Goal: Task Accomplishment & Management: Manage account settings

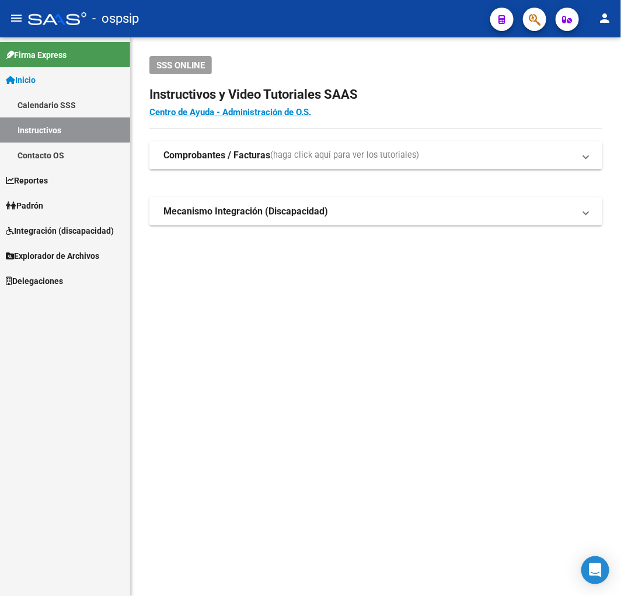
click at [528, 16] on button "button" at bounding box center [534, 19] width 23 height 23
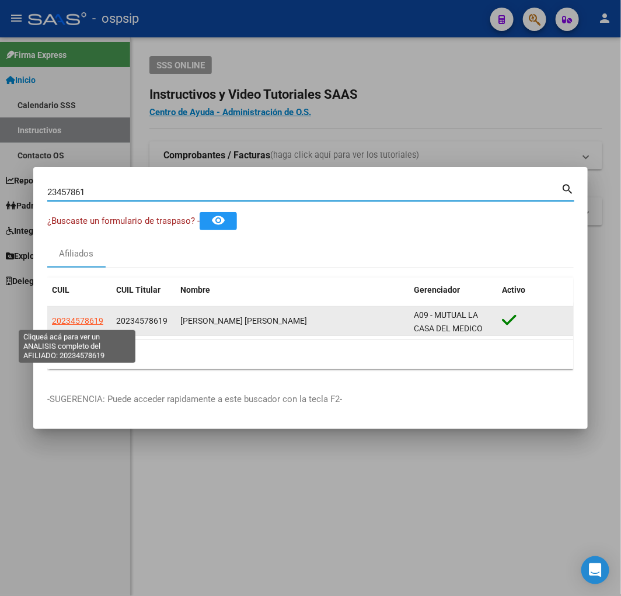
click at [77, 319] on span "20234578619" at bounding box center [77, 320] width 51 height 9
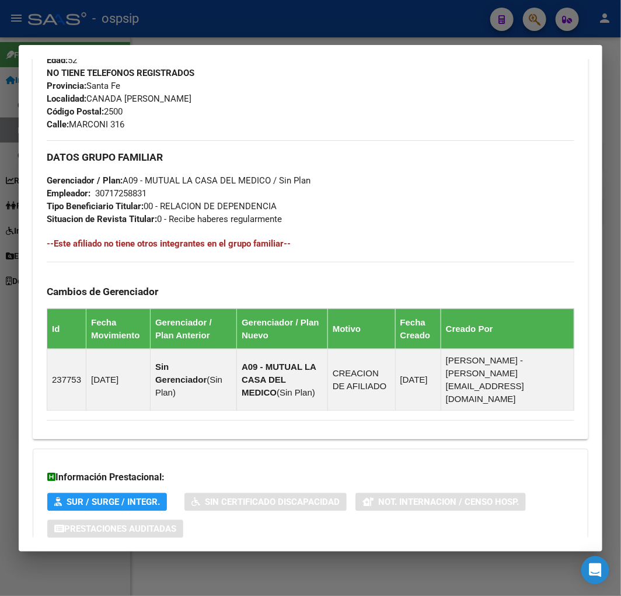
scroll to position [606, 0]
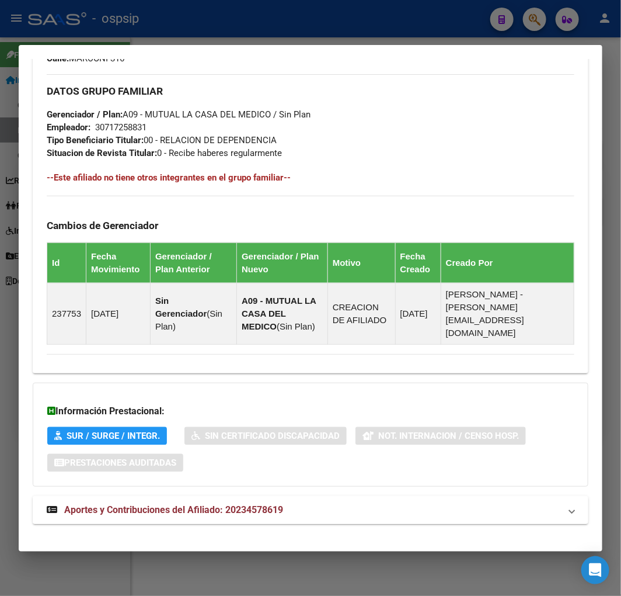
click at [158, 504] on span "Aportes y Contribuciones del Afiliado: 20234578619" at bounding box center [173, 509] width 219 height 11
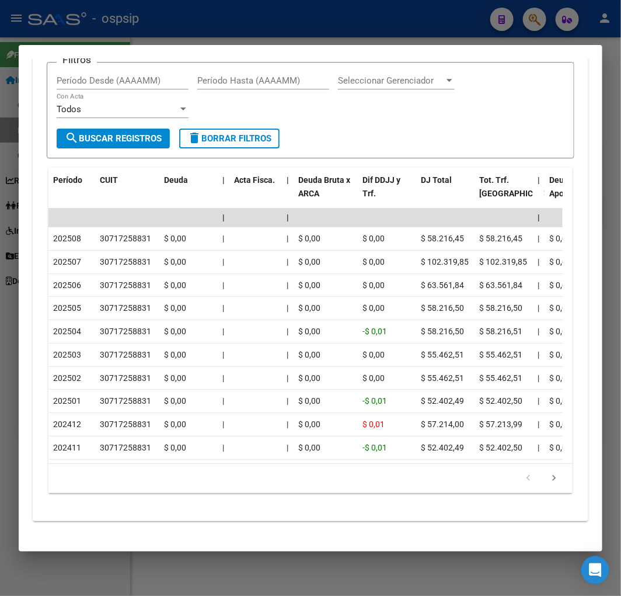
scroll to position [1129, 0]
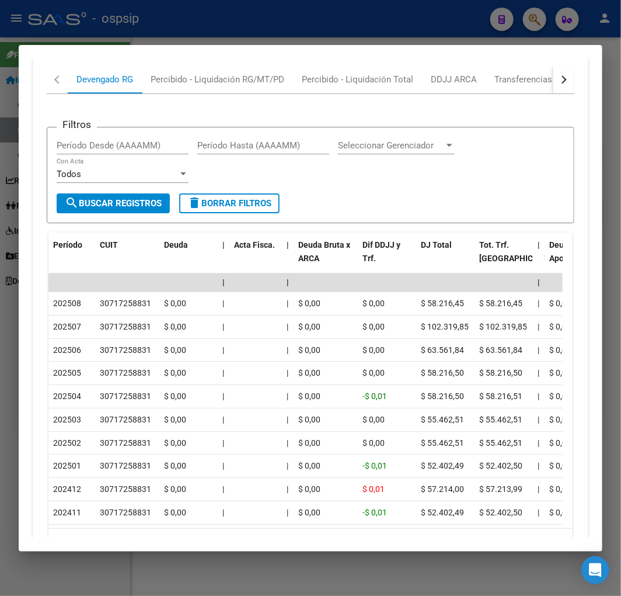
click at [562, 70] on button "button" at bounding box center [564, 79] width 21 height 28
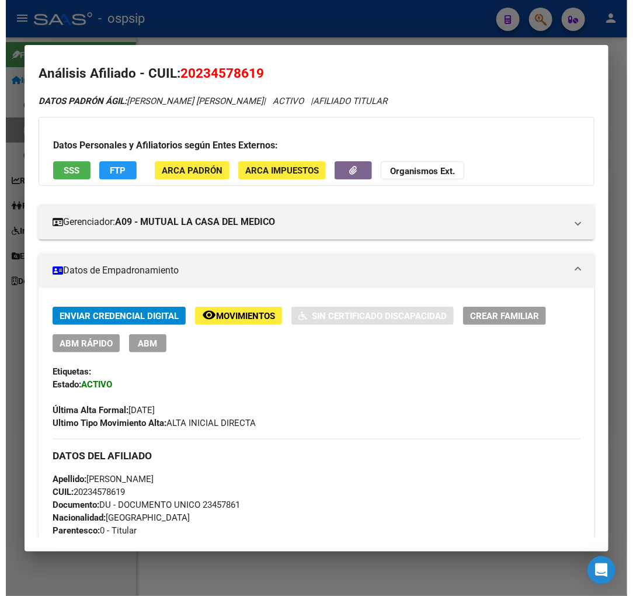
scroll to position [0, 0]
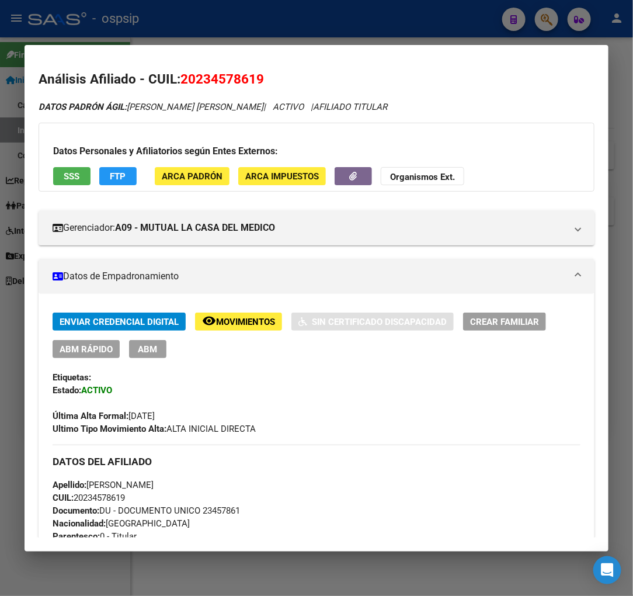
click at [550, 27] on div at bounding box center [316, 298] width 633 height 596
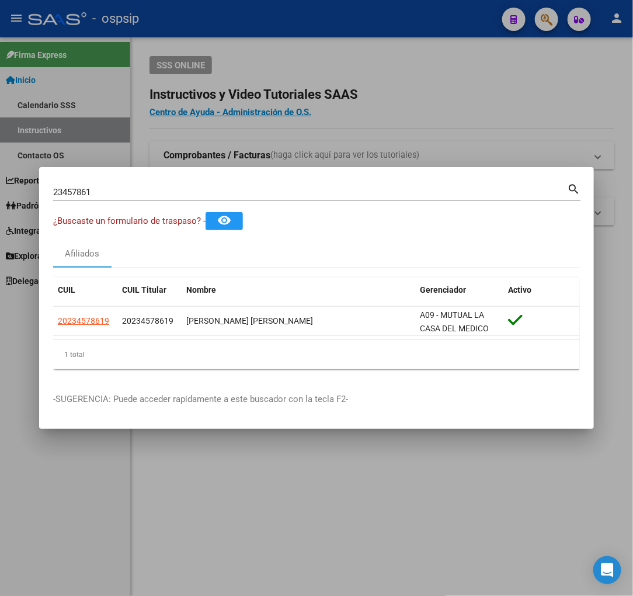
click at [139, 189] on input "23457861" at bounding box center [310, 192] width 514 height 11
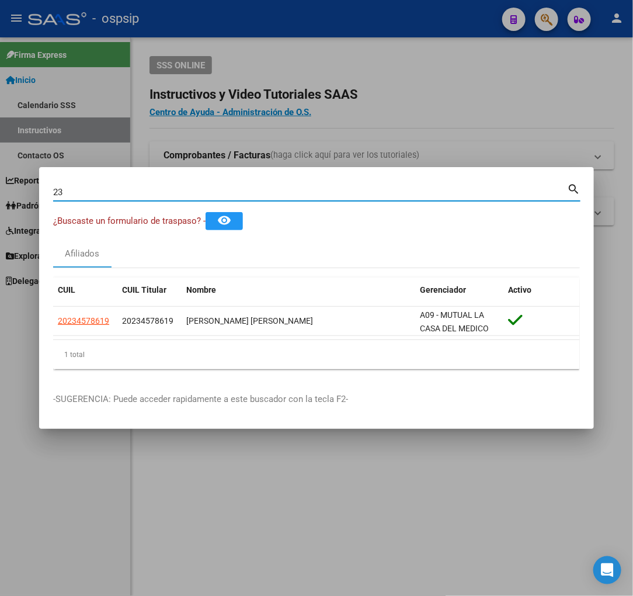
type input "2"
type input "29119935"
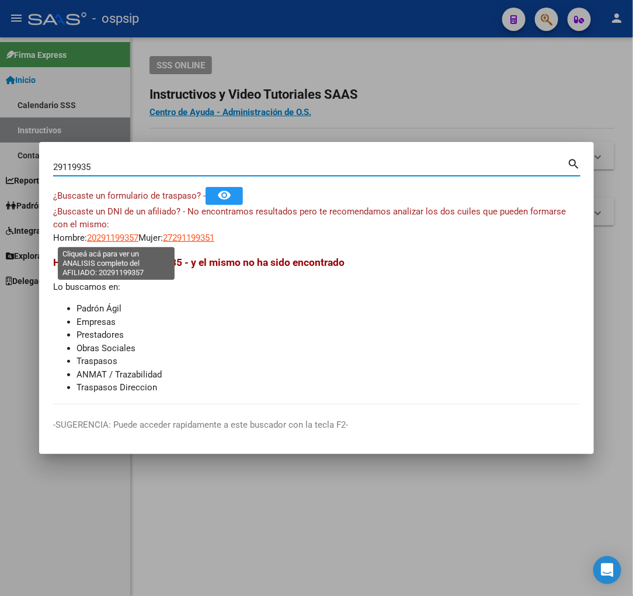
click at [113, 237] on span "20291199357" at bounding box center [112, 237] width 51 height 11
type textarea "20291199357"
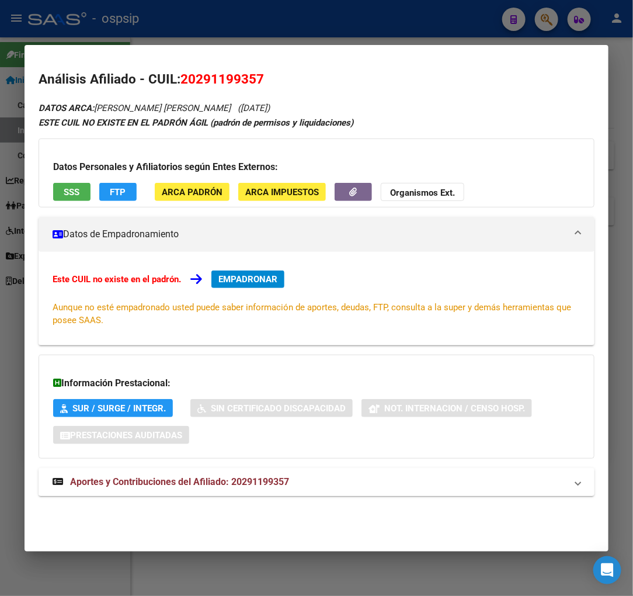
click at [155, 484] on span "Aportes y Contribuciones del Afiliado: 20291199357" at bounding box center [179, 481] width 219 height 11
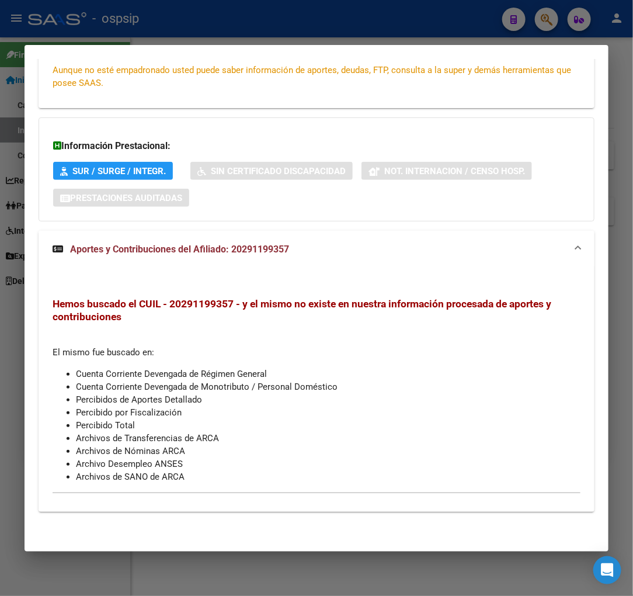
scroll to position [238, 0]
click at [540, 23] on div at bounding box center [316, 298] width 633 height 596
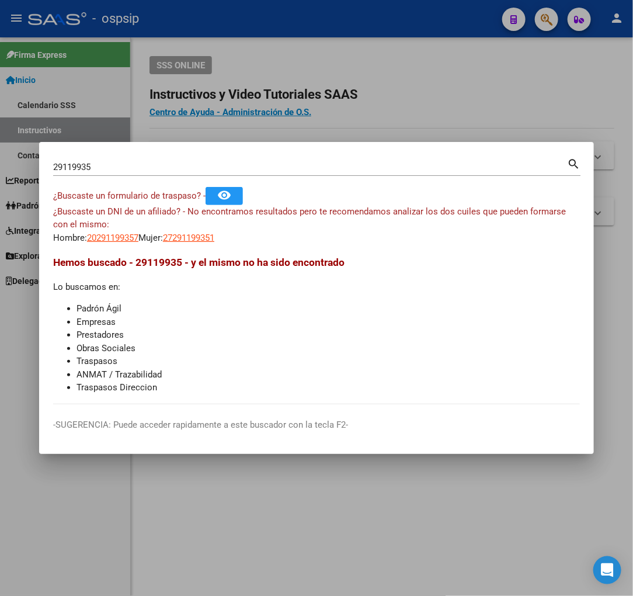
click at [116, 166] on input "29119935" at bounding box center [310, 167] width 514 height 11
type input "2"
type input "27507664"
click at [111, 237] on span "20275076644" at bounding box center [112, 237] width 51 height 11
type textarea "20275076644"
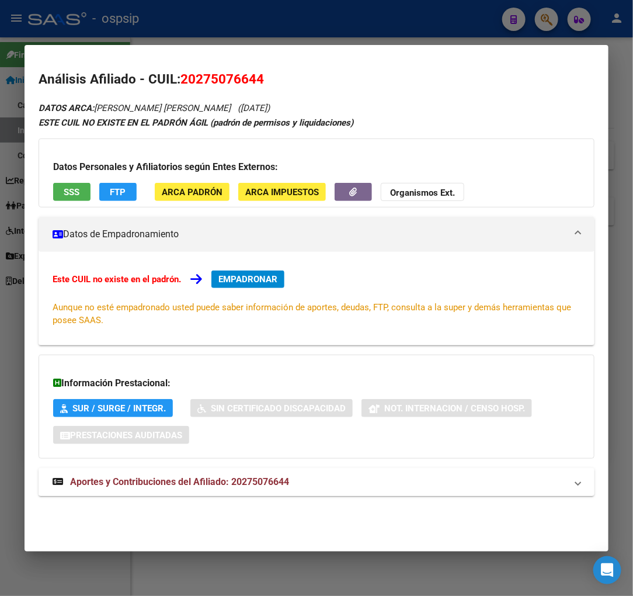
click at [200, 481] on span "Aportes y Contribuciones del Afiliado: 20275076644" at bounding box center [179, 481] width 219 height 11
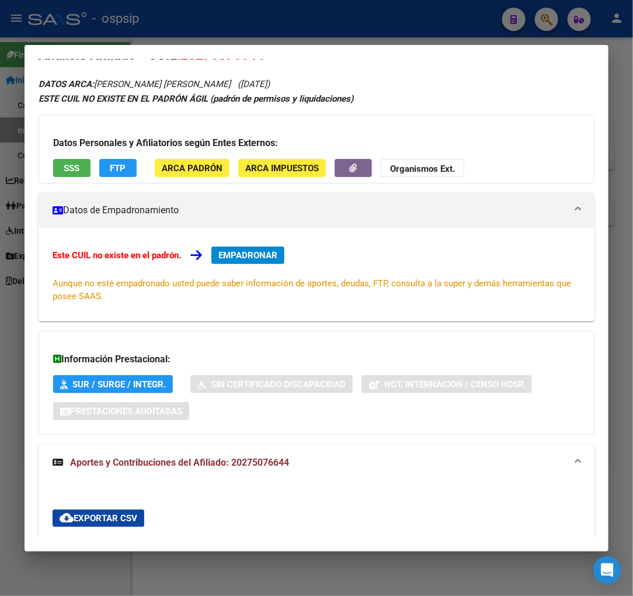
scroll to position [0, 0]
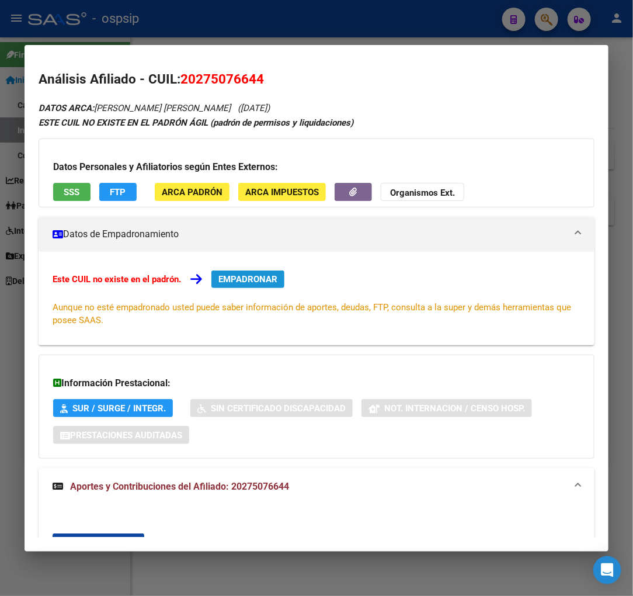
click at [245, 280] on span "EMPADRONAR" at bounding box center [247, 279] width 59 height 11
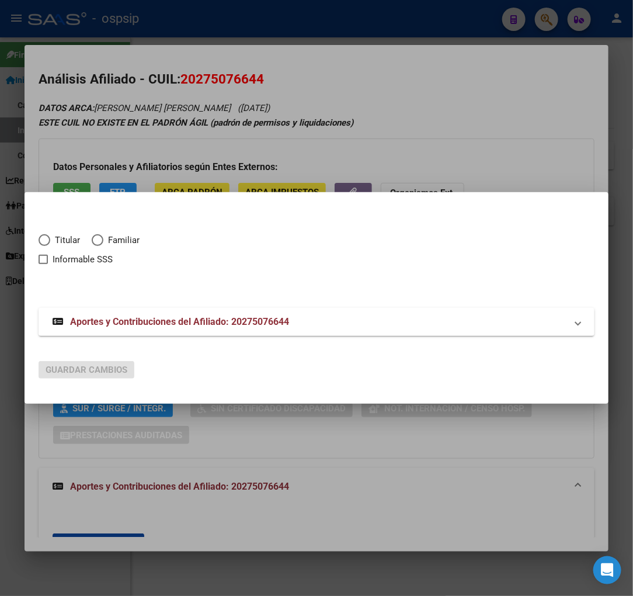
click at [49, 239] on span "Elija una opción" at bounding box center [45, 240] width 12 height 12
click at [49, 239] on input "Titular" at bounding box center [45, 240] width 12 height 12
radio input "true"
checkbox input "true"
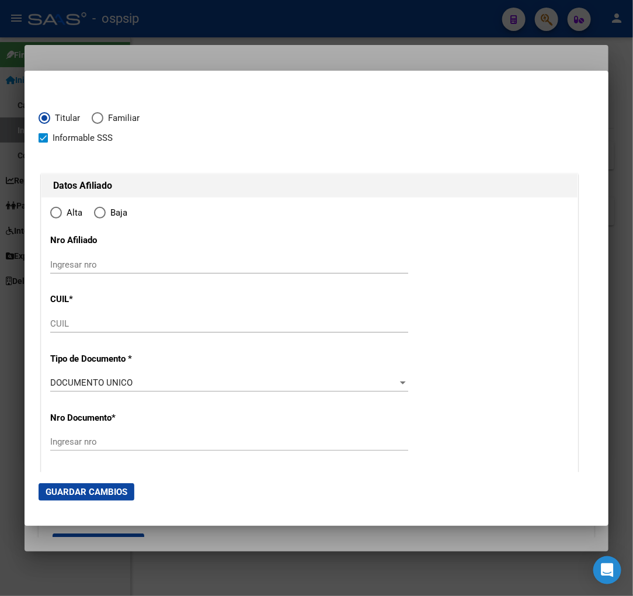
type input "20-27507664-4"
type input "27507664"
type input "[PERSON_NAME]"
type input "[DATE]"
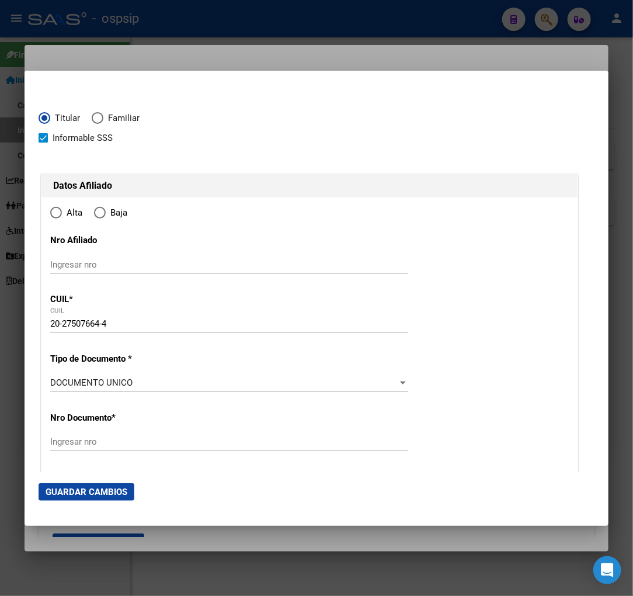
type input "[PERSON_NAME]"
type input "2501"
type input "ENTRE RIOS"
type input "1002"
radio input "true"
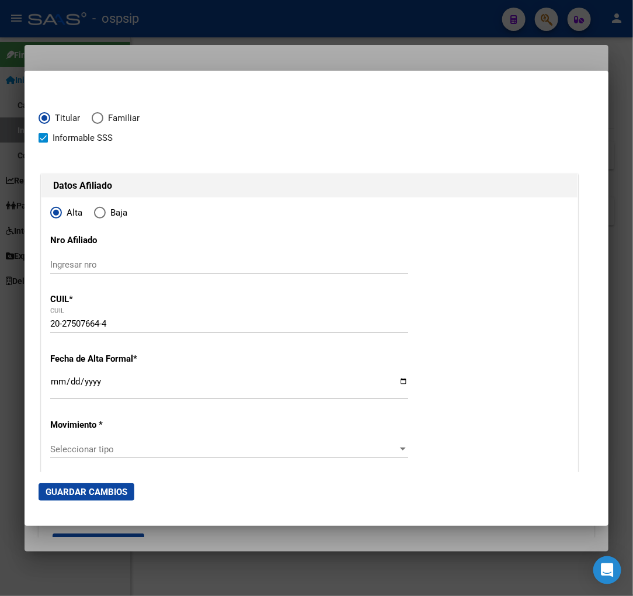
type input "[PERSON_NAME]"
click at [55, 390] on input "Ingresar fecha" at bounding box center [229, 386] width 358 height 19
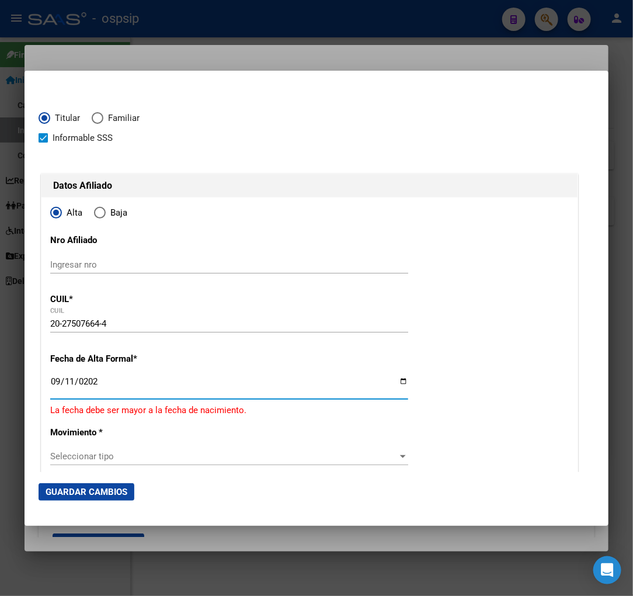
type input "[DATE]"
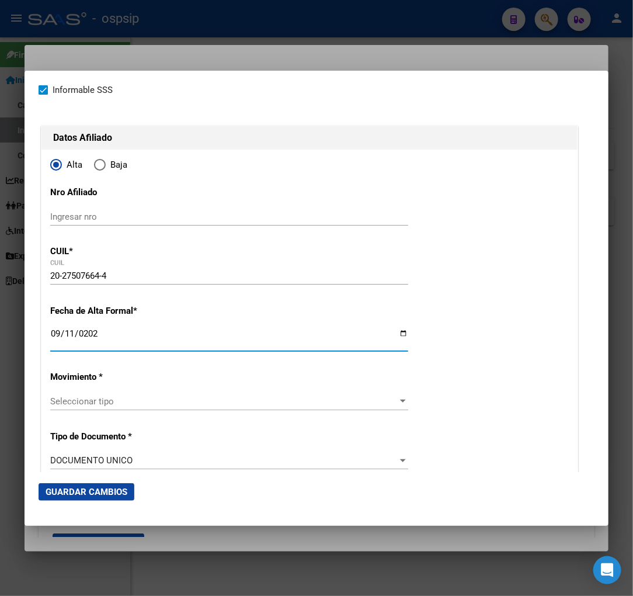
scroll to position [130, 0]
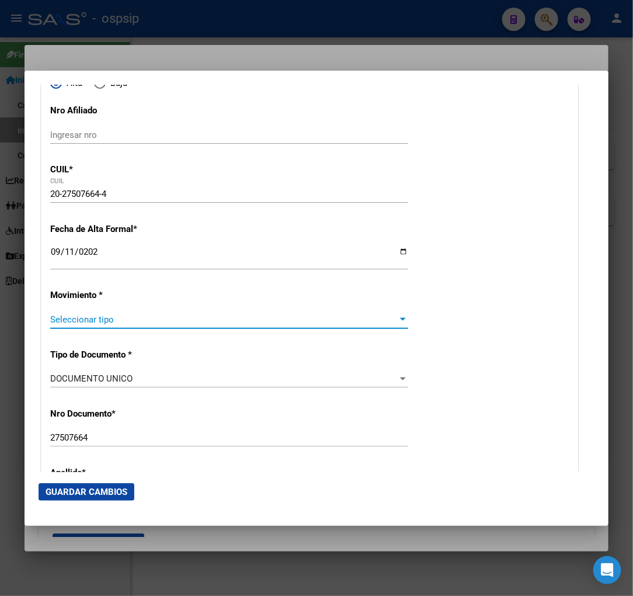
click at [159, 324] on span "Seleccionar tipo" at bounding box center [224, 319] width 348 height 11
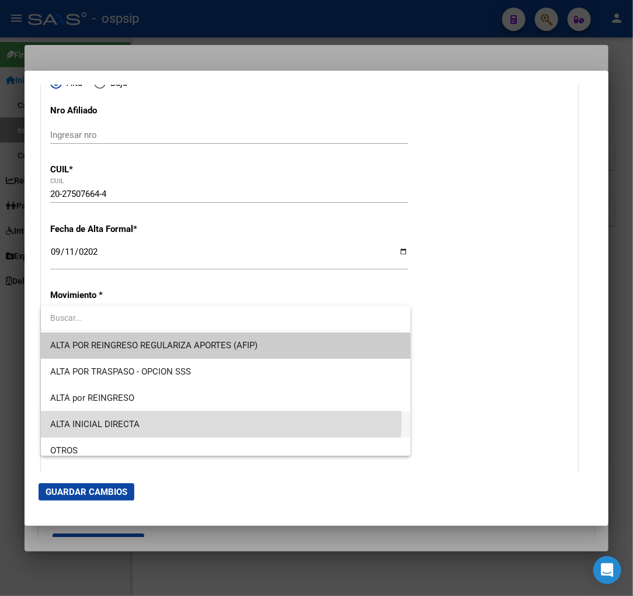
click at [167, 418] on span "ALTA INICIAL DIRECTA" at bounding box center [225, 424] width 351 height 26
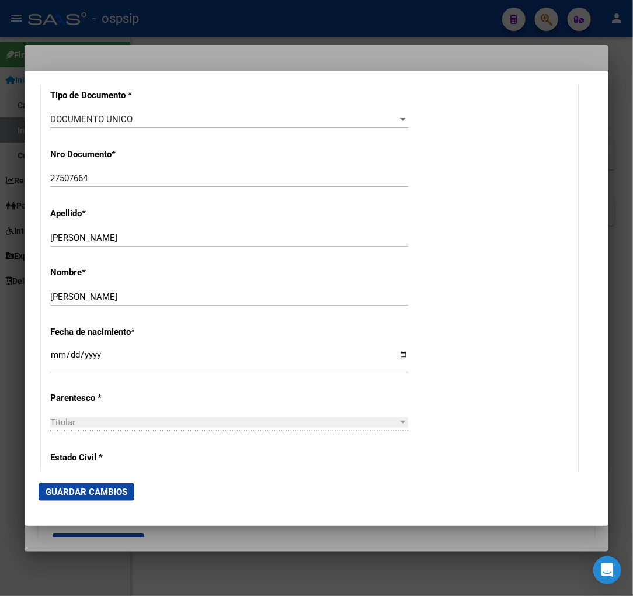
scroll to position [519, 0]
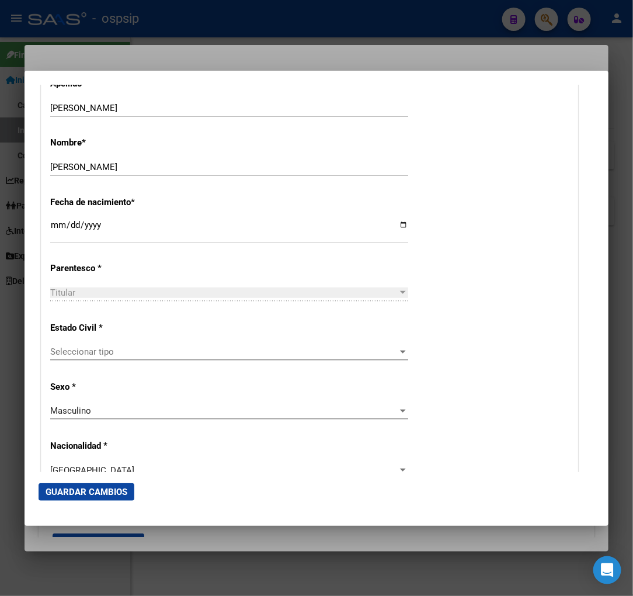
click at [147, 352] on span "Seleccionar tipo" at bounding box center [224, 351] width 348 height 11
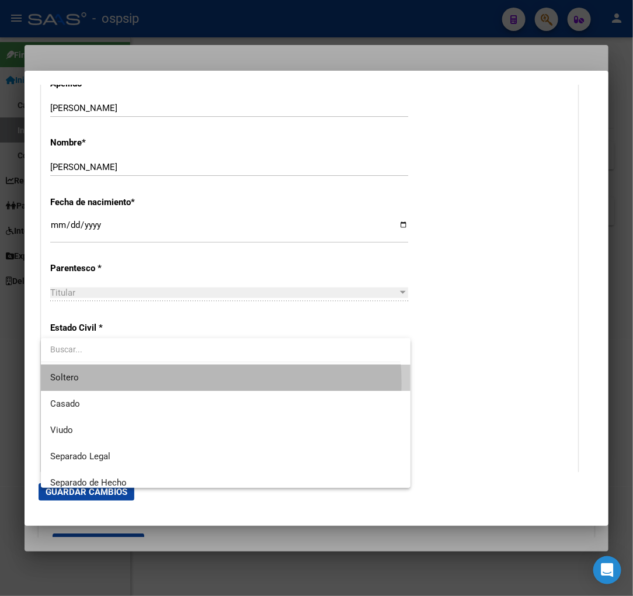
click at [139, 384] on span "Soltero" at bounding box center [225, 377] width 351 height 26
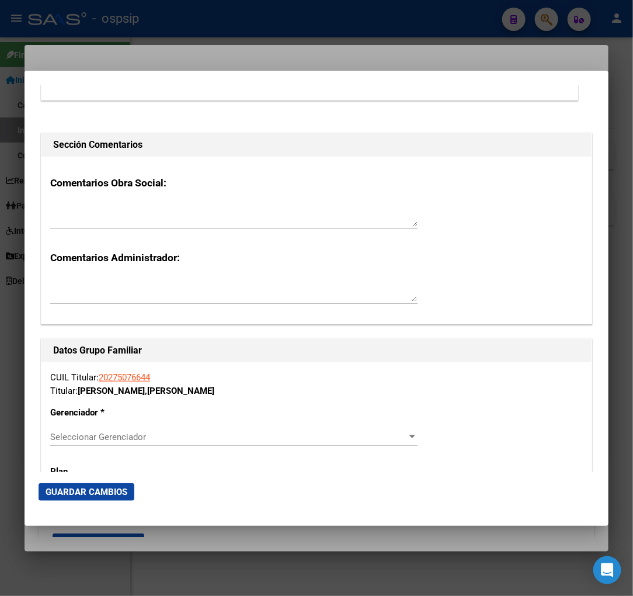
scroll to position [1882, 0]
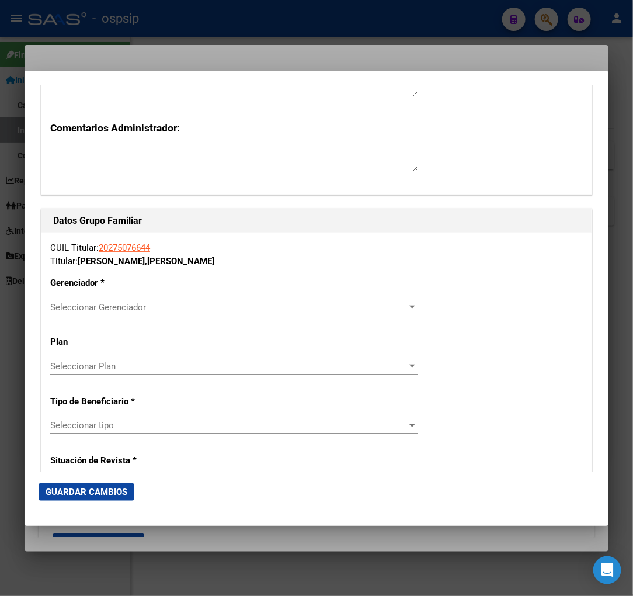
click at [272, 312] on div "Seleccionar Gerenciador Seleccionar Gerenciador" at bounding box center [233, 307] width 367 height 18
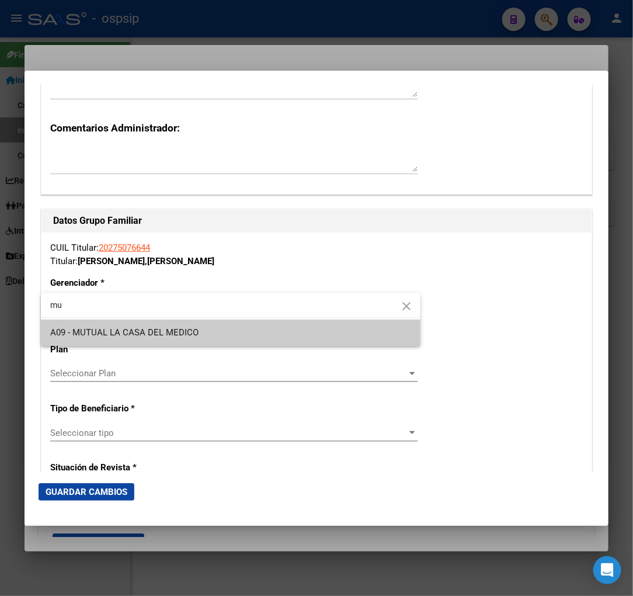
type input "mu"
click at [214, 334] on span "A09 - MUTUAL LA CASA DEL MEDICO" at bounding box center [230, 333] width 361 height 26
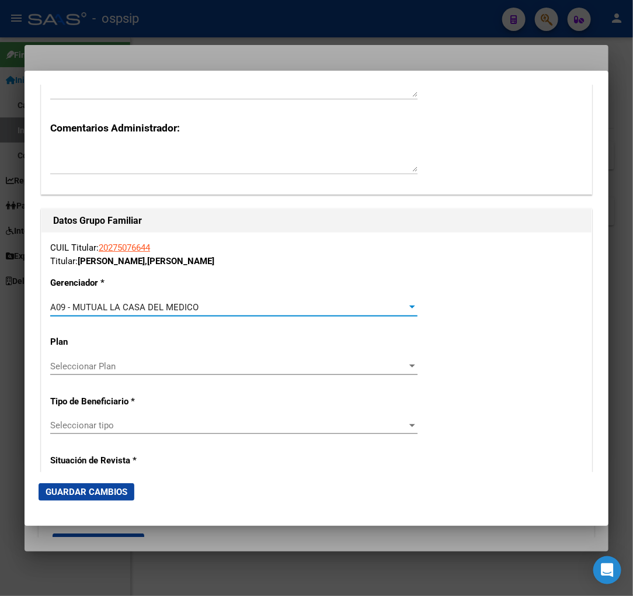
click at [152, 425] on span "Seleccionar tipo" at bounding box center [228, 425] width 357 height 11
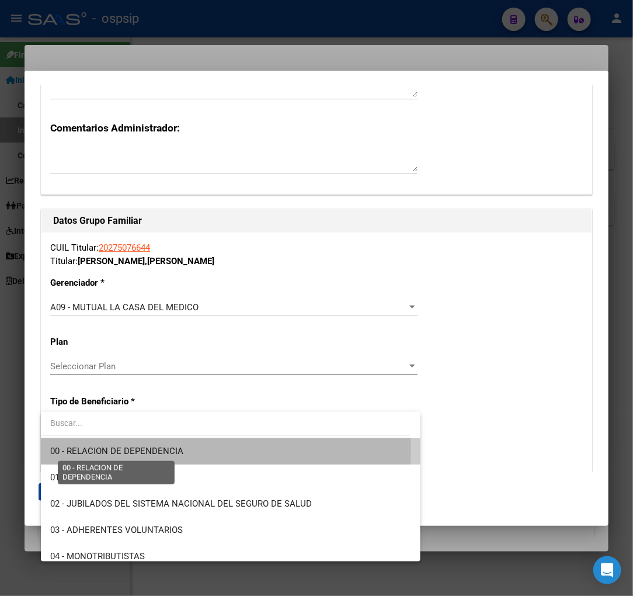
click at [120, 447] on span "00 - RELACION DE DEPENDENCIA" at bounding box center [116, 451] width 133 height 11
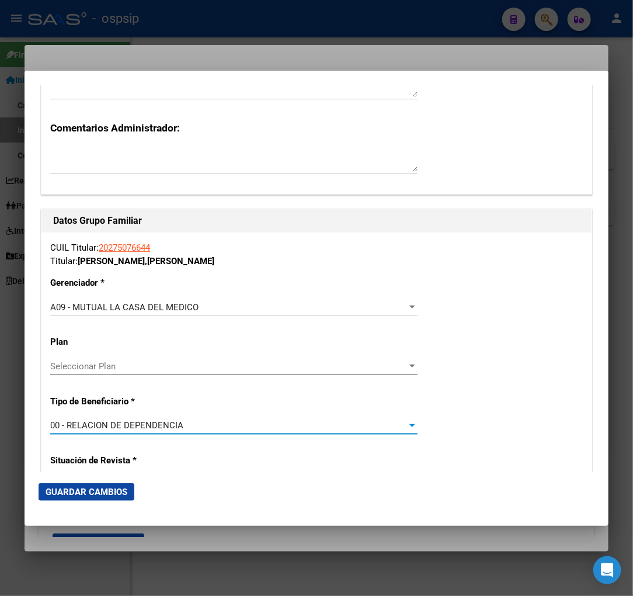
type input "30-71725883-1"
click at [89, 488] on span "Guardar Cambios" at bounding box center [87, 492] width 82 height 11
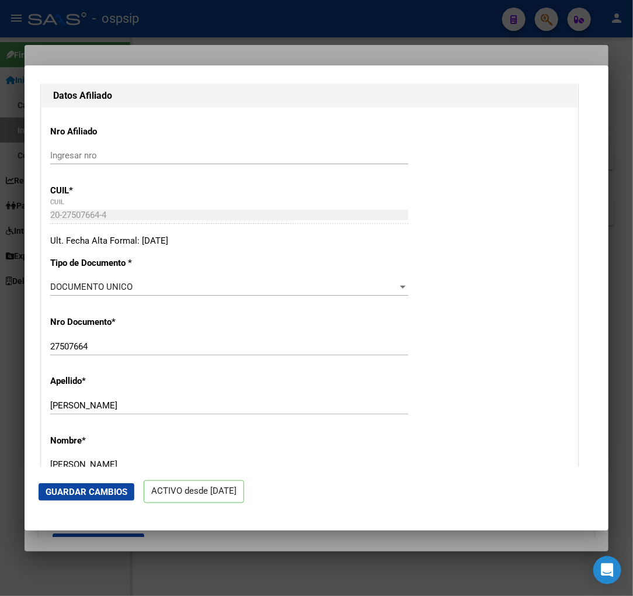
scroll to position [259, 0]
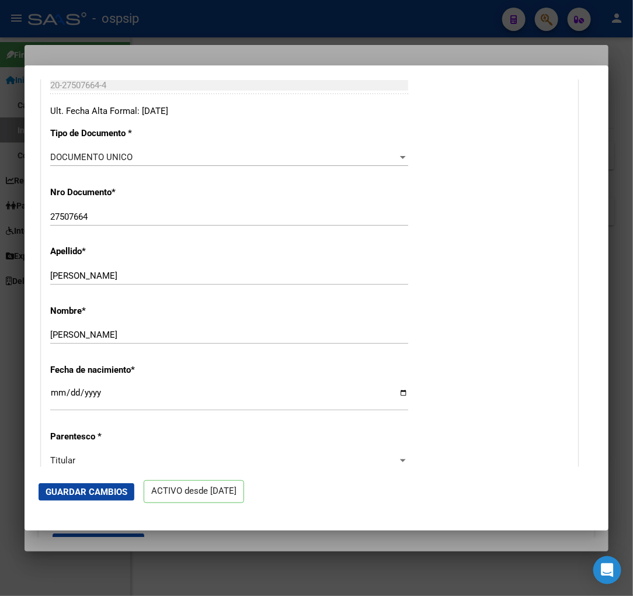
click at [540, 23] on div at bounding box center [316, 298] width 633 height 596
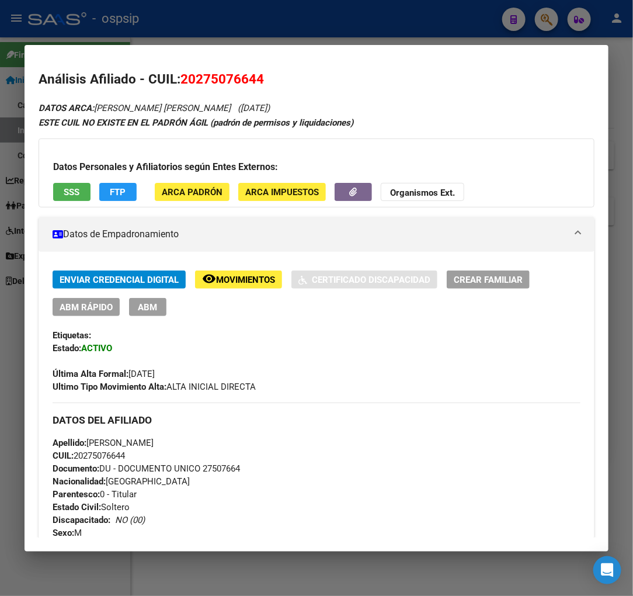
click at [540, 22] on div at bounding box center [316, 298] width 633 height 596
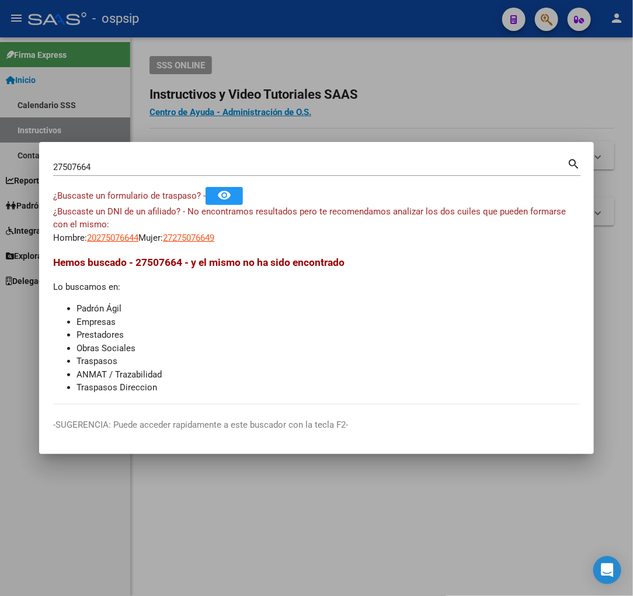
click at [113, 173] on div "27507664 Buscar (apellido, dni, [PERSON_NAME], [PERSON_NAME], cuit, obra social)" at bounding box center [310, 167] width 514 height 18
type input "2"
type input "30103192"
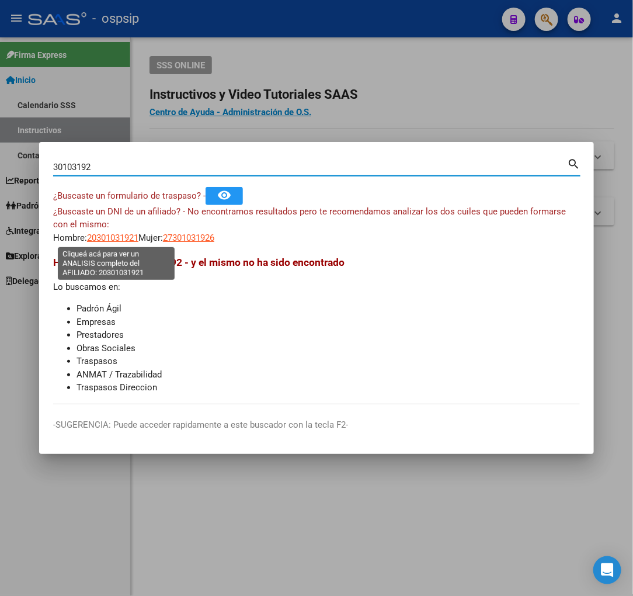
click at [102, 237] on span "20301031921" at bounding box center [112, 237] width 51 height 11
type textarea "20301031921"
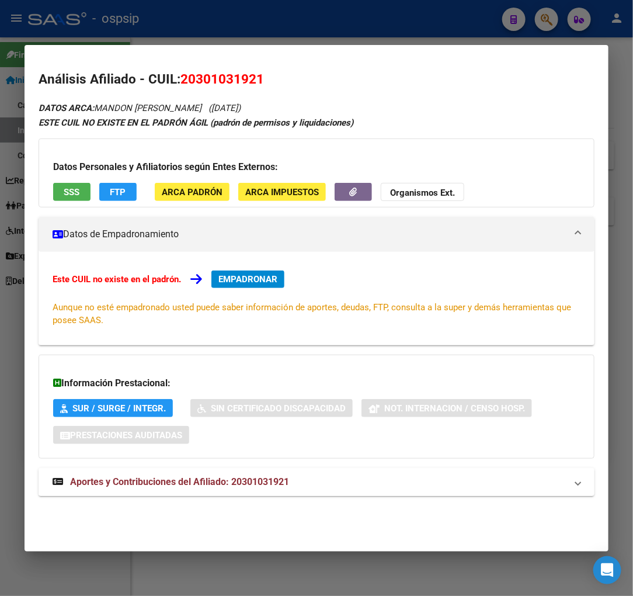
click at [131, 479] on span "Aportes y Contribuciones del Afiliado: 20301031921" at bounding box center [179, 481] width 219 height 11
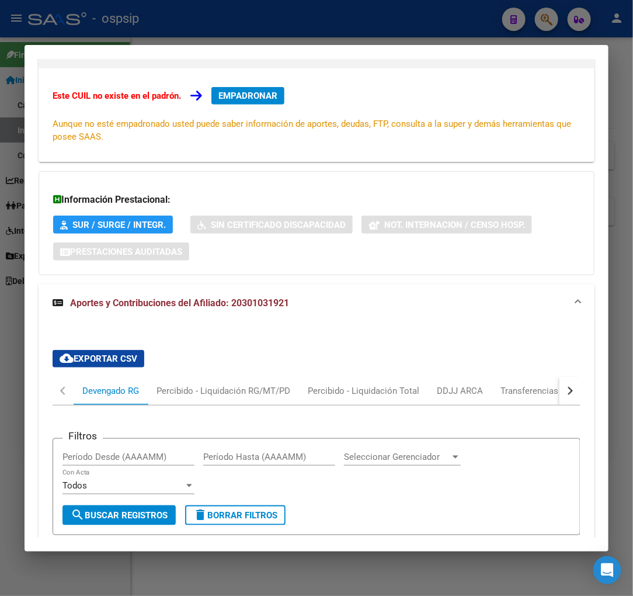
scroll to position [0, 0]
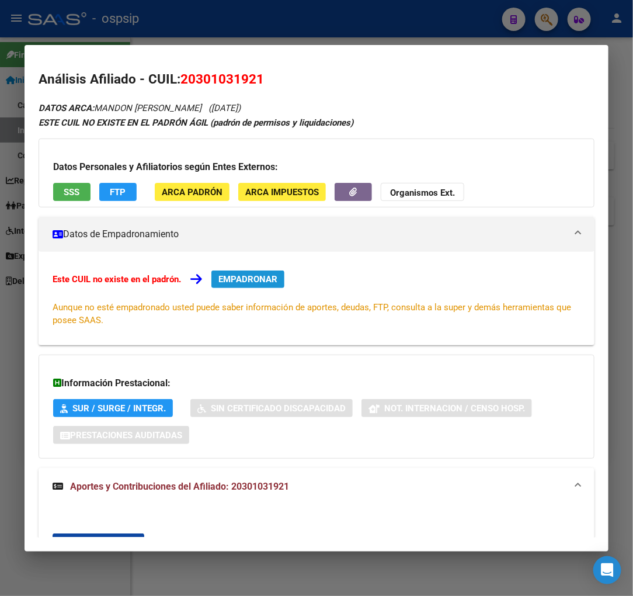
click at [238, 277] on span "EMPADRONAR" at bounding box center [247, 279] width 59 height 11
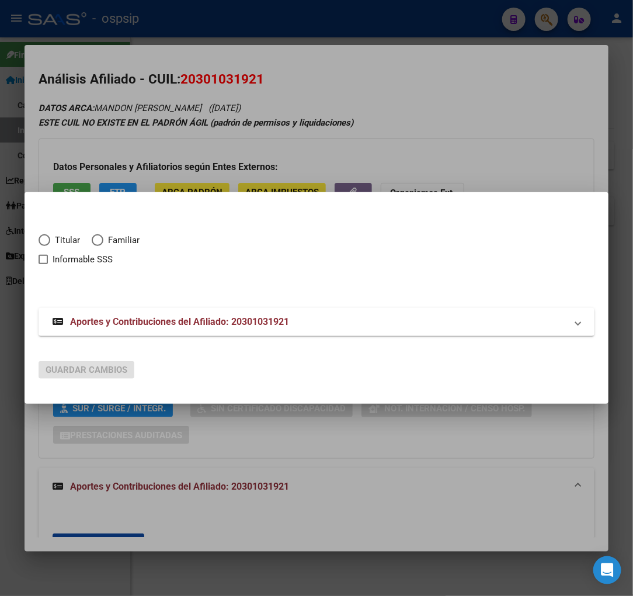
click at [39, 239] on span "Elija una opción" at bounding box center [45, 240] width 12 height 12
click at [39, 239] on input "Titular" at bounding box center [45, 240] width 12 height 12
radio input "true"
checkbox input "true"
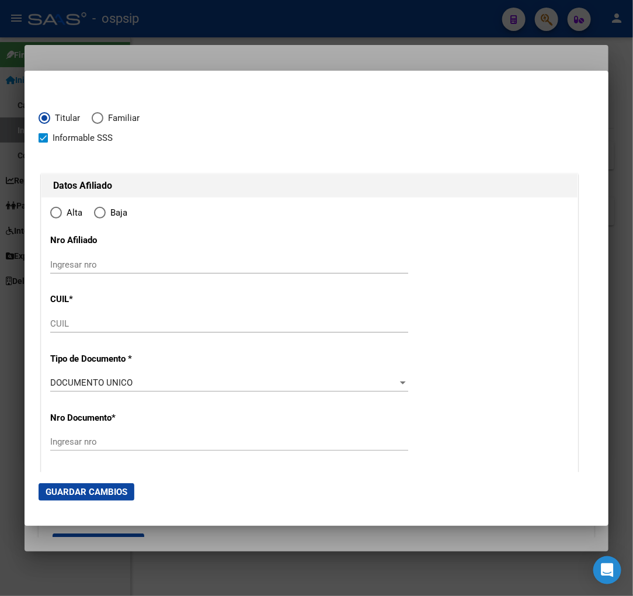
type input "20-30103192-1"
type input "30103192"
type input "MANDON"
type input "[PERSON_NAME]"
type input "[DATE]"
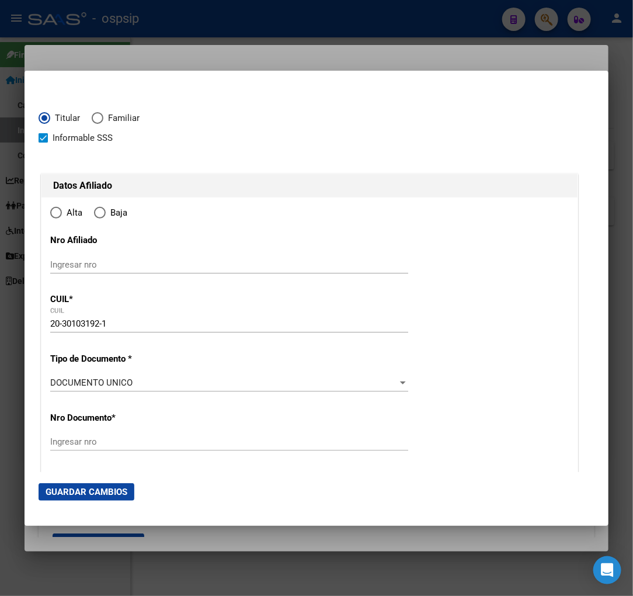
type input "CANADA [PERSON_NAME]"
type input "2500"
type input "PTE GRAL JULIO A ROC"
type input "1249"
radio input "true"
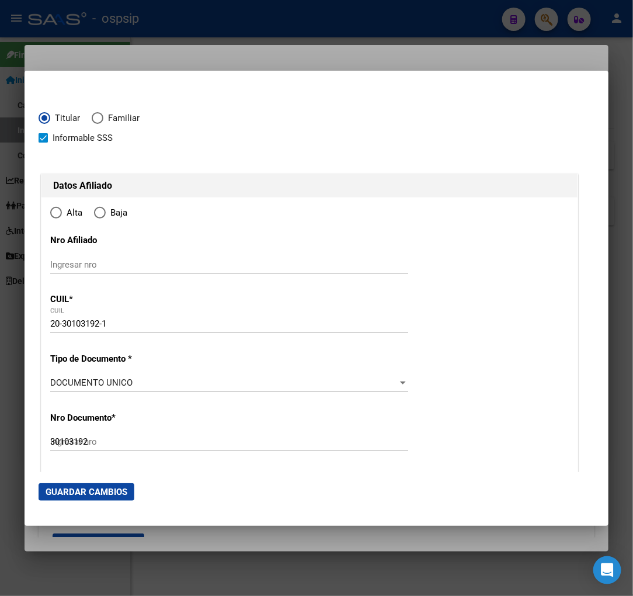
type input "CANADA [PERSON_NAME]"
click at [60, 388] on input "Ingresar fecha" at bounding box center [229, 386] width 358 height 19
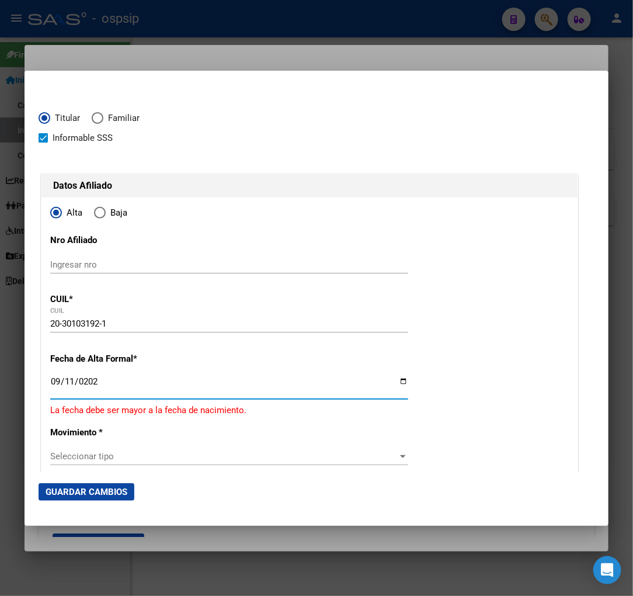
type input "[DATE]"
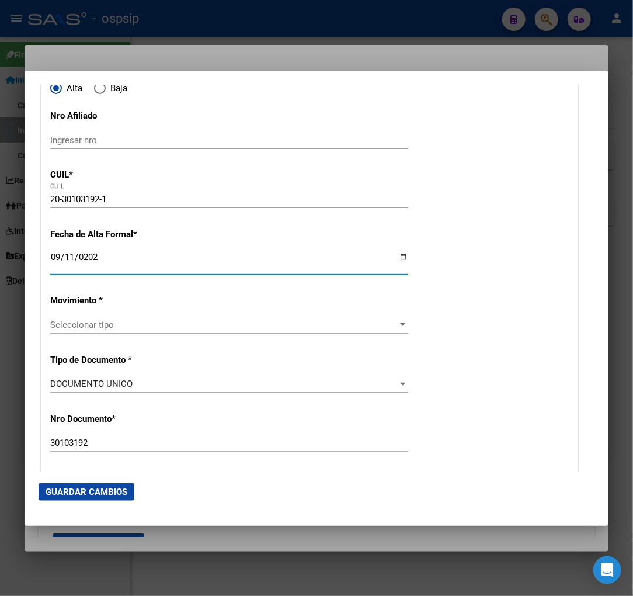
scroll to position [130, 0]
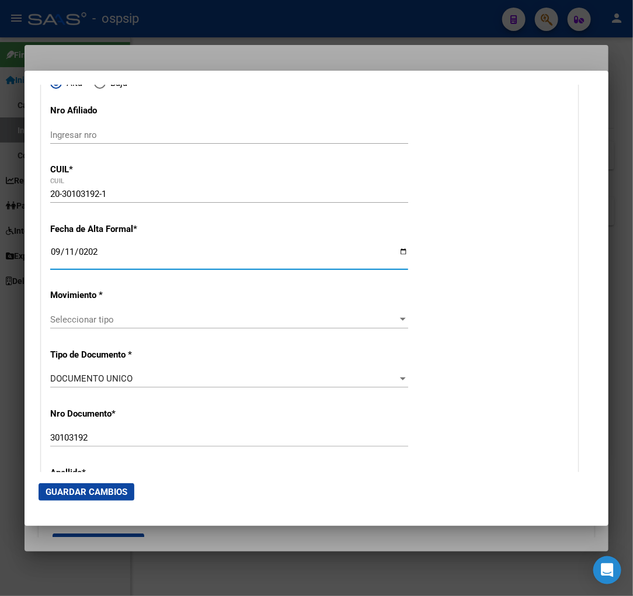
click at [202, 325] on div "Seleccionar tipo Seleccionar tipo" at bounding box center [229, 320] width 358 height 18
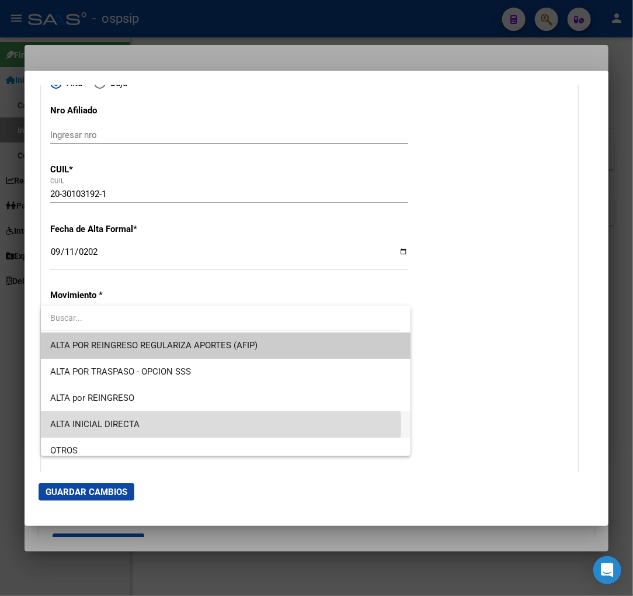
click at [194, 424] on span "ALTA INICIAL DIRECTA" at bounding box center [225, 424] width 351 height 26
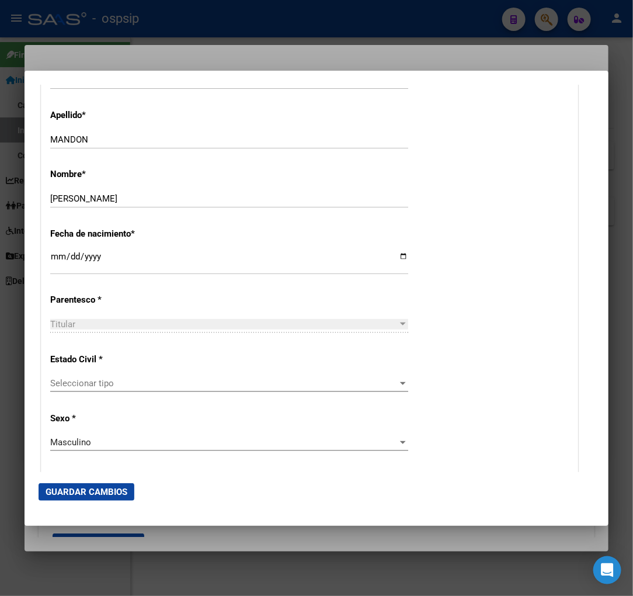
scroll to position [519, 0]
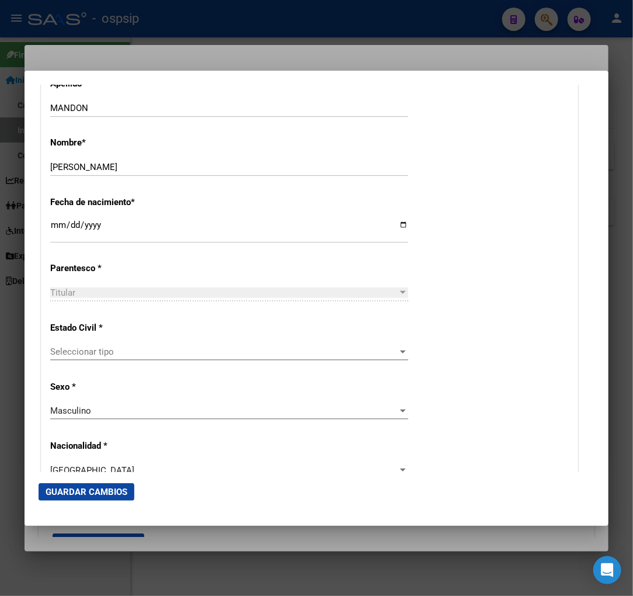
click at [151, 349] on span "Seleccionar tipo" at bounding box center [224, 351] width 348 height 11
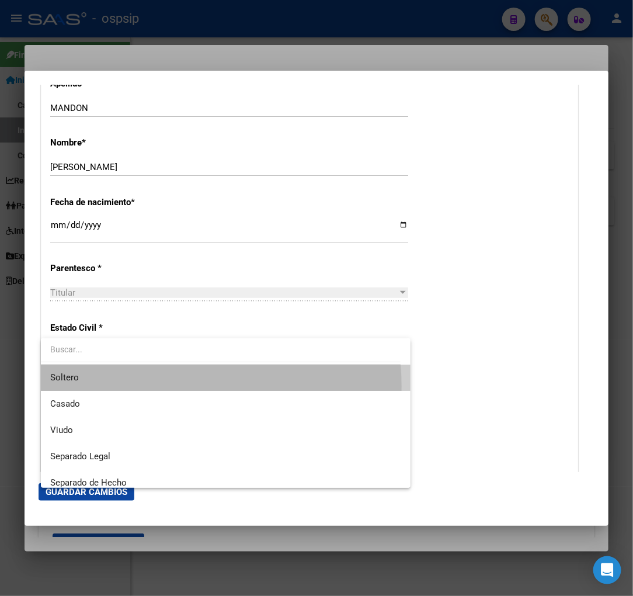
click at [153, 387] on span "Soltero" at bounding box center [225, 377] width 351 height 26
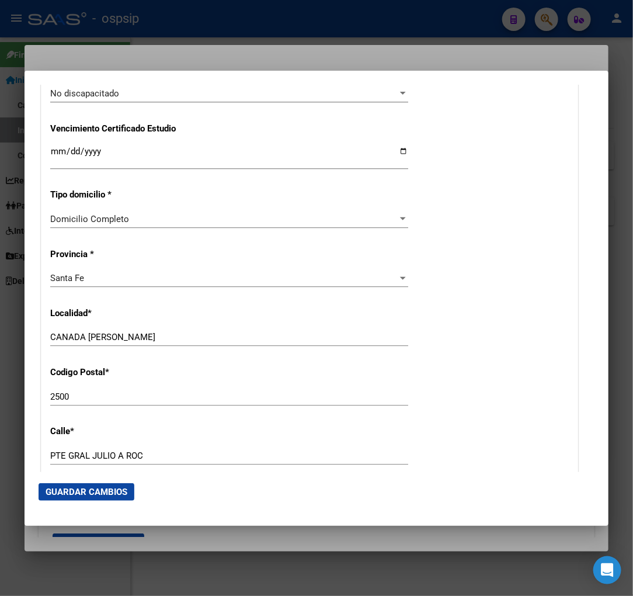
scroll to position [973, 0]
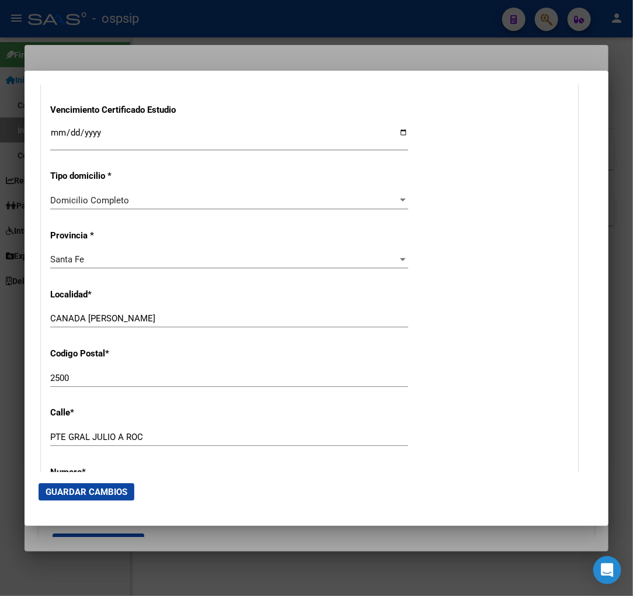
click at [84, 318] on input "CANADA [PERSON_NAME]" at bounding box center [229, 318] width 358 height 11
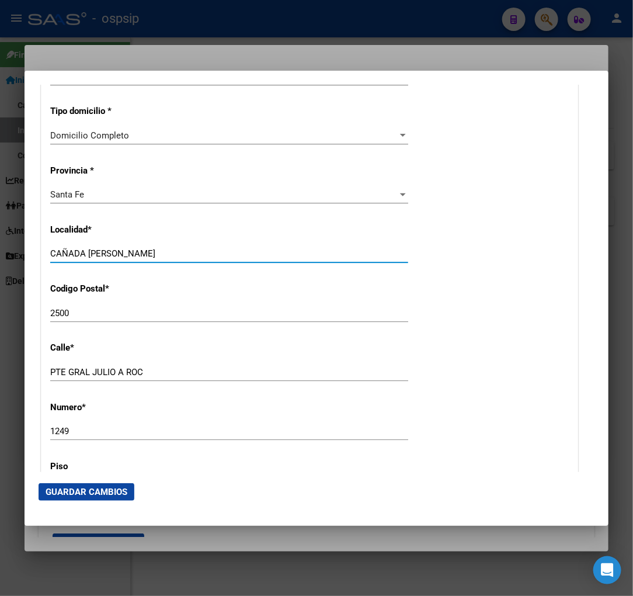
type input "CAÑADA [PERSON_NAME]"
click at [149, 374] on input "PTE GRAL JULIO A ROC" at bounding box center [229, 372] width 358 height 11
type input "PTE GRAL [PERSON_NAME]"
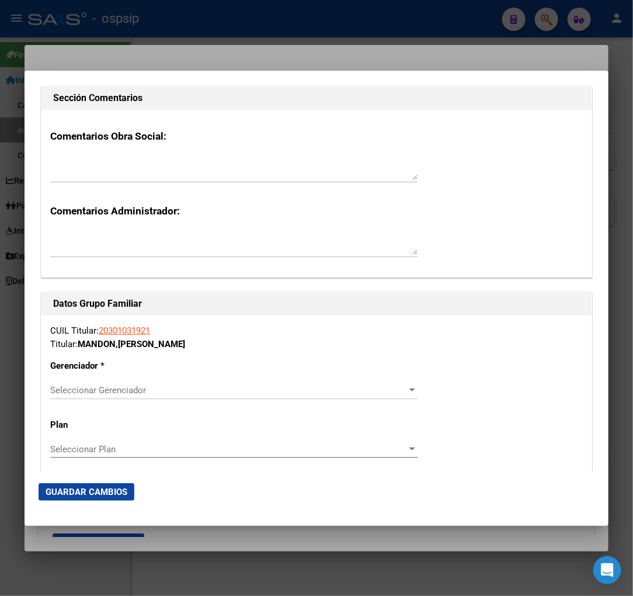
scroll to position [1947, 0]
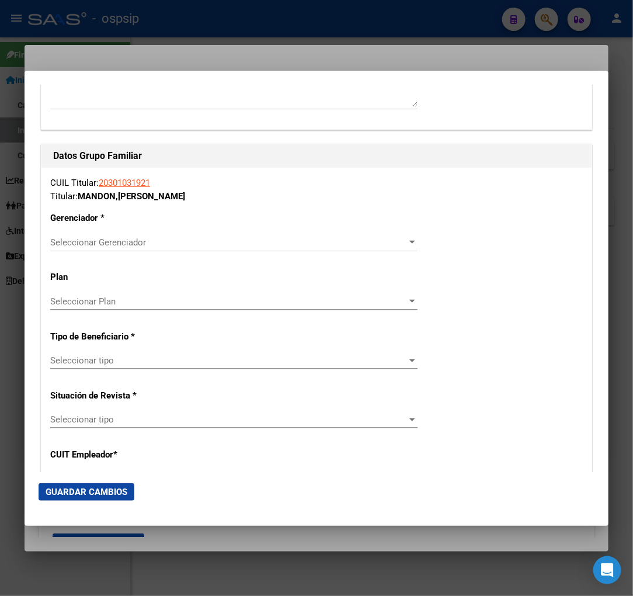
click at [395, 244] on span "Seleccionar Gerenciador" at bounding box center [228, 242] width 357 height 11
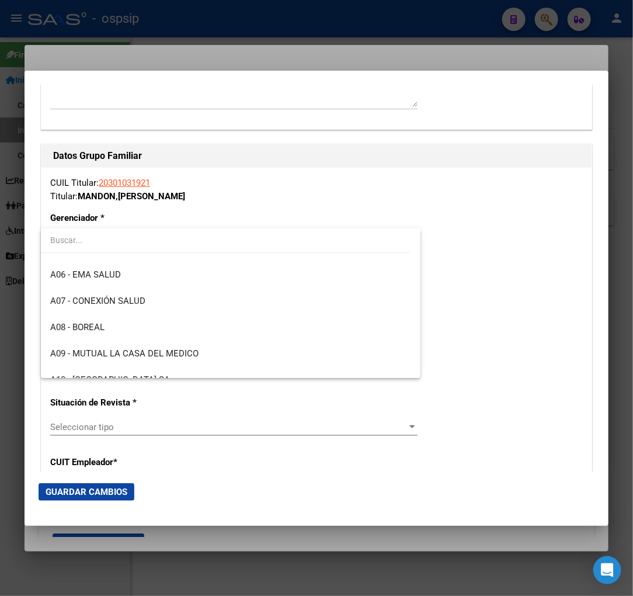
scroll to position [130, 0]
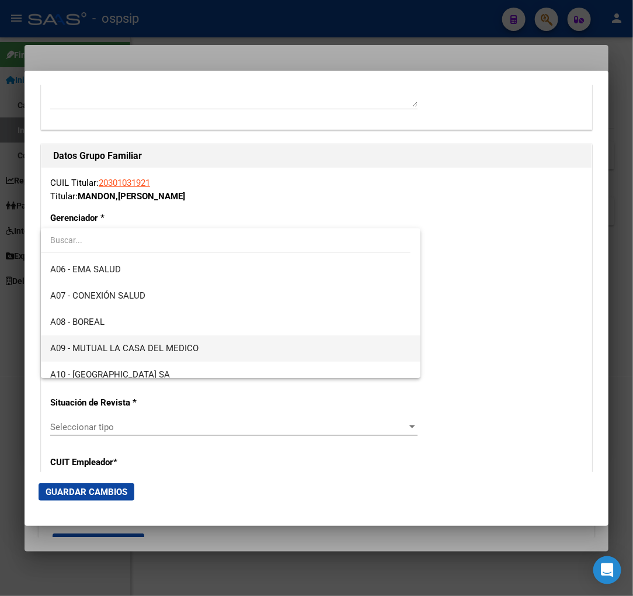
click at [203, 349] on span "A09 - MUTUAL LA CASA DEL MEDICO" at bounding box center [230, 348] width 361 height 26
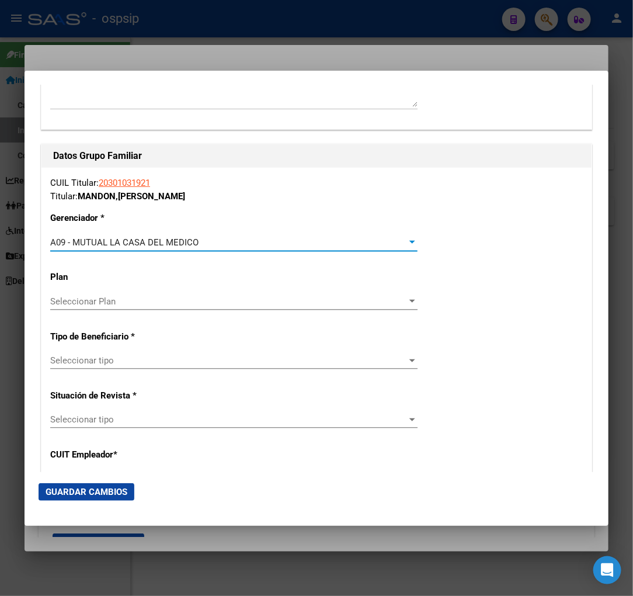
scroll to position [2012, 0]
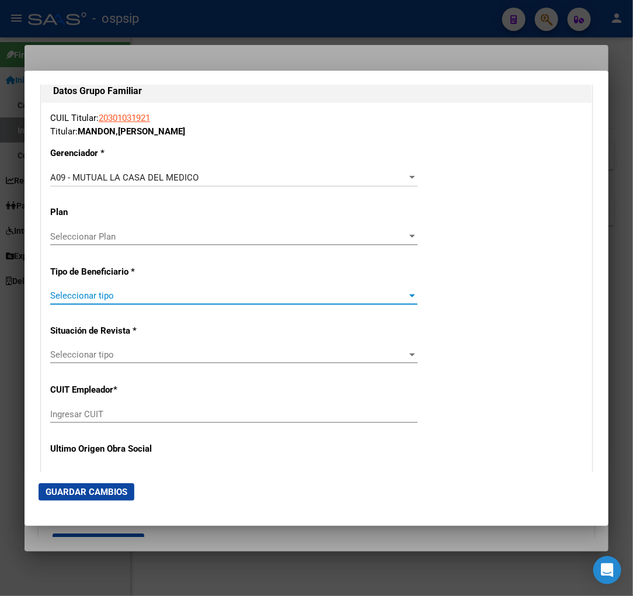
click at [208, 295] on span "Seleccionar tipo" at bounding box center [228, 295] width 357 height 11
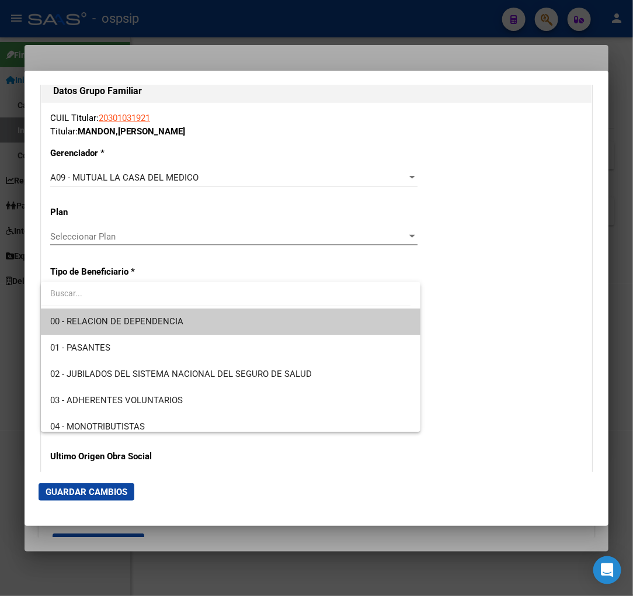
click at [197, 323] on span "00 - RELACION DE DEPENDENCIA" at bounding box center [230, 321] width 361 height 26
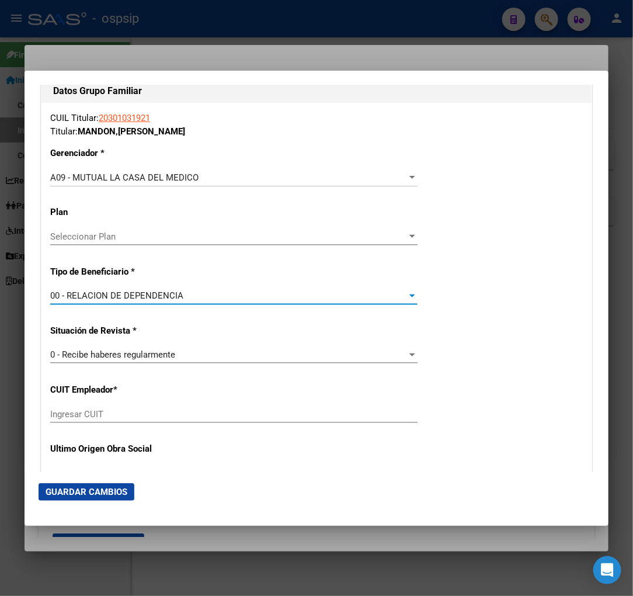
type input "30-71725883-1"
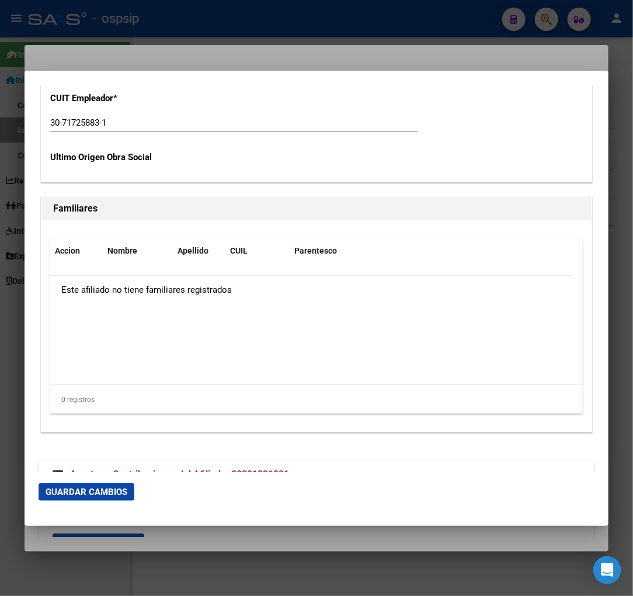
scroll to position [2333, 0]
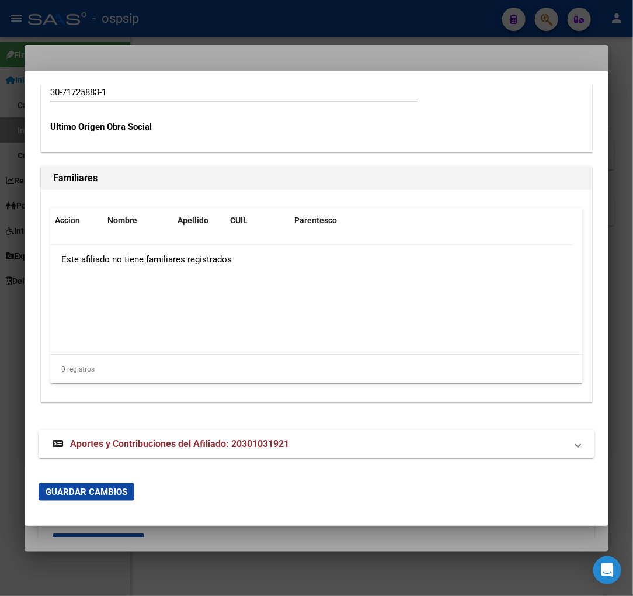
click at [91, 493] on span "Guardar Cambios" at bounding box center [87, 492] width 82 height 11
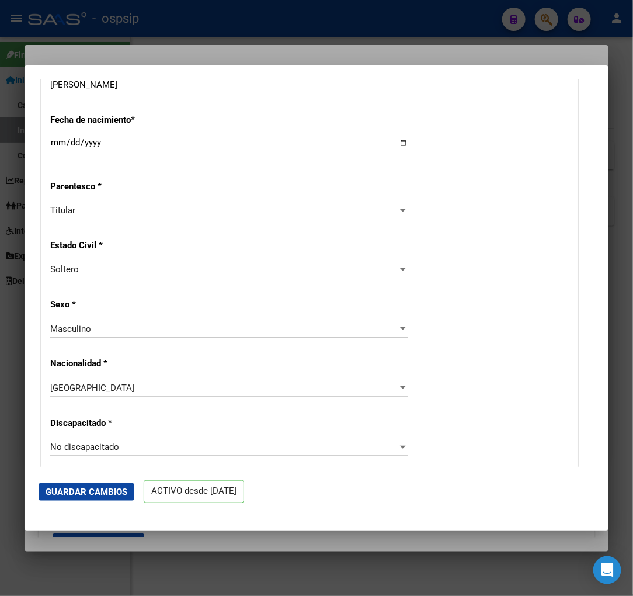
scroll to position [519, 0]
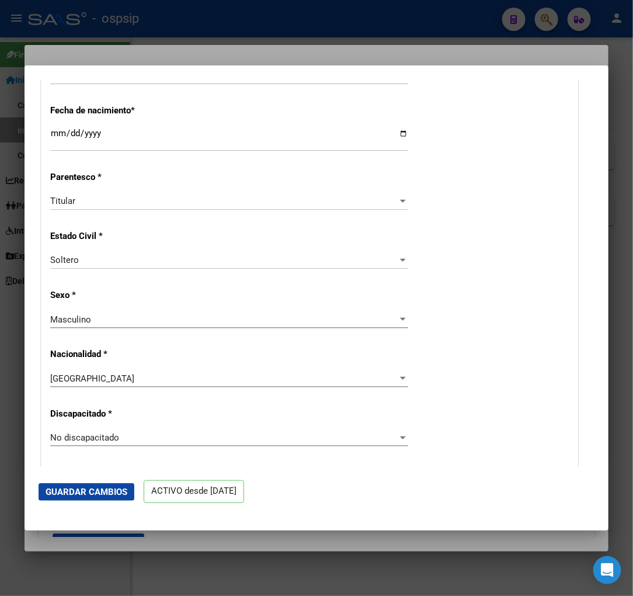
click at [112, 496] on button "Guardar Cambios" at bounding box center [87, 492] width 96 height 18
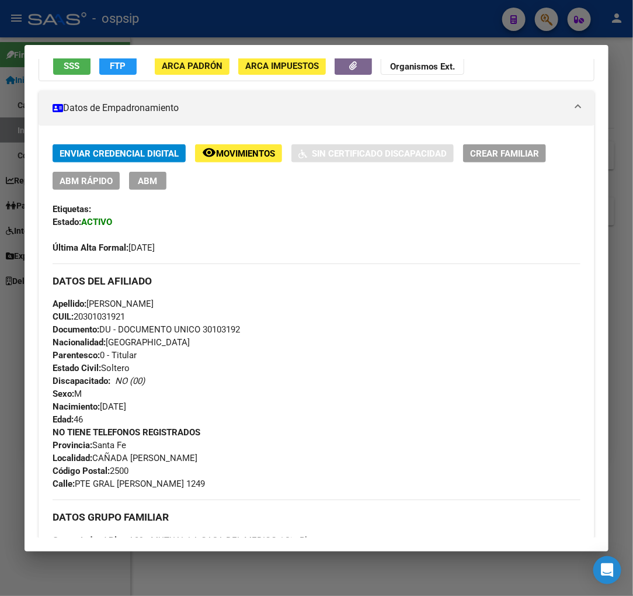
scroll to position [65, 0]
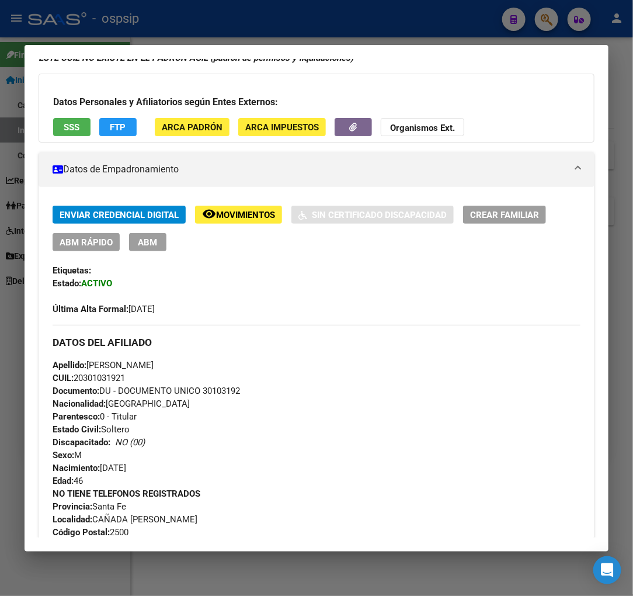
click at [550, 13] on div at bounding box center [316, 298] width 633 height 596
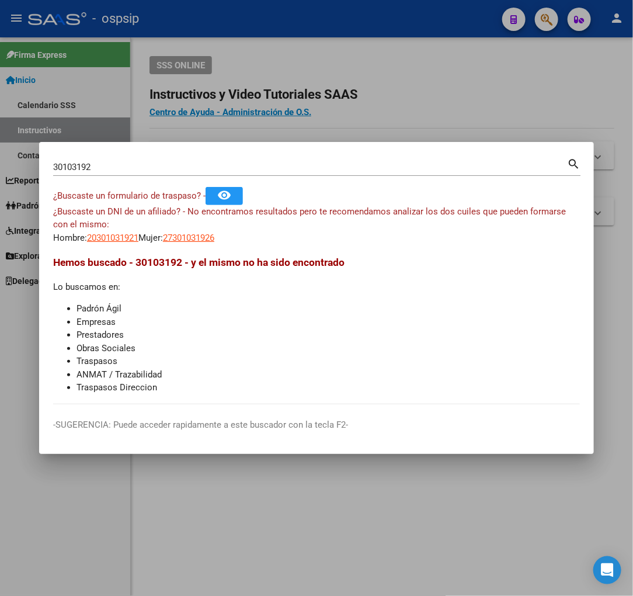
click at [118, 172] on div "30103192 Buscar (apellido, dni, [PERSON_NAME], [PERSON_NAME], cuit, obra social)" at bounding box center [310, 167] width 514 height 18
type input "3"
type input "28575211"
click at [112, 235] on span "20285752117" at bounding box center [112, 237] width 51 height 11
type textarea "20285752117"
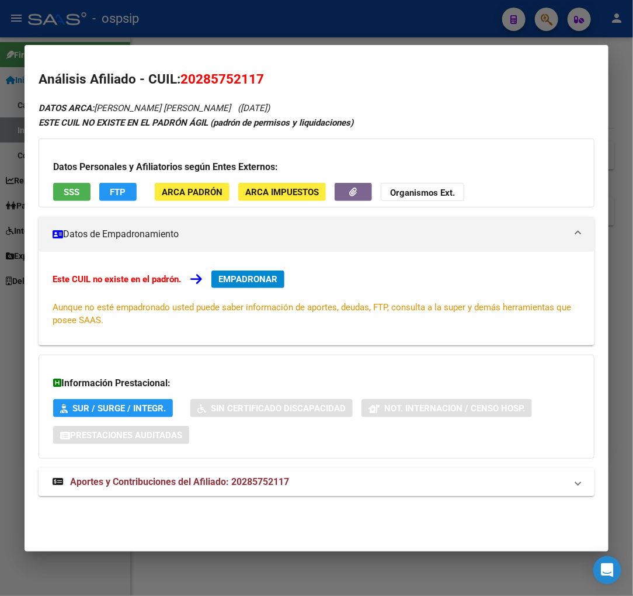
click at [152, 479] on span "Aportes y Contribuciones del Afiliado: 20285752117" at bounding box center [179, 481] width 219 height 11
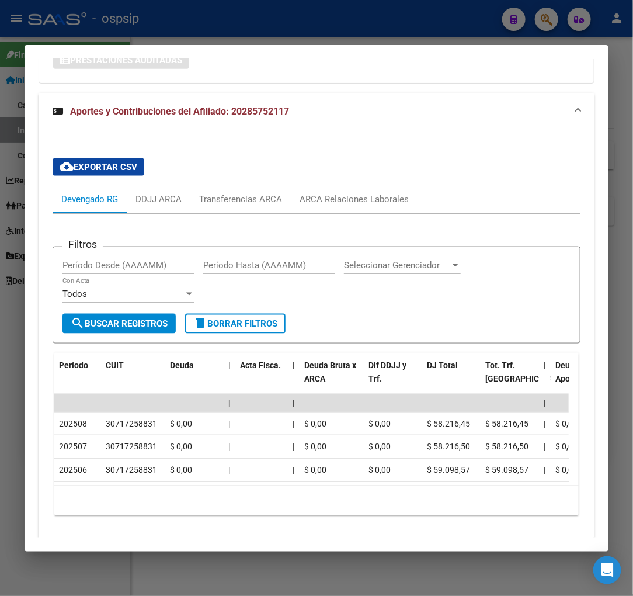
scroll to position [378, 0]
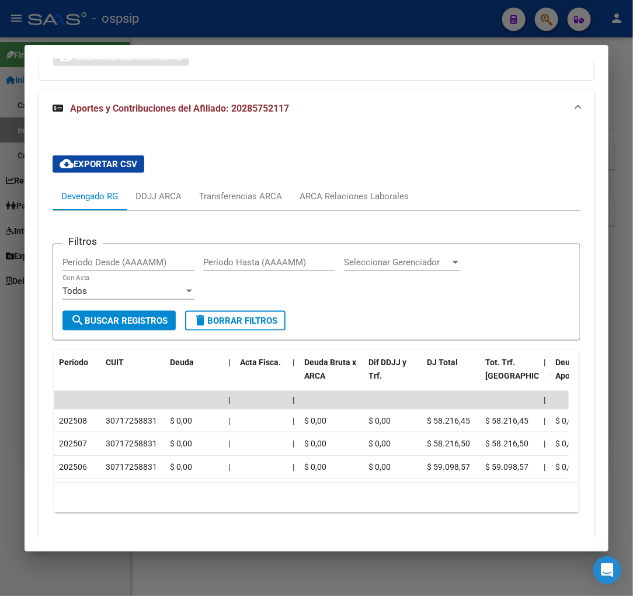
click at [569, 483] on div "Filtros Período Desde (AAAAMM) Período Hasta (AAAAMM) Seleccionar Gerenciador S…" at bounding box center [317, 368] width 528 height 287
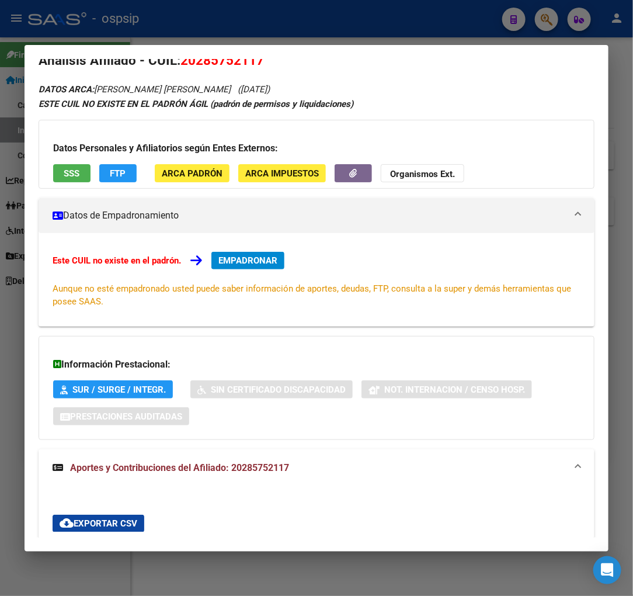
scroll to position [0, 0]
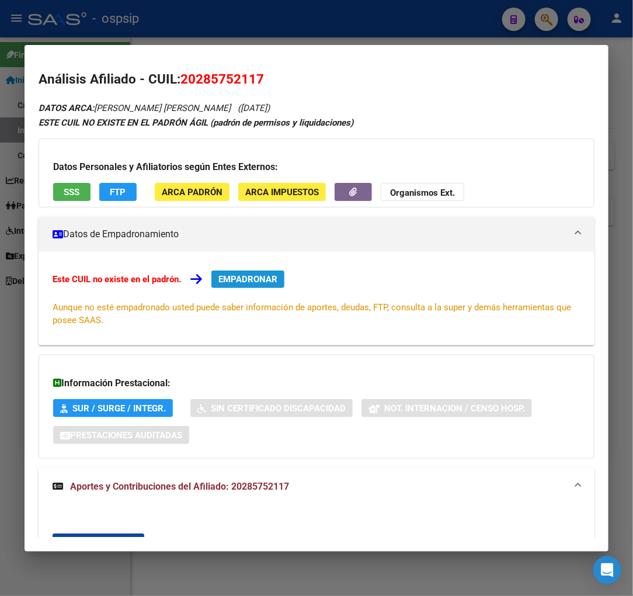
click at [252, 277] on span "EMPADRONAR" at bounding box center [247, 279] width 59 height 11
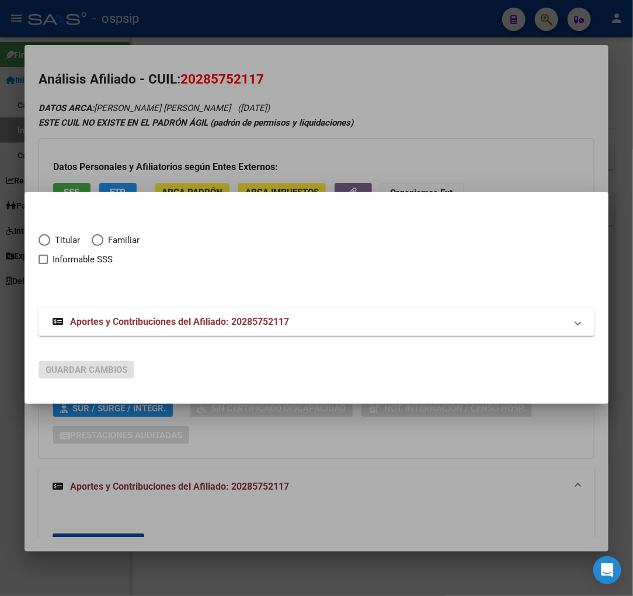
click at [46, 240] on span "Elija una opción" at bounding box center [45, 240] width 12 height 12
click at [46, 240] on input "Titular" at bounding box center [45, 240] width 12 height 12
radio input "true"
checkbox input "true"
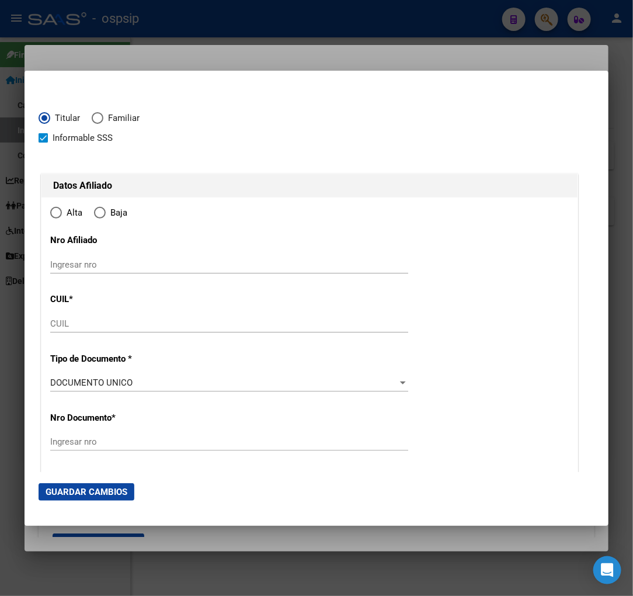
type input "20-28575211-7"
type input "28575211"
type input "PONCE"
type input "[PERSON_NAME]"
type input "[DATE]"
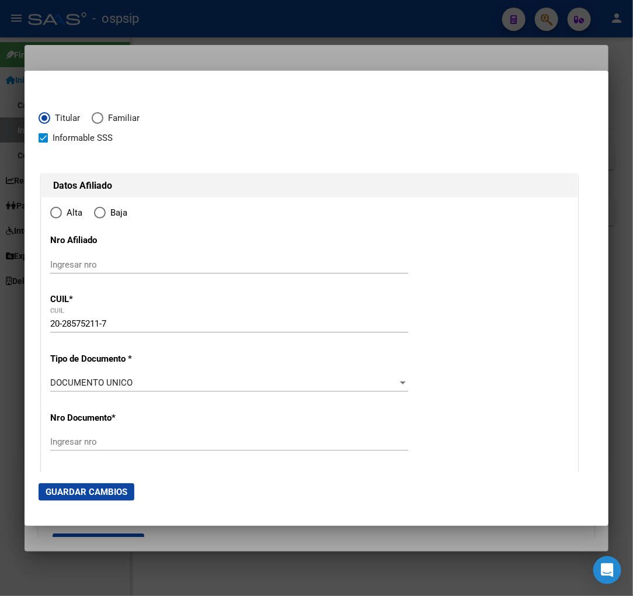
type input "CARCARANA"
type input "2138"
type input "PASAJE PþBLICO"
type input "17"
radio input "true"
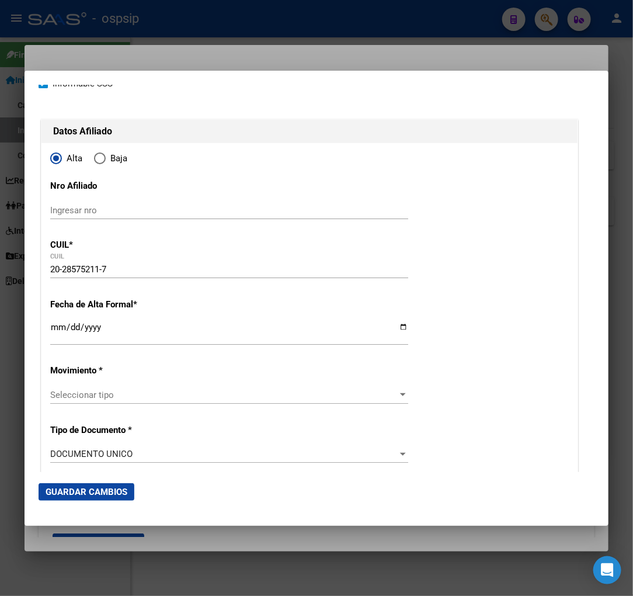
type input "CARCARANA"
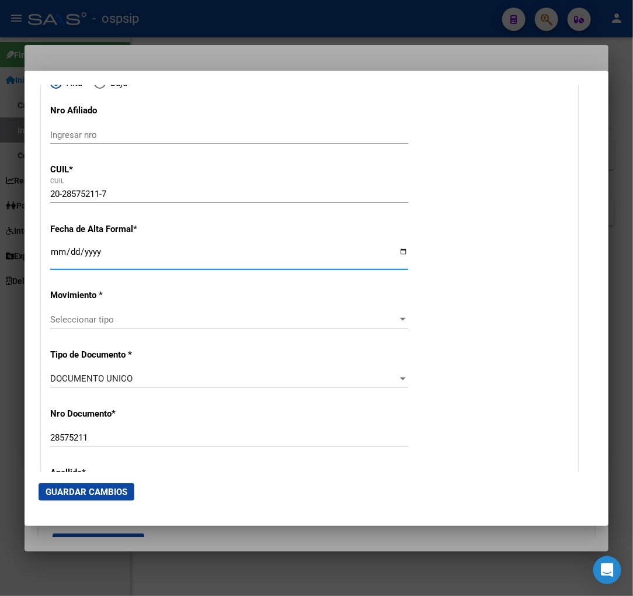
click at [53, 257] on input "Ingresar fecha" at bounding box center [229, 256] width 358 height 19
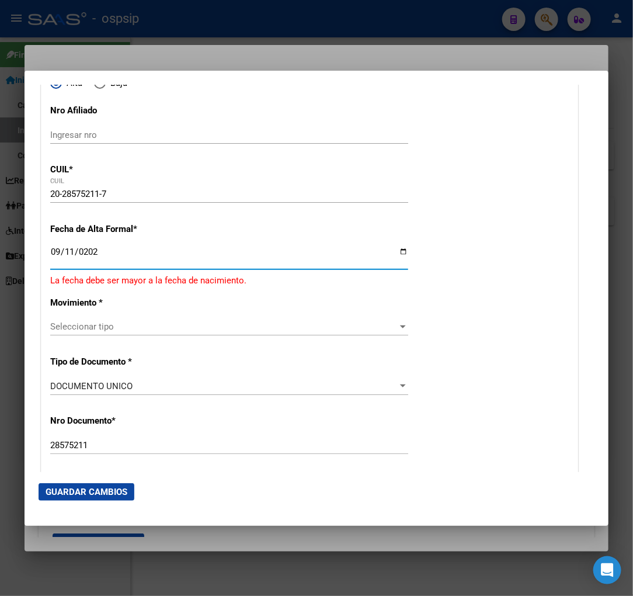
type input "[DATE]"
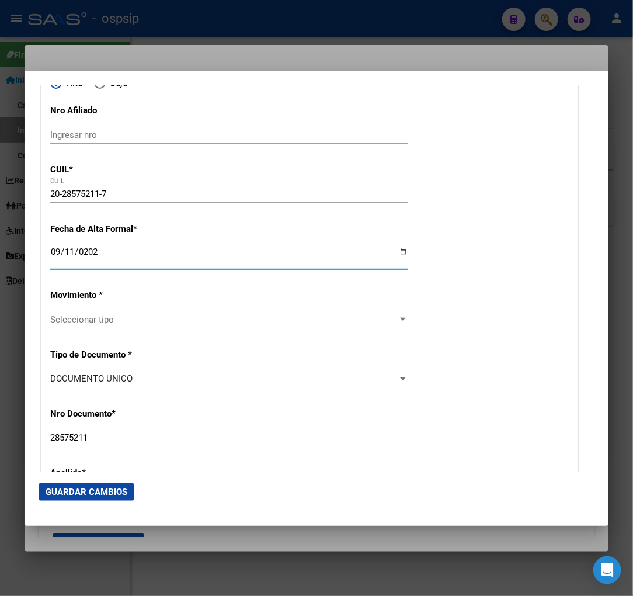
click at [98, 328] on div "Seleccionar tipo Seleccionar tipo" at bounding box center [229, 320] width 358 height 18
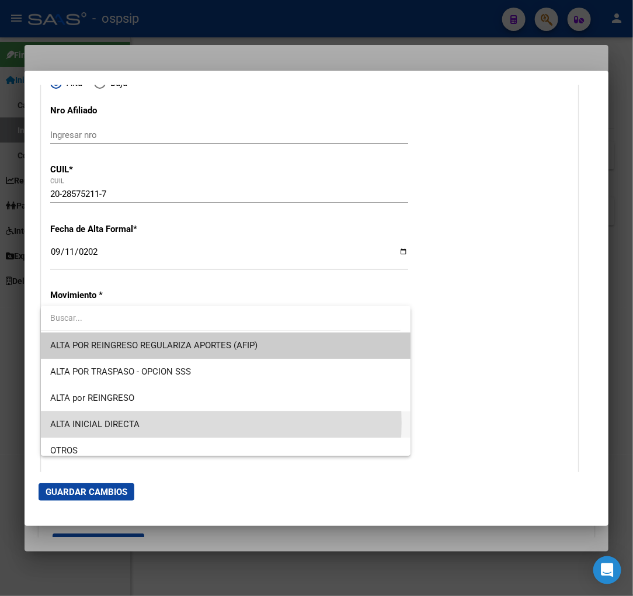
click at [176, 423] on span "ALTA INICIAL DIRECTA" at bounding box center [225, 424] width 351 height 26
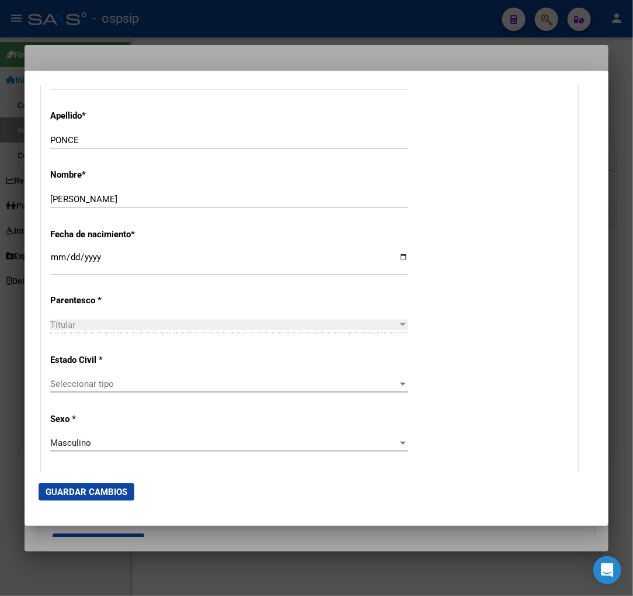
scroll to position [519, 0]
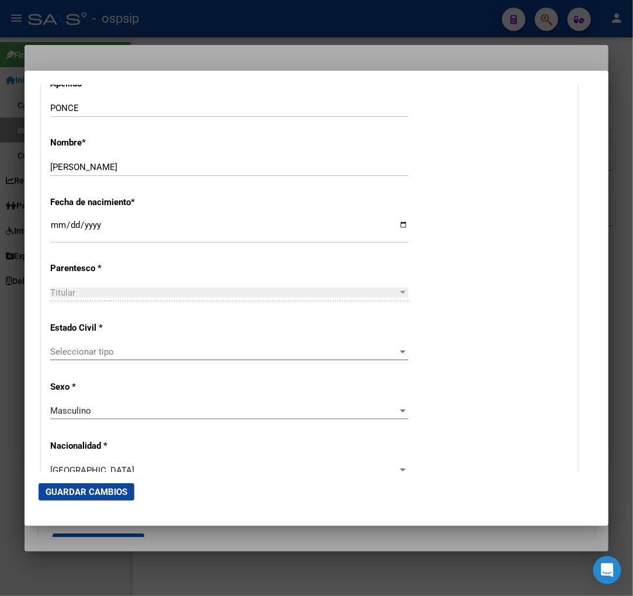
click at [171, 359] on div "Seleccionar tipo Seleccionar tipo" at bounding box center [229, 352] width 358 height 18
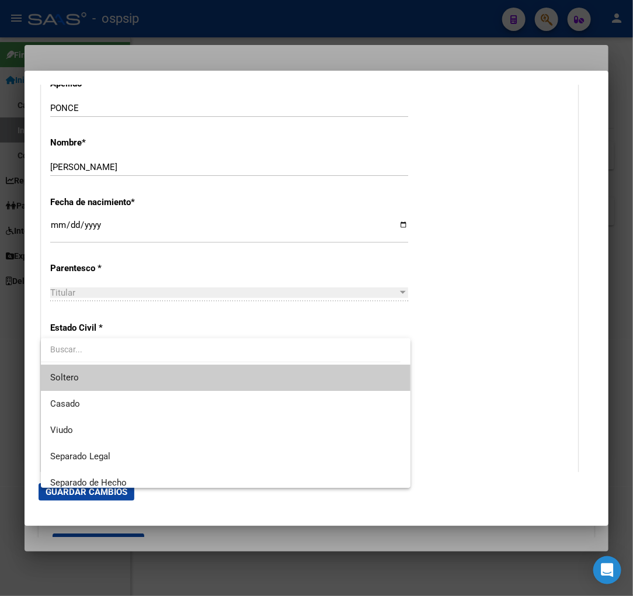
click at [164, 374] on span "Soltero" at bounding box center [225, 377] width 351 height 26
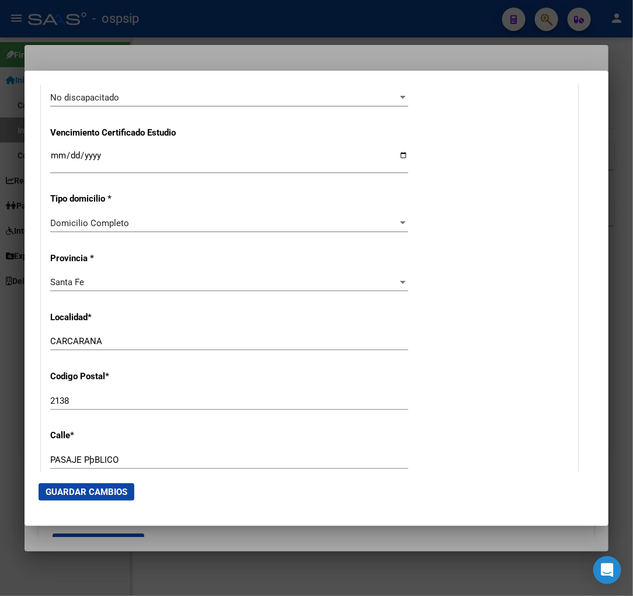
scroll to position [973, 0]
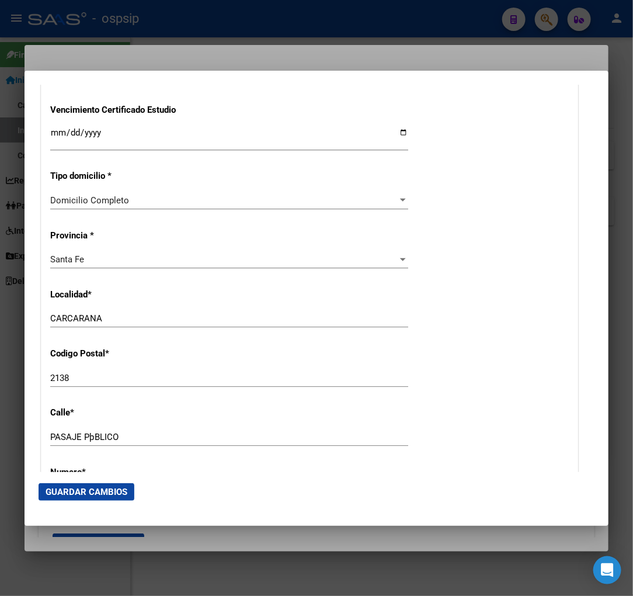
click at [127, 311] on div "CARCARANA Ingresar el nombre" at bounding box center [229, 319] width 358 height 18
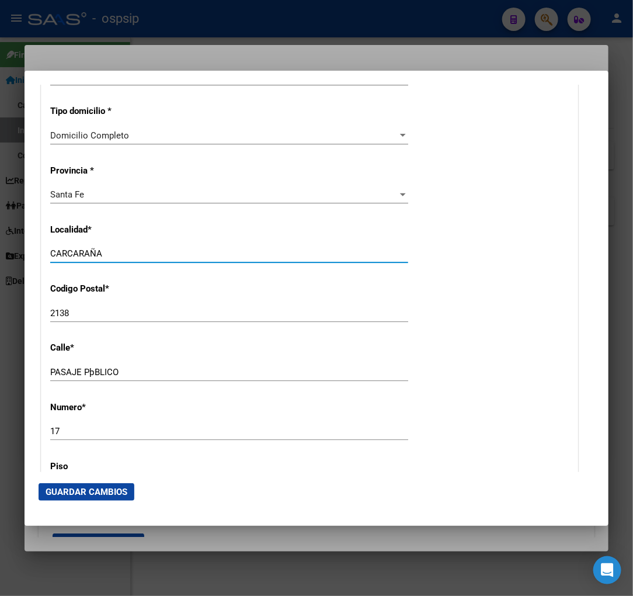
type input "CARCARAÑA"
click at [130, 371] on input "PASAJE PþBLICO" at bounding box center [229, 372] width 358 height 11
type input "PASAJE PUBLICO"
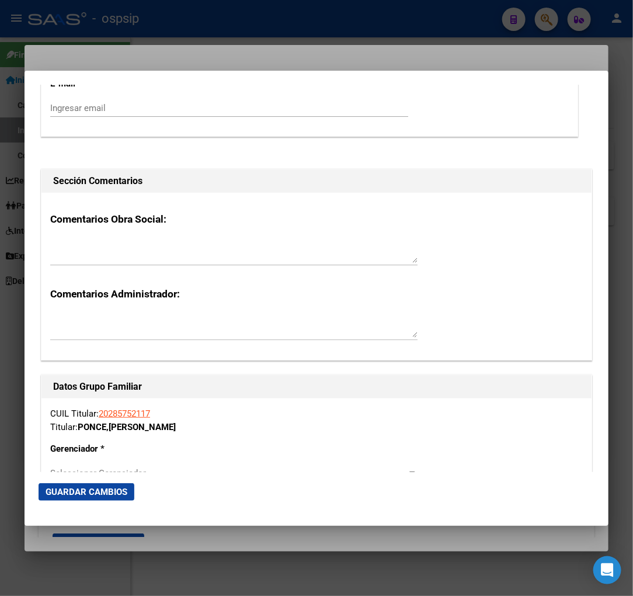
scroll to position [1752, 0]
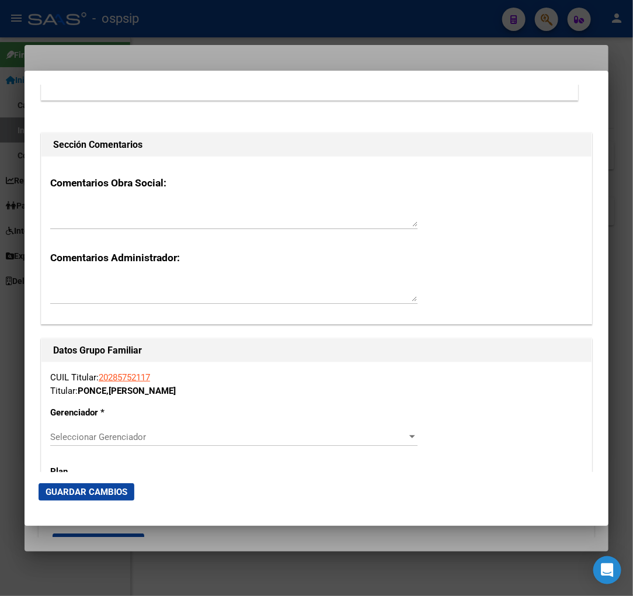
click at [227, 433] on span "Seleccionar Gerenciador" at bounding box center [228, 437] width 357 height 11
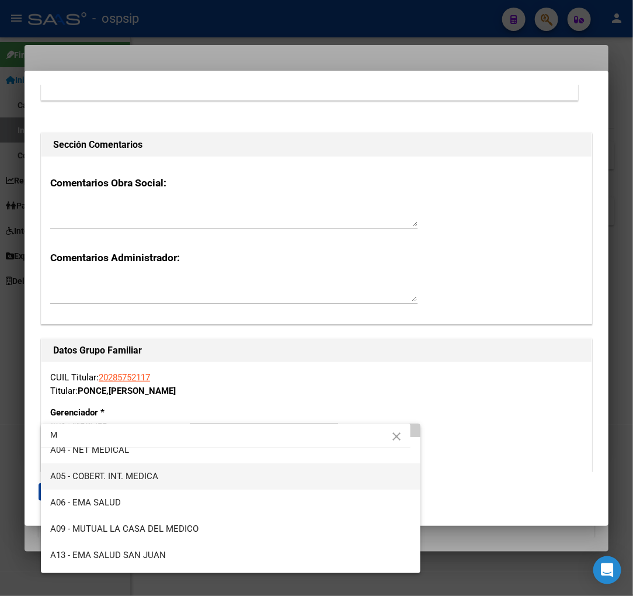
scroll to position [61, 0]
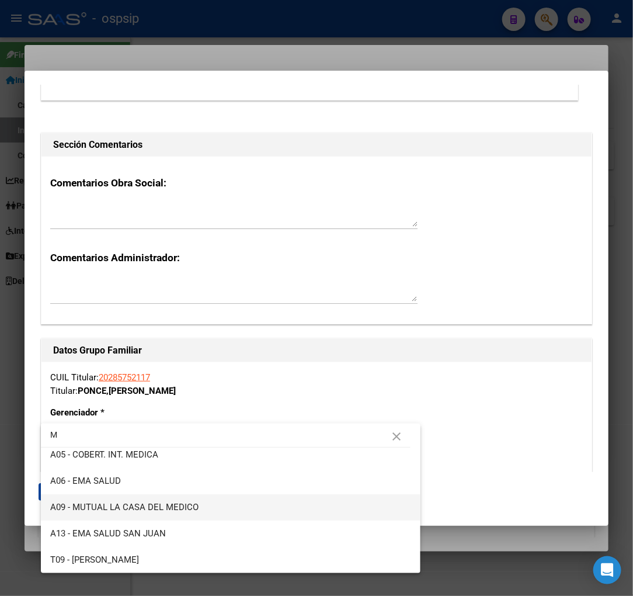
type input "M"
click at [203, 508] on span "A09 - MUTUAL LA CASA DEL MEDICO" at bounding box center [230, 507] width 361 height 26
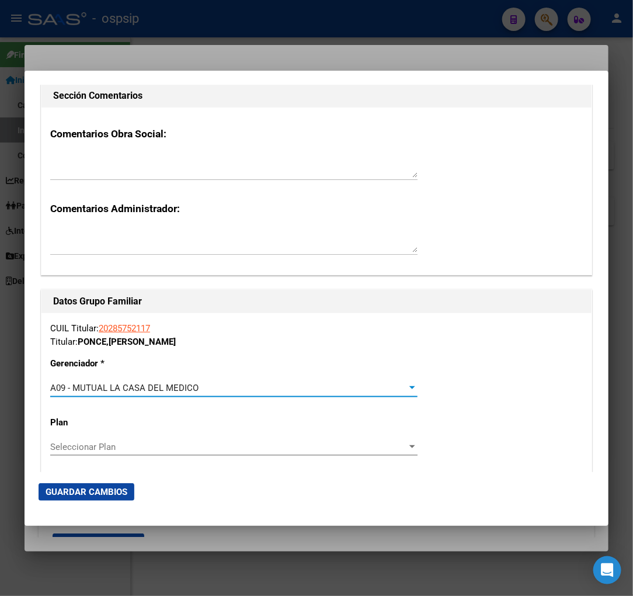
scroll to position [1882, 0]
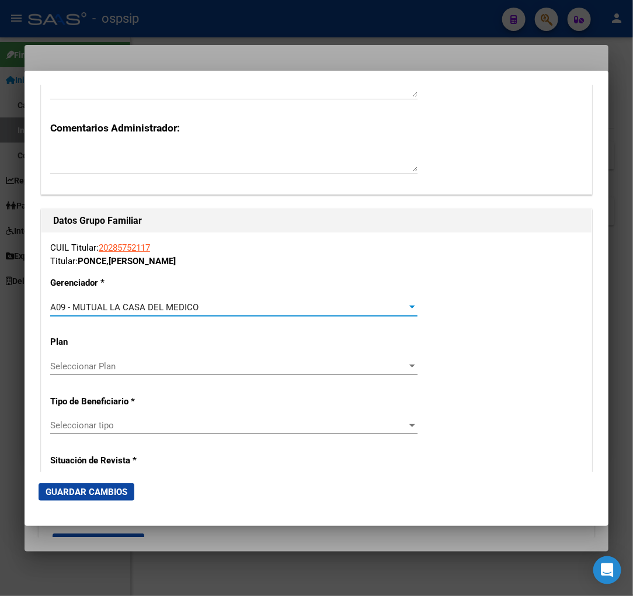
click at [167, 422] on span "Seleccionar tipo" at bounding box center [228, 425] width 357 height 11
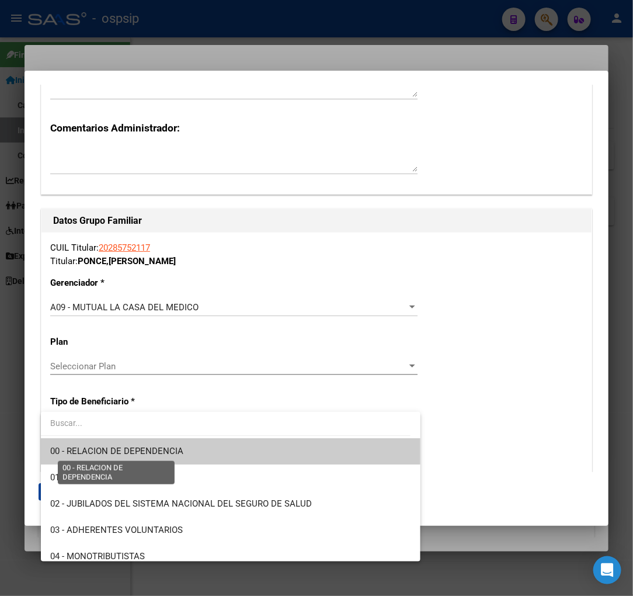
click at [144, 448] on span "00 - RELACION DE DEPENDENCIA" at bounding box center [116, 451] width 133 height 11
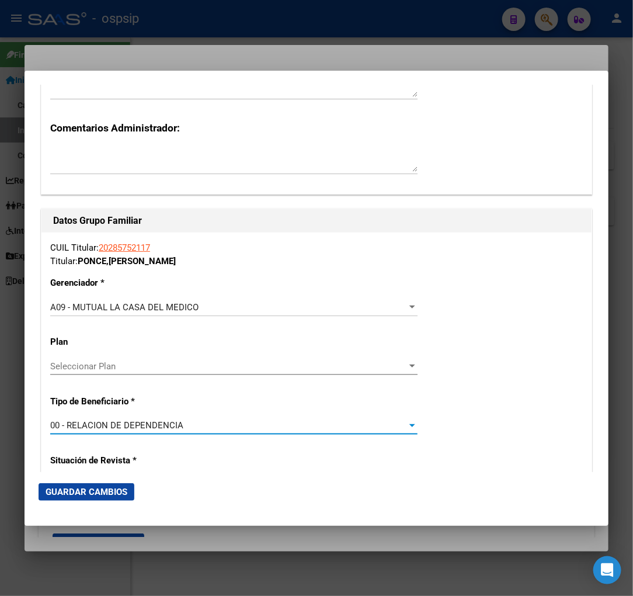
type input "30-71725883-1"
click at [548, 27] on div at bounding box center [316, 298] width 633 height 596
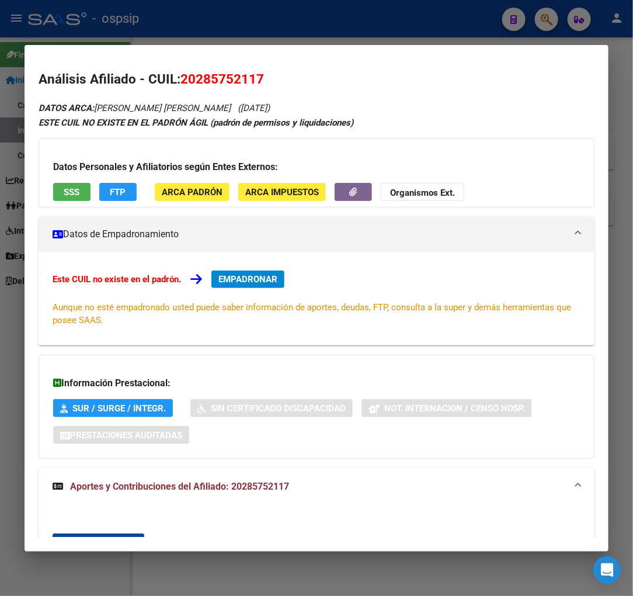
click at [548, 27] on div at bounding box center [316, 298] width 633 height 596
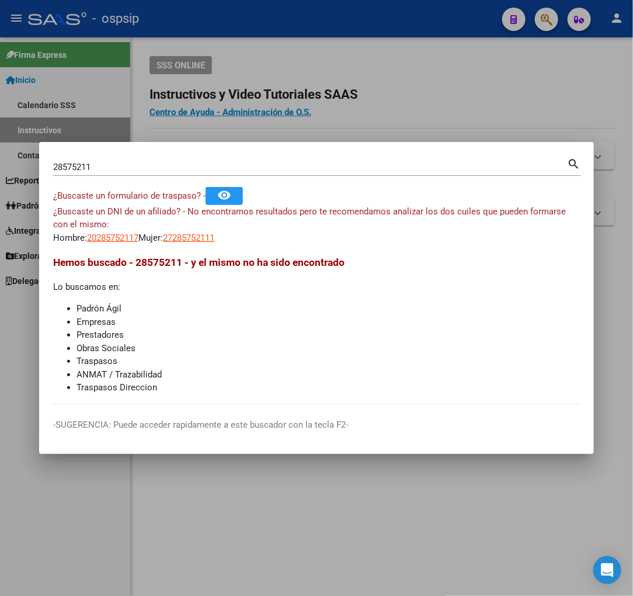
click at [148, 172] on input "28575211" at bounding box center [310, 167] width 514 height 11
type input "2"
type input "20349251"
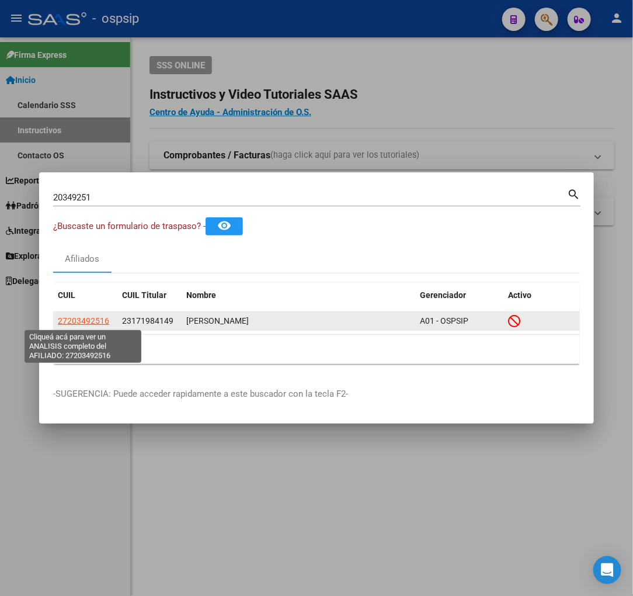
click at [73, 321] on span "27203492516" at bounding box center [83, 320] width 51 height 9
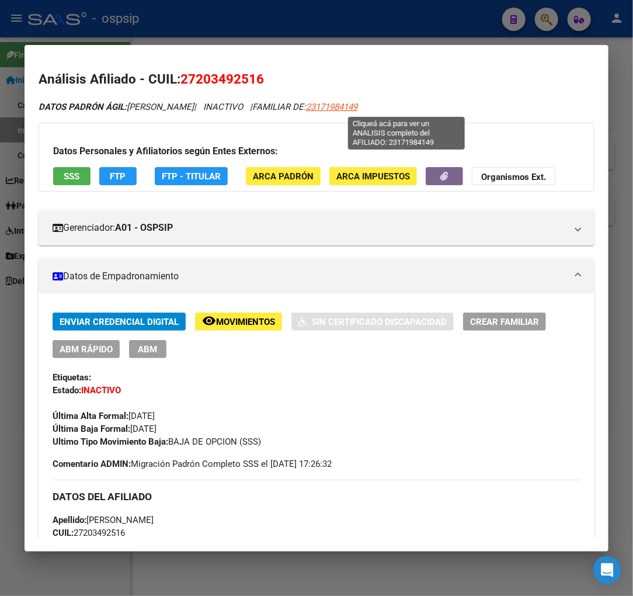
click at [357, 111] on span "23171984149" at bounding box center [331, 107] width 51 height 11
type textarea "23171984149"
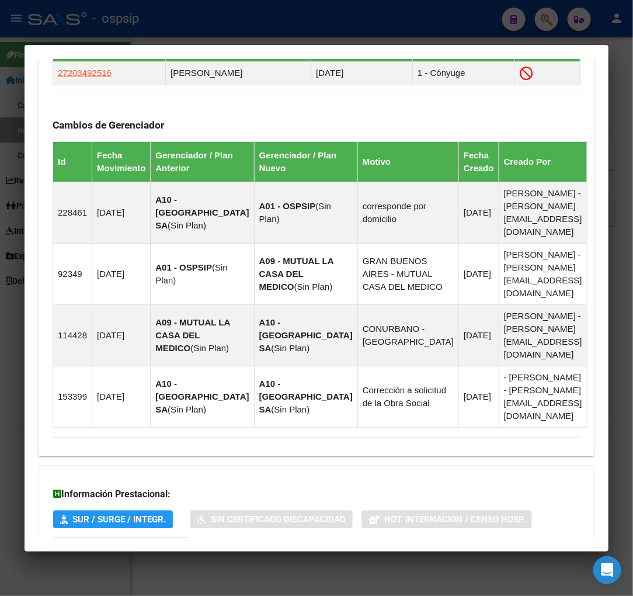
scroll to position [834, 0]
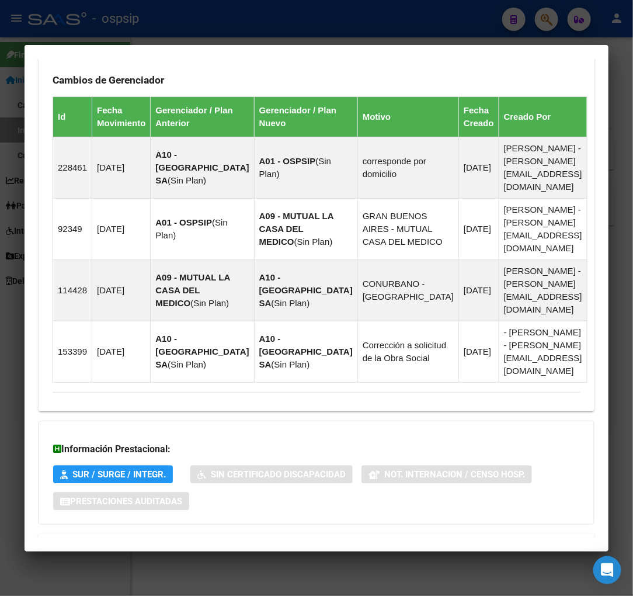
click at [202, 542] on span "Aportes y Contribuciones del Afiliado: 23171984149" at bounding box center [179, 547] width 219 height 11
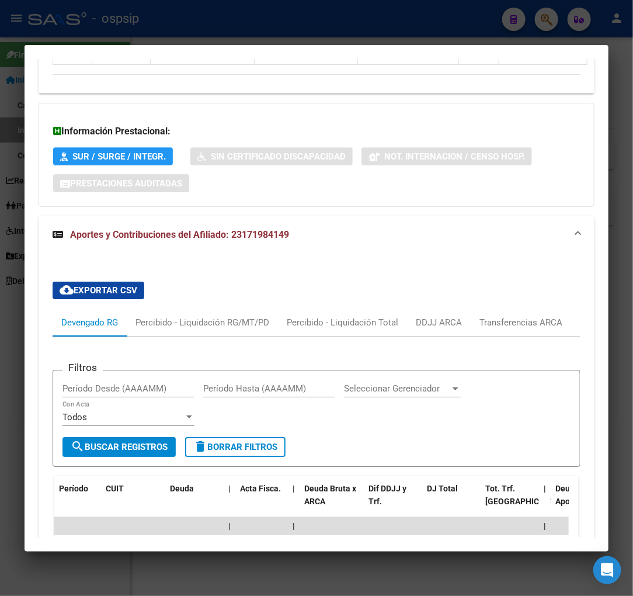
scroll to position [1282, 0]
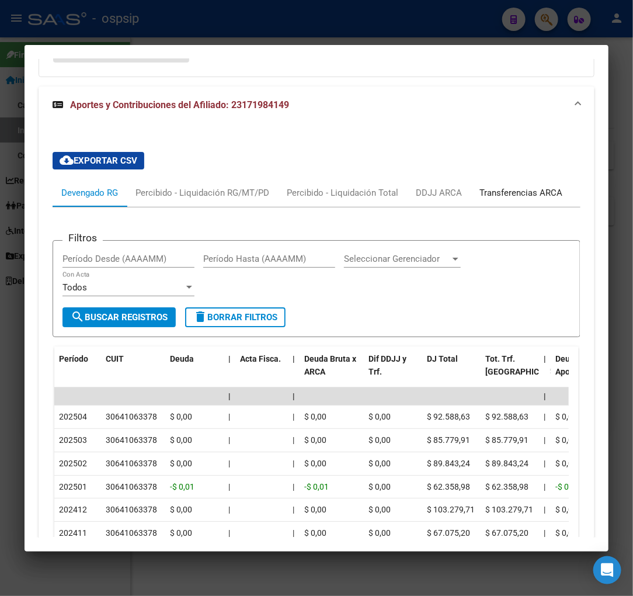
click at [509, 186] on div "Transferencias ARCA" at bounding box center [521, 192] width 83 height 13
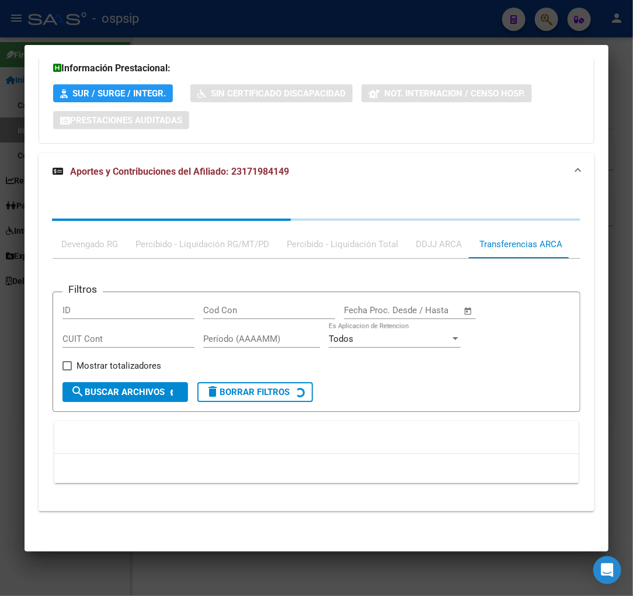
scroll to position [1164, 0]
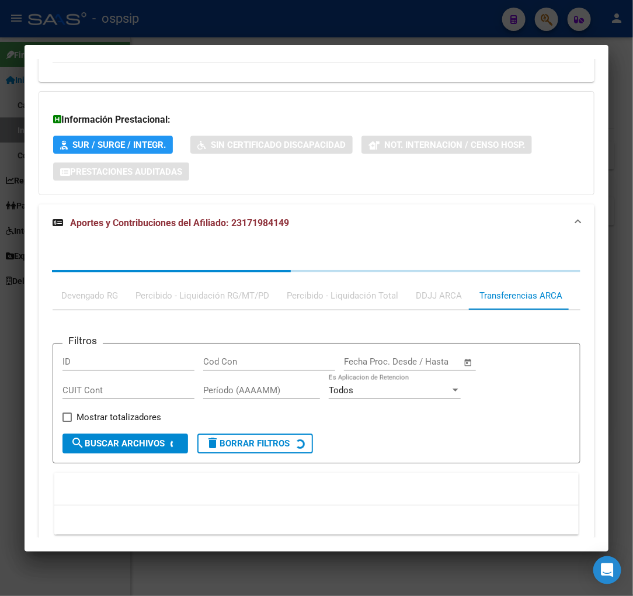
click at [509, 138] on div "Información Prestacional: SUR / SURGE / INTEGR. Sin Certificado Discapacidad No…" at bounding box center [317, 143] width 556 height 104
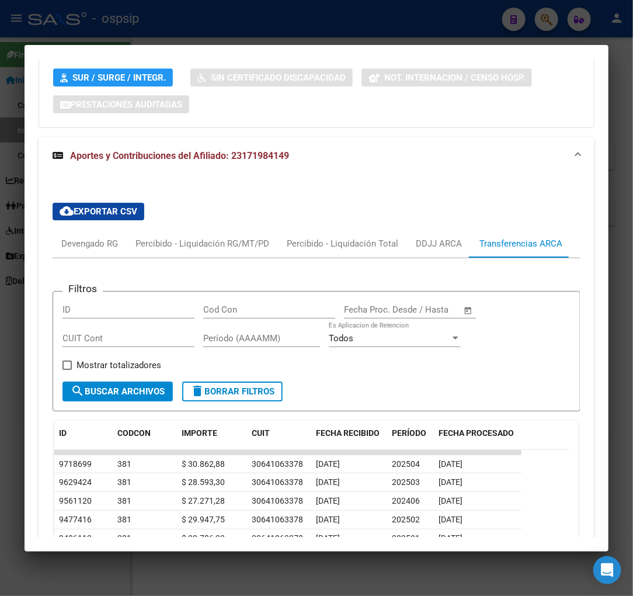
scroll to position [1293, 0]
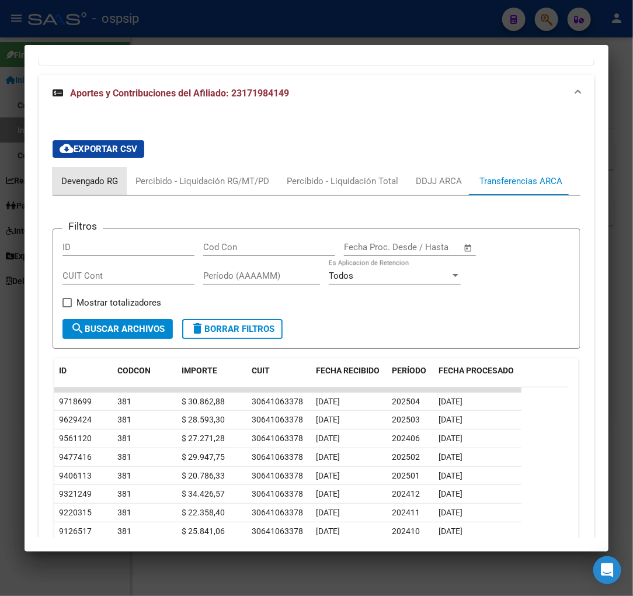
click at [70, 175] on div "Devengado RG" at bounding box center [89, 181] width 57 height 13
click at [0, 0] on div at bounding box center [0, 0] width 0 height 0
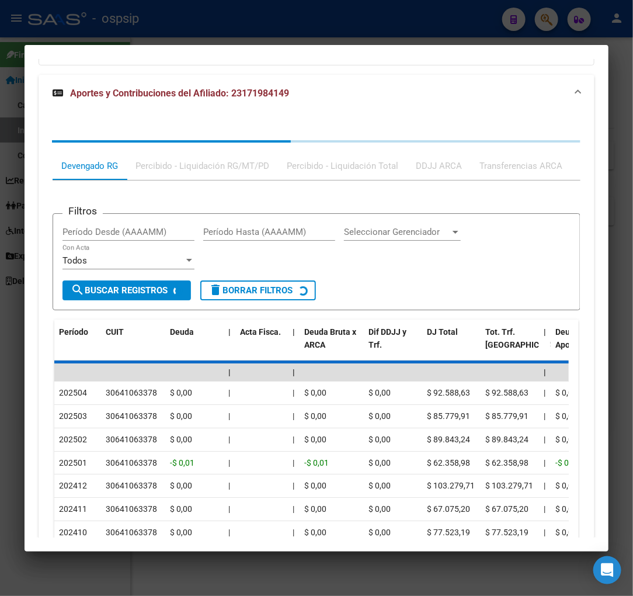
click at [70, 180] on div "Filtros Período Desde (AAAAMM) Período Hasta (AAAAMM) Seleccionar Gerenciador S…" at bounding box center [317, 418] width 528 height 476
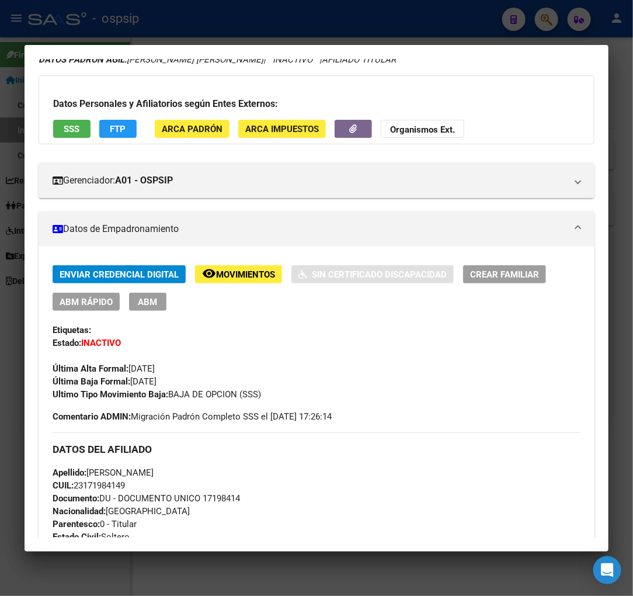
scroll to position [0, 0]
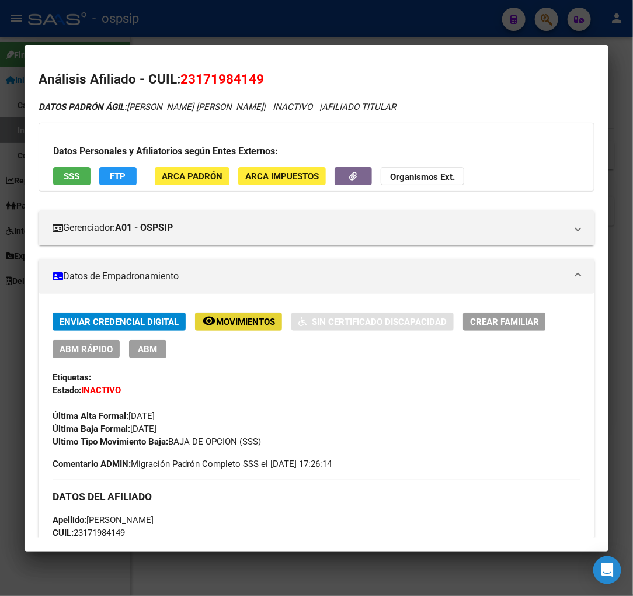
click at [246, 324] on span "Movimientos" at bounding box center [245, 322] width 59 height 11
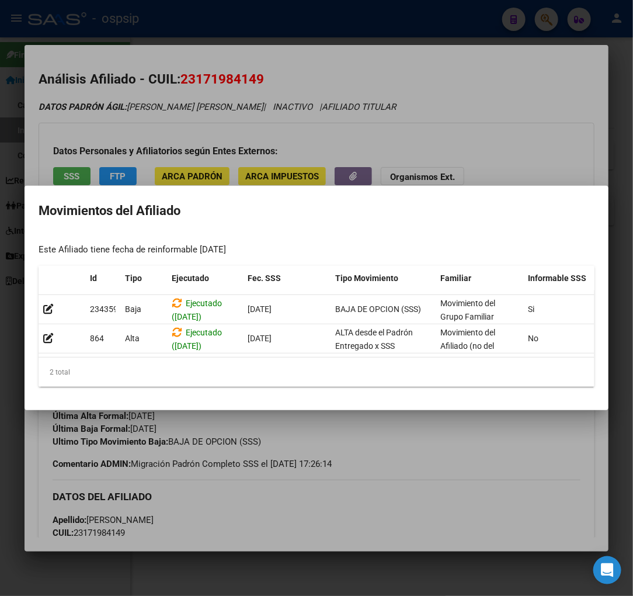
click at [458, 110] on div at bounding box center [316, 298] width 633 height 596
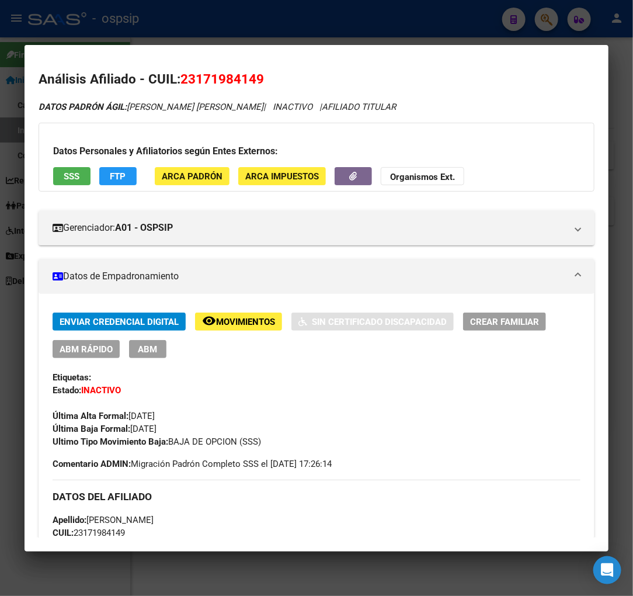
drag, startPoint x: 197, startPoint y: 75, endPoint x: 253, endPoint y: 70, distance: 56.3
click at [253, 70] on h2 "Análisis Afiliado - CUIL: 23171984149" at bounding box center [317, 80] width 556 height 20
copy span "17198414"
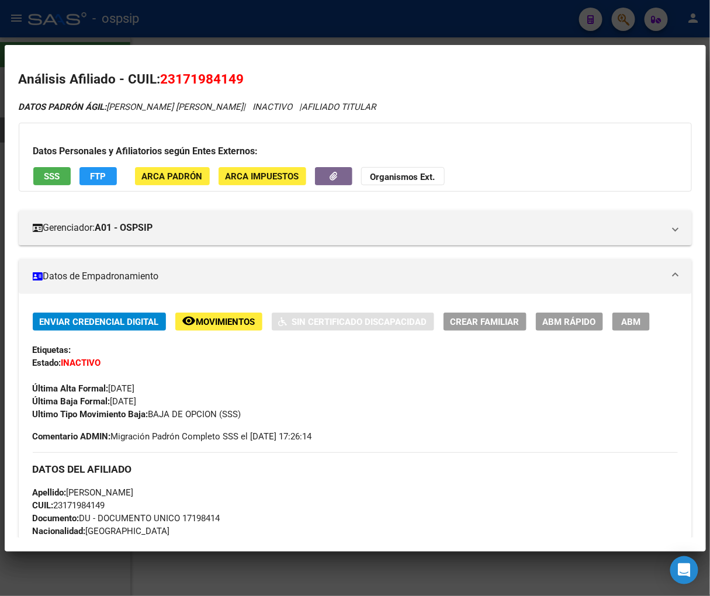
click at [102, 181] on span "FTP" at bounding box center [98, 176] width 16 height 11
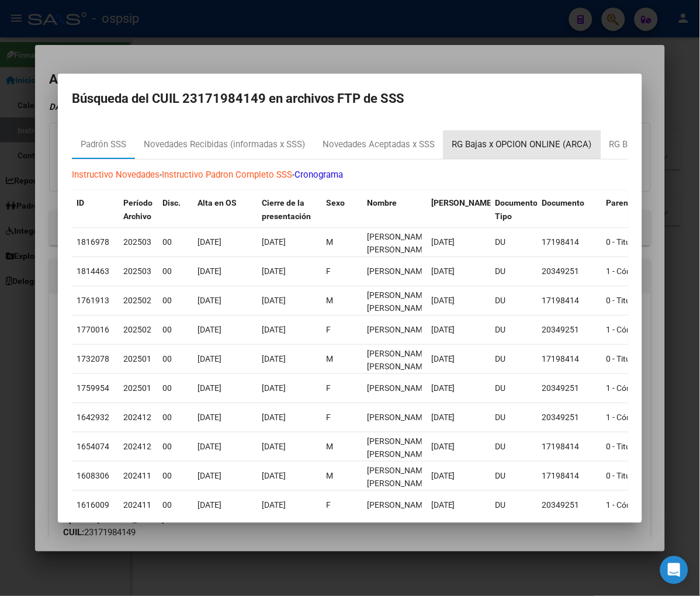
click at [498, 153] on div "RG Bajas x OPCION ONLINE (ARCA)" at bounding box center [521, 145] width 157 height 28
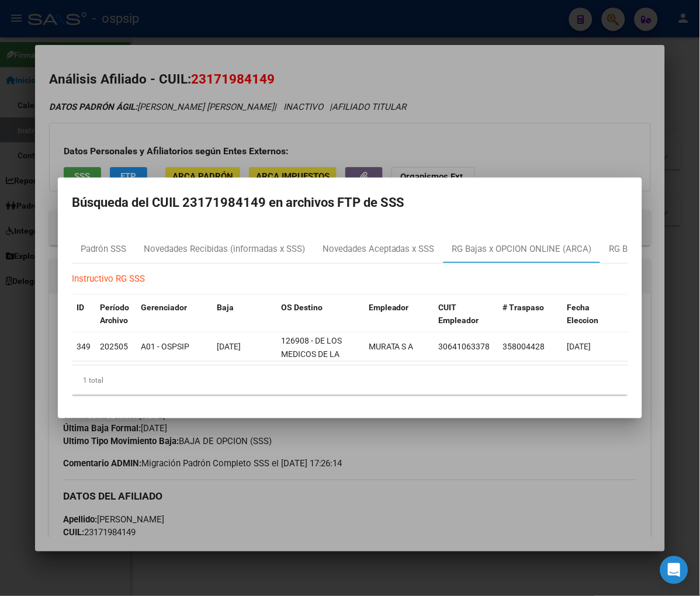
click at [459, 441] on div at bounding box center [350, 298] width 700 height 596
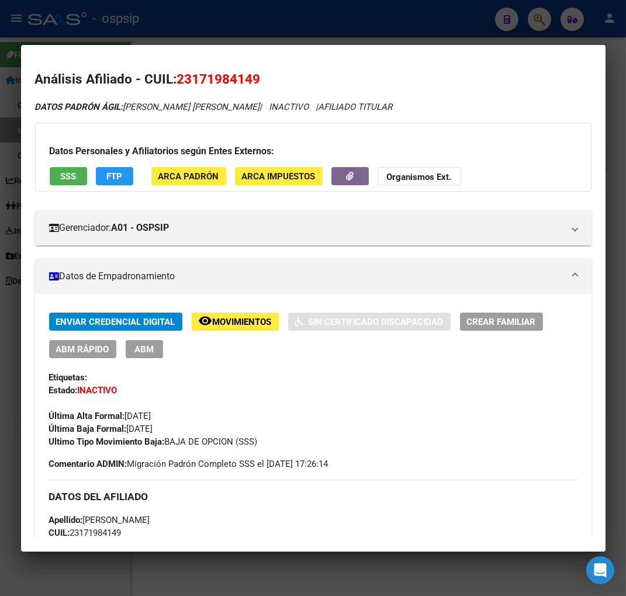
click at [545, 25] on div at bounding box center [313, 298] width 626 height 596
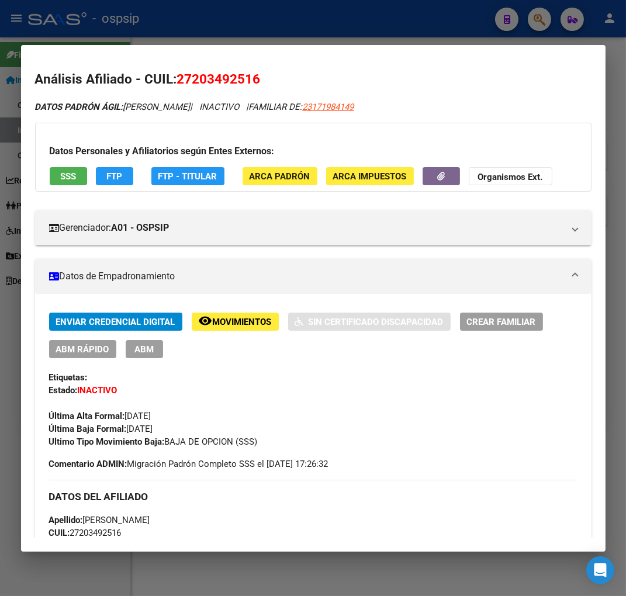
click at [544, 25] on div at bounding box center [313, 298] width 626 height 596
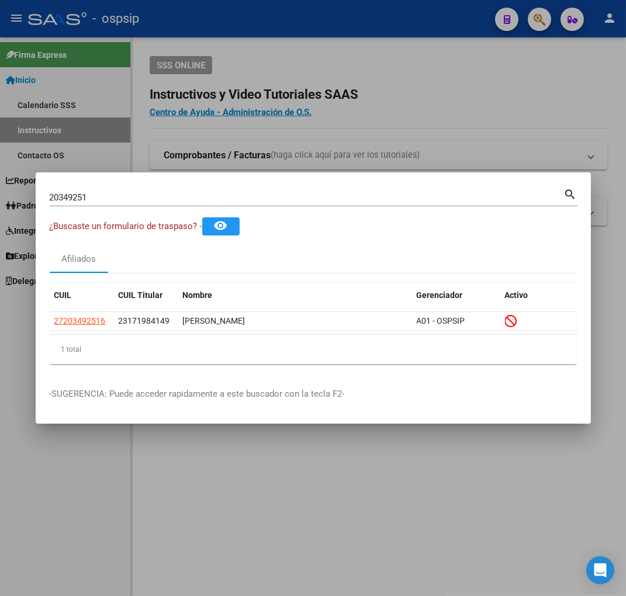
click at [109, 202] on input "20349251" at bounding box center [307, 197] width 514 height 11
type input "2"
type input "28575211"
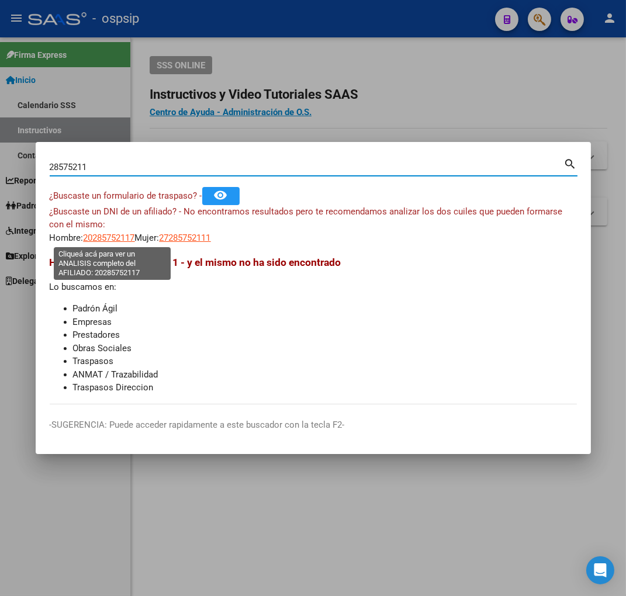
click at [112, 241] on span "20285752117" at bounding box center [109, 237] width 51 height 11
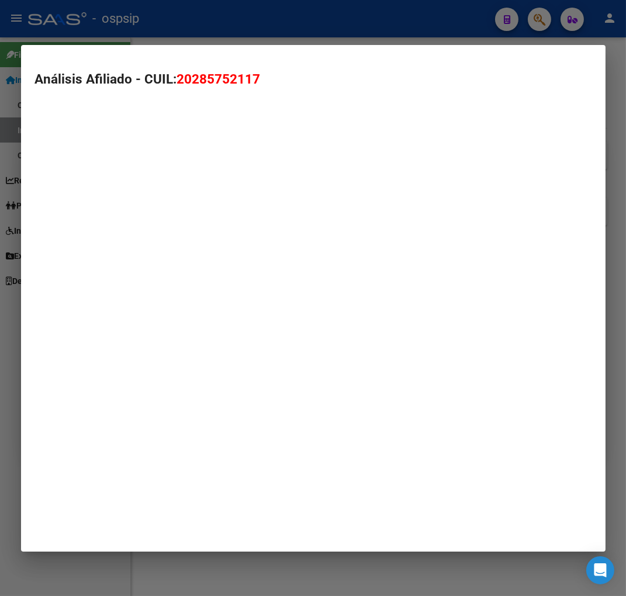
type textarea "20285752117"
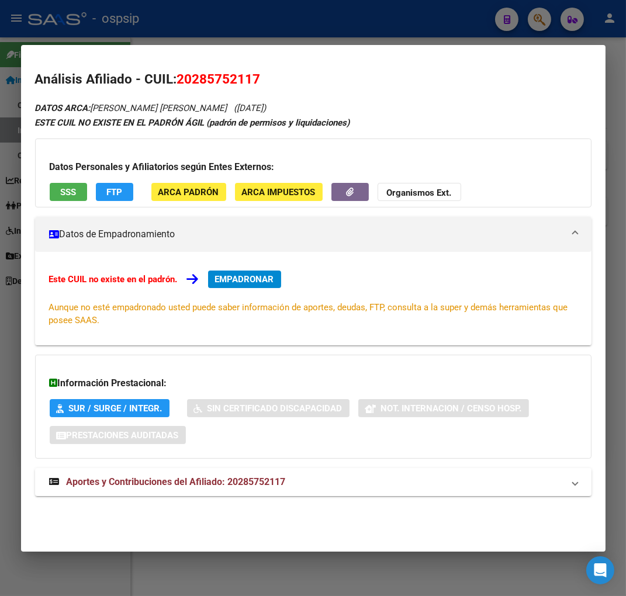
click at [237, 279] on span "EMPADRONAR" at bounding box center [244, 279] width 59 height 11
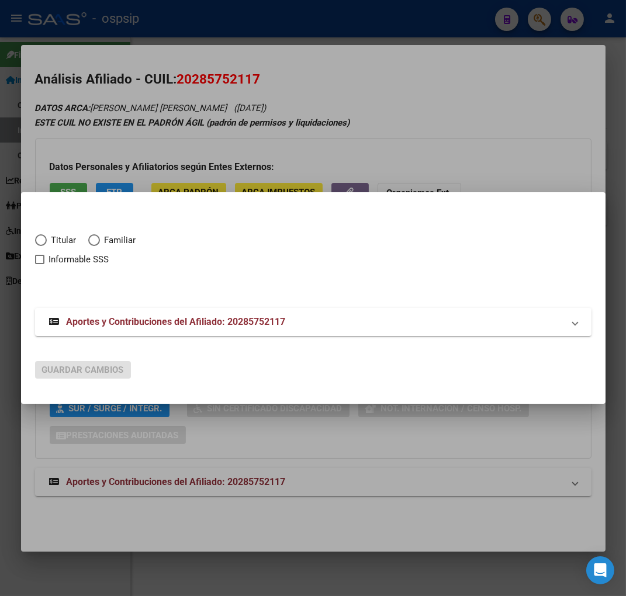
click at [43, 237] on span "Elija una opción" at bounding box center [41, 240] width 12 height 12
click at [43, 237] on input "Titular" at bounding box center [41, 240] width 12 height 12
radio input "true"
checkbox input "true"
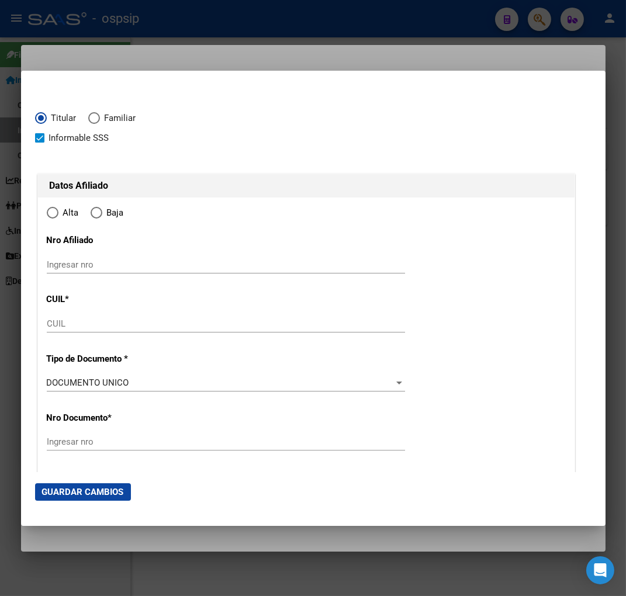
type input "20-28575211-7"
type input "28575211"
type input "PONCE"
type input "[PERSON_NAME]"
type input "[DATE]"
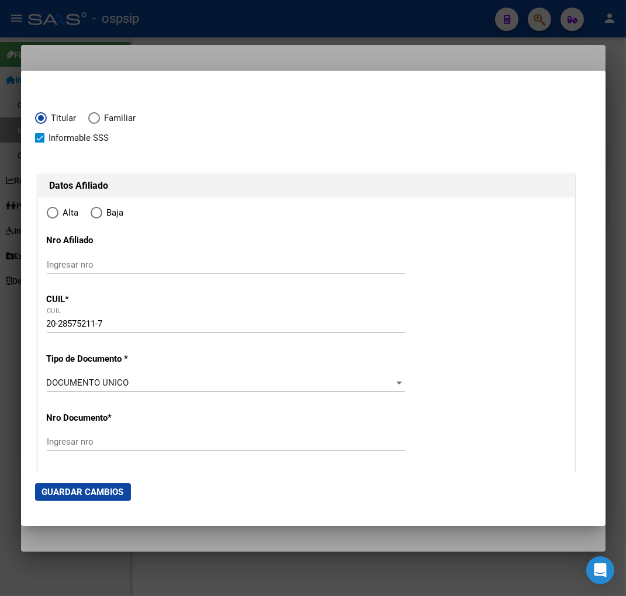
type input "CARCARANA"
type input "2138"
type input "PASAJE PþBLICO"
type input "17"
radio input "true"
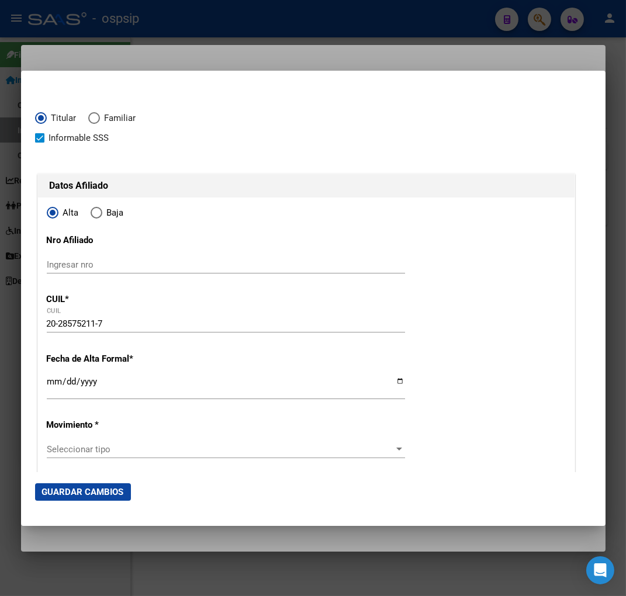
type input "CARCARANA"
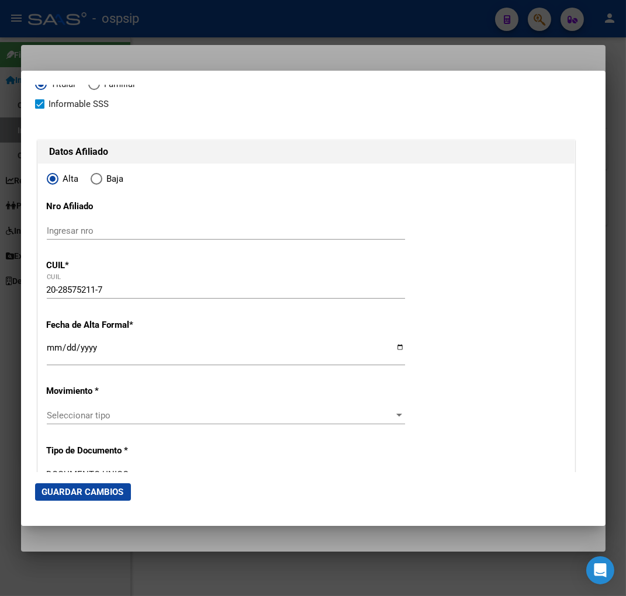
scroll to position [65, 0]
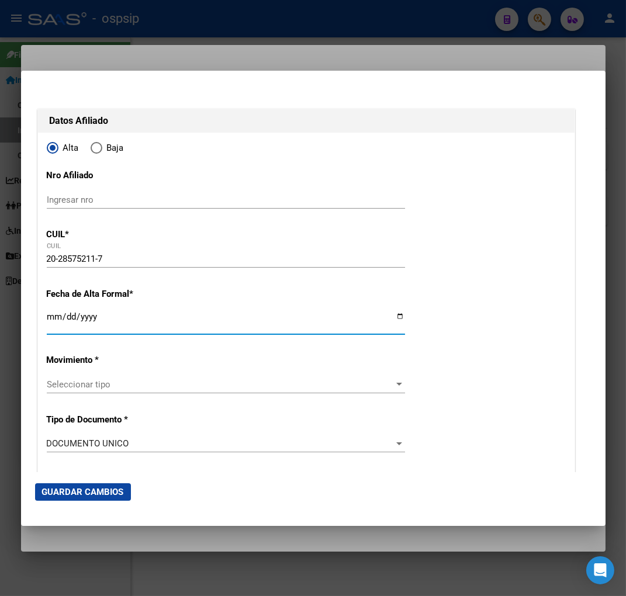
click at [51, 329] on input "Ingresar fecha" at bounding box center [226, 321] width 358 height 19
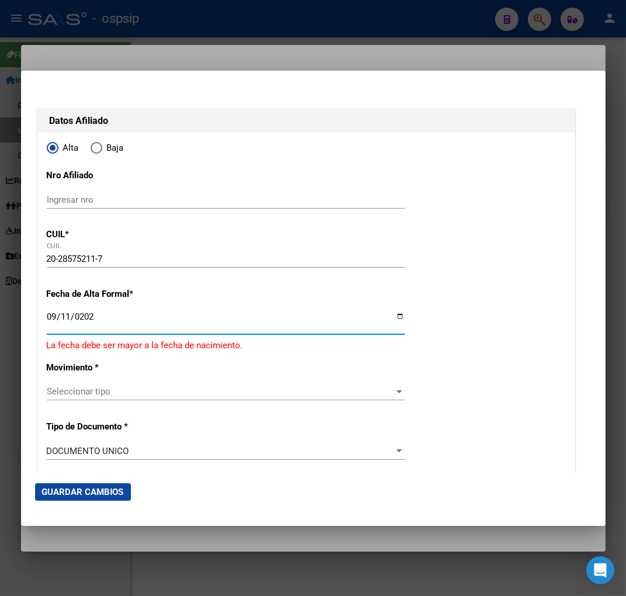
type input "[DATE]"
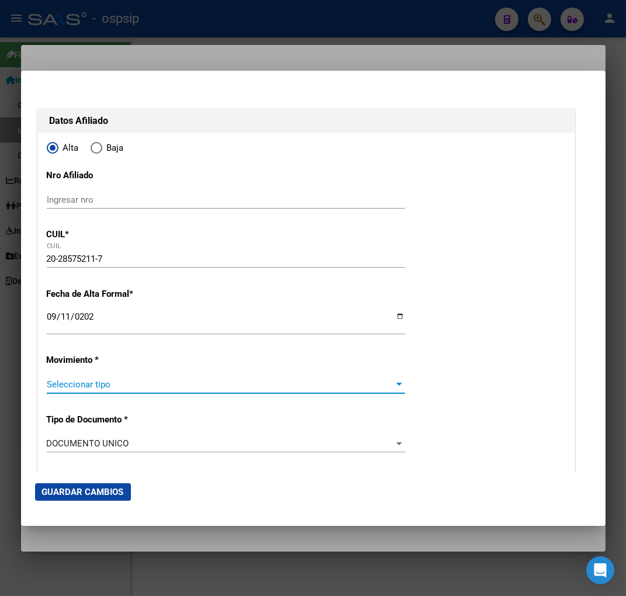
click at [147, 384] on span "Seleccionar tipo" at bounding box center [221, 384] width 348 height 11
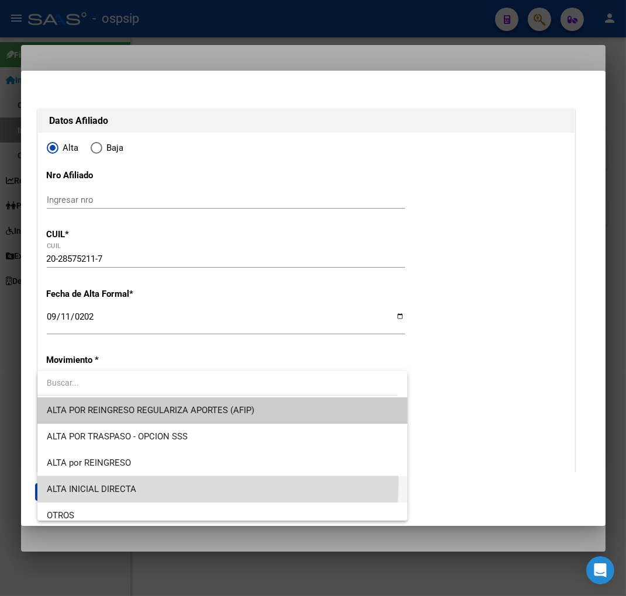
click at [153, 481] on span "ALTA INICIAL DIRECTA" at bounding box center [222, 489] width 351 height 26
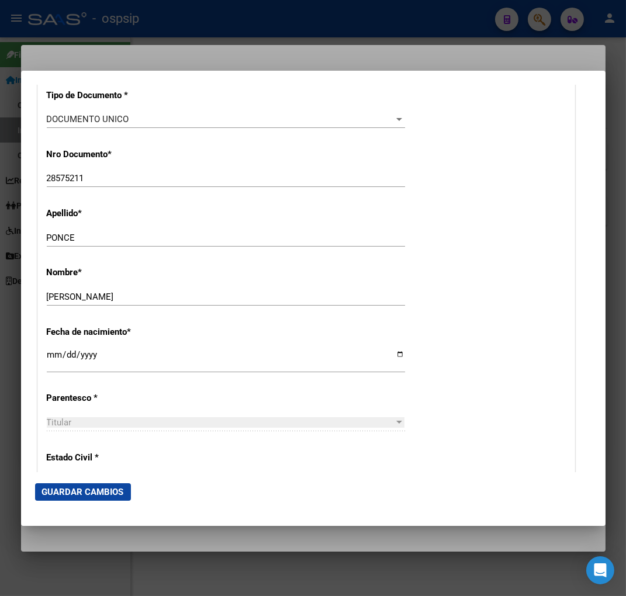
scroll to position [454, 0]
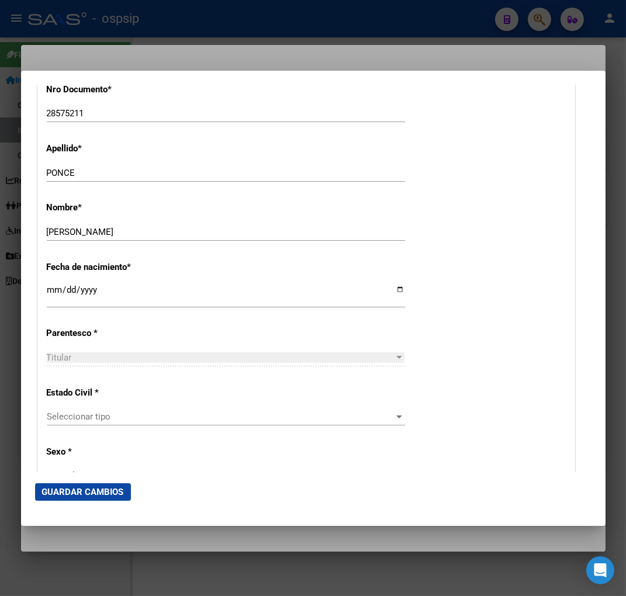
click at [160, 416] on span "Seleccionar tipo" at bounding box center [221, 416] width 348 height 11
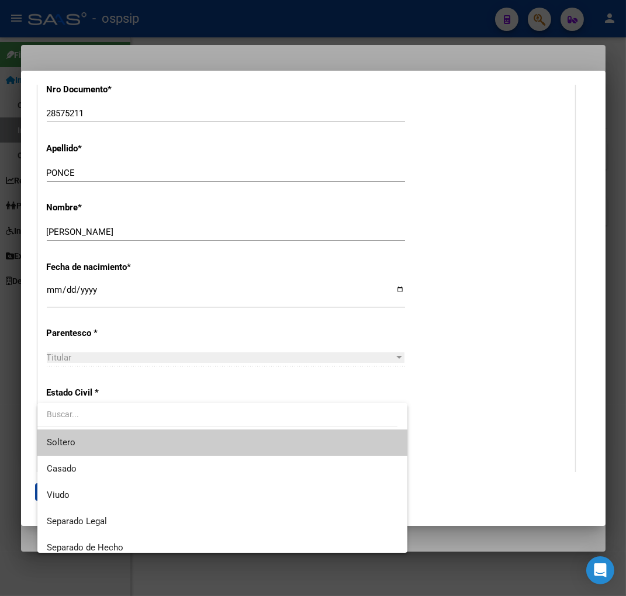
click at [138, 447] on span "Soltero" at bounding box center [222, 442] width 351 height 26
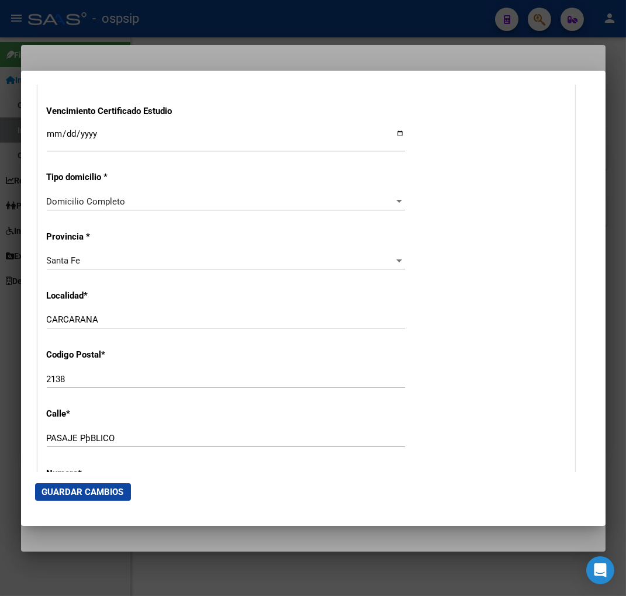
scroll to position [973, 0]
click at [130, 437] on input "PASAJE PþBLICO" at bounding box center [226, 437] width 358 height 11
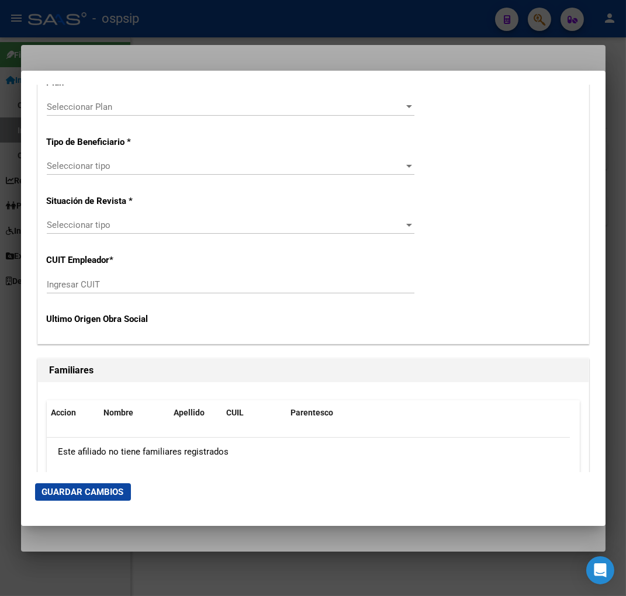
scroll to position [1947, 0]
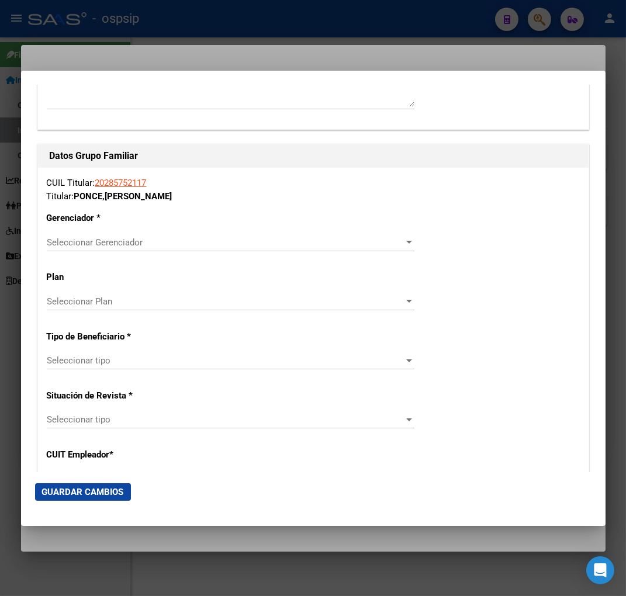
type input "PASAJE PUBLICO"
click at [237, 249] on div "Seleccionar Gerenciador Seleccionar Gerenciador" at bounding box center [230, 243] width 367 height 18
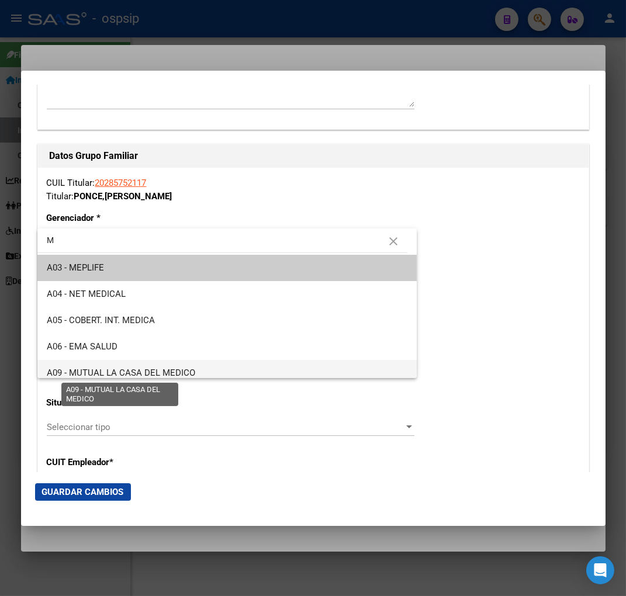
type input "M"
click at [180, 374] on span "A09 - MUTUAL LA CASA DEL MEDICO" at bounding box center [121, 372] width 148 height 11
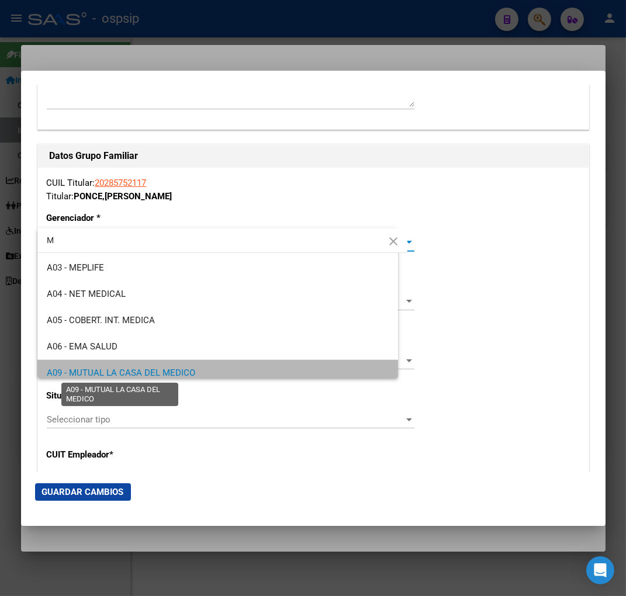
scroll to position [6, 0]
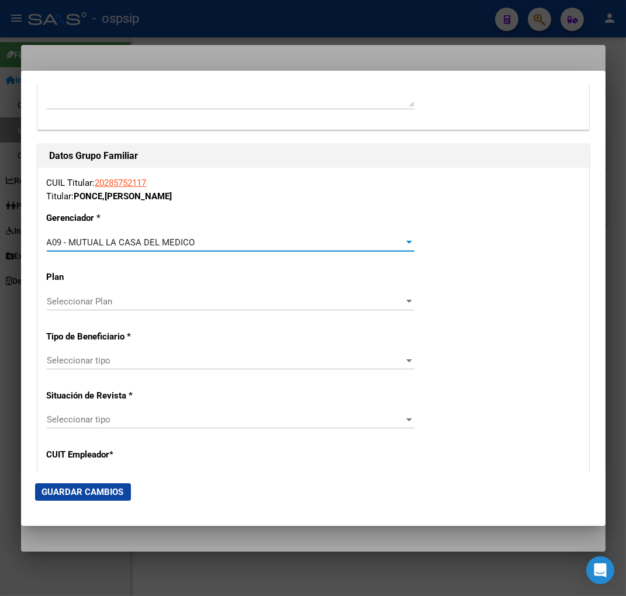
click at [155, 355] on span "Seleccionar tipo" at bounding box center [225, 360] width 357 height 11
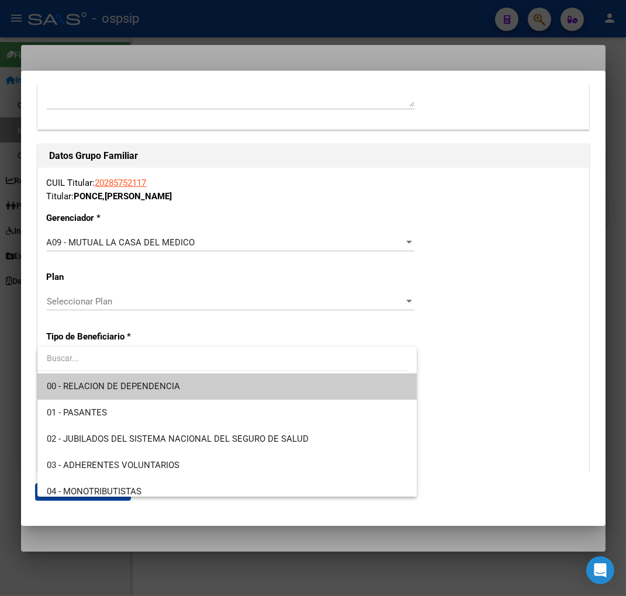
click at [152, 392] on span "00 - RELACION DE DEPENDENCIA" at bounding box center [227, 386] width 361 height 26
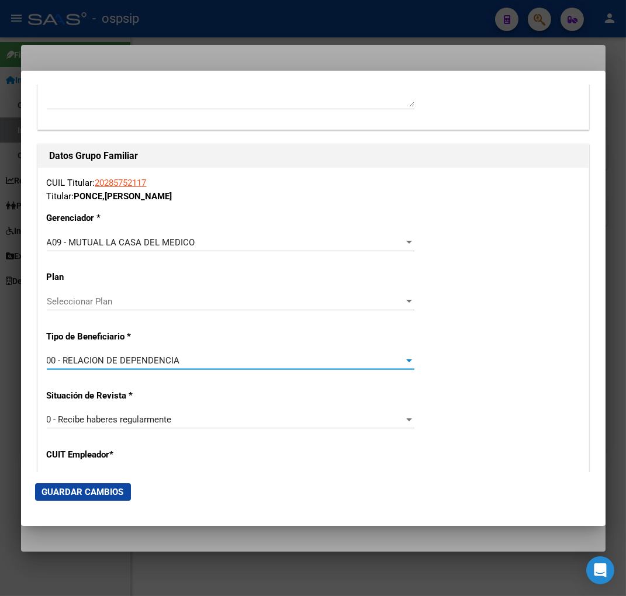
type input "30-71725883-1"
click at [92, 495] on span "Guardar Cambios" at bounding box center [83, 492] width 82 height 11
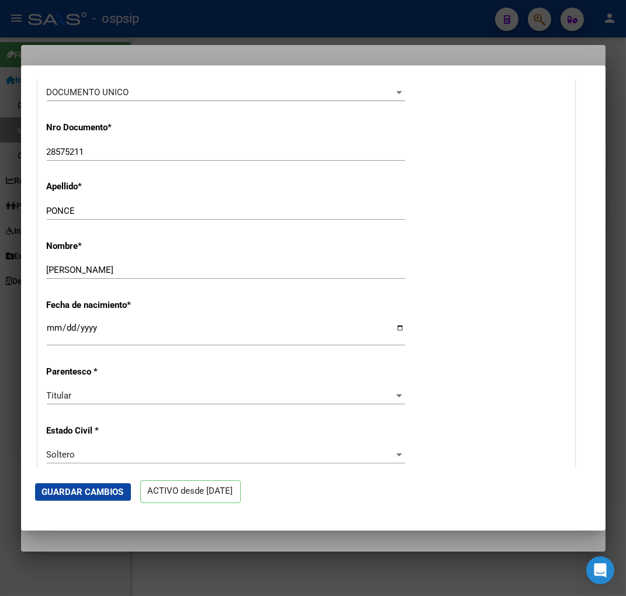
scroll to position [0, 0]
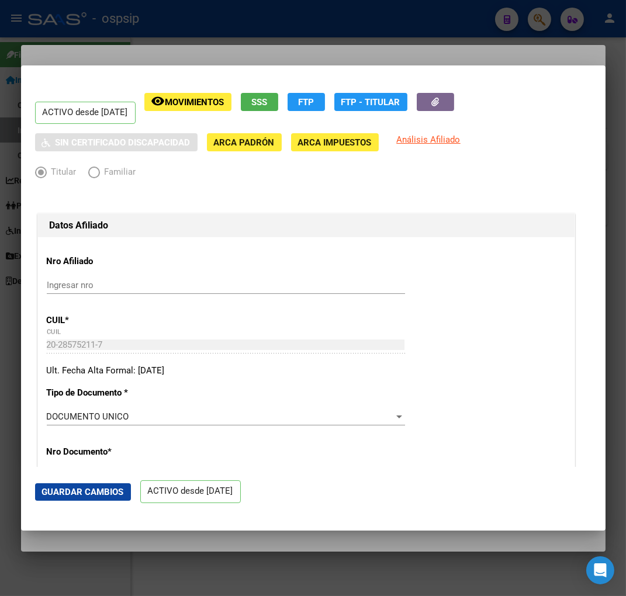
click at [79, 487] on span "Guardar Cambios" at bounding box center [83, 492] width 82 height 11
click at [545, 21] on div at bounding box center [313, 298] width 626 height 596
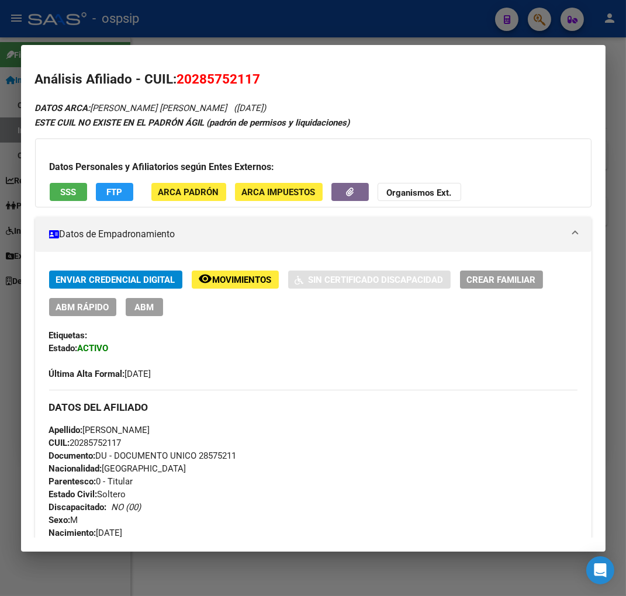
click at [541, 18] on div at bounding box center [313, 298] width 626 height 596
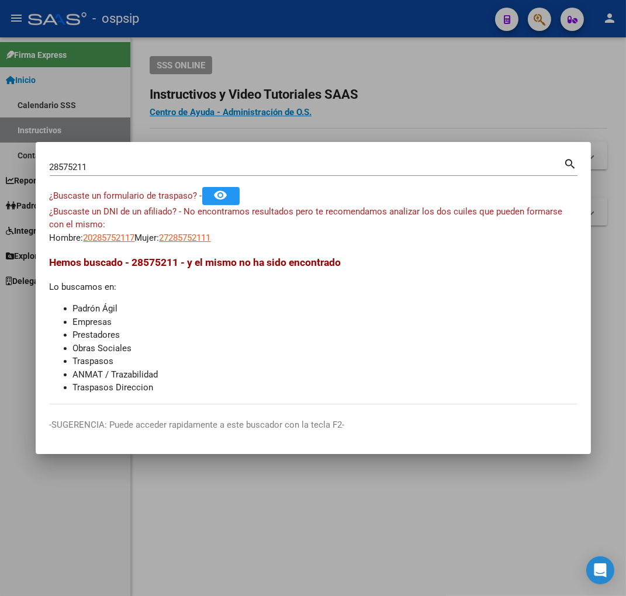
click at [100, 170] on input "28575211" at bounding box center [307, 167] width 514 height 11
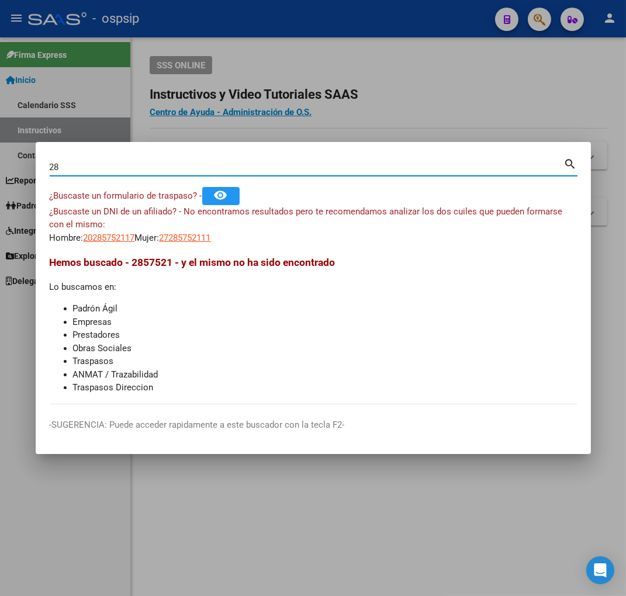
type input "2"
type input "17198414"
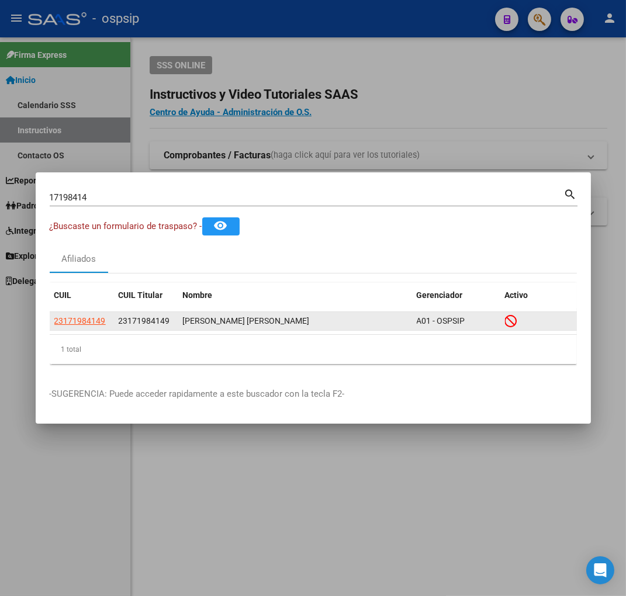
click at [77, 326] on app-link-go-to "23171984149" at bounding box center [79, 320] width 51 height 13
click at [77, 322] on span "23171984149" at bounding box center [79, 320] width 51 height 9
type textarea "23171984149"
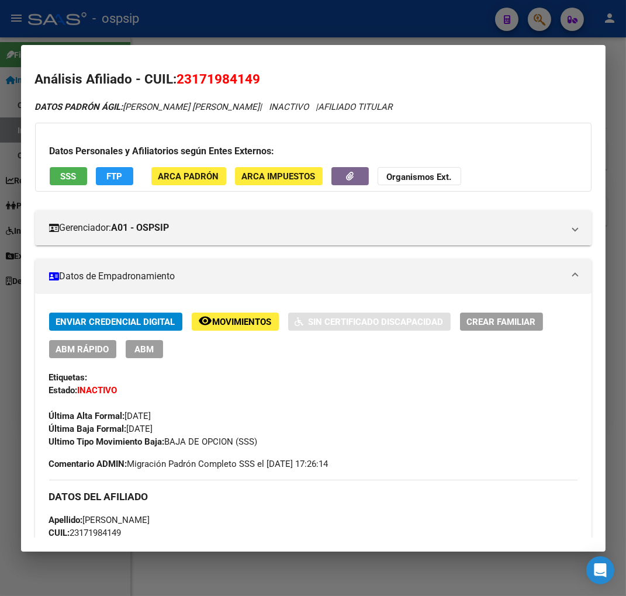
click at [221, 319] on span "Movimientos" at bounding box center [242, 322] width 59 height 11
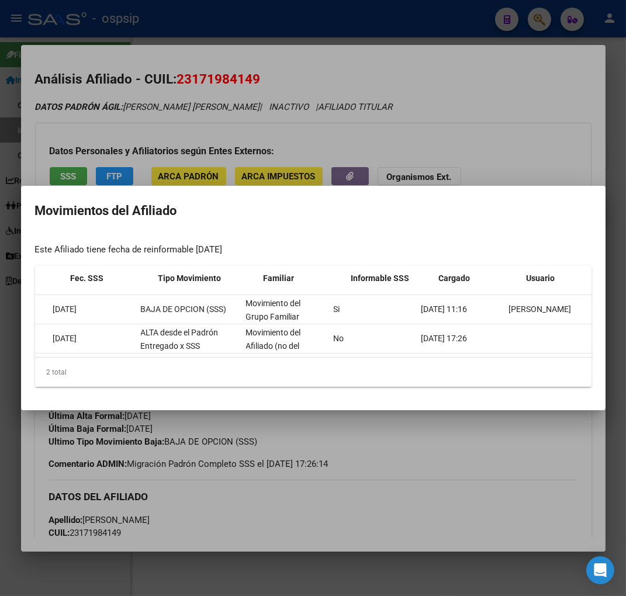
scroll to position [0, 162]
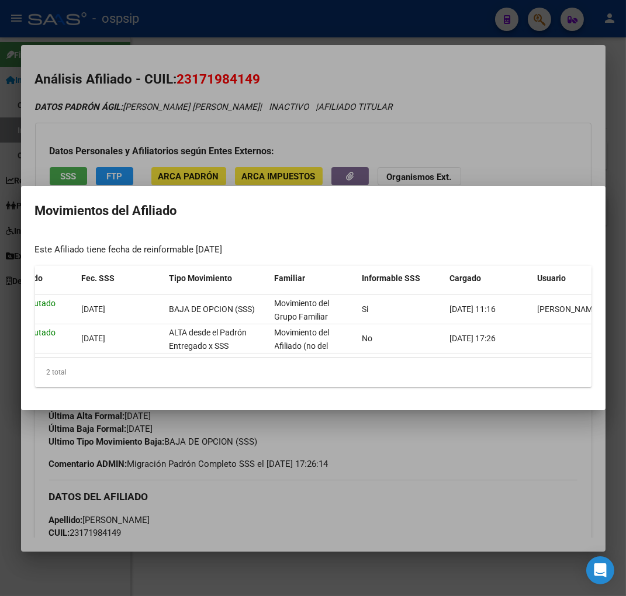
drag, startPoint x: 390, startPoint y: 117, endPoint x: 457, endPoint y: 60, distance: 89.1
click at [395, 113] on div at bounding box center [313, 298] width 626 height 596
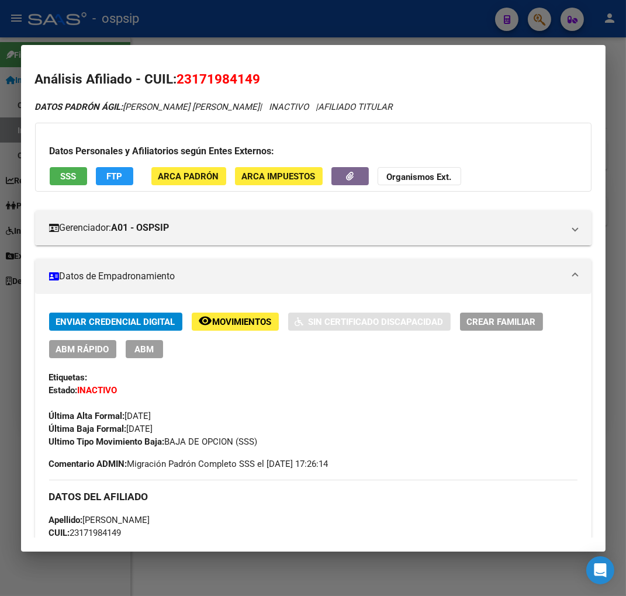
click at [533, 18] on div at bounding box center [313, 298] width 626 height 596
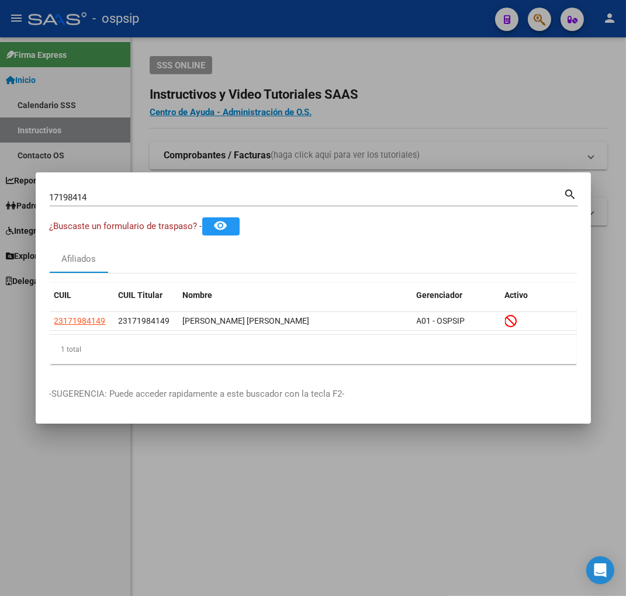
click at [120, 202] on input "17198414" at bounding box center [307, 197] width 514 height 11
type input "1"
type input "28575211"
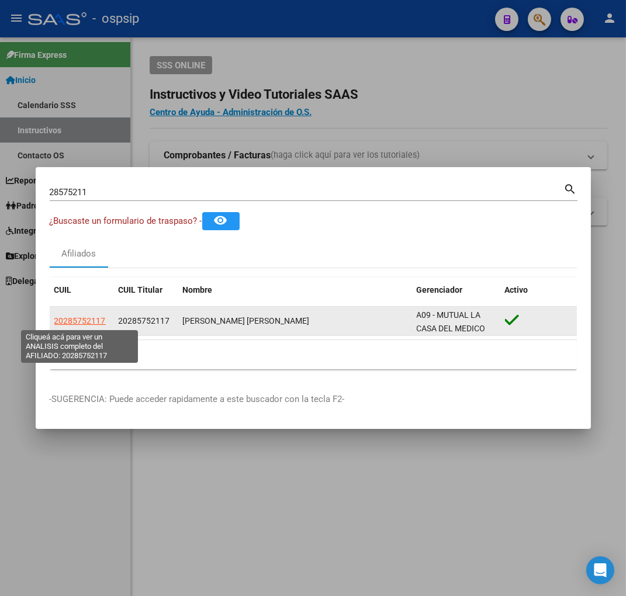
click at [82, 323] on span "20285752117" at bounding box center [79, 320] width 51 height 9
type textarea "20285752117"
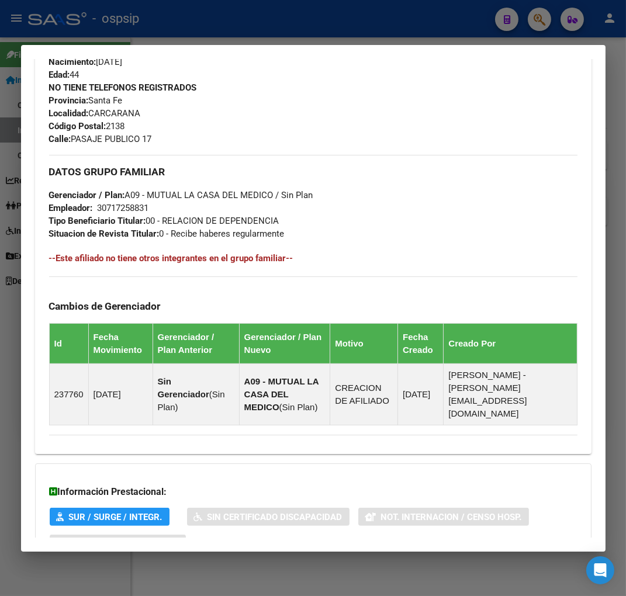
scroll to position [334, 0]
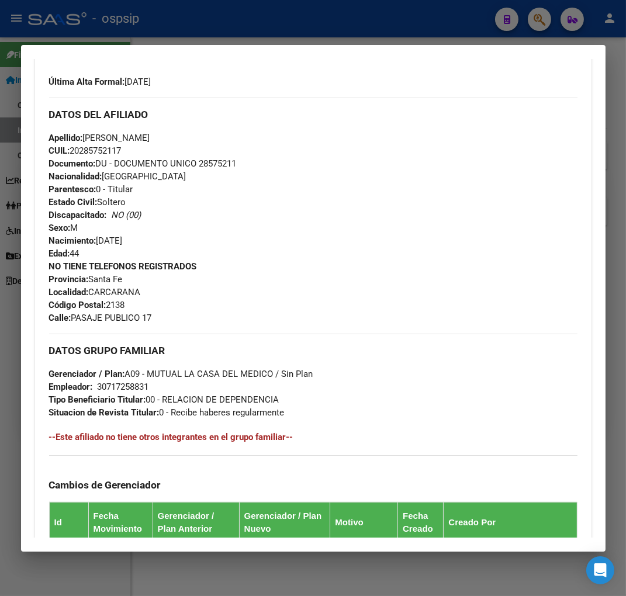
click at [547, 22] on div at bounding box center [313, 298] width 626 height 596
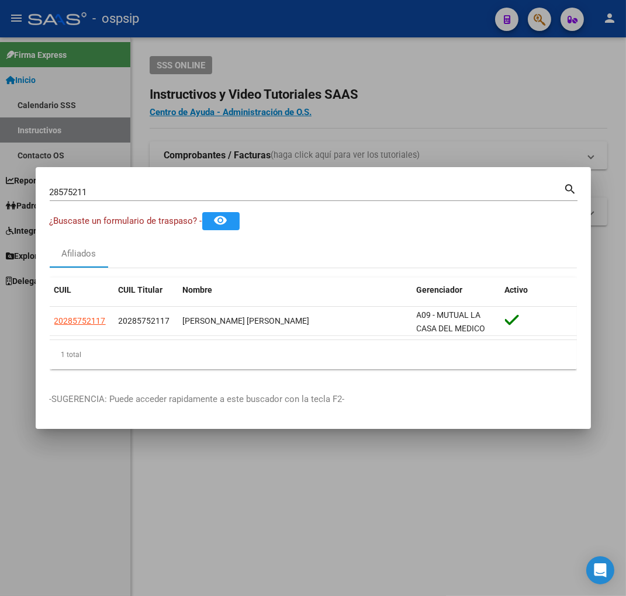
click at [102, 195] on input "28575211" at bounding box center [307, 192] width 514 height 11
type input "2"
type input "41684873"
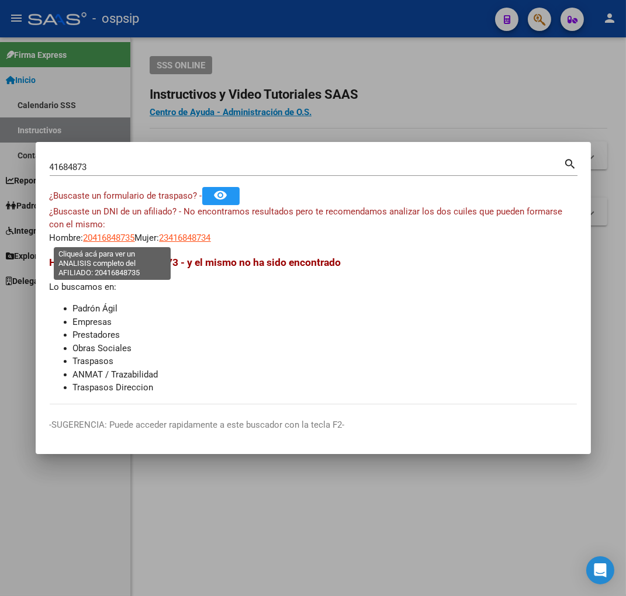
click at [109, 241] on span "20416848735" at bounding box center [109, 237] width 51 height 11
type textarea "20416848735"
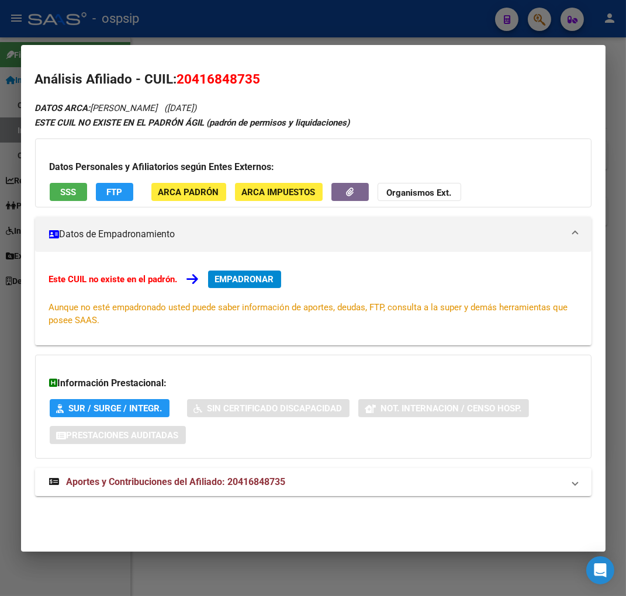
click at [246, 284] on span "EMPADRONAR" at bounding box center [244, 279] width 59 height 11
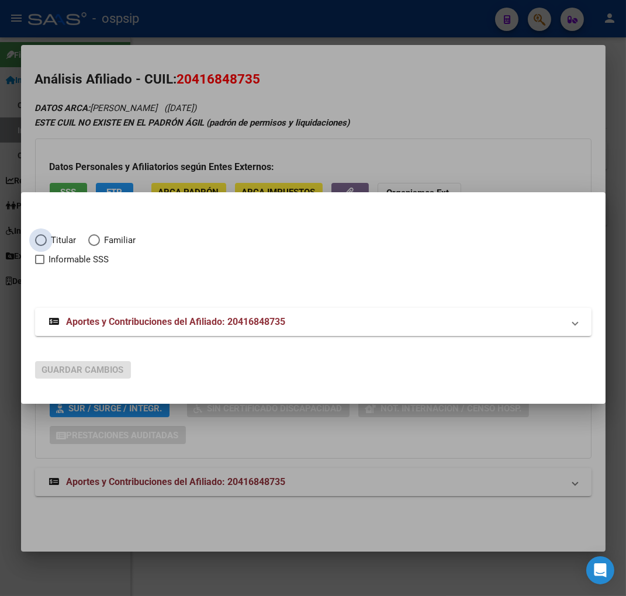
click at [39, 238] on span "Elija una opción" at bounding box center [41, 240] width 12 height 12
click at [39, 238] on input "Titular" at bounding box center [41, 240] width 12 height 12
radio input "true"
checkbox input "true"
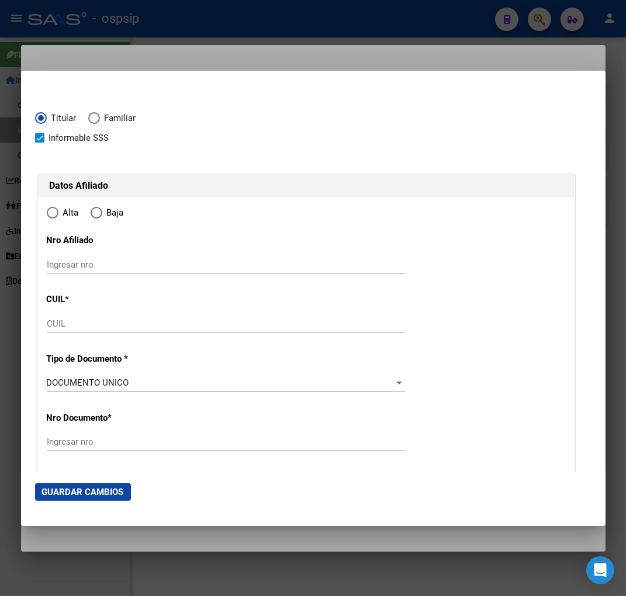
type input "20-41684873-5"
type input "41684873"
type input "QUIÑONES"
type input "[PERSON_NAME]"
type input "[DATE]"
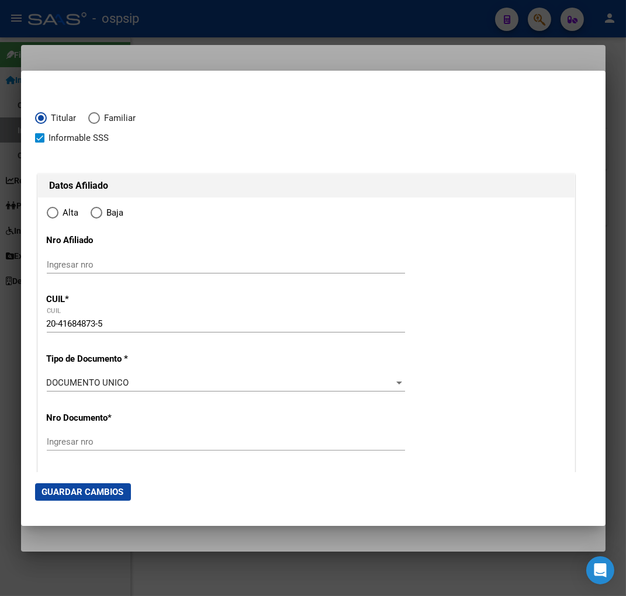
type input "CANADA [PERSON_NAME]"
type input "2500"
type input "BOLIA"
type input "430"
radio input "true"
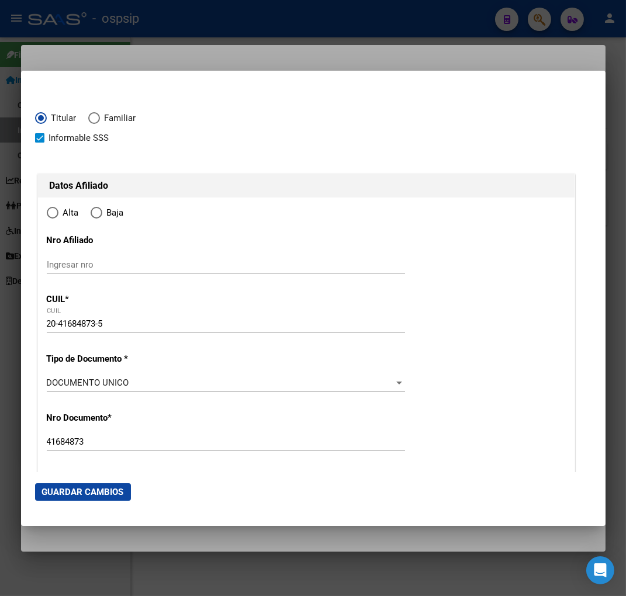
type input "CANADA [PERSON_NAME]"
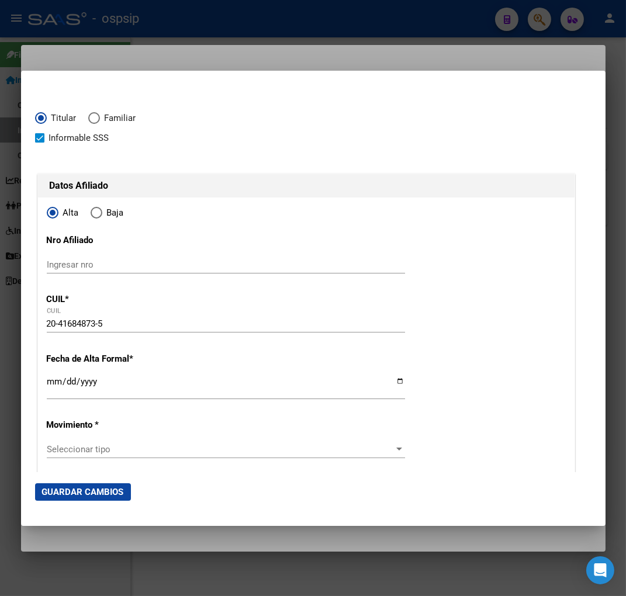
scroll to position [65, 0]
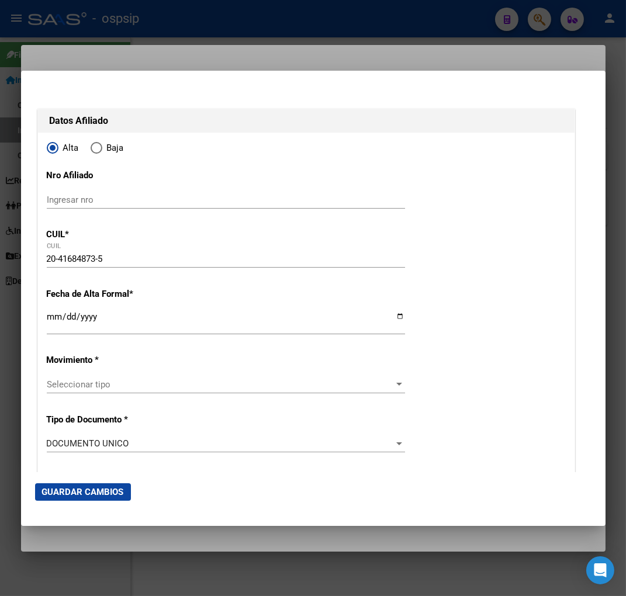
click at [54, 319] on input "Ingresar fecha" at bounding box center [226, 321] width 358 height 19
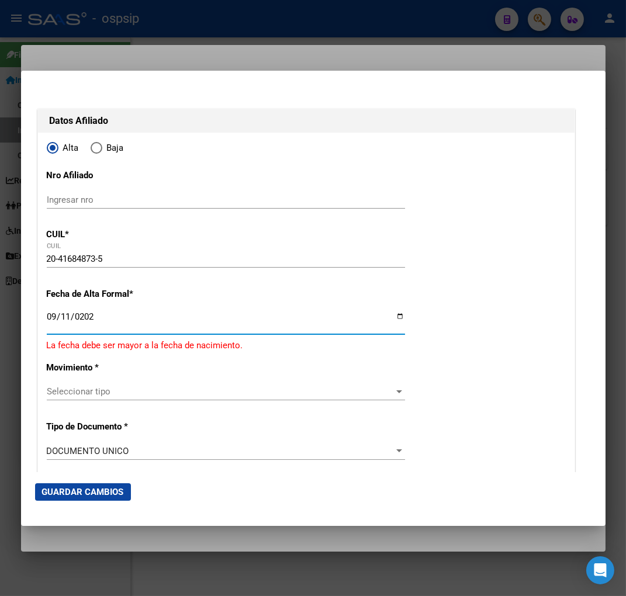
type input "[DATE]"
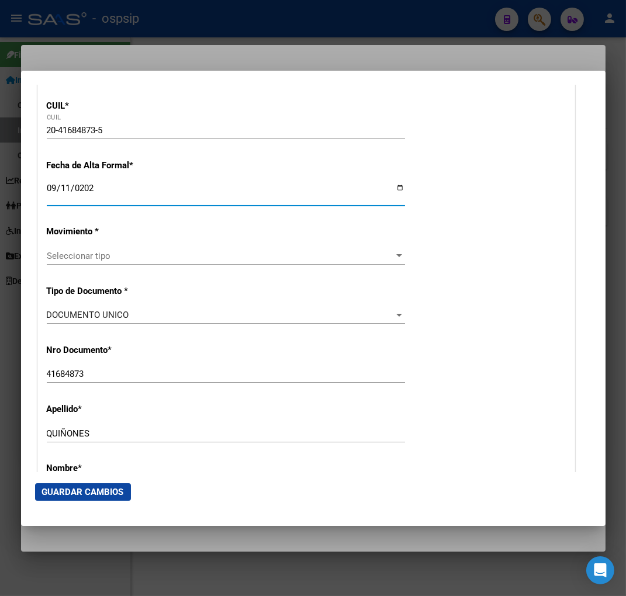
scroll to position [195, 0]
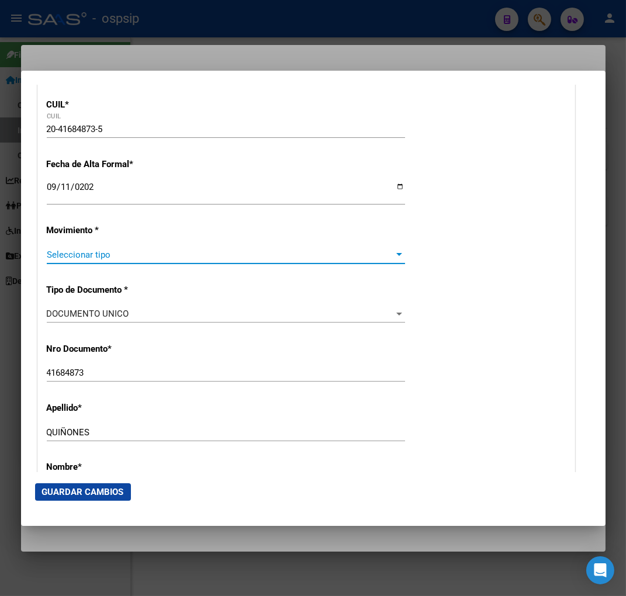
click at [183, 254] on span "Seleccionar tipo" at bounding box center [221, 254] width 348 height 11
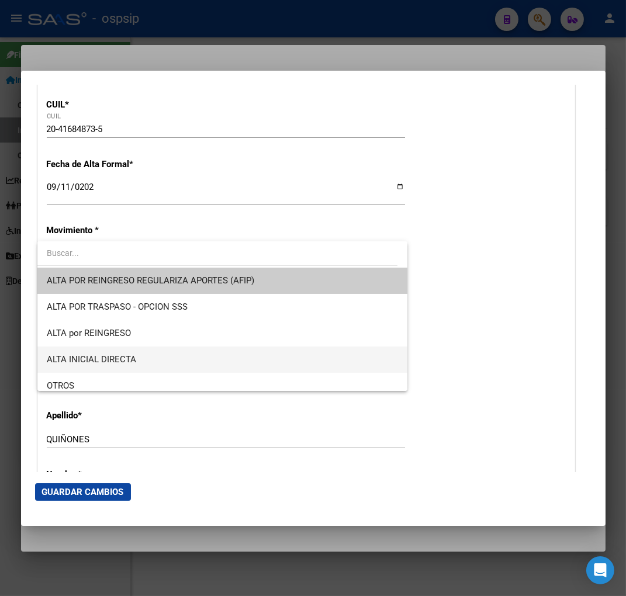
click at [140, 359] on span "ALTA INICIAL DIRECTA" at bounding box center [222, 359] width 351 height 26
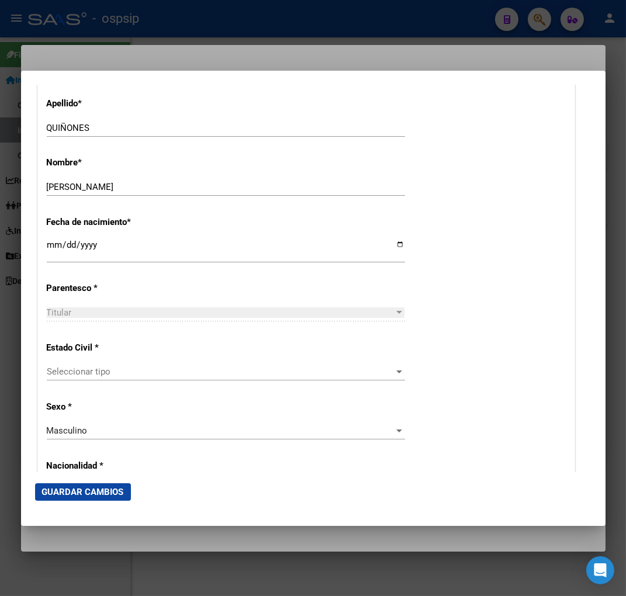
scroll to position [519, 0]
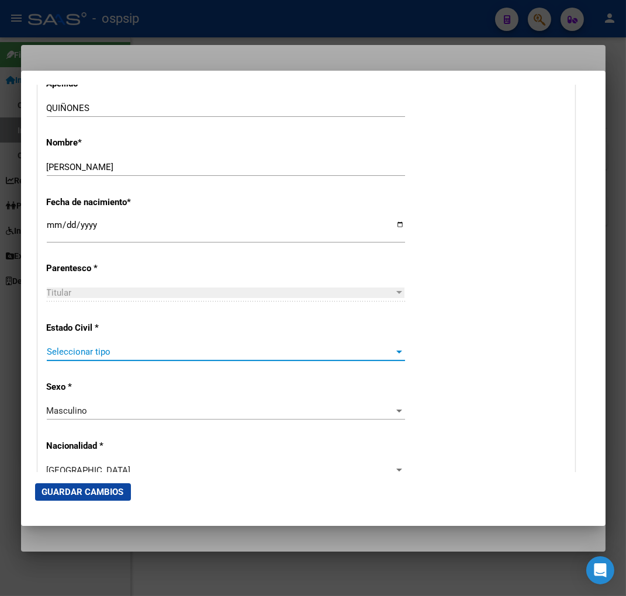
click at [119, 349] on span "Seleccionar tipo" at bounding box center [221, 351] width 348 height 11
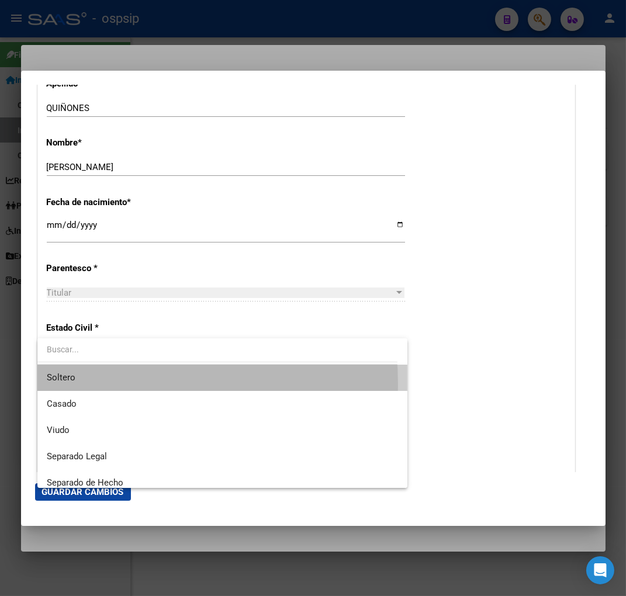
click at [108, 383] on span "Soltero" at bounding box center [222, 377] width 351 height 26
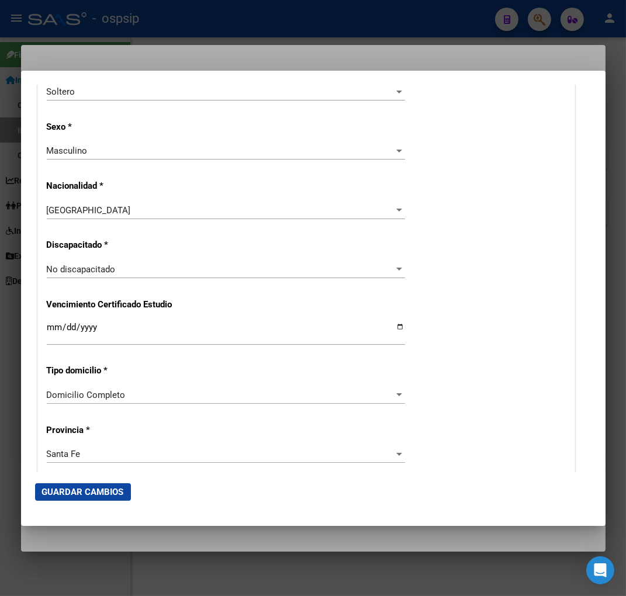
scroll to position [973, 0]
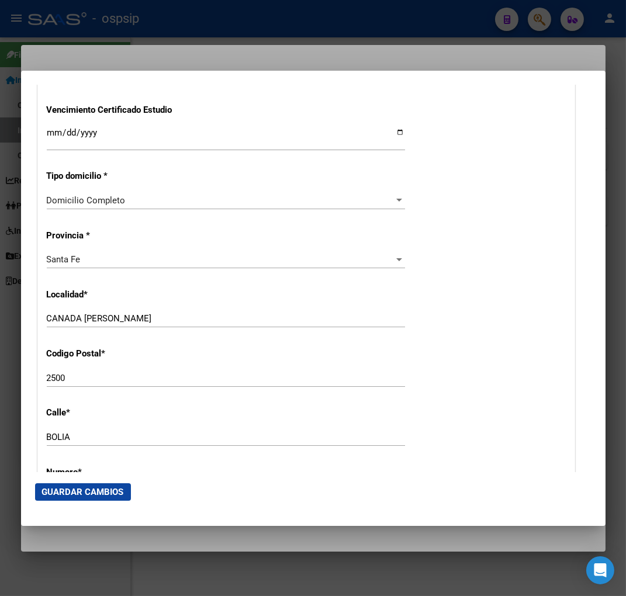
click at [123, 323] on input "CANADA [PERSON_NAME]" at bounding box center [226, 318] width 358 height 11
click at [130, 319] on input "CANADA [PERSON_NAME]" at bounding box center [226, 318] width 358 height 11
type input "C"
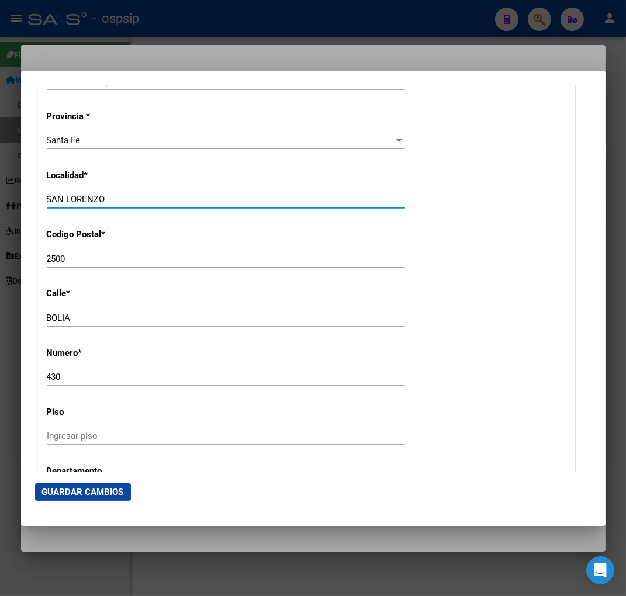
scroll to position [1103, 0]
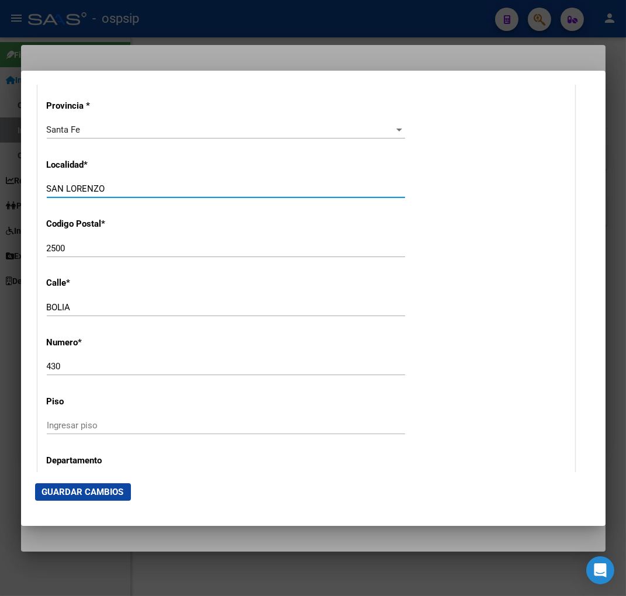
type input "SAN LORENZO"
click at [92, 310] on input "BOLIA" at bounding box center [226, 307] width 358 height 11
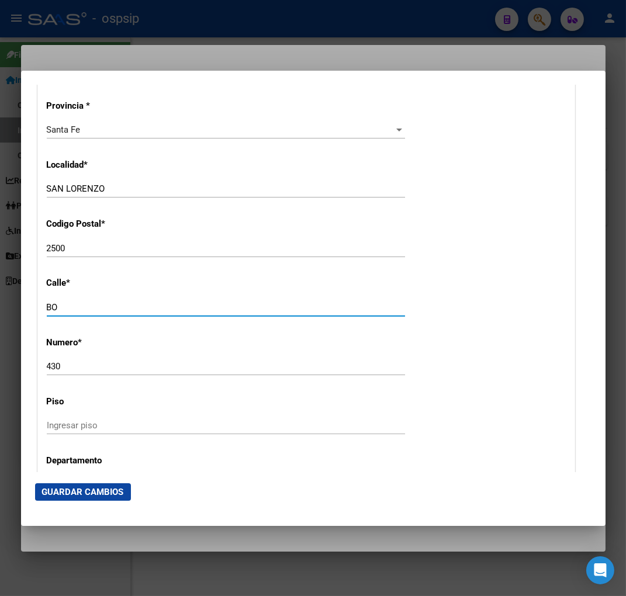
type input "B"
type input "SAN JUAN"
click at [62, 362] on input "430" at bounding box center [226, 366] width 358 height 11
click at [71, 361] on input "430" at bounding box center [226, 366] width 358 height 11
type input "4"
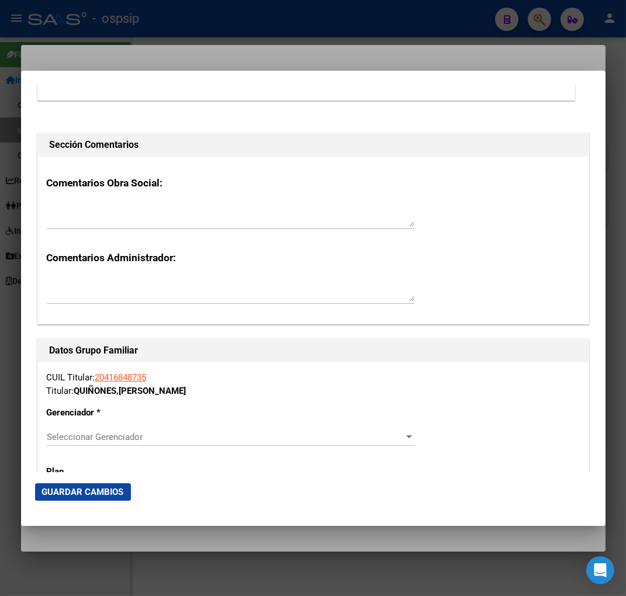
scroll to position [2012, 0]
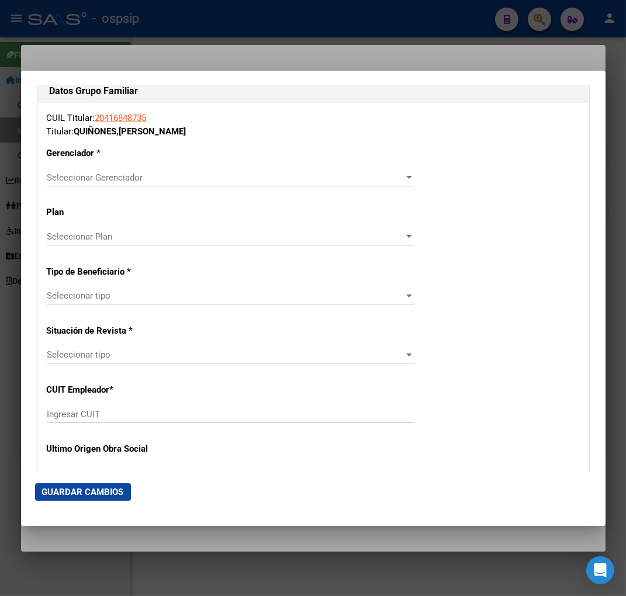
type input "836"
click at [296, 185] on div "Seleccionar Gerenciador Seleccionar Gerenciador" at bounding box center [230, 178] width 367 height 18
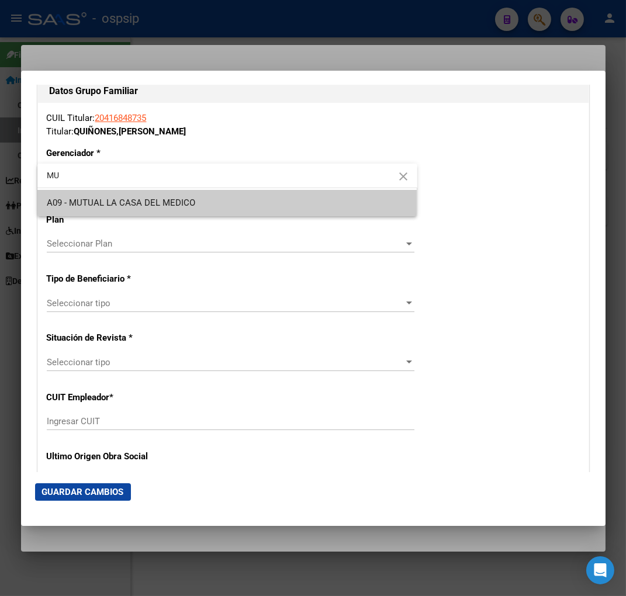
type input "MU"
click at [213, 211] on span "A09 - MUTUAL LA CASA DEL MEDICO" at bounding box center [227, 203] width 361 height 26
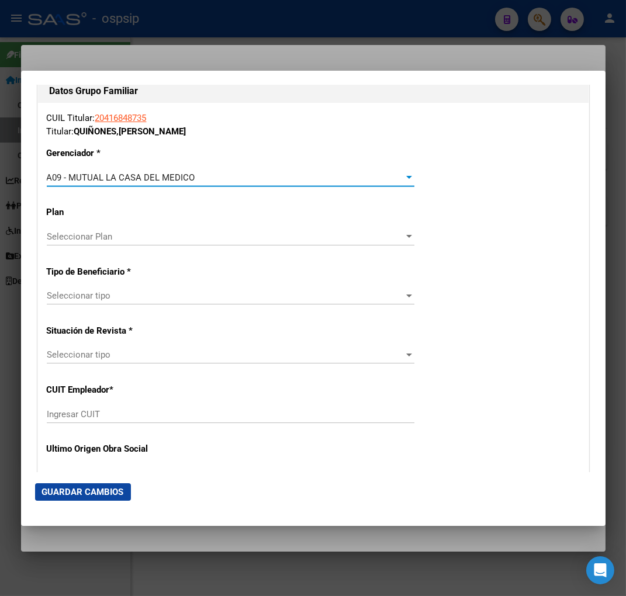
click at [190, 299] on span "Seleccionar tipo" at bounding box center [225, 295] width 357 height 11
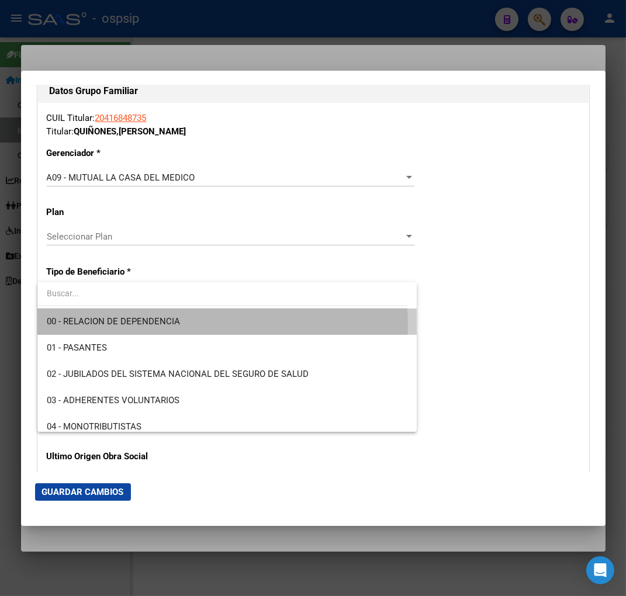
click at [182, 325] on span "00 - RELACION DE DEPENDENCIA" at bounding box center [227, 321] width 361 height 26
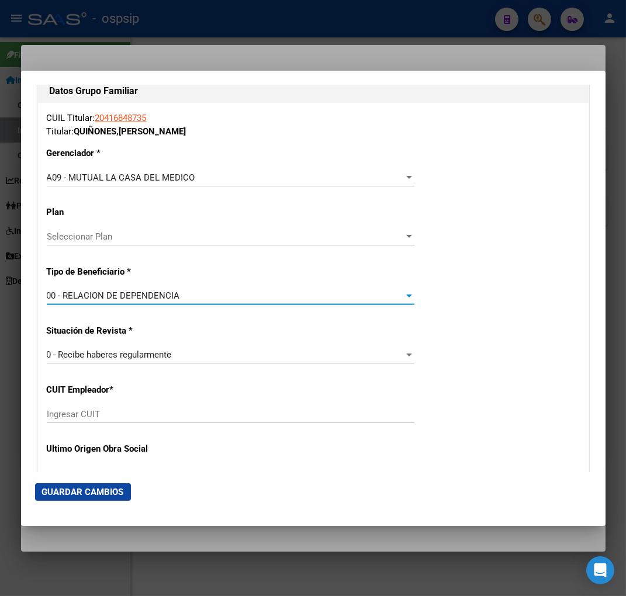
type input "30-71725883-1"
click at [97, 492] on span "Guardar Cambios" at bounding box center [83, 492] width 82 height 11
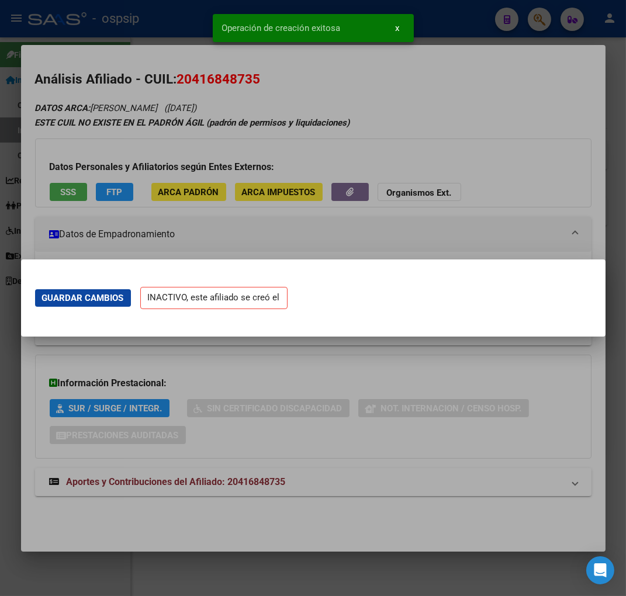
scroll to position [0, 0]
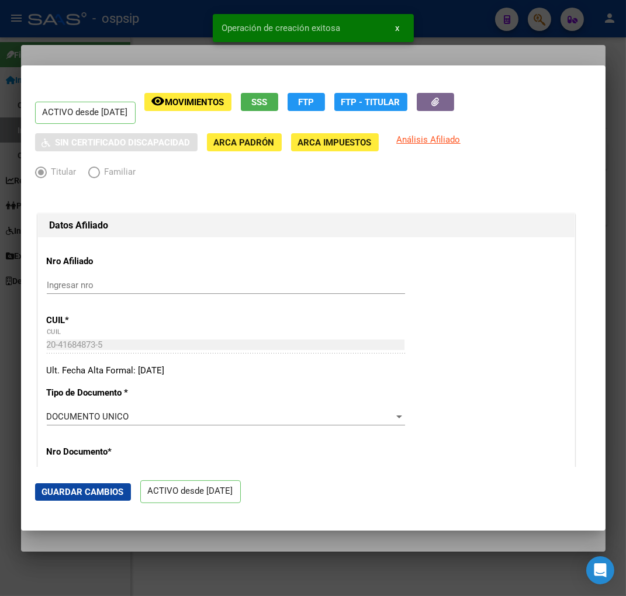
click at [109, 483] on button "Guardar Cambios" at bounding box center [83, 492] width 96 height 18
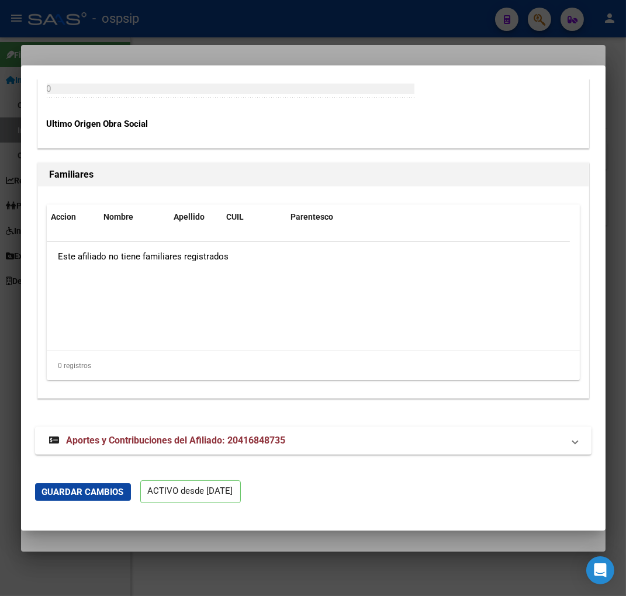
scroll to position [2356, 0]
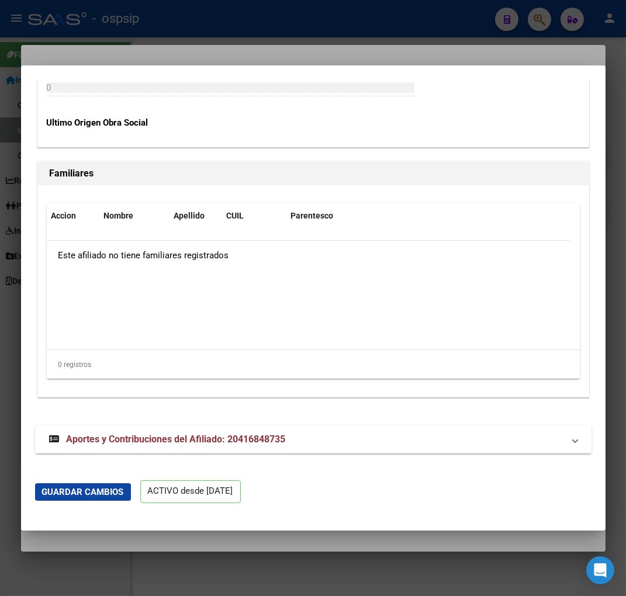
drag, startPoint x: 197, startPoint y: 443, endPoint x: 217, endPoint y: 398, distance: 48.6
click at [197, 442] on span "Aportes y Contribuciones del Afiliado: 20416848735" at bounding box center [176, 438] width 219 height 11
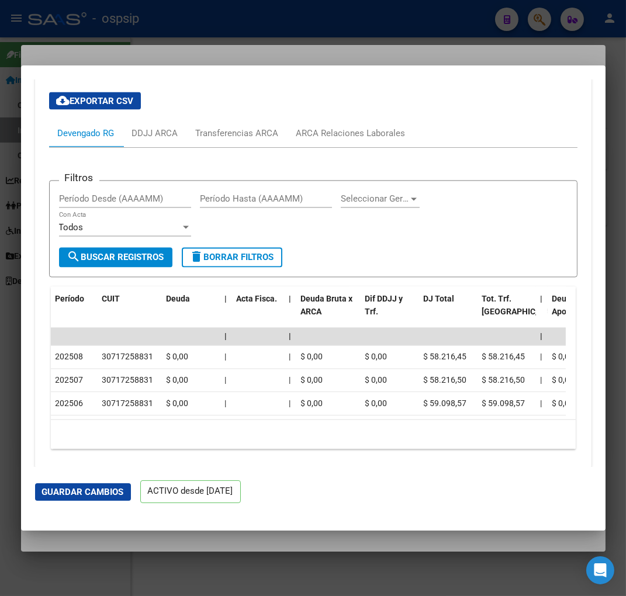
scroll to position [2760, 0]
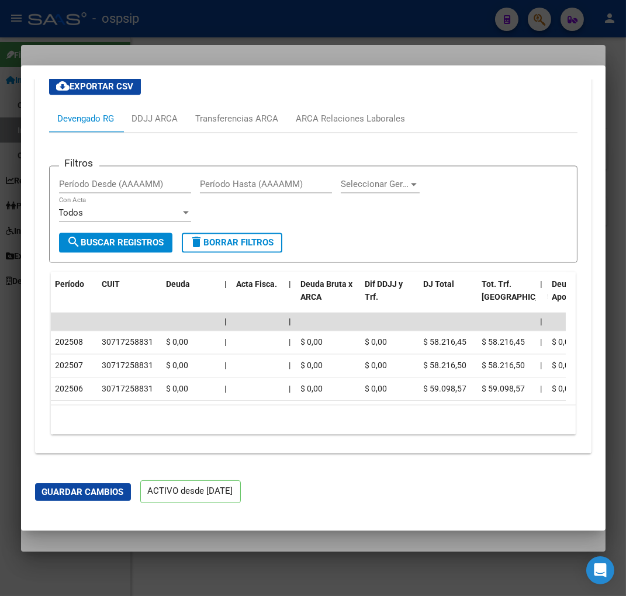
click at [540, 20] on div at bounding box center [313, 298] width 626 height 596
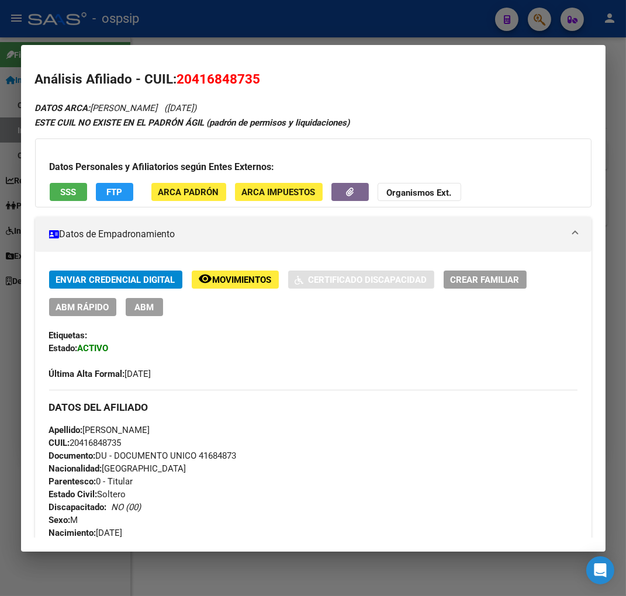
click at [540, 20] on div at bounding box center [313, 298] width 626 height 596
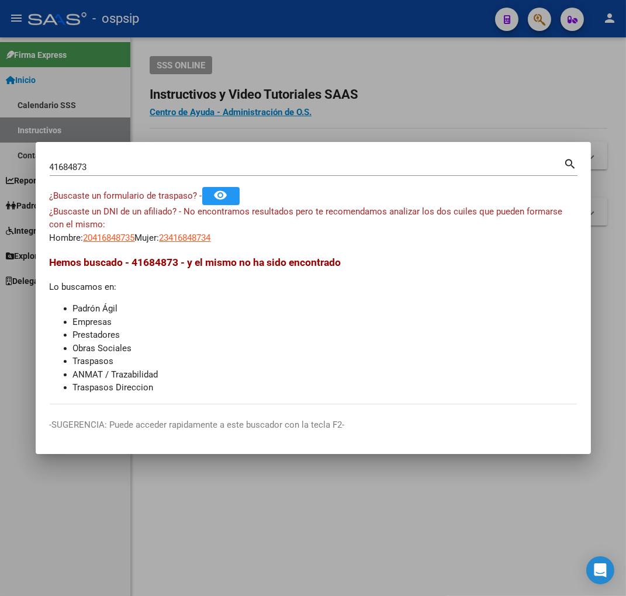
click at [127, 165] on input "41684873" at bounding box center [307, 167] width 514 height 11
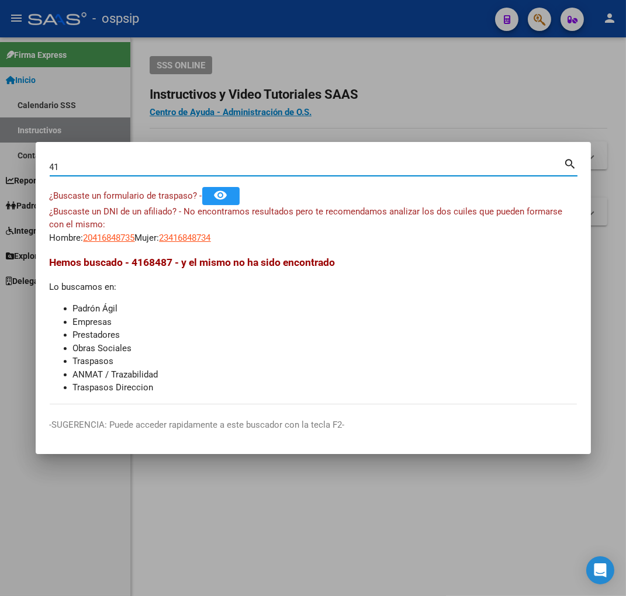
type input "4"
type input "29119935"
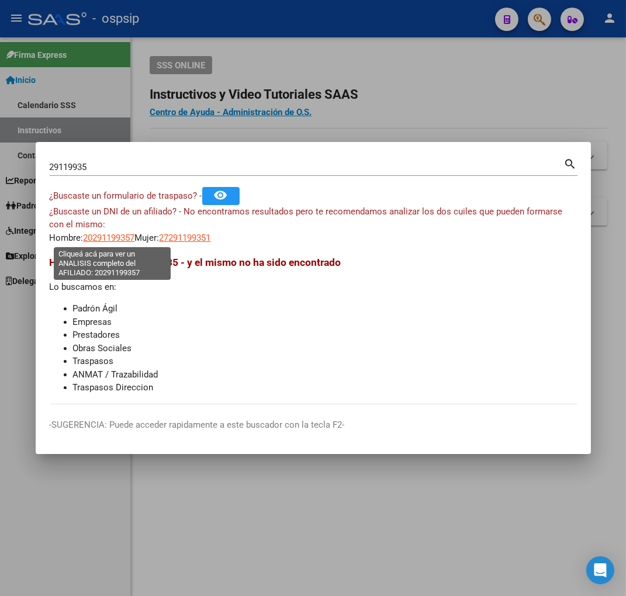
click at [114, 241] on span "20291199357" at bounding box center [109, 237] width 51 height 11
type textarea "20291199357"
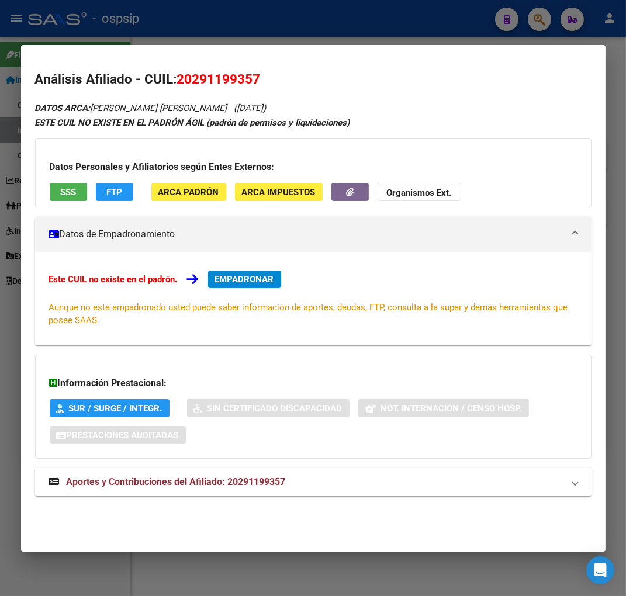
click at [171, 481] on span "Aportes y Contribuciones del Afiliado: 20291199357" at bounding box center [176, 481] width 219 height 11
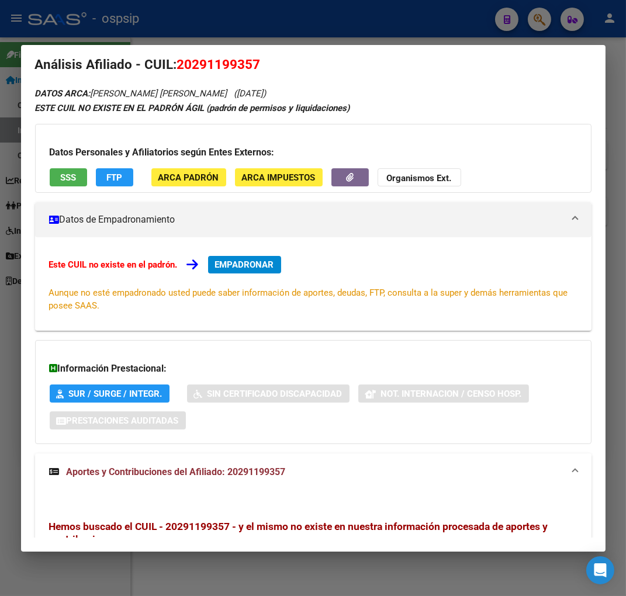
scroll to position [0, 0]
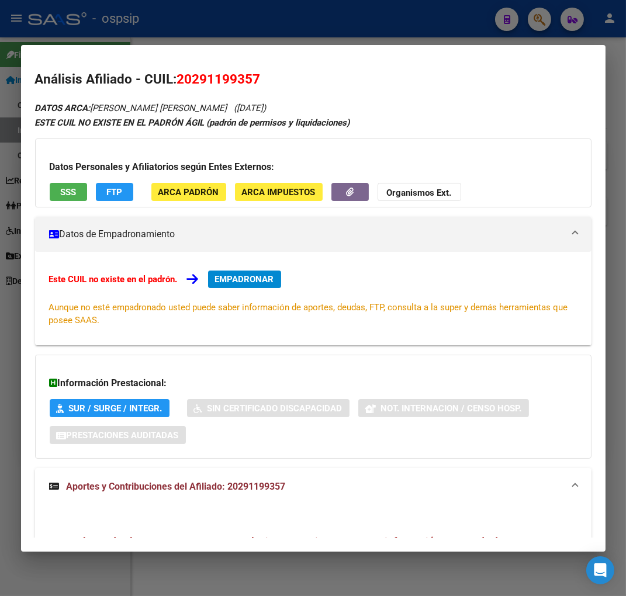
click at [551, 23] on div at bounding box center [313, 298] width 626 height 596
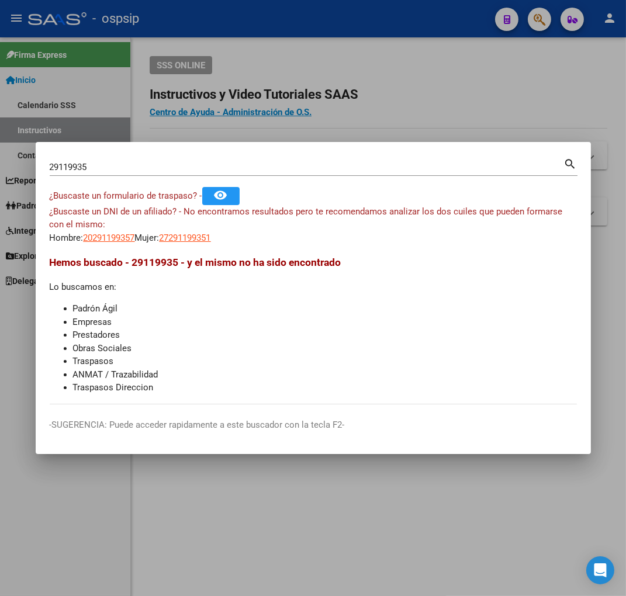
click at [136, 171] on input "29119935" at bounding box center [307, 167] width 514 height 11
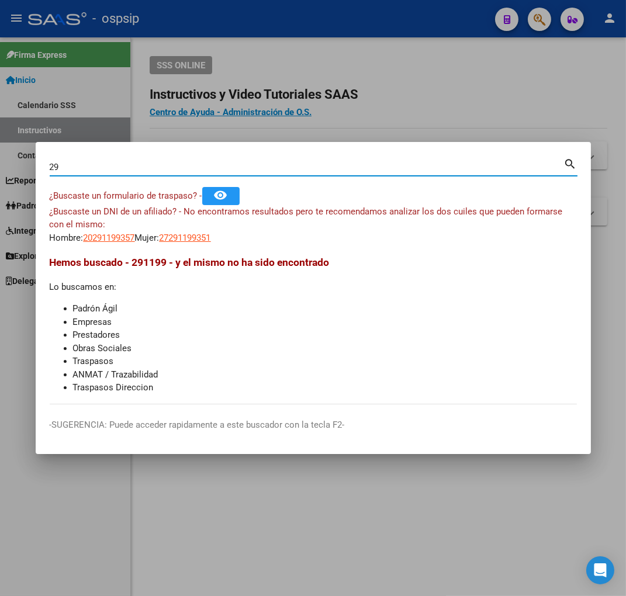
type input "2"
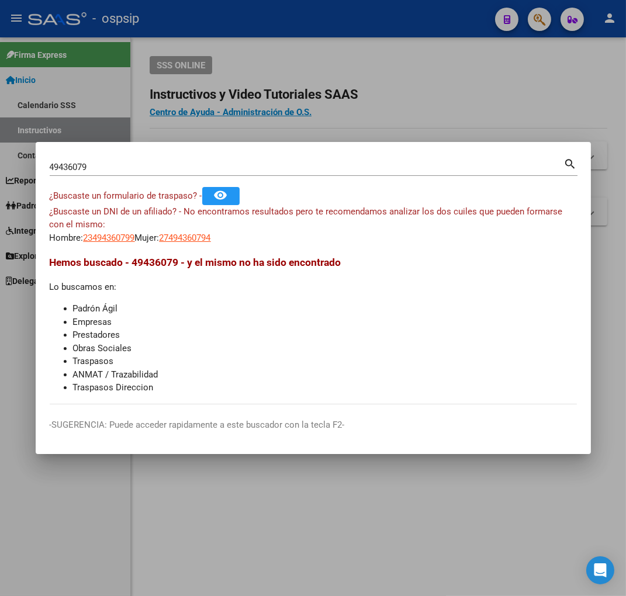
click at [393, 159] on div "49436079 Buscar (apellido, dni, cuil, nro traspaso, cuit, obra social)" at bounding box center [307, 167] width 514 height 18
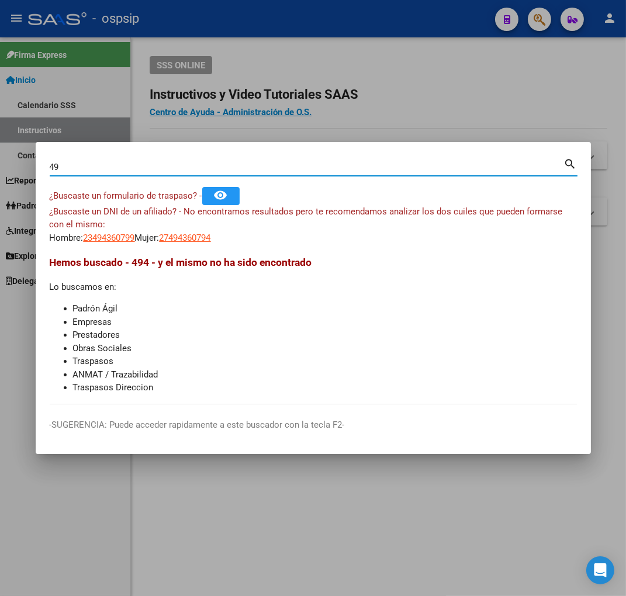
type input "4"
type input "32741643"
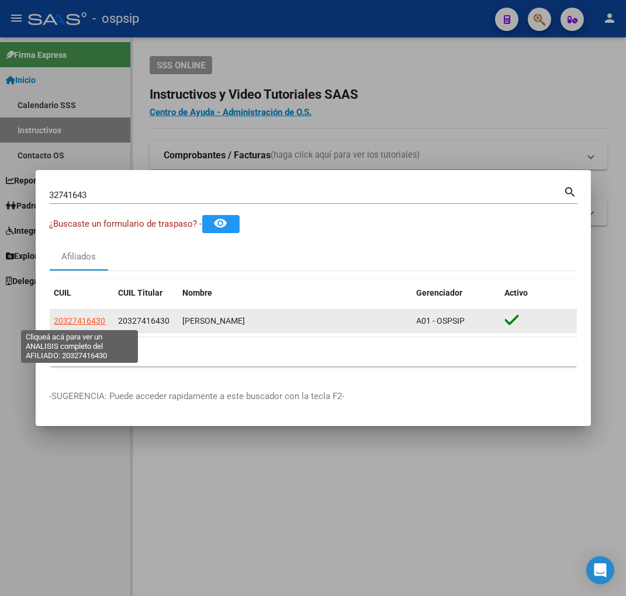
click at [71, 317] on span "20327416430" at bounding box center [79, 320] width 51 height 9
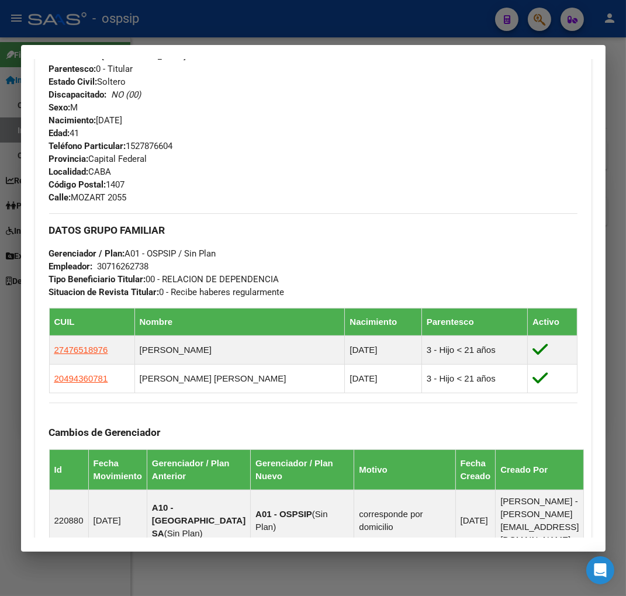
scroll to position [519, 0]
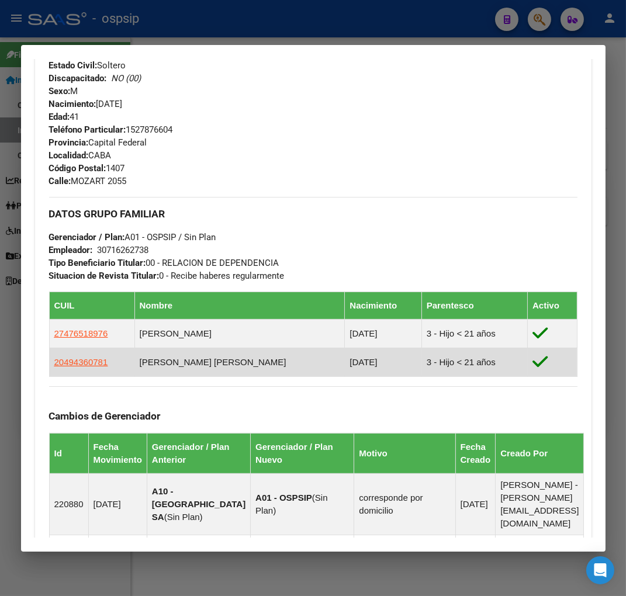
click at [79, 366] on app-link-go-to "20494360781" at bounding box center [81, 362] width 54 height 13
click at [78, 364] on span "20494360781" at bounding box center [81, 362] width 54 height 10
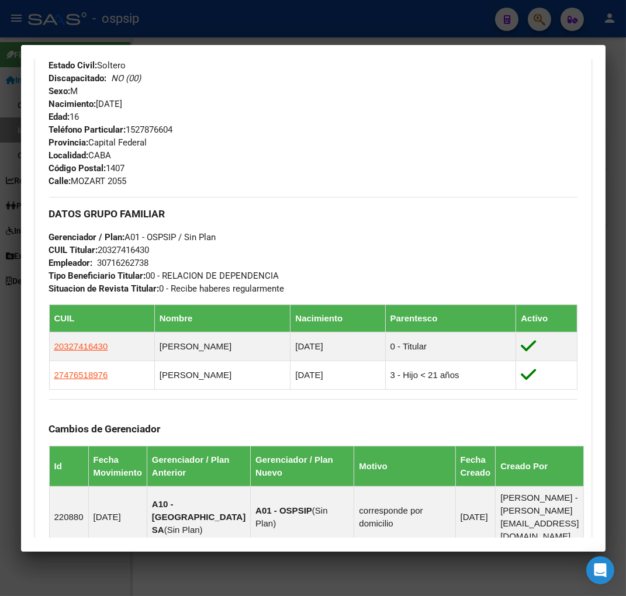
scroll to position [714, 0]
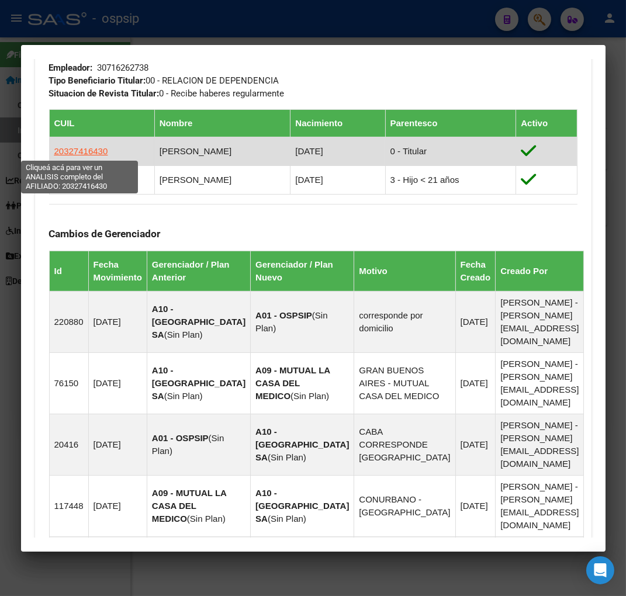
click at [88, 153] on span "20327416430" at bounding box center [81, 151] width 54 height 10
type textarea "20327416430"
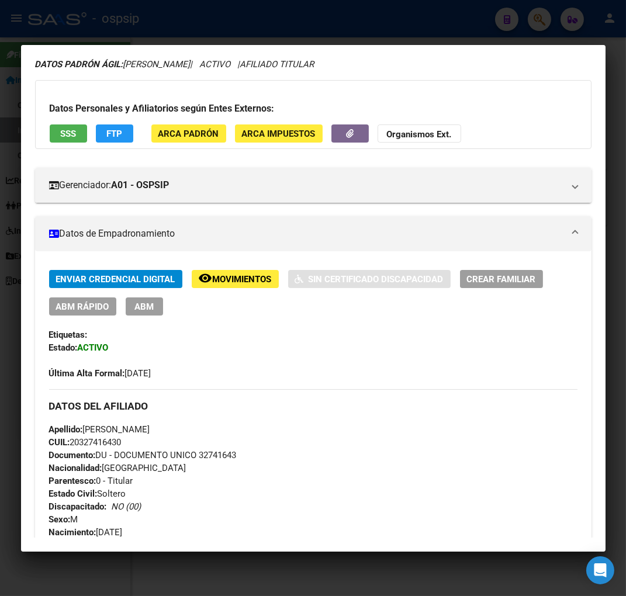
scroll to position [65, 0]
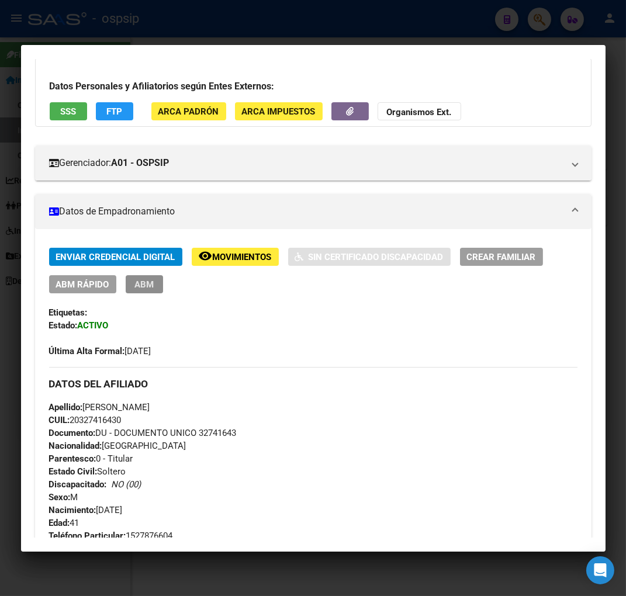
click at [137, 277] on button "ABM" at bounding box center [144, 284] width 37 height 18
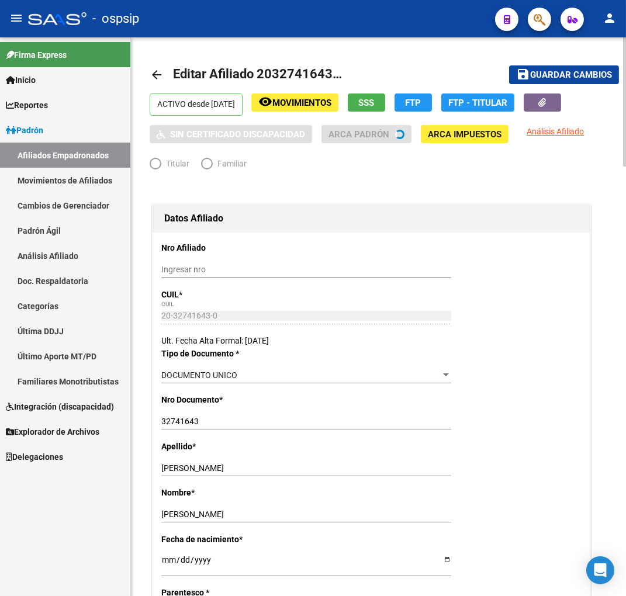
radio input "true"
type input "30-71626273-8"
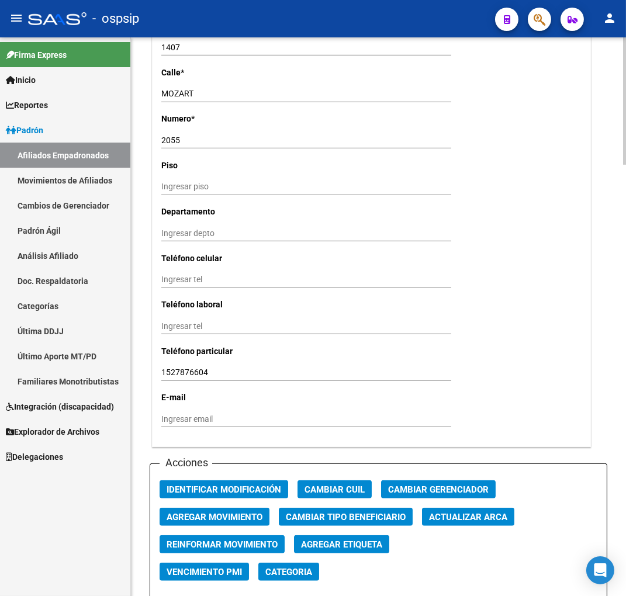
scroll to position [1233, 0]
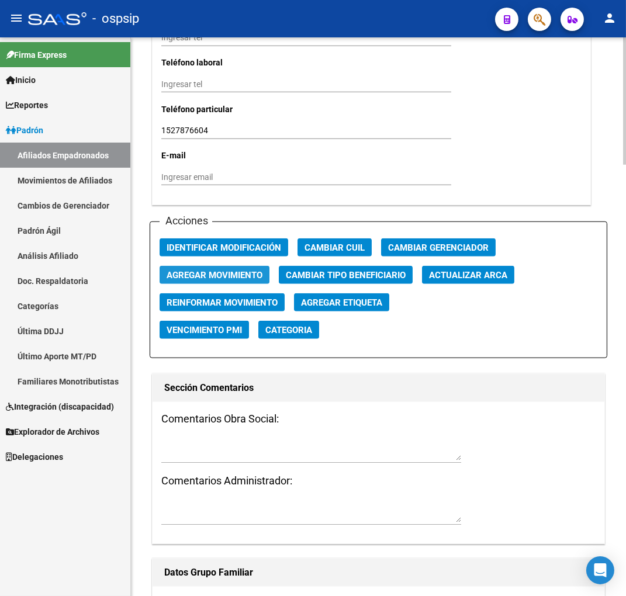
click at [199, 271] on span "Agregar Movimiento" at bounding box center [214, 275] width 96 height 11
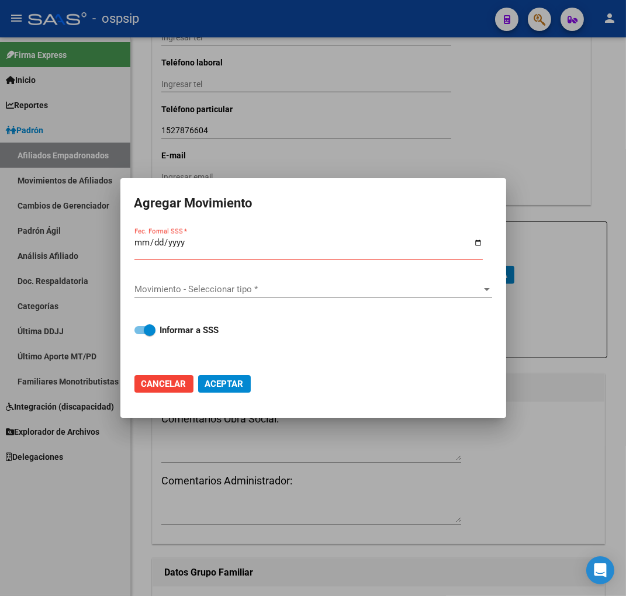
click at [174, 383] on span "Cancelar" at bounding box center [163, 383] width 45 height 11
checkbox input "false"
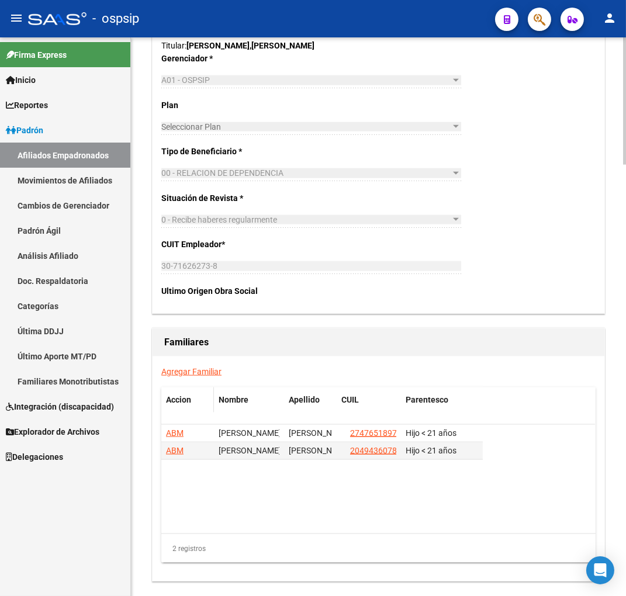
scroll to position [1817, 0]
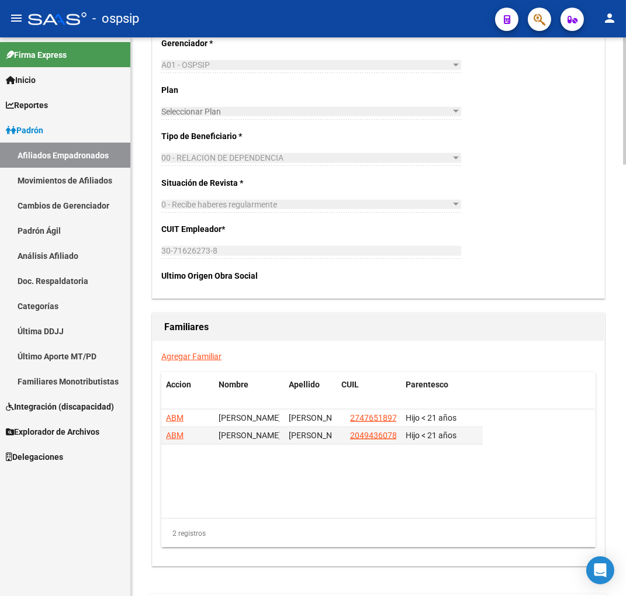
click at [185, 355] on link "Agregar Familiar" at bounding box center [191, 356] width 60 height 9
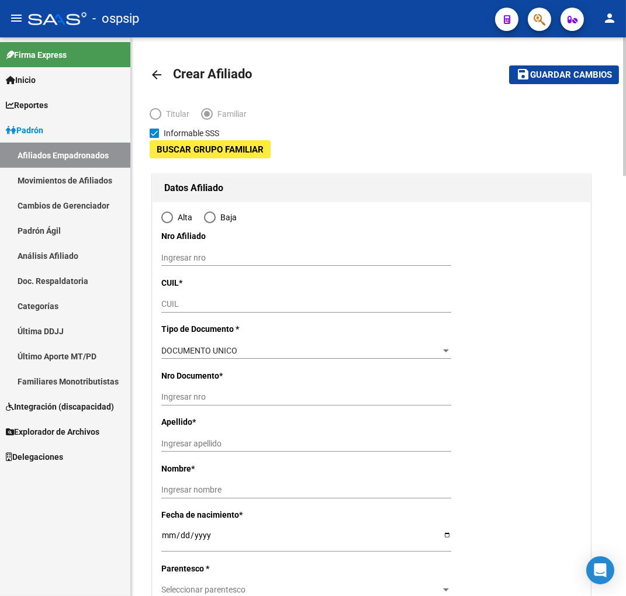
type input "30-71626273-8"
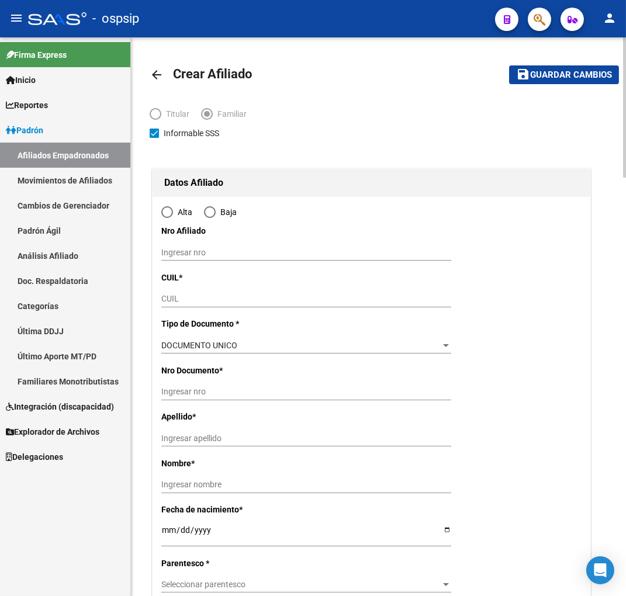
type input "CABA"
type input "1407"
type input "MOZART"
type input "2055"
radio input "true"
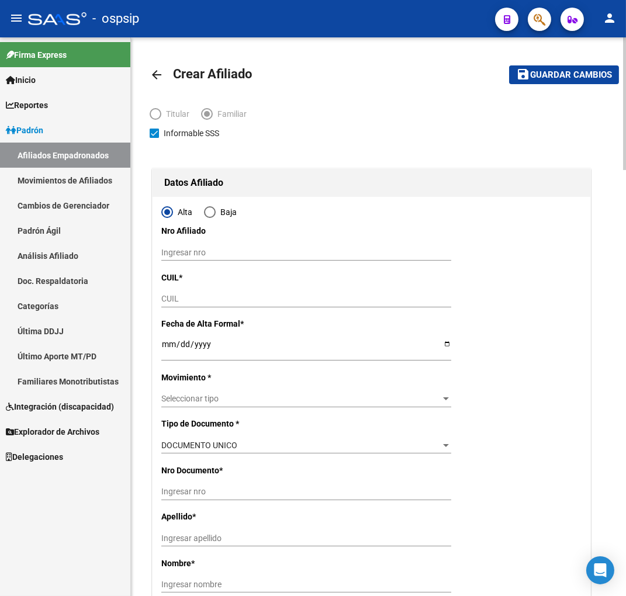
type input "30-71626273-8"
click at [193, 299] on input "CUIL" at bounding box center [306, 299] width 290 height 10
type input "7"
type input "27-49436079-4"
type input "49436079"
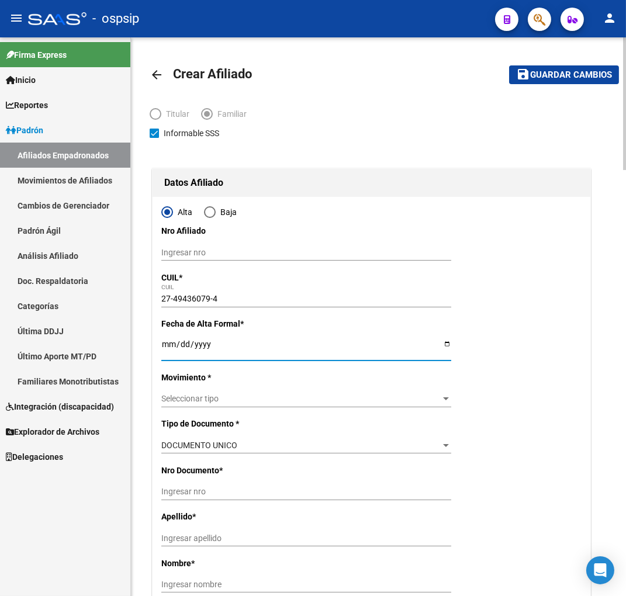
type input "[PERSON_NAME] [PERSON_NAME]"
type input "[DATE]"
type input "CABA"
type input "1439"
type input "[PERSON_NAME] Y [PERSON_NAME]"
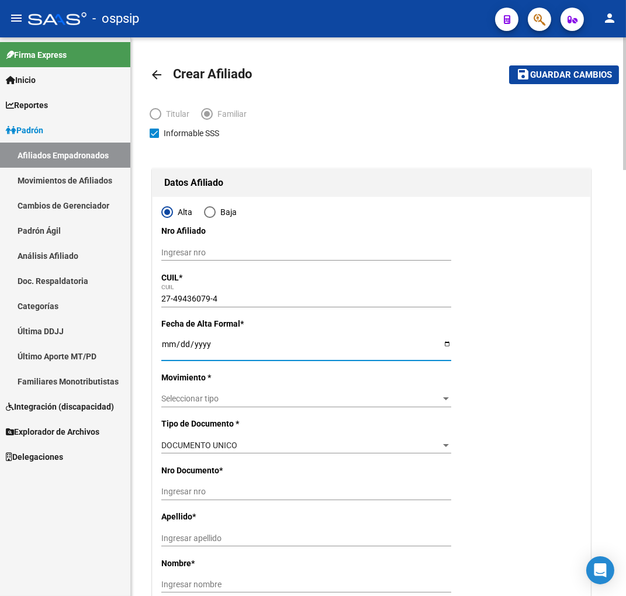
type input "32"
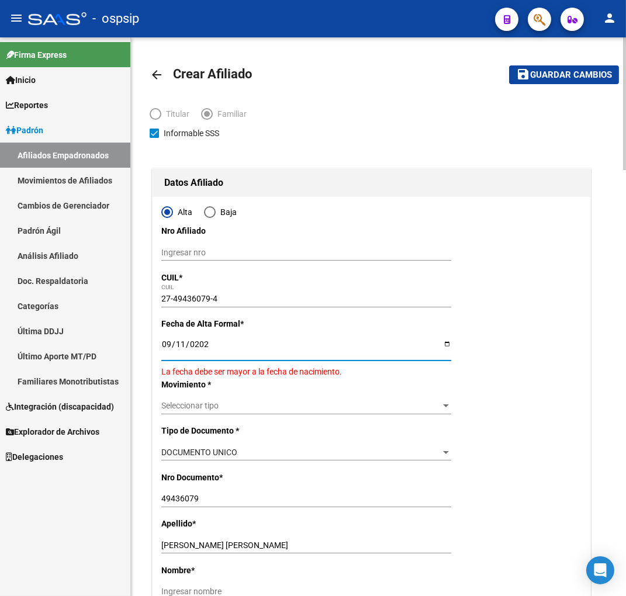
type input "[DATE]"
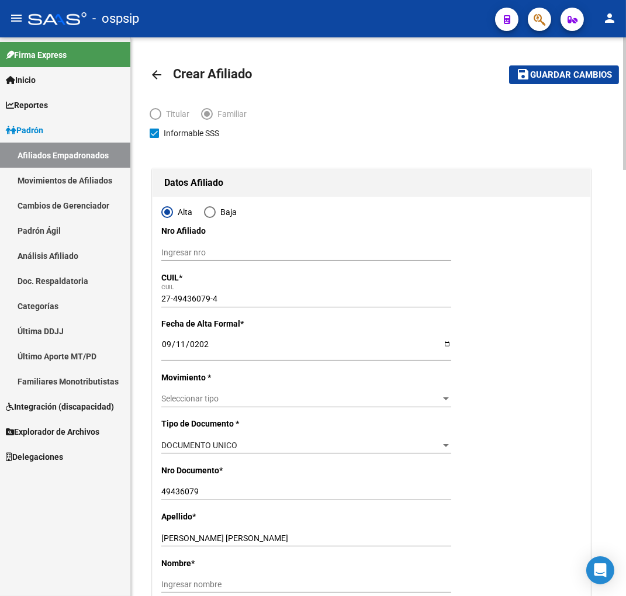
click at [256, 391] on div "Seleccionar tipo Seleccionar tipo" at bounding box center [306, 399] width 290 height 16
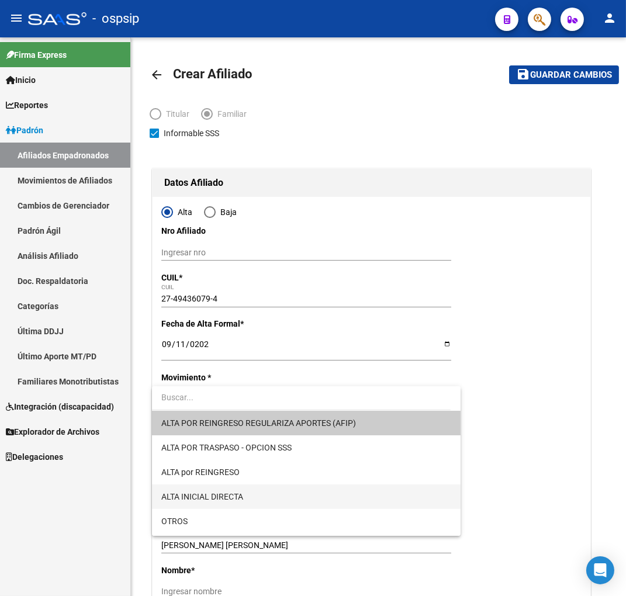
click at [269, 493] on span "ALTA INICIAL DIRECTA" at bounding box center [306, 496] width 290 height 25
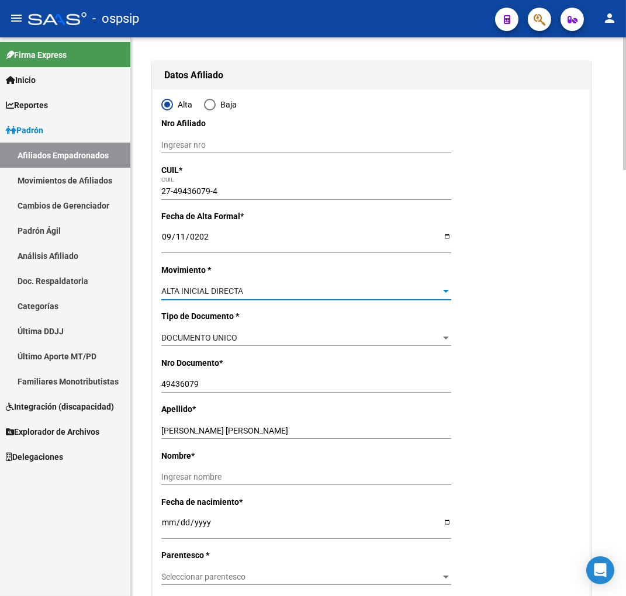
scroll to position [130, 0]
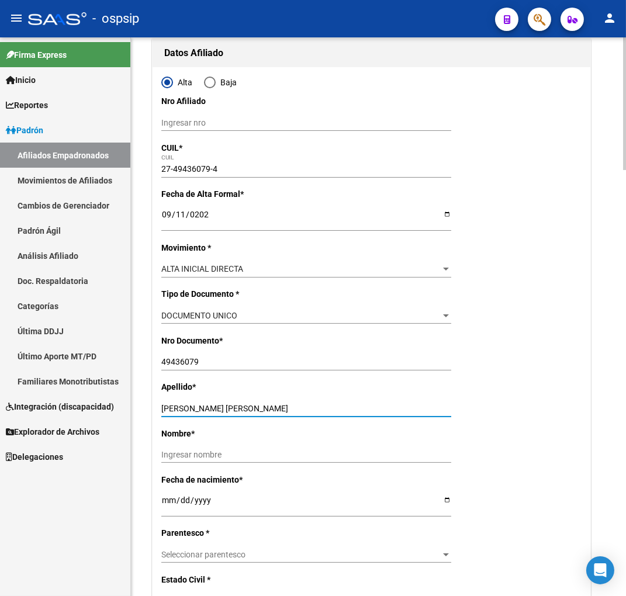
drag, startPoint x: 238, startPoint y: 407, endPoint x: 299, endPoint y: 407, distance: 61.3
click at [299, 407] on input "[PERSON_NAME] [PERSON_NAME]" at bounding box center [306, 409] width 290 height 10
click at [182, 454] on input "Ingresar nombre" at bounding box center [306, 455] width 290 height 10
paste input "BRISA [PERSON_NAME]"
type input "BRISA [PERSON_NAME]"
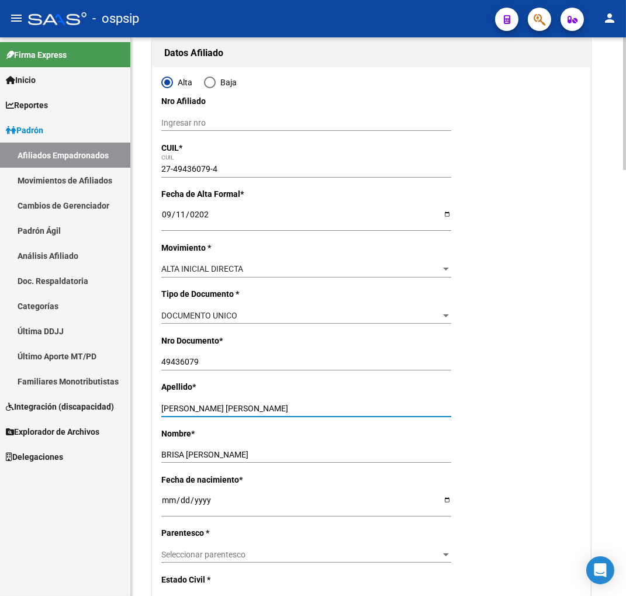
drag, startPoint x: 237, startPoint y: 405, endPoint x: 328, endPoint y: 402, distance: 91.2
click at [328, 402] on div "[PERSON_NAME] [PERSON_NAME] Ingresar apellido" at bounding box center [306, 408] width 290 height 16
type input "[PERSON_NAME]"
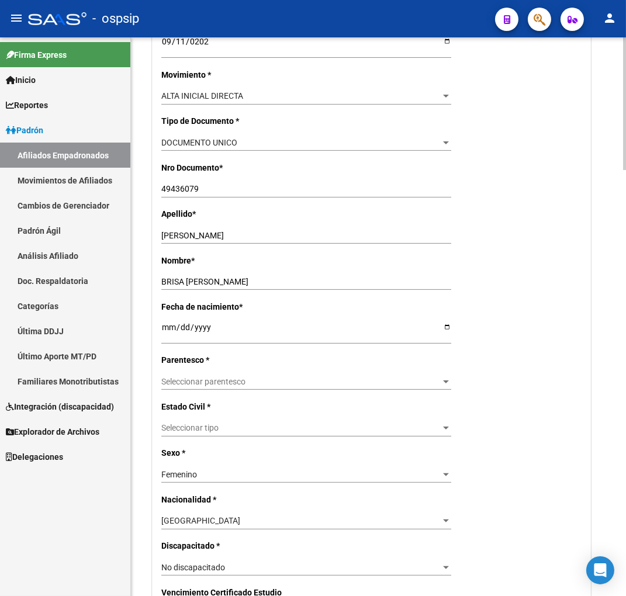
scroll to position [324, 0]
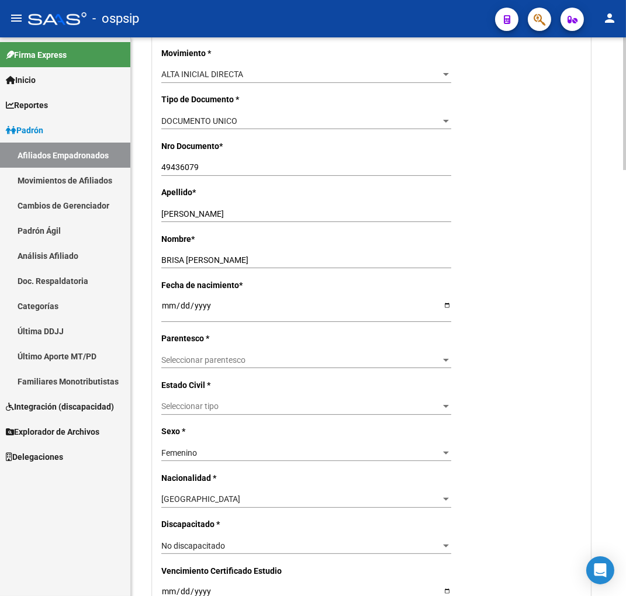
click at [275, 359] on span "Seleccionar parentesco" at bounding box center [300, 360] width 279 height 10
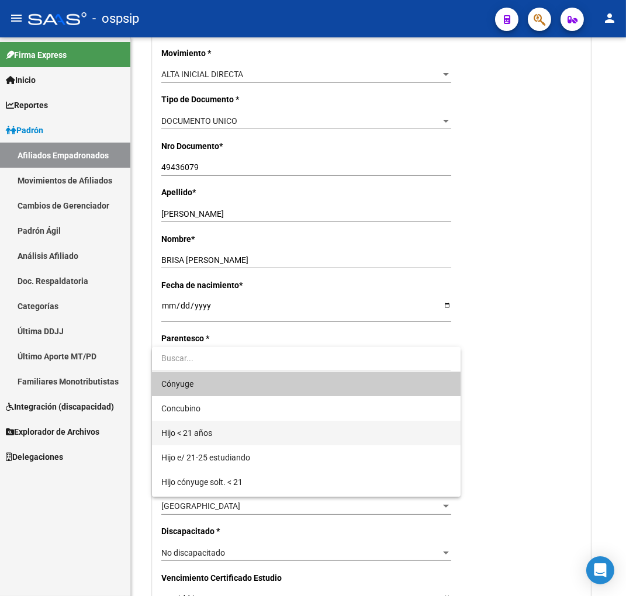
click at [239, 433] on span "Hijo < 21 años" at bounding box center [306, 433] width 290 height 25
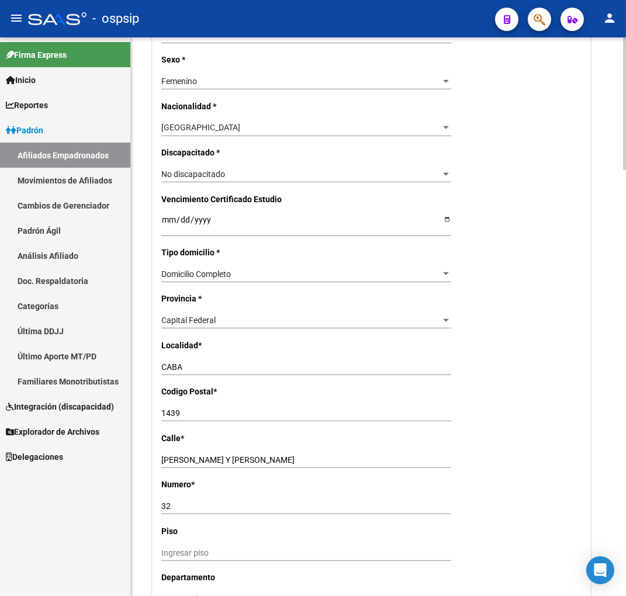
scroll to position [714, 0]
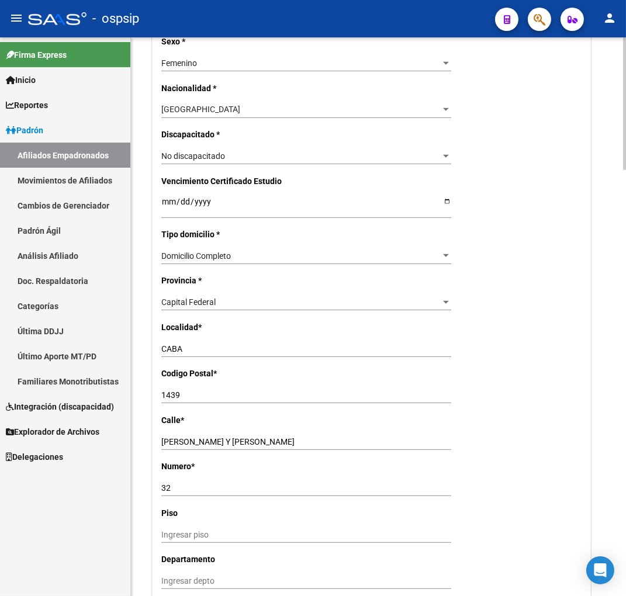
drag, startPoint x: 255, startPoint y: 444, endPoint x: 259, endPoint y: 428, distance: 17.6
click at [255, 444] on input "[PERSON_NAME] Y [PERSON_NAME]" at bounding box center [306, 442] width 290 height 10
type input "L"
type input "MOZART"
click at [178, 485] on input "32" at bounding box center [306, 488] width 290 height 10
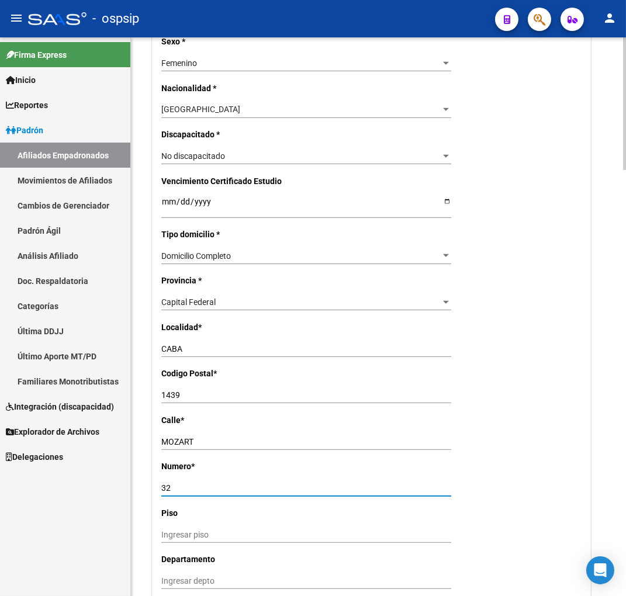
type input "3"
type input "2055"
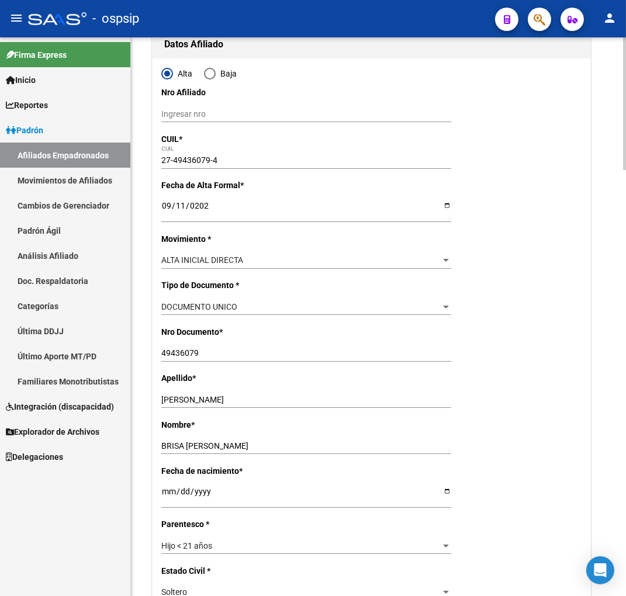
scroll to position [0, 0]
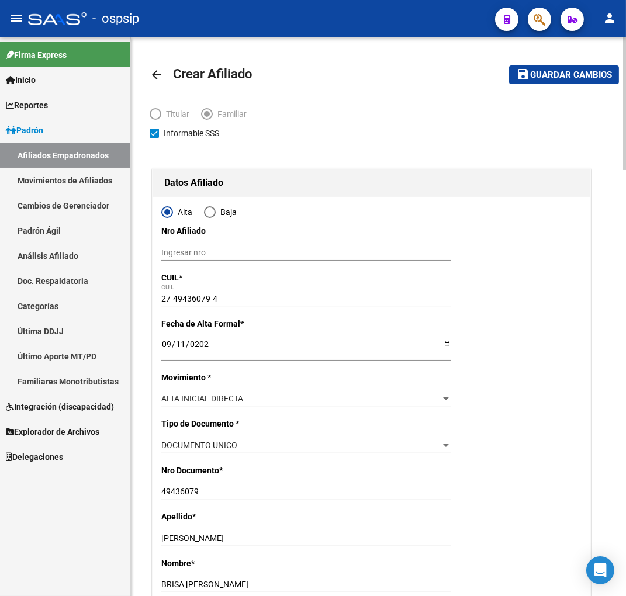
click at [583, 72] on span "Guardar cambios" at bounding box center [571, 75] width 82 height 11
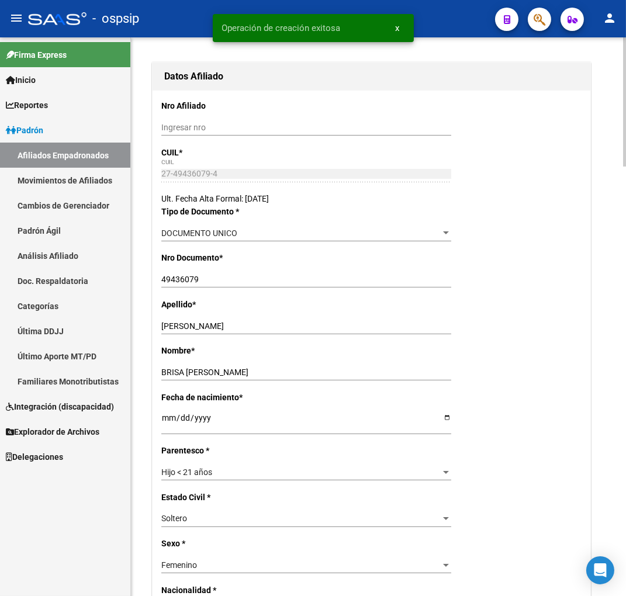
radio input "true"
type input "30-71626273-8"
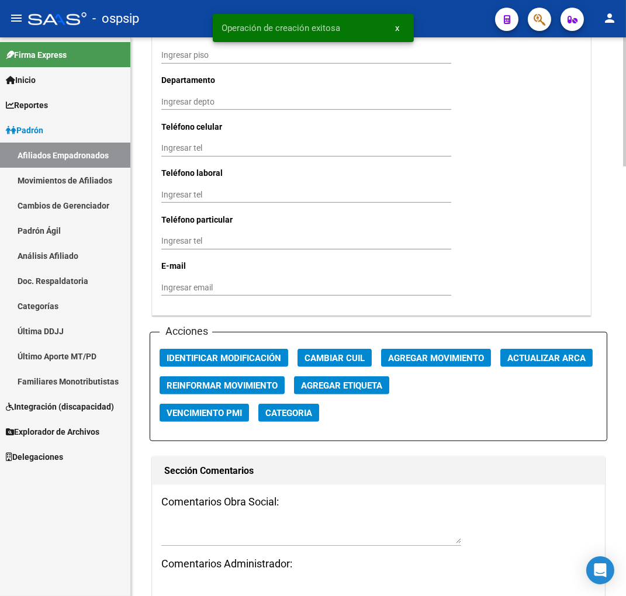
scroll to position [1168, 0]
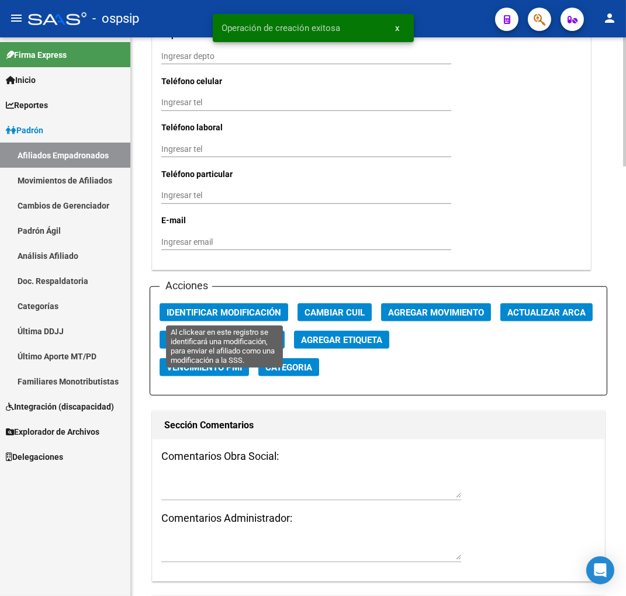
click at [247, 313] on span "Identificar Modificación" at bounding box center [223, 312] width 114 height 11
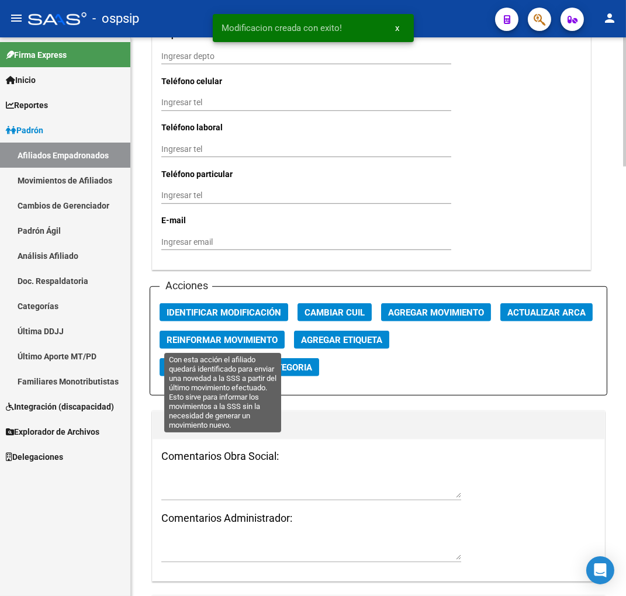
click at [229, 339] on span "Reinformar Movimiento" at bounding box center [221, 340] width 111 height 11
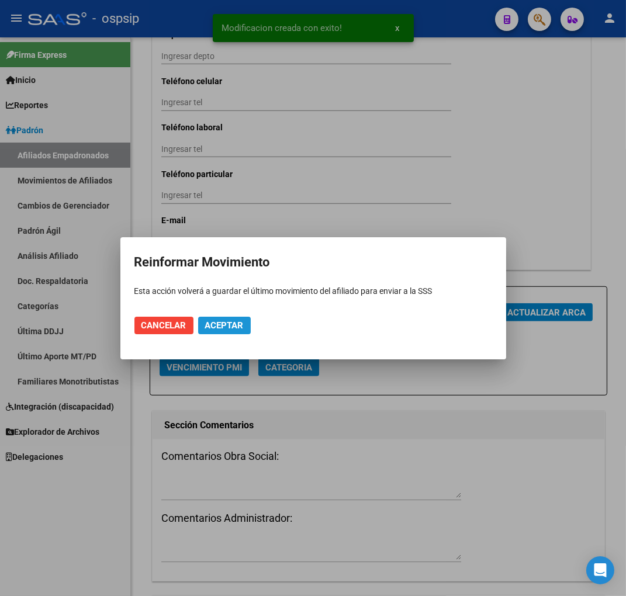
click at [235, 326] on span "Aceptar" at bounding box center [224, 325] width 39 height 11
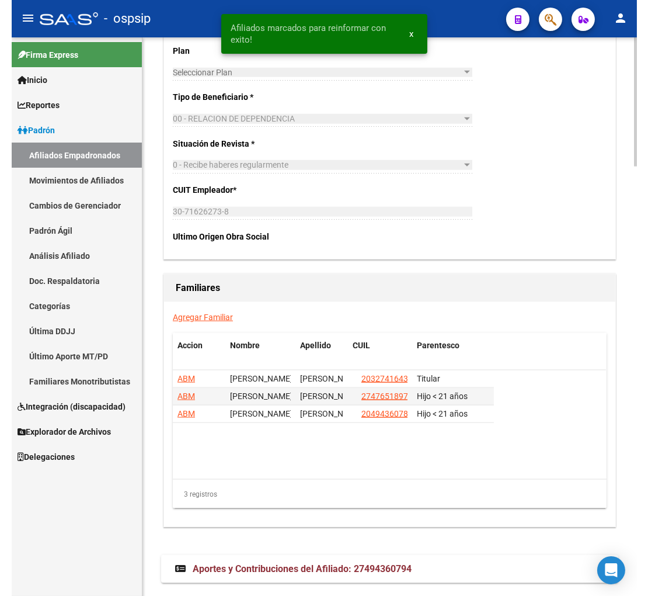
scroll to position [1857, 0]
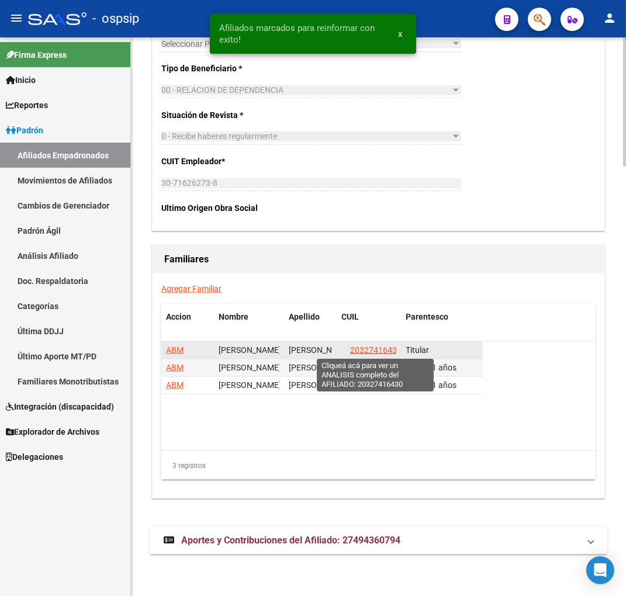
click at [364, 351] on span "20327416430" at bounding box center [375, 349] width 51 height 9
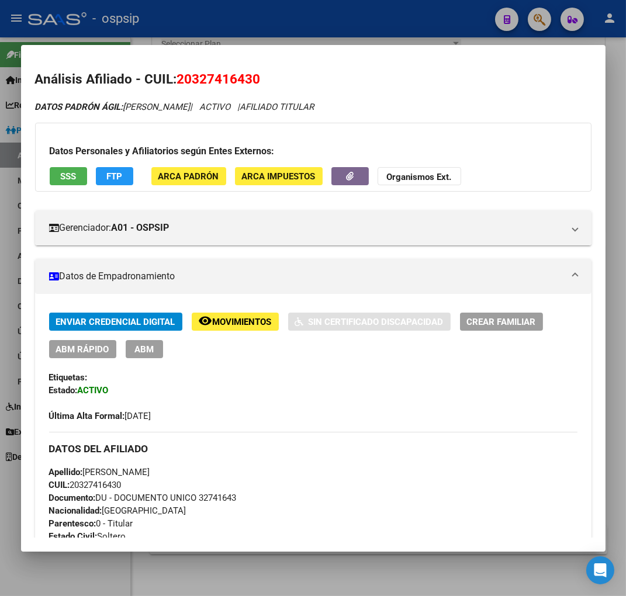
drag, startPoint x: 193, startPoint y: 80, endPoint x: 253, endPoint y: 75, distance: 61.0
click at [253, 75] on span "20327416430" at bounding box center [219, 78] width 84 height 15
copy span "32741643"
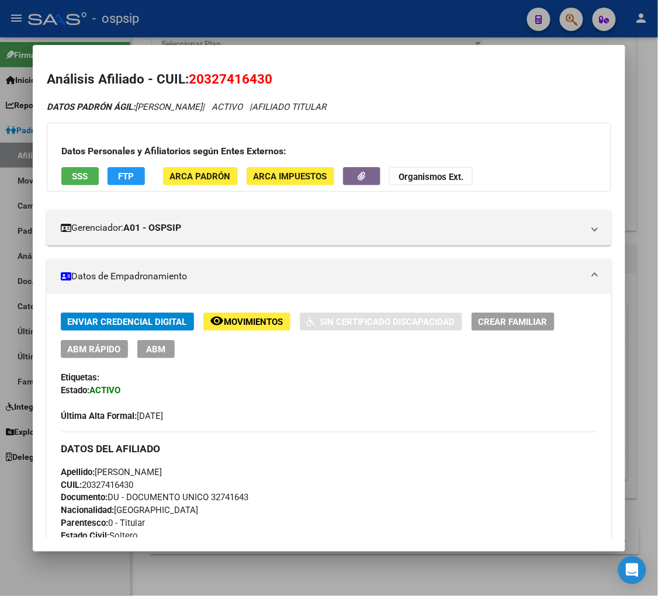
click at [568, 24] on div at bounding box center [329, 298] width 658 height 596
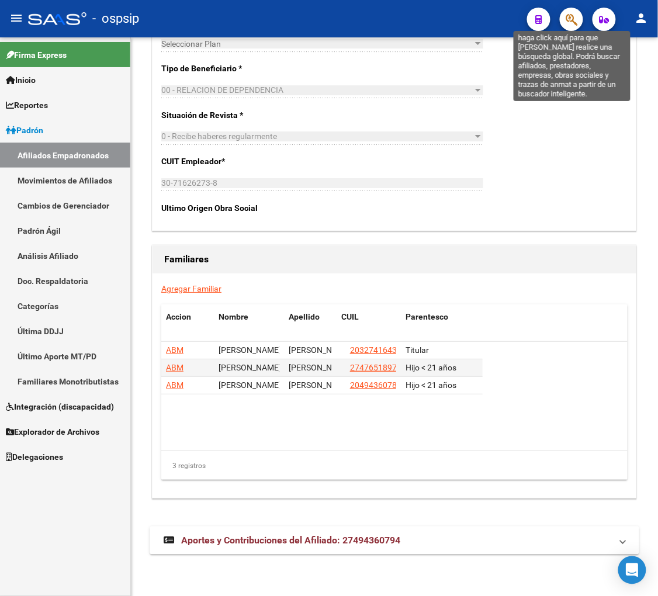
click at [572, 22] on icon "button" at bounding box center [571, 19] width 12 height 13
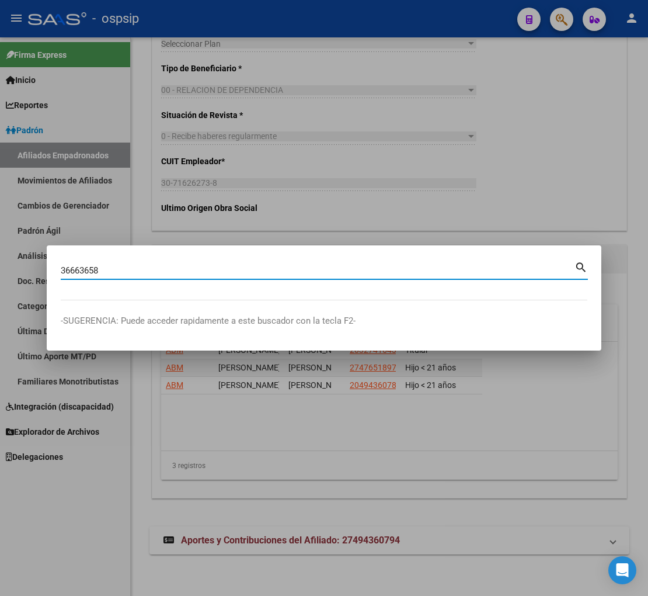
type input "36663658"
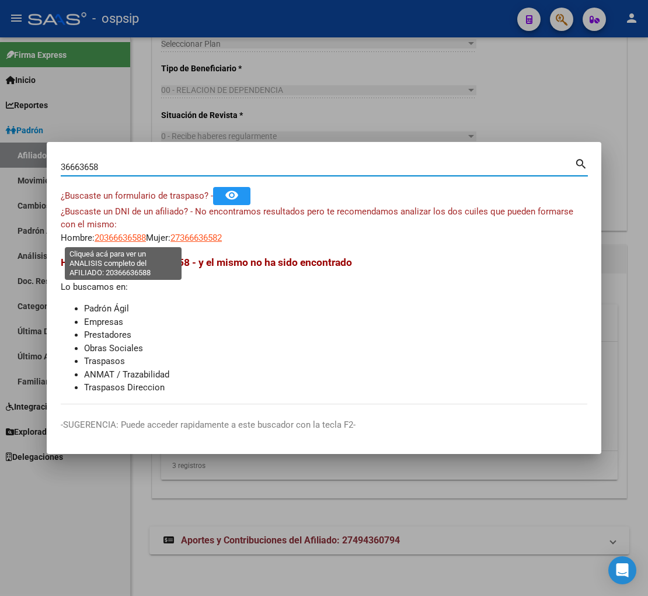
click at [112, 234] on span "20366636588" at bounding box center [120, 237] width 51 height 11
type textarea "20366636588"
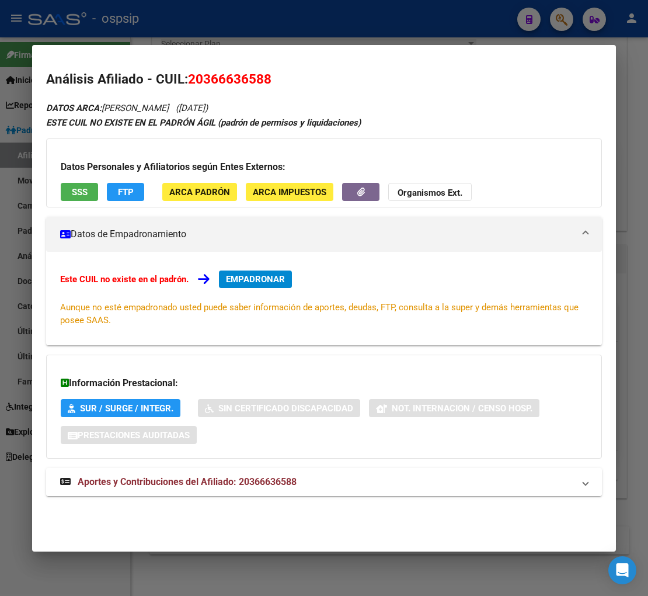
click at [189, 481] on span "Aportes y Contribuciones del Afiliado: 20366636588" at bounding box center [187, 481] width 219 height 11
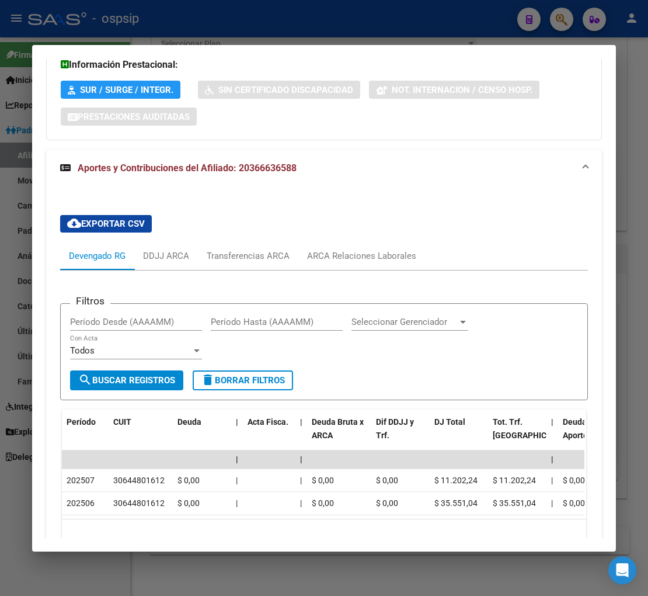
scroll to position [389, 0]
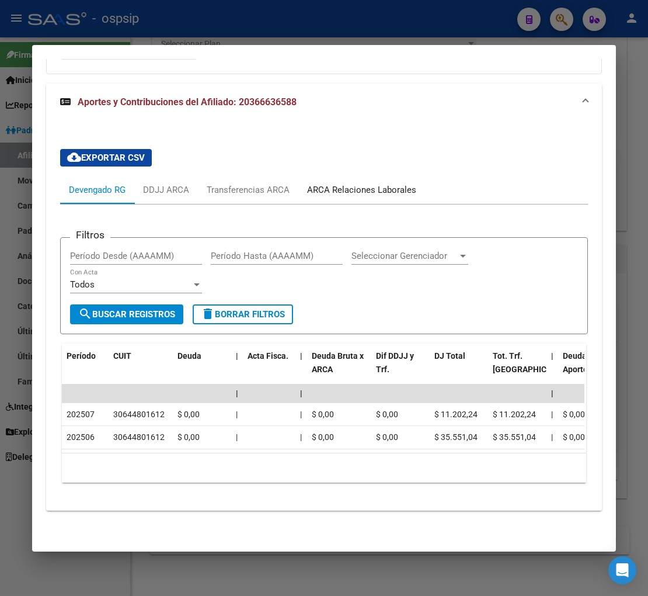
click at [351, 190] on div "ARCA Relaciones Laborales" at bounding box center [361, 189] width 109 height 13
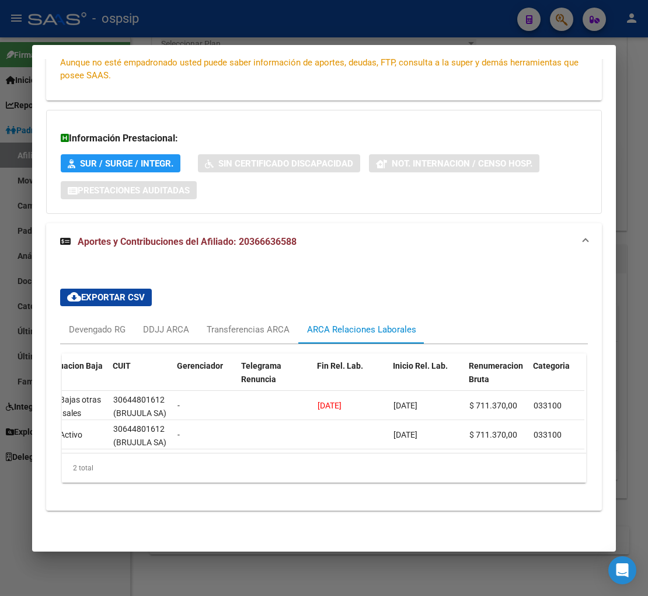
scroll to position [0, 0]
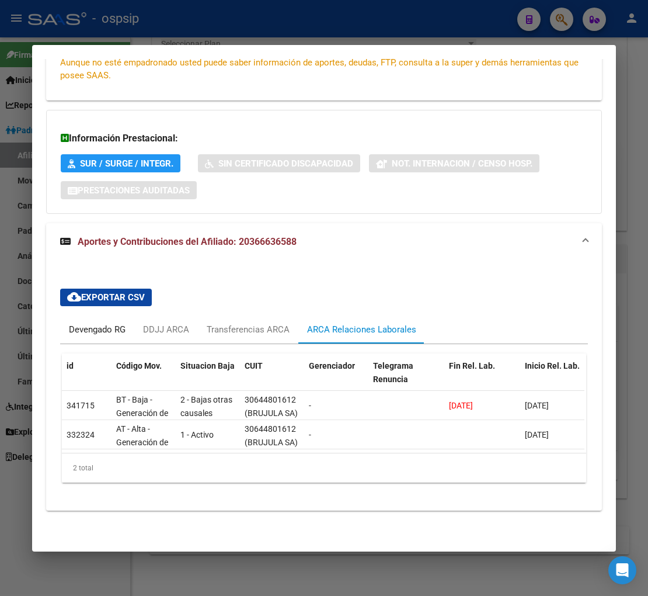
click at [81, 323] on div "Devengado RG" at bounding box center [97, 329] width 57 height 13
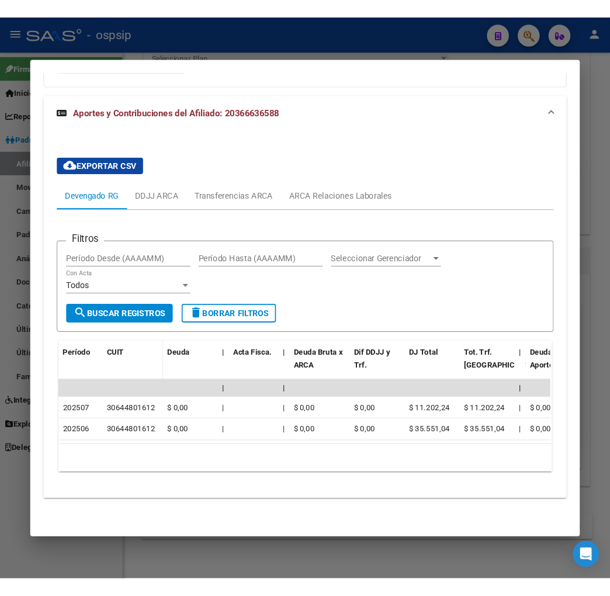
scroll to position [394, 0]
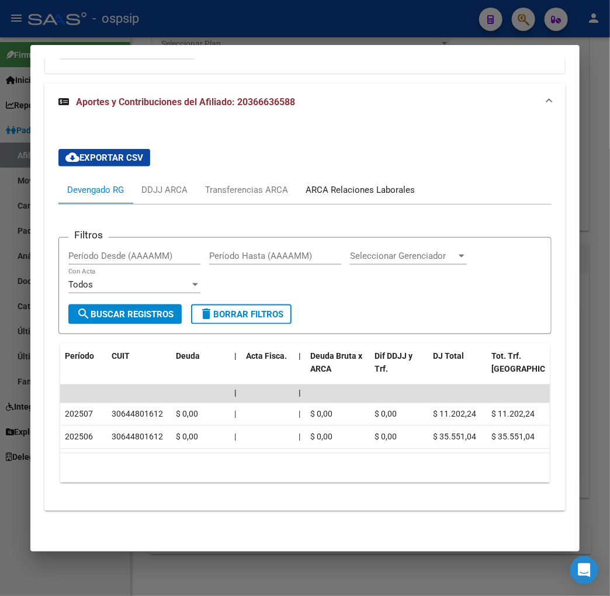
click at [351, 183] on div "ARCA Relaciones Laborales" at bounding box center [359, 189] width 109 height 13
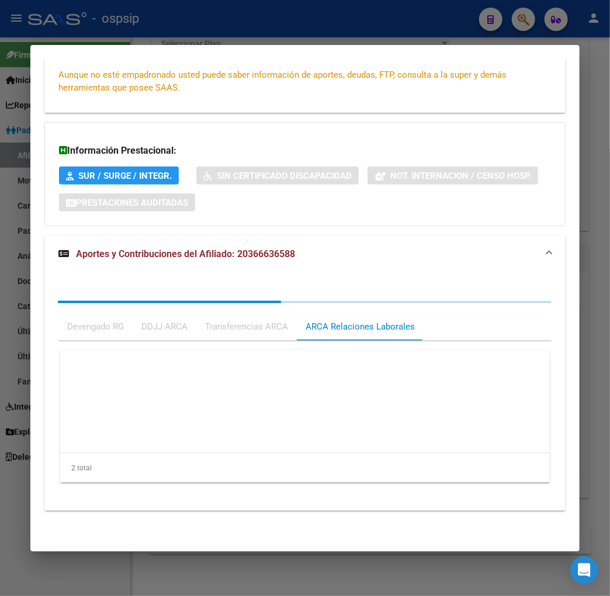
scroll to position [255, 0]
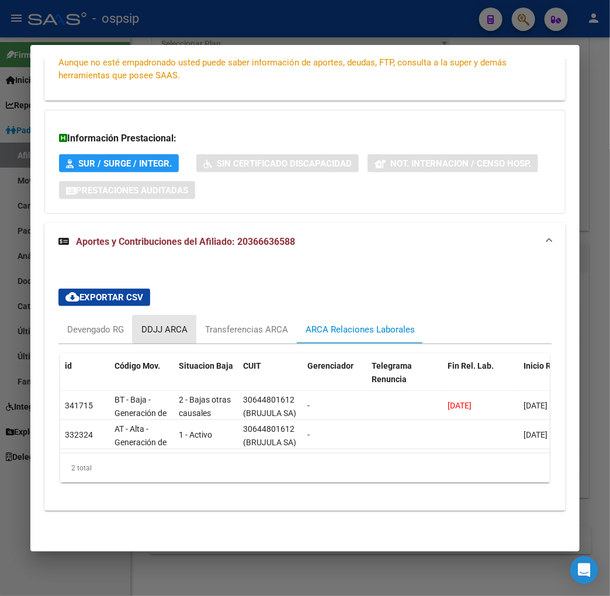
click at [155, 323] on div "DDJJ ARCA" at bounding box center [164, 329] width 46 height 13
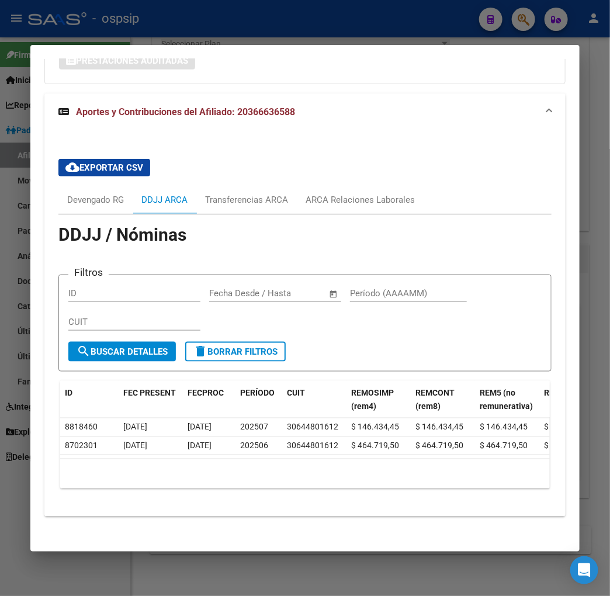
scroll to position [384, 0]
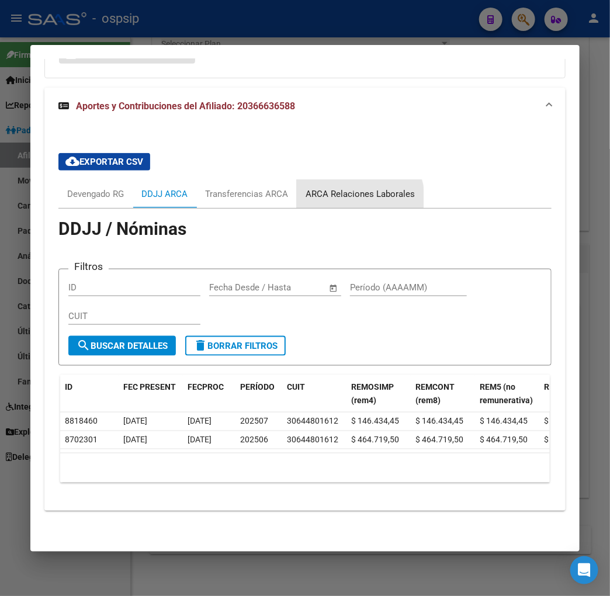
click at [334, 195] on div "ARCA Relaciones Laborales" at bounding box center [359, 193] width 109 height 13
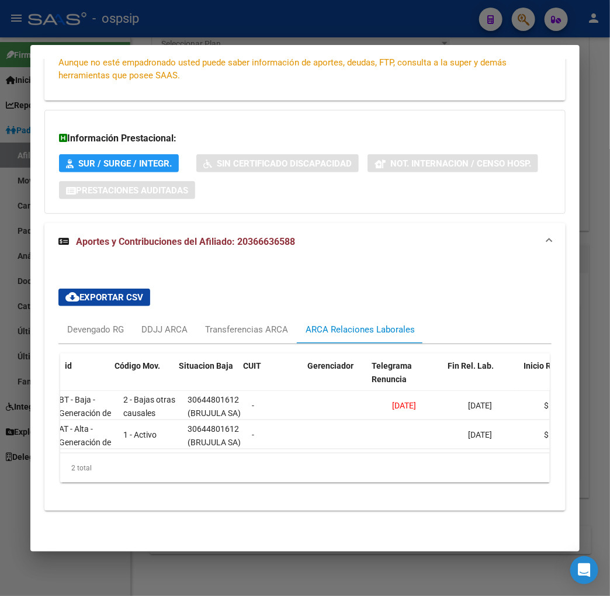
scroll to position [0, 0]
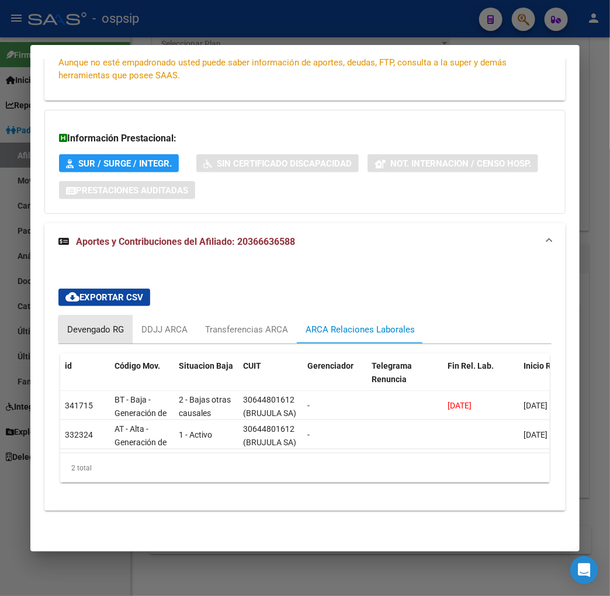
click at [79, 323] on div "Devengado RG" at bounding box center [95, 329] width 57 height 13
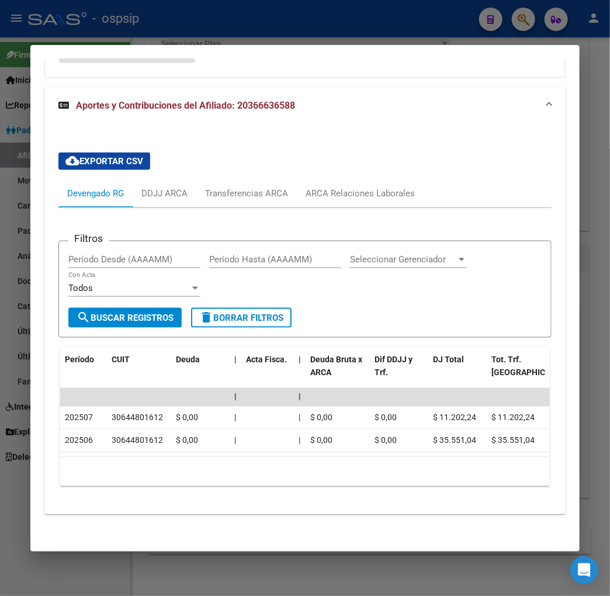
scroll to position [384, 0]
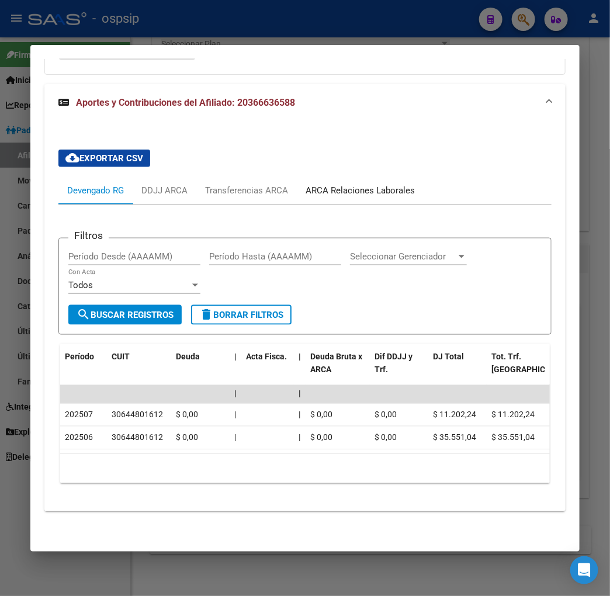
click at [370, 189] on div "ARCA Relaciones Laborales" at bounding box center [359, 190] width 109 height 13
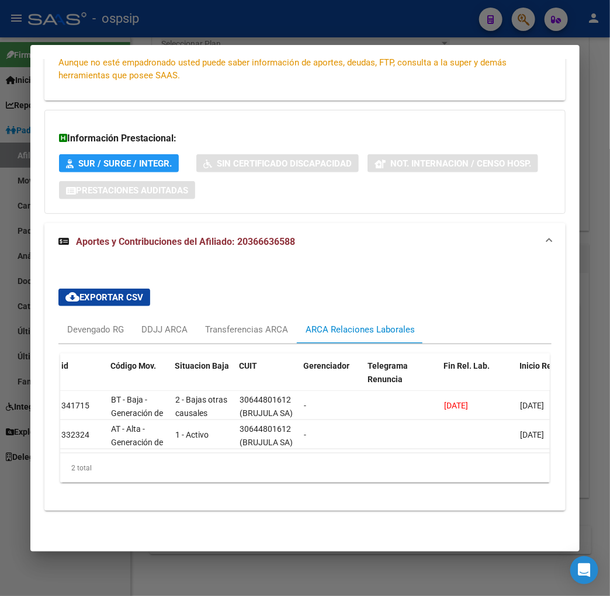
scroll to position [0, 0]
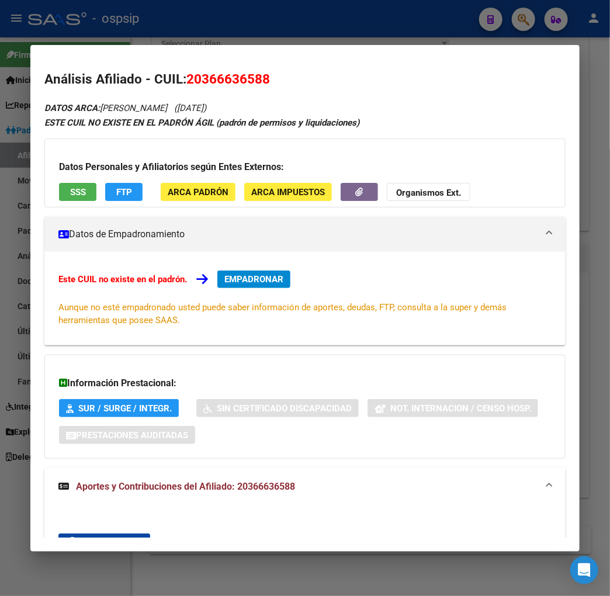
click at [243, 276] on span "EMPADRONAR" at bounding box center [253, 279] width 59 height 11
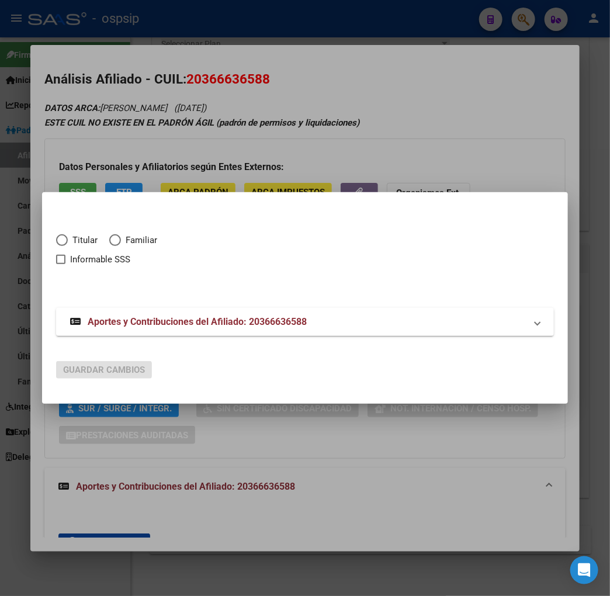
click at [56, 240] on span "Elija una opción" at bounding box center [62, 240] width 12 height 12
click at [56, 240] on input "Titular" at bounding box center [62, 240] width 12 height 12
radio input "true"
checkbox input "true"
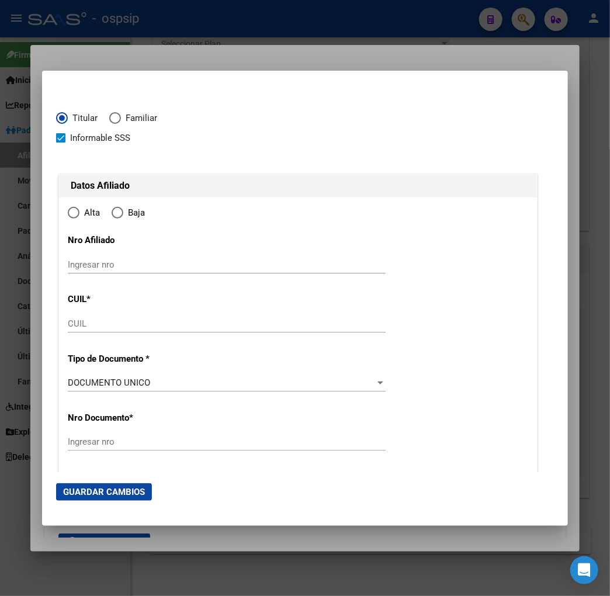
type input "20-36663658-8"
type input "36663658"
type input "[PERSON_NAME]"
type input "[DATE]"
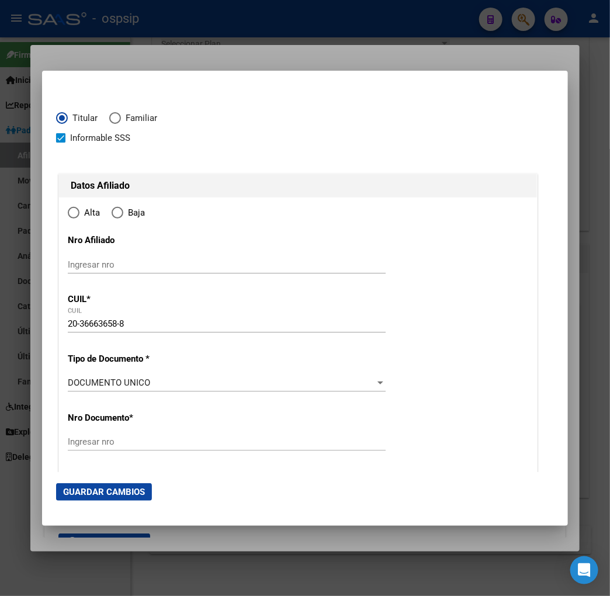
type input "[PERSON_NAME]"
type input "1657"
type input "EL PARQUE"
type input "8729"
radio input "true"
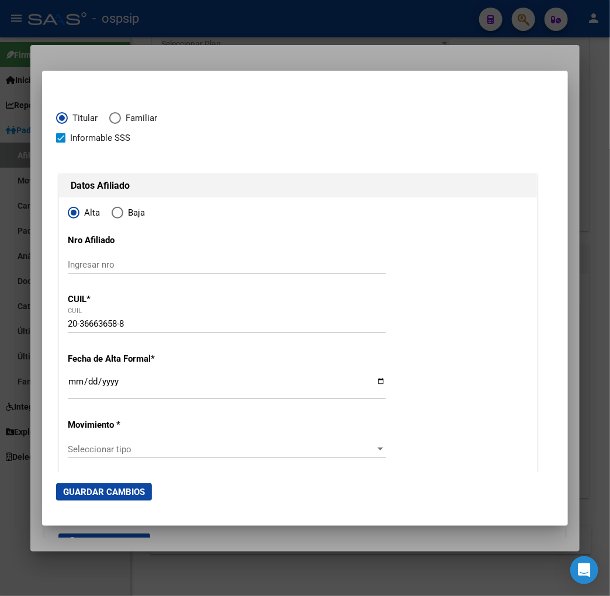
type input "[PERSON_NAME]"
click at [68, 384] on input "Ingresar fecha" at bounding box center [227, 386] width 318 height 19
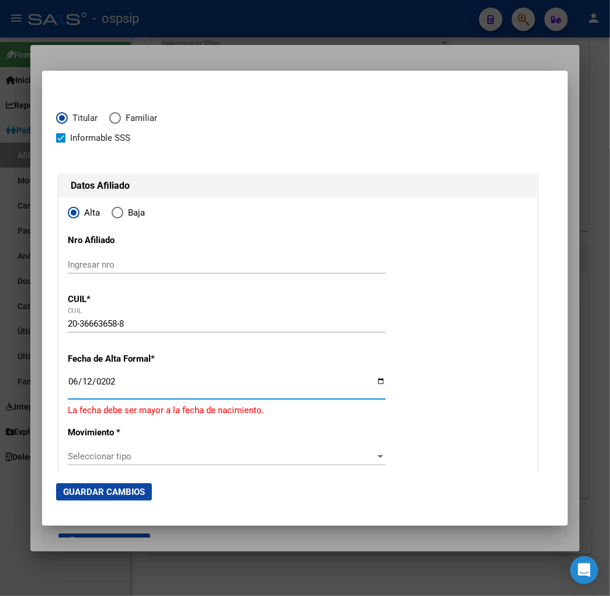
type input "[DATE]"
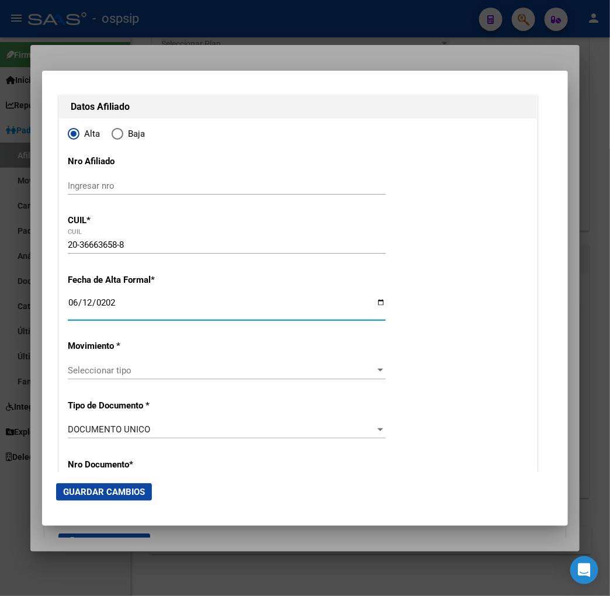
scroll to position [195, 0]
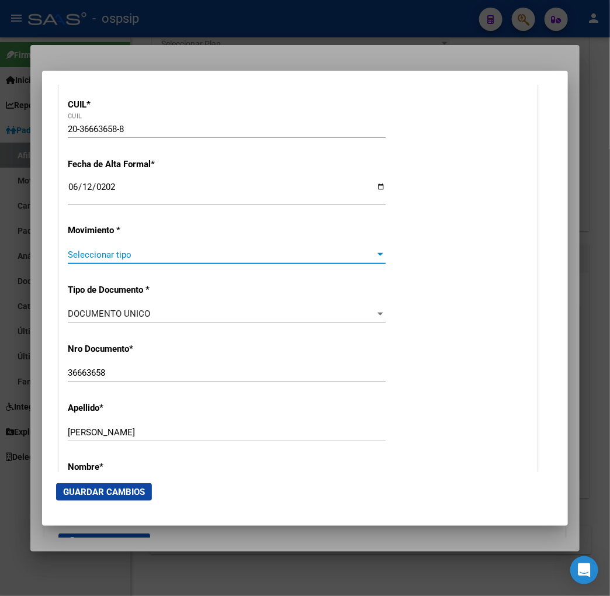
click at [170, 250] on span "Seleccionar tipo" at bounding box center [221, 254] width 307 height 11
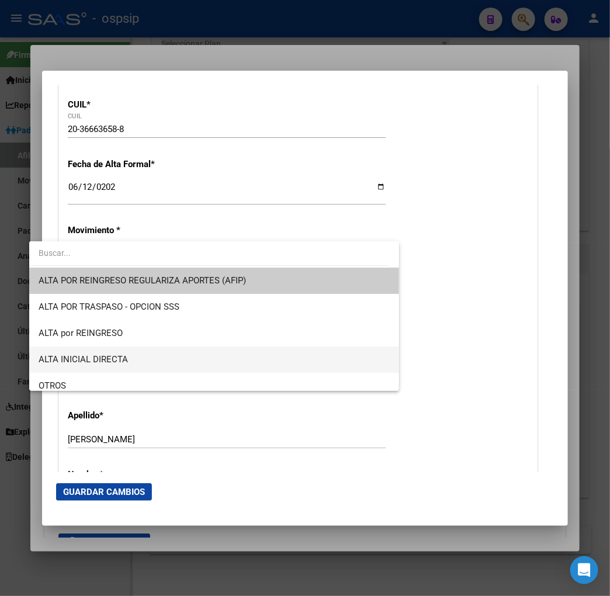
click at [146, 354] on span "ALTA INICIAL DIRECTA" at bounding box center [214, 359] width 351 height 26
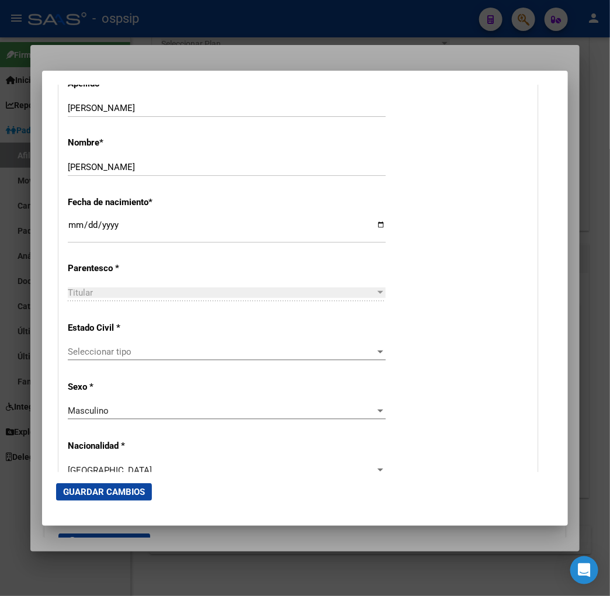
scroll to position [649, 0]
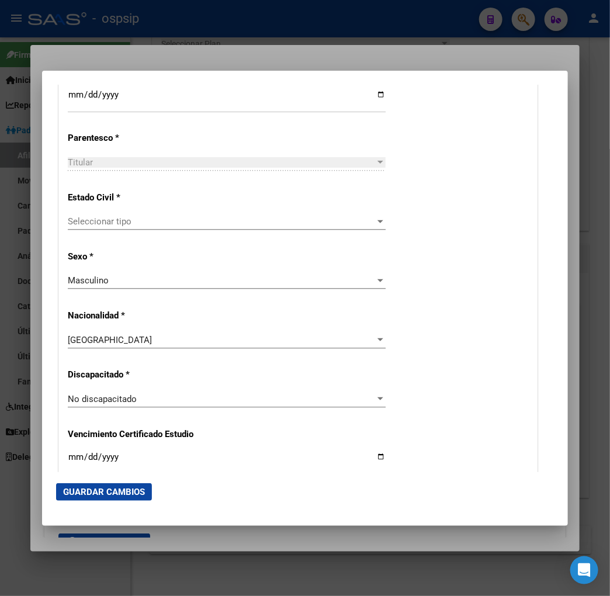
click at [118, 218] on span "Seleccionar tipo" at bounding box center [221, 221] width 307 height 11
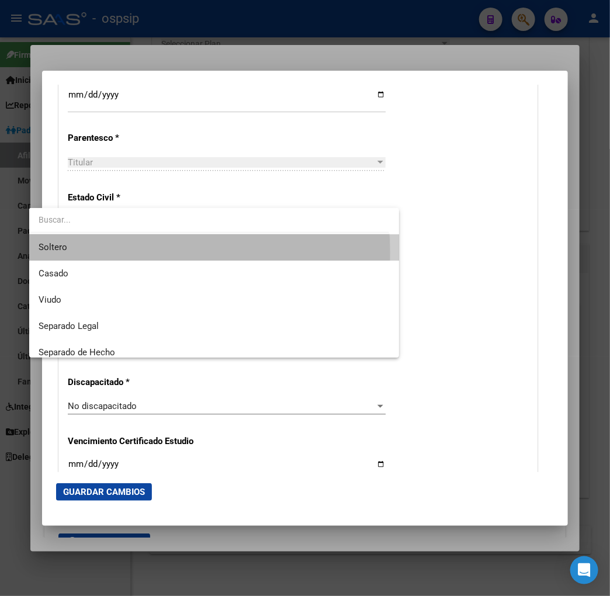
click at [111, 252] on span "Soltero" at bounding box center [214, 247] width 351 height 26
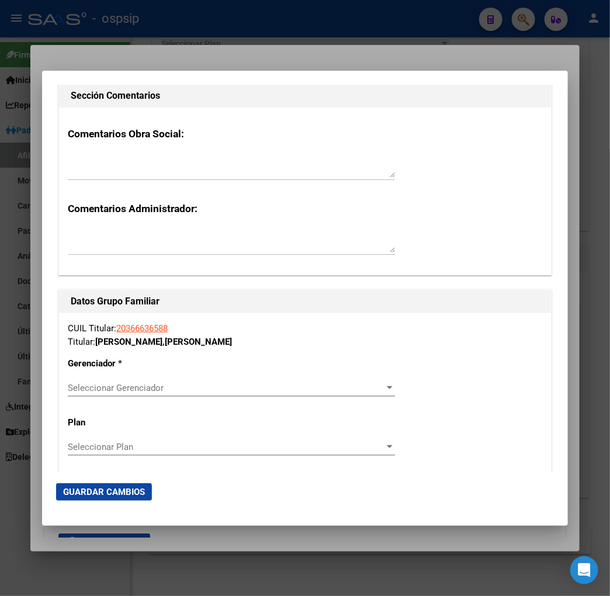
scroll to position [1817, 0]
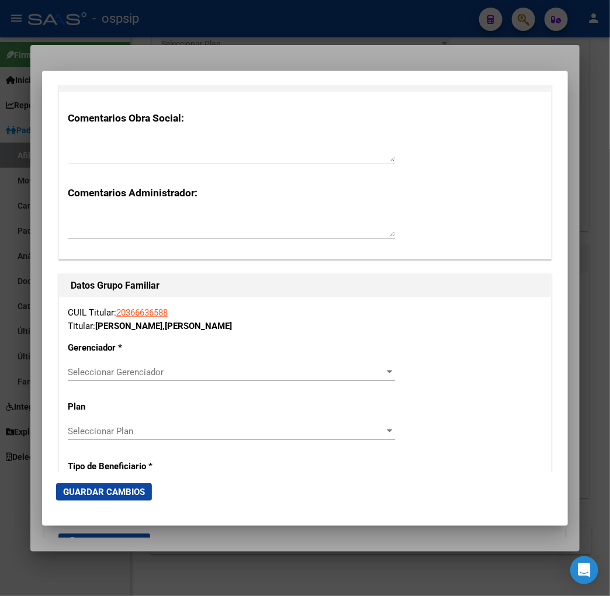
click at [152, 376] on span "Seleccionar Gerenciador" at bounding box center [226, 372] width 317 height 11
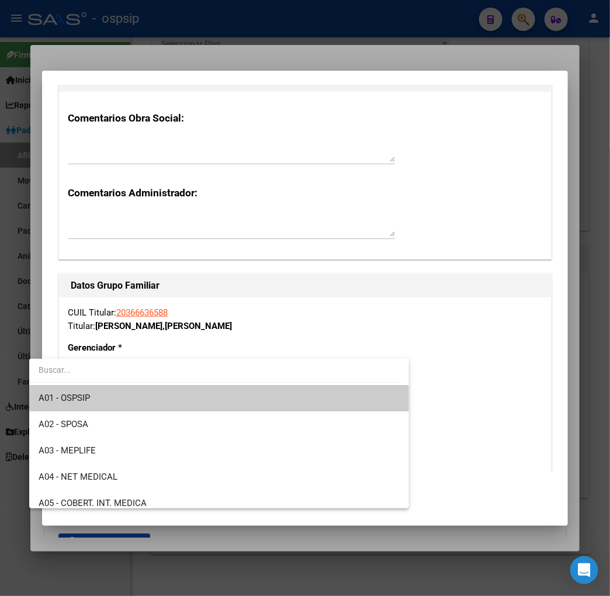
click at [143, 401] on span "A01 - OSPSIP" at bounding box center [219, 398] width 361 height 26
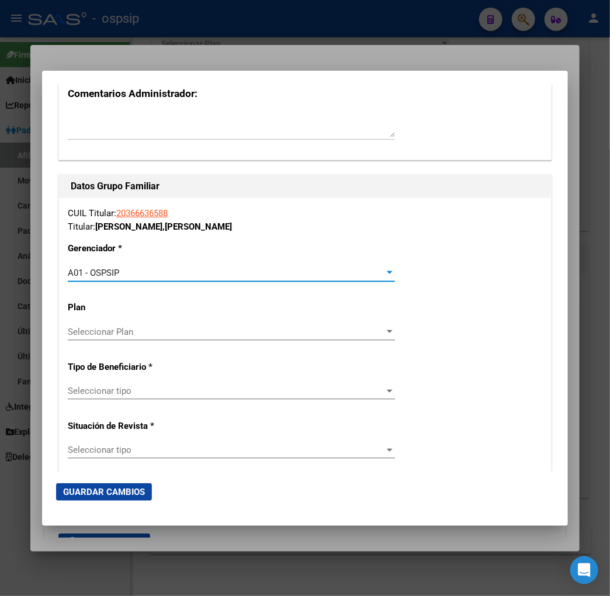
scroll to position [2012, 0]
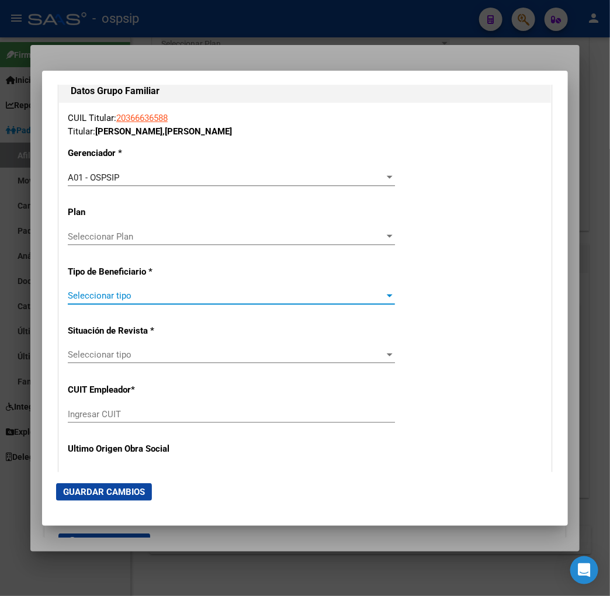
click at [143, 298] on span "Seleccionar tipo" at bounding box center [226, 295] width 317 height 11
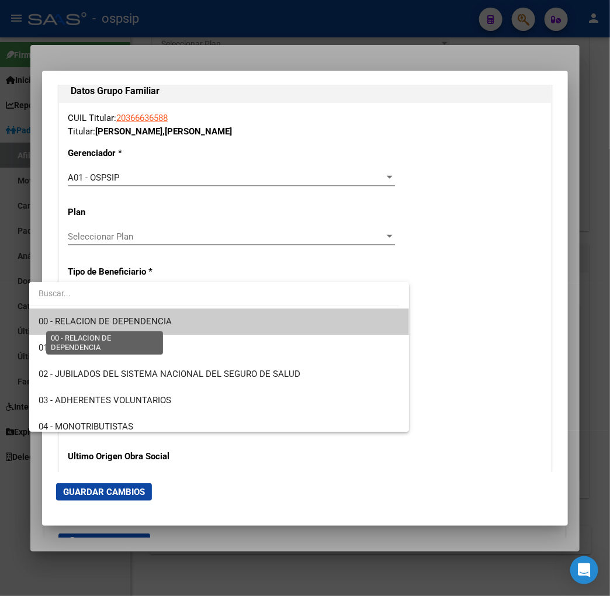
click at [138, 320] on span "00 - RELACION DE DEPENDENCIA" at bounding box center [105, 321] width 133 height 11
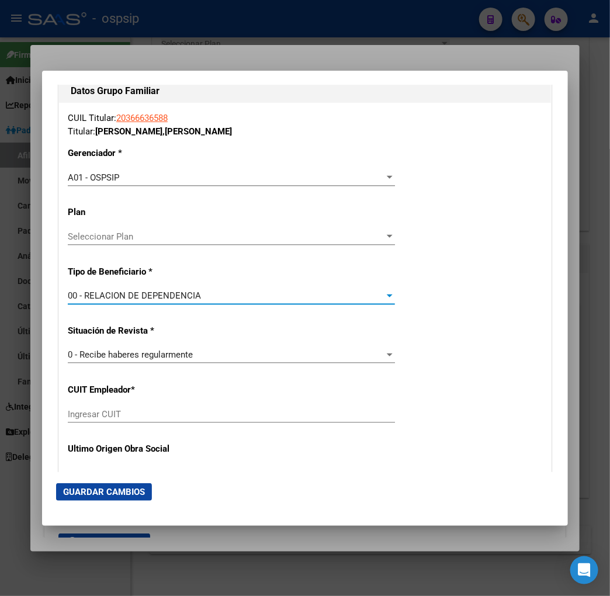
type input "30-64480161-2"
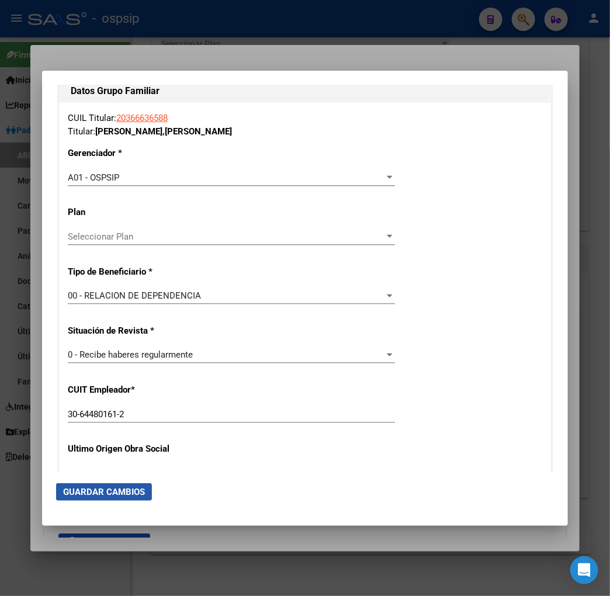
click at [78, 492] on span "Guardar Cambios" at bounding box center [104, 492] width 82 height 11
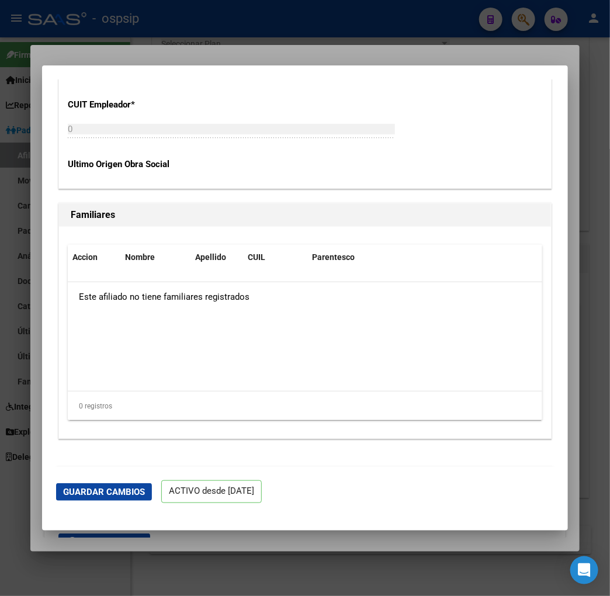
scroll to position [2356, 0]
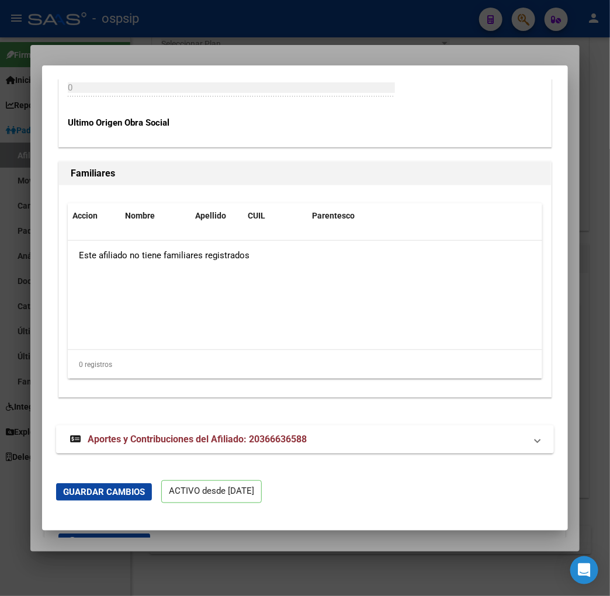
click at [207, 447] on mat-expansion-panel-header "Aportes y Contribuciones del Afiliado: 20366636588" at bounding box center [305, 439] width 498 height 28
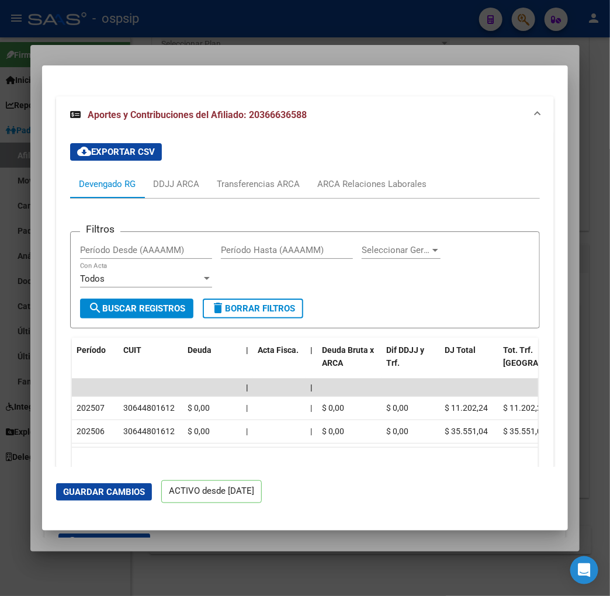
scroll to position [2737, 0]
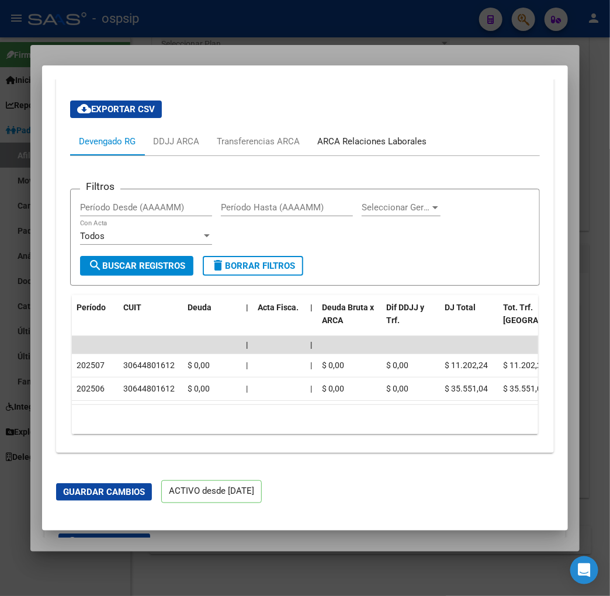
click at [354, 140] on div "ARCA Relaciones Laborales" at bounding box center [371, 141] width 127 height 28
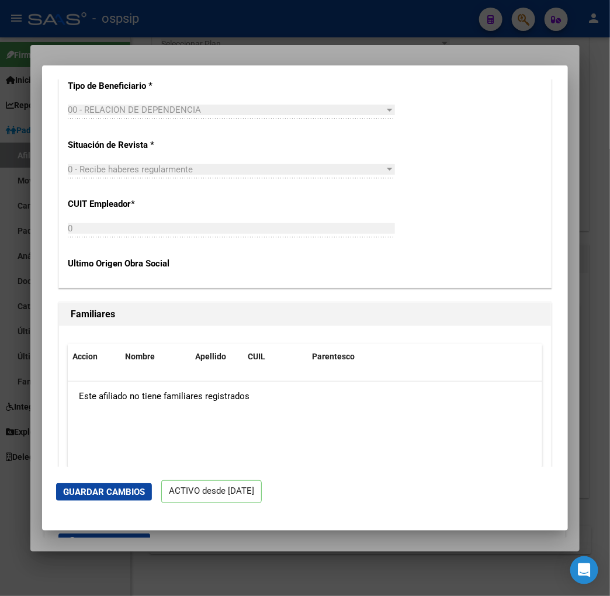
scroll to position [2078, 0]
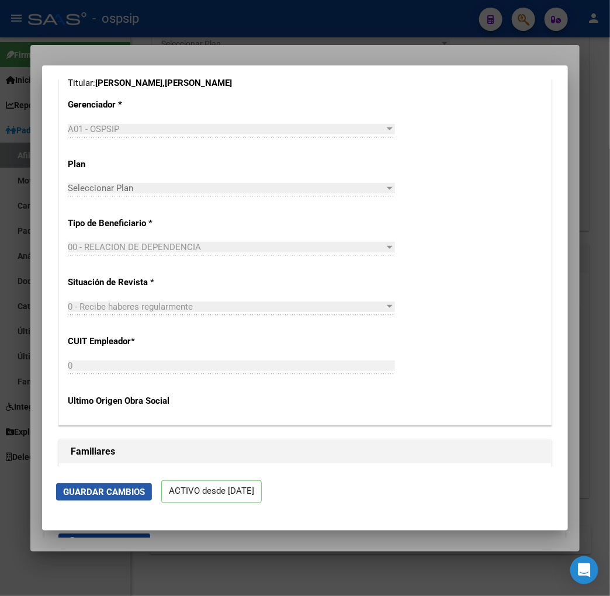
click at [96, 495] on span "Guardar Cambios" at bounding box center [104, 492] width 82 height 11
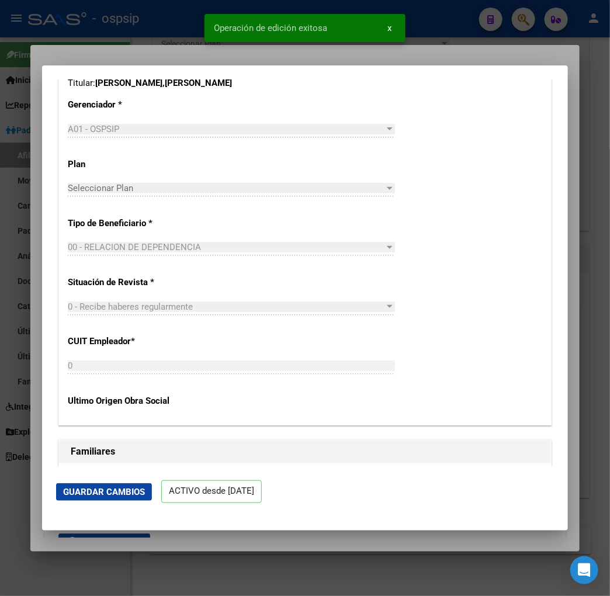
click at [474, 291] on div "CUIL Titular: 20366636588 Titular: [PERSON_NAME] [PERSON_NAME] Gerenciador * A0…" at bounding box center [305, 239] width 492 height 370
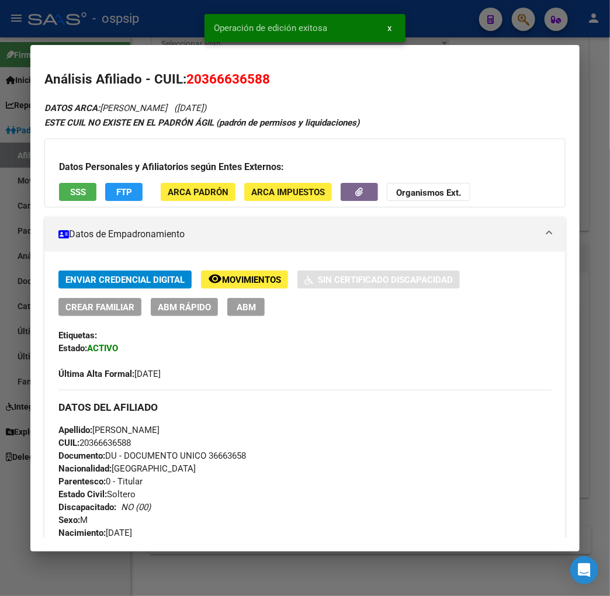
click at [227, 312] on button "ABM" at bounding box center [245, 307] width 37 height 18
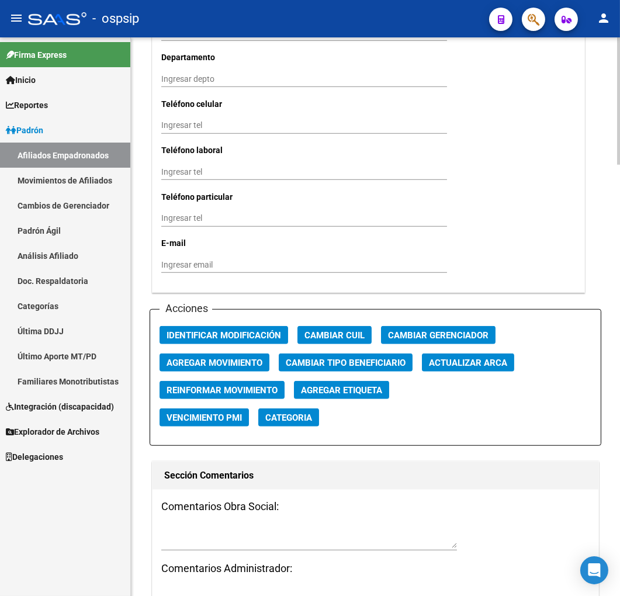
scroll to position [1233, 0]
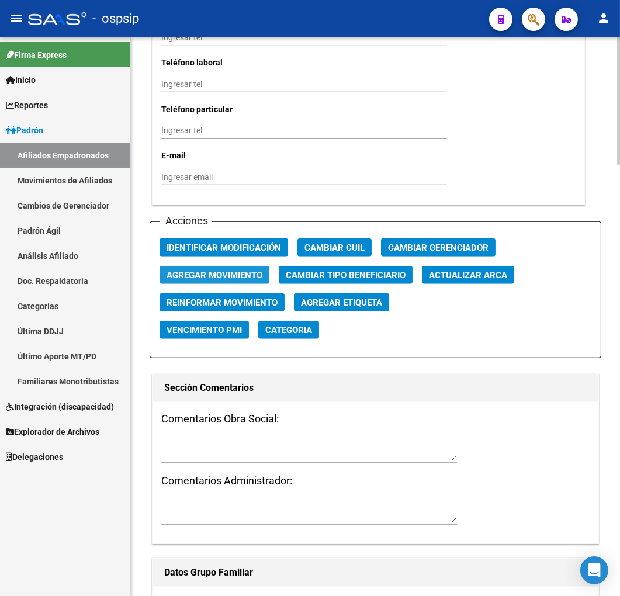
click at [220, 275] on span "Agregar Movimiento" at bounding box center [214, 275] width 96 height 11
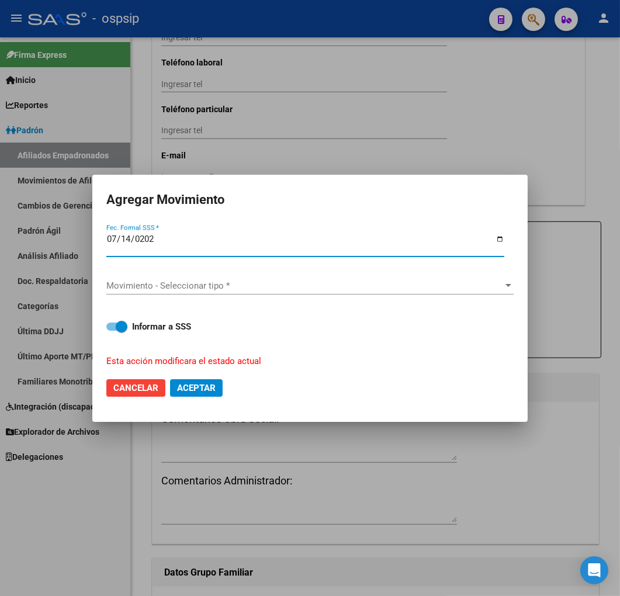
type input "[DATE]"
click at [347, 289] on span "Movimiento - Seleccionar tipo *" at bounding box center [304, 285] width 397 height 11
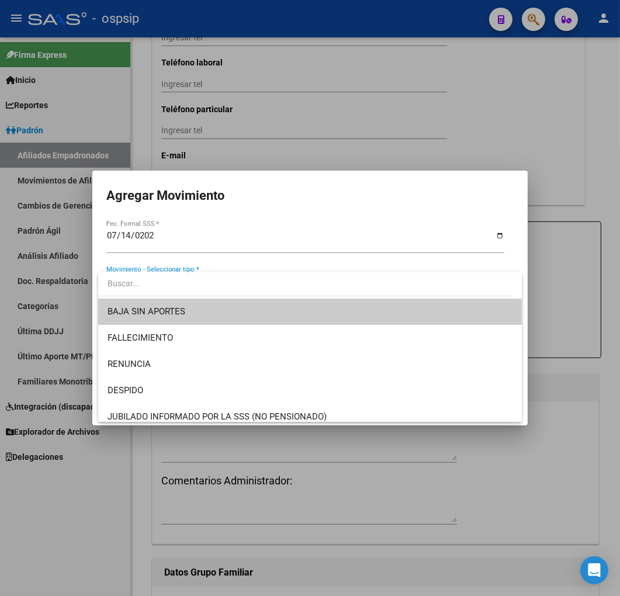
click at [206, 314] on span "BAJA SIN APORTES" at bounding box center [309, 311] width 405 height 26
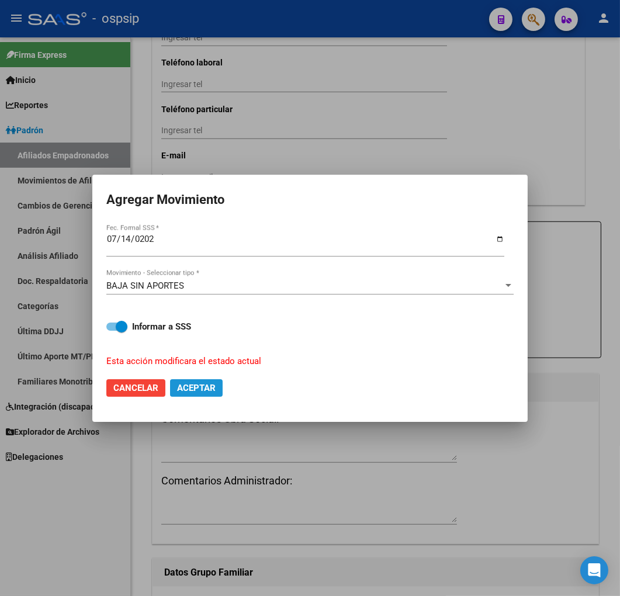
click at [182, 390] on span "Aceptar" at bounding box center [196, 388] width 39 height 11
checkbox input "false"
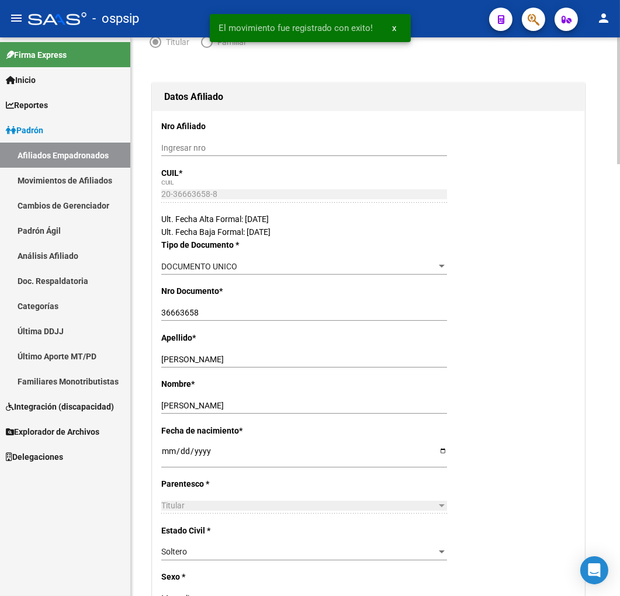
scroll to position [0, 0]
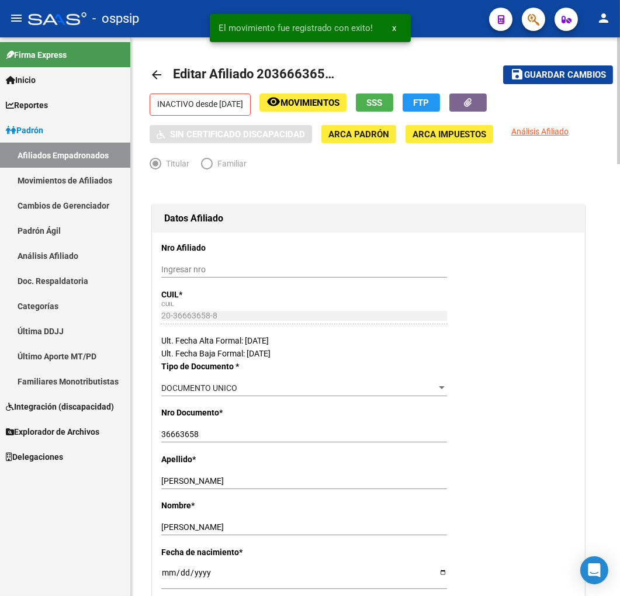
click at [555, 77] on span "Guardar cambios" at bounding box center [565, 75] width 82 height 11
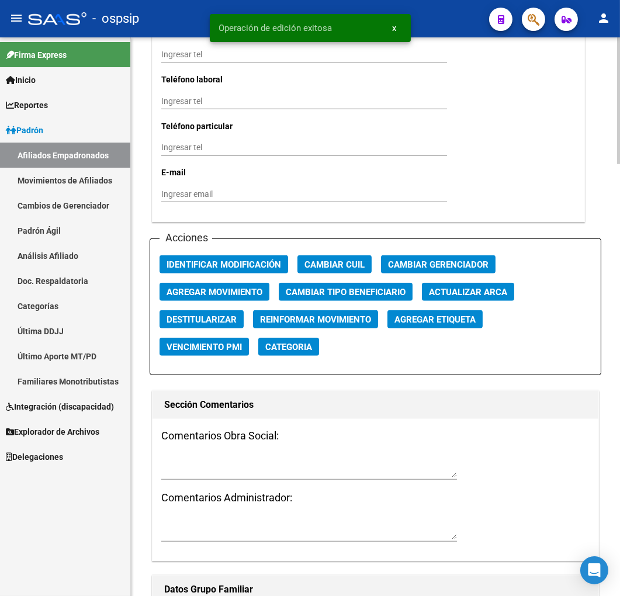
scroll to position [1233, 0]
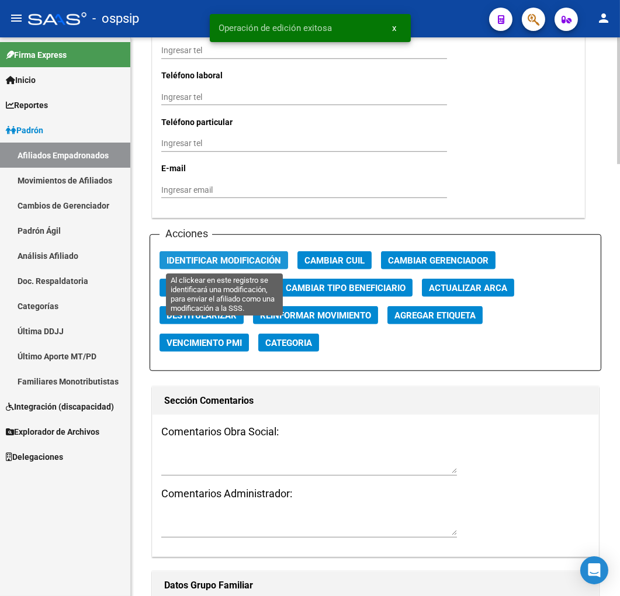
click at [216, 261] on span "Identificar Modificación" at bounding box center [223, 260] width 114 height 11
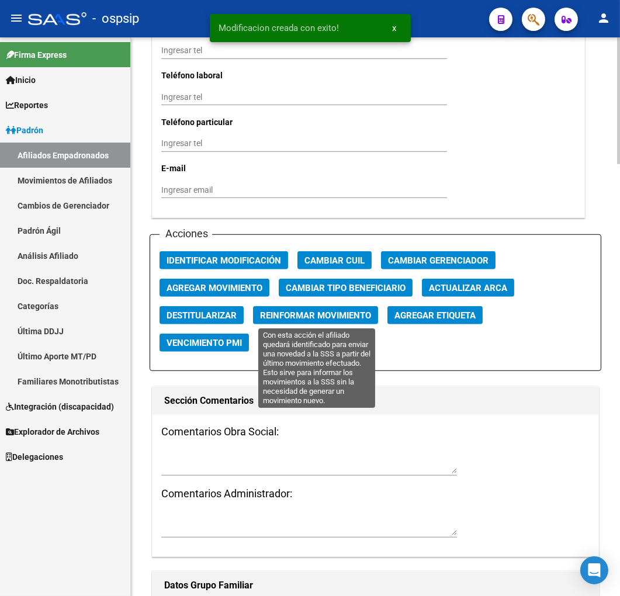
click at [279, 320] on span "Reinformar Movimiento" at bounding box center [315, 315] width 111 height 11
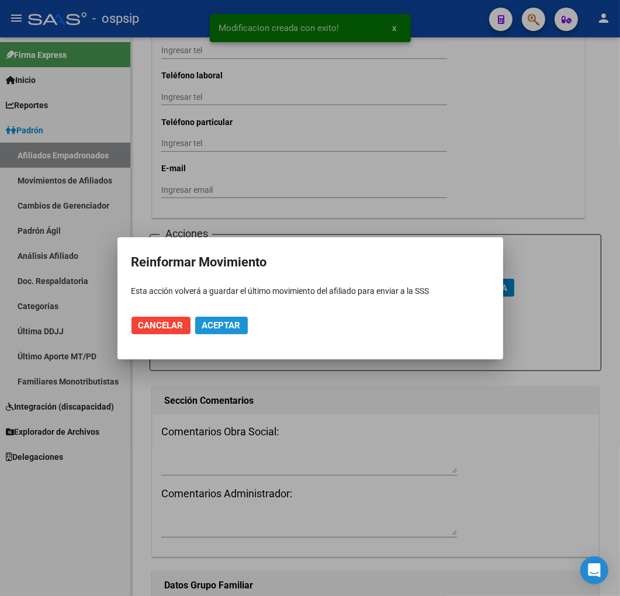
click at [218, 320] on span "Aceptar" at bounding box center [221, 325] width 39 height 11
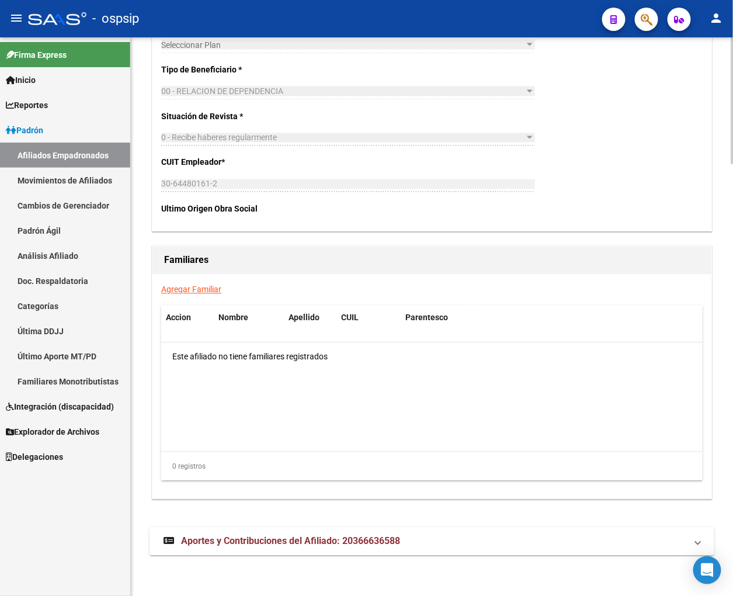
scroll to position [1898, 0]
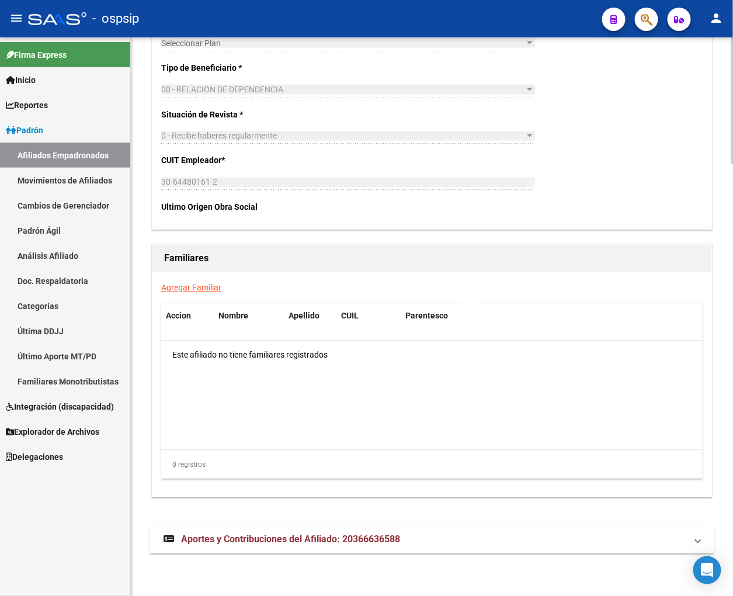
click at [320, 546] on strong "Aportes y Contribuciones del Afiliado: 20366636588" at bounding box center [282, 539] width 237 height 13
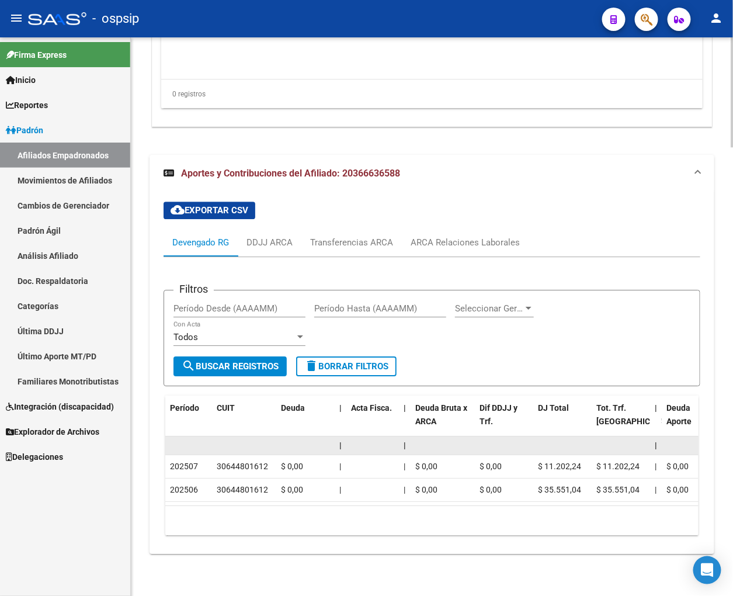
scroll to position [2279, 0]
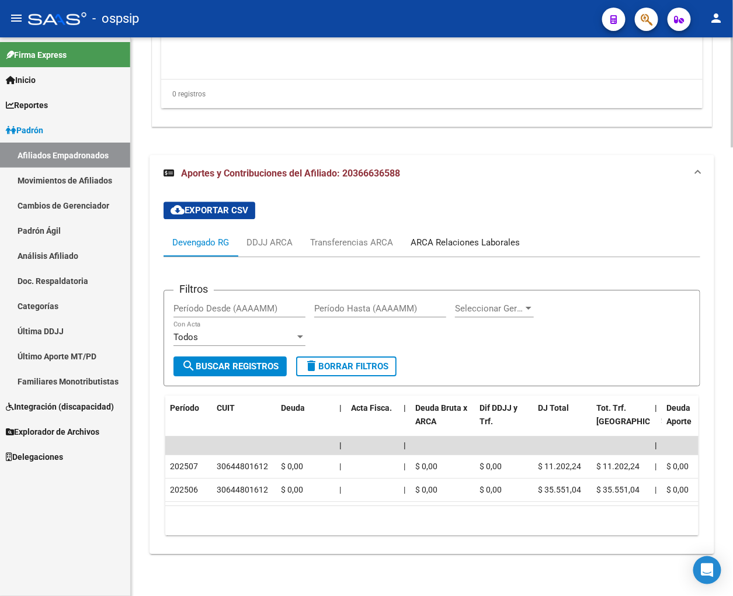
click at [485, 236] on div "ARCA Relaciones Laborales" at bounding box center [465, 242] width 109 height 13
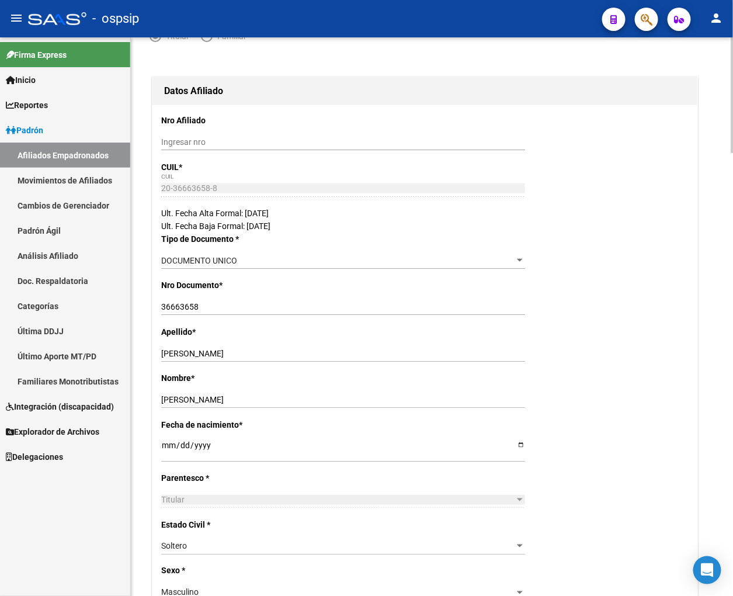
scroll to position [0, 0]
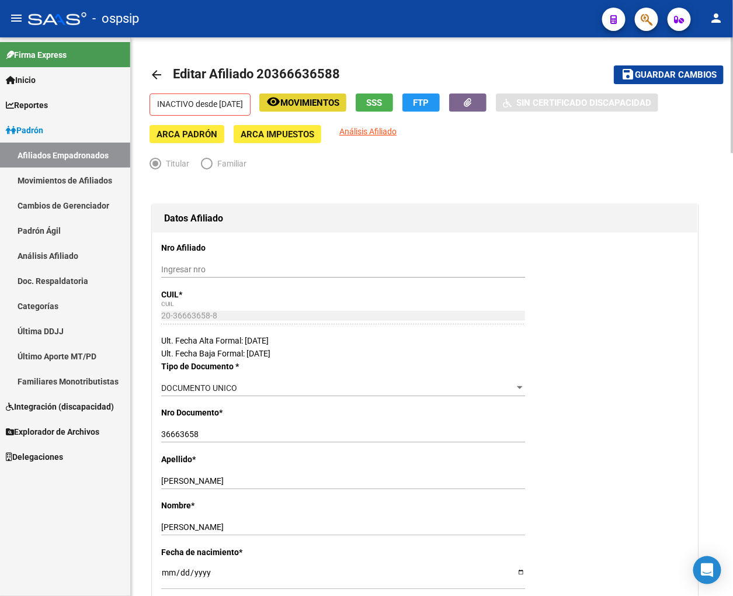
click at [339, 107] on span "Movimientos" at bounding box center [309, 103] width 59 height 11
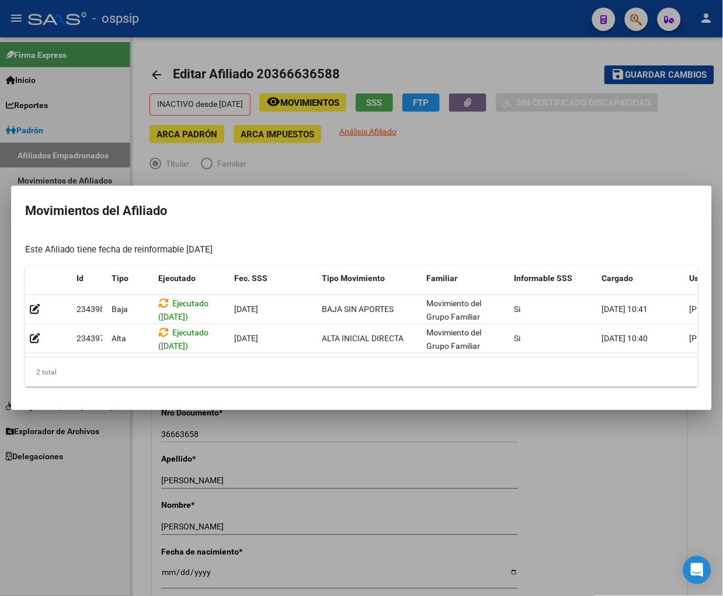
click at [477, 447] on div at bounding box center [361, 298] width 723 height 596
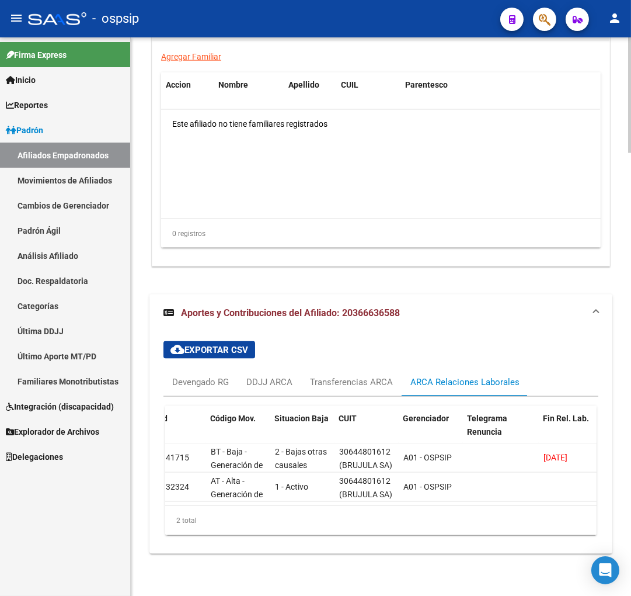
scroll to position [0, 121]
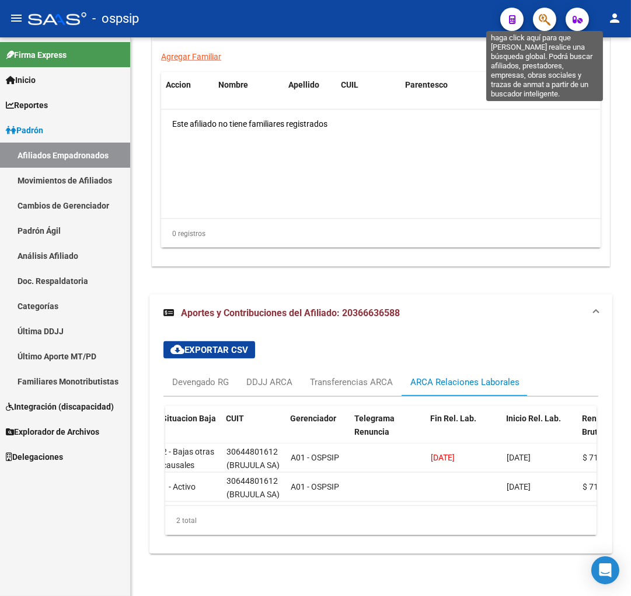
click at [546, 23] on icon "button" at bounding box center [545, 19] width 12 height 13
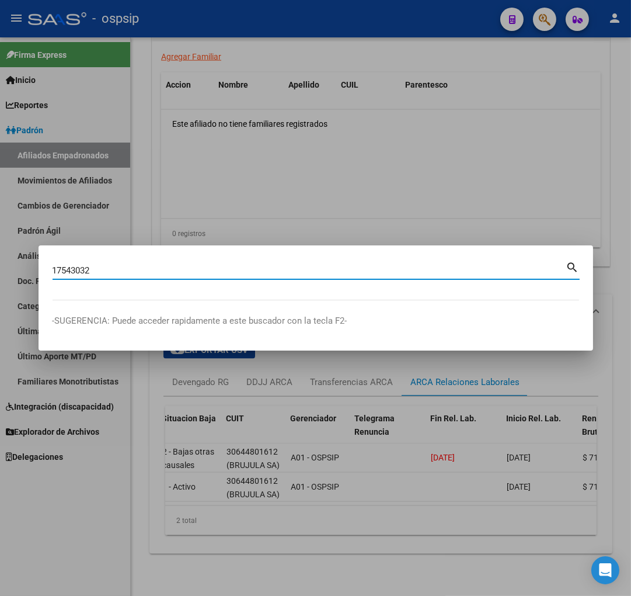
type input "17543032"
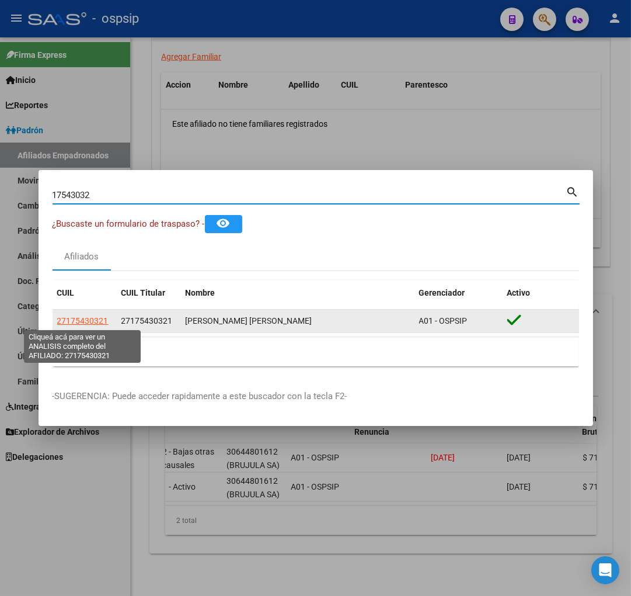
click at [80, 317] on span "27175430321" at bounding box center [82, 320] width 51 height 9
type textarea "27175430321"
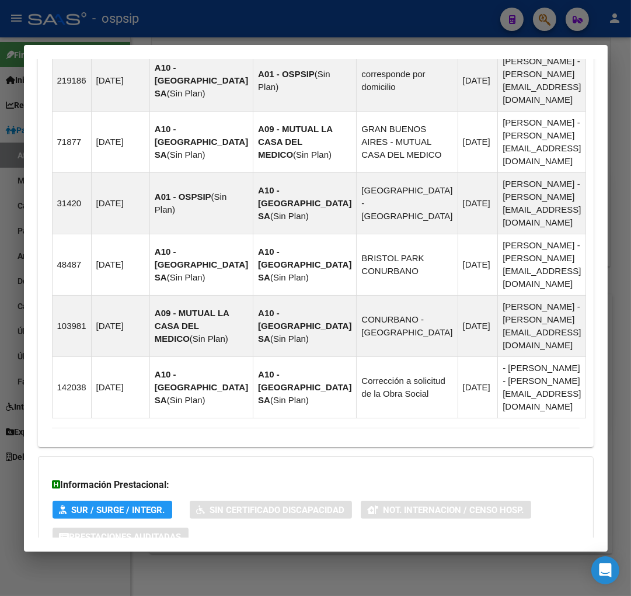
scroll to position [871, 0]
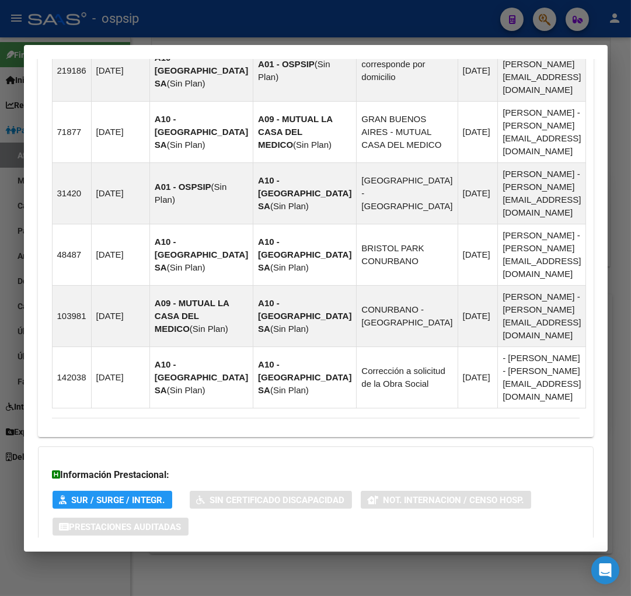
click at [156, 568] on span "Aportes y Contribuciones del Afiliado: 27175430321" at bounding box center [179, 573] width 219 height 11
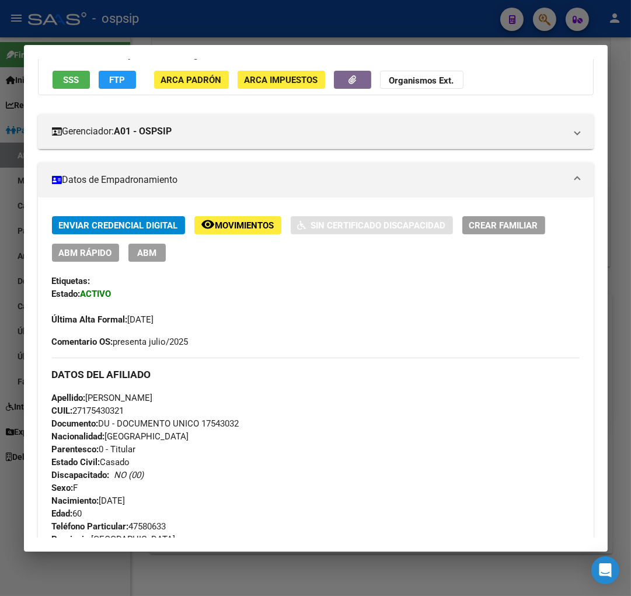
scroll to position [96, 0]
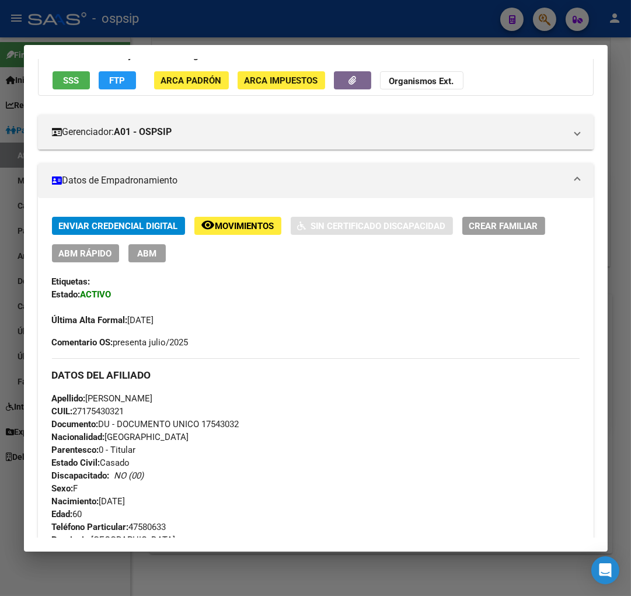
click at [139, 258] on span "ABM" at bounding box center [146, 253] width 19 height 11
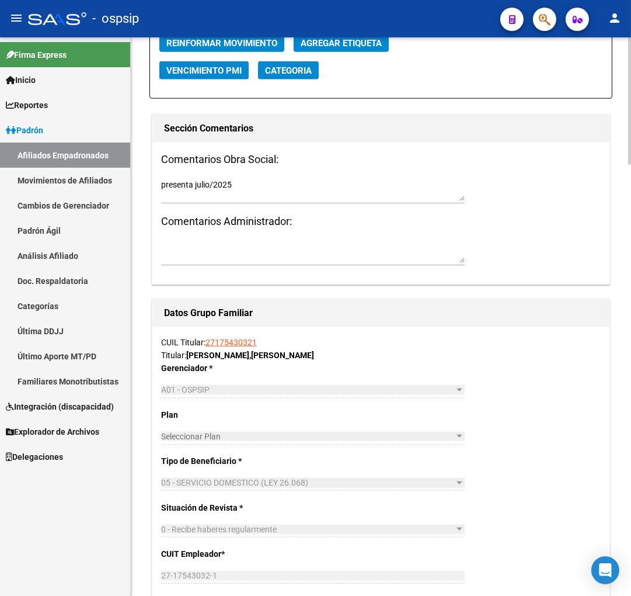
scroll to position [1298, 0]
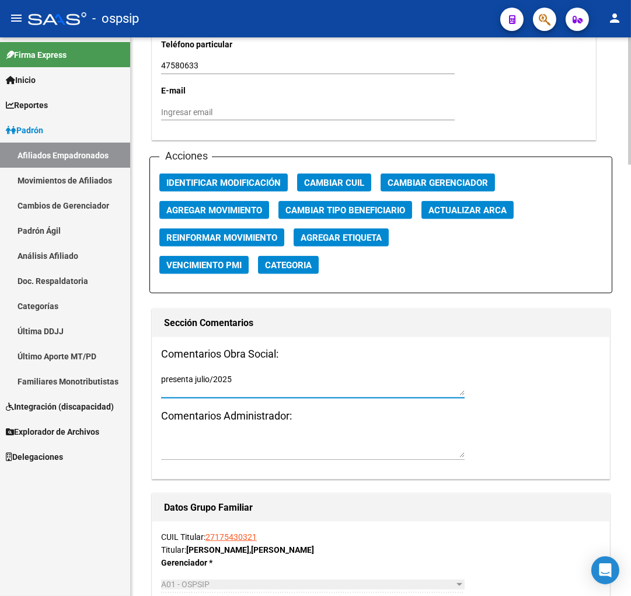
click at [239, 384] on textarea "presenta julio/2025" at bounding box center [313, 384] width 304 height 22
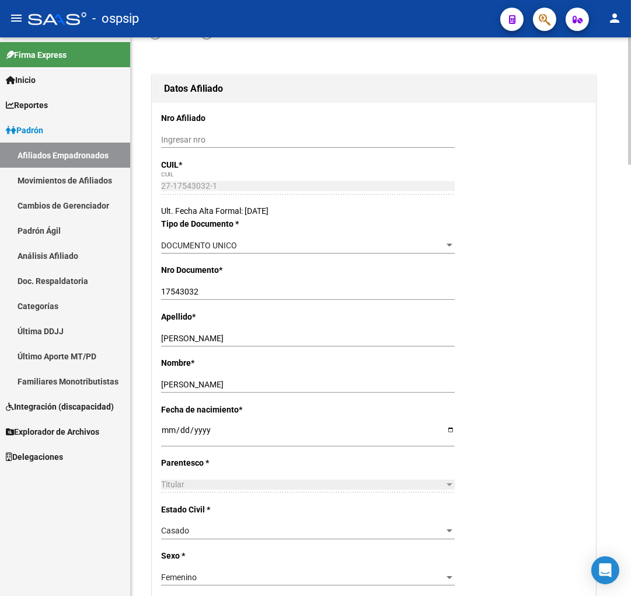
scroll to position [0, 0]
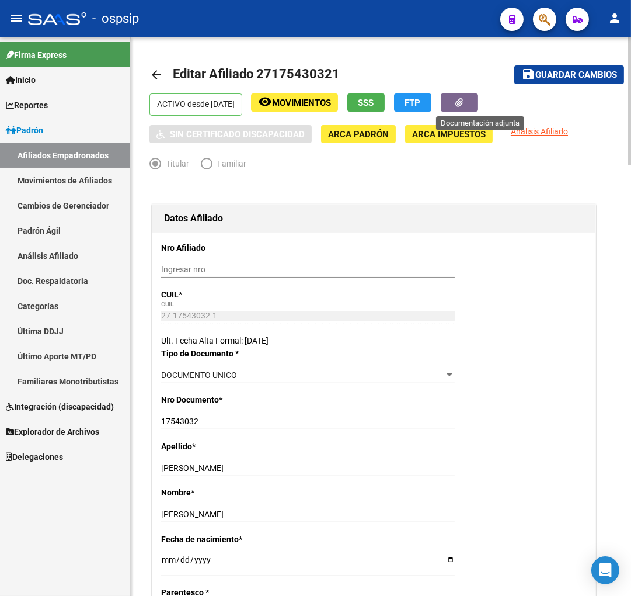
type textarea "presenta julio/2025 Presenta agosto/2025"
click at [468, 103] on button "button" at bounding box center [459, 102] width 37 height 18
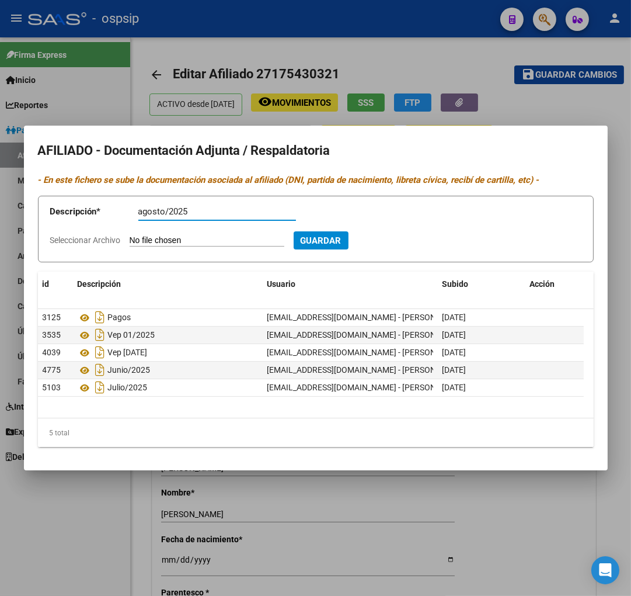
type input "agosto/2025"
click at [190, 235] on input "Seleccionar Archivo" at bounding box center [207, 240] width 155 height 11
click at [183, 235] on app-file-uploader "Seleccionar Archivo" at bounding box center [172, 240] width 244 height 11
click at [183, 235] on input "Seleccionar Archivo" at bounding box center [207, 240] width 155 height 11
type input "C:\fakepath\attachment-4.pdf"
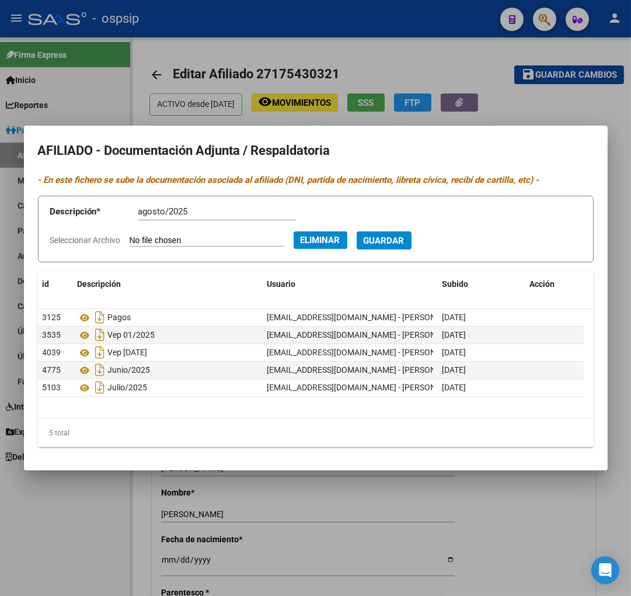
click at [405, 241] on span "Guardar" at bounding box center [384, 240] width 41 height 11
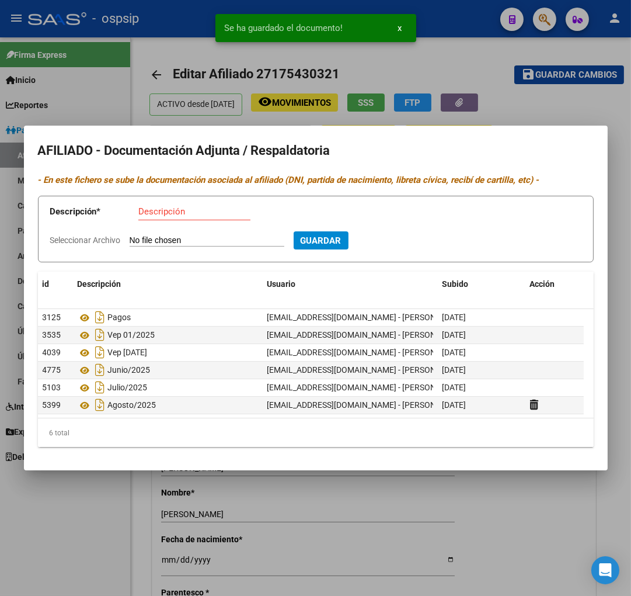
click at [466, 499] on div at bounding box center [315, 298] width 631 height 596
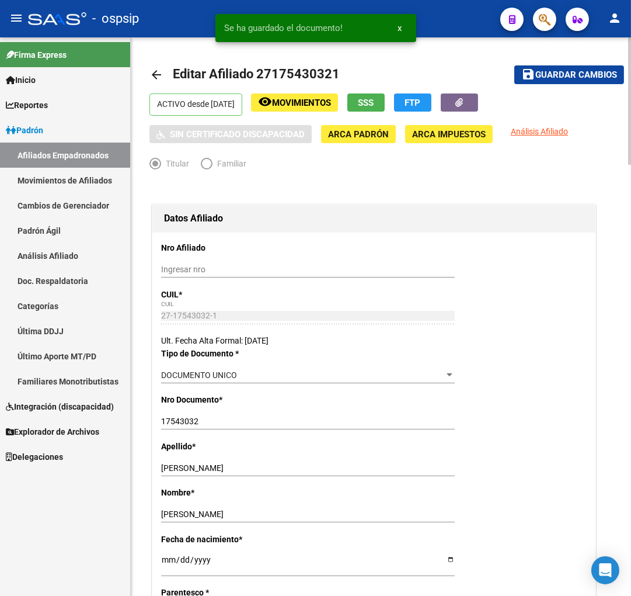
click at [556, 65] on mat-toolbar-row "save Guardar cambios" at bounding box center [559, 74] width 131 height 37
click at [563, 73] on span "Guardar cambios" at bounding box center [577, 75] width 82 height 11
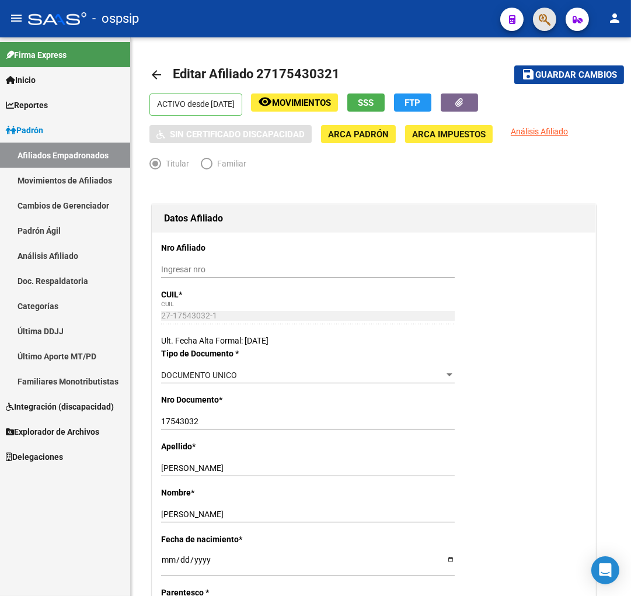
click at [555, 18] on button "button" at bounding box center [544, 19] width 23 height 23
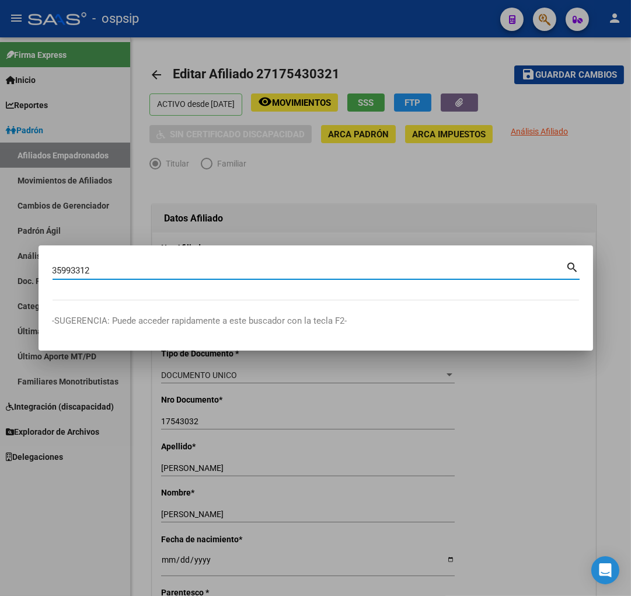
type input "35993312"
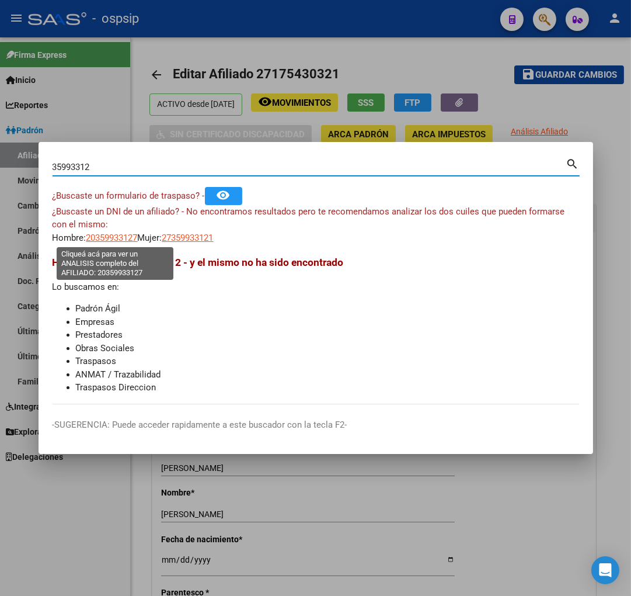
click at [114, 239] on span "20359933127" at bounding box center [111, 237] width 51 height 11
type textarea "20359933127"
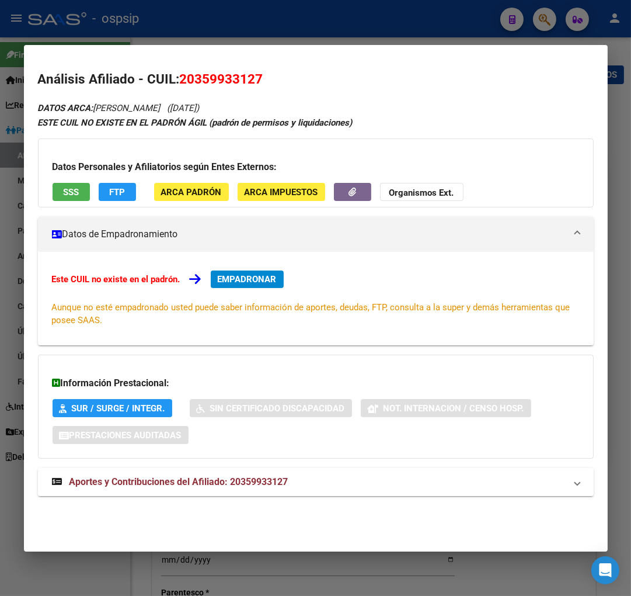
drag, startPoint x: 152, startPoint y: 489, endPoint x: 160, endPoint y: 476, distance: 14.9
click at [152, 489] on mat-expansion-panel-header "Aportes y Contribuciones del Afiliado: 20359933127" at bounding box center [316, 482] width 556 height 28
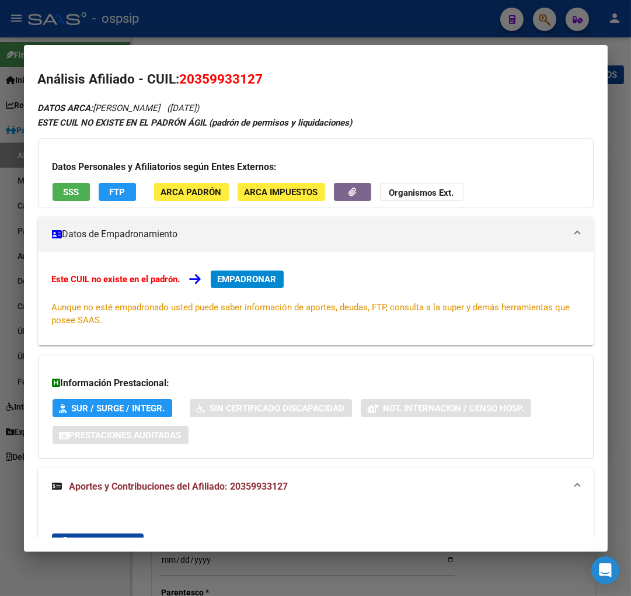
click at [541, 14] on div at bounding box center [315, 298] width 631 height 596
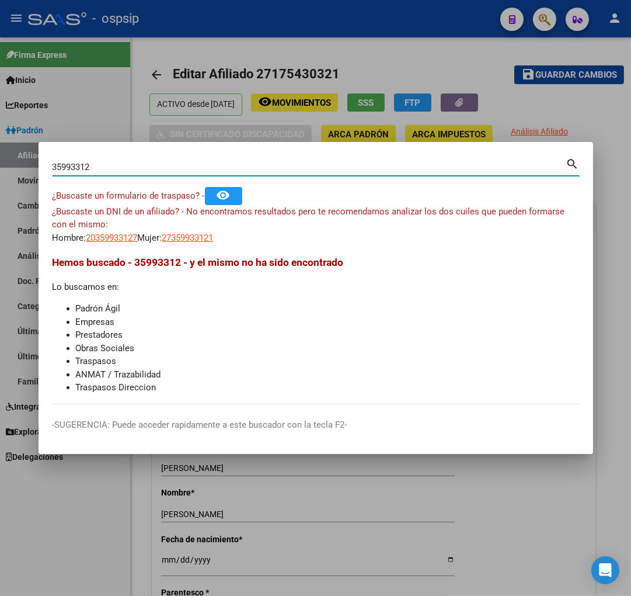
click at [106, 172] on input "35993312" at bounding box center [310, 167] width 514 height 11
type input "3"
type input "41259304"
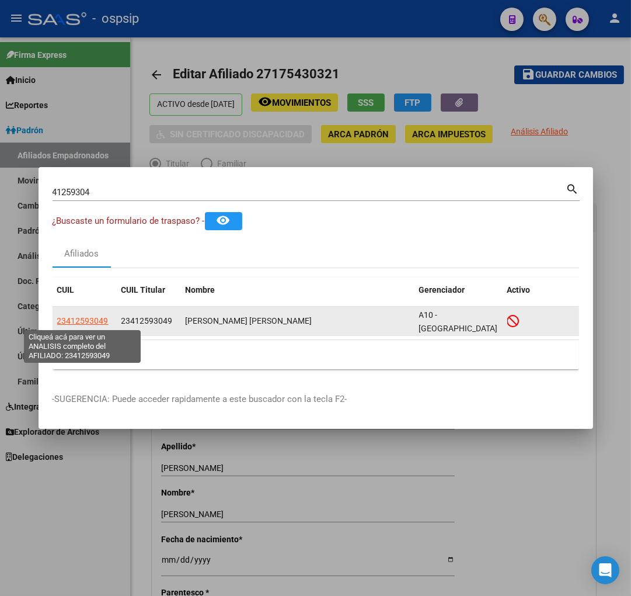
click at [77, 316] on span "23412593049" at bounding box center [82, 320] width 51 height 9
type textarea "23412593049"
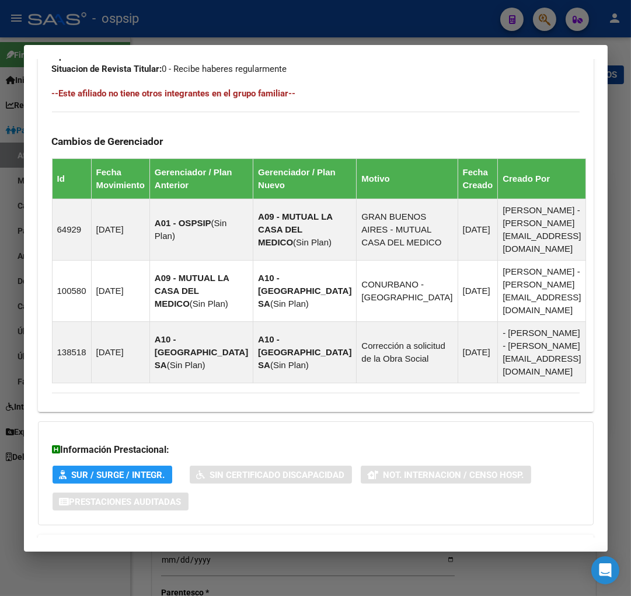
scroll to position [751, 0]
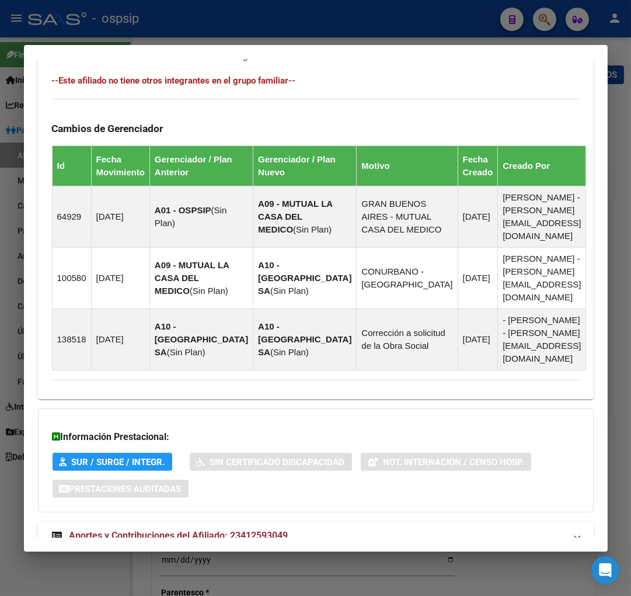
click at [173, 530] on span "Aportes y Contribuciones del Afiliado: 23412593049" at bounding box center [179, 535] width 219 height 11
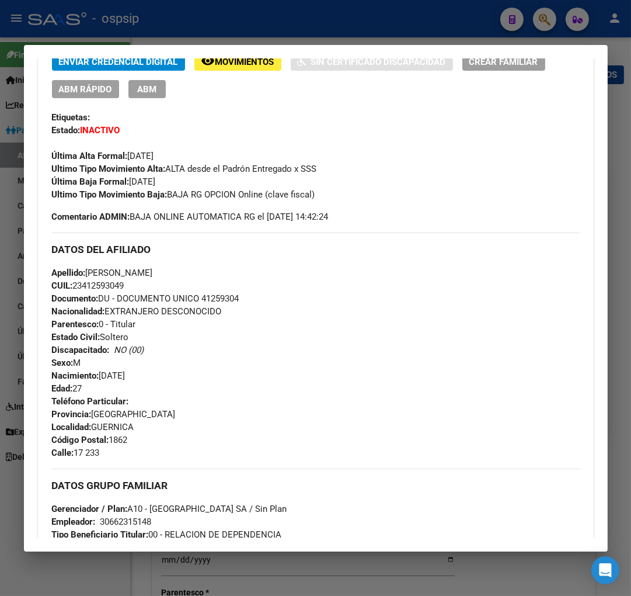
scroll to position [259, 0]
click at [533, 15] on div at bounding box center [315, 298] width 631 height 596
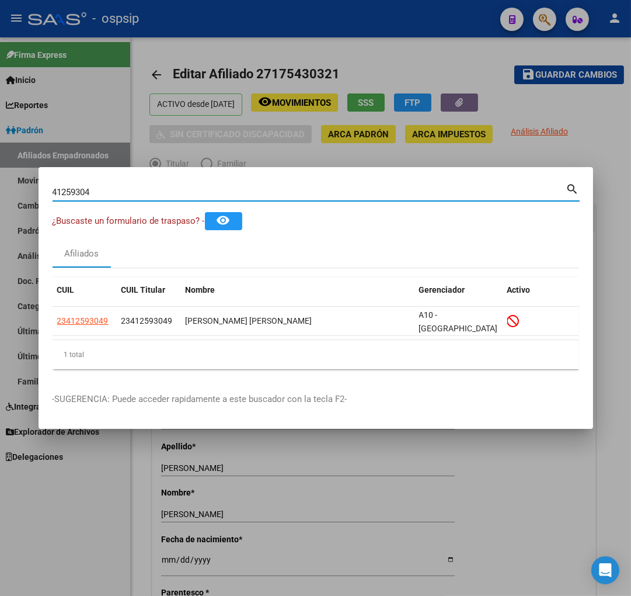
click at [107, 196] on input "41259304" at bounding box center [310, 192] width 514 height 11
type input "4"
type input "44157804"
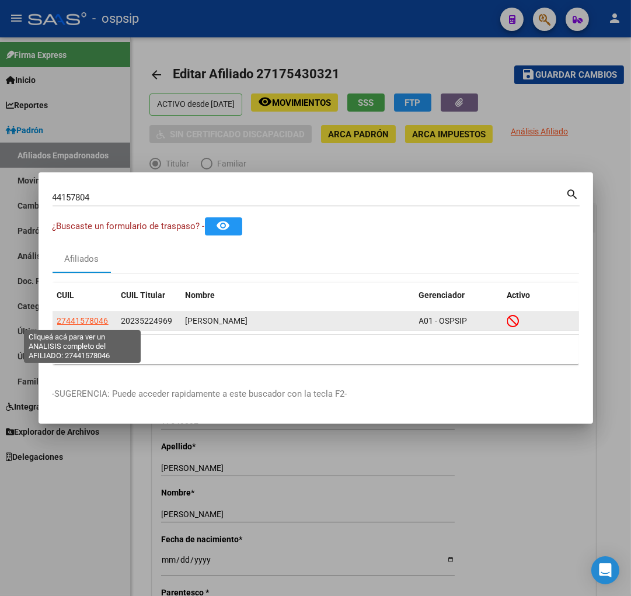
click at [73, 323] on span "27441578046" at bounding box center [82, 320] width 51 height 9
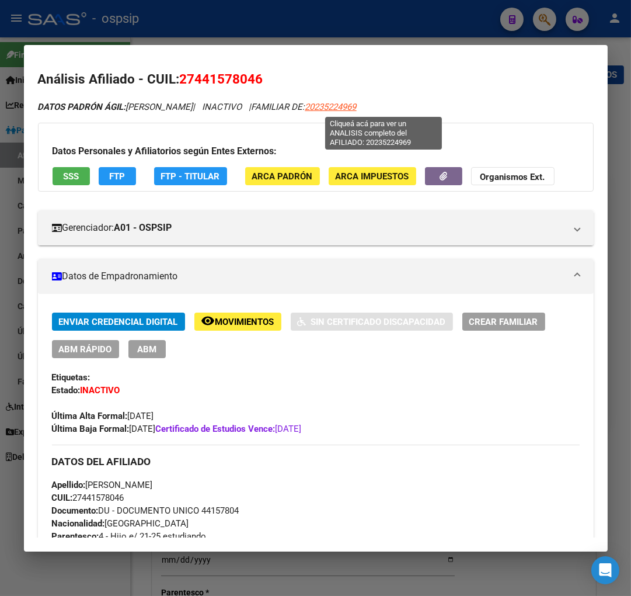
click at [357, 107] on span "20235224969" at bounding box center [330, 107] width 51 height 11
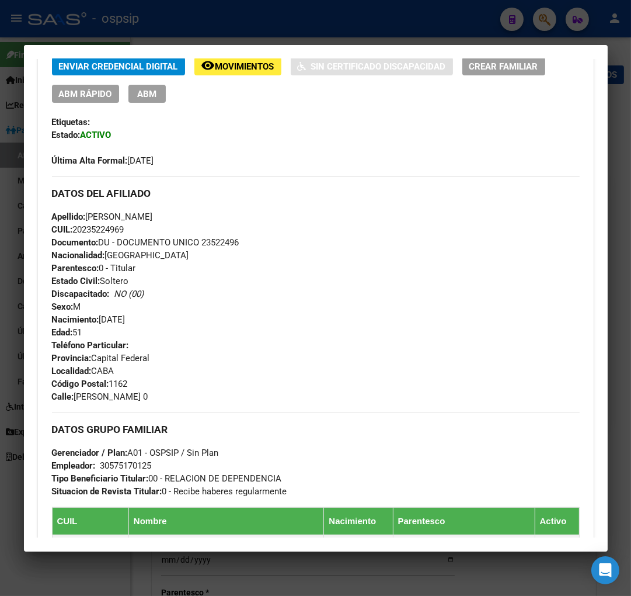
scroll to position [389, 0]
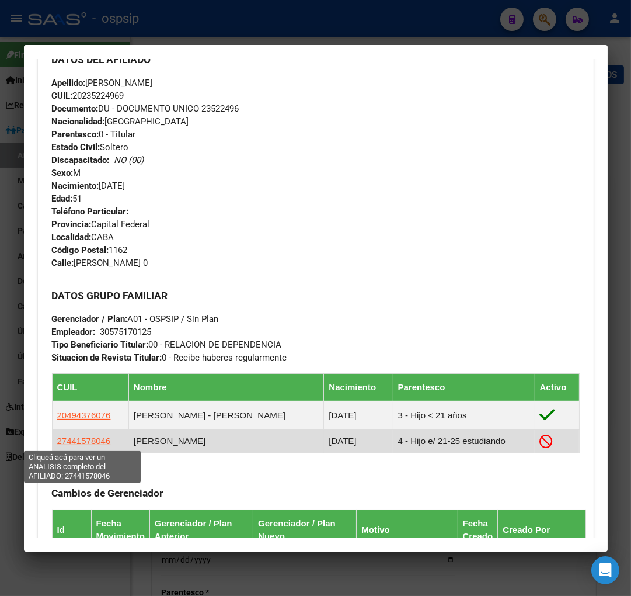
click at [75, 437] on span "27441578046" at bounding box center [84, 441] width 54 height 10
type textarea "27441578046"
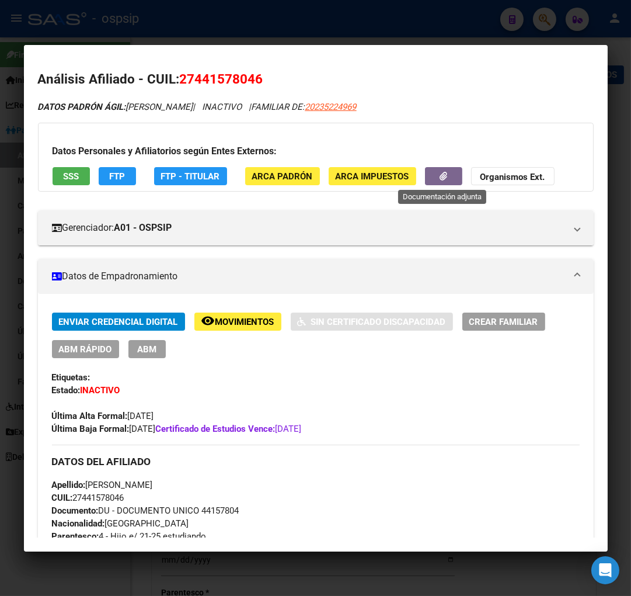
click at [432, 175] on button "button" at bounding box center [443, 176] width 37 height 18
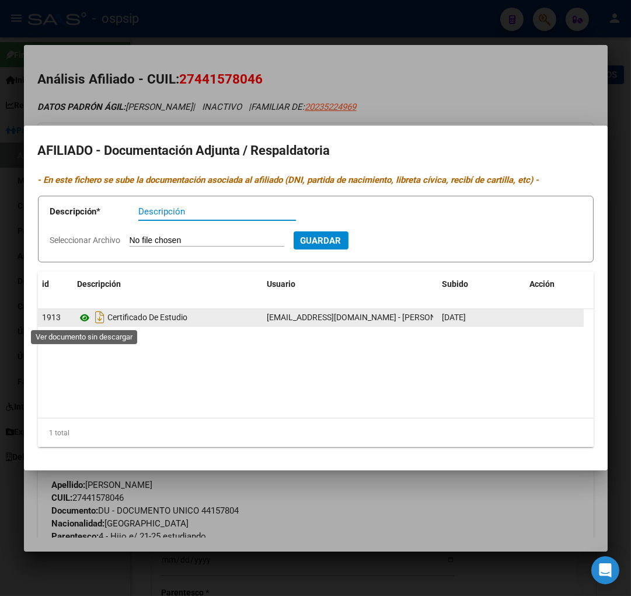
click at [86, 318] on icon at bounding box center [85, 318] width 15 height 14
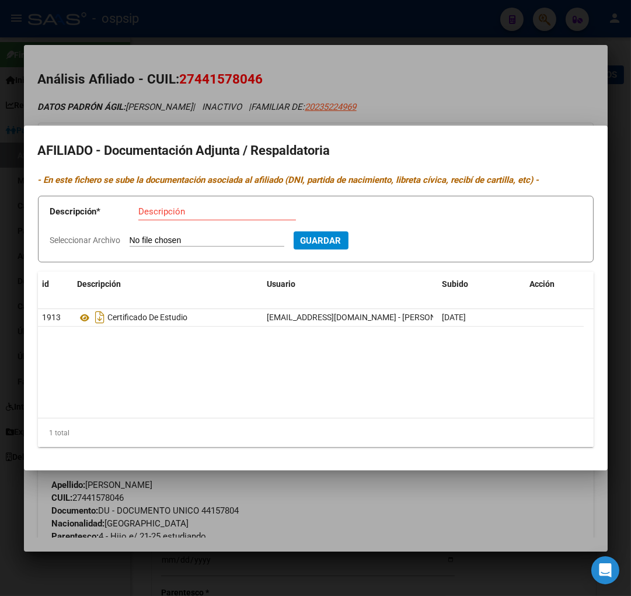
click at [196, 213] on input "Descripción" at bounding box center [217, 211] width 158 height 11
type input "Certificado estudio"
click at [150, 237] on input "Seleccionar Archivo" at bounding box center [207, 240] width 155 height 11
type input "C:\fakepath\IMG-20250910-WA0090.jpg"
click at [405, 241] on span "Guardar" at bounding box center [384, 240] width 41 height 11
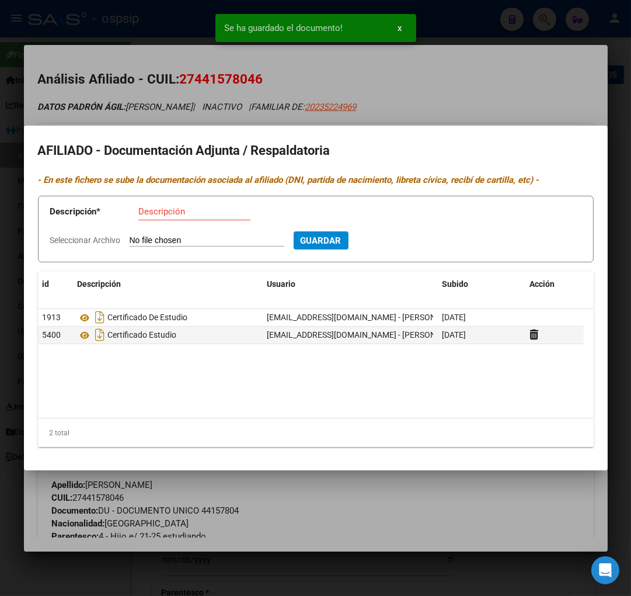
click at [453, 98] on div at bounding box center [315, 298] width 631 height 596
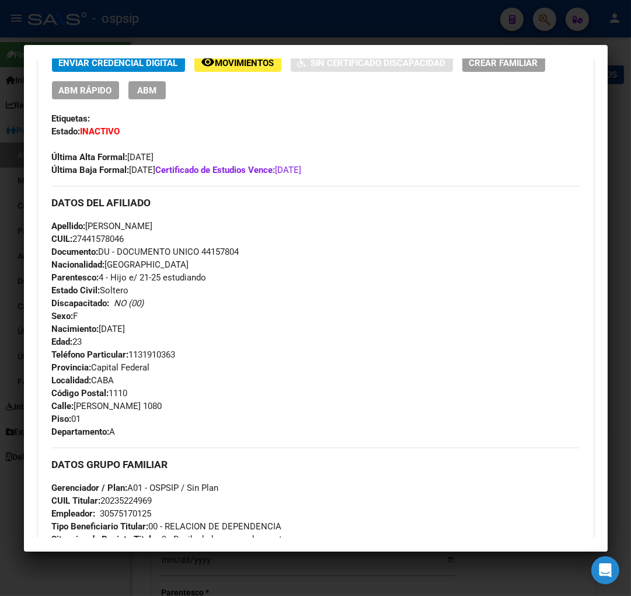
scroll to position [259, 0]
click at [154, 88] on span "ABM" at bounding box center [146, 90] width 19 height 11
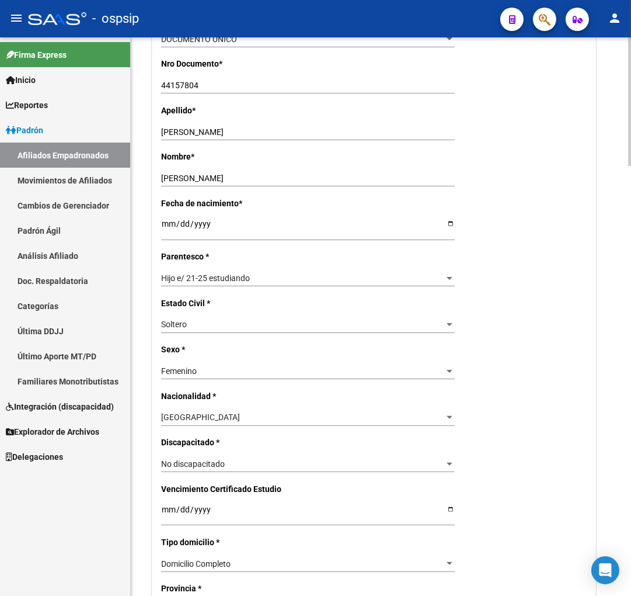
scroll to position [389, 0]
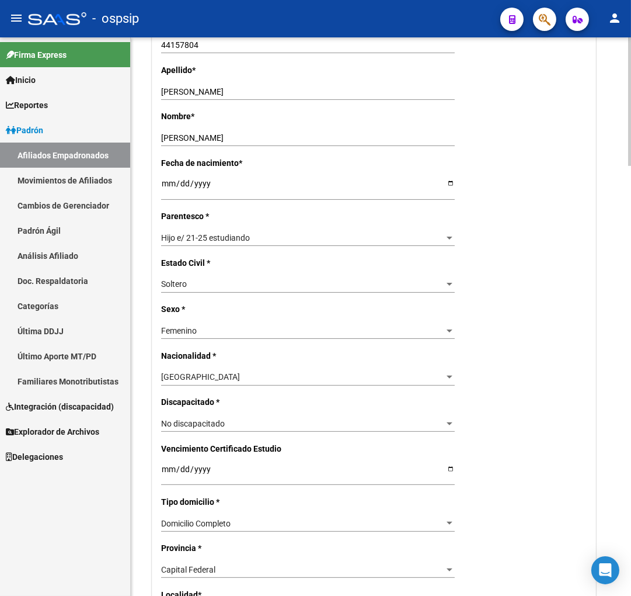
click at [168, 477] on input "[DATE]" at bounding box center [308, 473] width 294 height 18
type input "[DATE]"
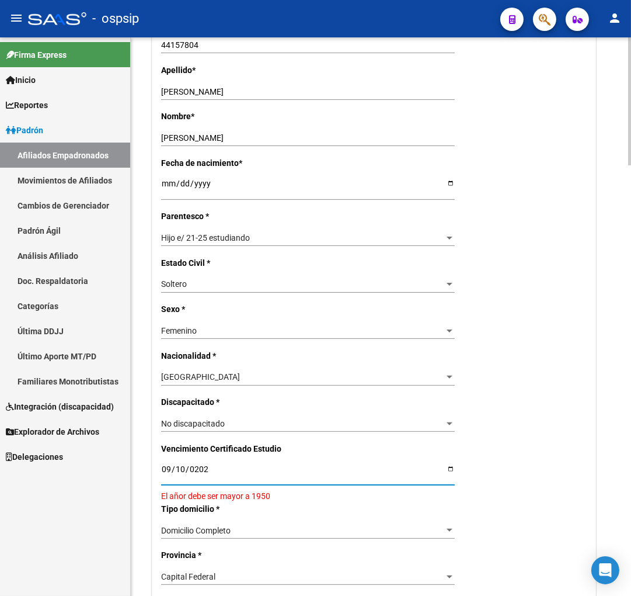
type input "[DATE]"
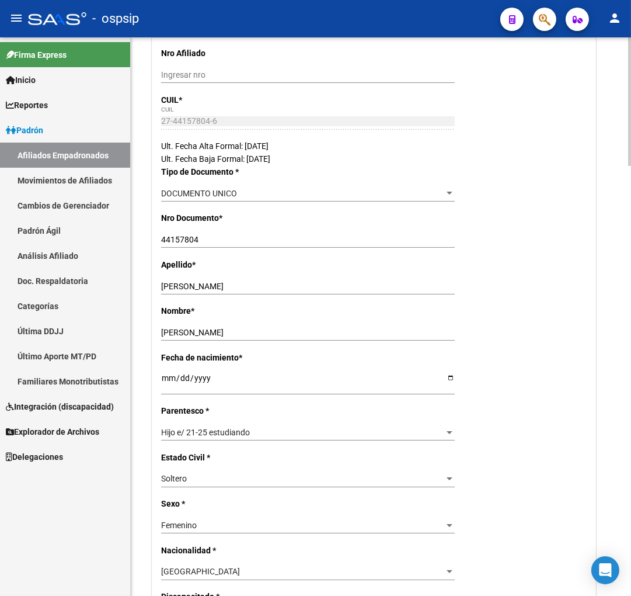
scroll to position [0, 0]
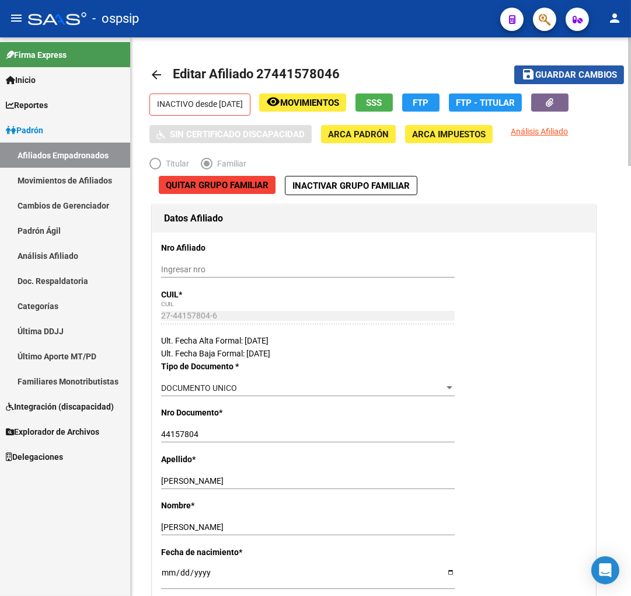
click at [556, 72] on span "Guardar cambios" at bounding box center [577, 75] width 82 height 11
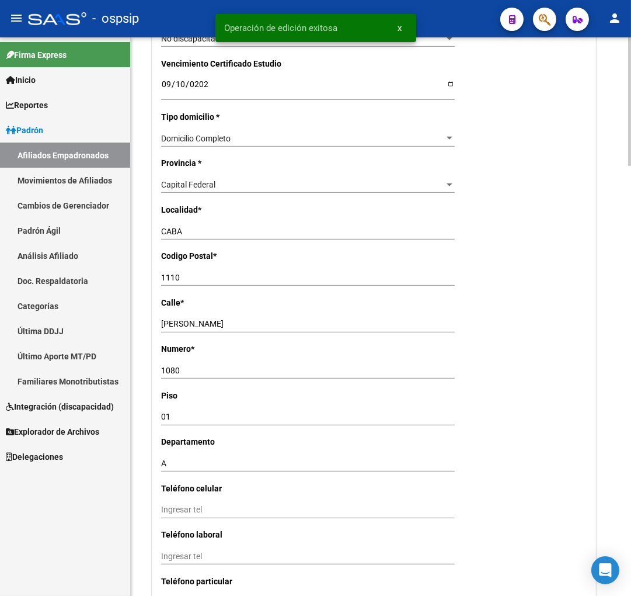
scroll to position [973, 0]
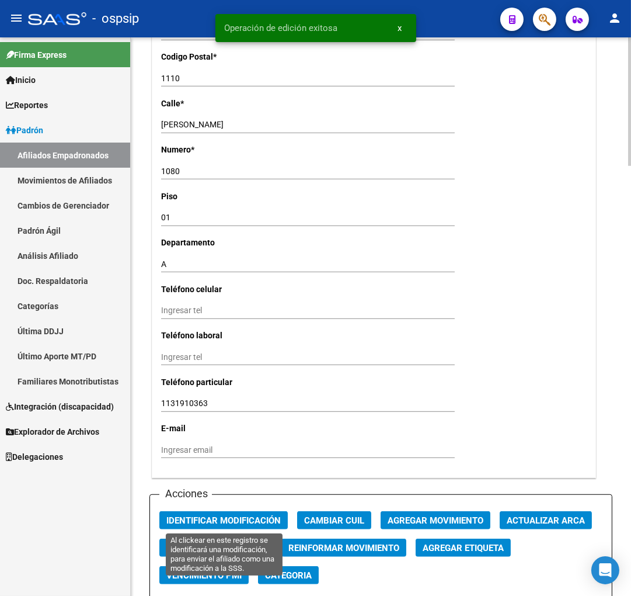
drag, startPoint x: 212, startPoint y: 522, endPoint x: 423, endPoint y: 558, distance: 213.8
click at [214, 523] on span "Identificar Modificación" at bounding box center [223, 520] width 114 height 11
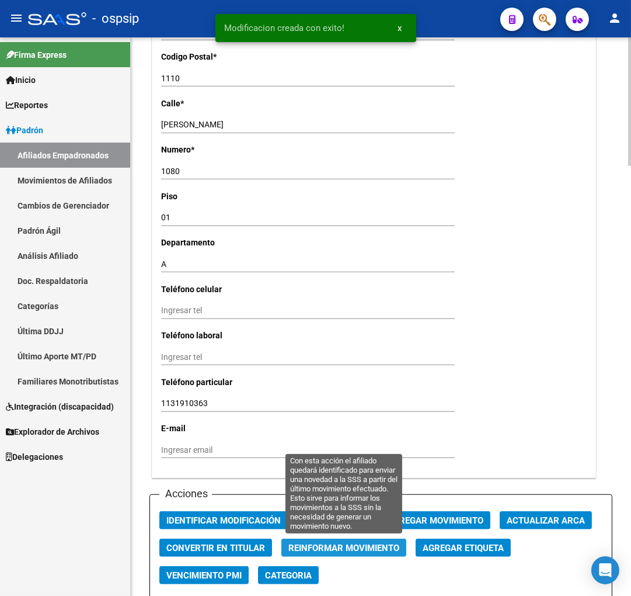
click at [362, 546] on span "Reinformar Movimiento" at bounding box center [344, 548] width 111 height 11
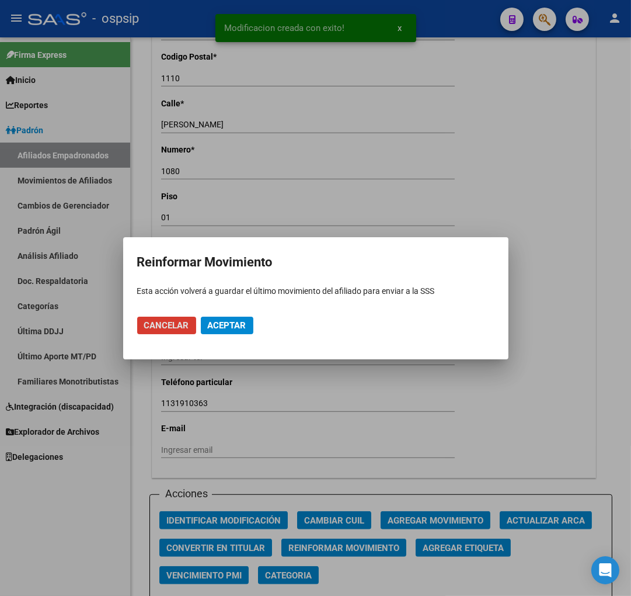
click at [216, 327] on span "Aceptar" at bounding box center [227, 325] width 39 height 11
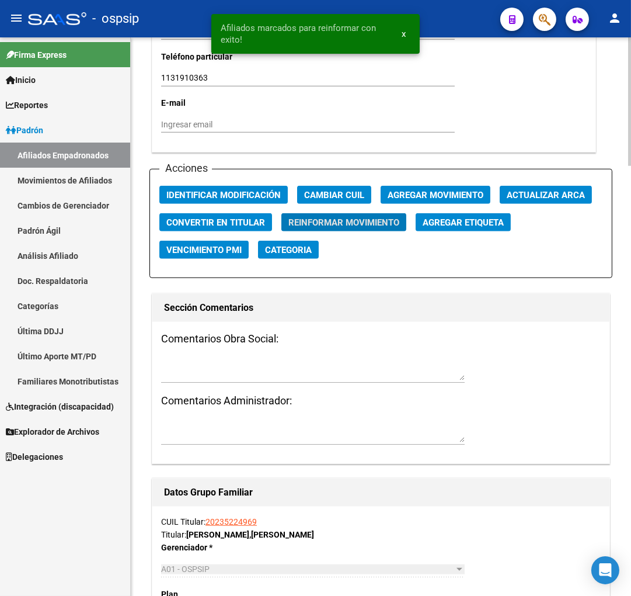
scroll to position [1298, 0]
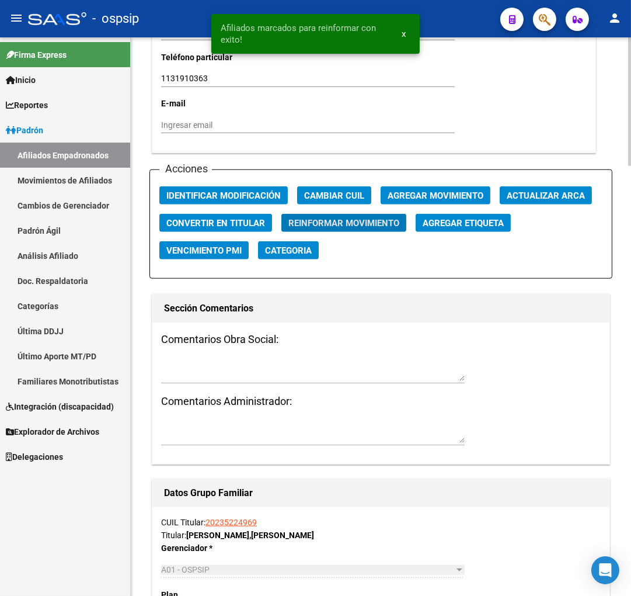
click at [417, 196] on span "Agregar Movimiento" at bounding box center [436, 195] width 96 height 11
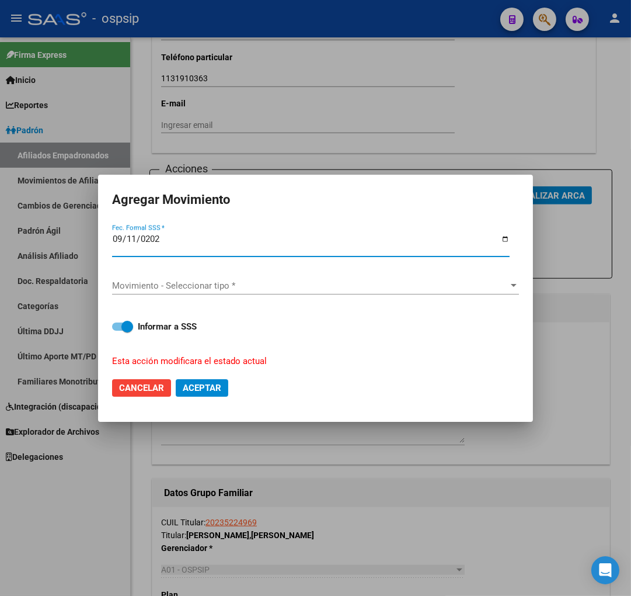
type input "[DATE]"
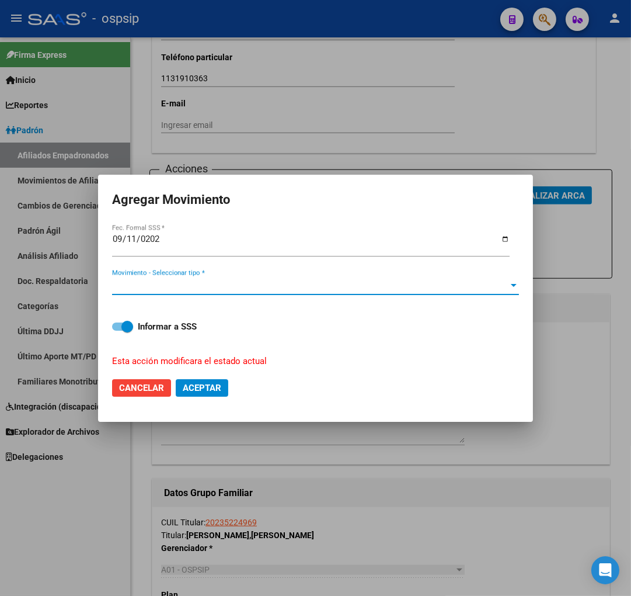
click at [308, 285] on span "Movimiento - Seleccionar tipo *" at bounding box center [310, 285] width 397 height 11
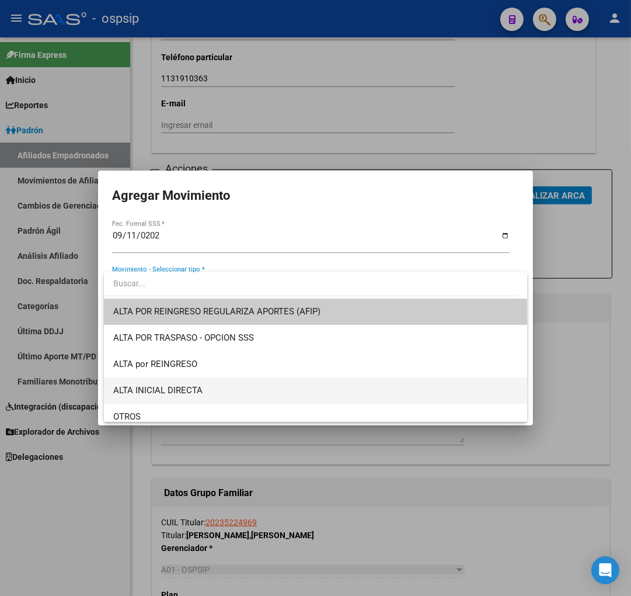
click at [229, 388] on span "ALTA INICIAL DIRECTA" at bounding box center [315, 390] width 405 height 26
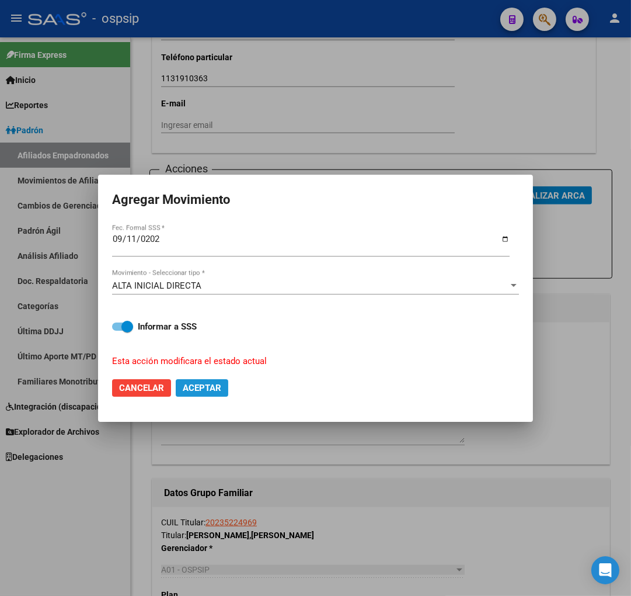
click at [221, 386] on span "Aceptar" at bounding box center [202, 388] width 39 height 11
checkbox input "false"
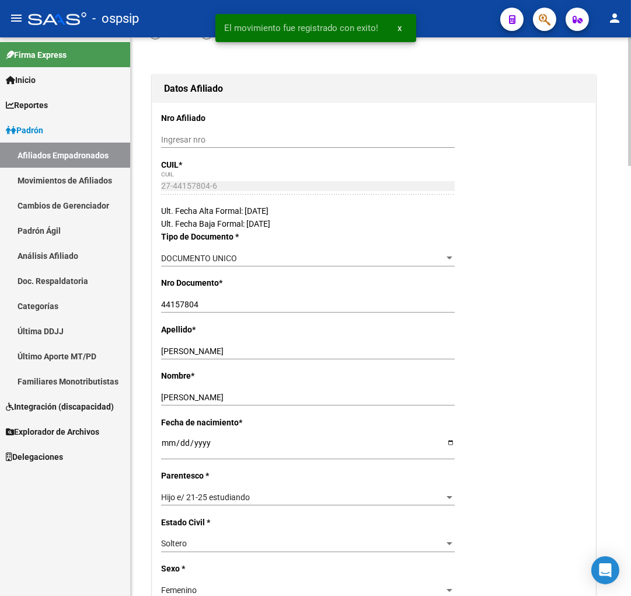
scroll to position [0, 0]
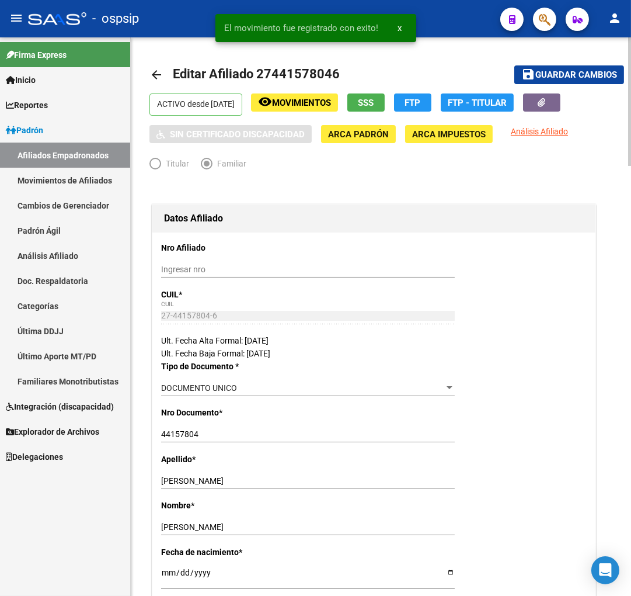
click at [577, 77] on span "Guardar cambios" at bounding box center [577, 75] width 82 height 11
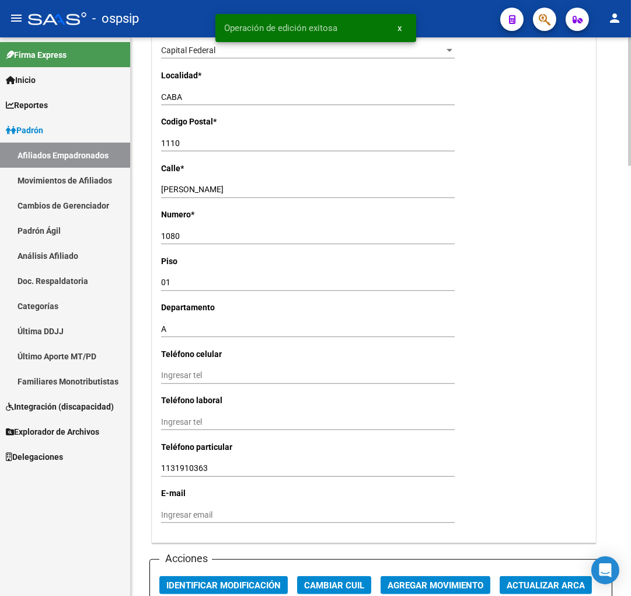
scroll to position [1168, 0]
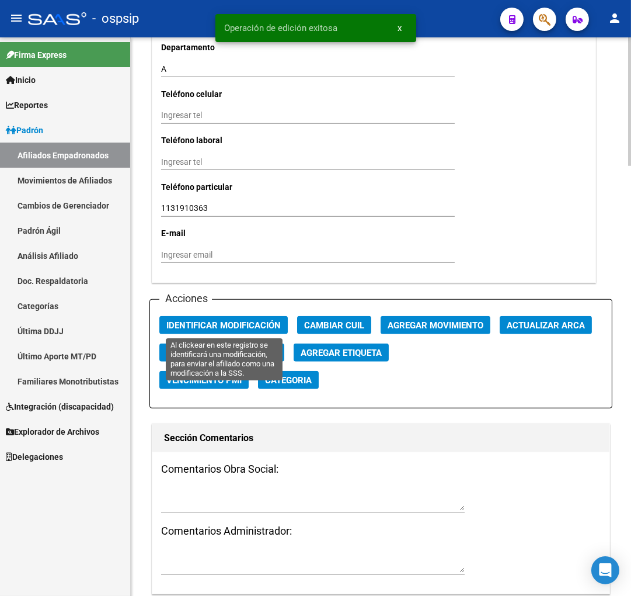
click at [222, 325] on span "Identificar Modificación" at bounding box center [223, 325] width 114 height 11
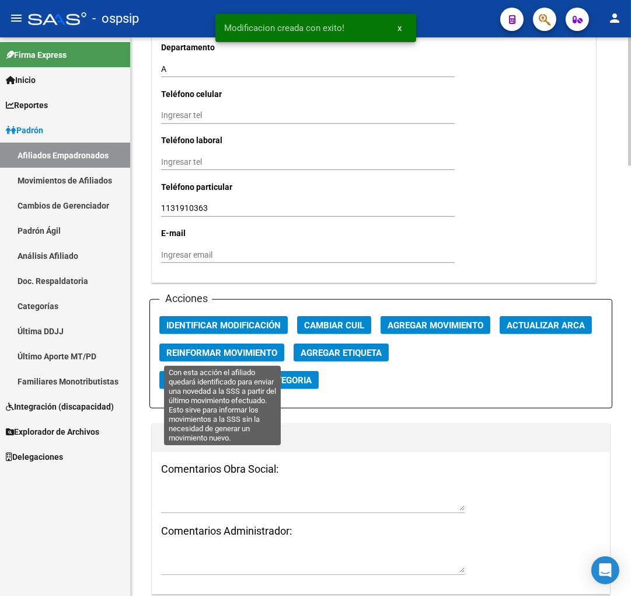
click at [225, 355] on span "Reinformar Movimiento" at bounding box center [221, 353] width 111 height 11
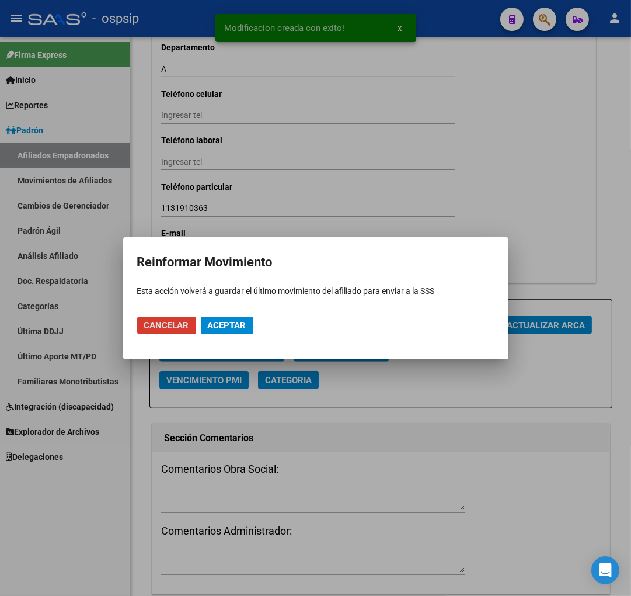
click at [220, 328] on span "Aceptar" at bounding box center [227, 325] width 39 height 11
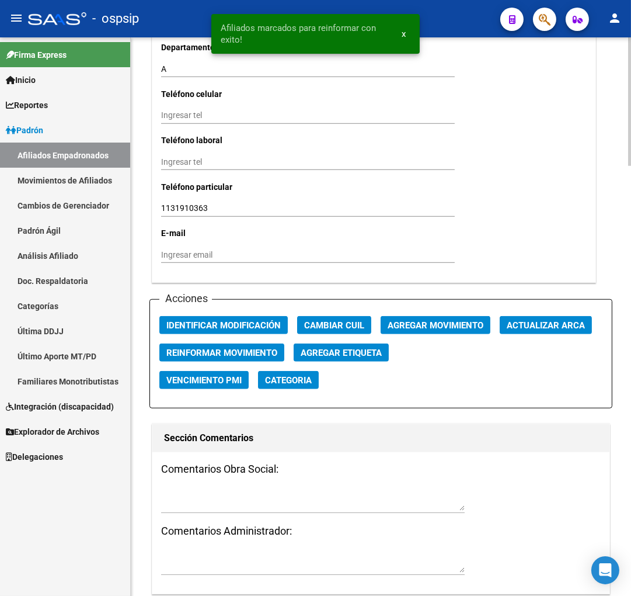
click at [395, 477] on div "Comentarios Obra Social: Comentarios Administrador:" at bounding box center [380, 523] width 457 height 142
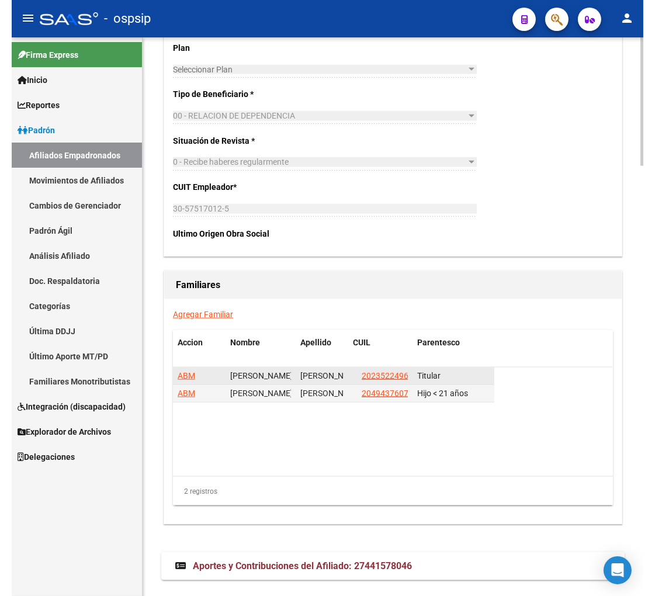
scroll to position [1870, 0]
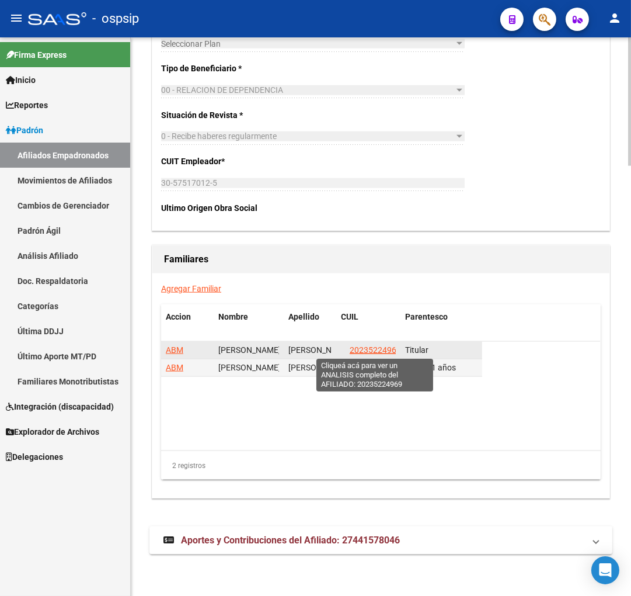
click at [373, 350] on span "20235224969" at bounding box center [375, 349] width 51 height 9
type textarea "20235224969"
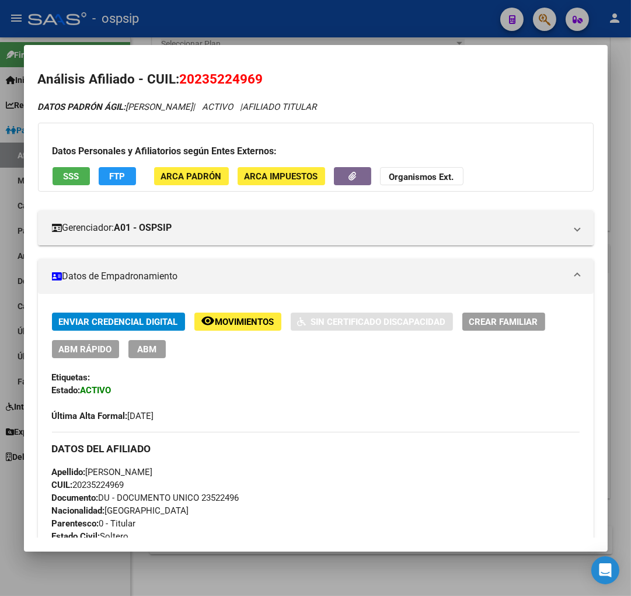
drag, startPoint x: 196, startPoint y: 78, endPoint x: 253, endPoint y: 59, distance: 60.2
click at [253, 59] on mat-dialog-content "Análisis Afiliado - CUIL: 20235224969 DATOS PADRÓN ÁGIL: [PERSON_NAME] | ACTIVO…" at bounding box center [316, 298] width 584 height 478
copy span "23522496"
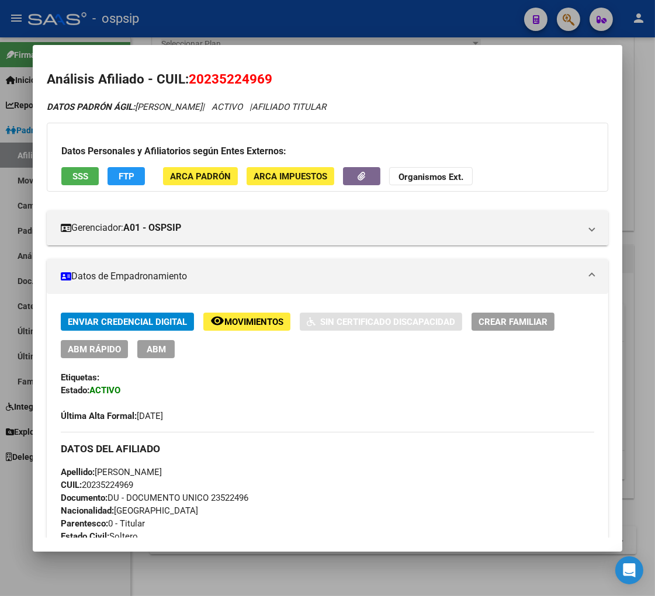
click at [382, 352] on div "Enviar Credencial Digital remove_red_eye Movimientos Sin Certificado Discapacid…" at bounding box center [327, 335] width 533 height 46
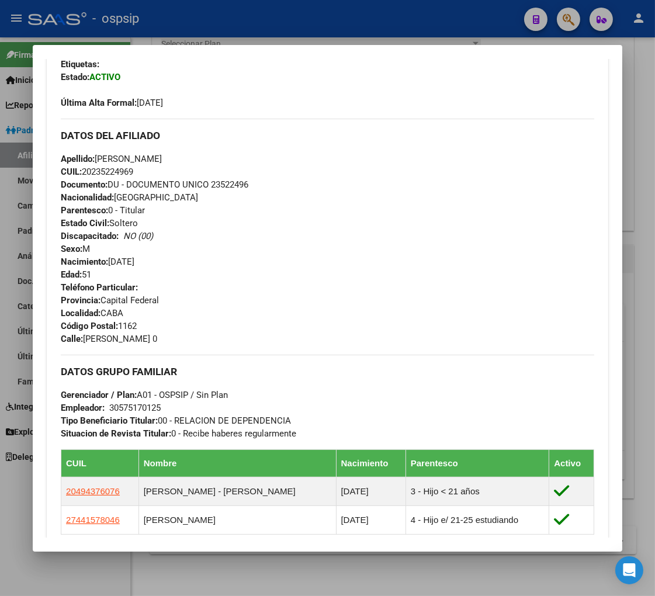
scroll to position [519, 0]
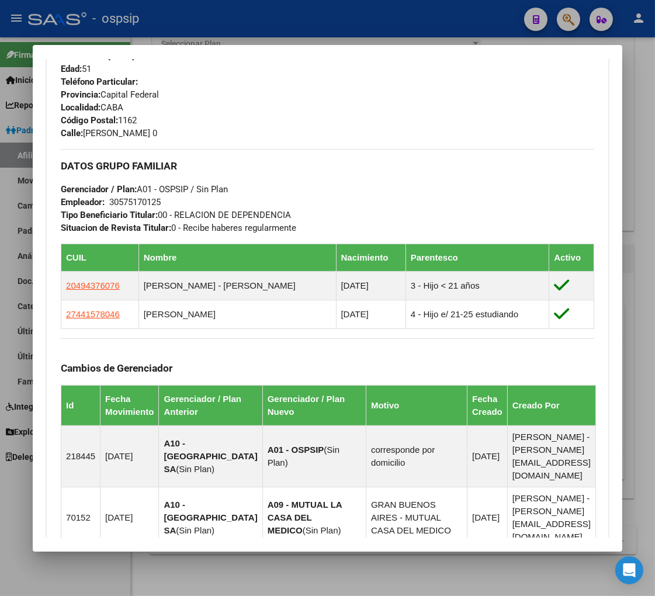
click at [571, 19] on div at bounding box center [327, 298] width 655 height 596
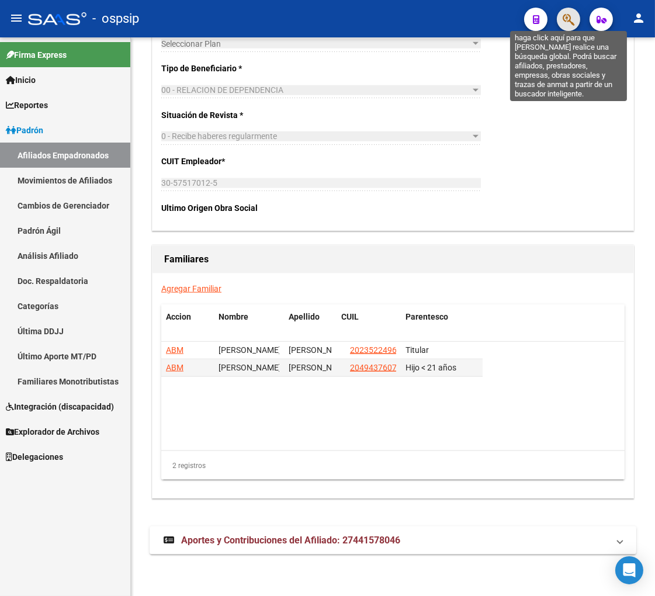
click at [568, 22] on icon "button" at bounding box center [568, 19] width 12 height 13
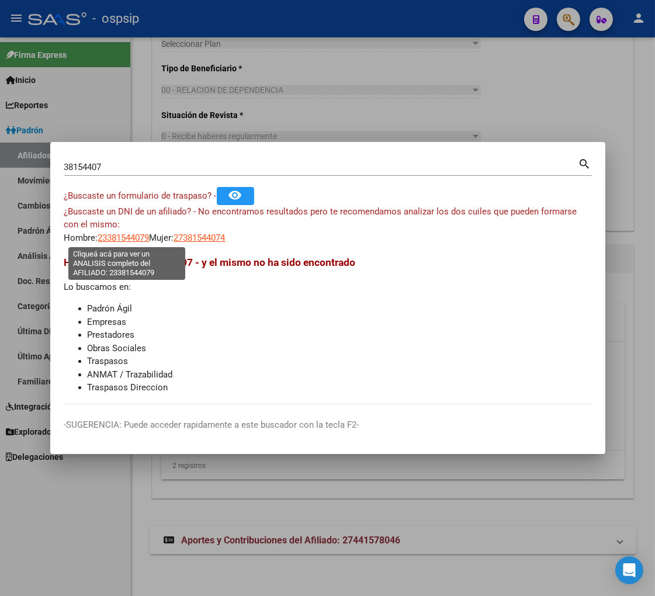
click at [117, 237] on span "23381544079" at bounding box center [123, 237] width 51 height 11
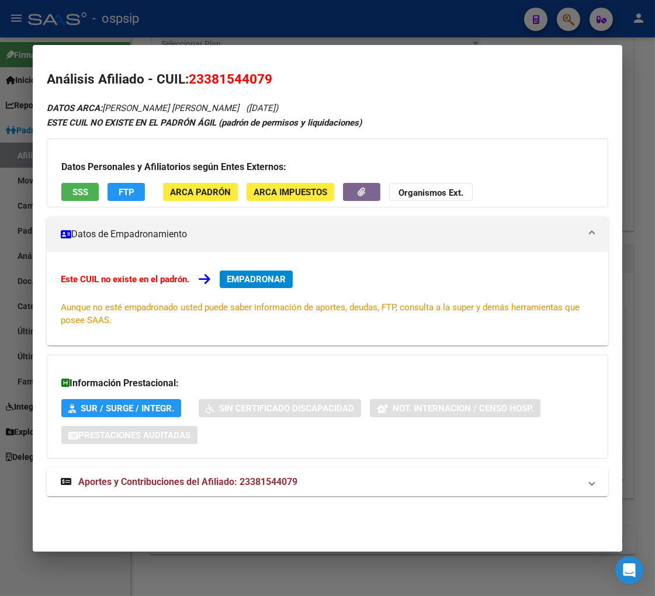
click at [159, 479] on span "Aportes y Contribuciones del Afiliado: 23381544079" at bounding box center [187, 481] width 219 height 11
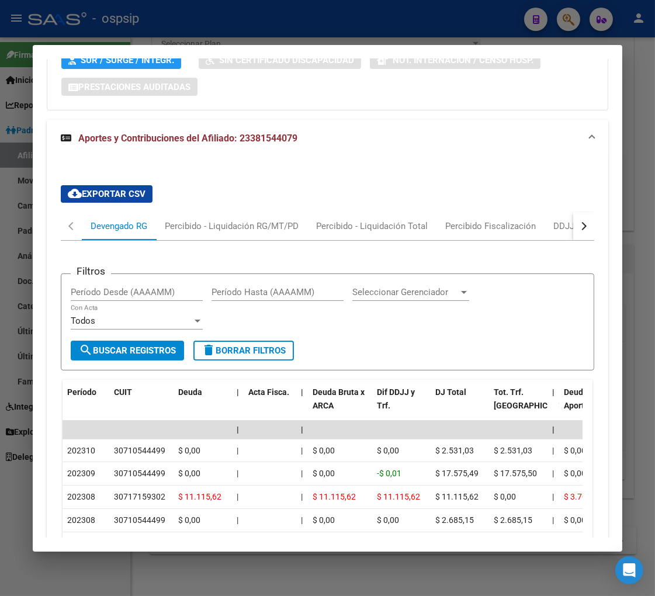
scroll to position [367, 0]
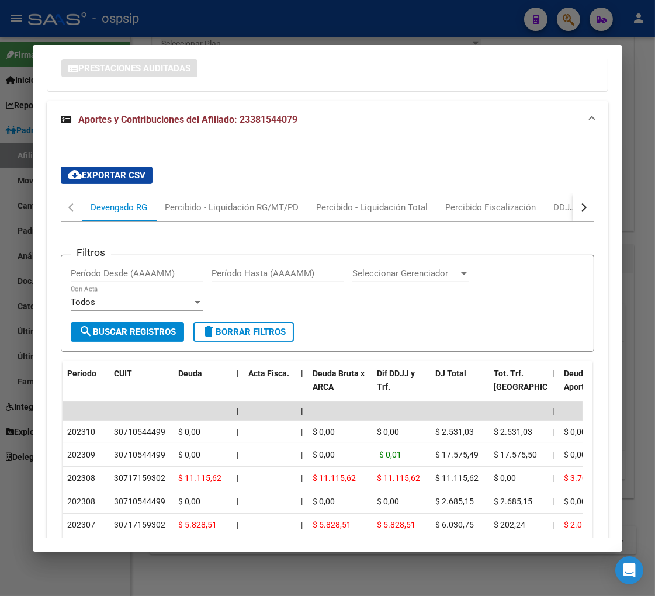
click at [585, 206] on div "cloud_download Exportar CSV Devengado RG Percibido - Liquidación RG/MT/PD Perci…" at bounding box center [327, 396] width 561 height 478
click at [579, 207] on button "button" at bounding box center [583, 207] width 21 height 28
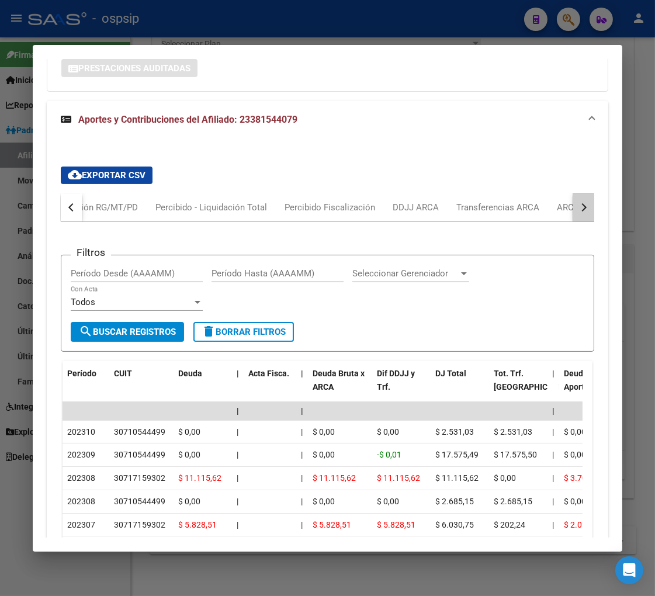
click at [579, 207] on button "button" at bounding box center [583, 207] width 21 height 28
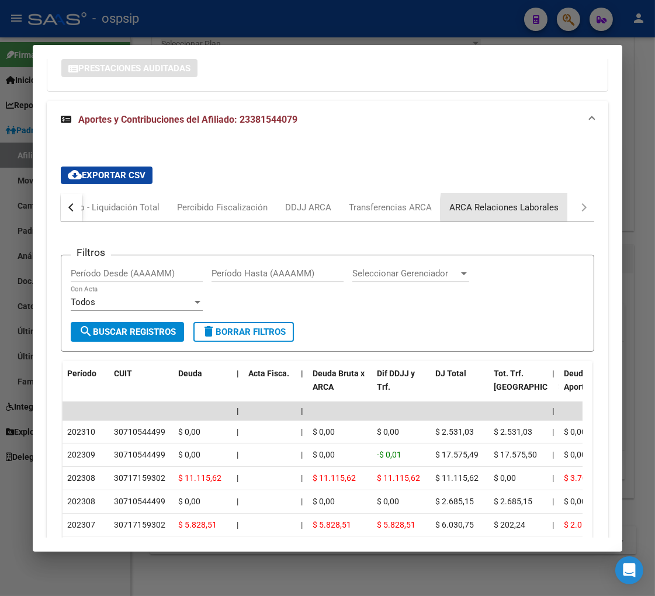
click at [530, 209] on div "ARCA Relaciones Laborales" at bounding box center [503, 207] width 109 height 13
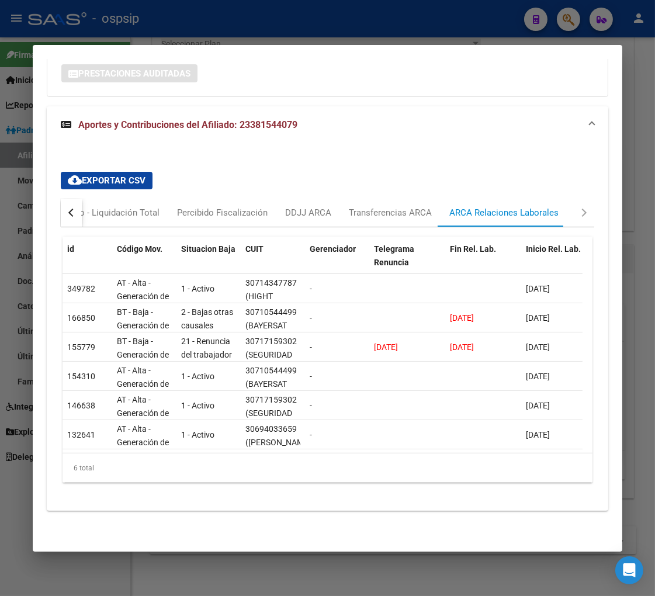
click at [62, 206] on button "button" at bounding box center [71, 213] width 21 height 28
click at [114, 211] on div "Devengado RG" at bounding box center [119, 212] width 57 height 13
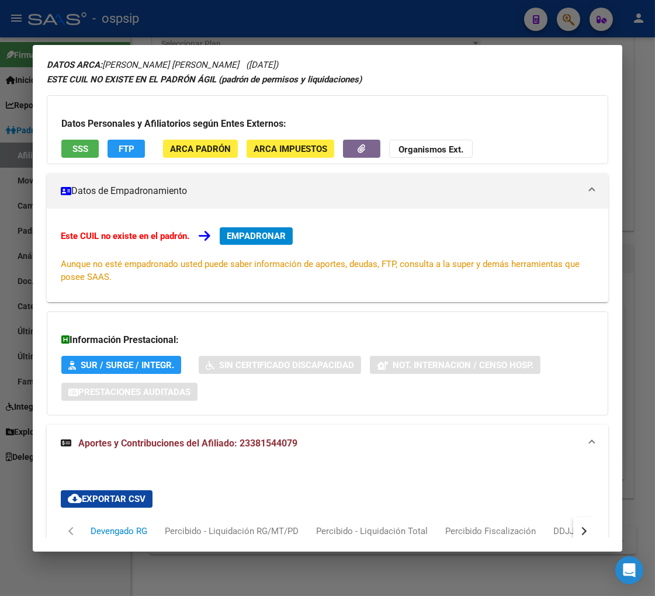
scroll to position [0, 0]
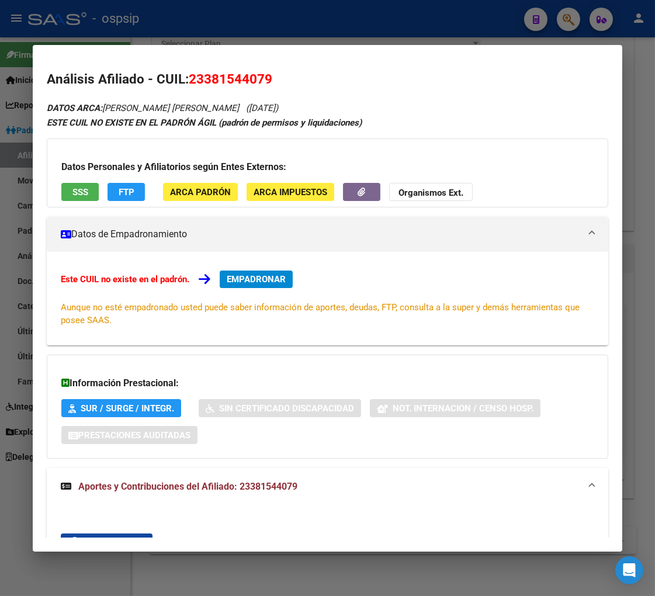
click at [236, 281] on span "EMPADRONAR" at bounding box center [256, 279] width 59 height 11
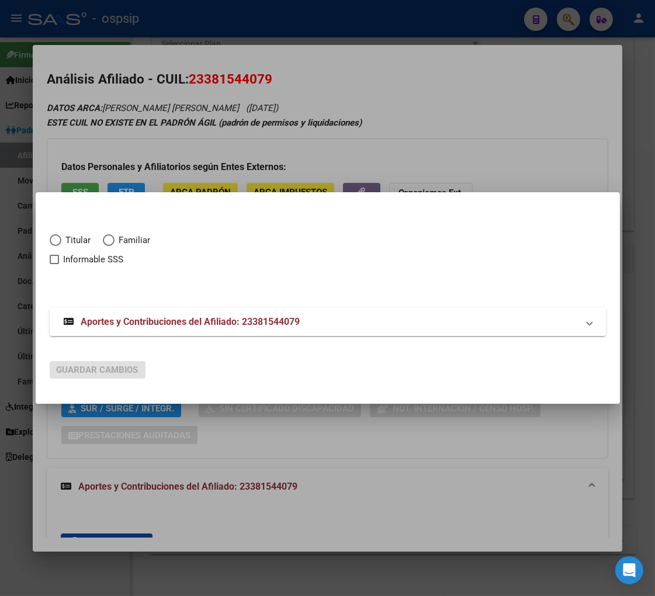
click at [58, 242] on span "Elija una opción" at bounding box center [56, 240] width 12 height 12
click at [58, 242] on input "Titular" at bounding box center [56, 240] width 12 height 12
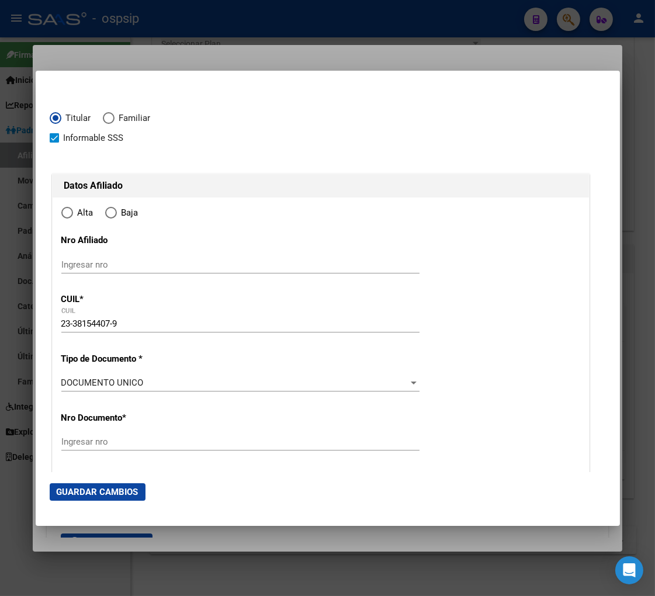
scroll to position [65, 0]
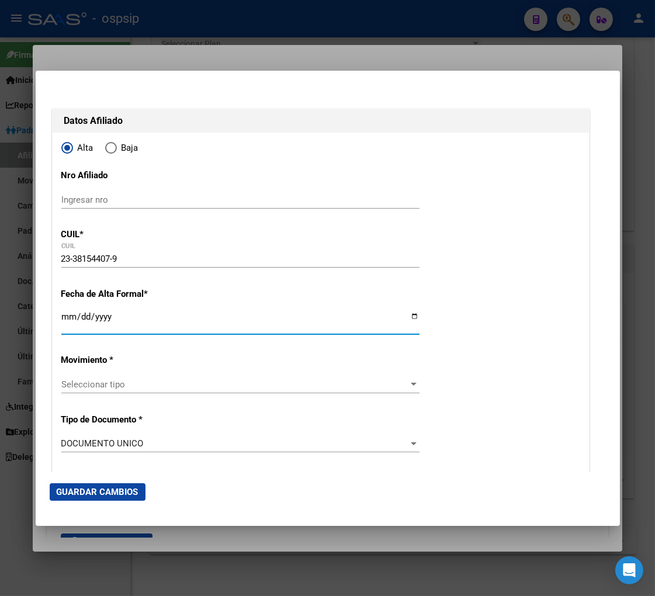
click at [65, 323] on input "Ingresar fecha" at bounding box center [240, 321] width 358 height 19
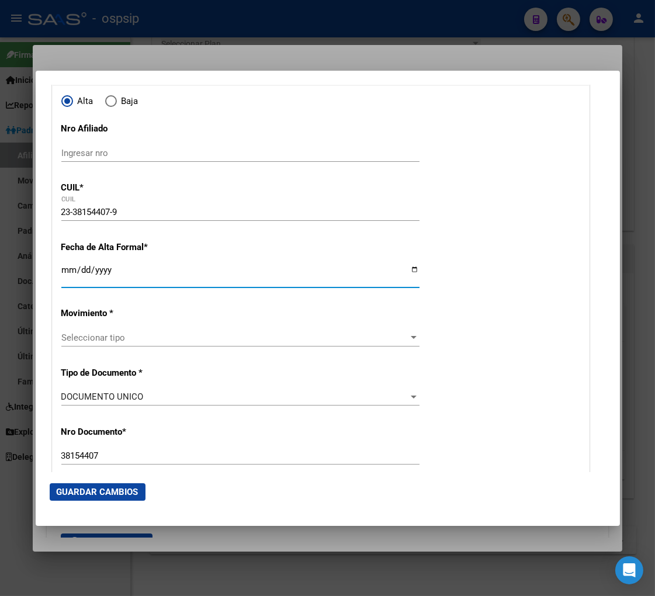
scroll to position [130, 0]
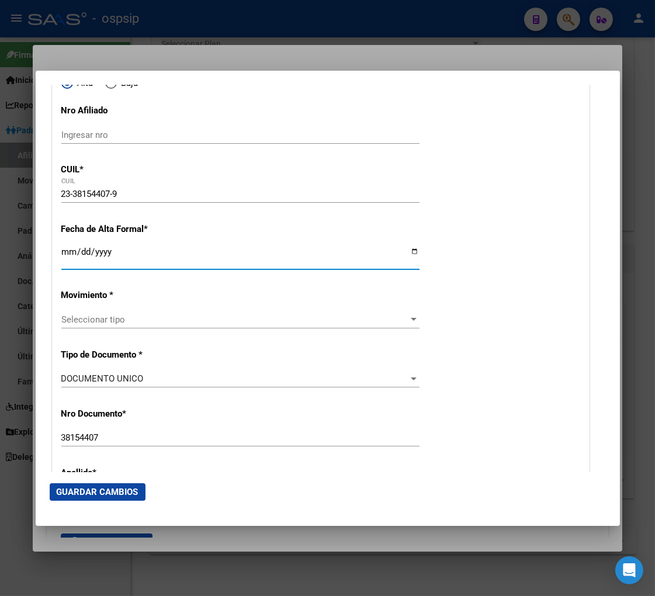
click at [178, 322] on span "Seleccionar tipo" at bounding box center [235, 319] width 348 height 11
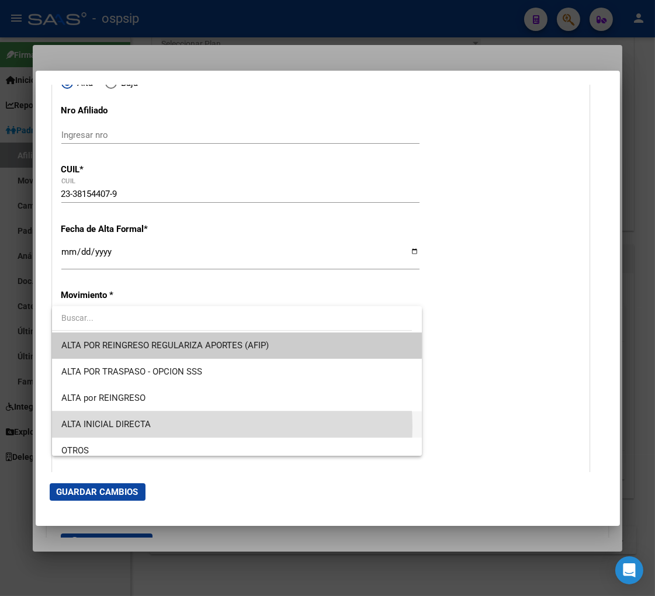
click at [178, 426] on span "ALTA INICIAL DIRECTA" at bounding box center [236, 424] width 351 height 26
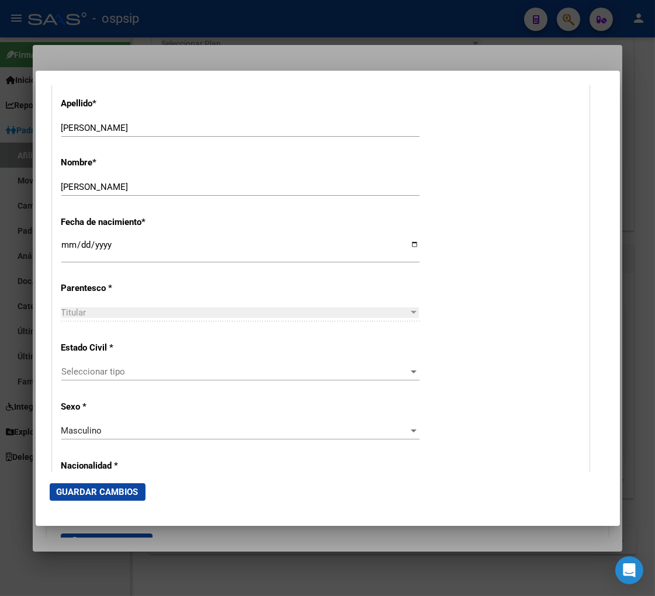
scroll to position [519, 0]
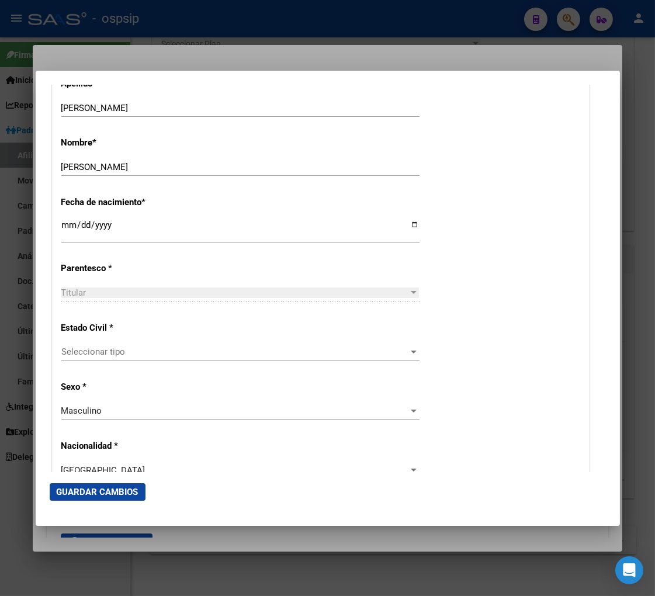
click at [160, 353] on span "Seleccionar tipo" at bounding box center [235, 351] width 348 height 11
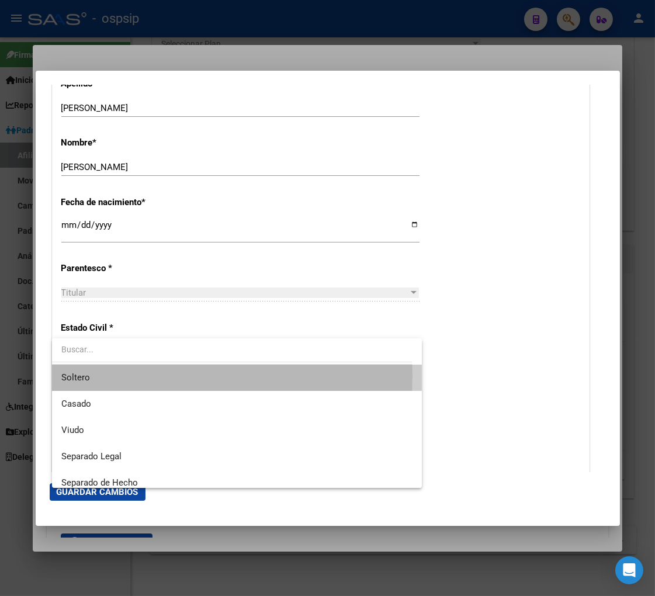
click at [151, 376] on span "Soltero" at bounding box center [236, 377] width 351 height 26
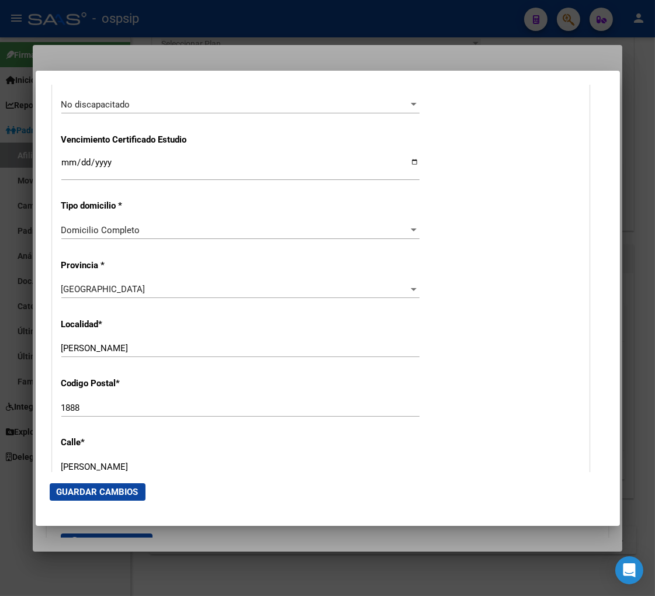
scroll to position [973, 0]
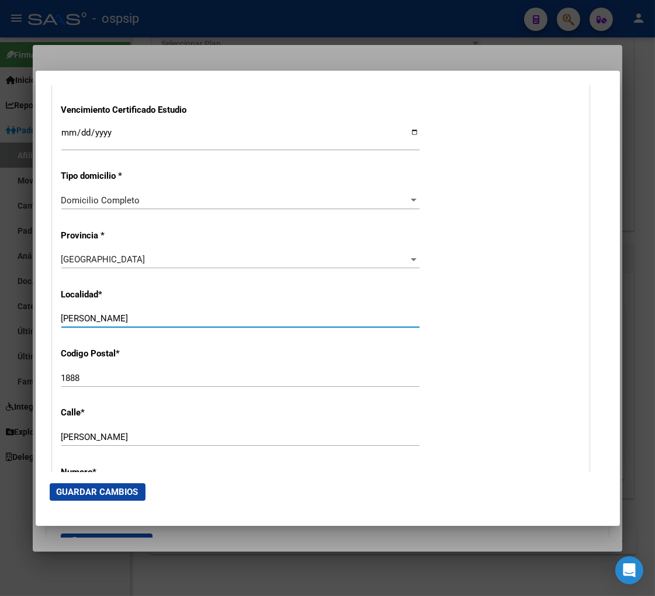
click at [139, 317] on input "[PERSON_NAME]" at bounding box center [240, 318] width 358 height 11
click at [138, 429] on div "[PERSON_NAME] Ingresar calle" at bounding box center [240, 437] width 358 height 18
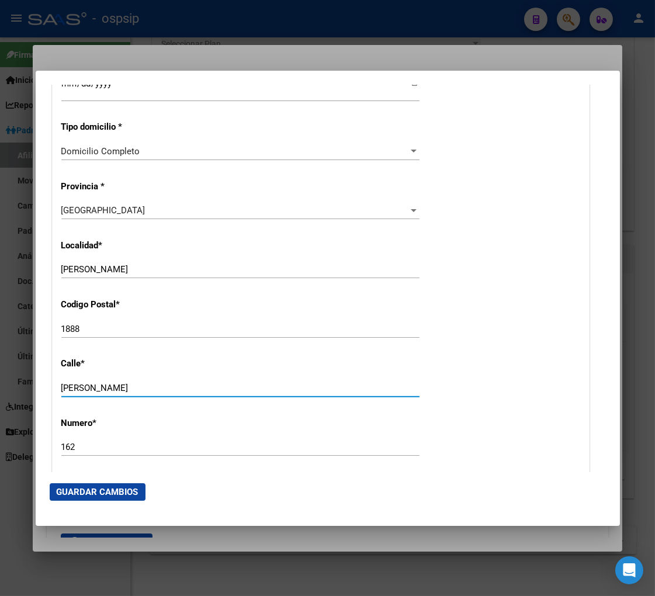
scroll to position [1103, 0]
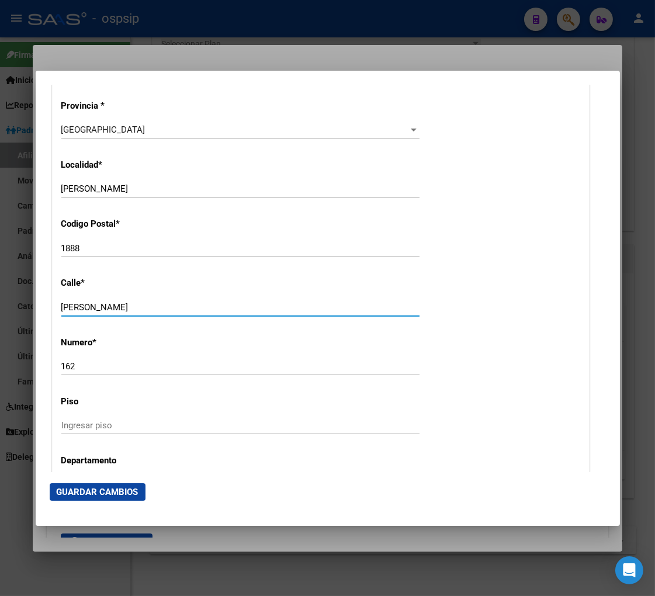
click at [80, 366] on input "162" at bounding box center [240, 366] width 358 height 11
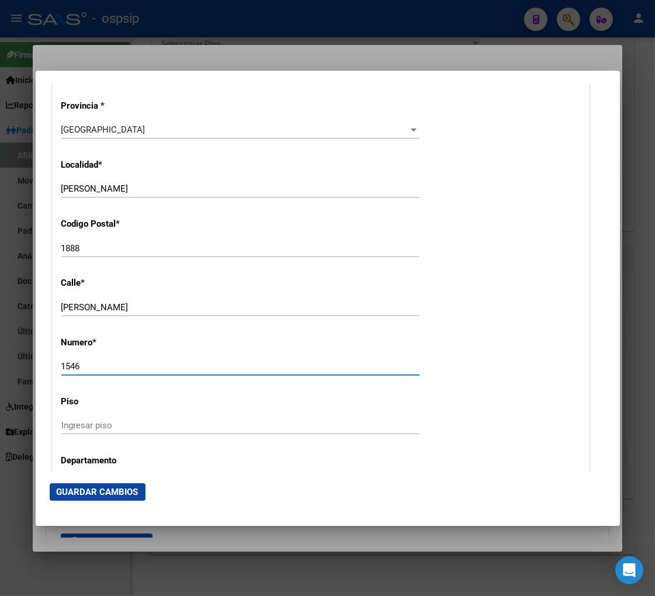
click at [97, 241] on div "1888 Ingresar el codigo" at bounding box center [240, 248] width 358 height 18
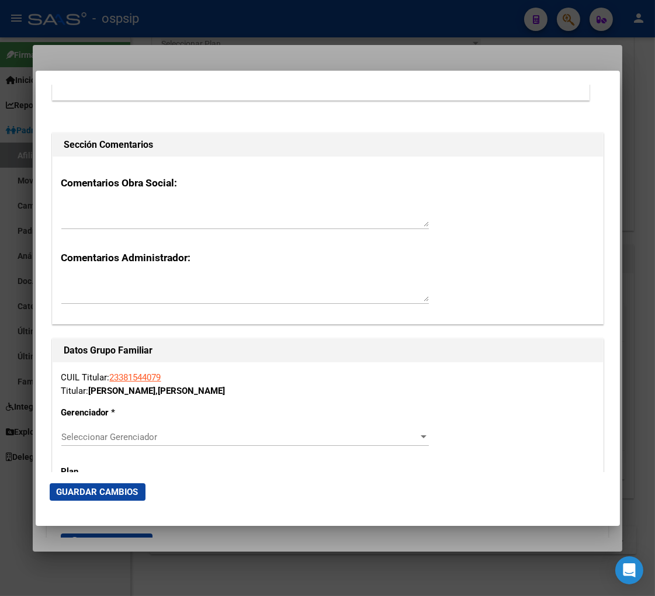
scroll to position [1817, 0]
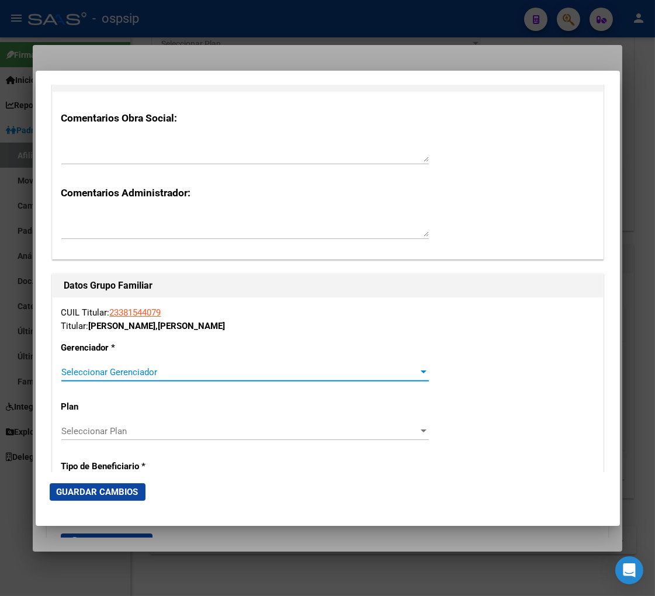
click at [283, 376] on span "Seleccionar Gerenciador" at bounding box center [239, 372] width 357 height 11
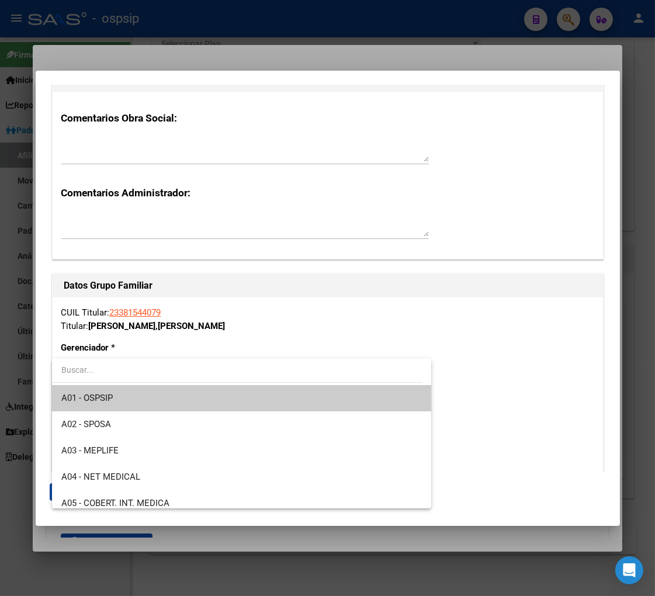
click at [260, 404] on span "A01 - OSPSIP" at bounding box center [241, 398] width 361 height 26
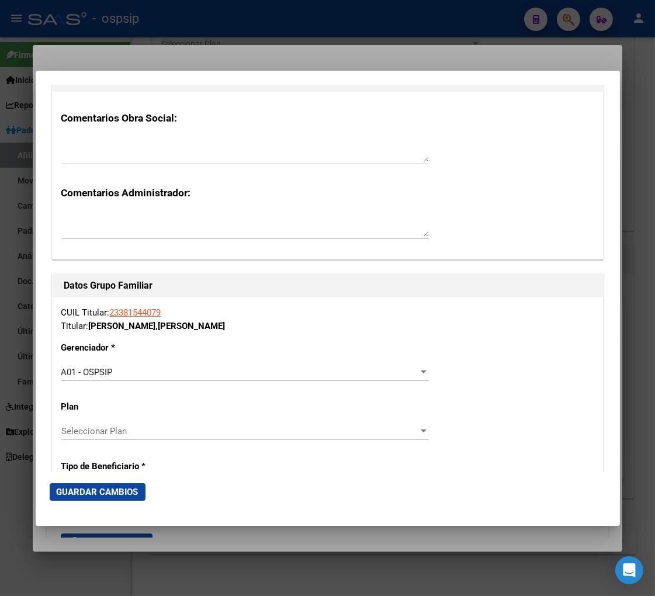
click at [196, 429] on span "Seleccionar Plan" at bounding box center [239, 431] width 357 height 11
drag, startPoint x: 616, startPoint y: 376, endPoint x: 603, endPoint y: 371, distance: 14.2
click at [606, 398] on div at bounding box center [327, 298] width 655 height 596
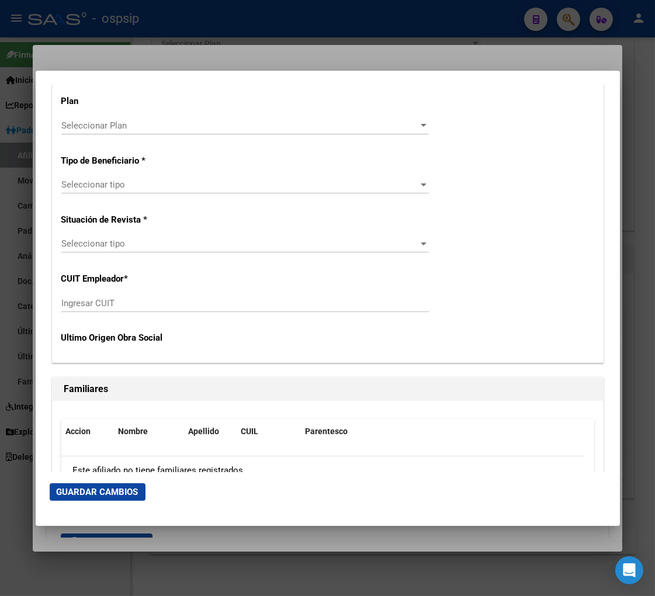
scroll to position [2045, 0]
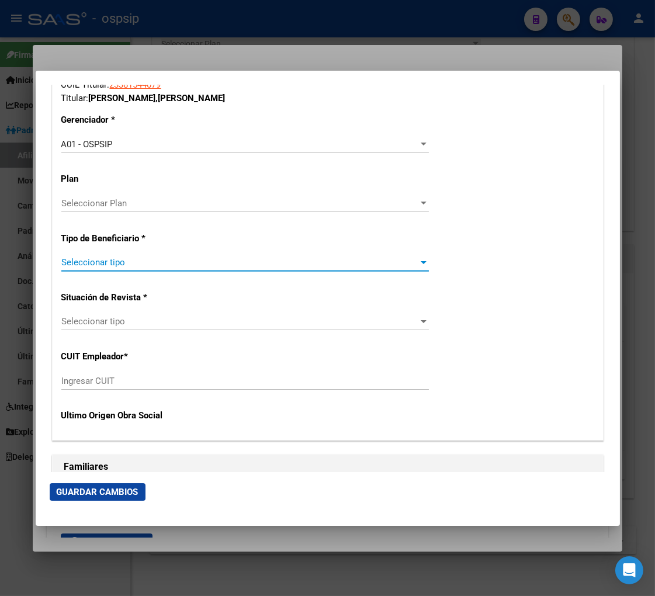
click at [418, 259] on div at bounding box center [423, 262] width 11 height 9
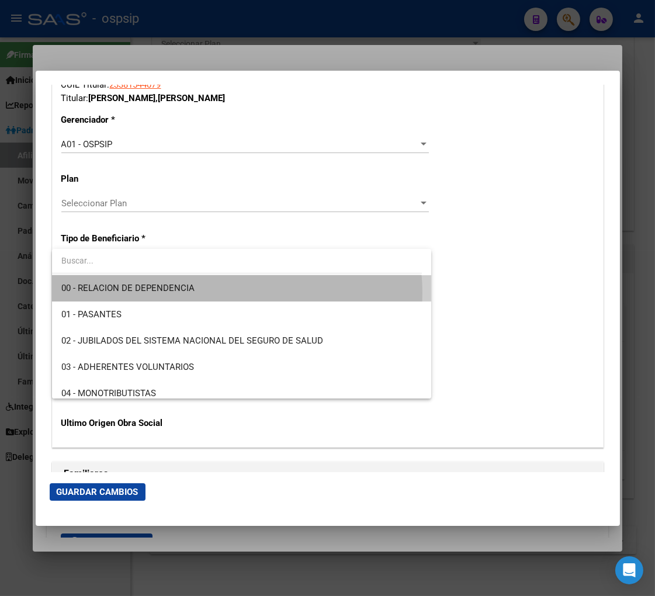
click at [235, 293] on span "00 - RELACION DE DEPENDENCIA" at bounding box center [241, 288] width 361 height 26
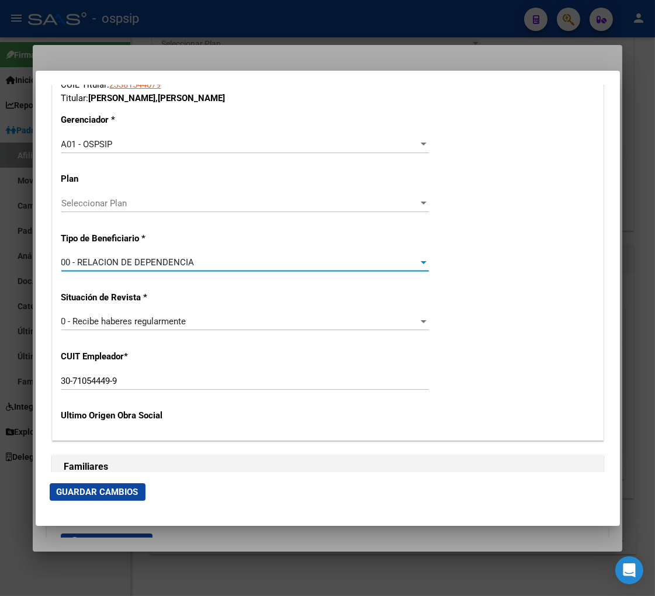
click at [135, 382] on input "30-71054449-9" at bounding box center [244, 381] width 367 height 11
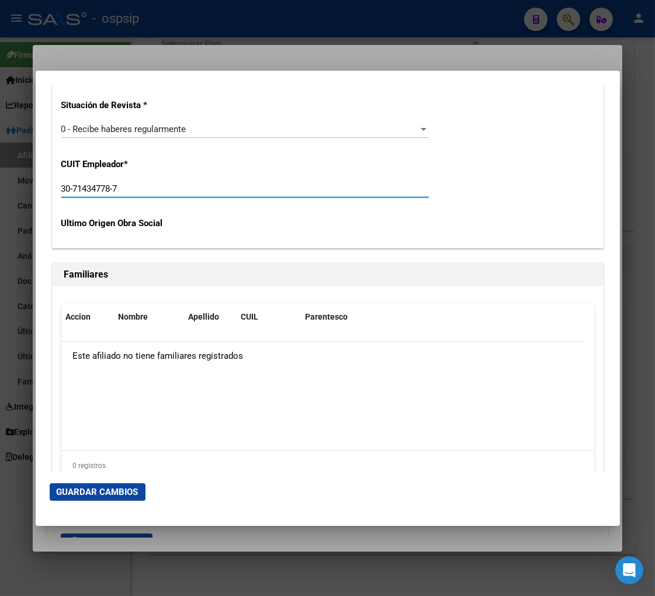
scroll to position [2239, 0]
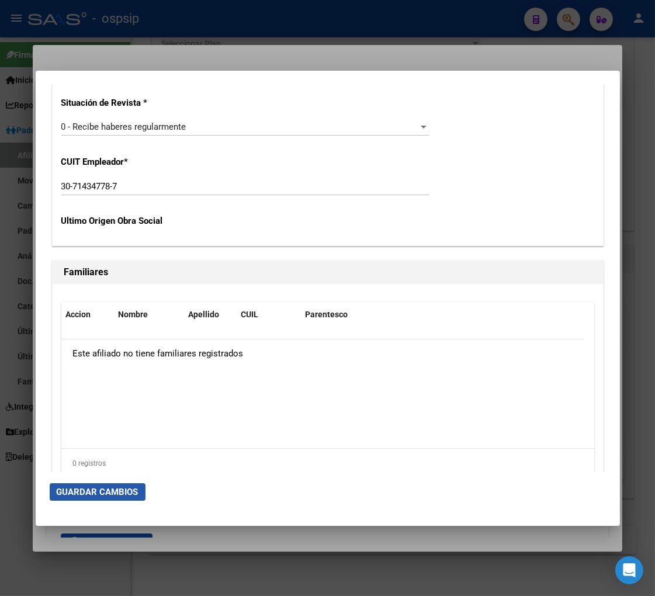
click at [103, 495] on span "Guardar Cambios" at bounding box center [98, 492] width 82 height 11
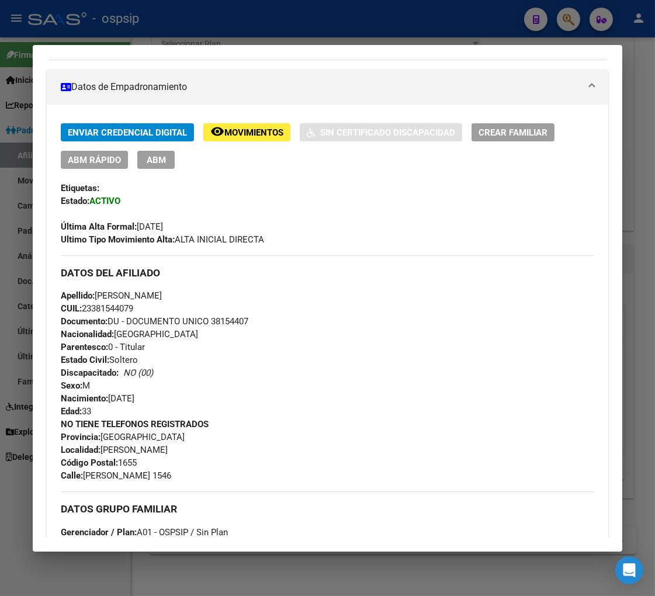
scroll to position [65, 0]
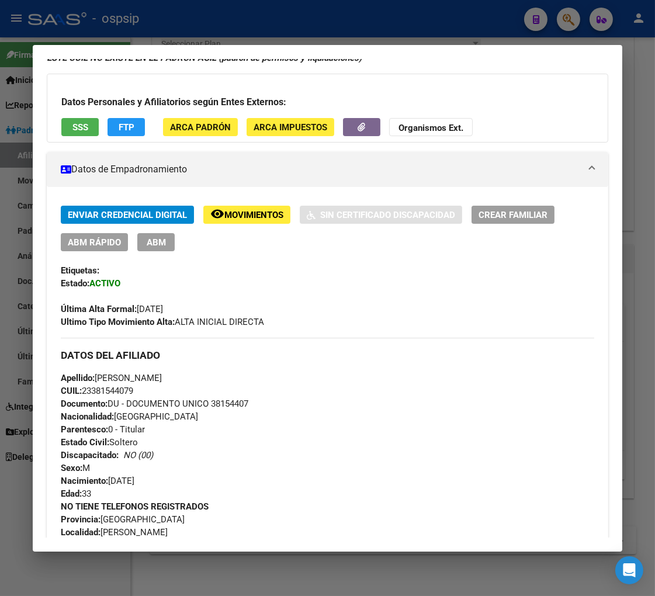
click at [159, 246] on span "ABM" at bounding box center [156, 242] width 19 height 11
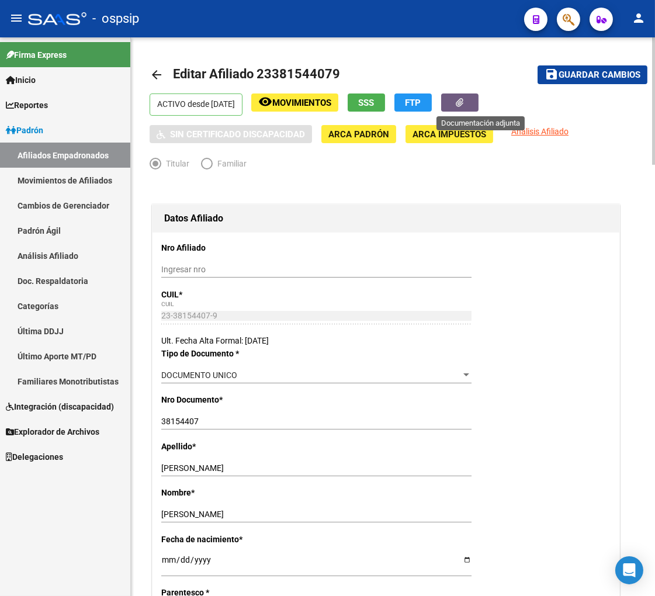
click at [467, 107] on button "button" at bounding box center [459, 102] width 37 height 18
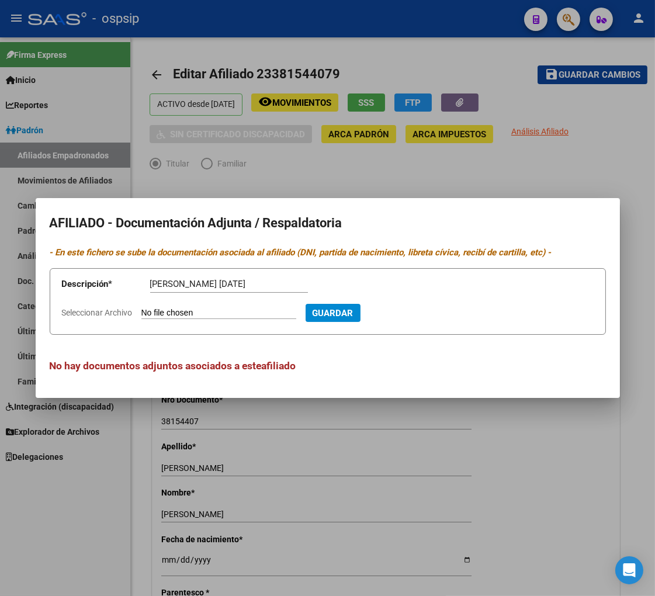
click at [254, 311] on input "Seleccionar Archivo" at bounding box center [218, 313] width 155 height 11
click at [416, 314] on span "Guardar" at bounding box center [396, 313] width 41 height 11
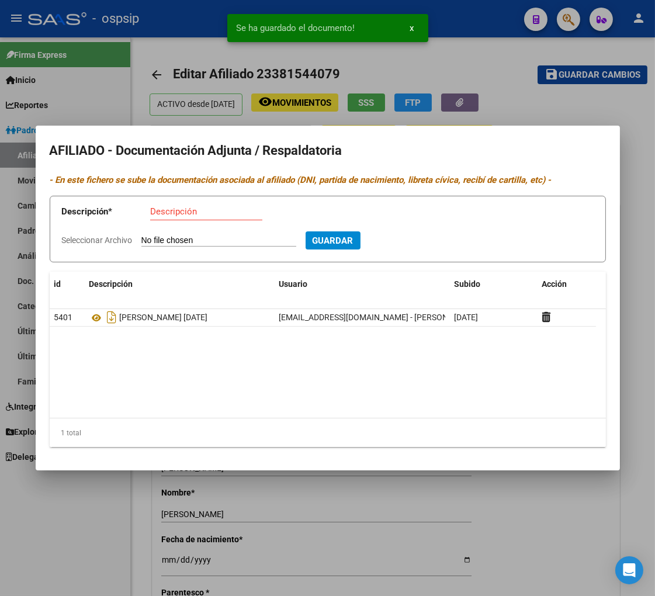
click at [570, 409] on datatable-body "5401 [PERSON_NAME] [DATE] [EMAIL_ADDRESS][DOMAIN_NAME] - [PERSON_NAME] [DATE]" at bounding box center [328, 363] width 556 height 109
click at [606, 91] on div at bounding box center [327, 298] width 655 height 596
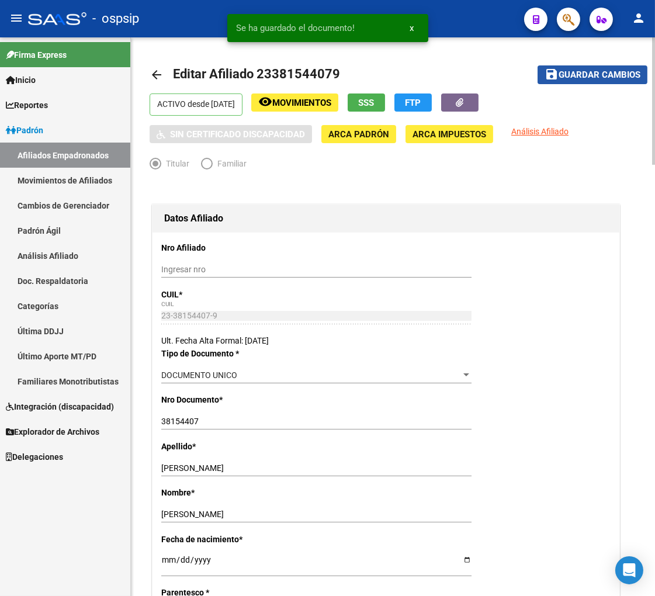
click at [609, 77] on span "Guardar cambios" at bounding box center [599, 75] width 82 height 11
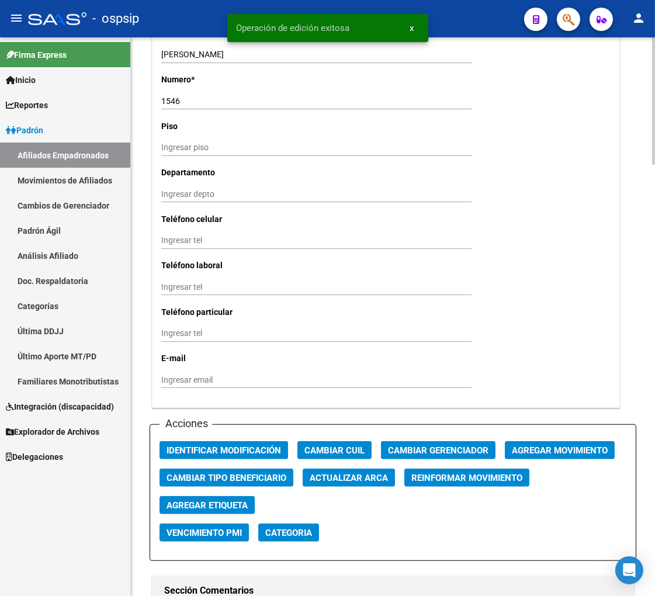
scroll to position [1103, 0]
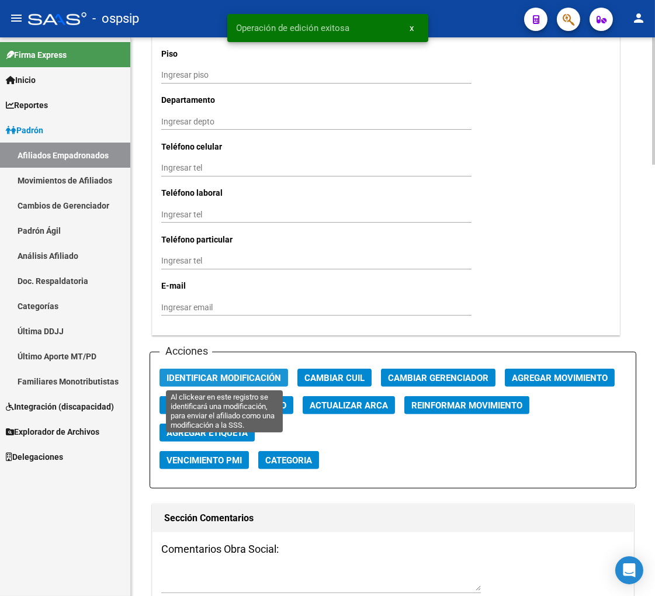
click at [215, 381] on span "Identificar Modificación" at bounding box center [223, 378] width 114 height 11
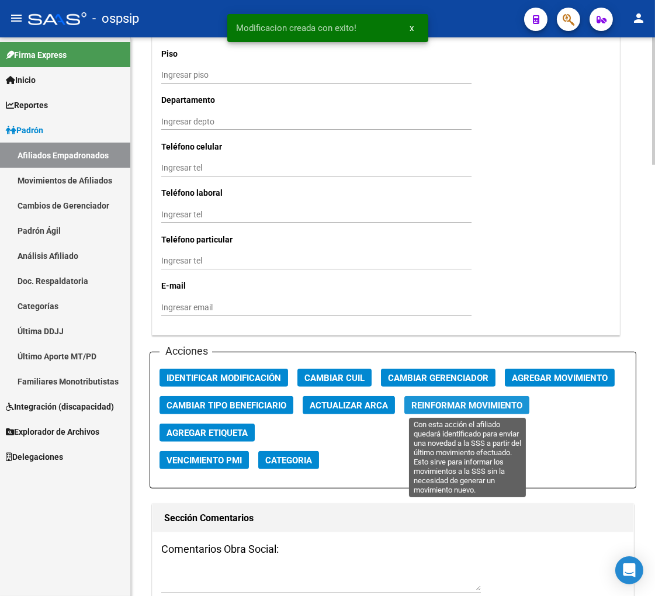
click at [433, 407] on span "Reinformar Movimiento" at bounding box center [466, 405] width 111 height 11
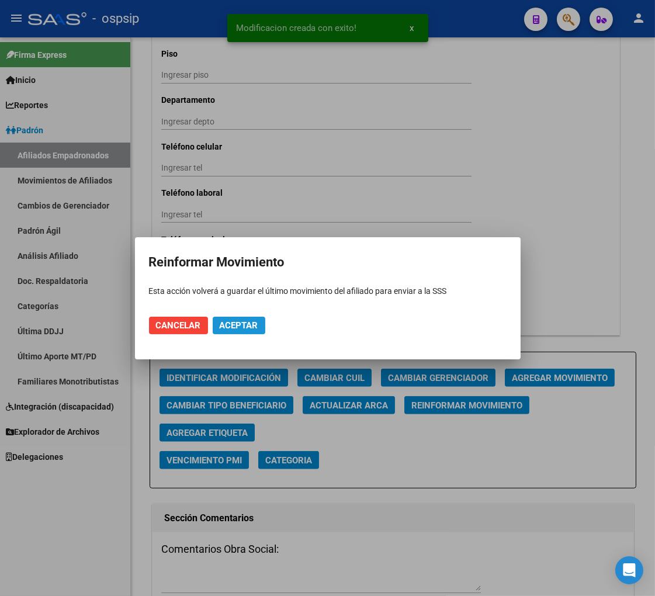
click at [235, 321] on span "Aceptar" at bounding box center [239, 325] width 39 height 11
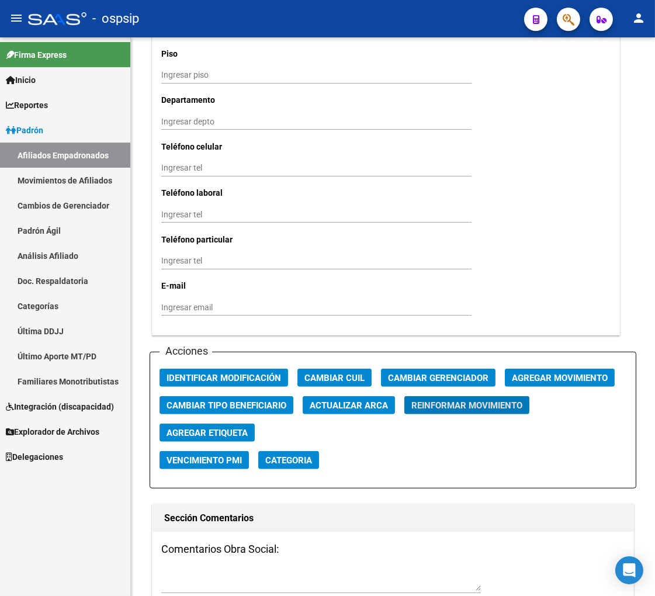
click at [570, 22] on span "button" at bounding box center [568, 20] width 12 height 24
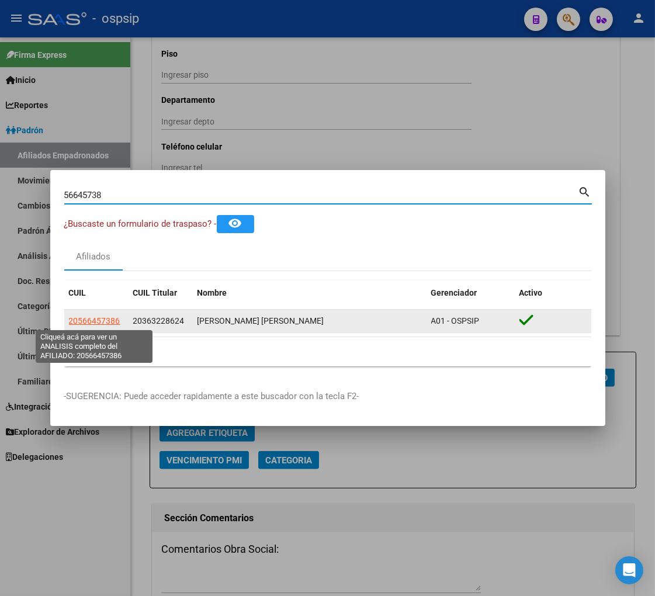
click at [108, 317] on span "20566457386" at bounding box center [94, 320] width 51 height 9
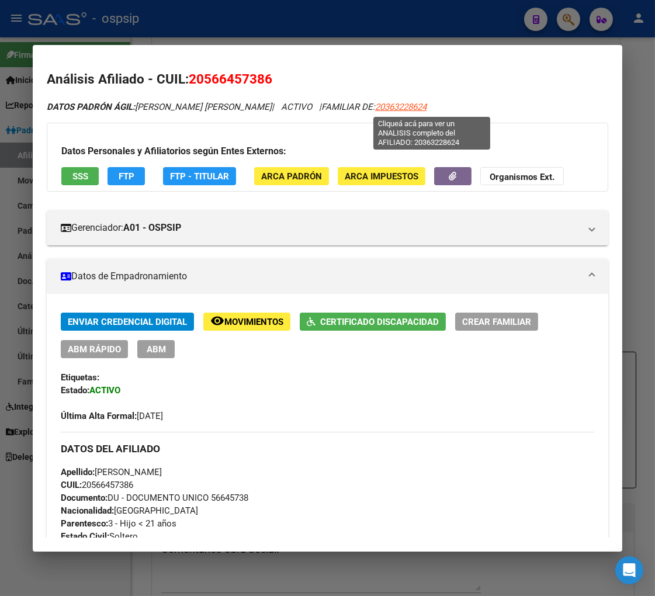
click at [424, 107] on span "20363228624" at bounding box center [400, 107] width 51 height 11
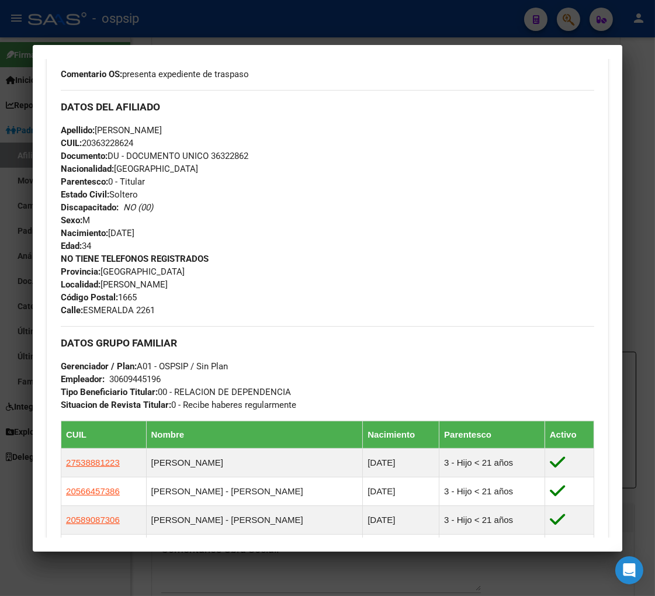
scroll to position [519, 0]
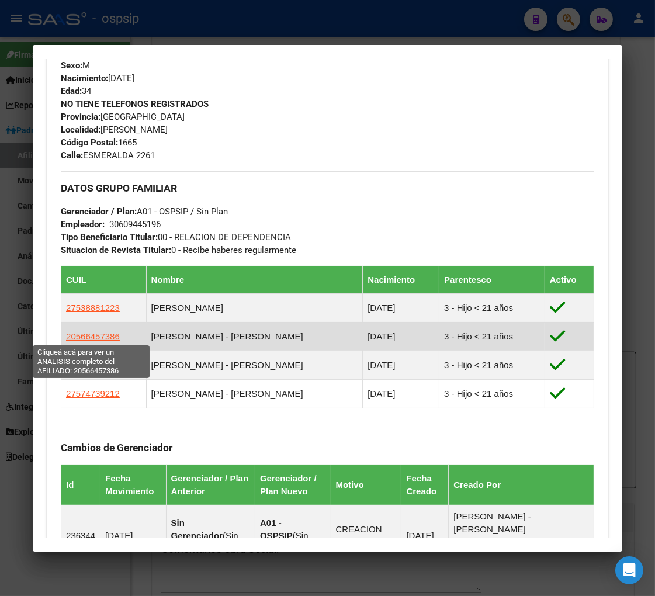
click at [90, 341] on span "20566457386" at bounding box center [93, 336] width 54 height 10
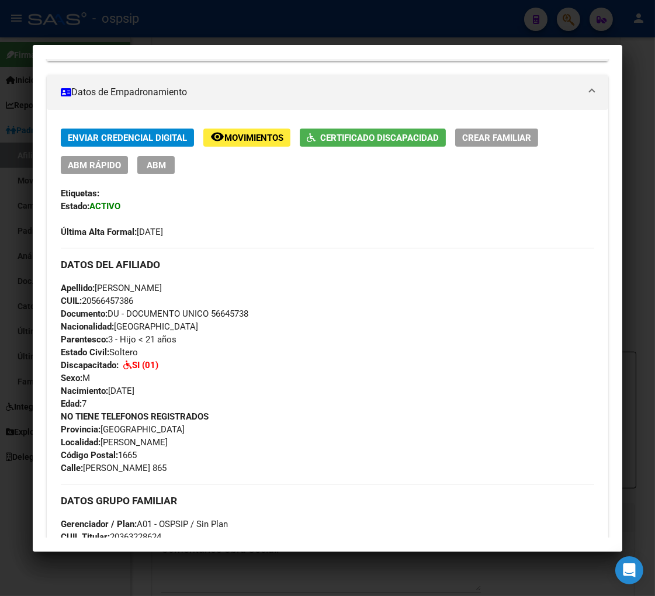
scroll to position [259, 0]
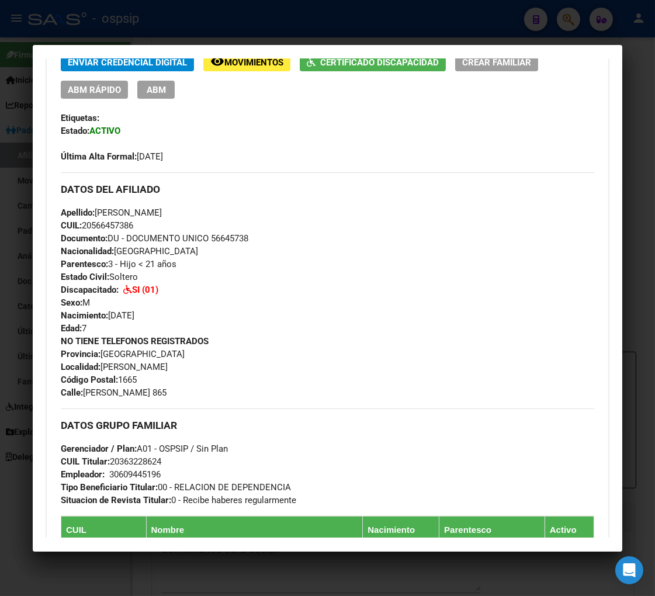
click at [152, 94] on span "ABM" at bounding box center [156, 90] width 19 height 11
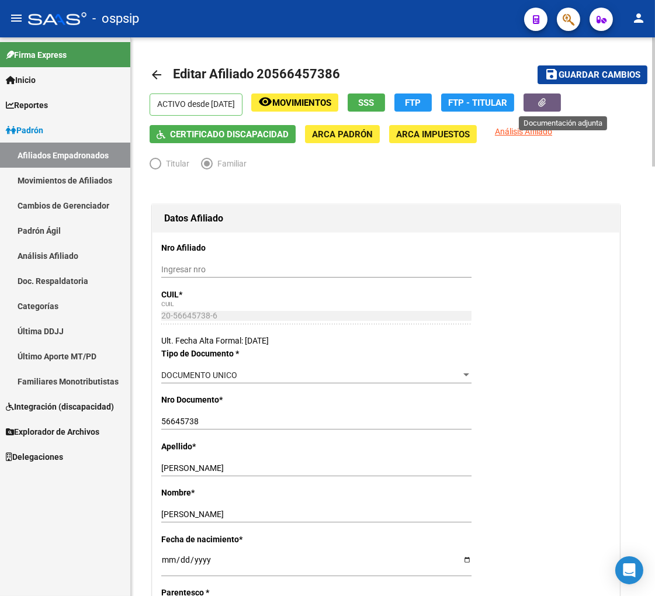
click at [554, 101] on button "button" at bounding box center [541, 102] width 37 height 18
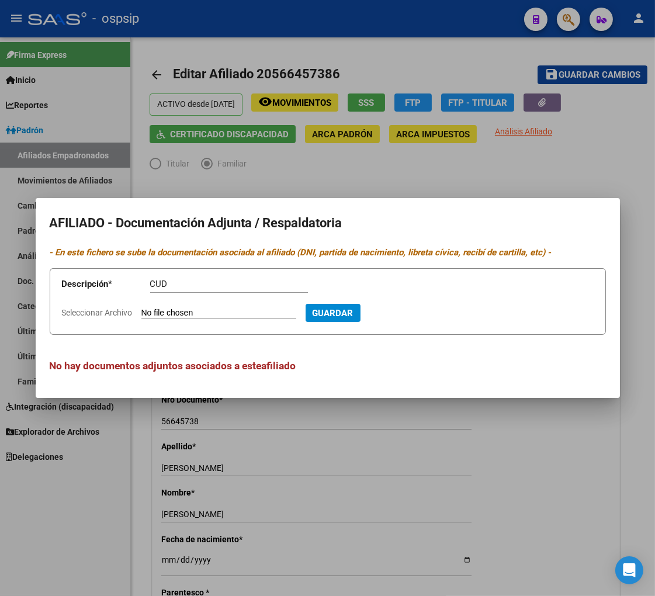
click at [179, 311] on input "Seleccionar Archivo" at bounding box center [218, 313] width 155 height 11
click at [416, 314] on span "Guardar" at bounding box center [396, 313] width 41 height 11
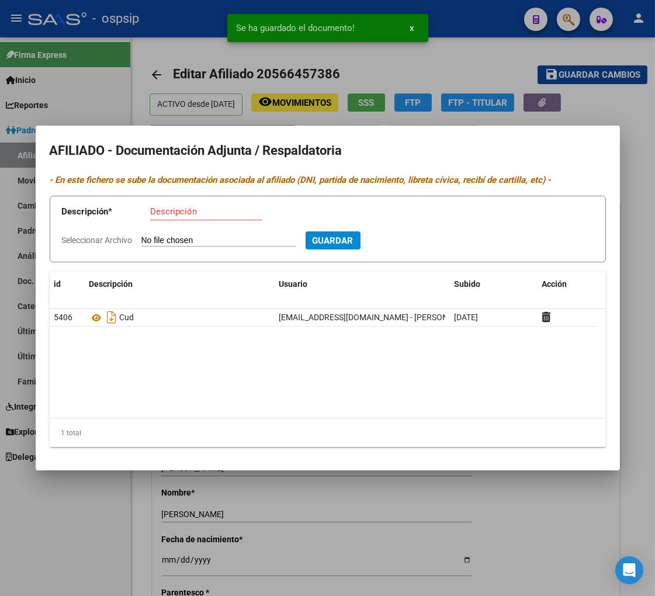
click at [540, 520] on div at bounding box center [327, 298] width 655 height 596
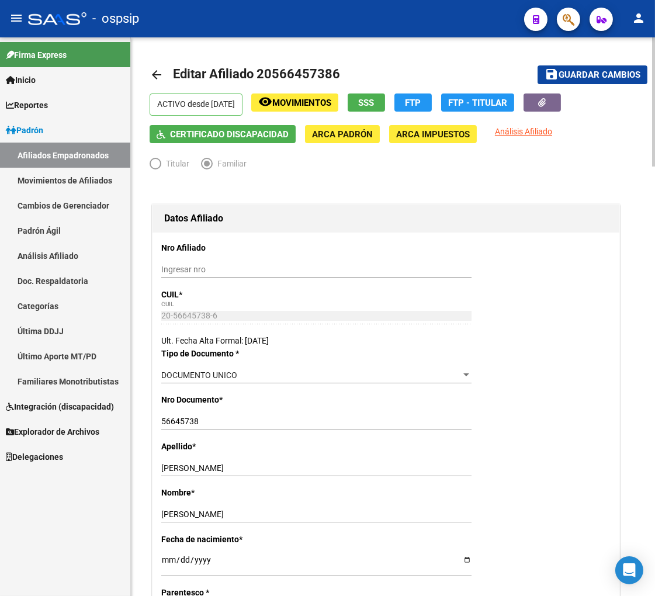
click at [207, 134] on span "Certificado Discapacidad" at bounding box center [229, 134] width 119 height 11
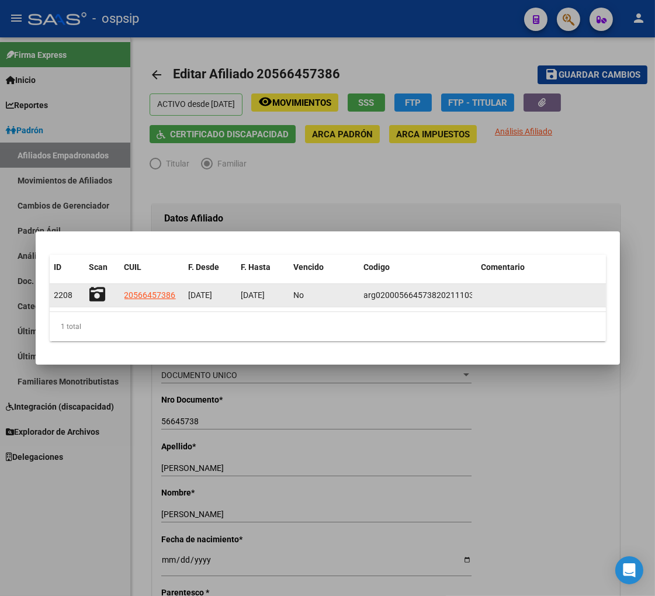
click at [99, 300] on icon at bounding box center [97, 294] width 16 height 16
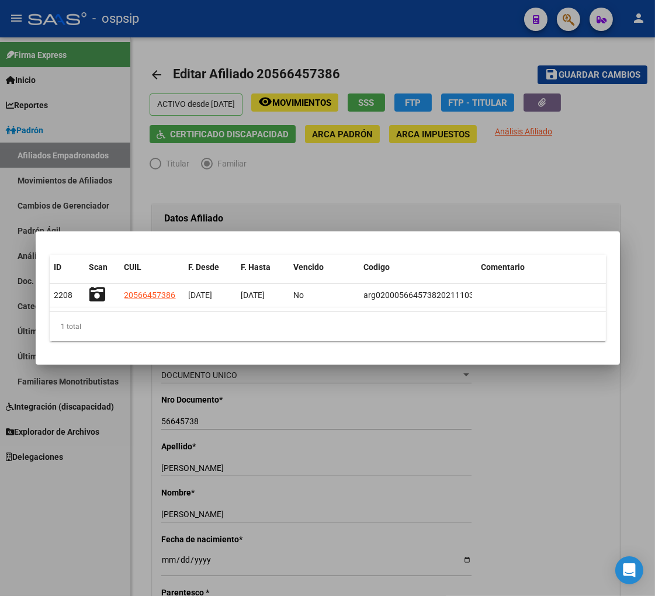
click at [336, 193] on div at bounding box center [327, 298] width 655 height 596
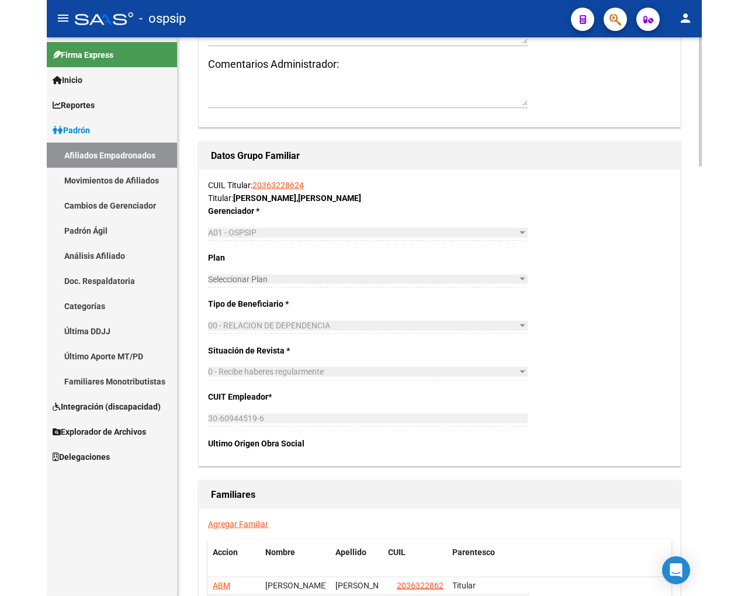
scroll to position [1857, 0]
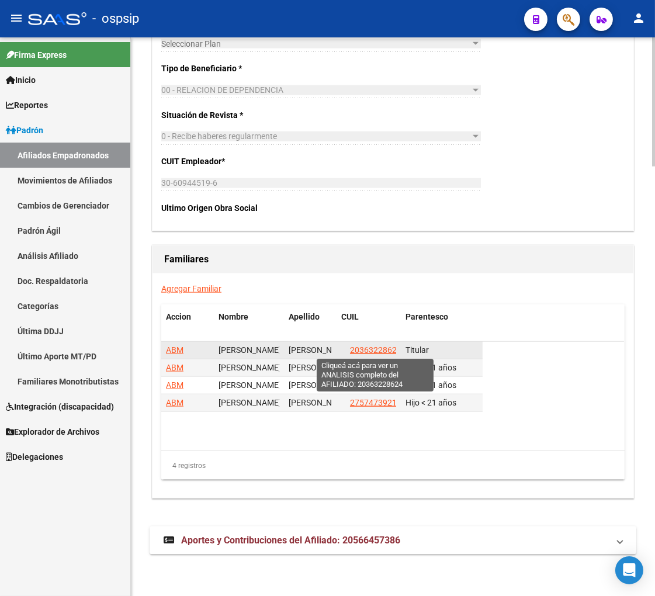
click at [370, 349] on span "20363228624" at bounding box center [375, 349] width 51 height 9
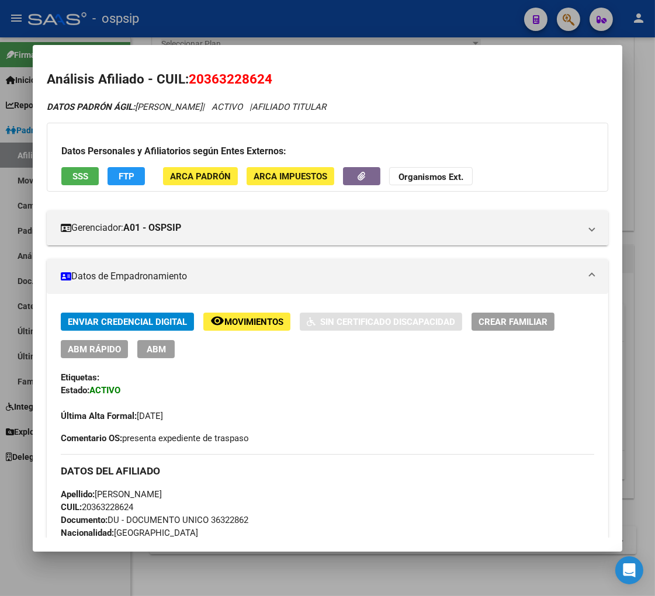
drag, startPoint x: 203, startPoint y: 82, endPoint x: 266, endPoint y: 78, distance: 62.6
click at [266, 78] on span "20363228624" at bounding box center [231, 78] width 84 height 15
copy span "36322862"
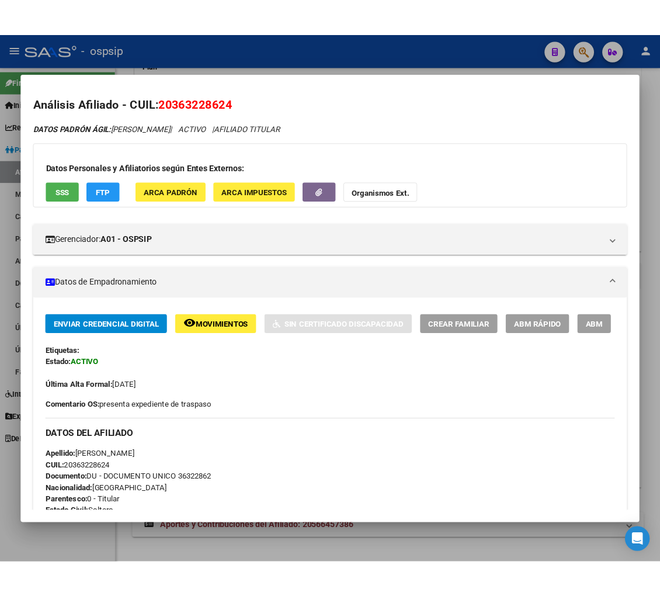
scroll to position [944, 0]
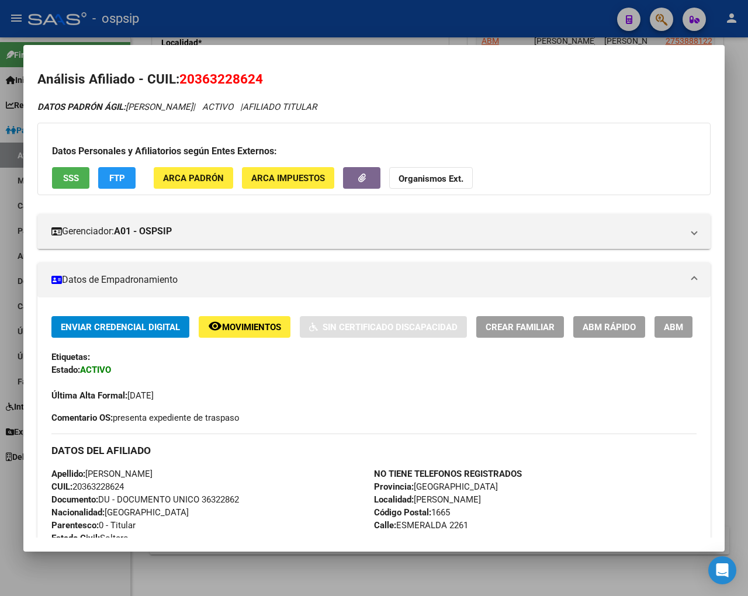
drag, startPoint x: 480, startPoint y: 80, endPoint x: 612, endPoint y: 47, distance: 135.4
click at [499, 73] on h2 "Análisis Afiliado - CUIL: 20363228624" at bounding box center [373, 80] width 673 height 20
click at [621, 20] on div at bounding box center [374, 298] width 748 height 596
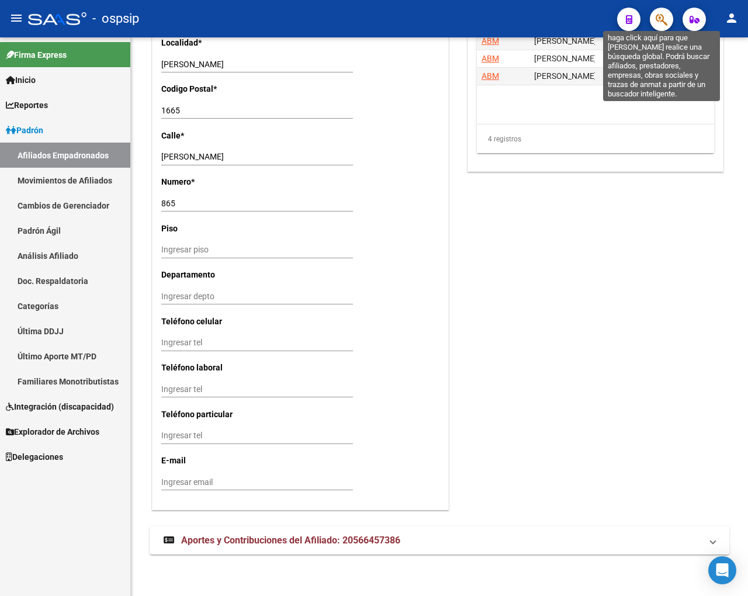
click at [621, 22] on icon "button" at bounding box center [661, 19] width 12 height 13
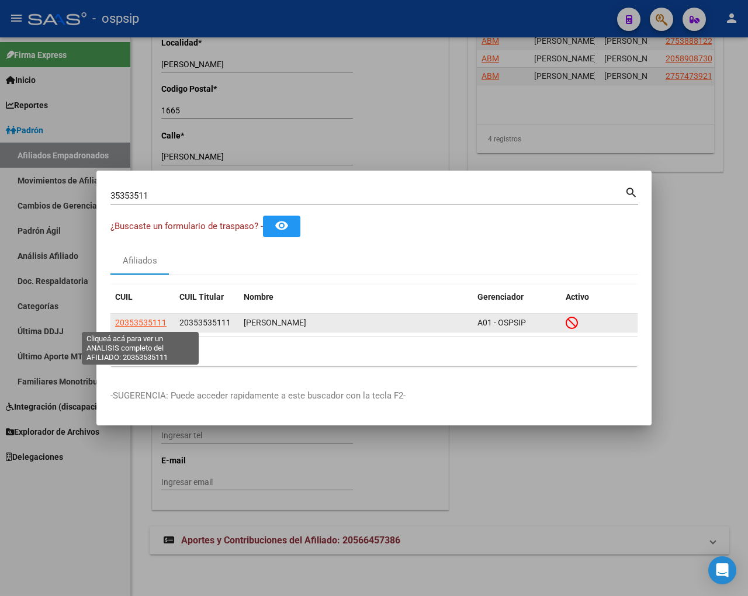
click at [152, 324] on span "20353535111" at bounding box center [140, 322] width 51 height 9
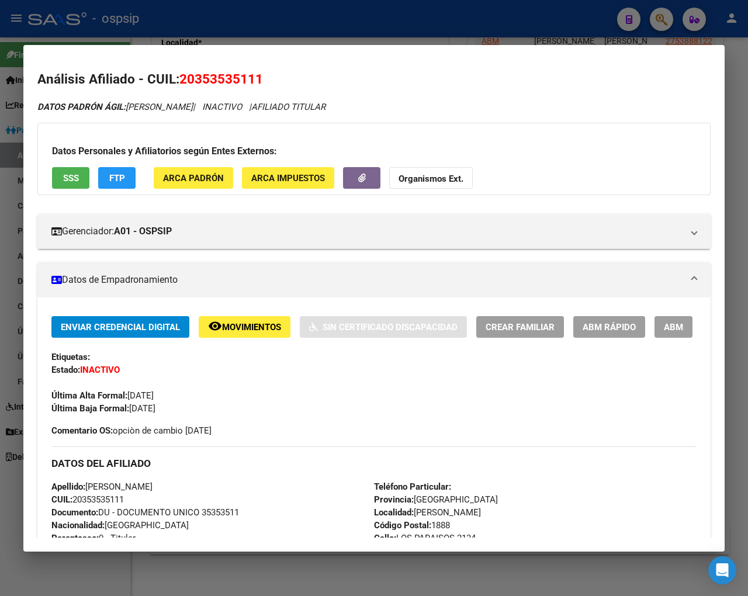
click at [259, 331] on span "Movimientos" at bounding box center [251, 327] width 59 height 11
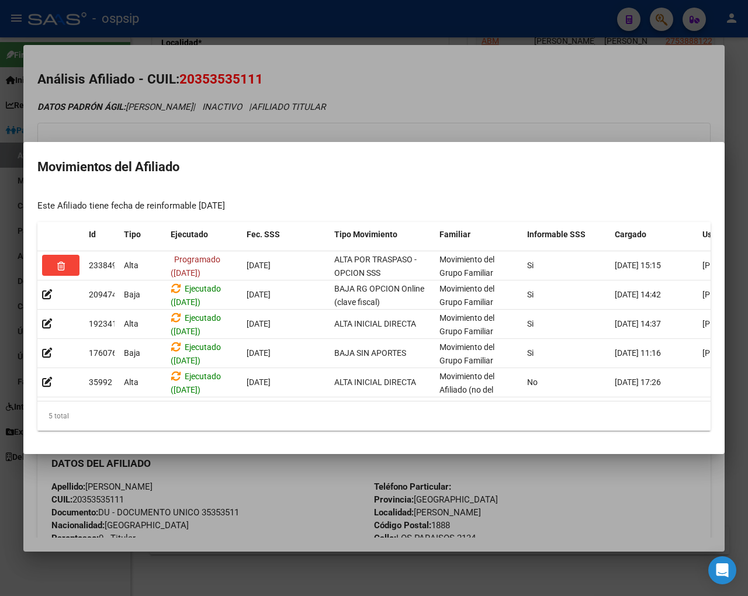
click at [498, 92] on div at bounding box center [374, 298] width 748 height 596
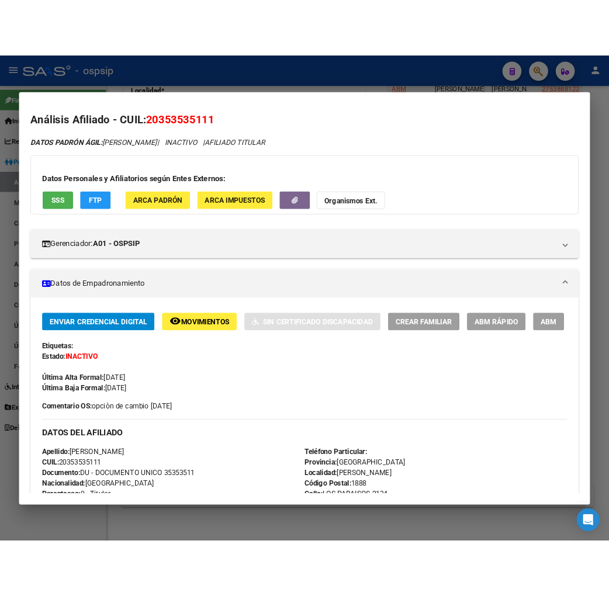
scroll to position [1857, 0]
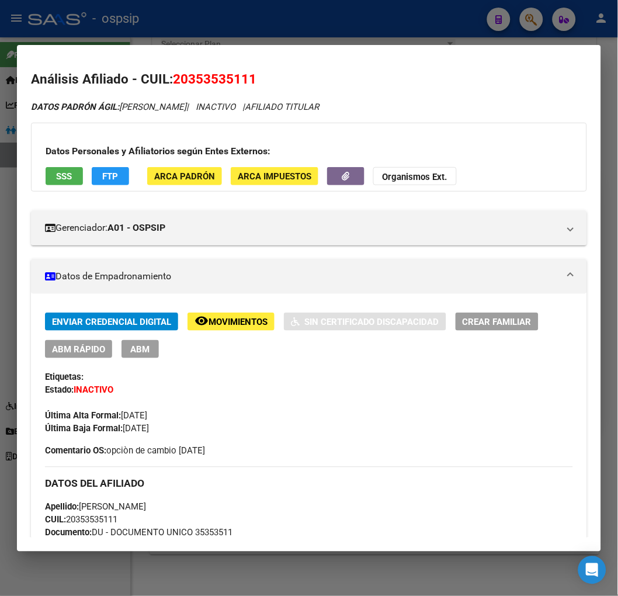
click at [524, 23] on div at bounding box center [309, 298] width 618 height 596
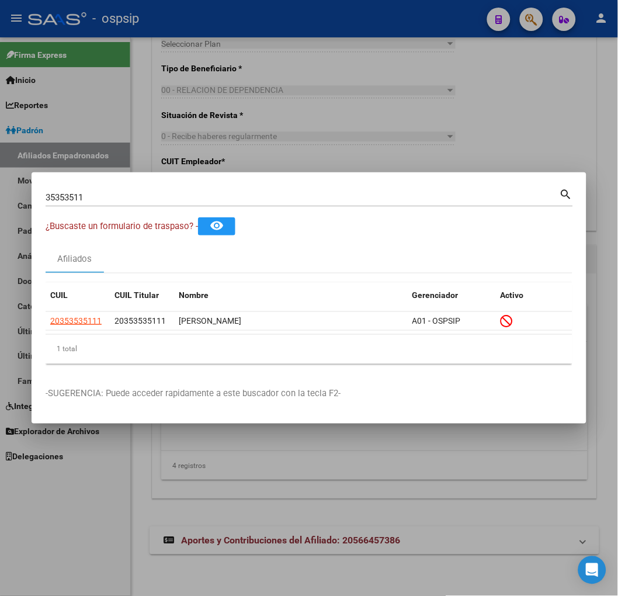
click at [107, 196] on input "35353511" at bounding box center [303, 197] width 514 height 11
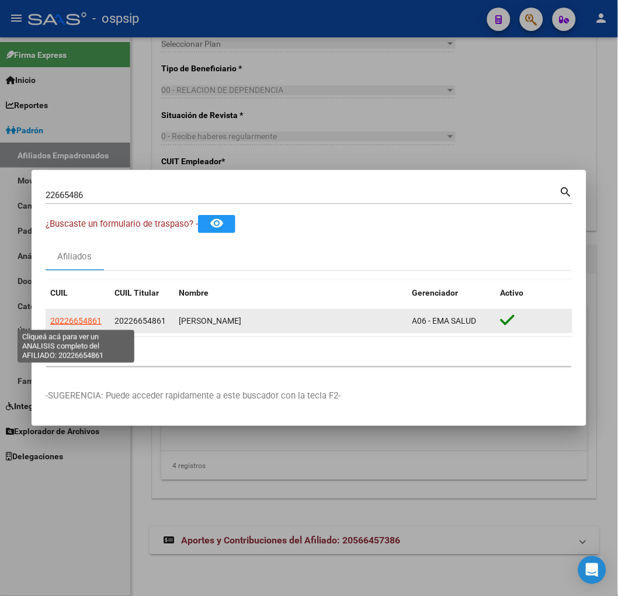
click at [92, 319] on span "20226654861" at bounding box center [75, 320] width 51 height 9
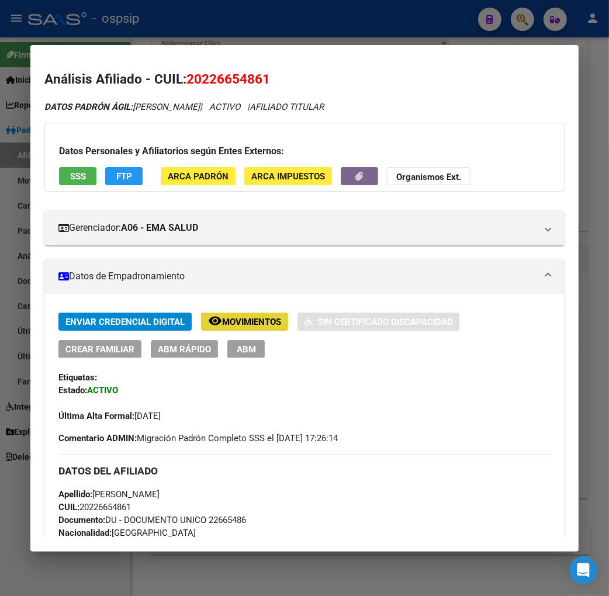
click at [222, 318] on span "Movimientos" at bounding box center [251, 322] width 59 height 11
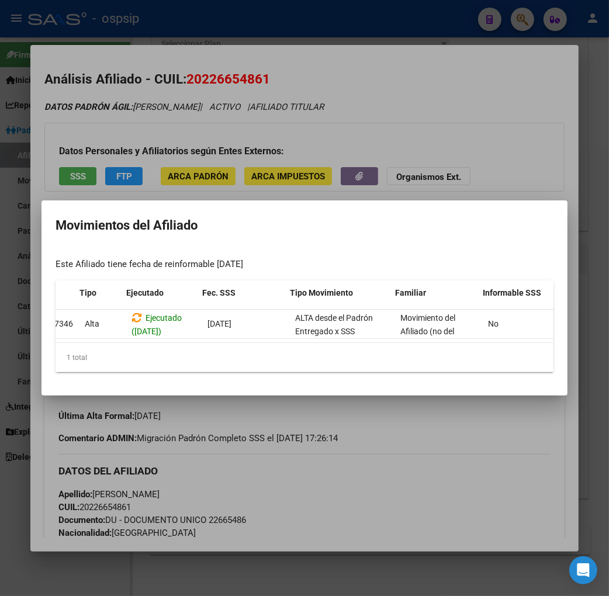
scroll to position [0, 82]
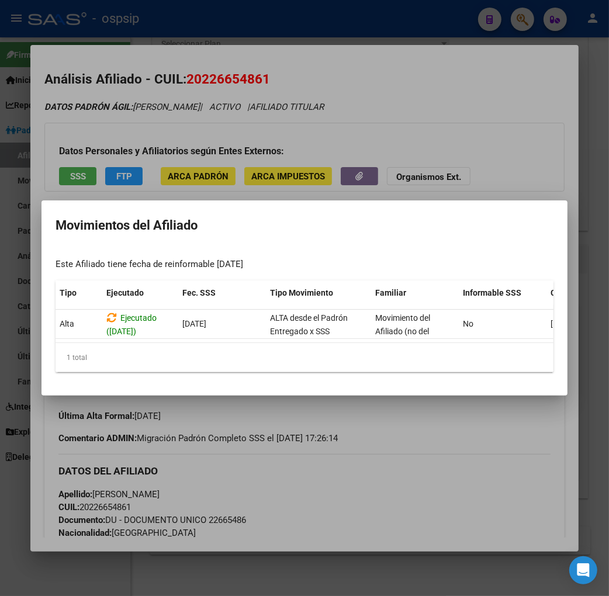
click at [424, 436] on div at bounding box center [304, 298] width 609 height 596
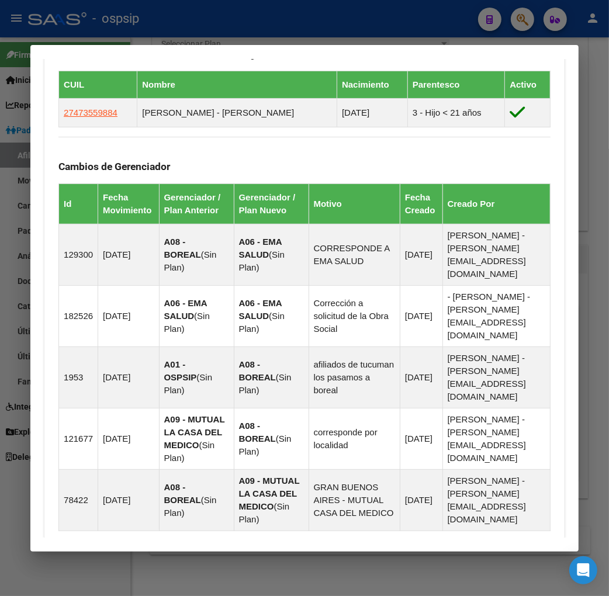
scroll to position [862, 0]
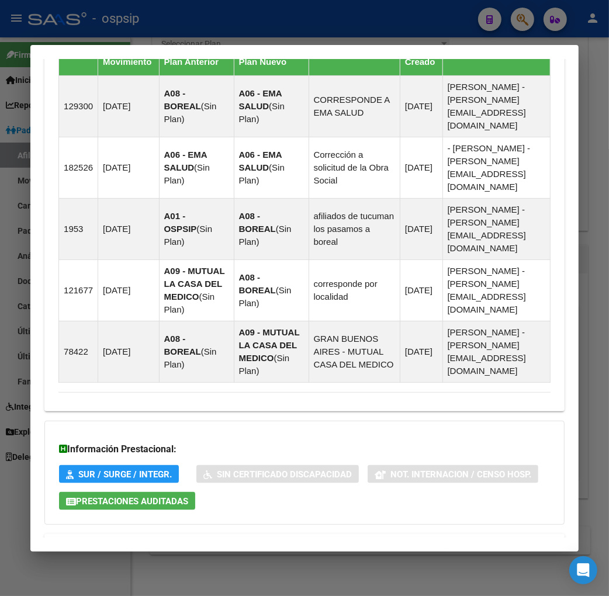
click at [103, 542] on span "Aportes y Contribuciones del Afiliado: 20226654861" at bounding box center [185, 547] width 219 height 11
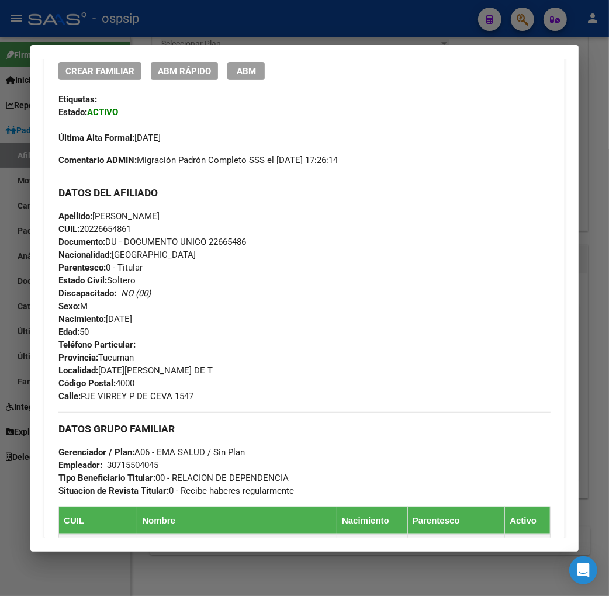
scroll to position [343, 0]
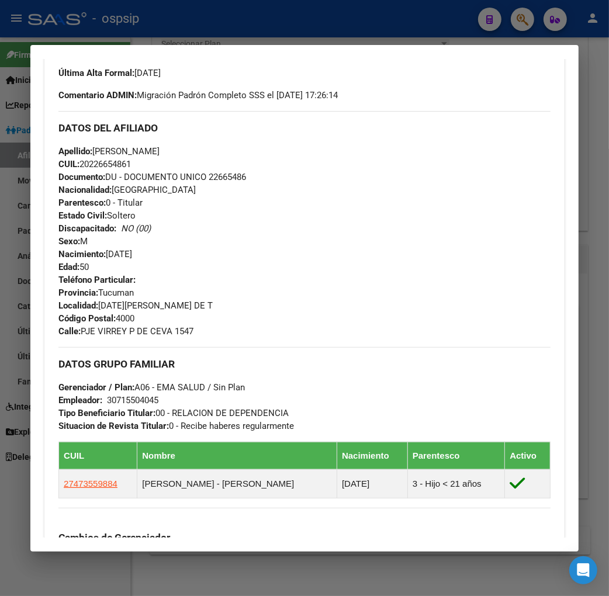
click at [520, 15] on div at bounding box center [304, 298] width 609 height 596
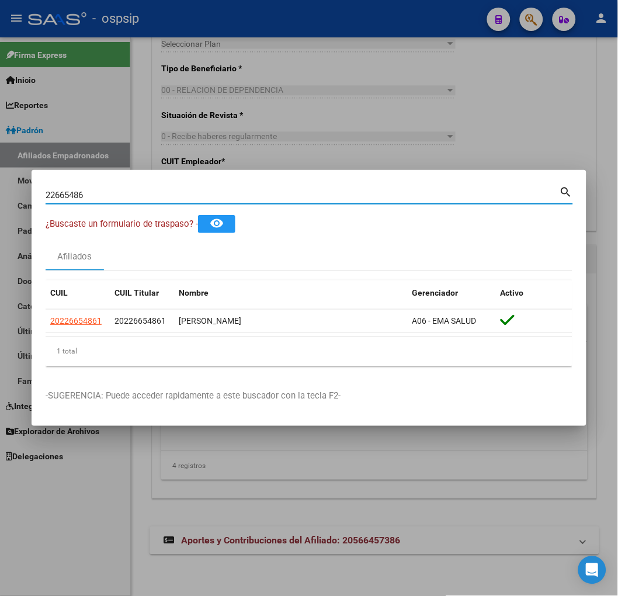
click at [97, 196] on input "22665486" at bounding box center [303, 195] width 514 height 11
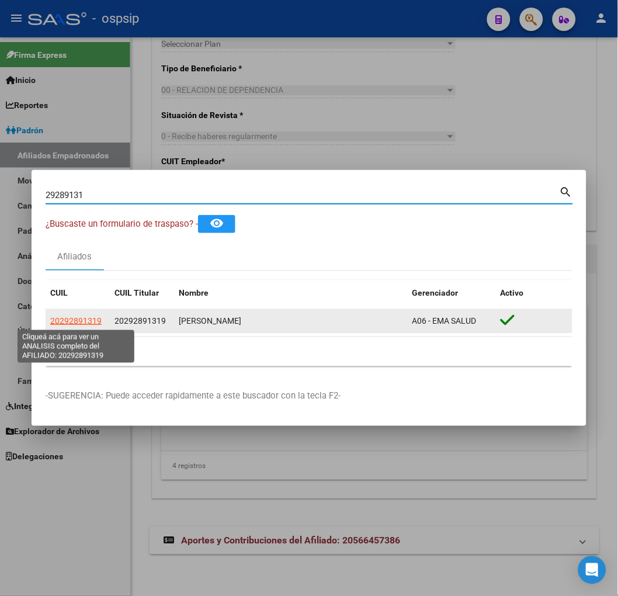
click at [71, 323] on span "20292891319" at bounding box center [75, 320] width 51 height 9
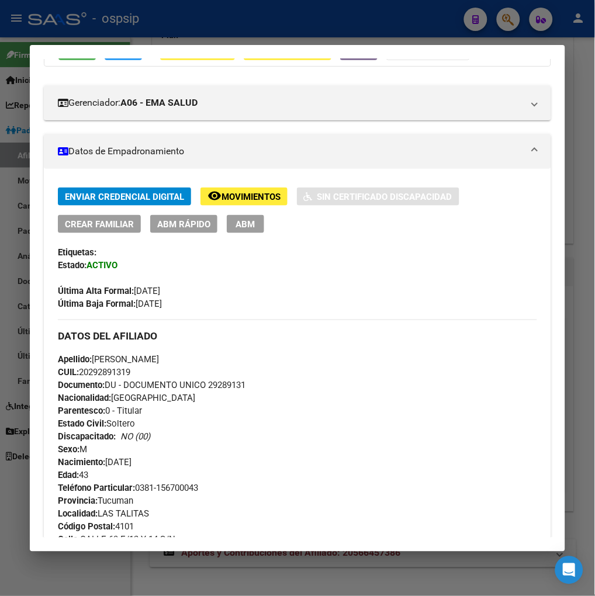
scroll to position [0, 0]
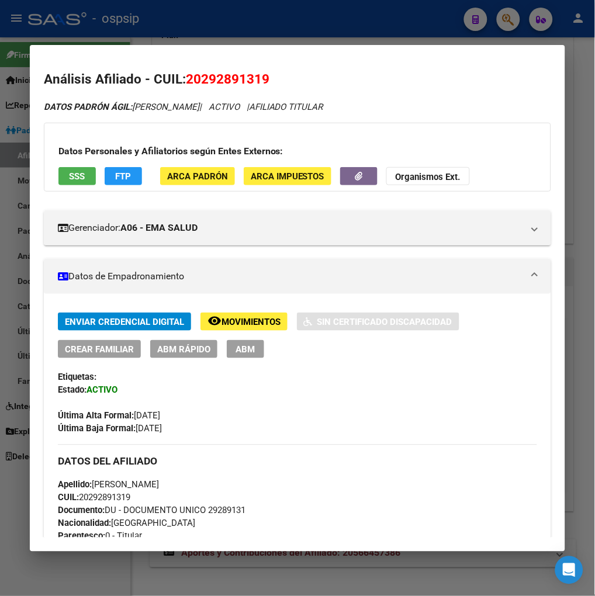
click at [366, 400] on div "Última Alta Formal: [DATE]" at bounding box center [297, 410] width 479 height 26
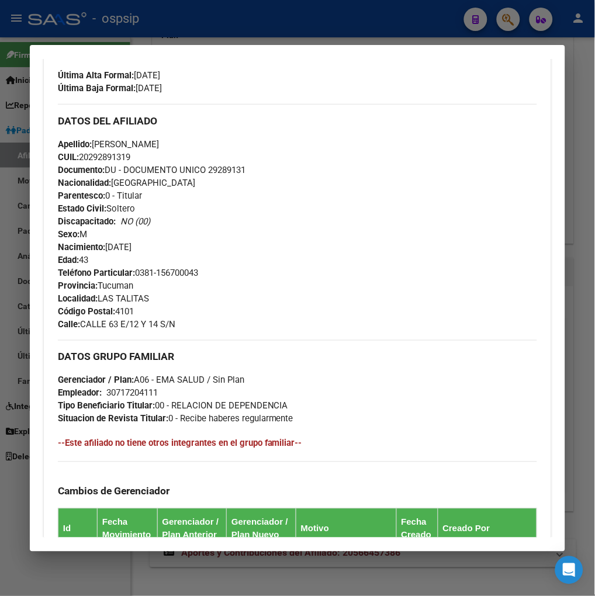
scroll to position [454, 0]
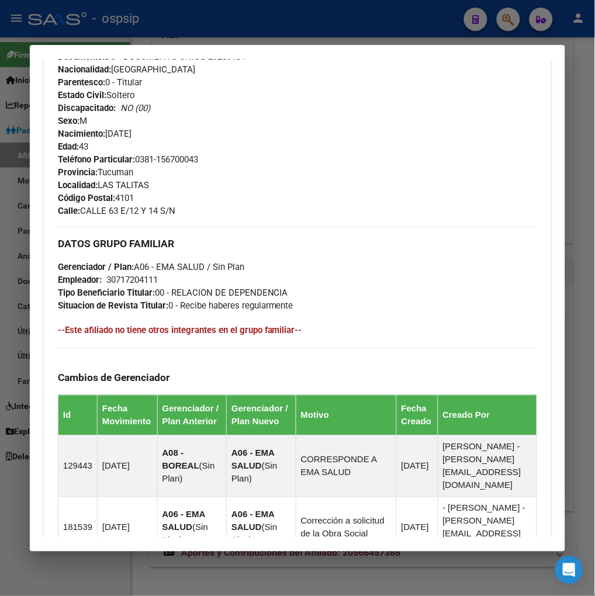
click at [498, 22] on div at bounding box center [297, 298] width 595 height 596
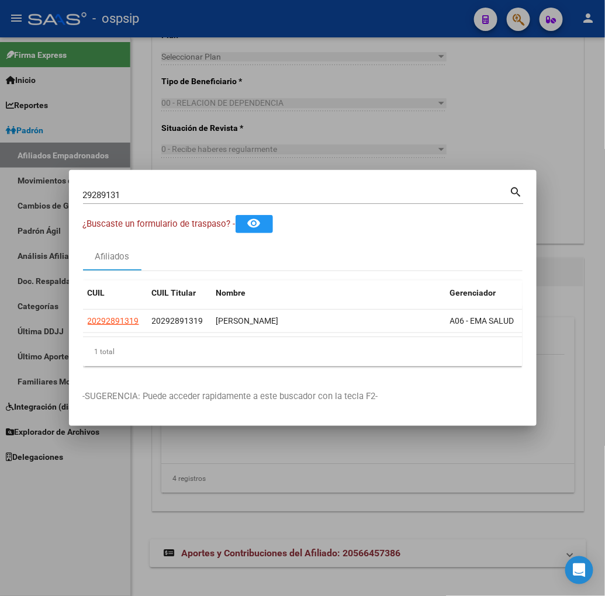
click at [153, 190] on input "29289131" at bounding box center [296, 195] width 426 height 11
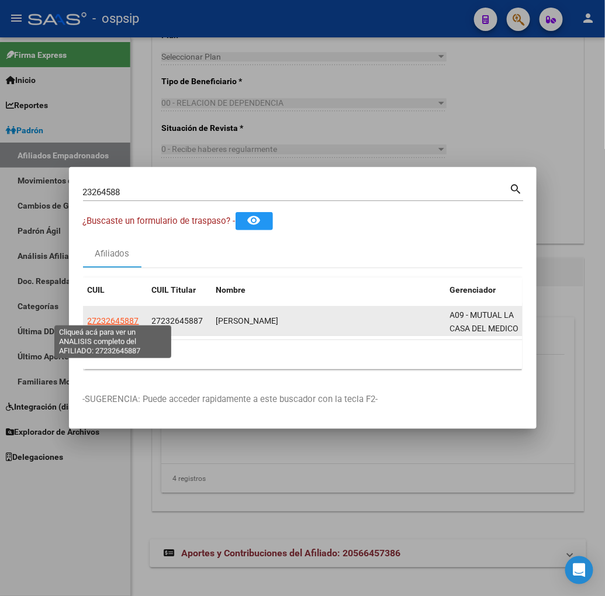
click at [101, 317] on span "27232645887" at bounding box center [113, 320] width 51 height 9
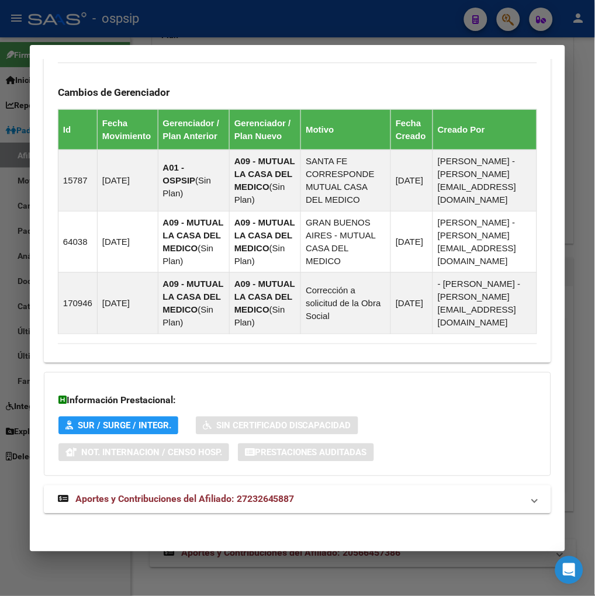
scroll to position [790, 0]
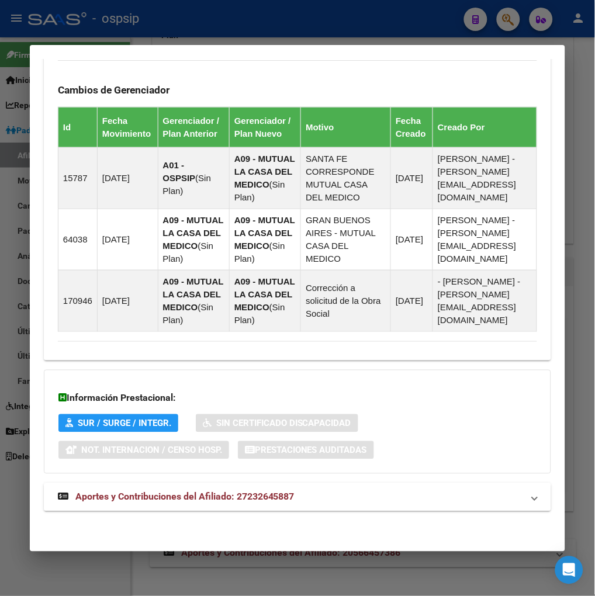
click at [142, 496] on span "Aportes y Contribuciones del Afiliado: 27232645887" at bounding box center [184, 496] width 219 height 11
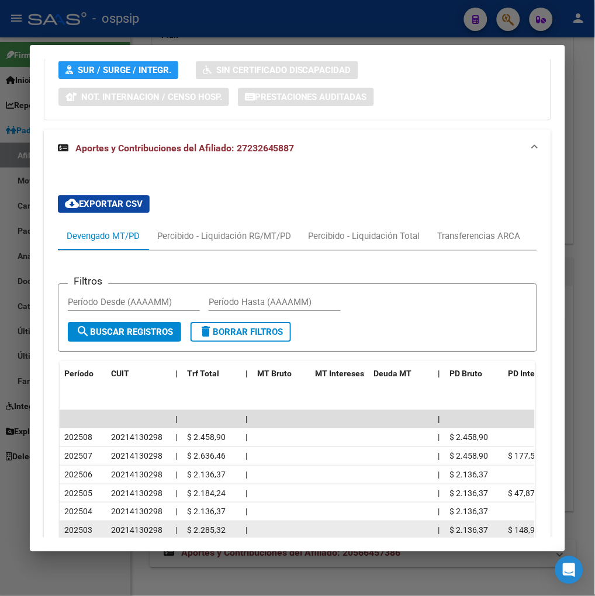
scroll to position [1217, 0]
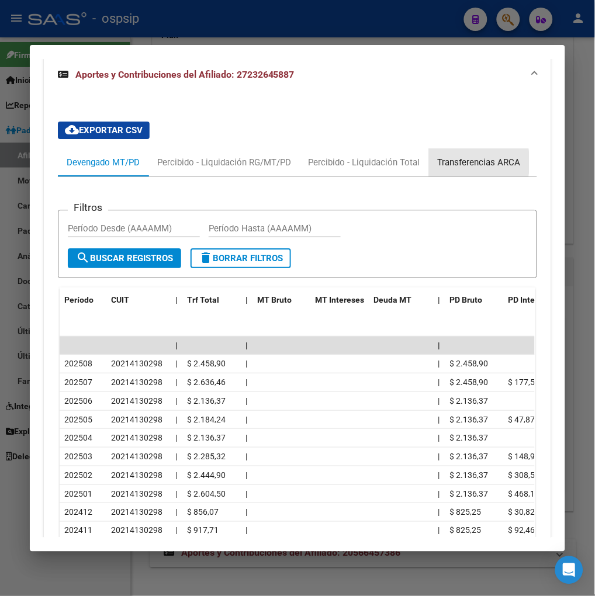
click at [471, 162] on div "Transferencias ARCA" at bounding box center [478, 162] width 83 height 13
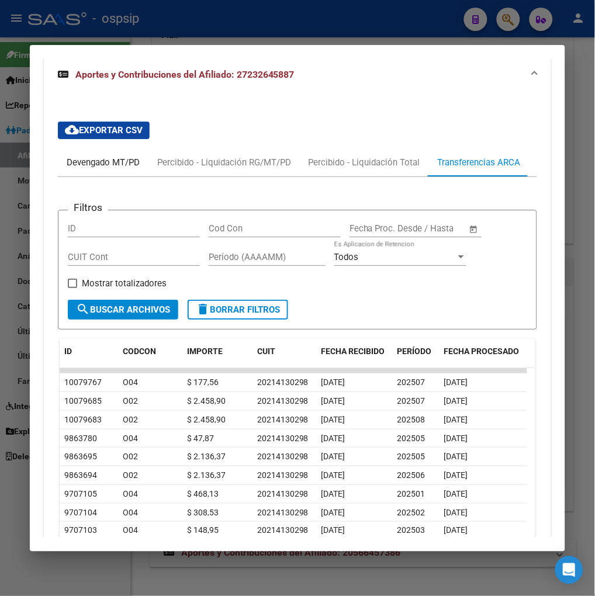
click at [91, 162] on div "Devengado MT/PD" at bounding box center [103, 162] width 73 height 13
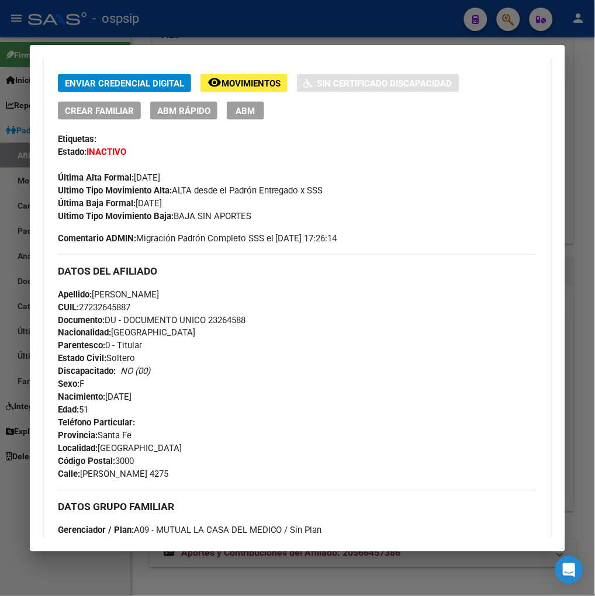
scroll to position [324, 0]
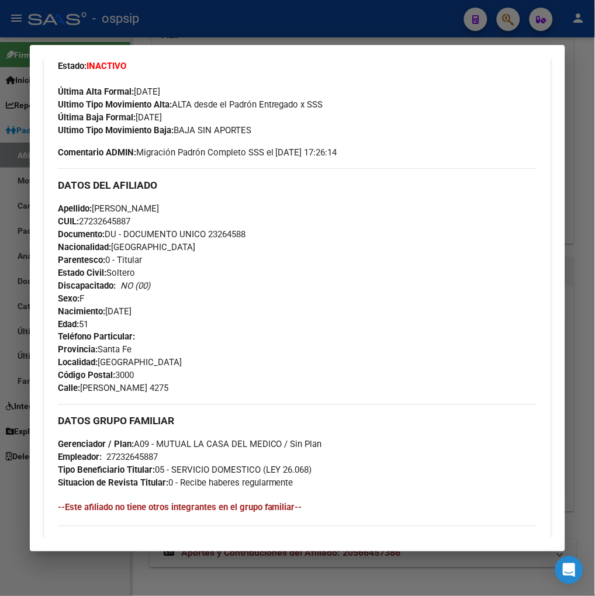
click at [509, 20] on div at bounding box center [297, 298] width 595 height 596
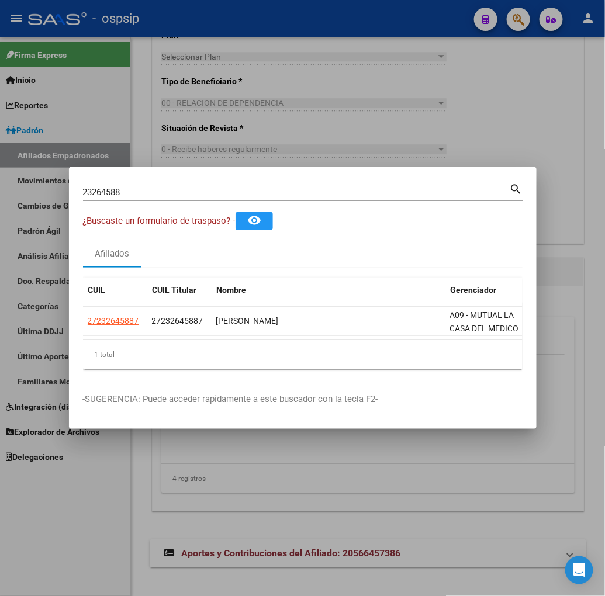
click at [130, 187] on input "23264588" at bounding box center [296, 192] width 426 height 11
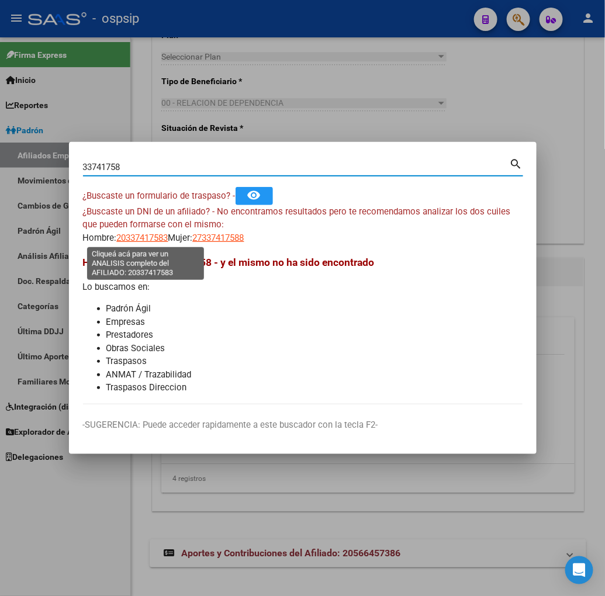
click at [131, 238] on span "20337417583" at bounding box center [142, 237] width 51 height 11
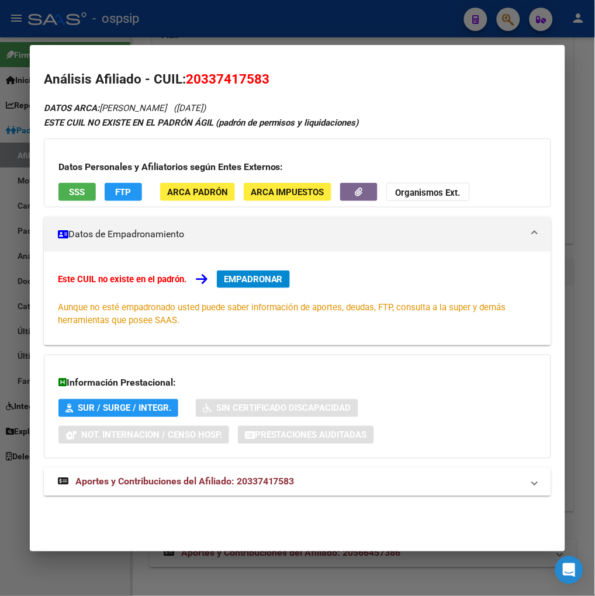
click at [150, 485] on span "Aportes y Contribuciones del Afiliado: 20337417583" at bounding box center [184, 481] width 219 height 11
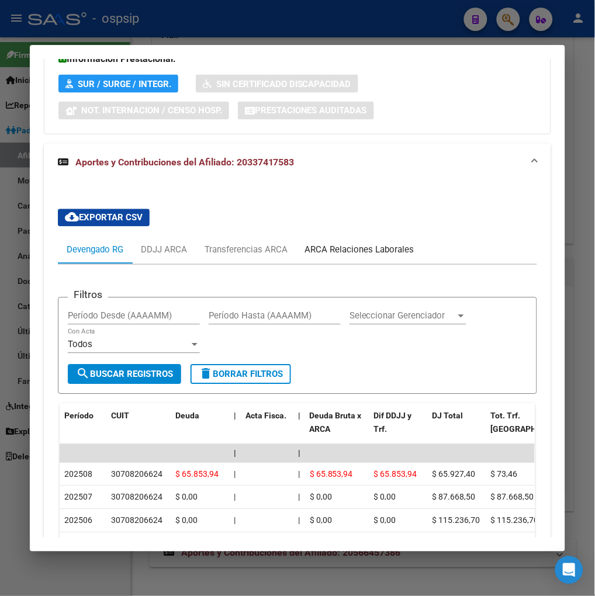
click at [363, 252] on div "ARCA Relaciones Laborales" at bounding box center [359, 250] width 109 height 13
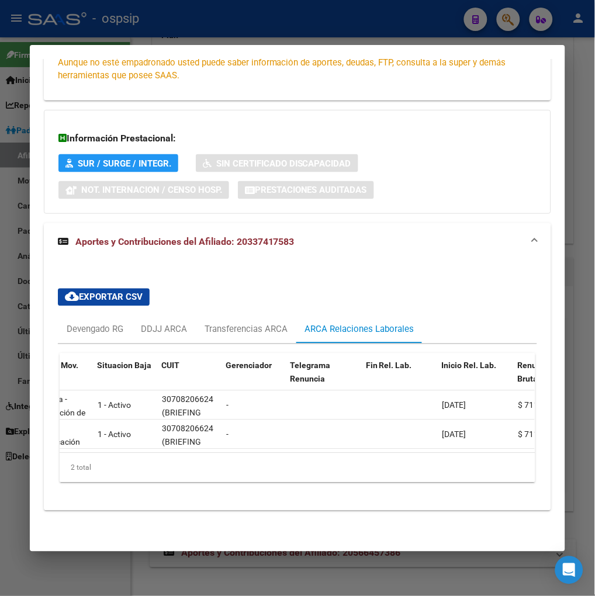
scroll to position [0, 0]
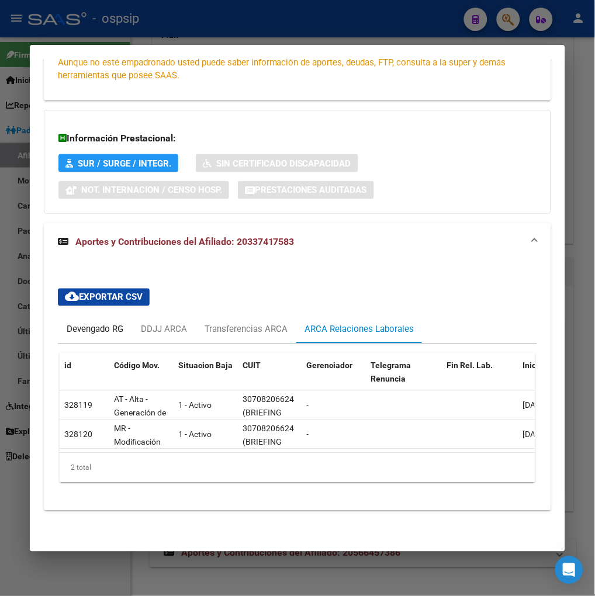
click at [96, 323] on div "Devengado RG" at bounding box center [95, 329] width 57 height 13
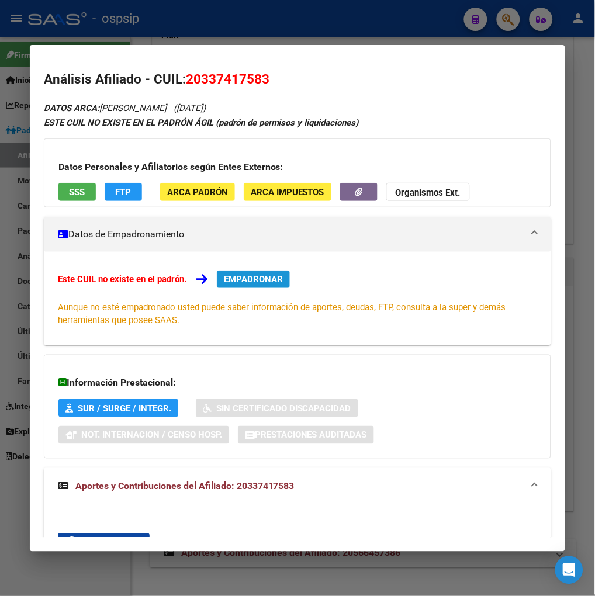
click at [238, 284] on button "EMPADRONAR" at bounding box center [253, 279] width 73 height 18
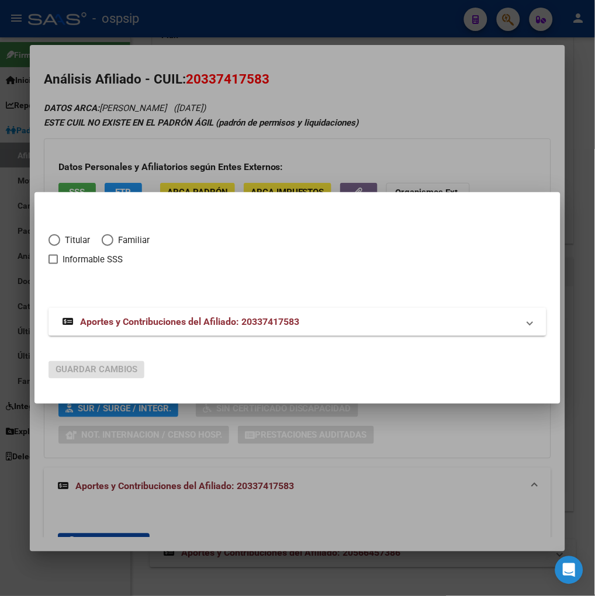
click at [55, 236] on span "Elija una opción" at bounding box center [54, 240] width 12 height 12
click at [55, 236] on input "Titular" at bounding box center [54, 240] width 12 height 12
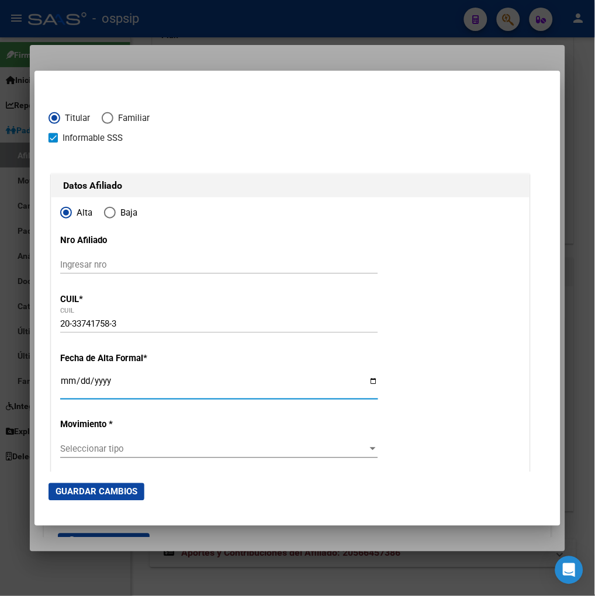
click at [65, 392] on input "Ingresar fecha" at bounding box center [219, 386] width 318 height 19
click at [171, 442] on div "Seleccionar tipo Seleccionar tipo" at bounding box center [219, 449] width 318 height 18
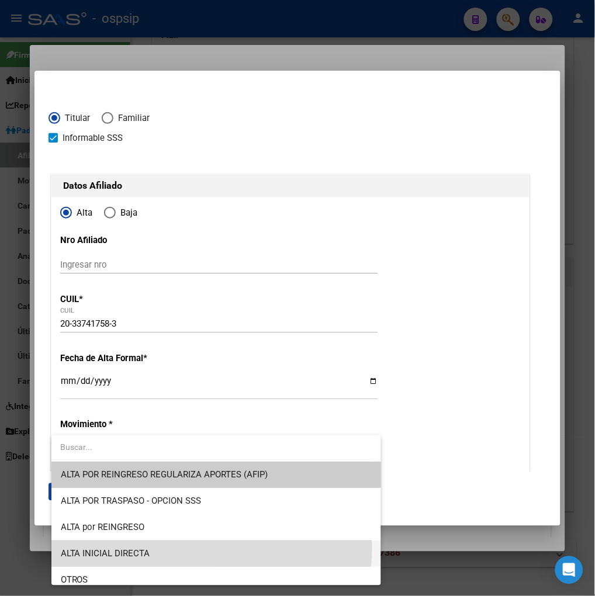
click at [147, 547] on span "ALTA INICIAL DIRECTA" at bounding box center [216, 554] width 311 height 26
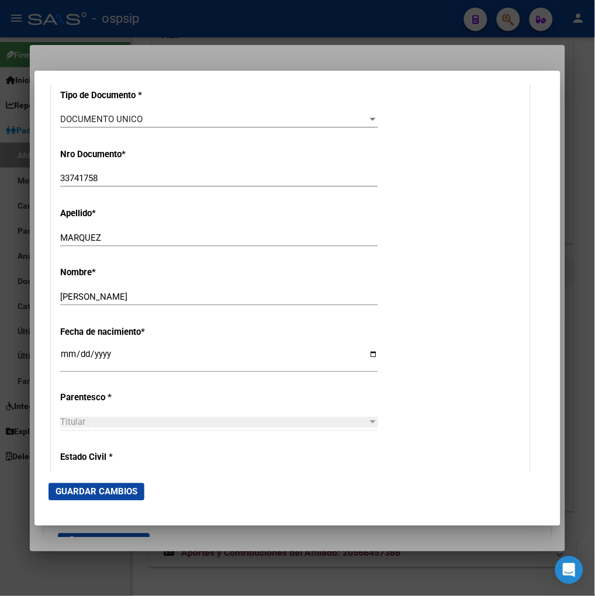
scroll to position [454, 0]
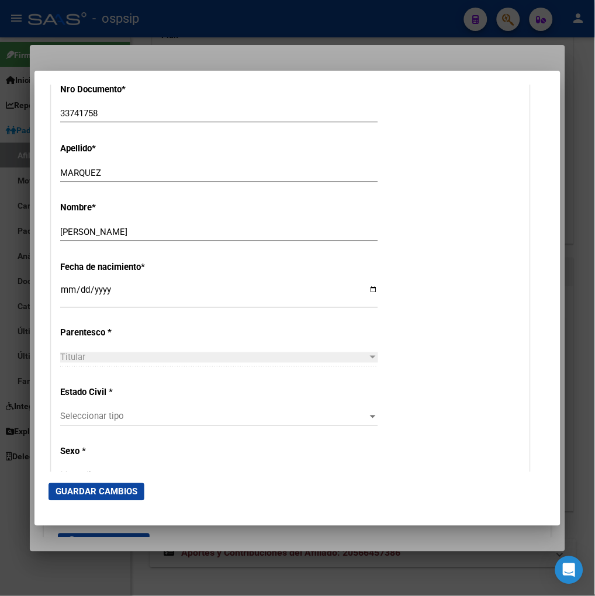
click at [150, 415] on span "Seleccionar tipo" at bounding box center [213, 416] width 307 height 11
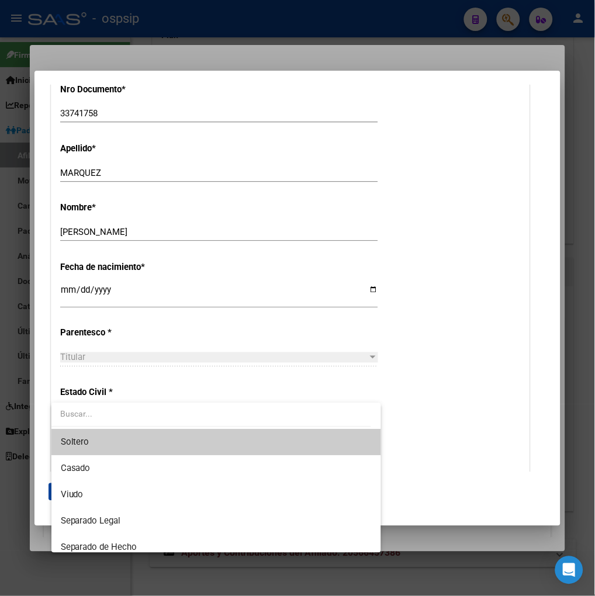
click at [127, 440] on span "Soltero" at bounding box center [216, 442] width 311 height 26
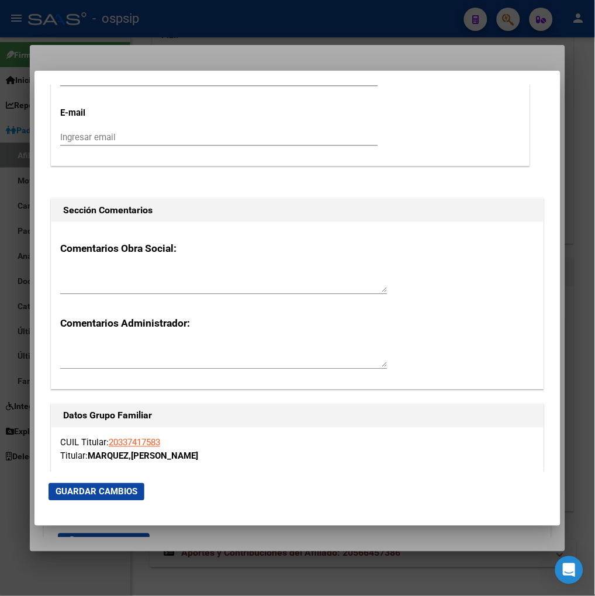
scroll to position [1752, 0]
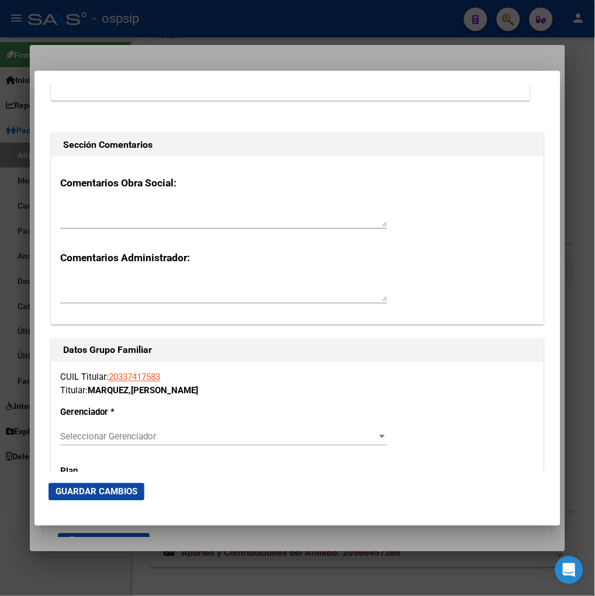
click at [236, 430] on div "Seleccionar Gerenciador Seleccionar Gerenciador" at bounding box center [223, 437] width 327 height 18
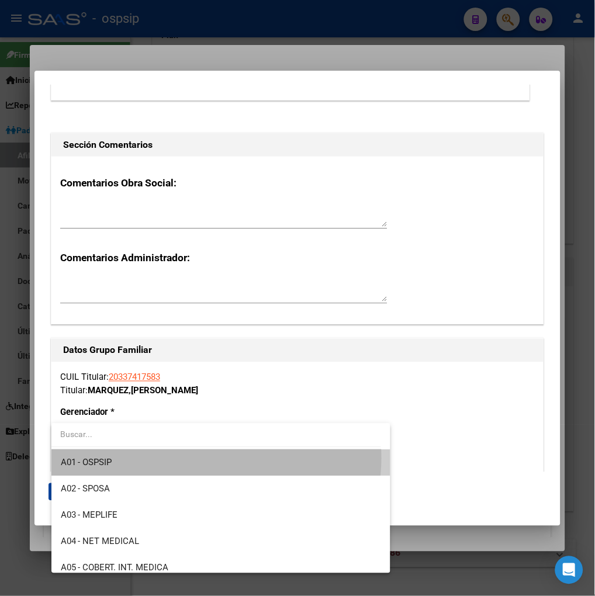
click at [213, 459] on span "A01 - OSPSIP" at bounding box center [221, 463] width 321 height 26
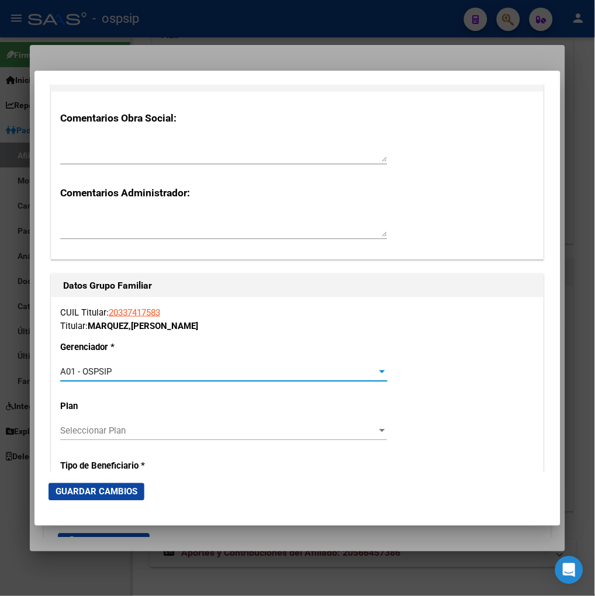
scroll to position [1882, 0]
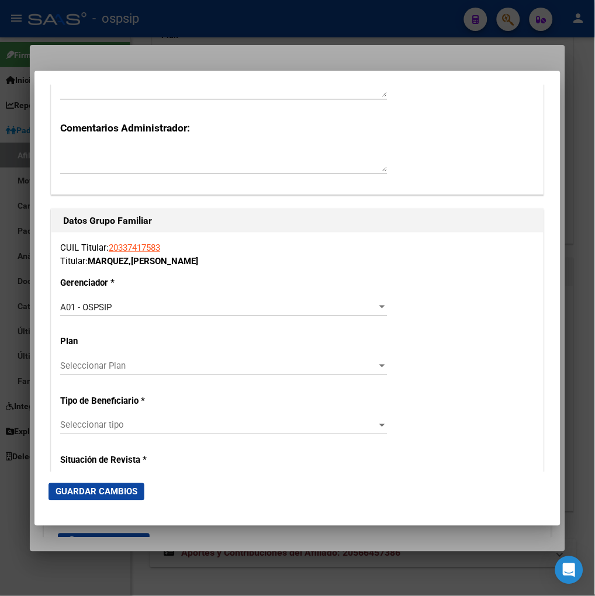
click at [207, 432] on div "Seleccionar tipo Seleccionar tipo" at bounding box center [223, 425] width 327 height 18
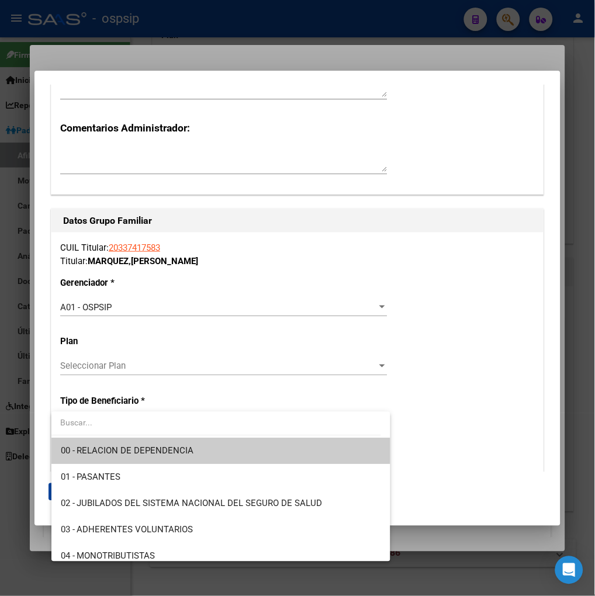
drag, startPoint x: 194, startPoint y: 448, endPoint x: 189, endPoint y: 444, distance: 6.7
click at [194, 446] on span "00 - RELACION DE DEPENDENCIA" at bounding box center [221, 451] width 321 height 26
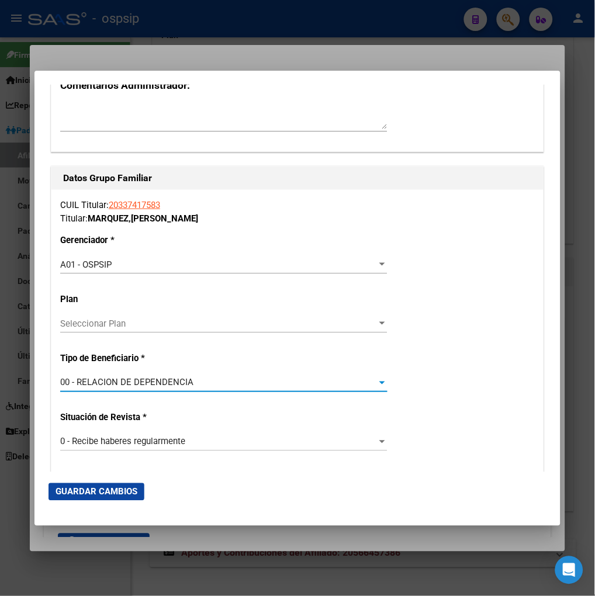
scroll to position [2012, 0]
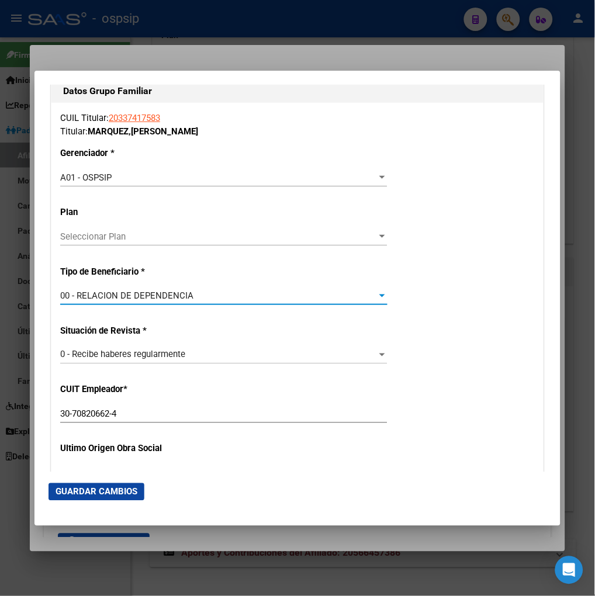
click at [68, 488] on span "Guardar Cambios" at bounding box center [96, 492] width 82 height 11
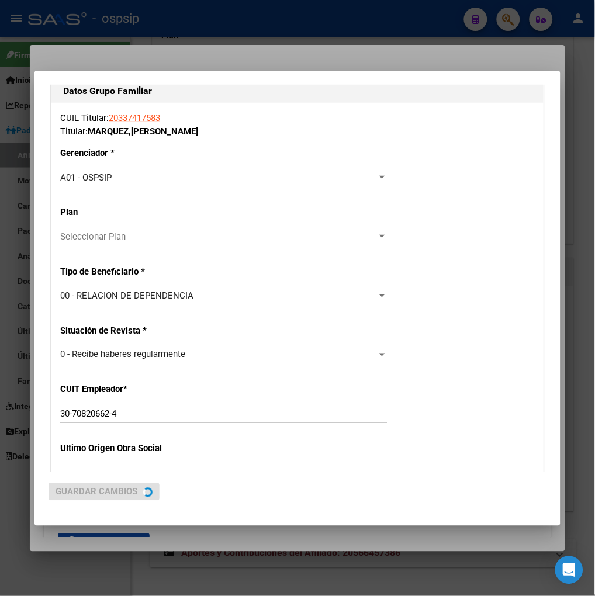
scroll to position [0, 0]
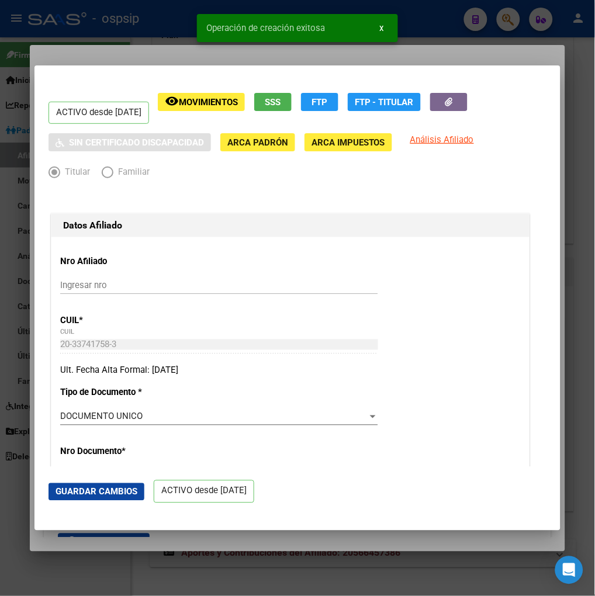
click at [90, 491] on span "Guardar Cambios" at bounding box center [96, 492] width 82 height 11
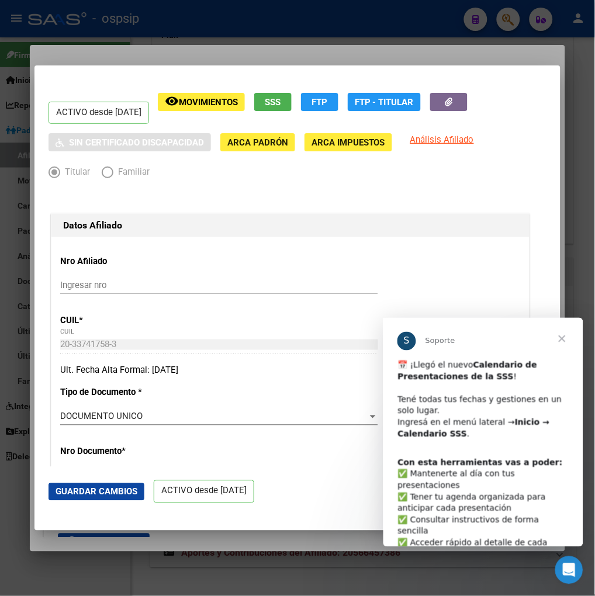
click at [499, 20] on div at bounding box center [297, 298] width 595 height 596
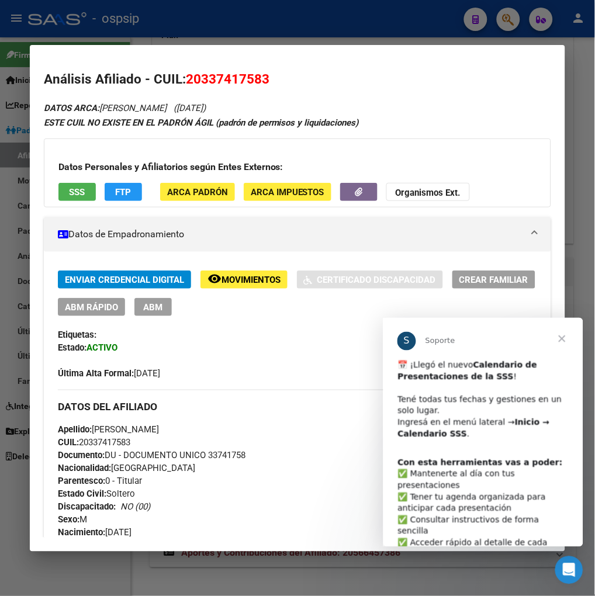
click at [508, 27] on div at bounding box center [297, 298] width 595 height 596
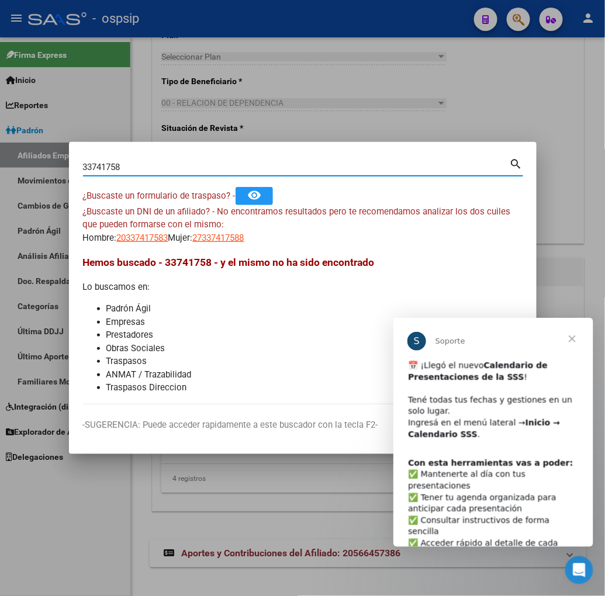
click at [129, 170] on input "33741758" at bounding box center [296, 167] width 426 height 11
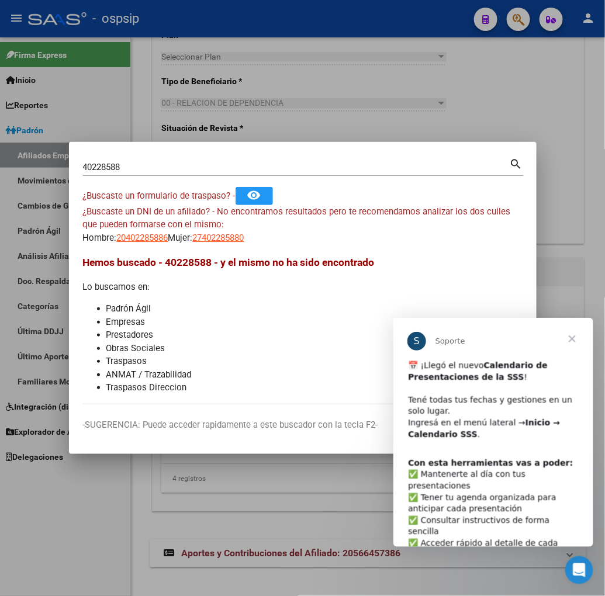
click at [125, 165] on input "40228588" at bounding box center [296, 167] width 426 height 11
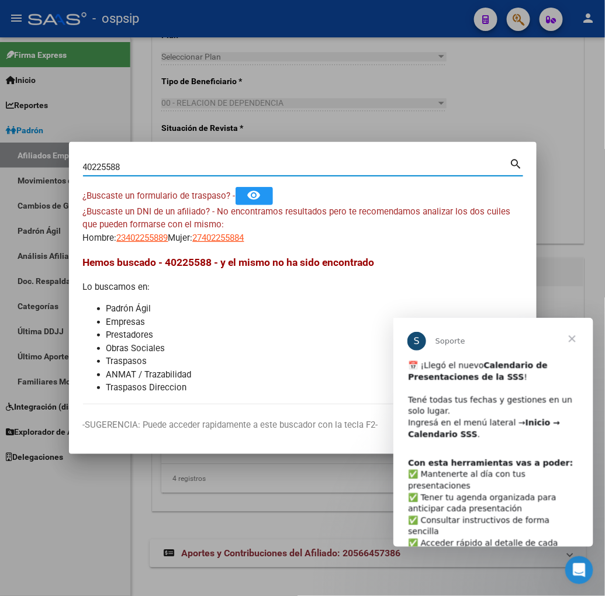
click at [582, 334] on span "Cerrar" at bounding box center [571, 338] width 42 height 42
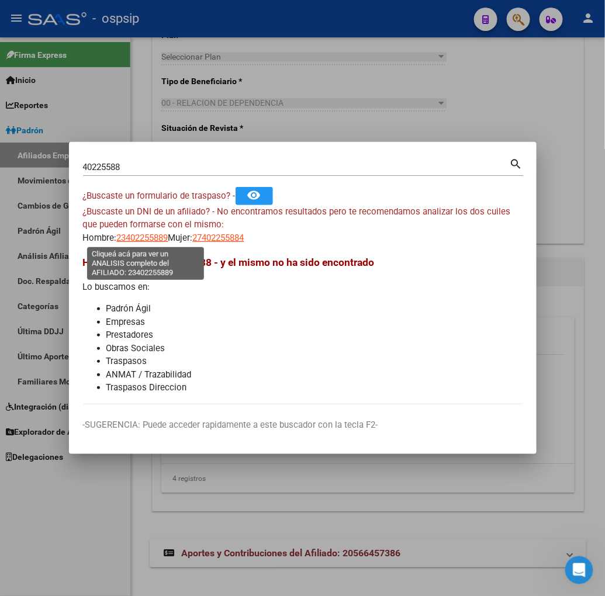
click at [147, 239] on span "23402255889" at bounding box center [142, 237] width 51 height 11
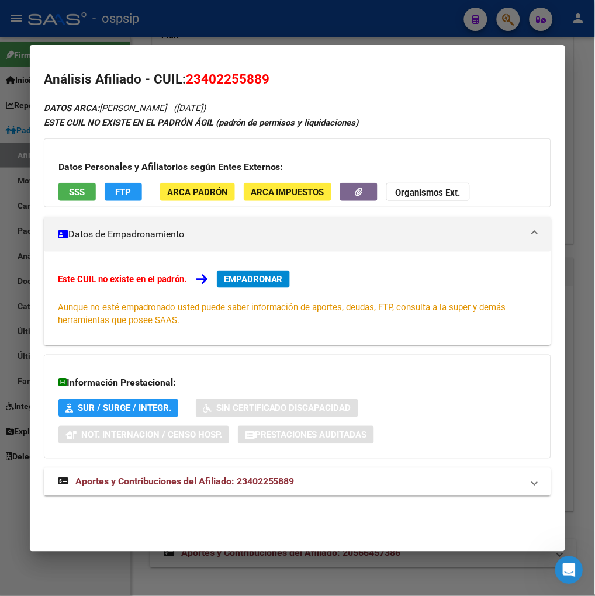
click at [498, 27] on div at bounding box center [297, 298] width 595 height 596
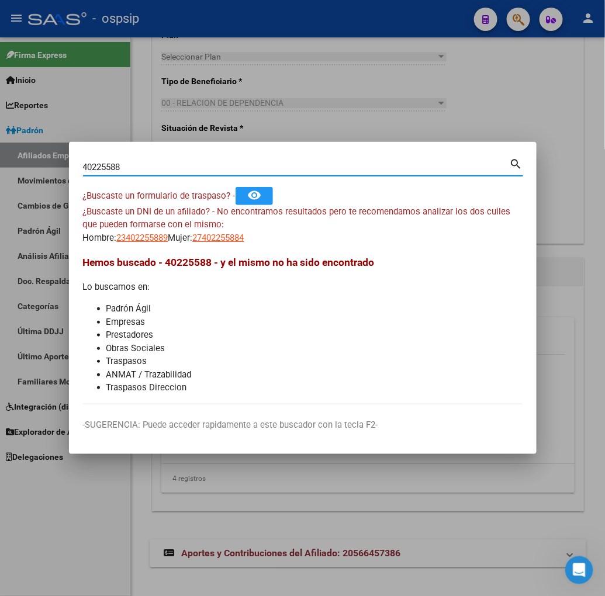
click at [155, 162] on input "40225588" at bounding box center [296, 167] width 426 height 11
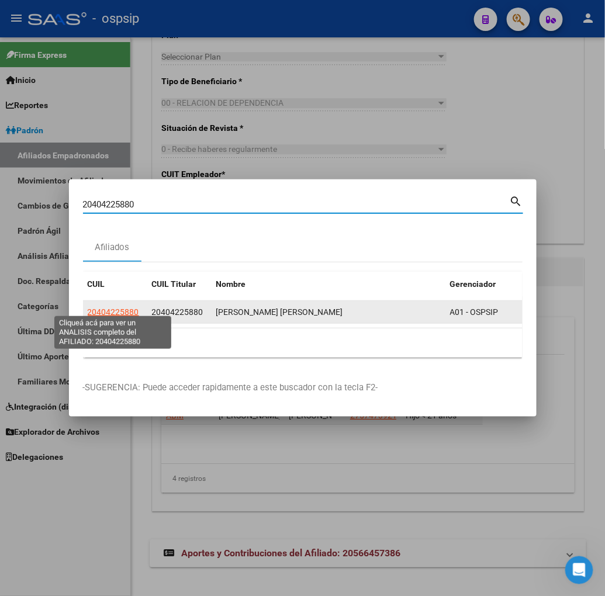
click at [110, 307] on span "20404225880" at bounding box center [113, 311] width 51 height 9
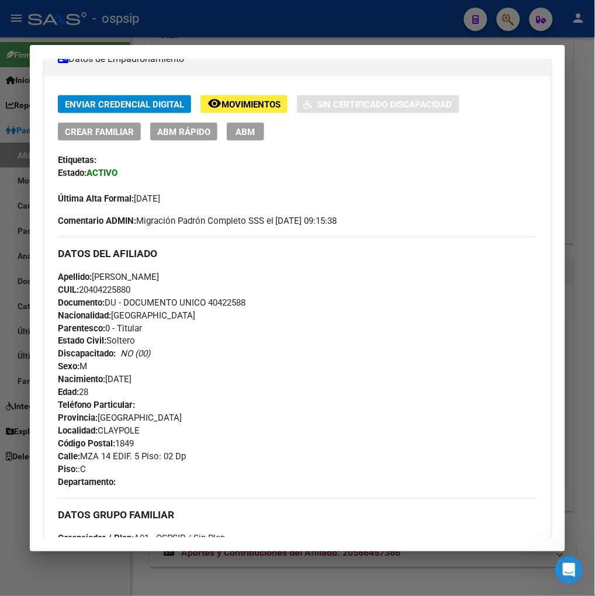
scroll to position [195, 0]
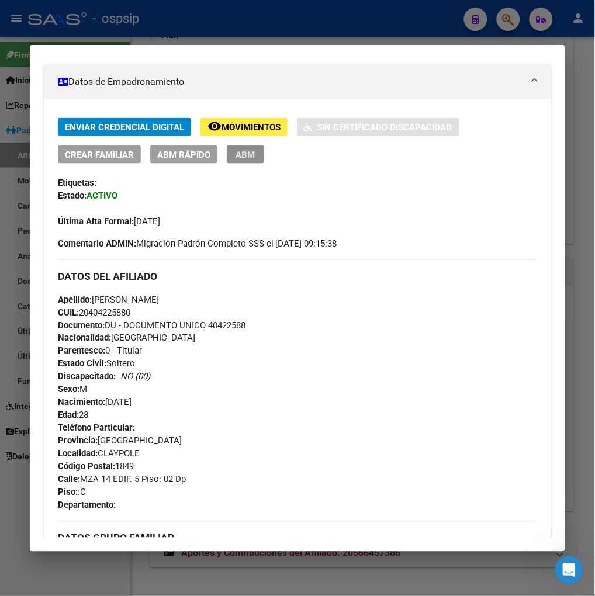
click at [238, 156] on span "ABM" at bounding box center [244, 155] width 19 height 11
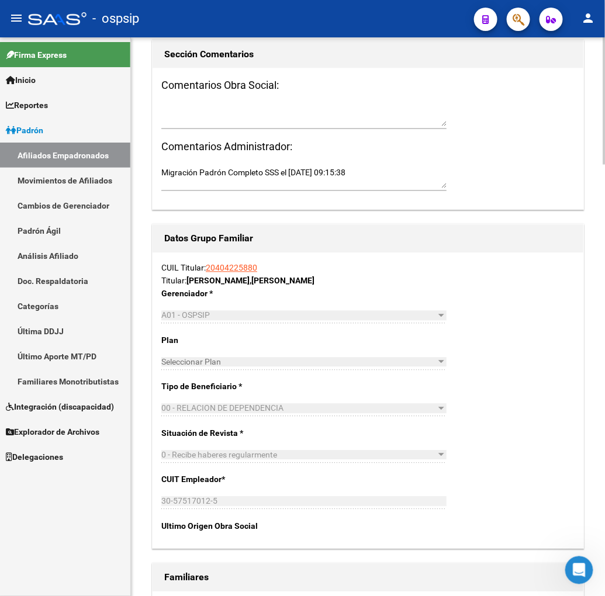
scroll to position [1687, 0]
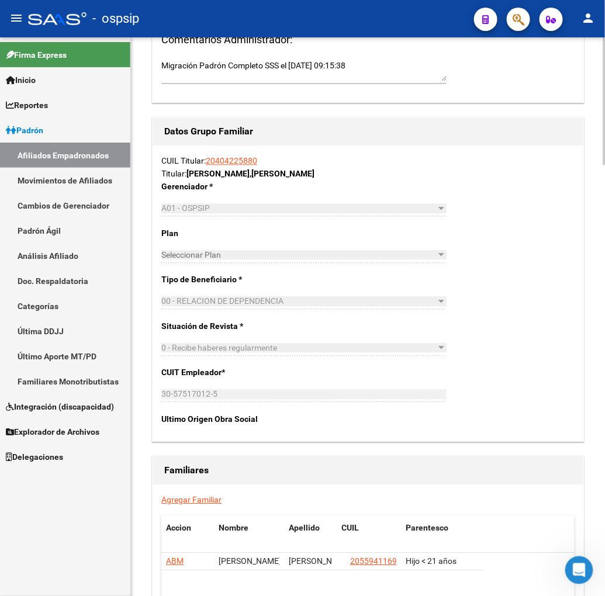
click at [186, 495] on link "Agregar Familiar" at bounding box center [191, 499] width 60 height 9
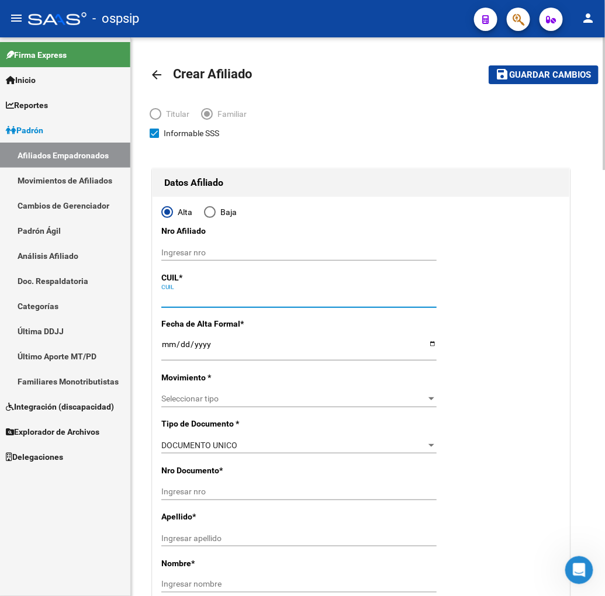
click at [189, 300] on input "CUIL" at bounding box center [298, 299] width 275 height 10
click at [164, 352] on input "Ingresar fecha" at bounding box center [298, 348] width 275 height 18
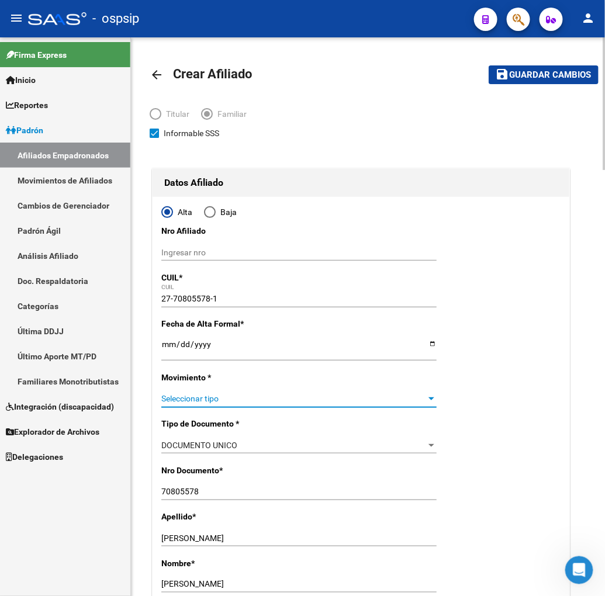
click at [238, 400] on span "Seleccionar tipo" at bounding box center [293, 399] width 265 height 10
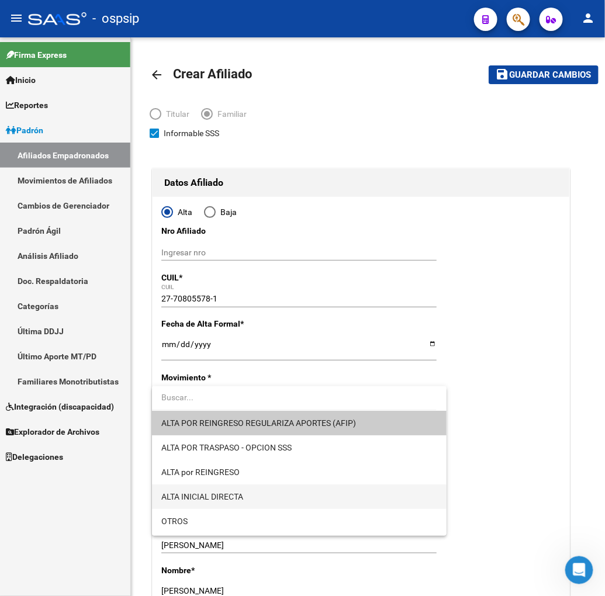
click at [248, 488] on span "ALTA INICIAL DIRECTA" at bounding box center [299, 496] width 276 height 25
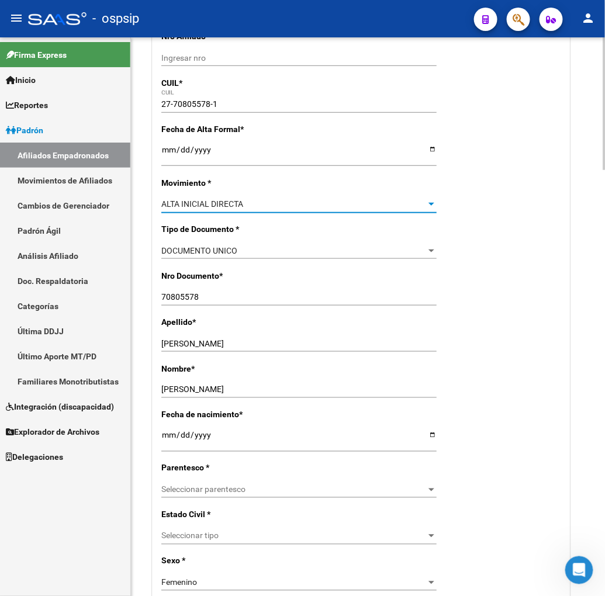
scroll to position [259, 0]
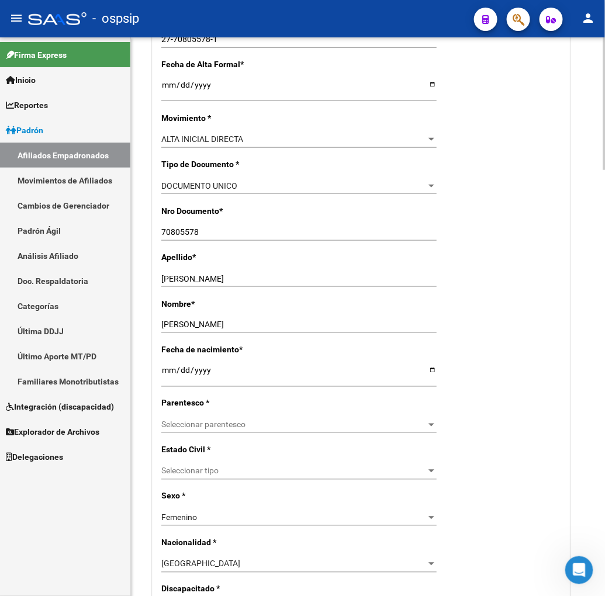
click at [239, 418] on div "Seleccionar parentesco Seleccionar parentesco" at bounding box center [298, 424] width 275 height 16
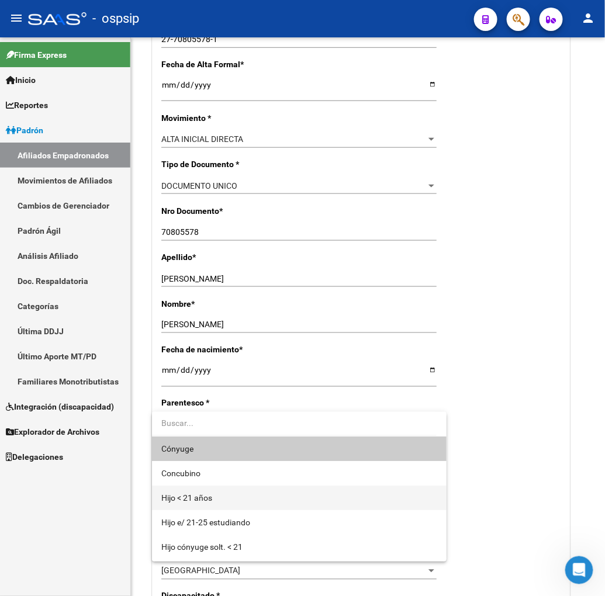
click at [217, 500] on span "Hijo < 21 años" at bounding box center [299, 497] width 276 height 25
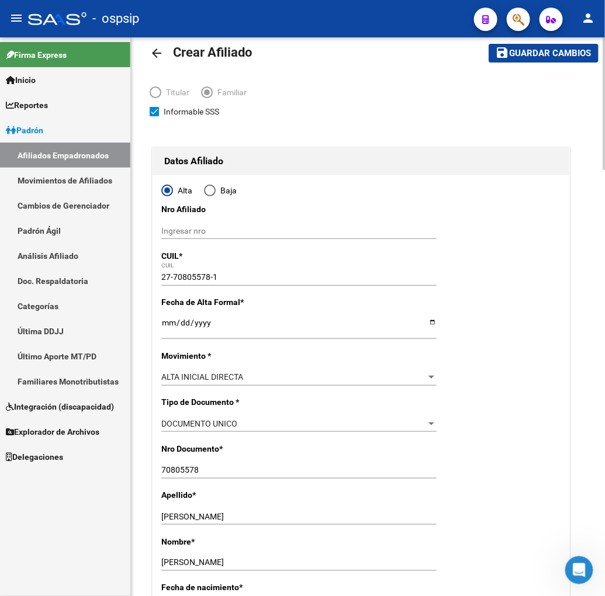
scroll to position [0, 0]
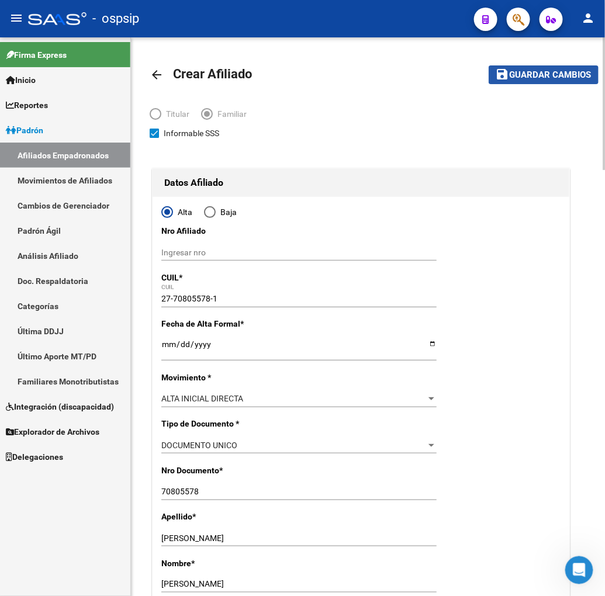
click at [539, 77] on span "Guardar cambios" at bounding box center [550, 75] width 82 height 11
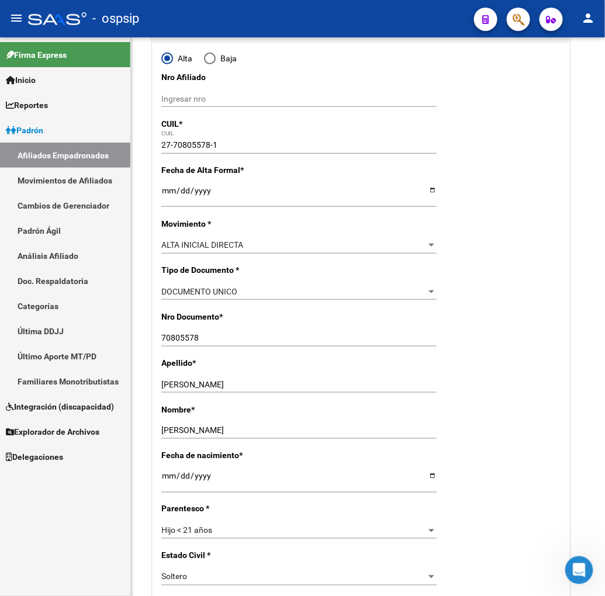
scroll to position [259, 0]
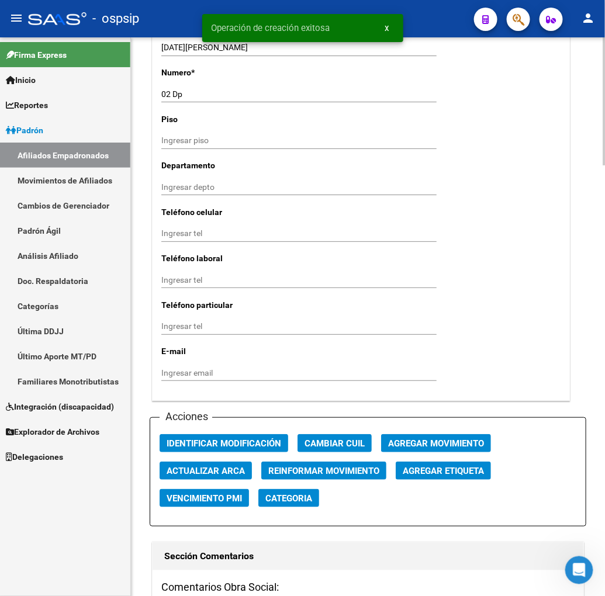
scroll to position [1103, 0]
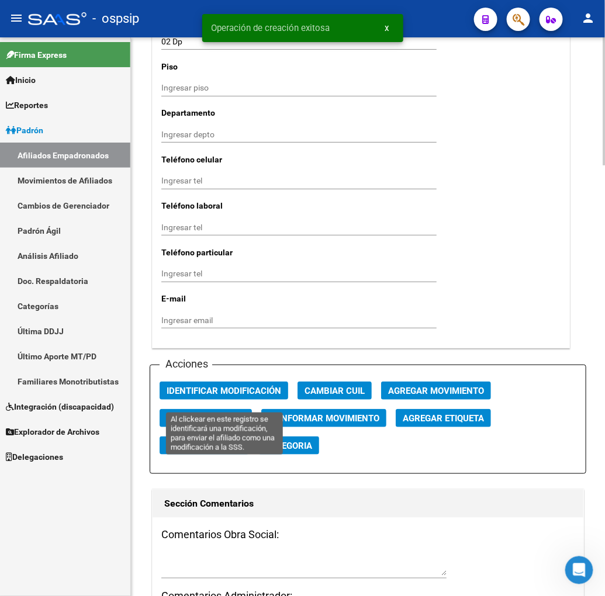
drag, startPoint x: 211, startPoint y: 400, endPoint x: 255, endPoint y: 416, distance: 47.1
click at [223, 396] on span "Identificar Modificación" at bounding box center [223, 391] width 114 height 11
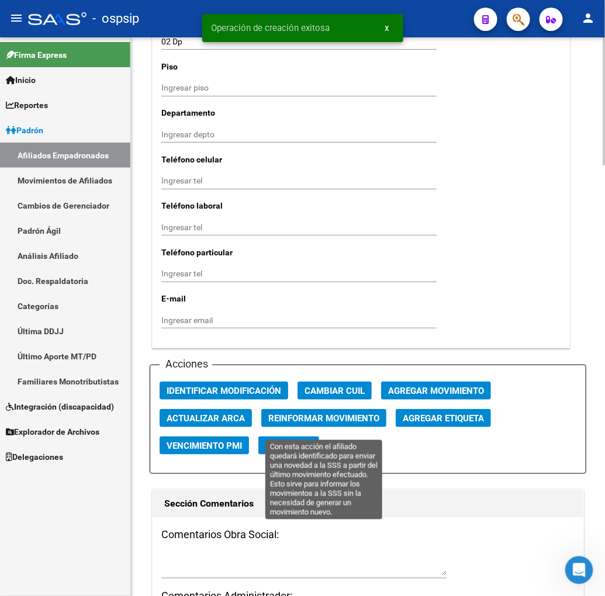
click at [305, 423] on span "Reinformar Movimiento" at bounding box center [323, 418] width 111 height 11
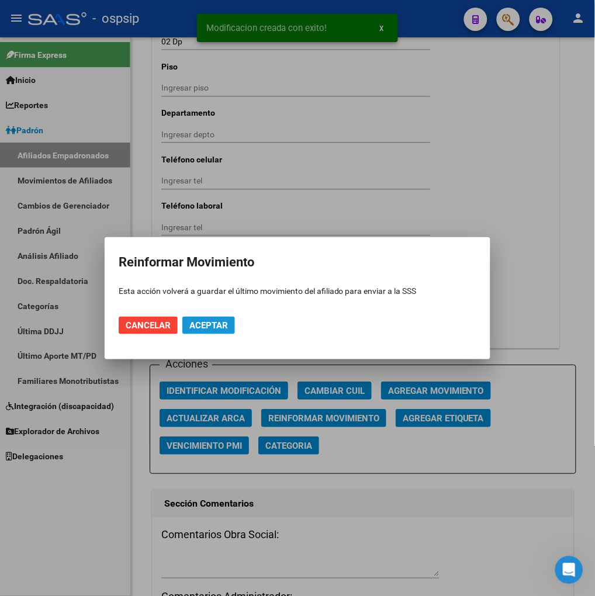
click at [212, 324] on span "Aceptar" at bounding box center [208, 325] width 39 height 11
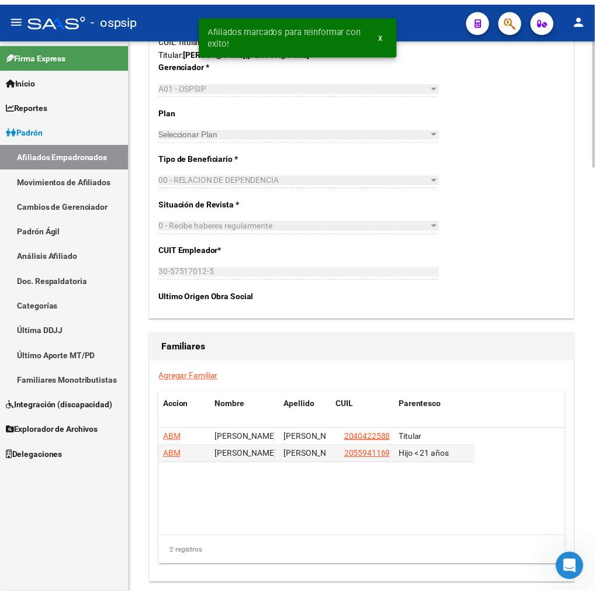
scroll to position [1870, 0]
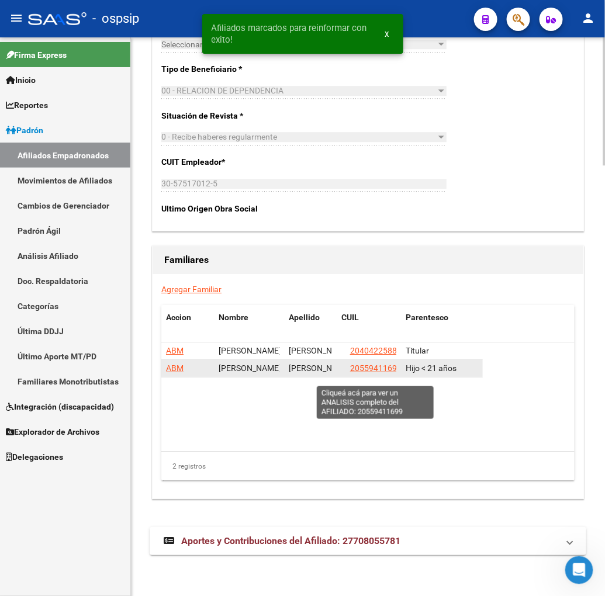
click at [372, 373] on span "20559411699" at bounding box center [375, 367] width 51 height 9
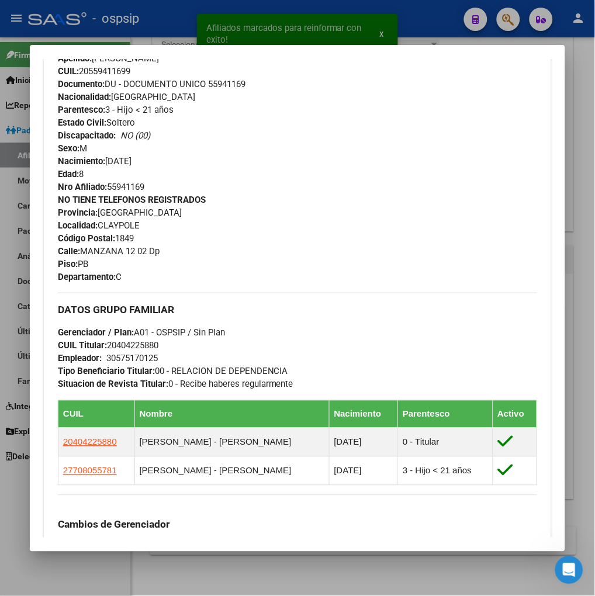
scroll to position [454, 0]
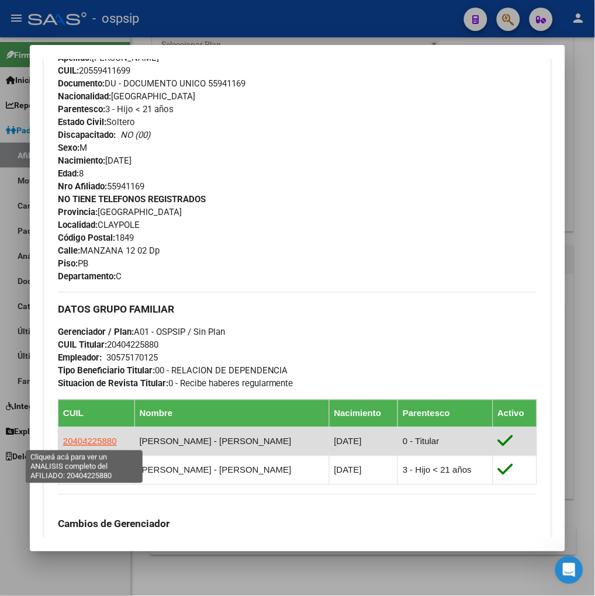
click at [79, 440] on span "20404225880" at bounding box center [90, 441] width 54 height 10
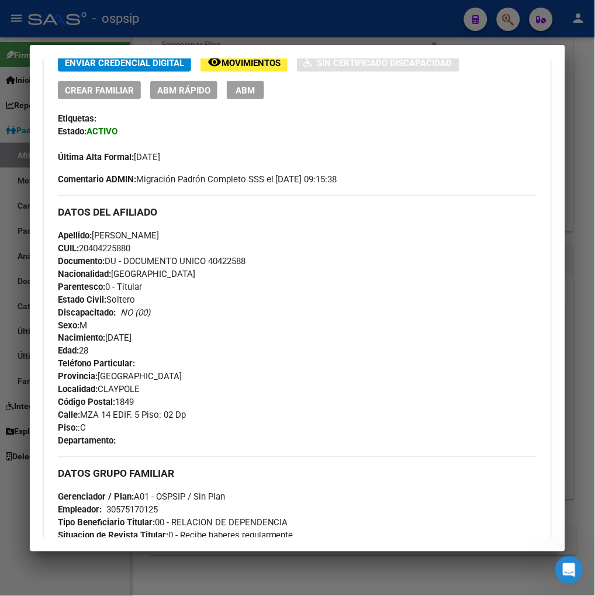
scroll to position [259, 0]
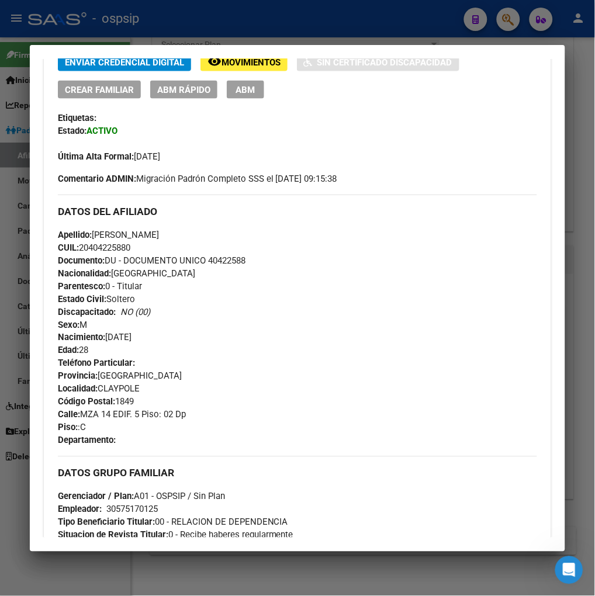
drag, startPoint x: 78, startPoint y: 417, endPoint x: 187, endPoint y: 415, distance: 109.8
click at [187, 415] on div "Teléfono Particular: Provincia: [GEOGRAPHIC_DATA] Localidad: [GEOGRAPHIC_DATA] …" at bounding box center [297, 402] width 479 height 90
copy span "MZA 14 EDIF. 5 Piso: 02 Dp"
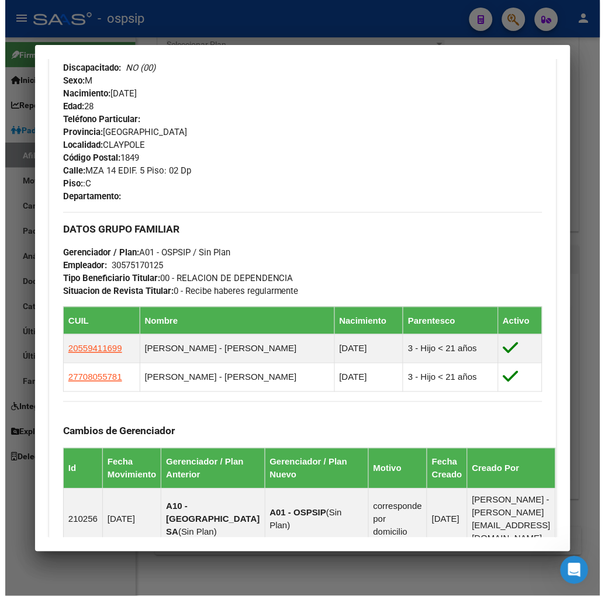
scroll to position [584, 0]
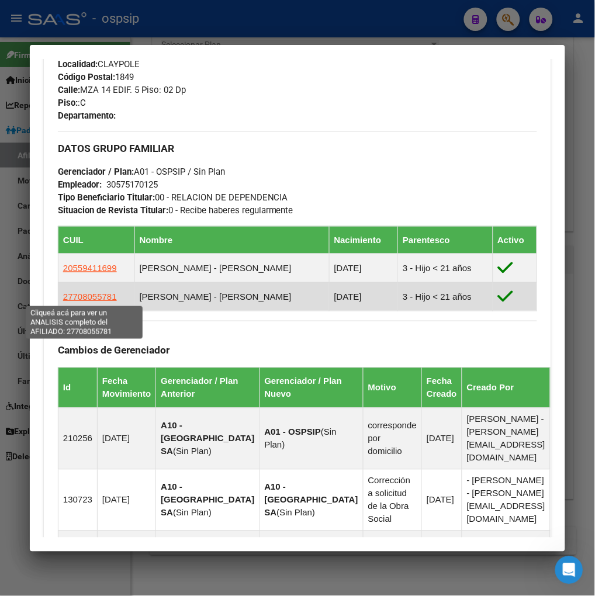
click at [93, 299] on span "27708055781" at bounding box center [90, 296] width 54 height 10
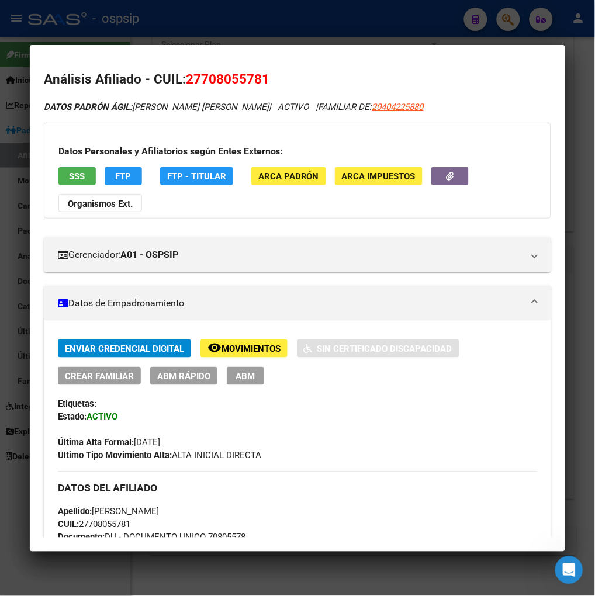
click at [236, 374] on span "ABM" at bounding box center [244, 376] width 19 height 11
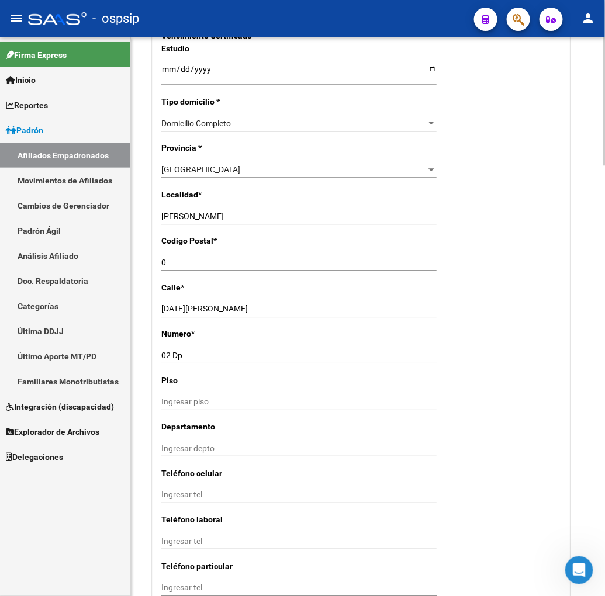
scroll to position [766, 0]
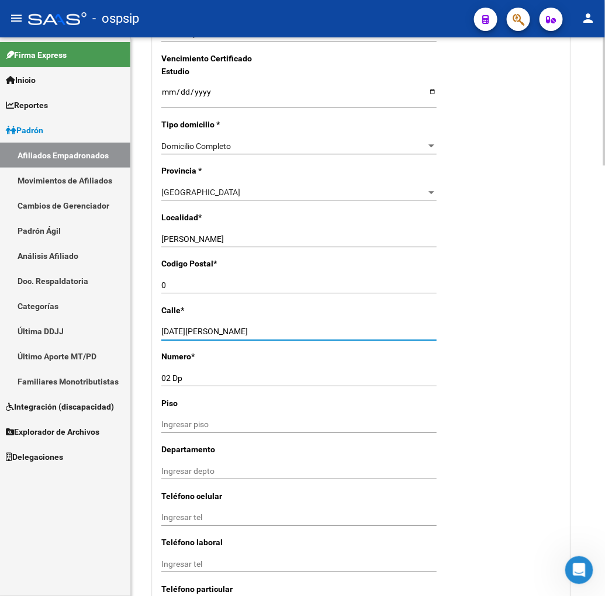
drag, startPoint x: 161, startPoint y: 339, endPoint x: 237, endPoint y: 341, distance: 75.4
click at [237, 336] on input "[DATE][PERSON_NAME]" at bounding box center [298, 332] width 275 height 10
paste input "27708055781"
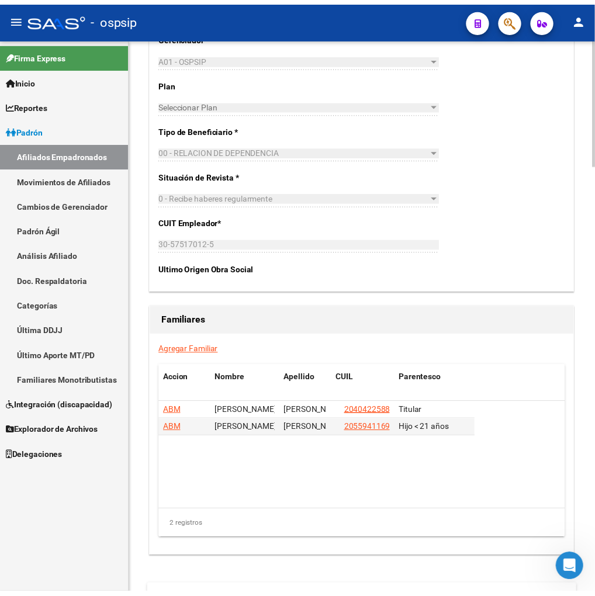
scroll to position [1880, 0]
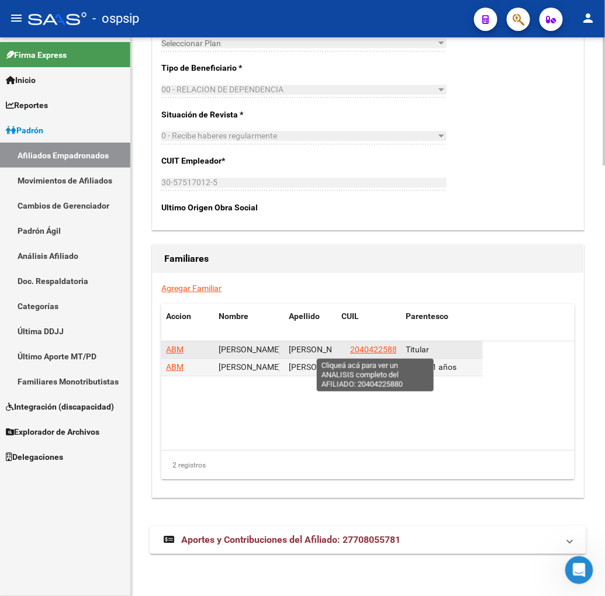
click at [373, 350] on span "20404225880" at bounding box center [375, 349] width 51 height 9
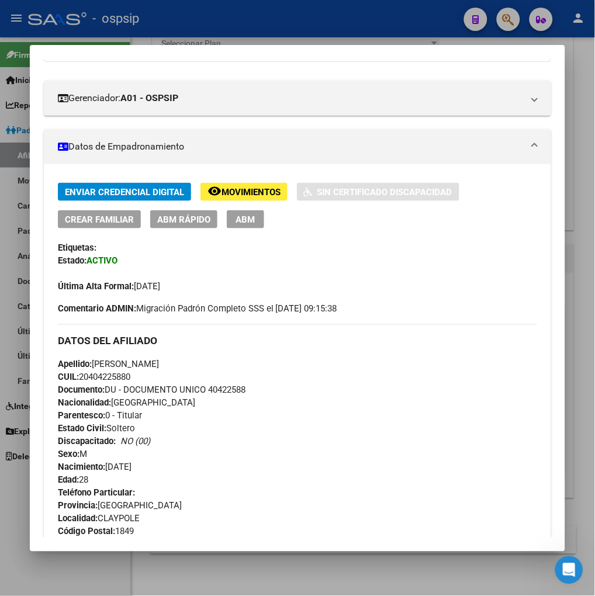
scroll to position [259, 0]
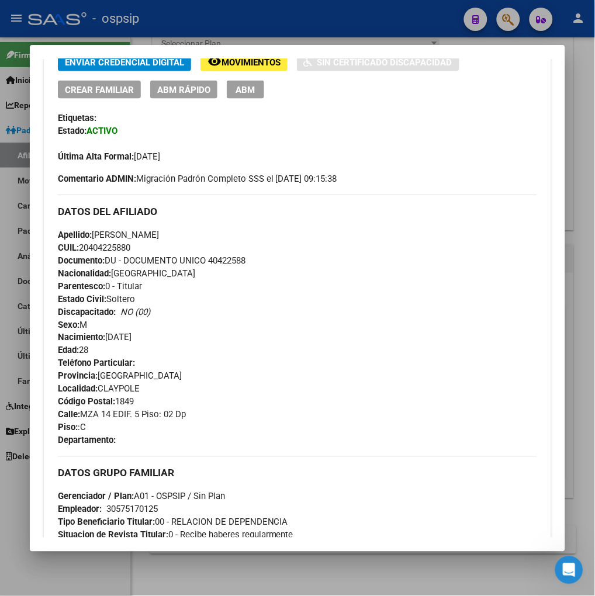
drag, startPoint x: 78, startPoint y: 415, endPoint x: 189, endPoint y: 412, distance: 111.0
click at [189, 412] on div "Teléfono Particular: Provincia: [GEOGRAPHIC_DATA] Localidad: [GEOGRAPHIC_DATA] …" at bounding box center [297, 402] width 479 height 90
drag, startPoint x: 148, startPoint y: 407, endPoint x: 220, endPoint y: 450, distance: 83.8
click at [290, 468] on h3 "DATOS GRUPO FAMILIAR" at bounding box center [297, 473] width 479 height 13
drag, startPoint x: 78, startPoint y: 412, endPoint x: 190, endPoint y: 413, distance: 111.6
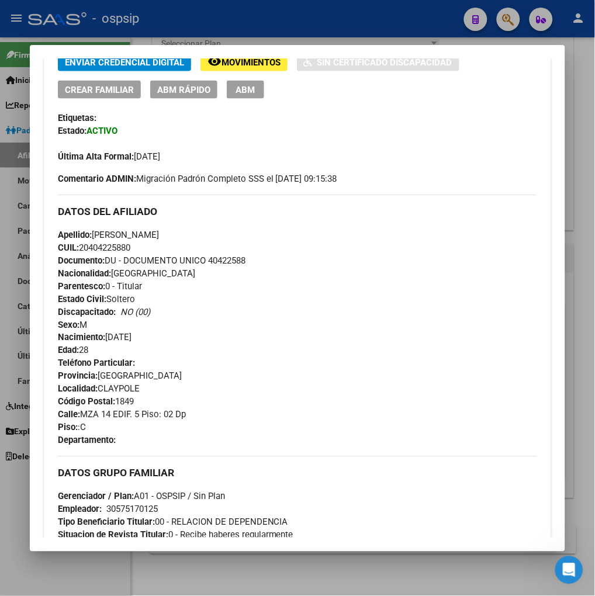
click at [190, 413] on div "Teléfono Particular: Provincia: [GEOGRAPHIC_DATA] Localidad: [GEOGRAPHIC_DATA] …" at bounding box center [297, 402] width 479 height 90
copy span "MZA 14 EDIF. 5 Piso: 02 Dp"
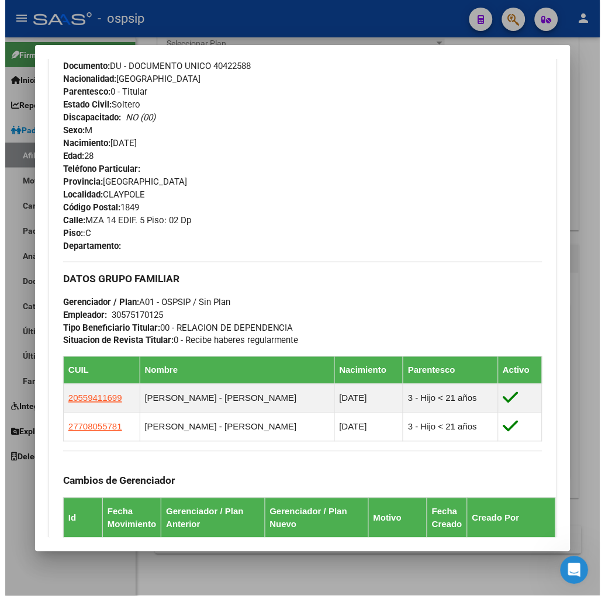
scroll to position [649, 0]
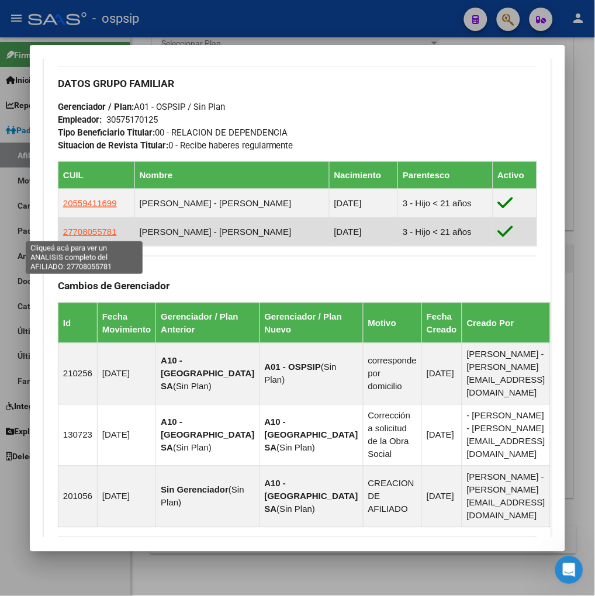
click at [86, 232] on span "27708055781" at bounding box center [90, 232] width 54 height 10
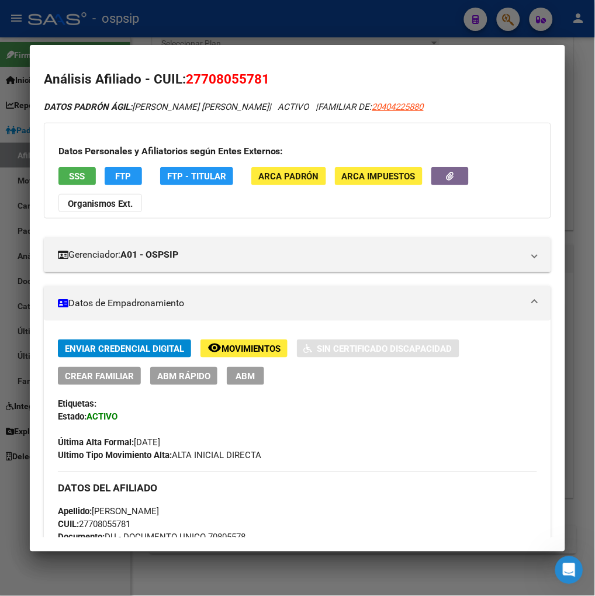
click at [227, 373] on button "ABM" at bounding box center [245, 376] width 37 height 18
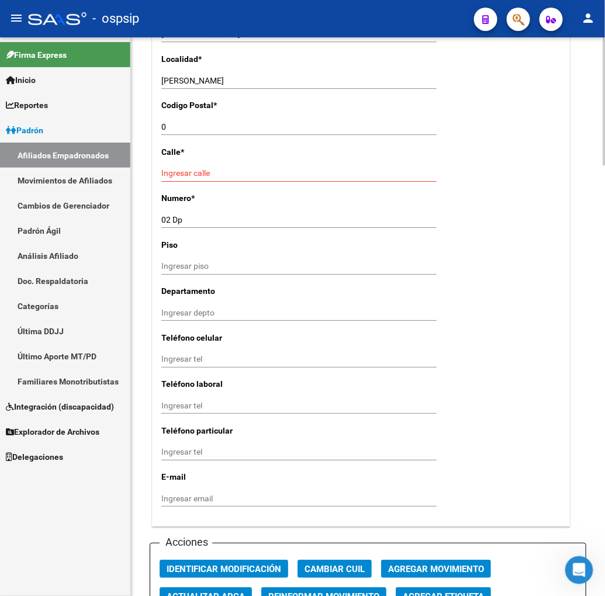
scroll to position [842, 0]
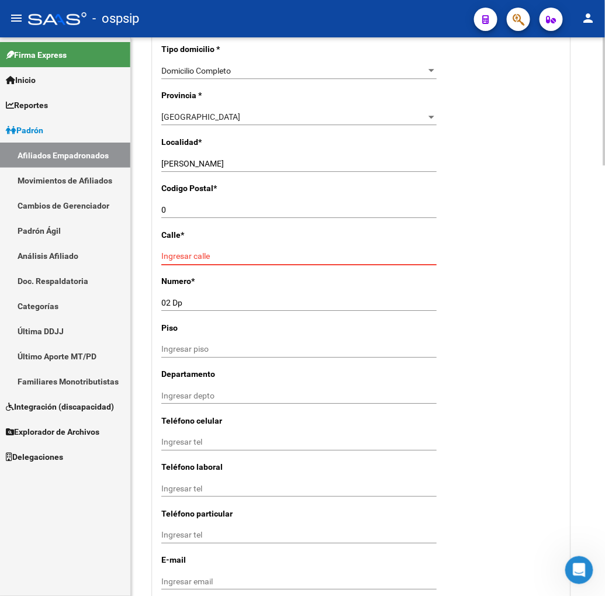
click at [176, 261] on input "Ingresar calle" at bounding box center [298, 256] width 275 height 10
paste input "27708055781"
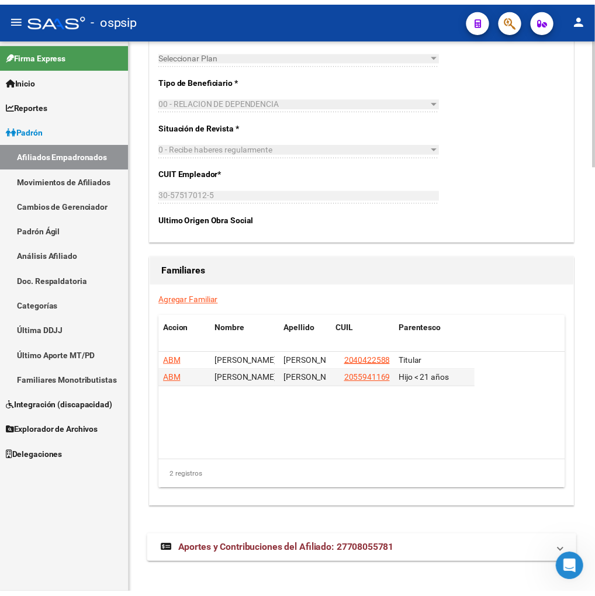
scroll to position [1880, 0]
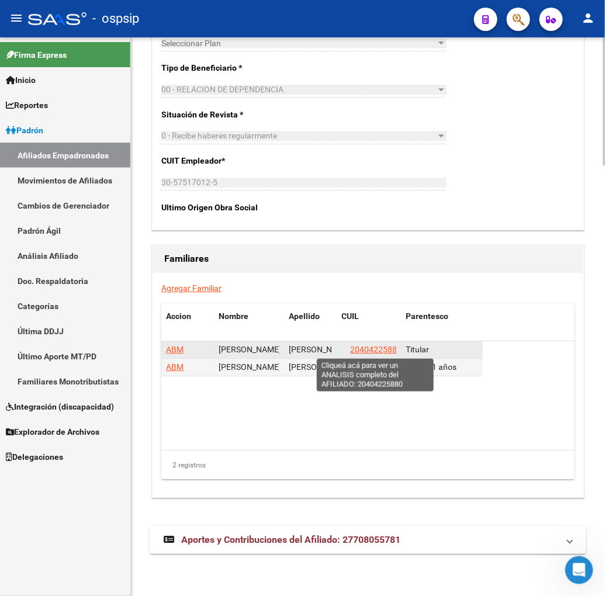
click at [370, 351] on span "20404225880" at bounding box center [375, 349] width 51 height 9
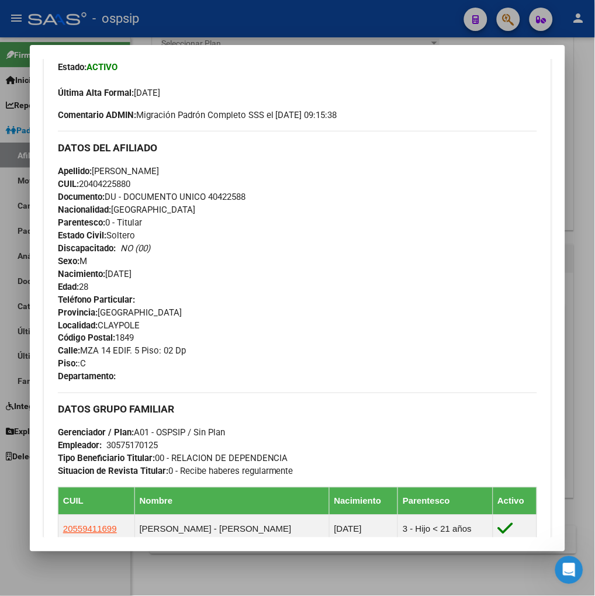
scroll to position [324, 0]
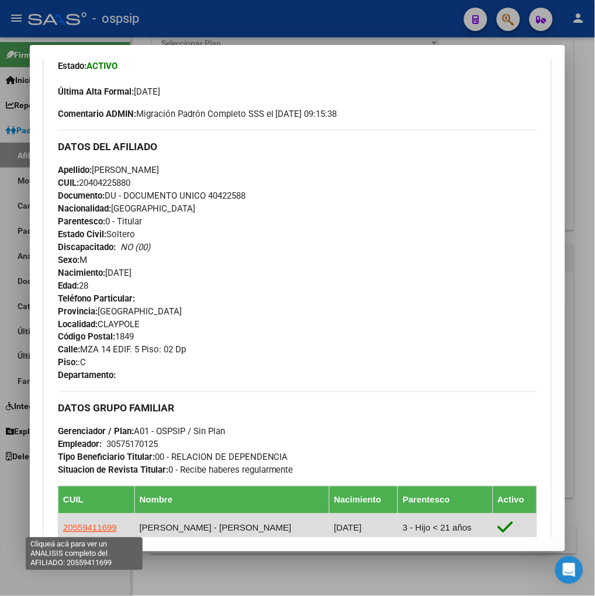
click at [80, 529] on span "20559411699" at bounding box center [90, 528] width 54 height 10
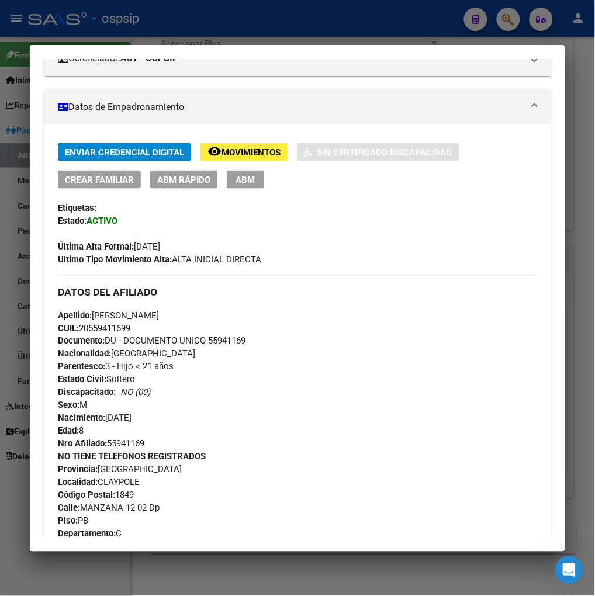
scroll to position [195, 0]
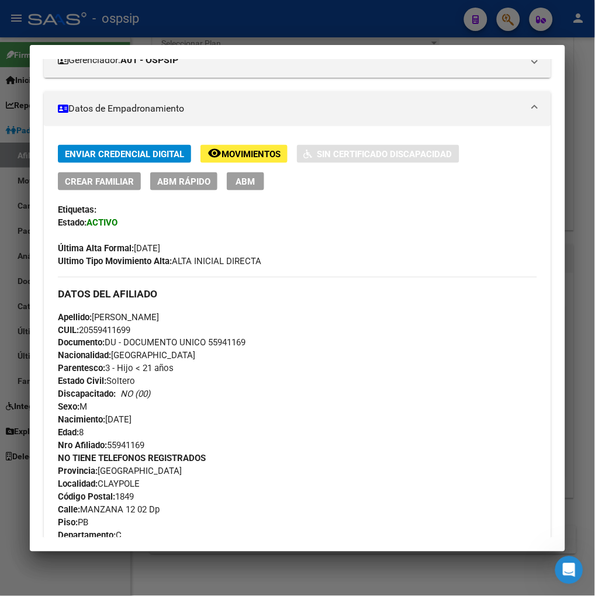
click at [249, 157] on span "Movimientos" at bounding box center [250, 154] width 59 height 11
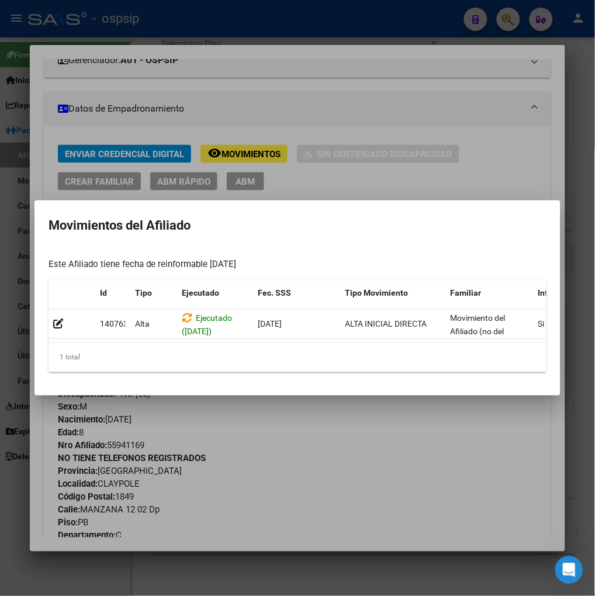
scroll to position [0, 249]
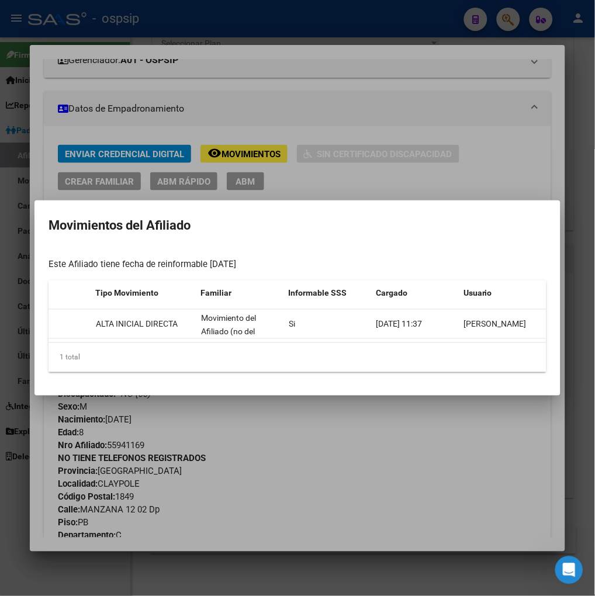
click at [463, 456] on div at bounding box center [297, 298] width 595 height 596
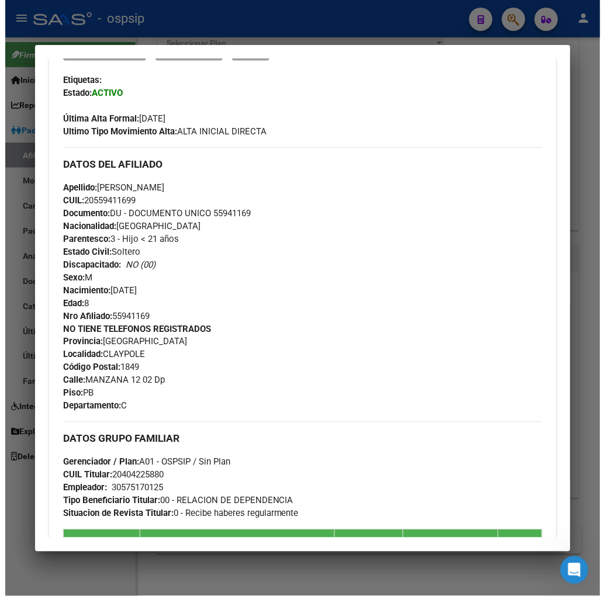
scroll to position [519, 0]
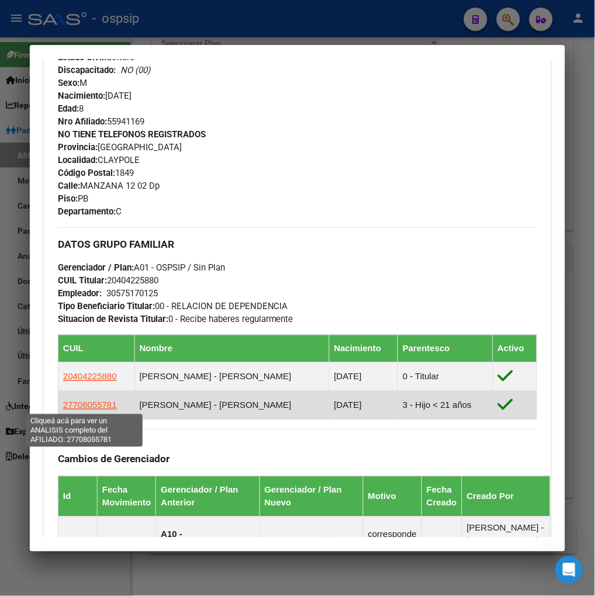
click at [79, 406] on span "27708055781" at bounding box center [90, 405] width 54 height 10
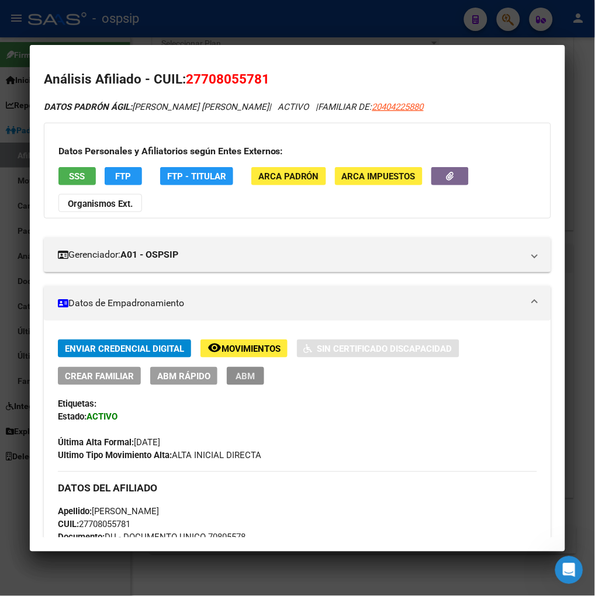
click at [248, 383] on button "ABM" at bounding box center [245, 376] width 37 height 18
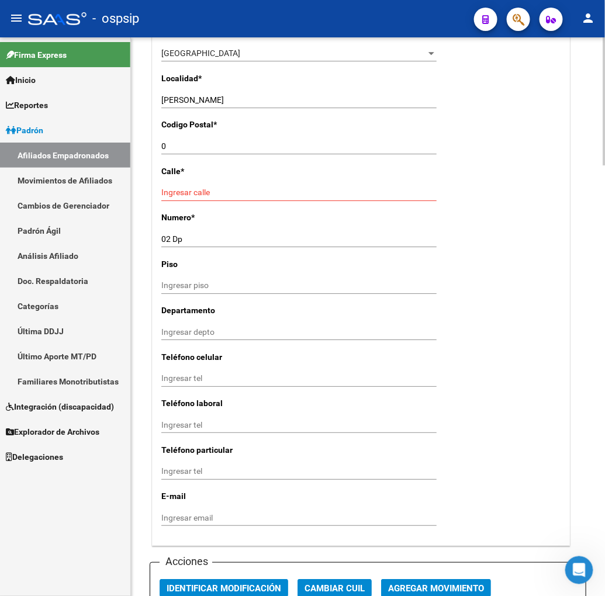
scroll to position [777, 0]
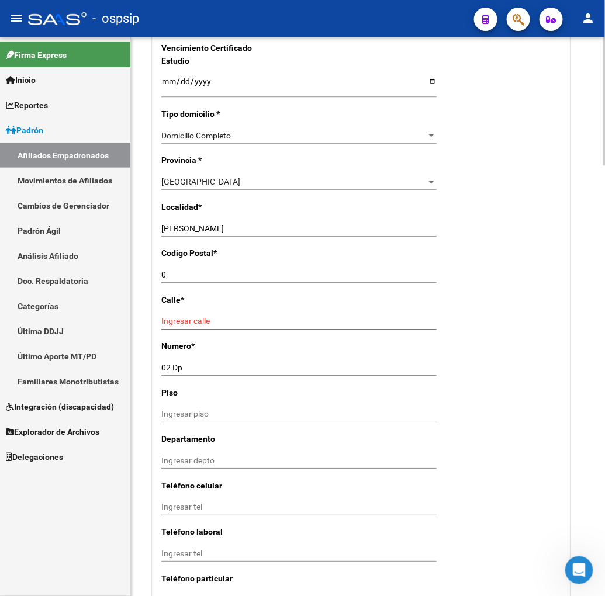
click at [334, 237] on div "[PERSON_NAME] Ingresar el nombre" at bounding box center [298, 228] width 275 height 16
click at [193, 280] on input "0" at bounding box center [298, 275] width 275 height 10
click at [209, 326] on input "Ingresar calle" at bounding box center [298, 321] width 275 height 10
click at [187, 373] on input "02 Dp" at bounding box center [298, 368] width 275 height 10
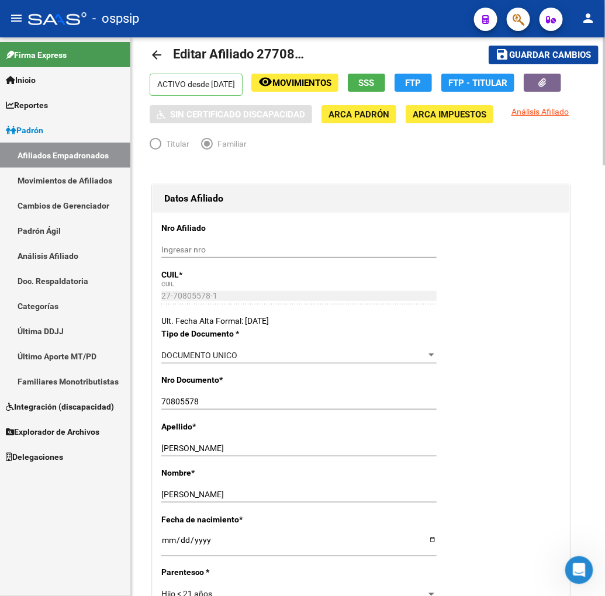
scroll to position [0, 0]
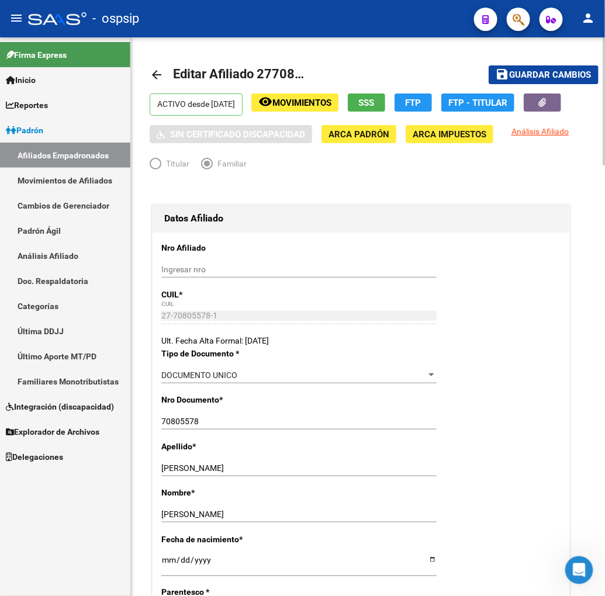
click at [567, 78] on span "Guardar cambios" at bounding box center [550, 75] width 82 height 11
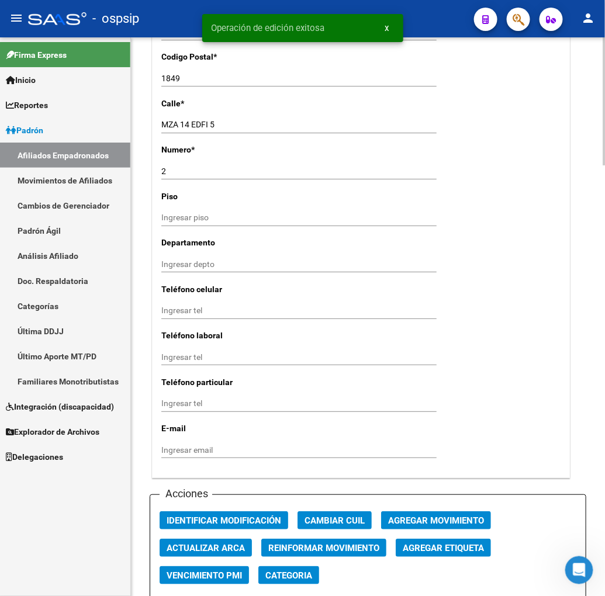
scroll to position [1168, 0]
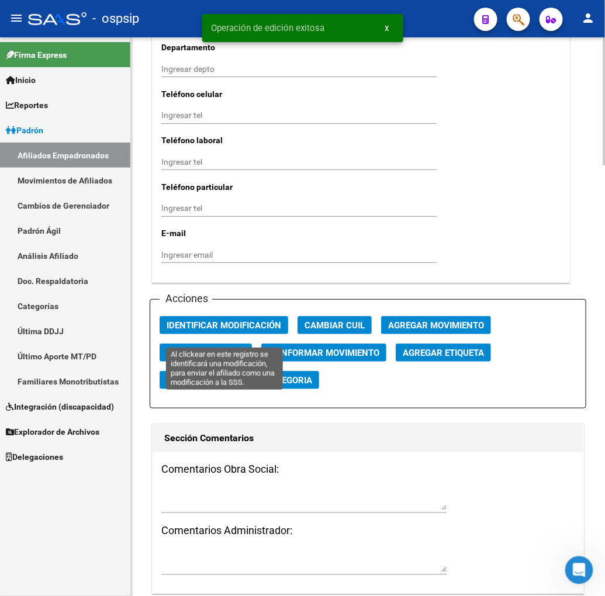
click at [211, 331] on span "Identificar Modificación" at bounding box center [223, 325] width 114 height 11
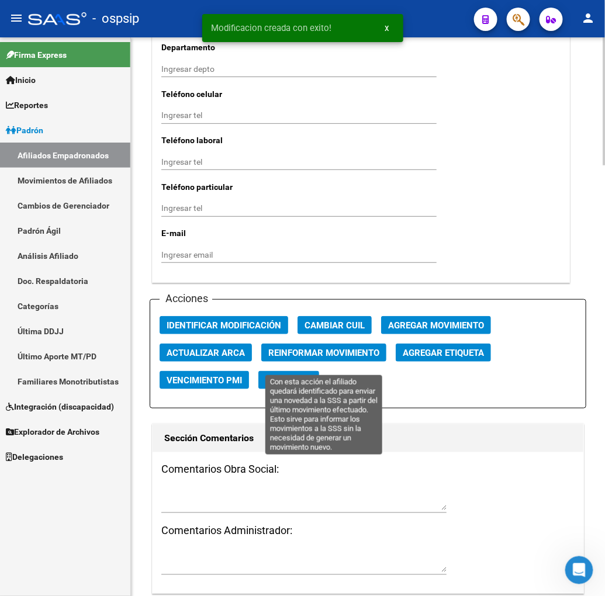
click at [284, 354] on button "Reinformar Movimiento" at bounding box center [323, 352] width 125 height 18
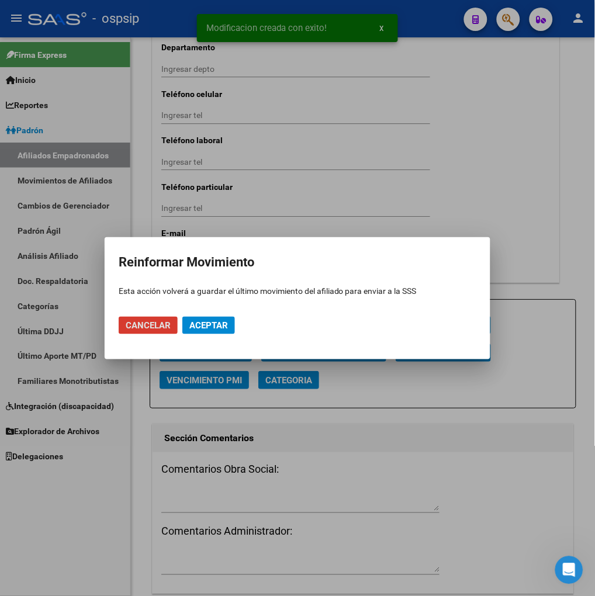
click at [189, 314] on mat-dialog-actions "Cancelar Aceptar" at bounding box center [297, 325] width 357 height 40
click at [195, 322] on span "Aceptar" at bounding box center [208, 325] width 39 height 11
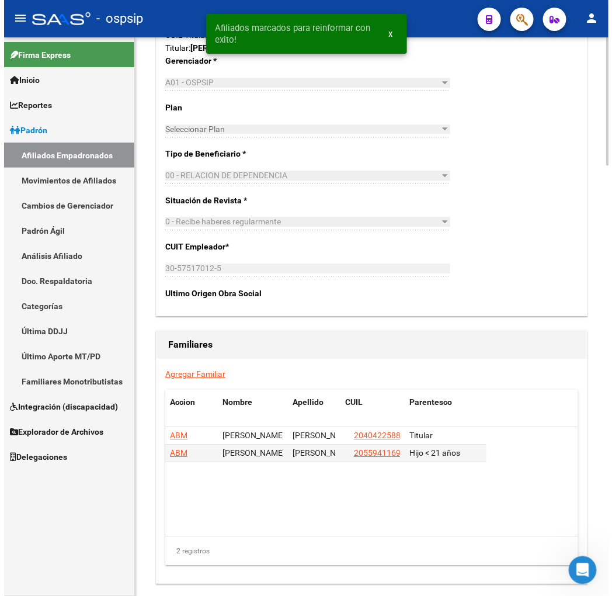
scroll to position [1870, 0]
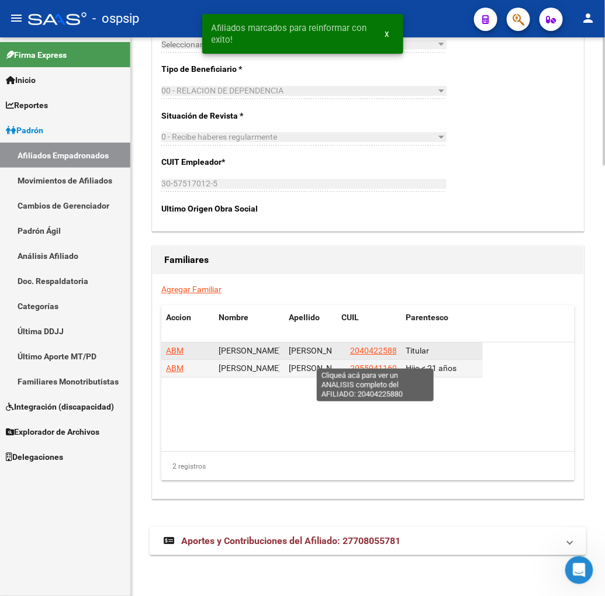
click at [374, 355] on span "20404225880" at bounding box center [375, 350] width 51 height 9
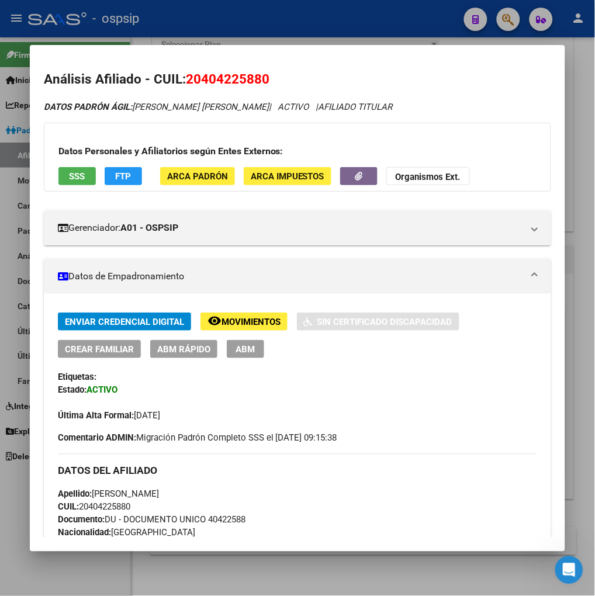
drag, startPoint x: 199, startPoint y: 77, endPoint x: 256, endPoint y: 77, distance: 56.7
click at [256, 77] on span "20404225880" at bounding box center [228, 78] width 84 height 15
copy span "40422588"
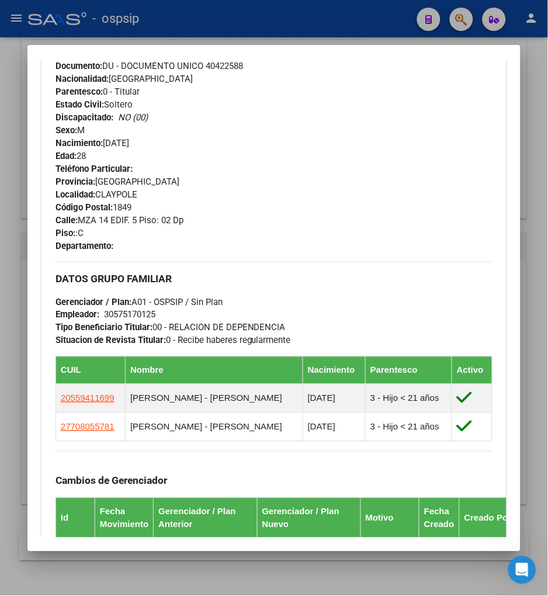
click at [459, 19] on div at bounding box center [274, 298] width 548 height 596
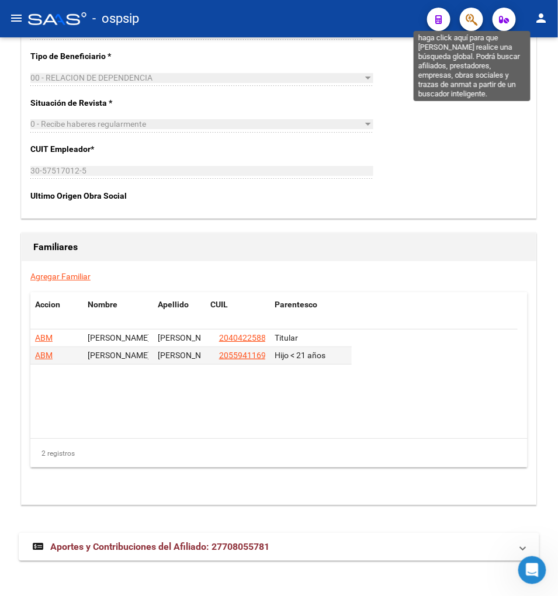
click at [476, 25] on icon "button" at bounding box center [472, 19] width 12 height 13
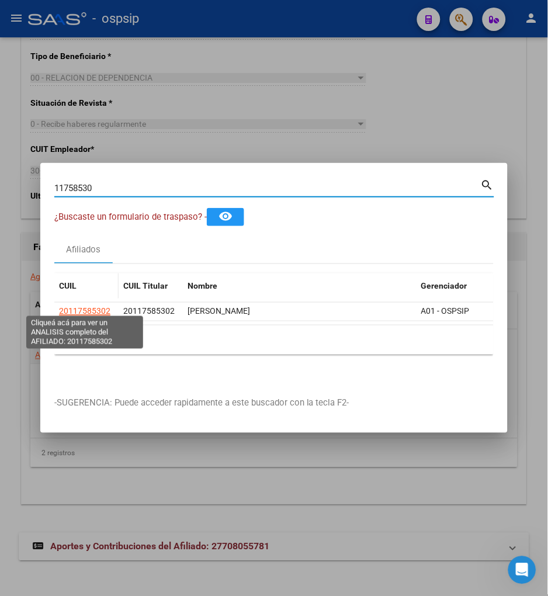
click at [80, 307] on span "20117585302" at bounding box center [84, 311] width 51 height 9
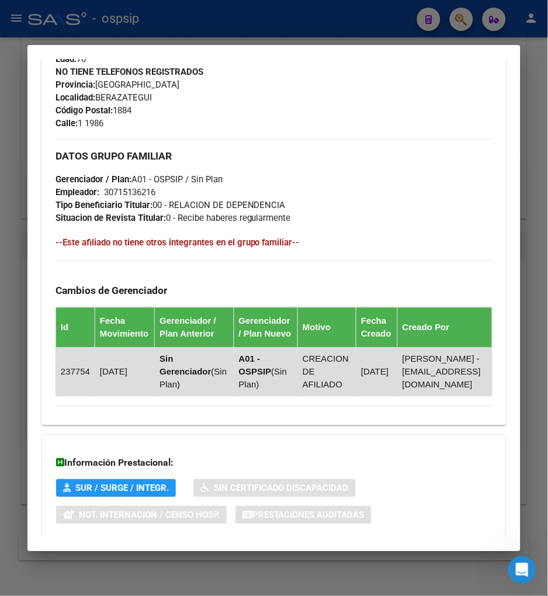
scroll to position [645, 0]
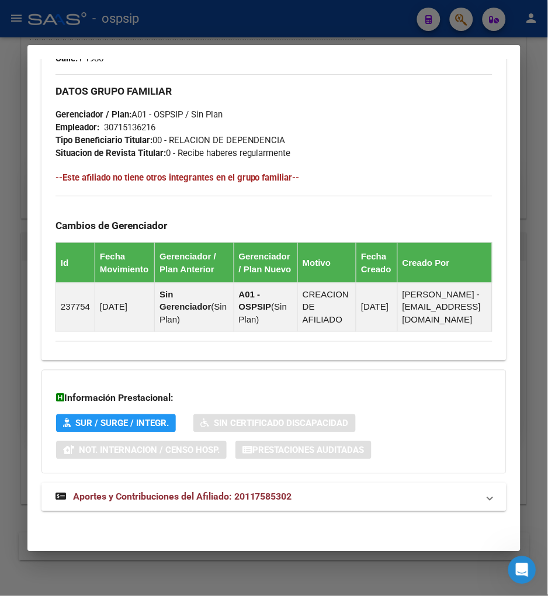
click at [137, 497] on span "Aportes y Contribuciones del Afiliado: 20117585302" at bounding box center [182, 496] width 219 height 11
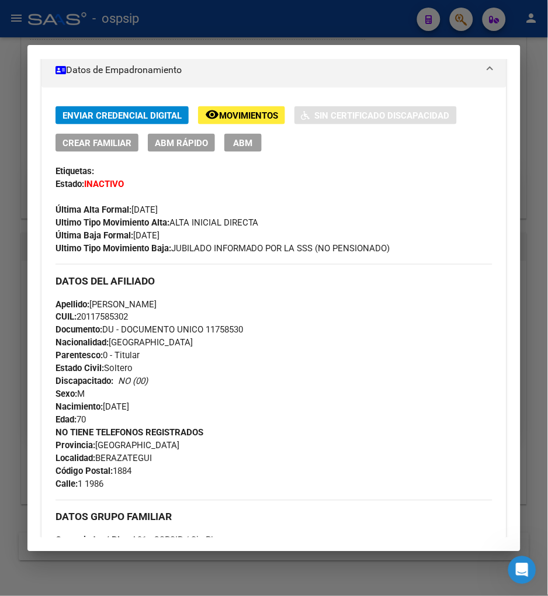
scroll to position [0, 0]
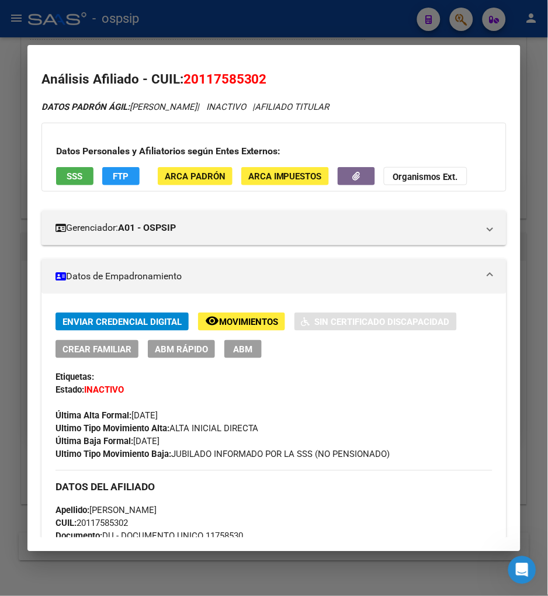
click at [237, 320] on span "Movimientos" at bounding box center [248, 322] width 59 height 11
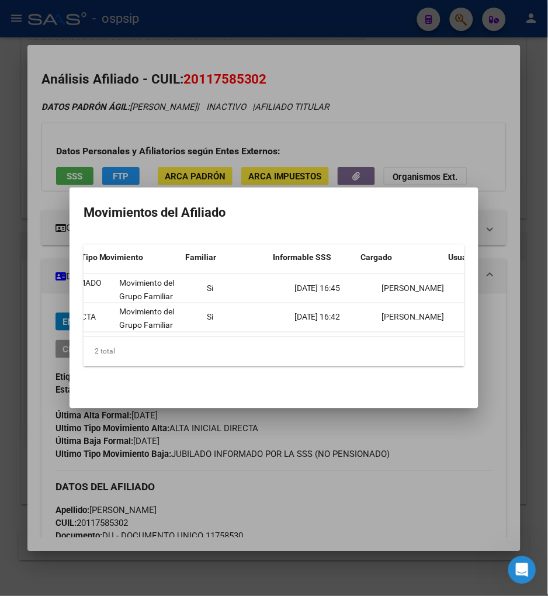
scroll to position [0, 173]
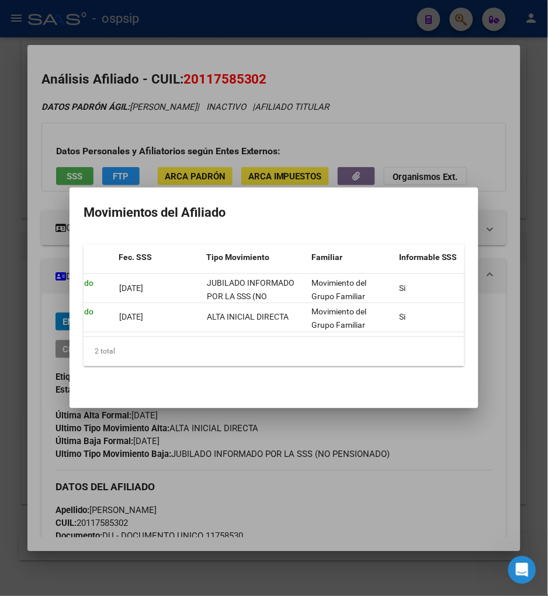
click at [423, 514] on div at bounding box center [274, 298] width 548 height 596
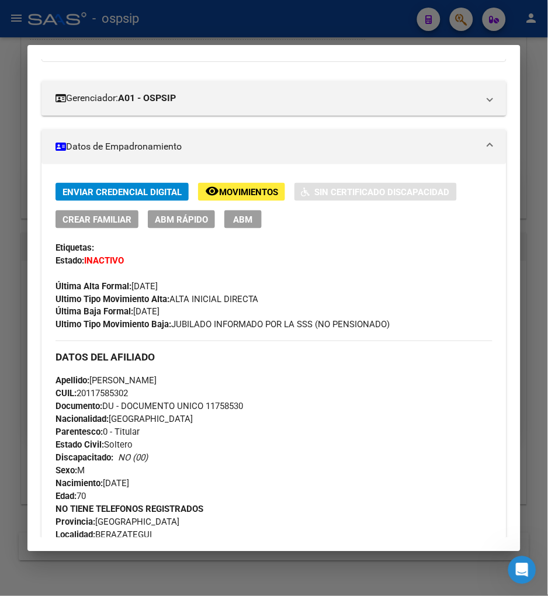
scroll to position [0, 0]
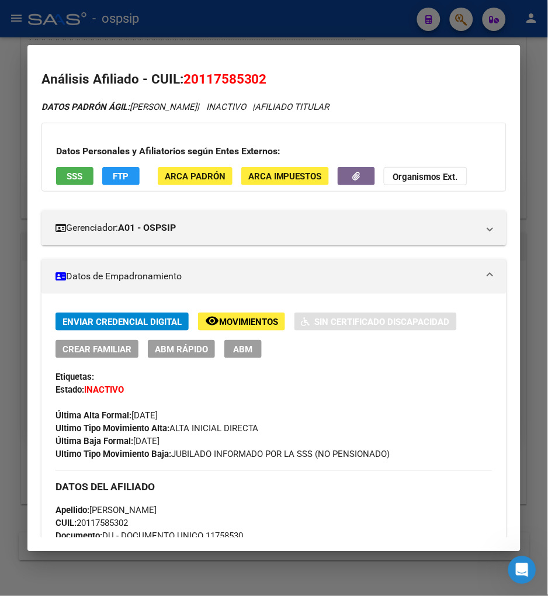
click at [462, 16] on div at bounding box center [274, 298] width 548 height 596
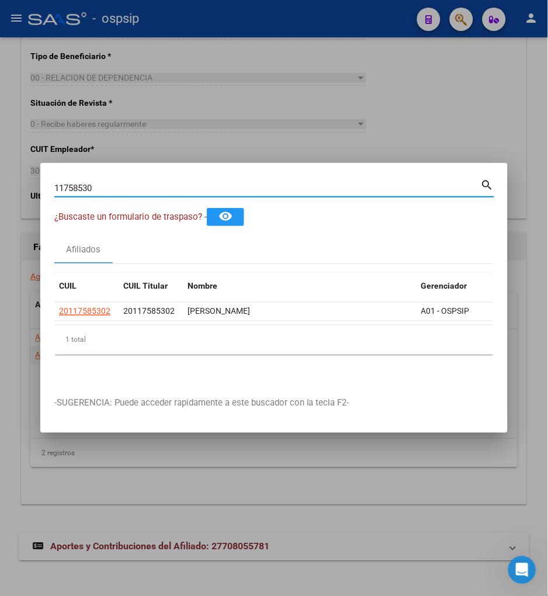
click at [105, 186] on input "11758530" at bounding box center [267, 188] width 426 height 11
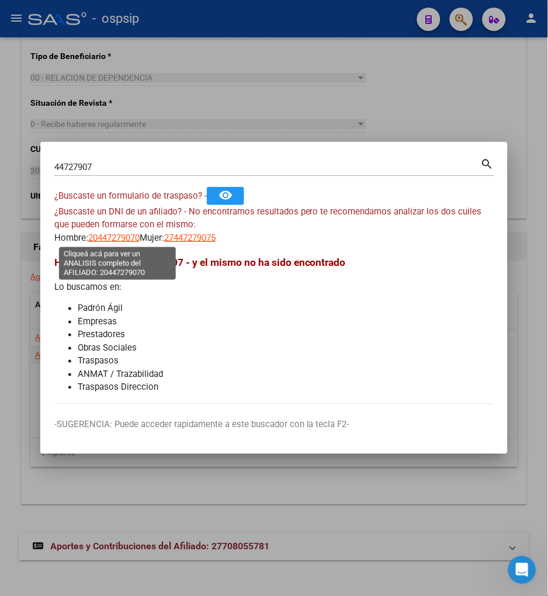
click at [119, 238] on span "20447279070" at bounding box center [113, 237] width 51 height 11
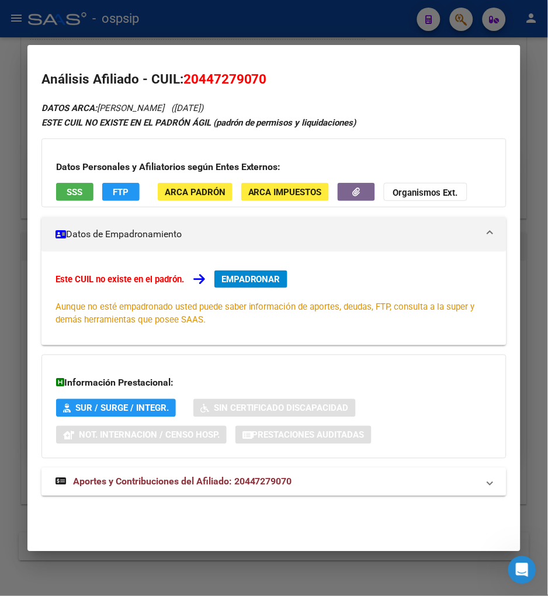
click at [150, 480] on span "Aportes y Contribuciones del Afiliado: 20447279070" at bounding box center [182, 481] width 219 height 11
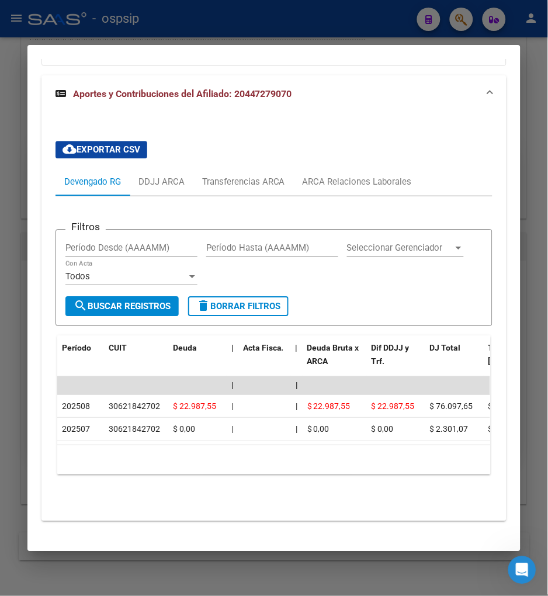
scroll to position [412, 0]
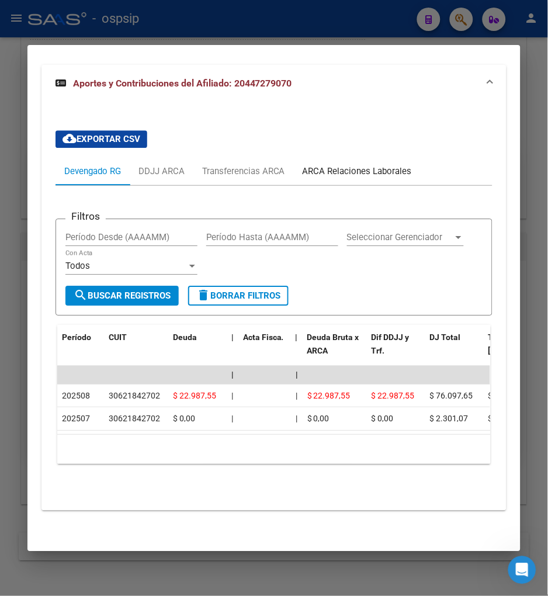
click at [393, 165] on div "ARCA Relaciones Laborales" at bounding box center [357, 171] width 109 height 13
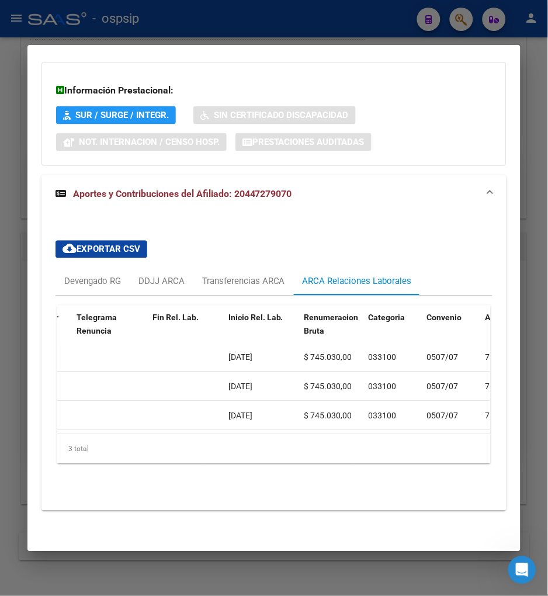
scroll to position [0, 0]
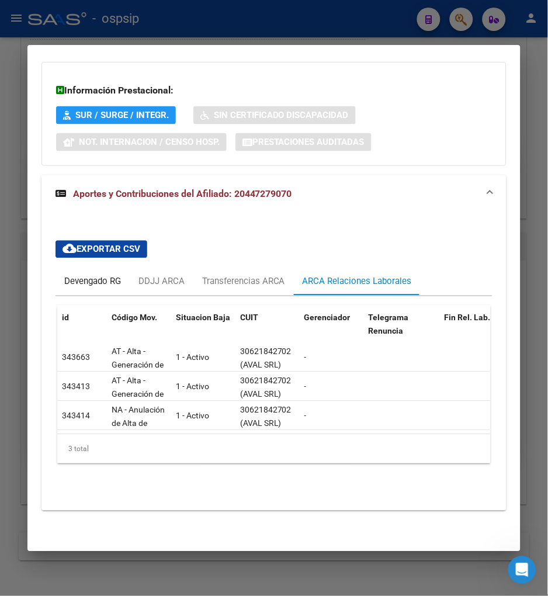
click at [83, 268] on div "Devengado RG" at bounding box center [92, 282] width 74 height 28
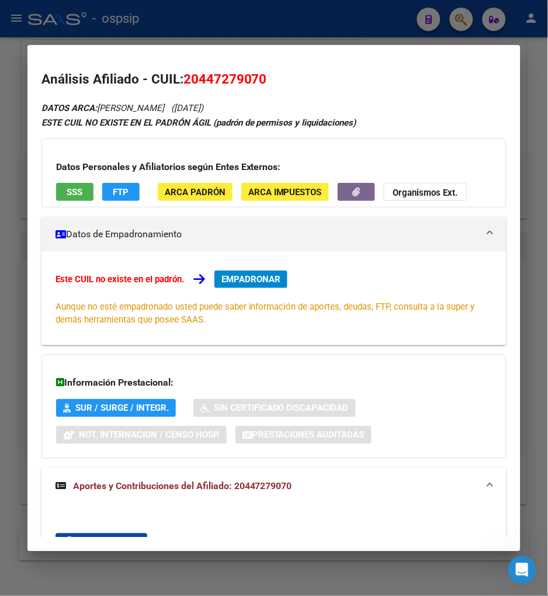
click at [255, 283] on span "EMPADRONAR" at bounding box center [250, 279] width 59 height 11
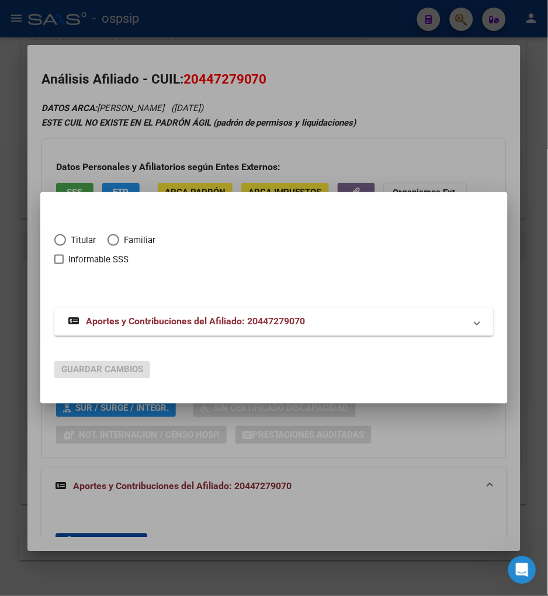
click at [61, 241] on span "Elija una opción" at bounding box center [60, 240] width 12 height 12
click at [61, 241] on input "Titular" at bounding box center [60, 240] width 12 height 12
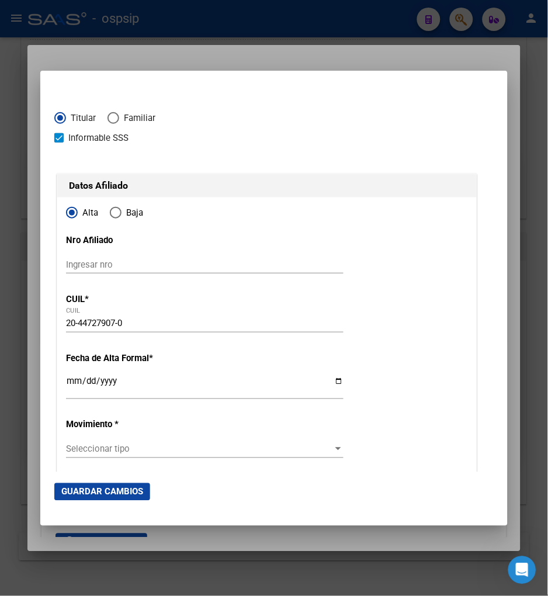
click at [68, 386] on input "Ingresar fecha" at bounding box center [204, 386] width 277 height 19
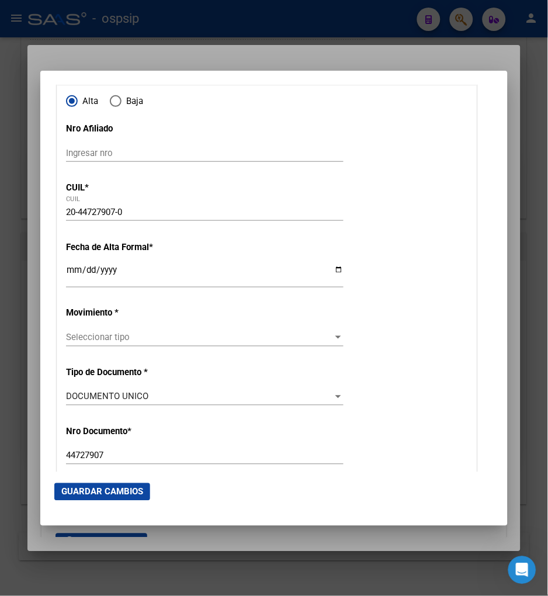
scroll to position [130, 0]
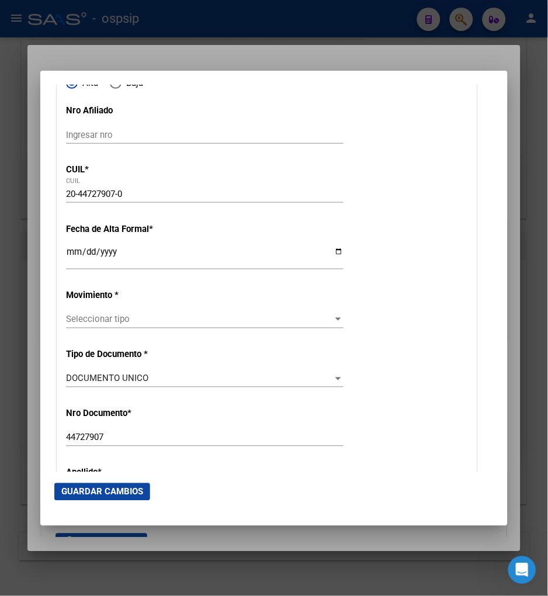
click at [146, 322] on span "Seleccionar tipo" at bounding box center [199, 319] width 267 height 11
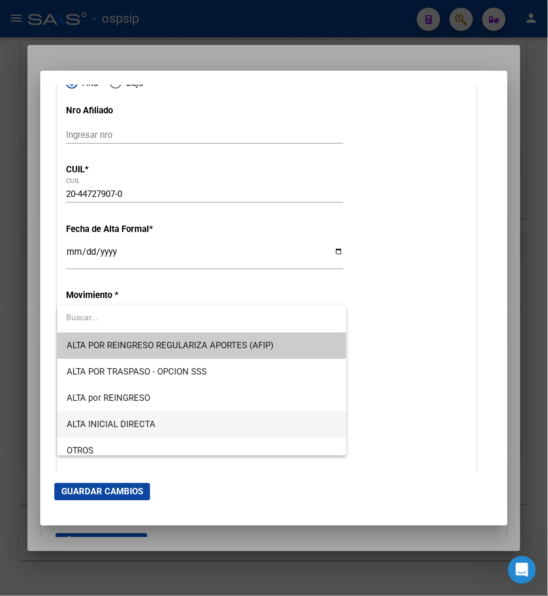
click at [169, 423] on span "ALTA INICIAL DIRECTA" at bounding box center [202, 424] width 270 height 26
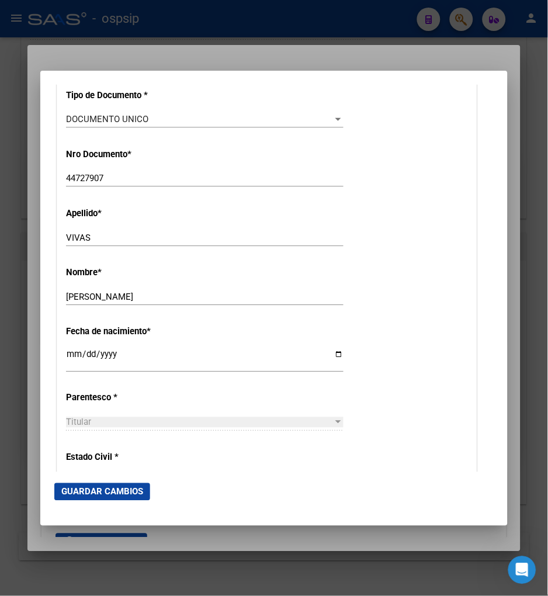
scroll to position [519, 0]
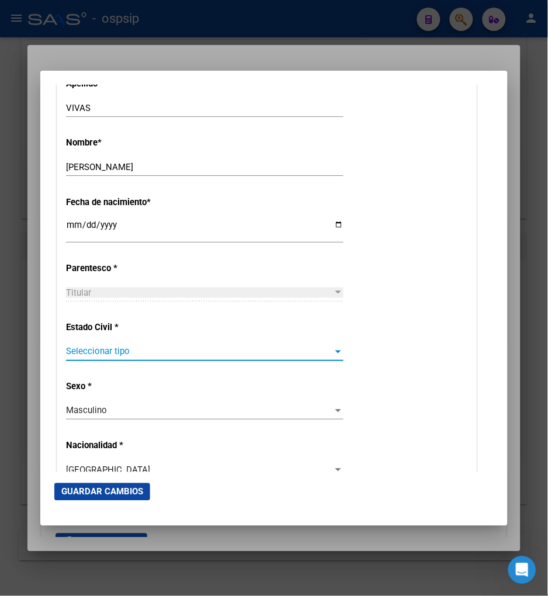
click at [164, 348] on span "Seleccionar tipo" at bounding box center [199, 351] width 267 height 11
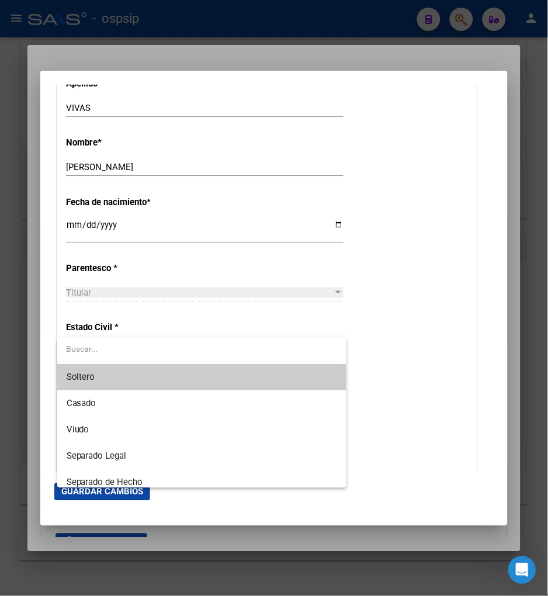
click at [150, 375] on span "Soltero" at bounding box center [202, 377] width 270 height 26
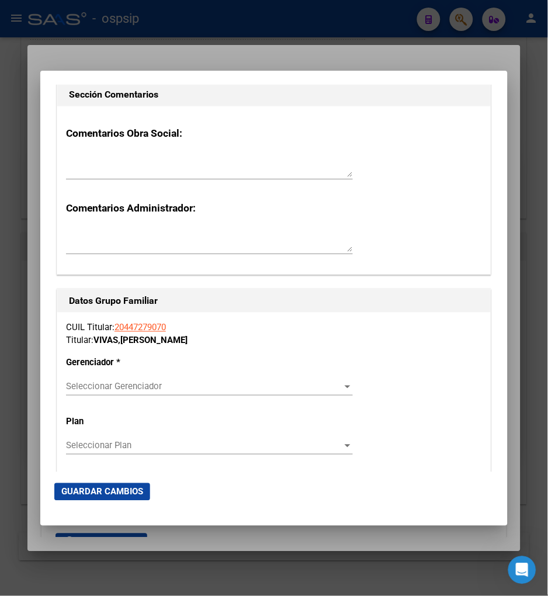
scroll to position [1817, 0]
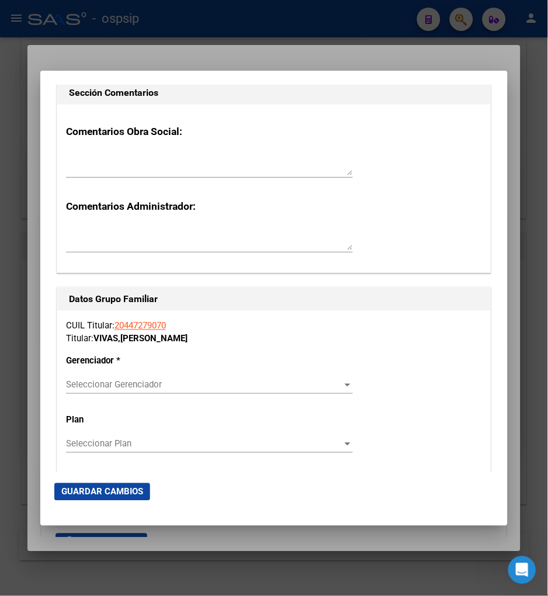
click at [317, 386] on span "Seleccionar Gerenciador" at bounding box center [204, 385] width 276 height 11
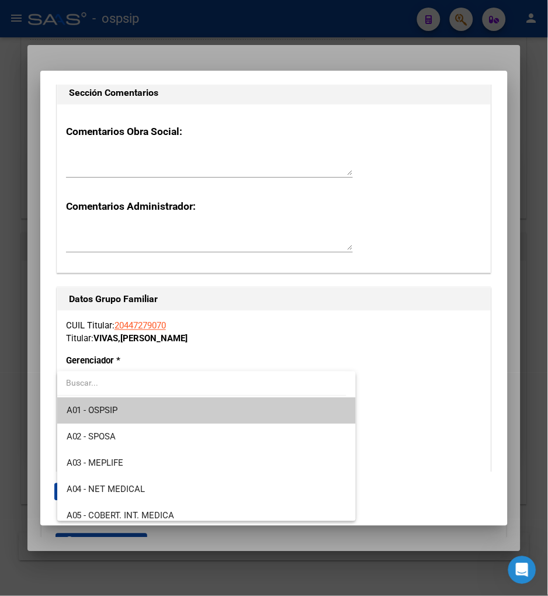
click at [199, 416] on span "A01 - OSPSIP" at bounding box center [207, 411] width 280 height 26
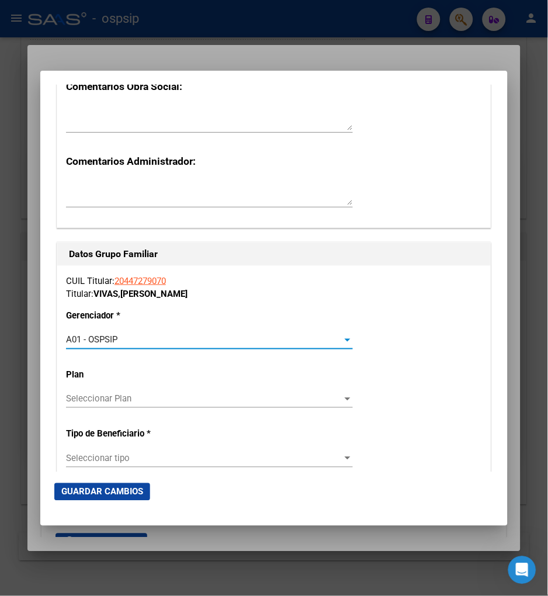
scroll to position [1882, 0]
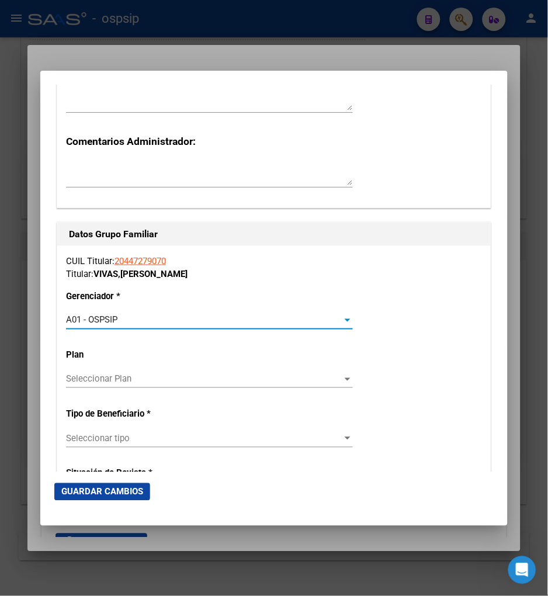
click at [191, 431] on div "Seleccionar tipo Seleccionar tipo" at bounding box center [209, 439] width 287 height 18
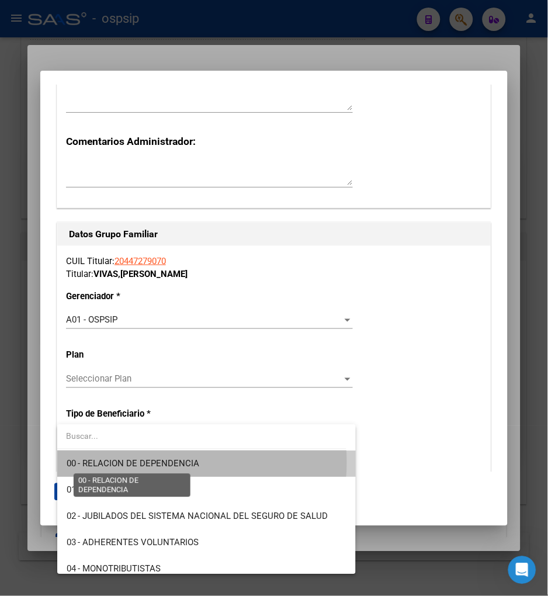
click at [173, 463] on span "00 - RELACION DE DEPENDENCIA" at bounding box center [133, 464] width 133 height 11
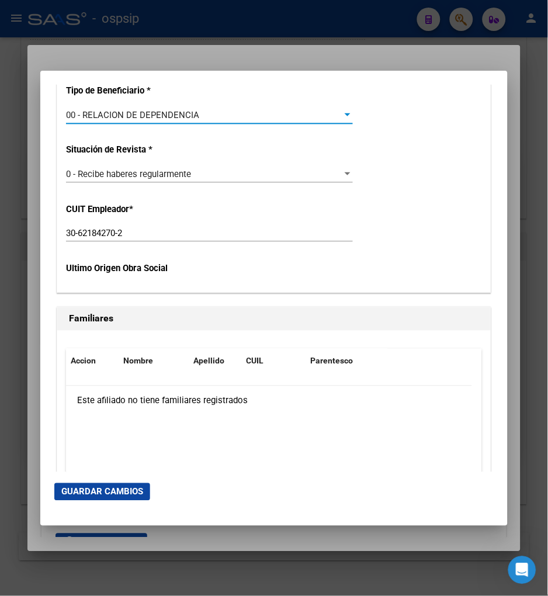
scroll to position [2206, 0]
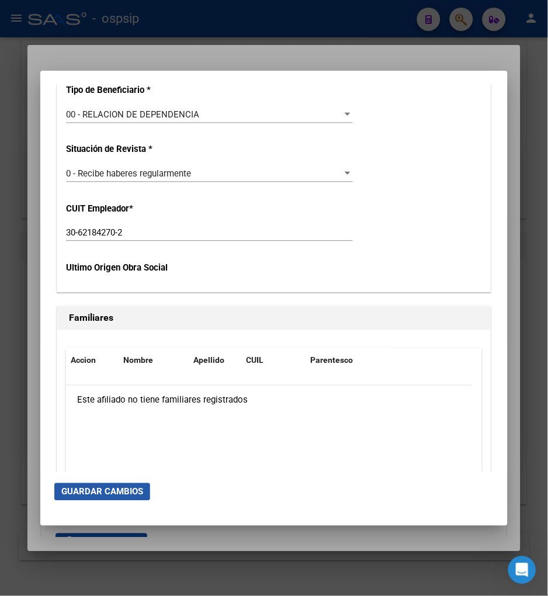
click at [101, 489] on span "Guardar Cambios" at bounding box center [102, 492] width 82 height 11
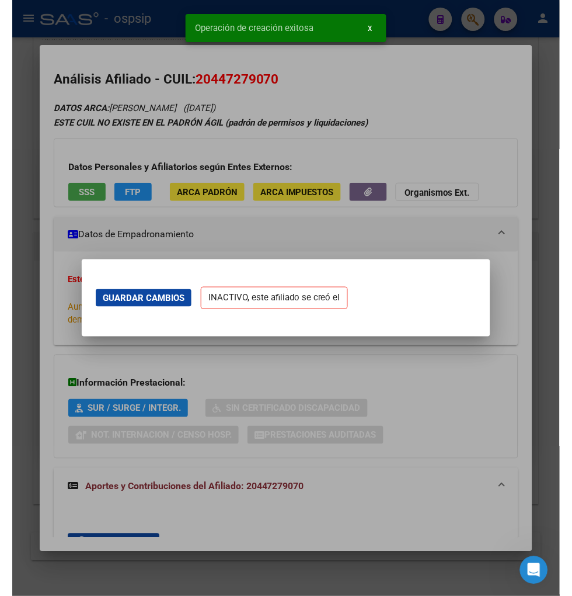
scroll to position [0, 0]
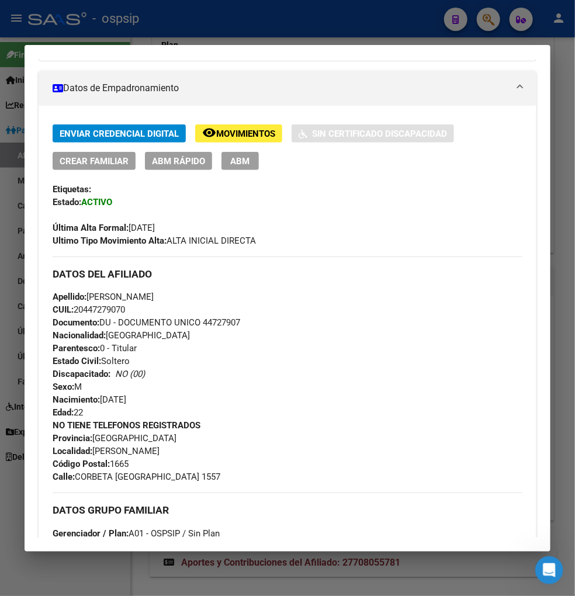
scroll to position [130, 0]
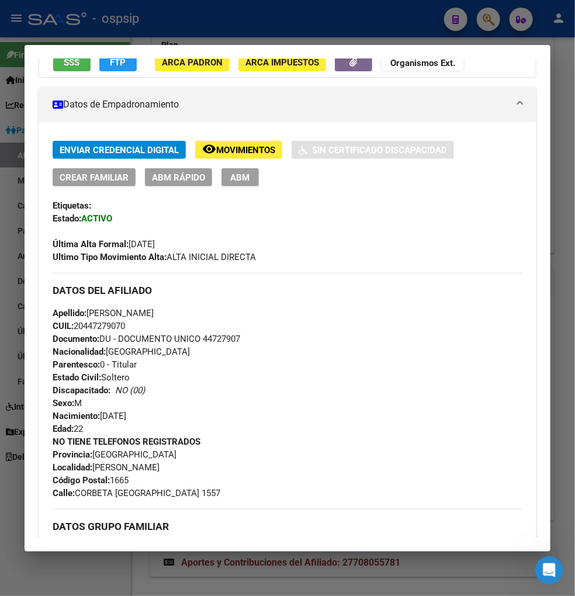
click at [488, 22] on div at bounding box center [287, 298] width 575 height 596
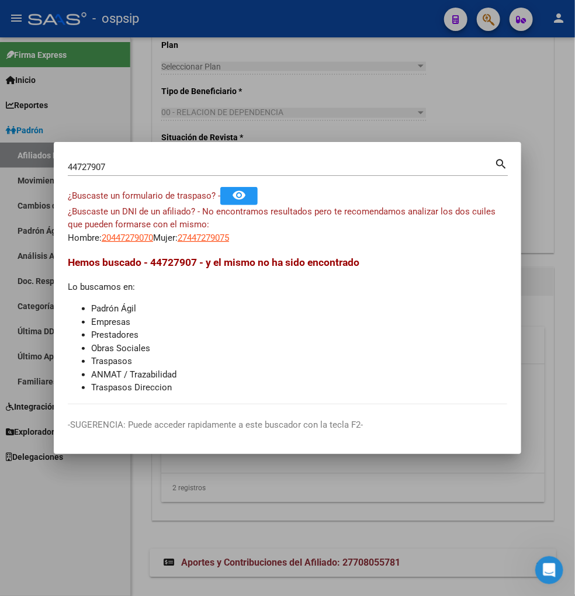
drag, startPoint x: 109, startPoint y: 168, endPoint x: 99, endPoint y: 165, distance: 10.0
click at [109, 168] on input "44727907" at bounding box center [281, 167] width 426 height 11
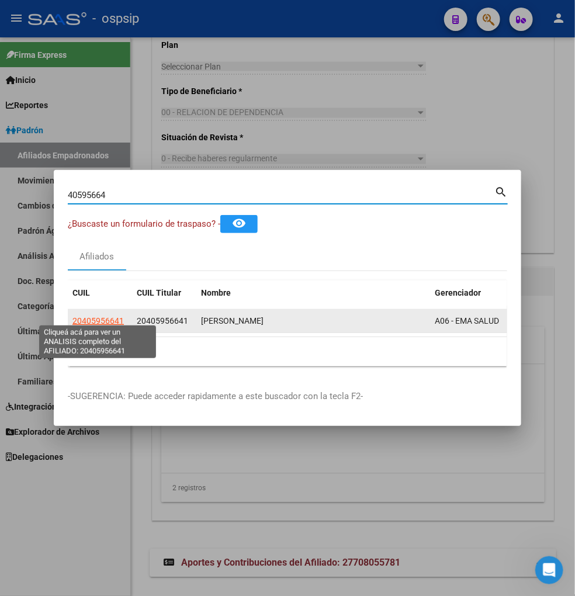
click at [94, 316] on span "20405956641" at bounding box center [97, 320] width 51 height 9
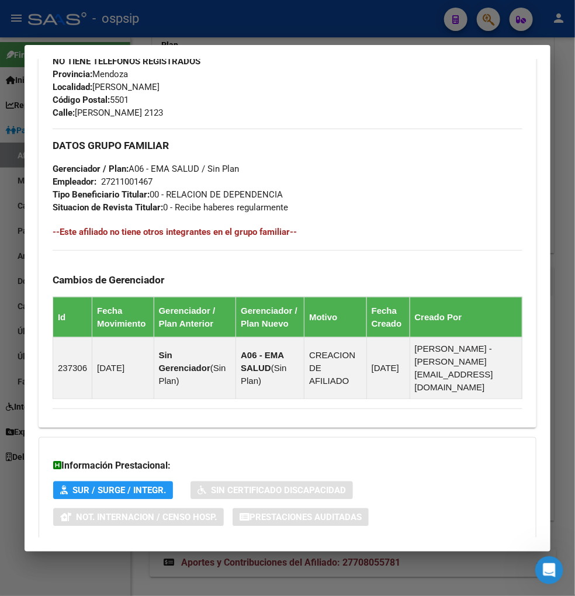
scroll to position [606, 0]
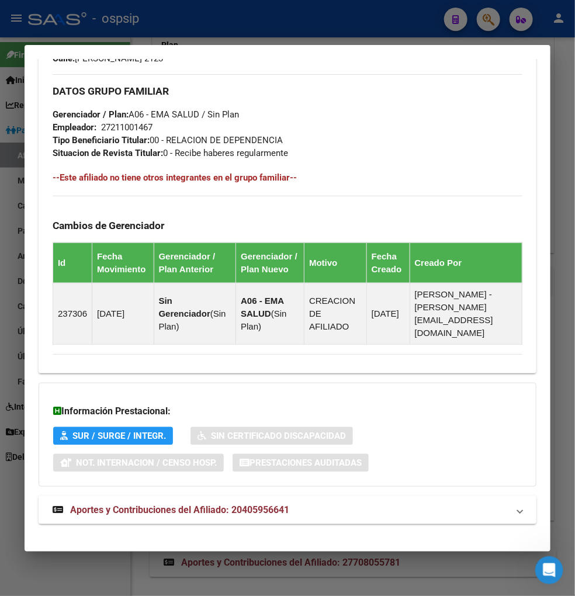
click at [144, 504] on span "Aportes y Contribuciones del Afiliado: 20405956641" at bounding box center [179, 509] width 219 height 11
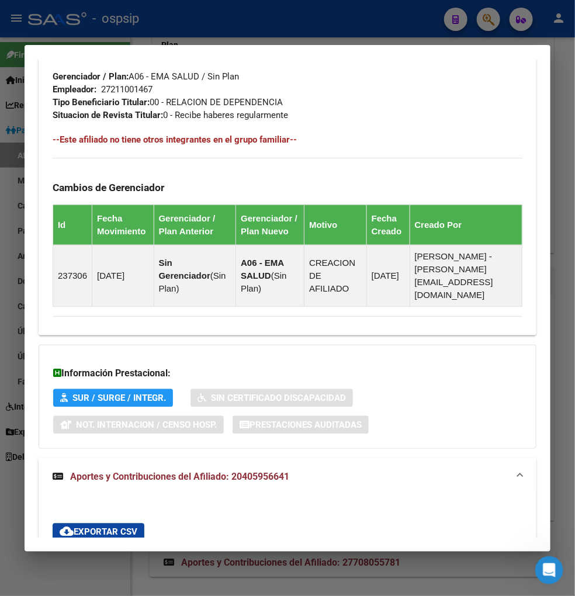
scroll to position [527, 0]
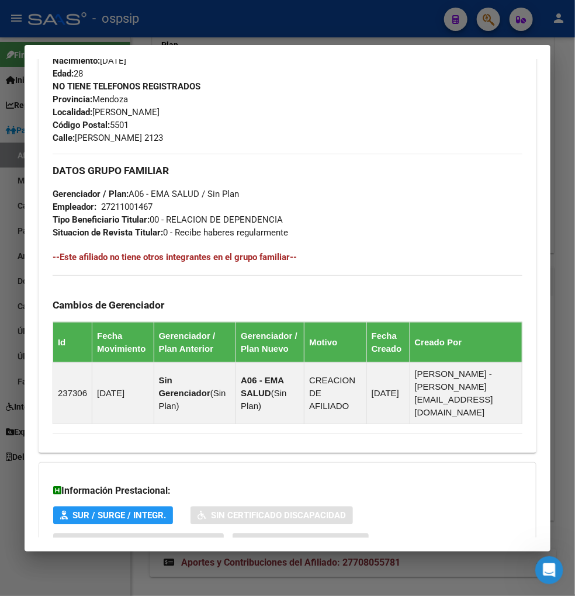
click at [494, 18] on div at bounding box center [287, 298] width 575 height 596
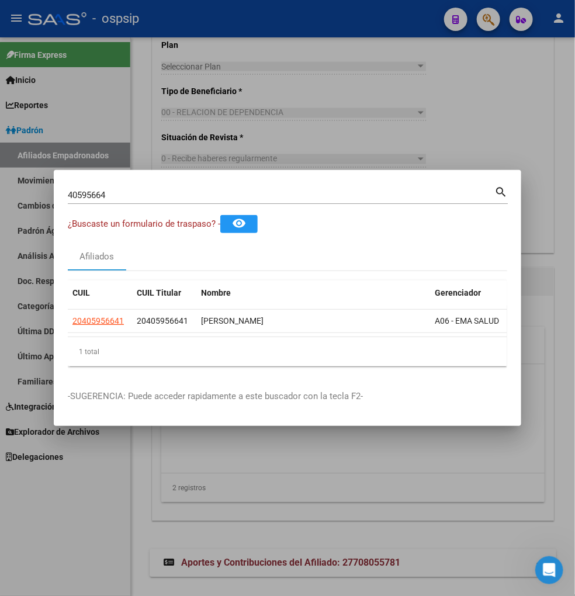
click at [121, 190] on input "40595664" at bounding box center [281, 195] width 426 height 11
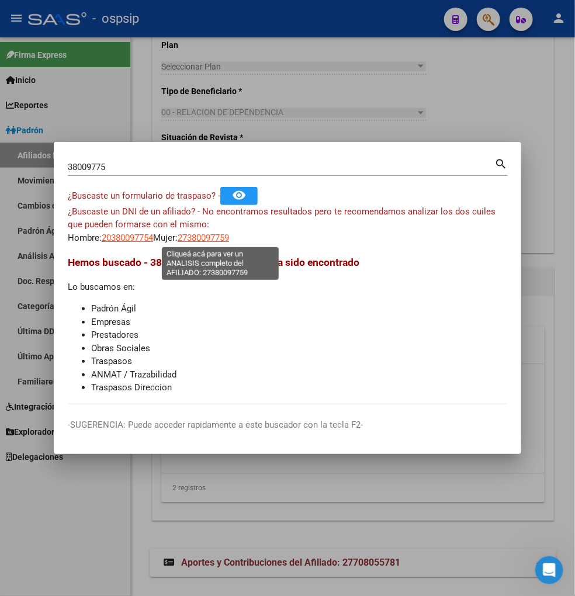
click at [217, 238] on span "27380097759" at bounding box center [203, 237] width 51 height 11
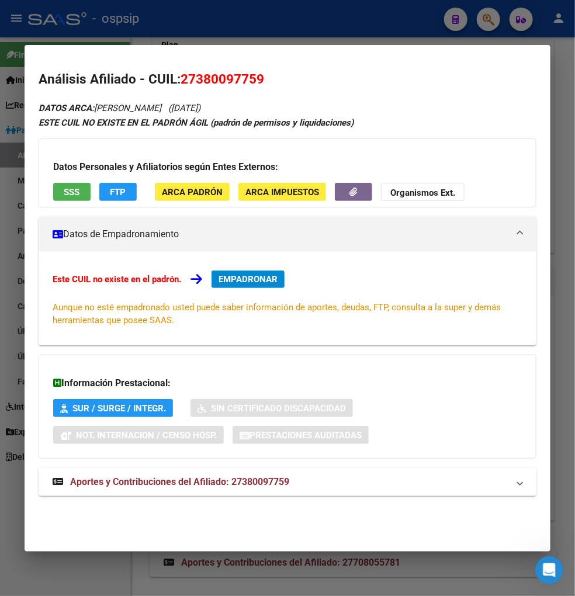
click at [176, 477] on span "Aportes y Contribuciones del Afiliado: 27380097759" at bounding box center [179, 481] width 219 height 11
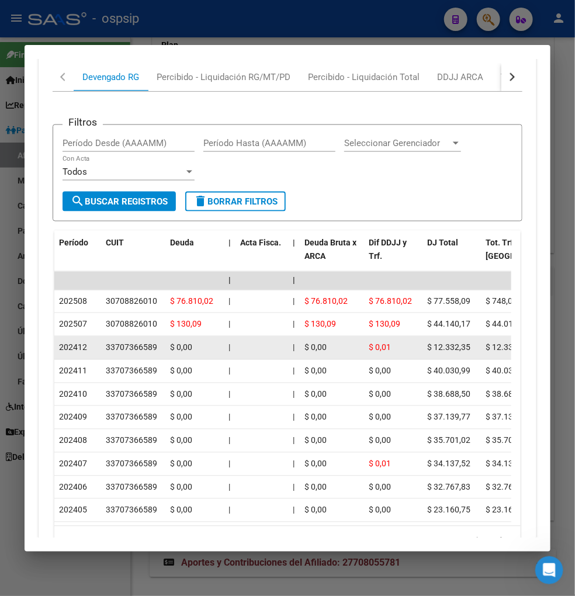
scroll to position [432, 0]
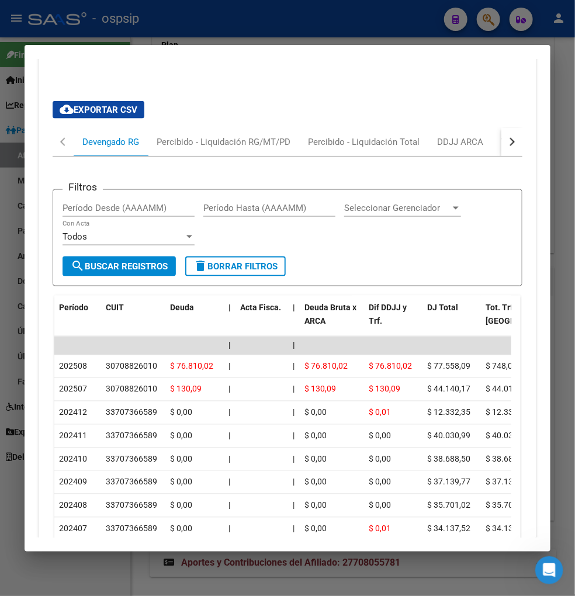
click at [506, 140] on div "button" at bounding box center [510, 142] width 8 height 8
click at [428, 145] on div "ARCA Relaciones Laborales" at bounding box center [431, 142] width 109 height 13
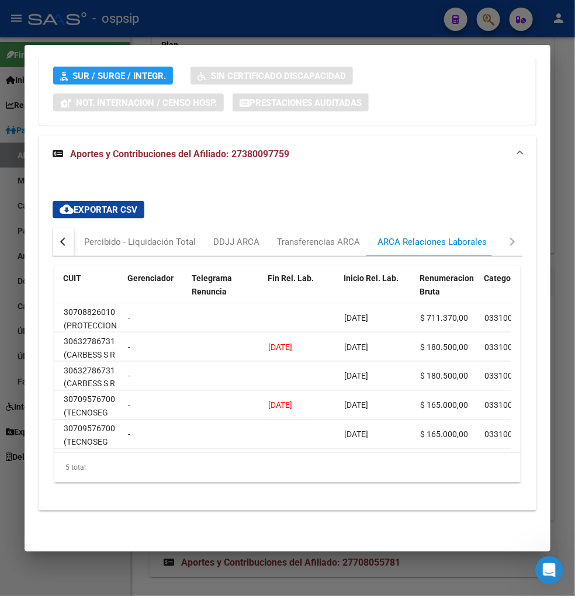
scroll to position [0, 0]
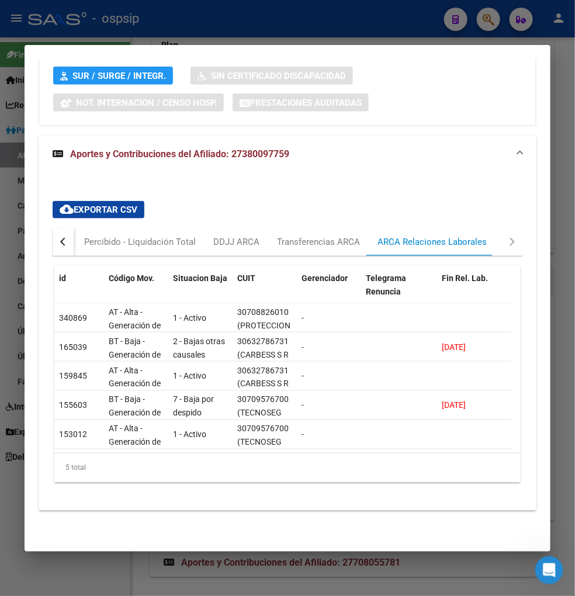
click at [61, 238] on div "button" at bounding box center [64, 242] width 8 height 8
click at [115, 237] on div "Devengado RG" at bounding box center [110, 241] width 57 height 13
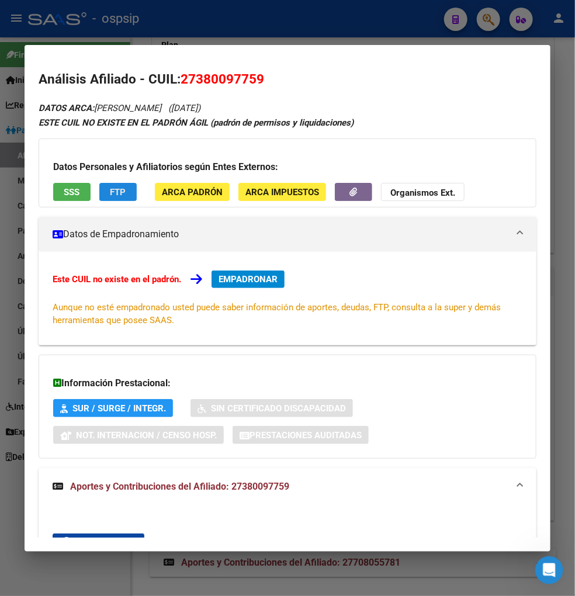
click at [121, 190] on span "FTP" at bounding box center [118, 192] width 16 height 11
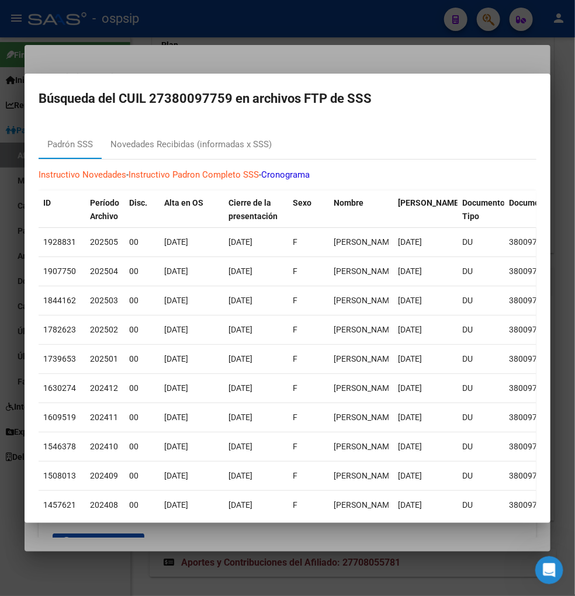
click at [429, 567] on div at bounding box center [287, 298] width 575 height 596
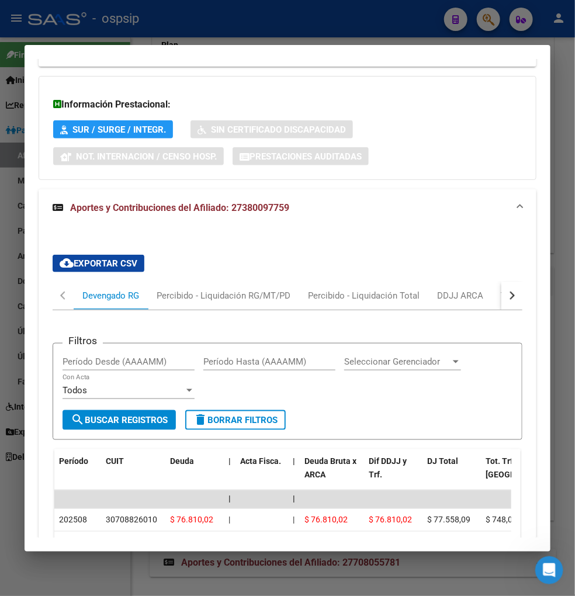
scroll to position [389, 0]
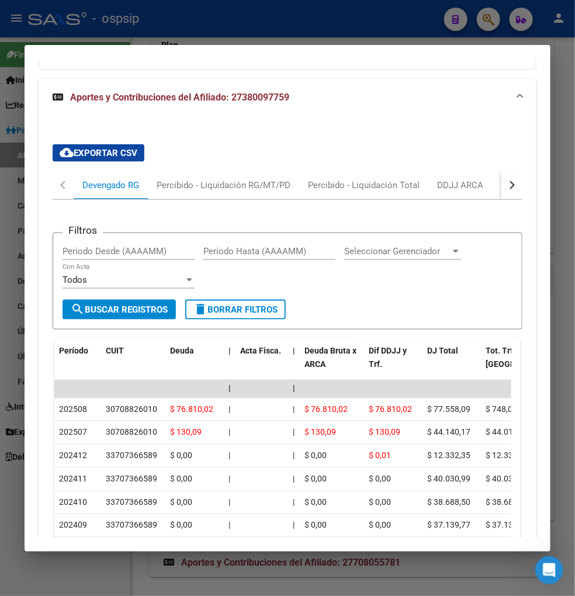
click at [503, 182] on button "button" at bounding box center [511, 185] width 21 height 28
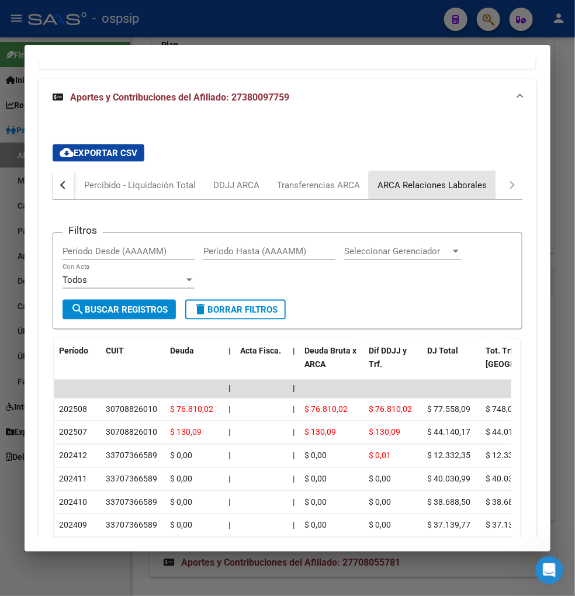
click at [456, 185] on div "ARCA Relaciones Laborales" at bounding box center [431, 185] width 109 height 13
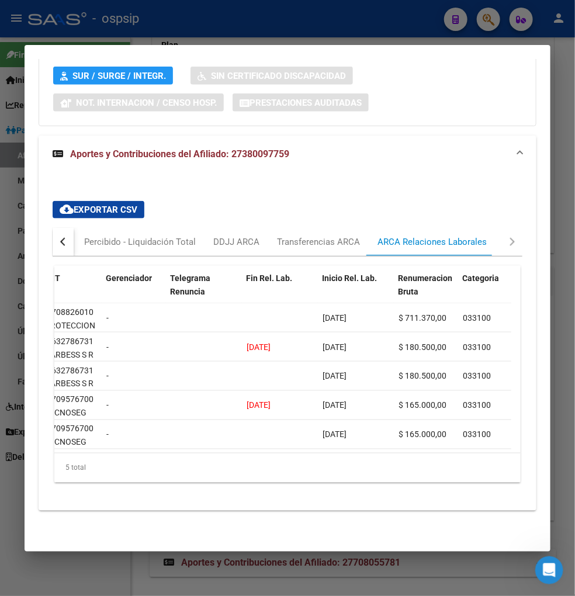
scroll to position [0, 0]
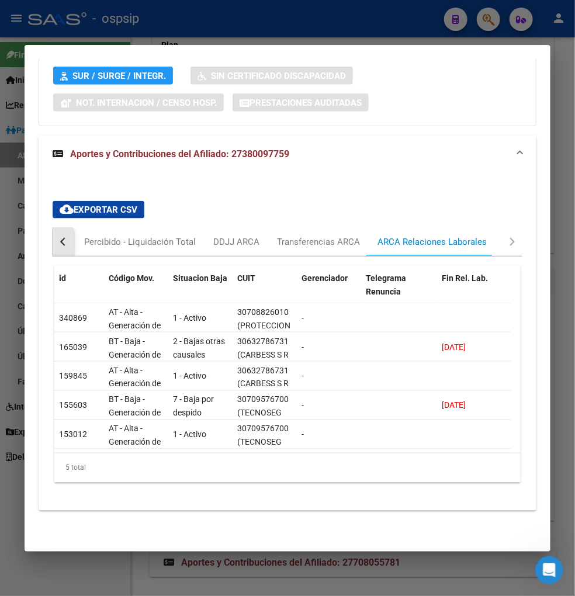
click at [62, 237] on button "button" at bounding box center [63, 242] width 21 height 28
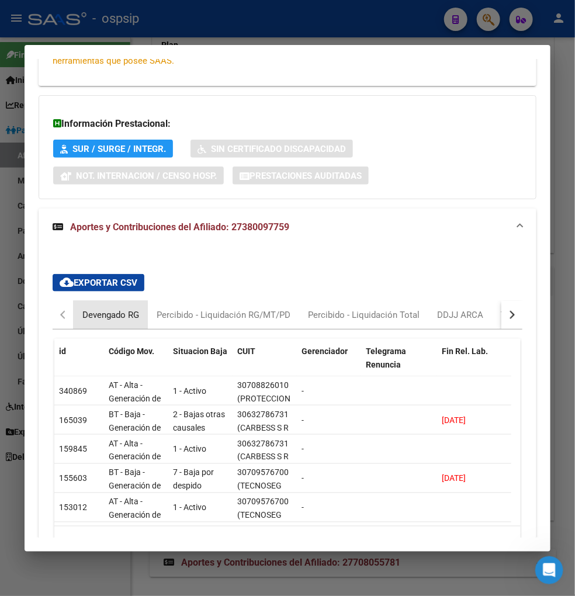
click at [89, 317] on div "Devengado RG" at bounding box center [110, 314] width 57 height 13
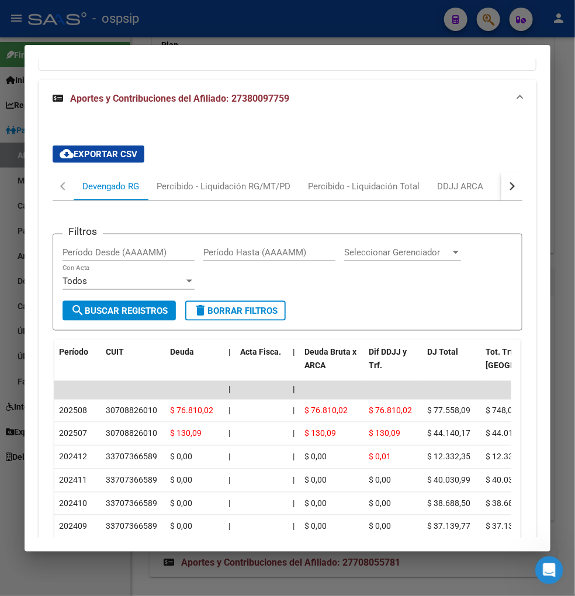
scroll to position [389, 0]
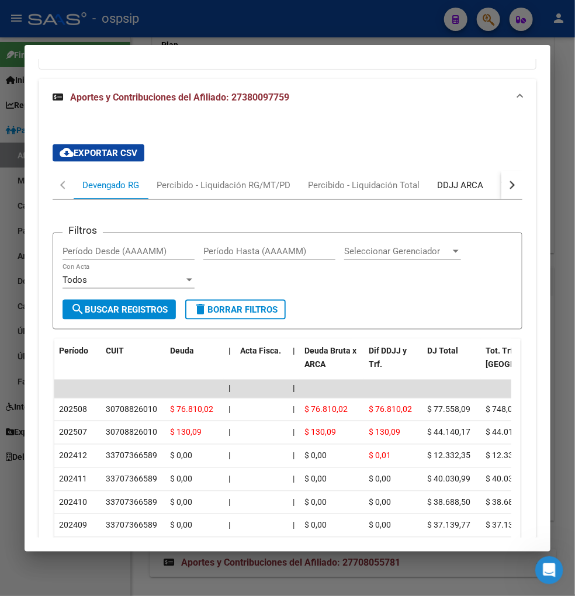
click at [446, 180] on div "DDJJ ARCA" at bounding box center [460, 185] width 46 height 13
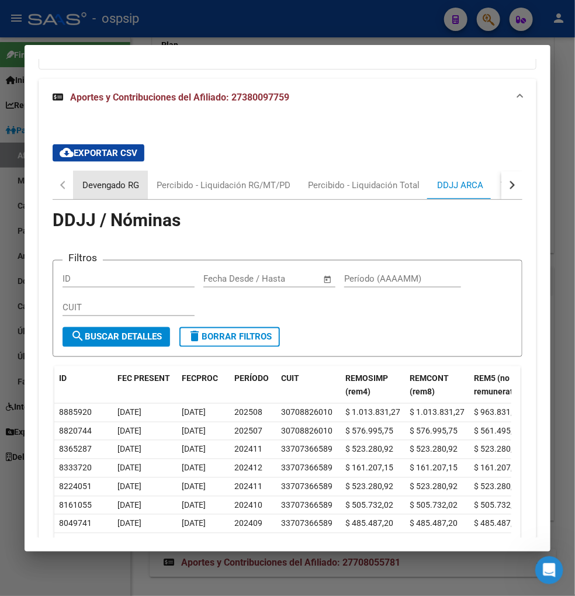
click at [101, 187] on div "Devengado RG" at bounding box center [110, 185] width 57 height 13
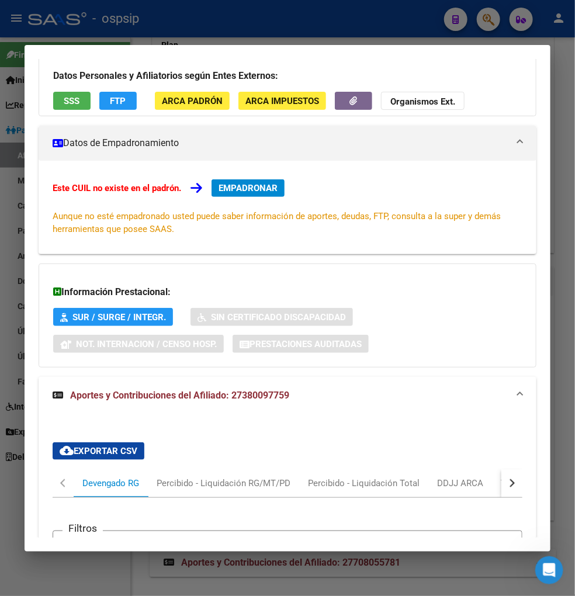
scroll to position [0, 0]
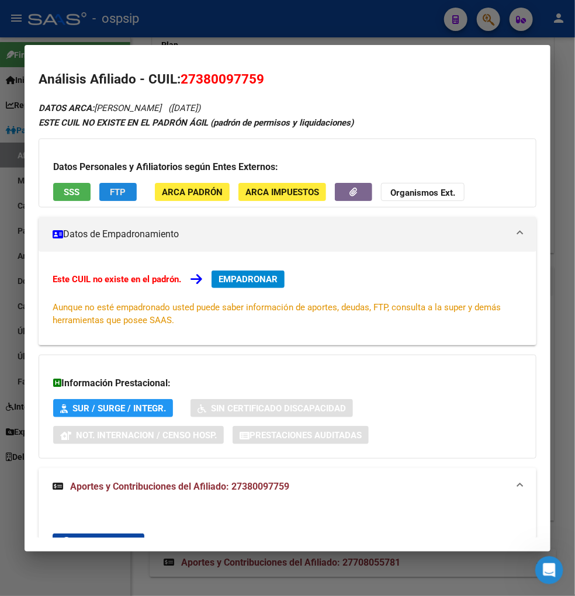
click at [110, 196] on span "FTP" at bounding box center [118, 192] width 16 height 11
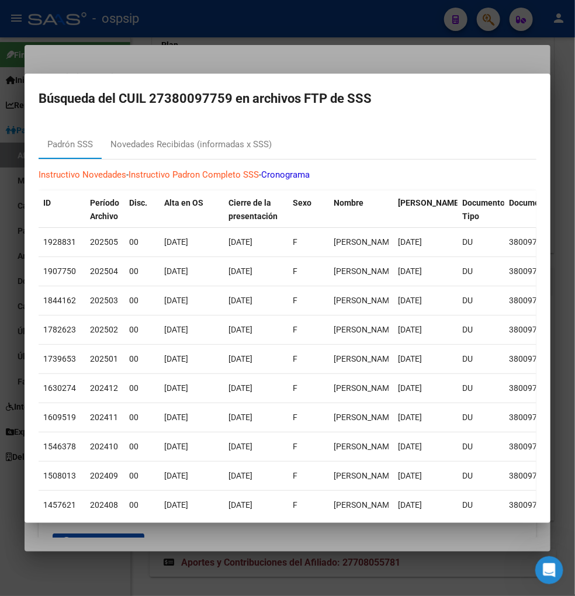
click at [13, 48] on div at bounding box center [287, 298] width 575 height 596
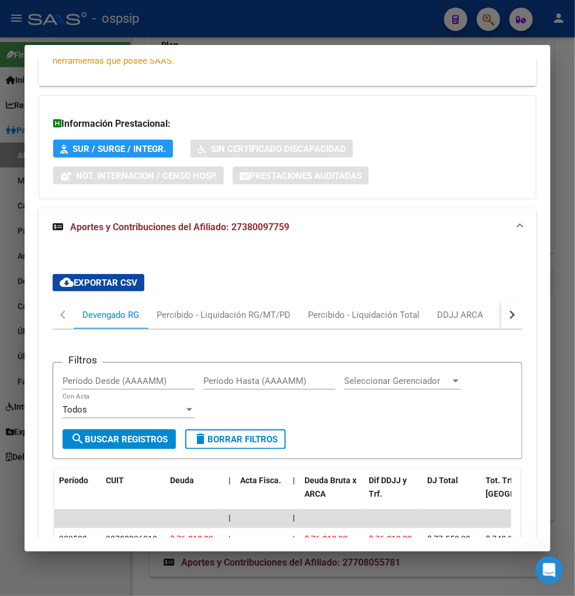
scroll to position [454, 0]
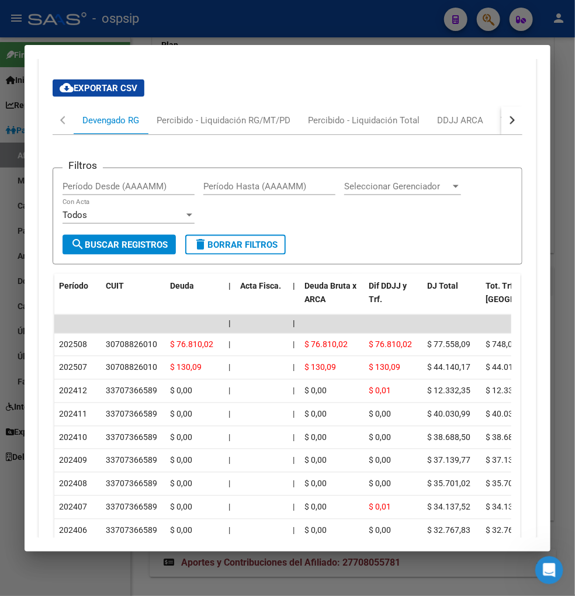
click at [501, 121] on button "button" at bounding box center [511, 120] width 21 height 28
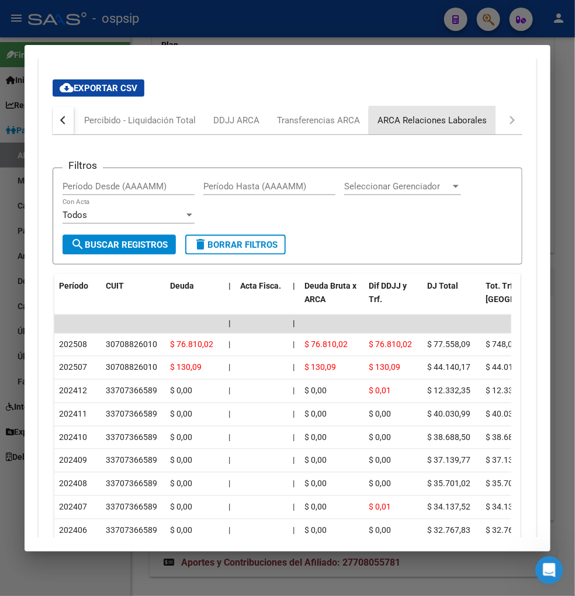
click at [450, 123] on div "ARCA Relaciones Laborales" at bounding box center [431, 120] width 109 height 13
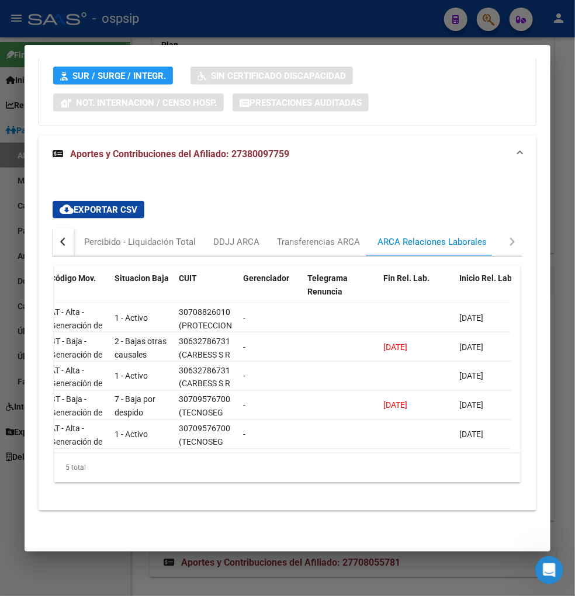
scroll to position [0, 0]
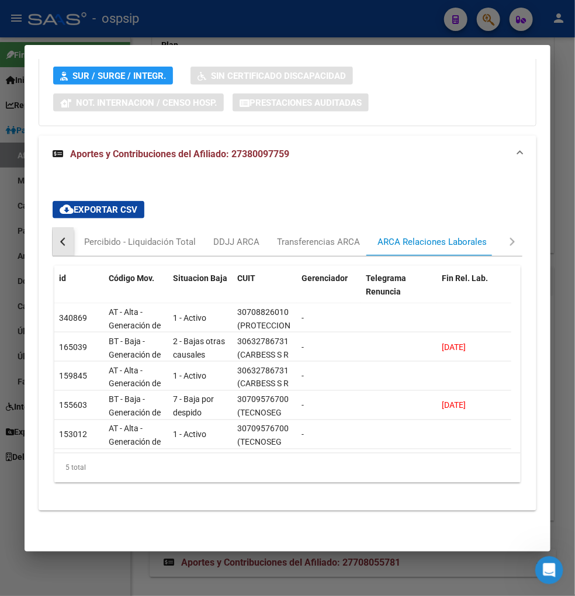
click at [65, 238] on div "button" at bounding box center [64, 242] width 8 height 8
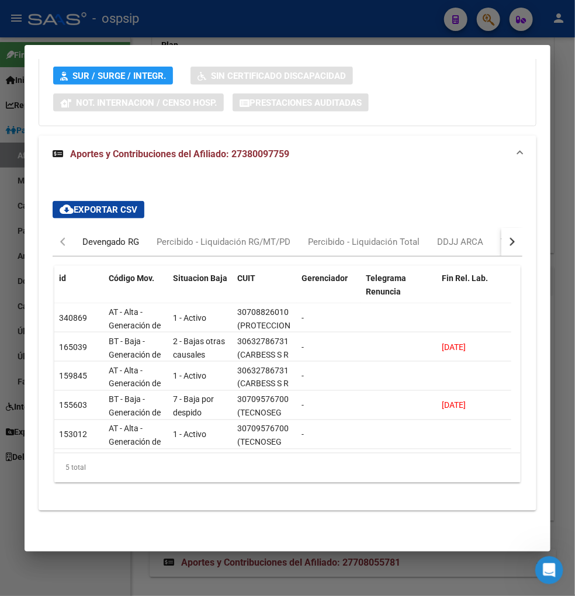
click at [81, 231] on div "Devengado RG" at bounding box center [111, 242] width 74 height 28
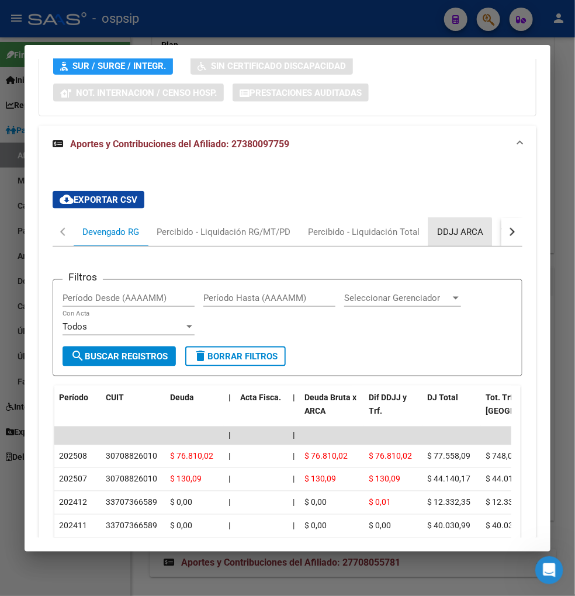
click at [457, 232] on div "DDJJ ARCA" at bounding box center [460, 231] width 46 height 13
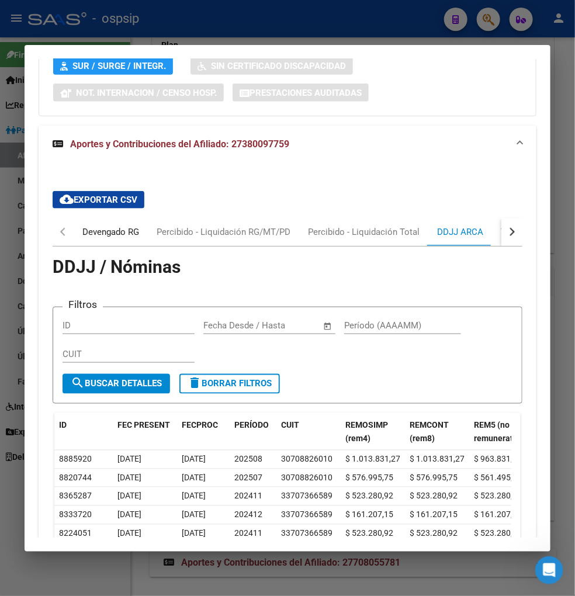
click at [86, 232] on div "Devengado RG" at bounding box center [110, 231] width 57 height 13
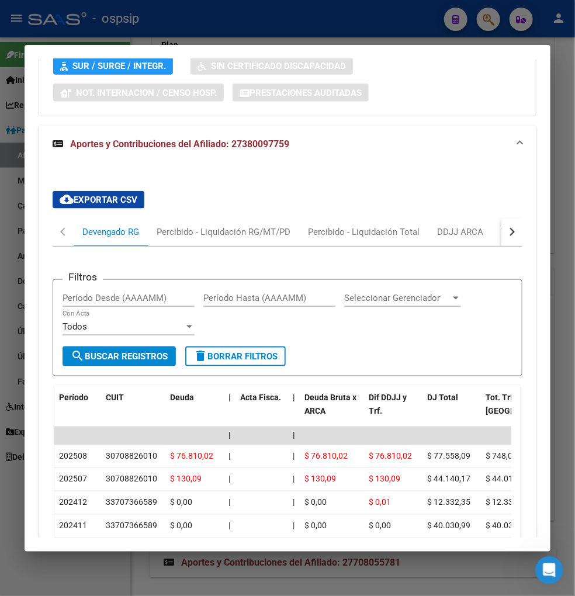
drag, startPoint x: 456, startPoint y: 223, endPoint x: 463, endPoint y: 224, distance: 7.7
click at [460, 224] on div "cloud_download Exportar CSV Devengado RG Percibido - Liquidación RG/MT/PD Perci…" at bounding box center [288, 451] width 470 height 538
click at [505, 238] on button "button" at bounding box center [511, 232] width 21 height 28
click at [506, 231] on div "button" at bounding box center [510, 232] width 8 height 8
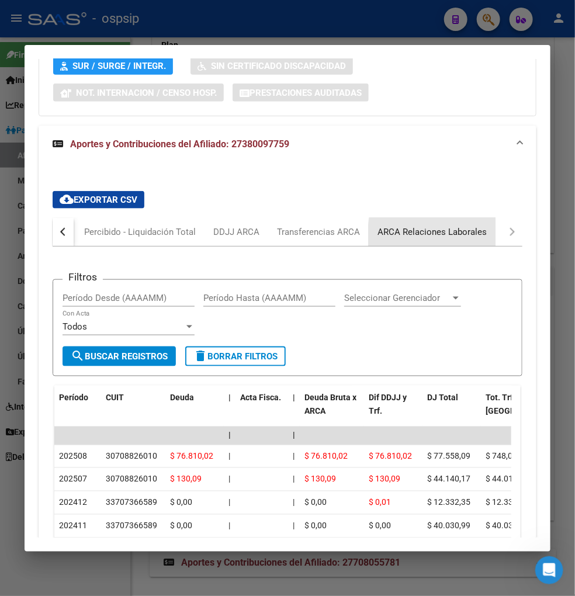
click at [480, 236] on div "ARCA Relaciones Laborales" at bounding box center [431, 231] width 109 height 13
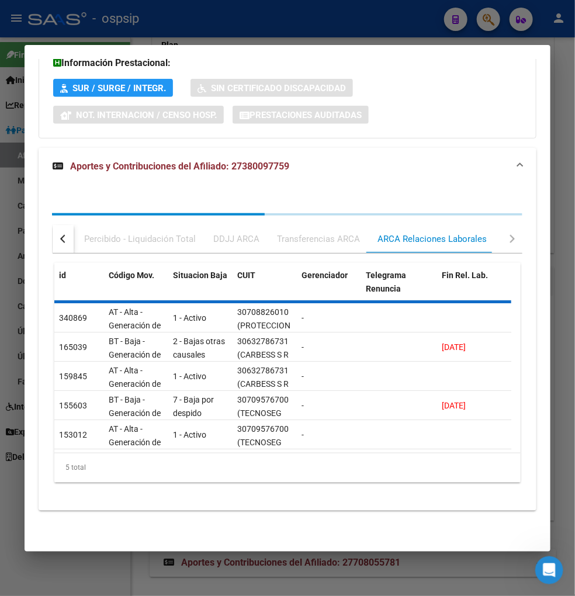
scroll to position [342, 0]
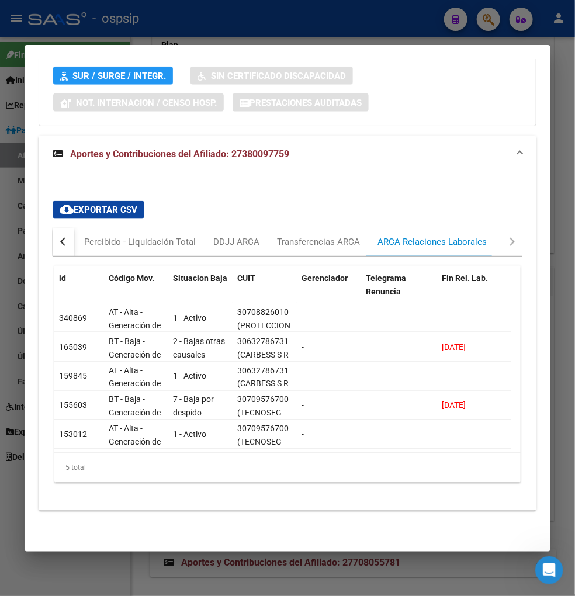
click at [454, 241] on div "ARCA Relaciones Laborales" at bounding box center [432, 242] width 127 height 28
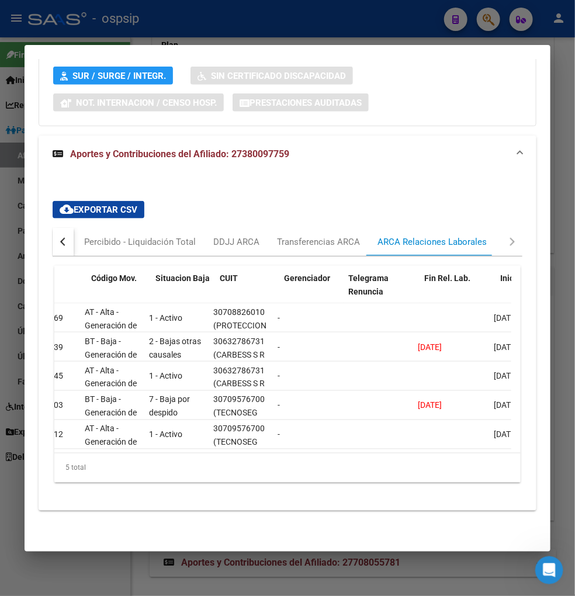
scroll to position [0, 0]
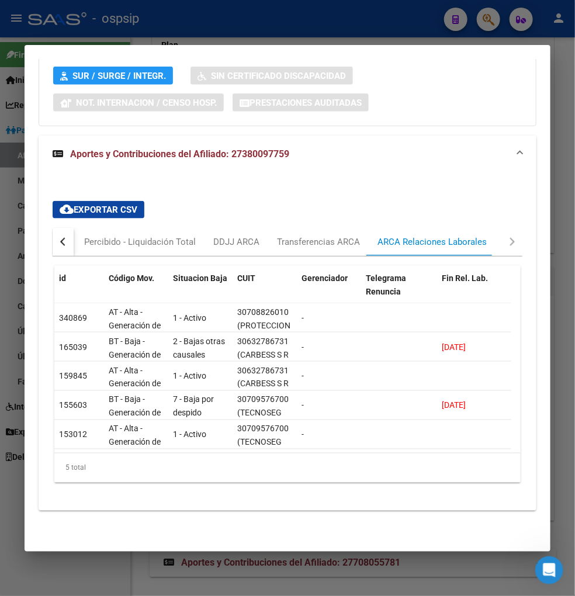
click at [67, 235] on button "button" at bounding box center [63, 242] width 21 height 28
click at [98, 235] on div "Devengado RG" at bounding box center [110, 241] width 57 height 13
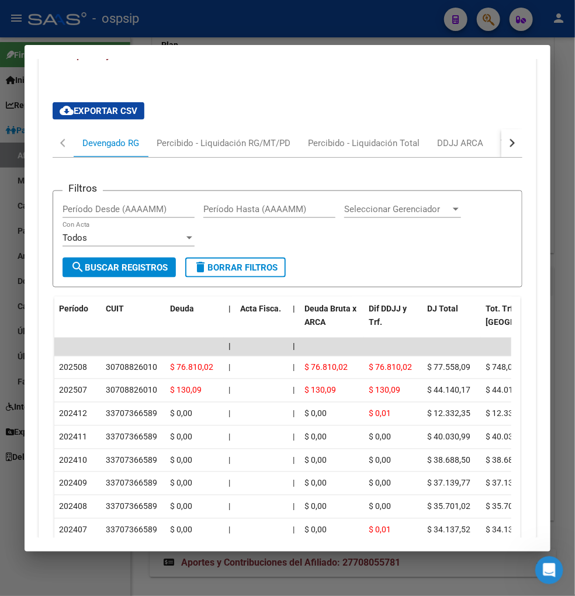
scroll to position [454, 0]
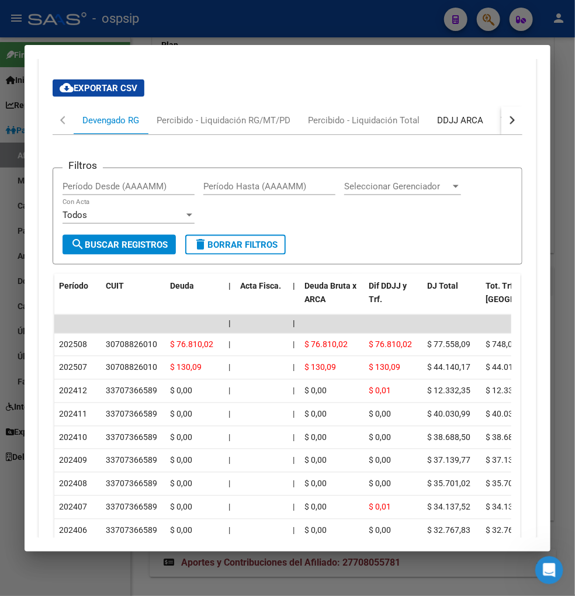
click at [466, 119] on div "DDJJ ARCA" at bounding box center [460, 120] width 46 height 13
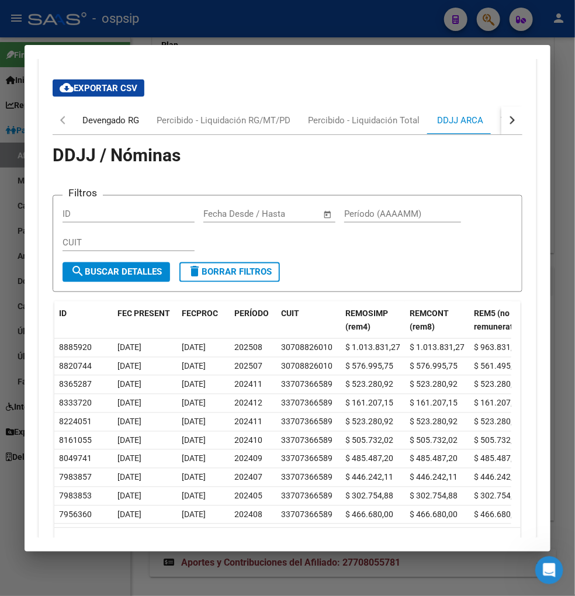
click at [101, 124] on div "Devengado RG" at bounding box center [110, 120] width 57 height 13
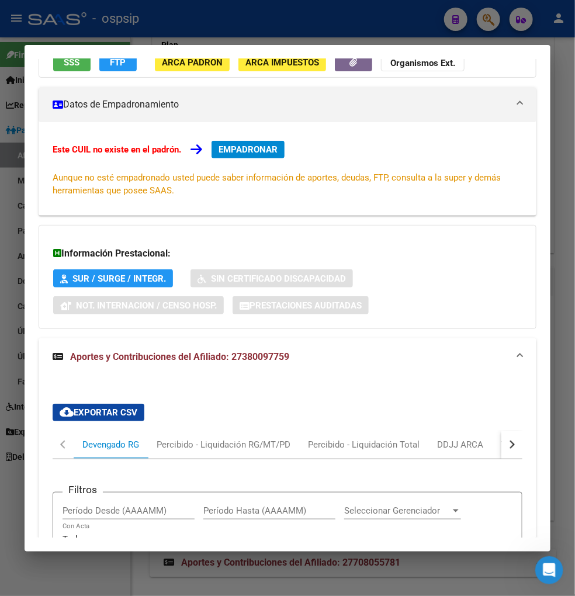
scroll to position [0, 0]
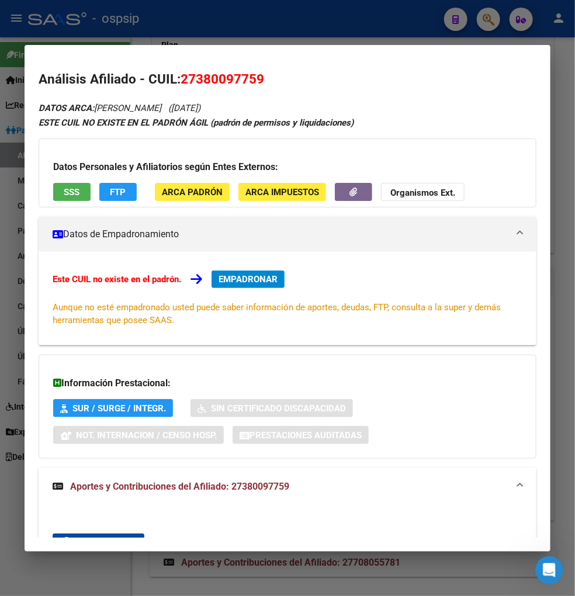
click at [244, 280] on span "EMPADRONAR" at bounding box center [247, 279] width 59 height 11
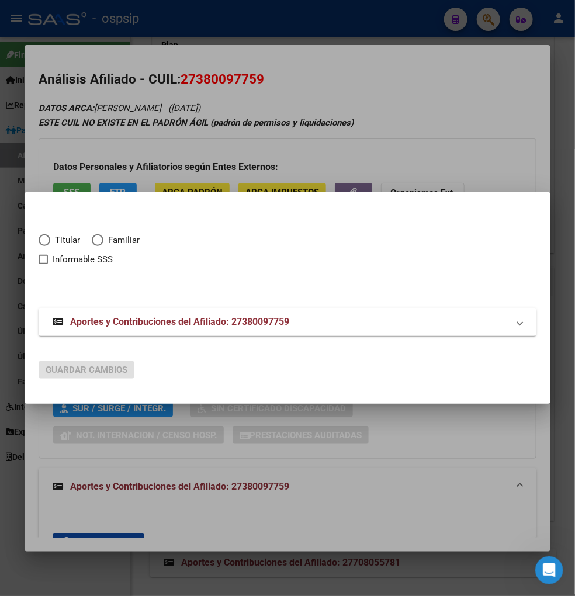
click at [50, 241] on span "Titular" at bounding box center [65, 240] width 30 height 13
click at [50, 241] on input "Titular" at bounding box center [45, 240] width 12 height 12
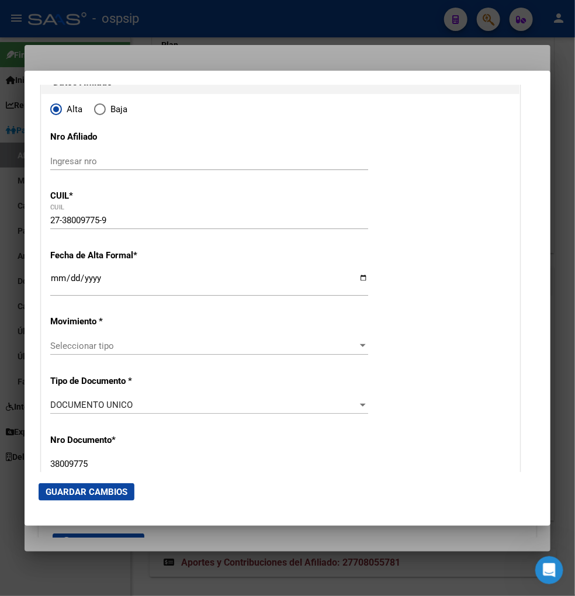
scroll to position [130, 0]
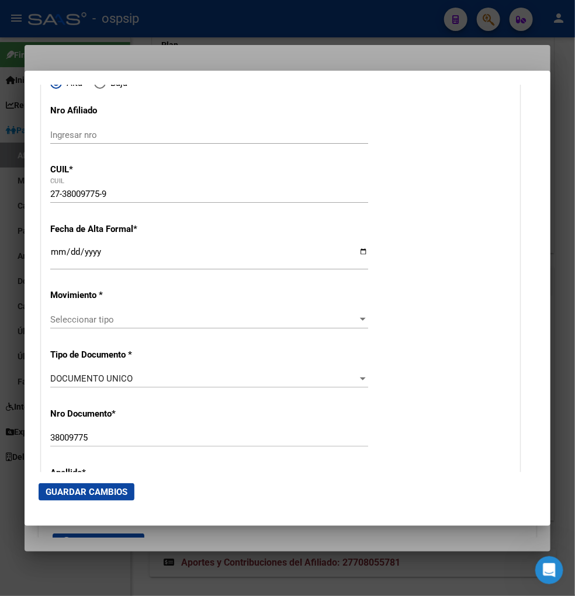
click at [53, 255] on input "Ingresar fecha" at bounding box center [209, 256] width 318 height 19
click at [231, 330] on div "Seleccionar tipo Seleccionar tipo" at bounding box center [209, 325] width 318 height 29
click at [217, 322] on span "Seleccionar tipo" at bounding box center [203, 319] width 307 height 11
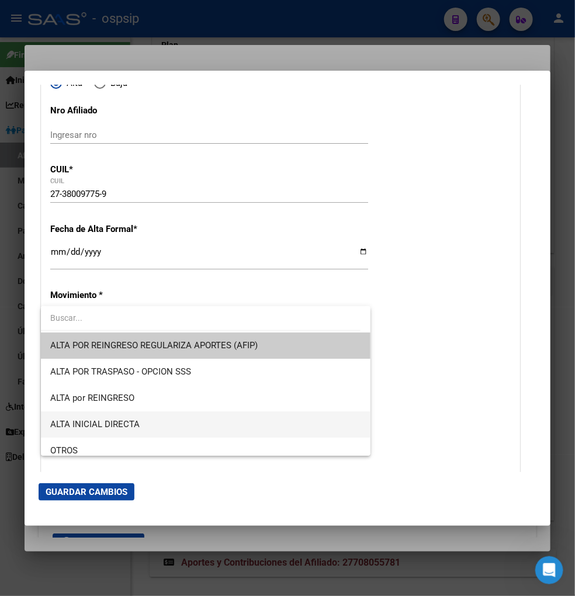
click at [188, 422] on span "ALTA INICIAL DIRECTA" at bounding box center [205, 424] width 311 height 26
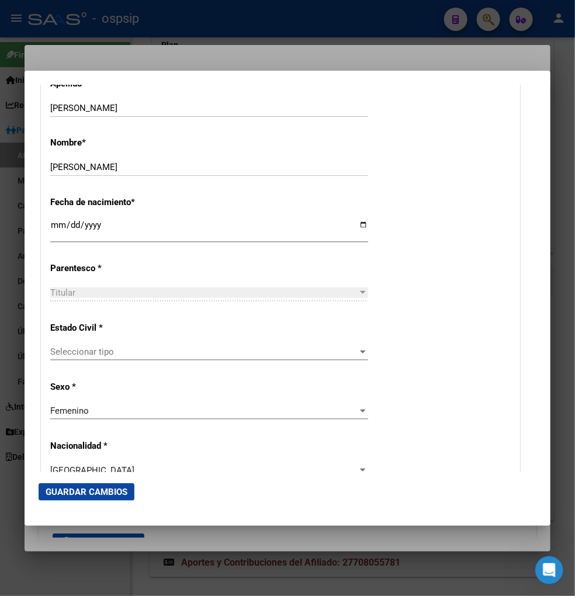
scroll to position [584, 0]
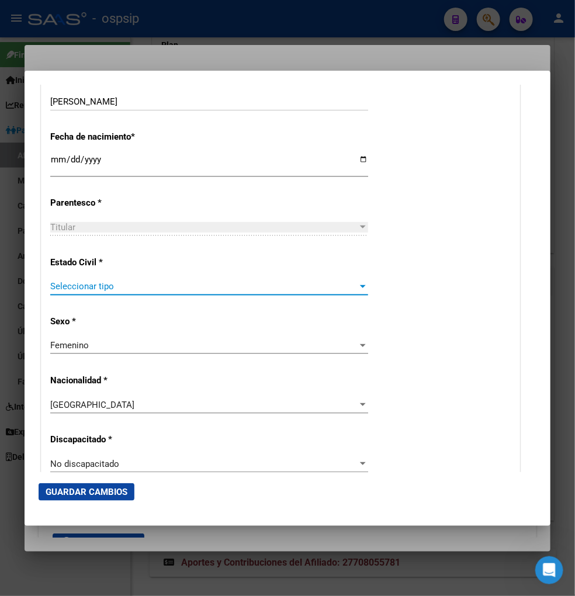
click at [161, 290] on span "Seleccionar tipo" at bounding box center [203, 286] width 307 height 11
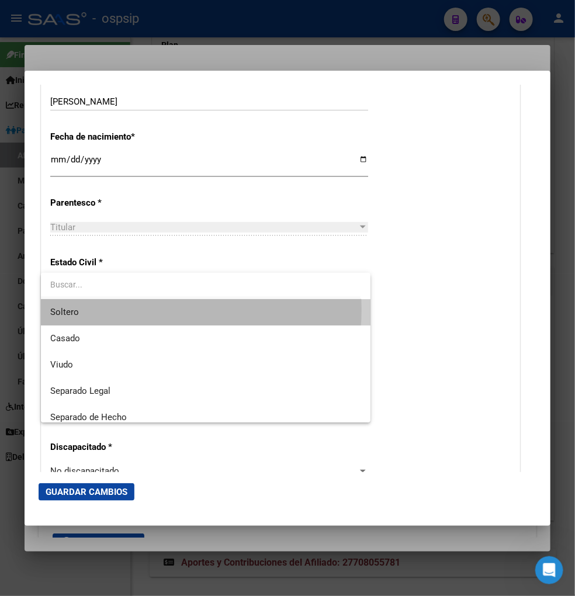
click at [154, 310] on span "Soltero" at bounding box center [205, 312] width 311 height 26
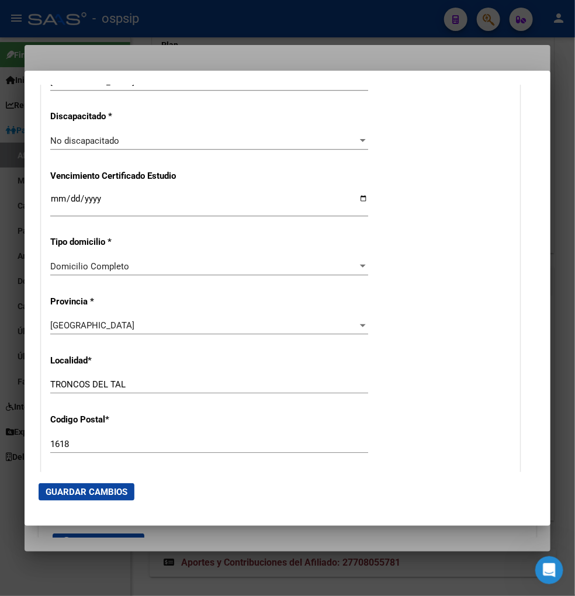
scroll to position [908, 0]
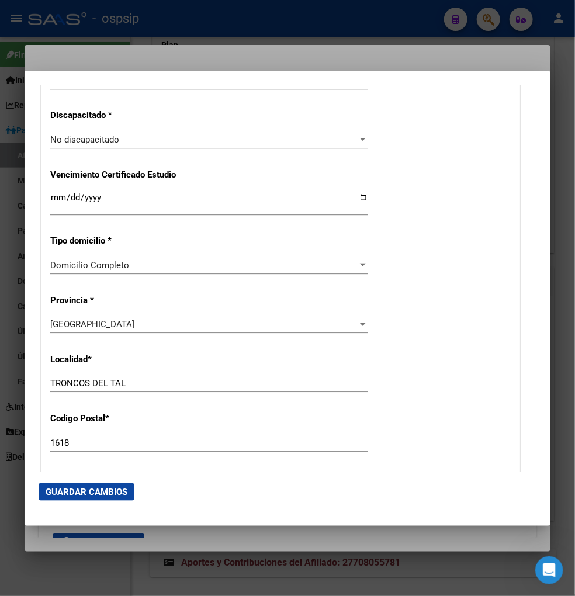
click at [129, 384] on input "TRONCOS DEL TAL" at bounding box center [209, 383] width 318 height 11
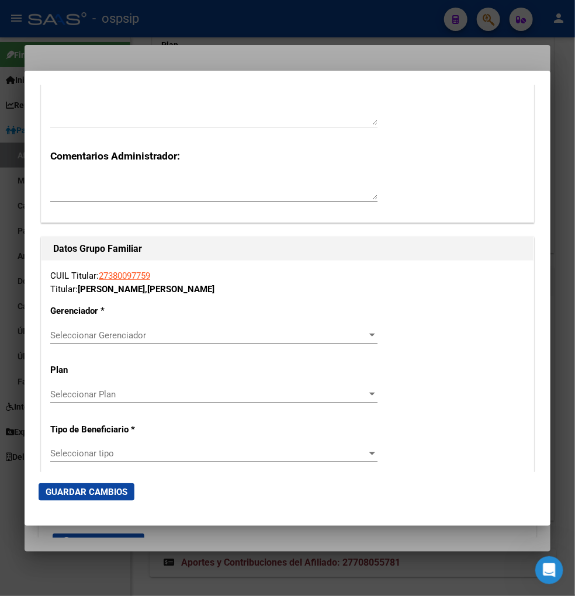
scroll to position [1947, 0]
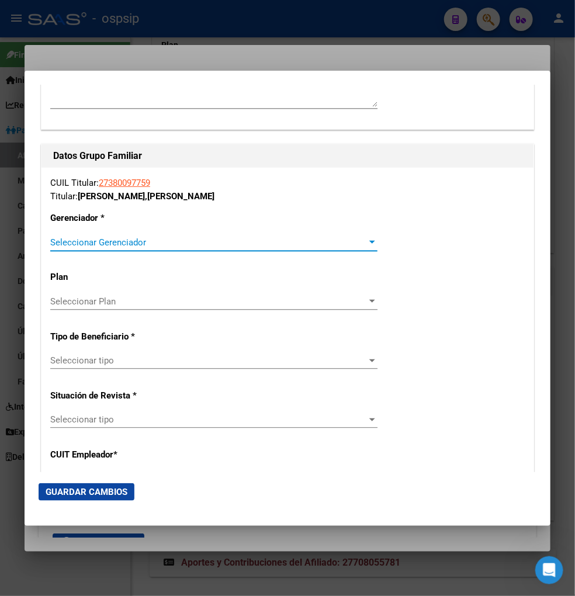
click at [294, 244] on span "Seleccionar Gerenciador" at bounding box center [208, 242] width 317 height 11
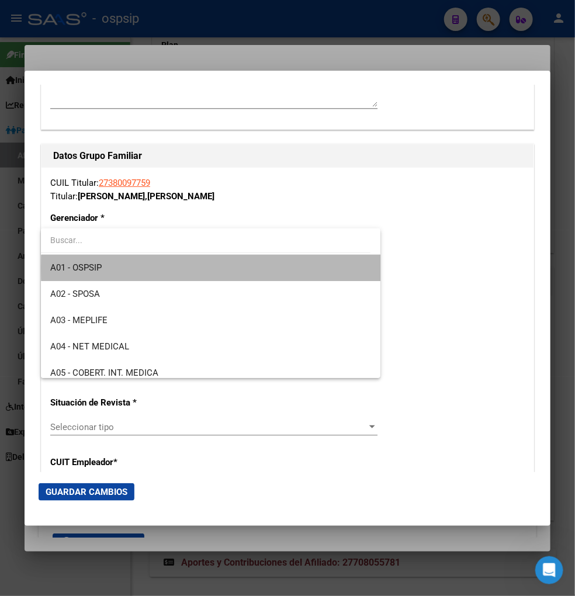
click at [265, 268] on span "A01 - OSPSIP" at bounding box center [210, 268] width 321 height 26
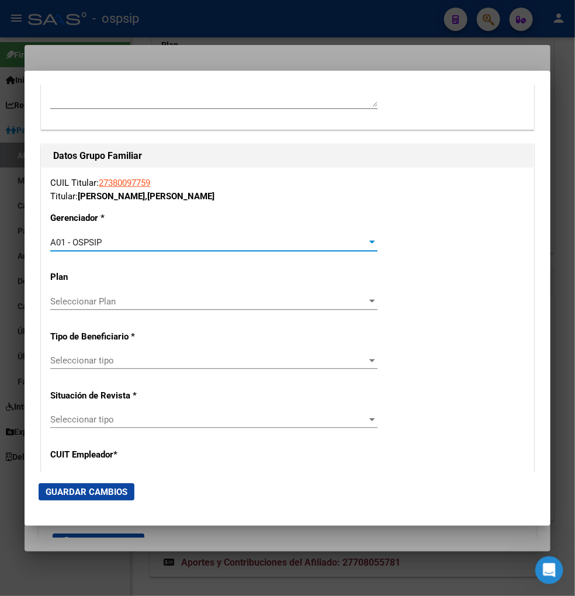
click at [164, 365] on span "Seleccionar tipo" at bounding box center [208, 360] width 317 height 11
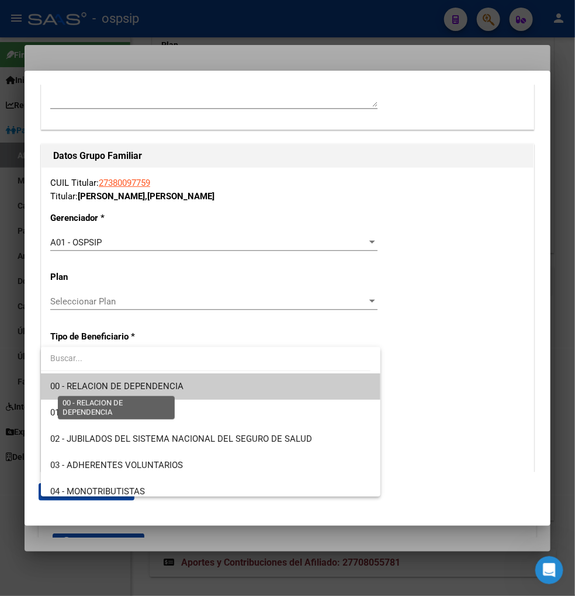
click at [173, 386] on span "00 - RELACION DE DEPENDENCIA" at bounding box center [116, 386] width 133 height 11
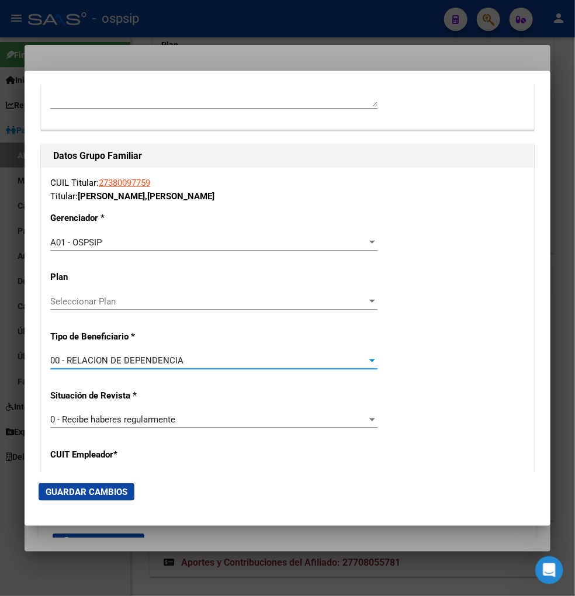
click at [99, 489] on span "Guardar Cambios" at bounding box center [87, 492] width 82 height 11
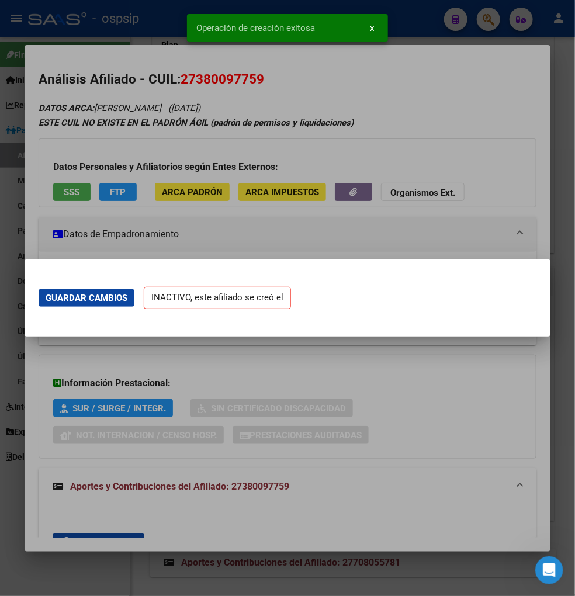
scroll to position [0, 0]
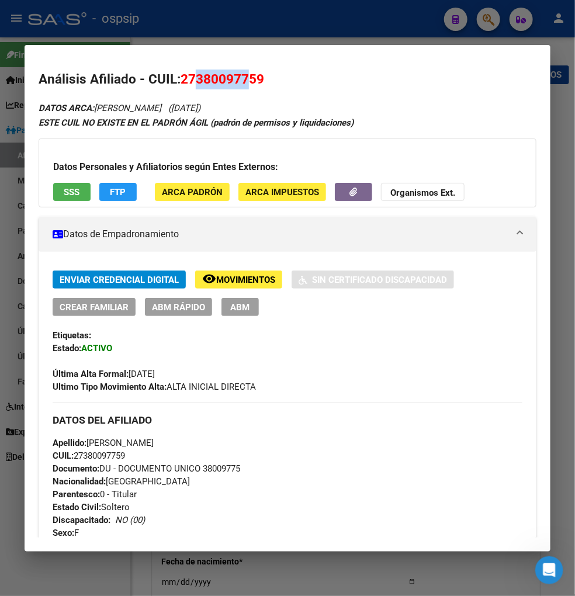
scroll to position [1870, 0]
click at [491, 22] on div at bounding box center [287, 298] width 575 height 596
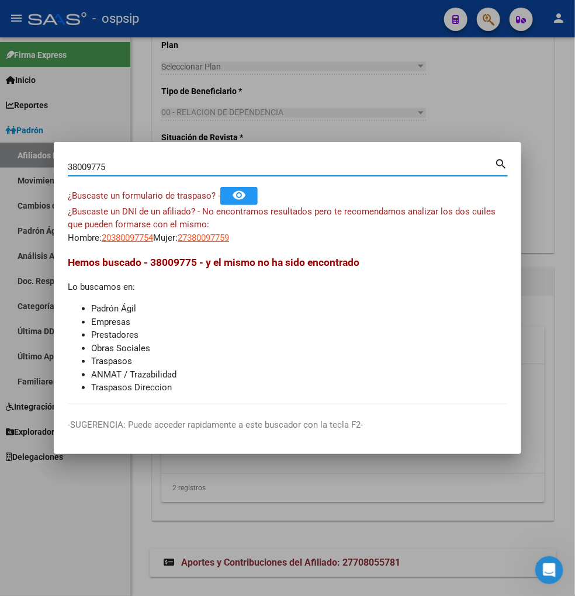
click at [132, 172] on input "38009775" at bounding box center [281, 167] width 426 height 11
type input "3"
type input "33057722"
click at [220, 242] on app-link-go-to "27330577229" at bounding box center [203, 237] width 51 height 13
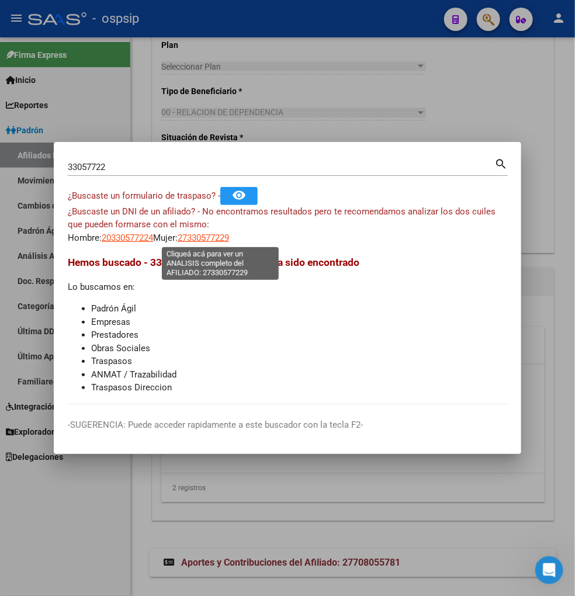
click at [214, 238] on span "27330577229" at bounding box center [203, 237] width 51 height 11
type textarea "27330577229"
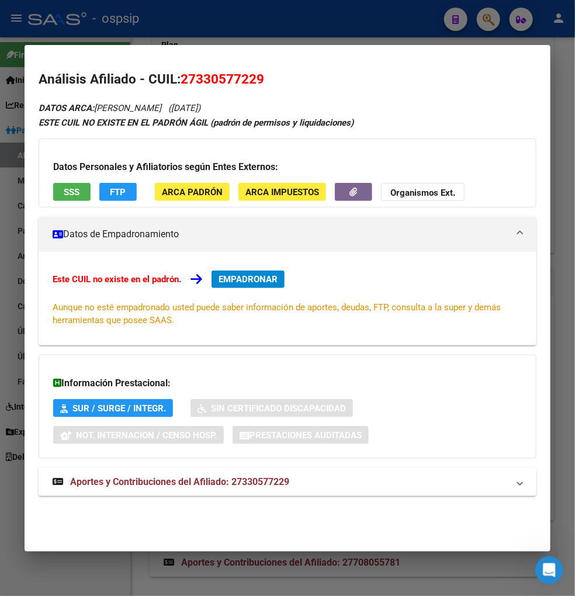
click at [171, 480] on span "Aportes y Contribuciones del Afiliado: 27330577229" at bounding box center [179, 481] width 219 height 11
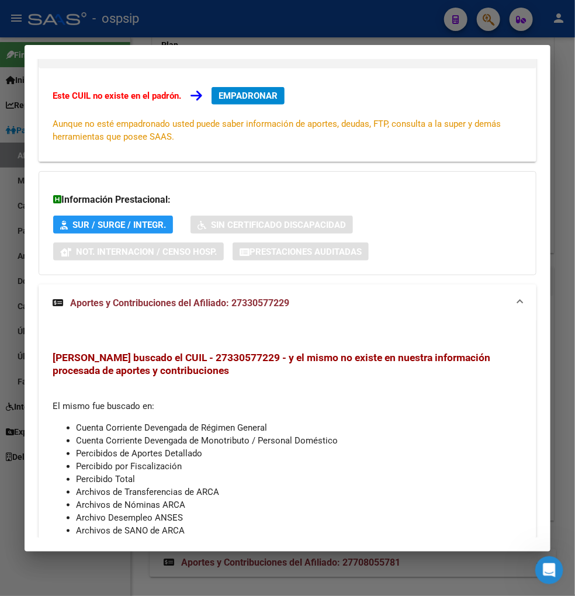
scroll to position [0, 0]
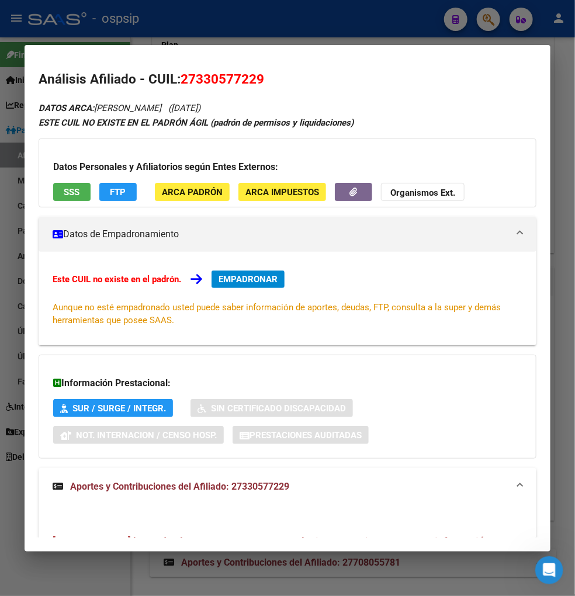
click at [489, 20] on div at bounding box center [287, 298] width 575 height 596
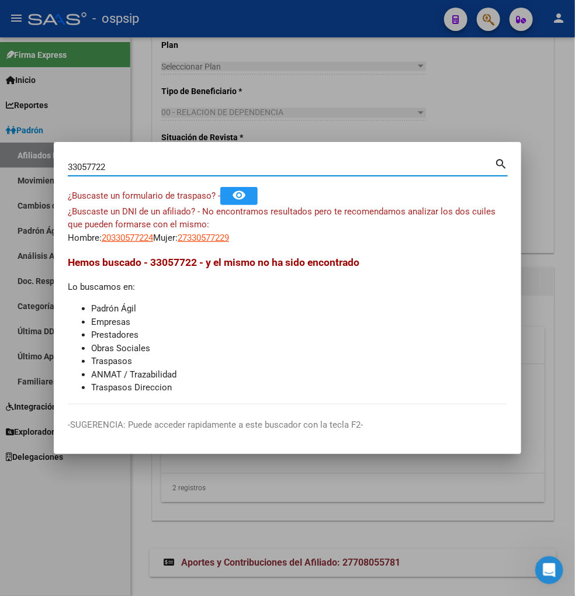
drag, startPoint x: 127, startPoint y: 168, endPoint x: 174, endPoint y: 141, distance: 53.6
click at [127, 167] on input "33057722" at bounding box center [281, 167] width 426 height 11
type input "3"
type input "28353583"
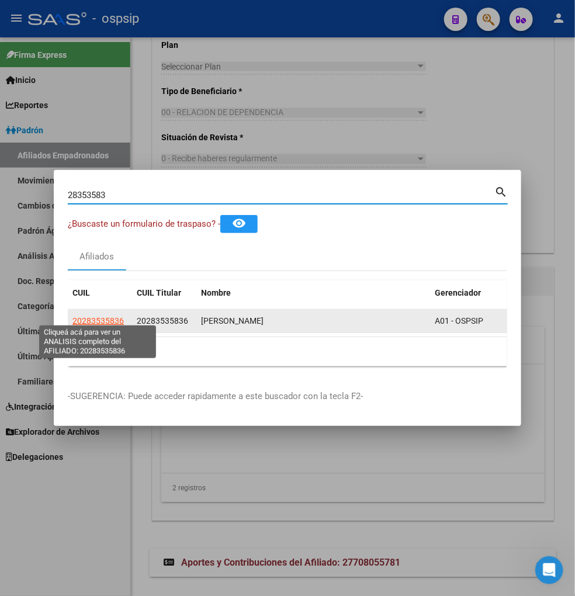
click at [93, 318] on span "20283535836" at bounding box center [97, 320] width 51 height 9
type textarea "20283535836"
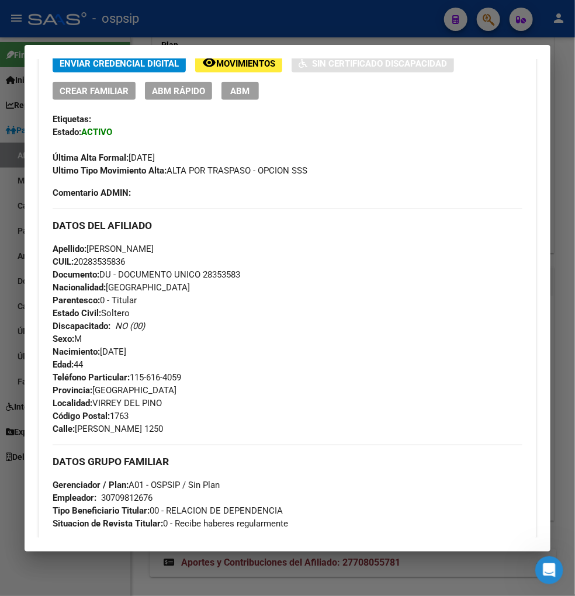
scroll to position [259, 0]
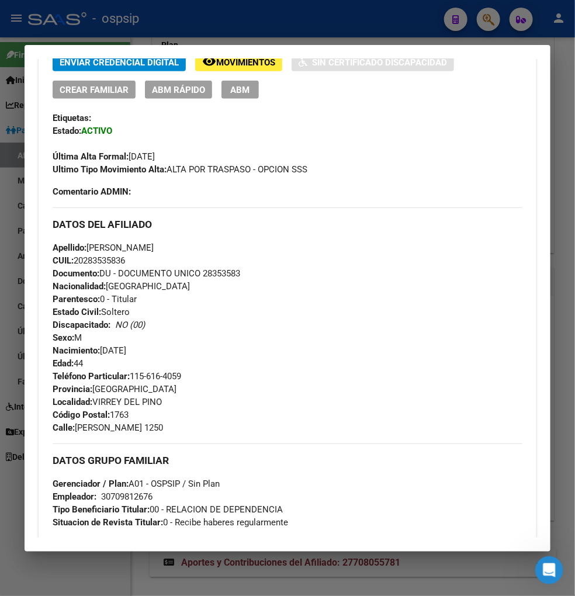
click at [231, 90] on span "ABM" at bounding box center [240, 90] width 19 height 11
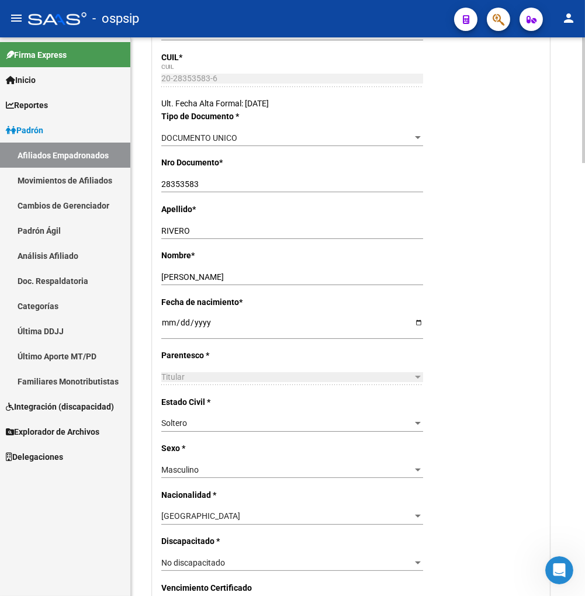
scroll to position [324, 0]
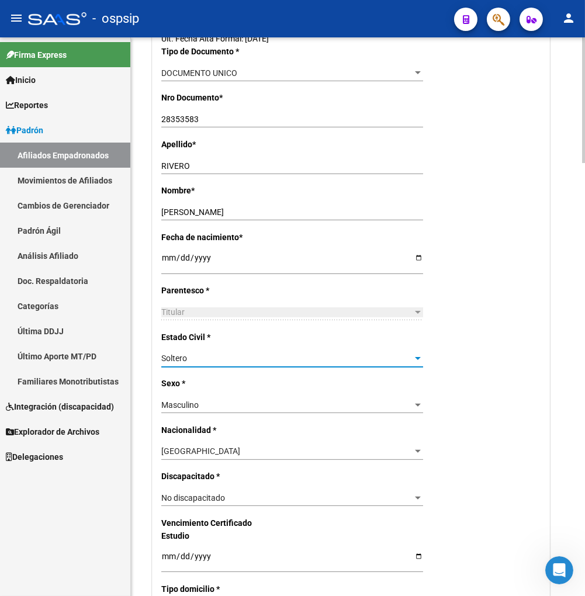
click at [335, 358] on div "Soltero" at bounding box center [286, 358] width 251 height 10
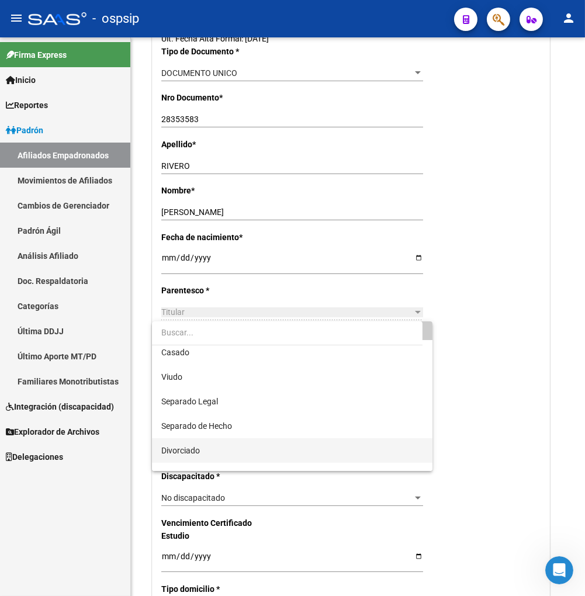
scroll to position [47, 0]
click at [237, 459] on span "Convivencia" at bounding box center [292, 458] width 262 height 25
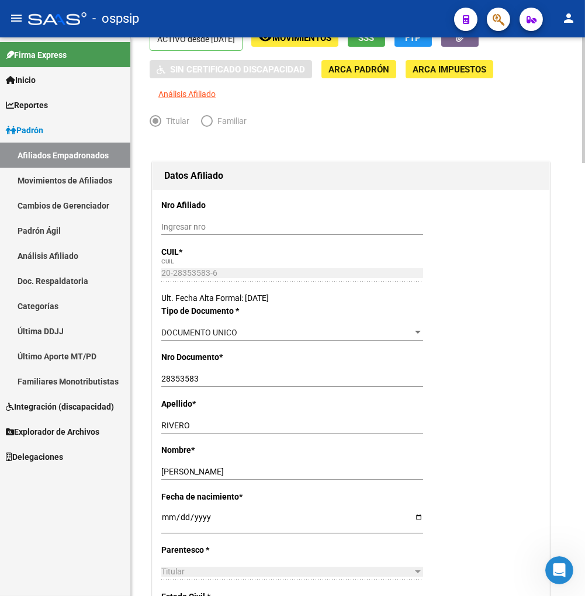
scroll to position [0, 0]
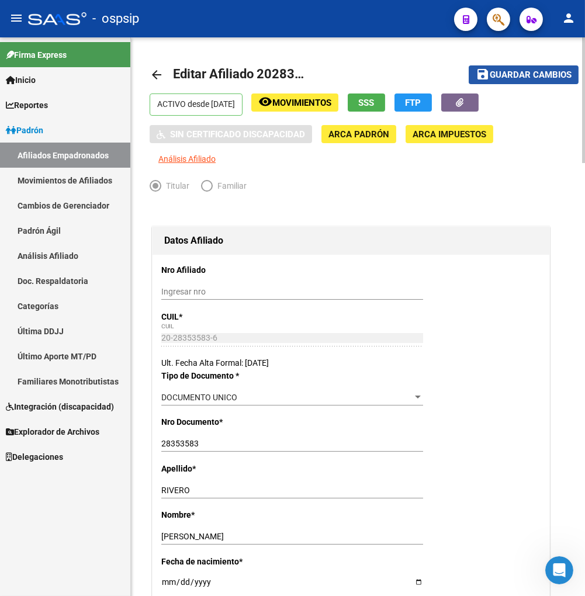
click at [533, 71] on span "Guardar cambios" at bounding box center [530, 75] width 82 height 11
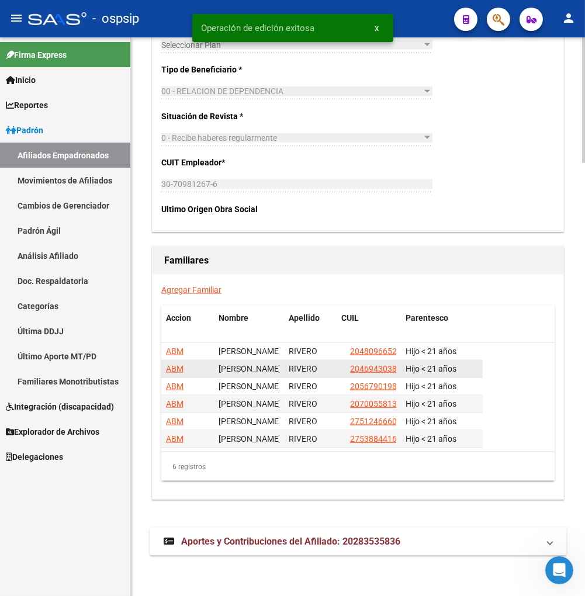
scroll to position [1920, 0]
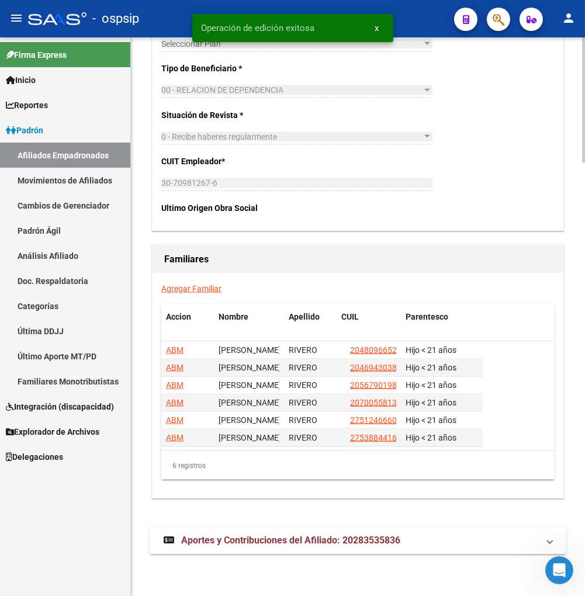
click at [188, 289] on link "Agregar Familiar" at bounding box center [191, 288] width 60 height 9
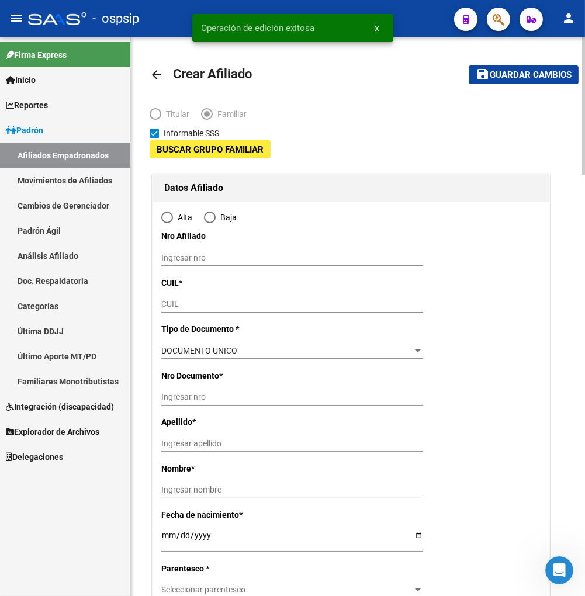
type input "30-70981267-6"
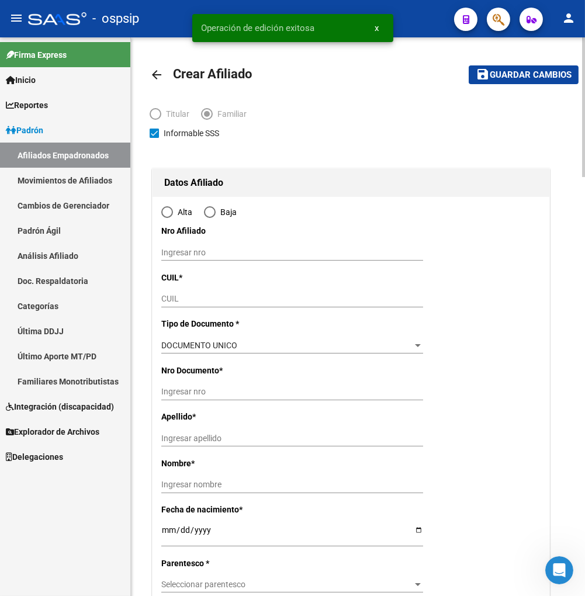
type input "VIRREY DEL PINO"
type input "1763"
type input "ISAAC NEWTON"
type input "1250"
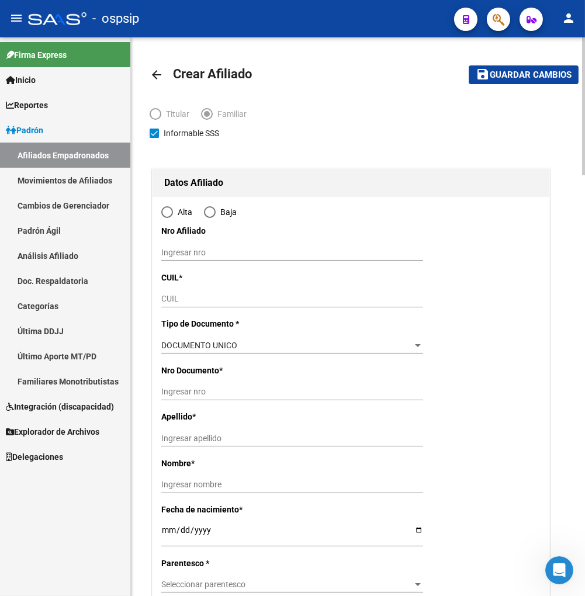
radio input "true"
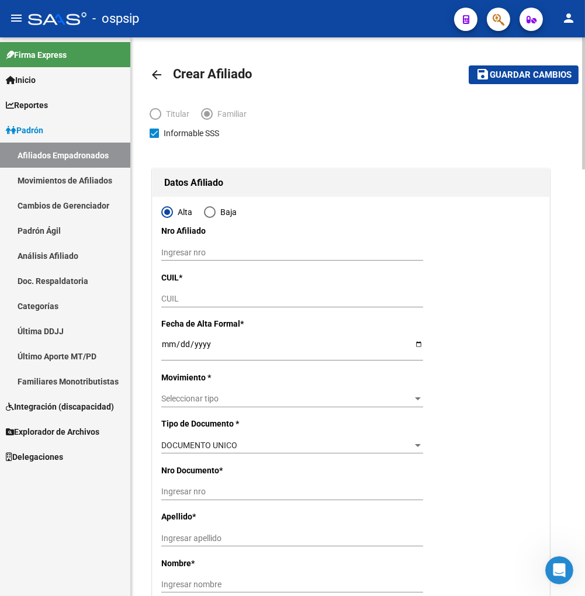
type input "30-70981267-6"
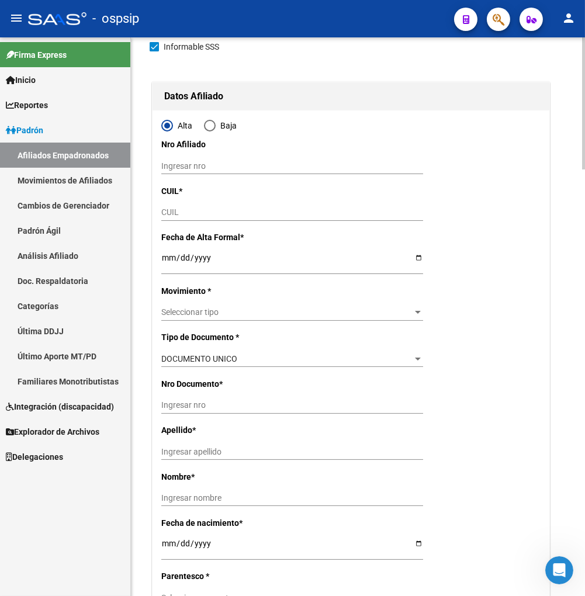
scroll to position [65, 0]
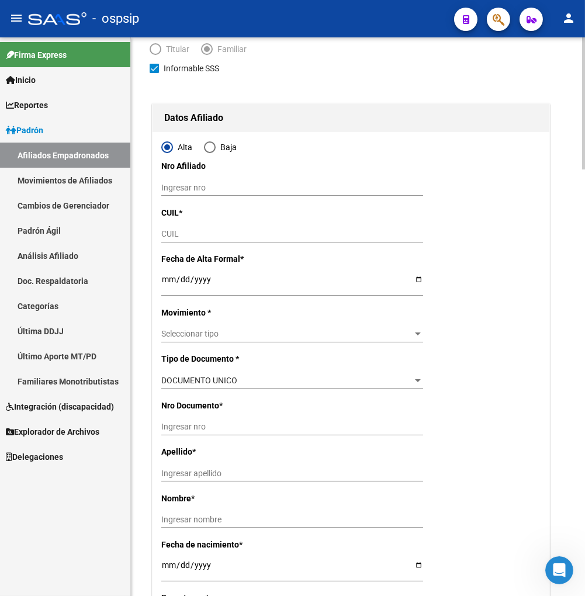
click at [178, 230] on input "CUIL" at bounding box center [292, 234] width 262 height 10
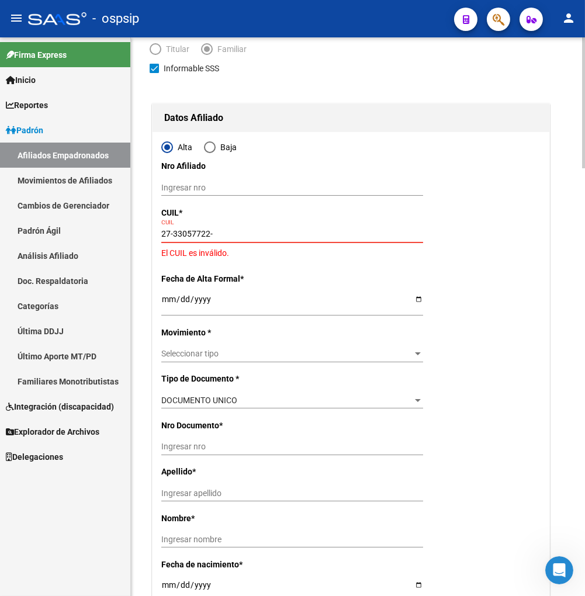
type input "27-33057722-9"
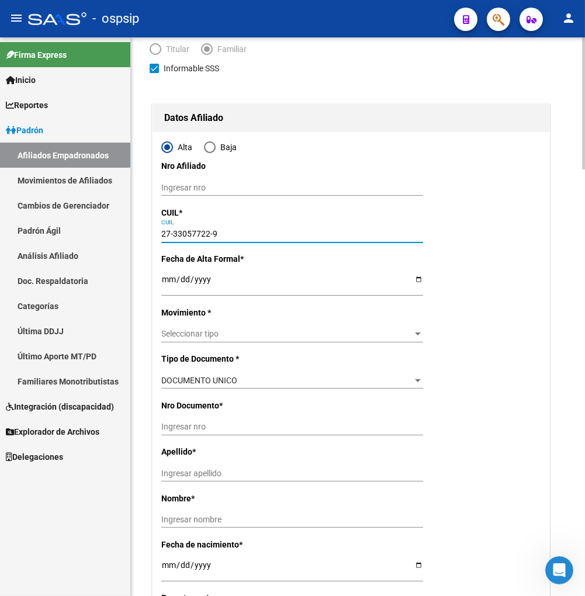
type input "33057722"
type input "[PERSON_NAME]"
type input "MARIA ESTHER"
type input "1986-10-01"
type input "VIRREY DEL PINO"
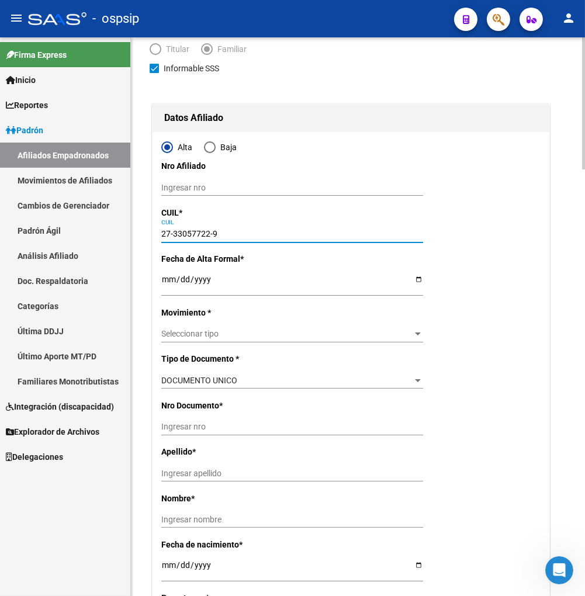
type input "1148"
type input "27-33057722-9"
click at [170, 284] on input "Ingresar fecha" at bounding box center [292, 284] width 262 height 18
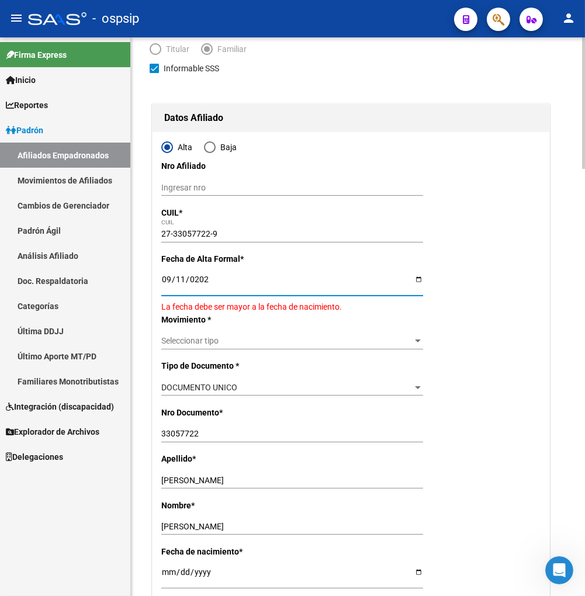
type input "[DATE]"
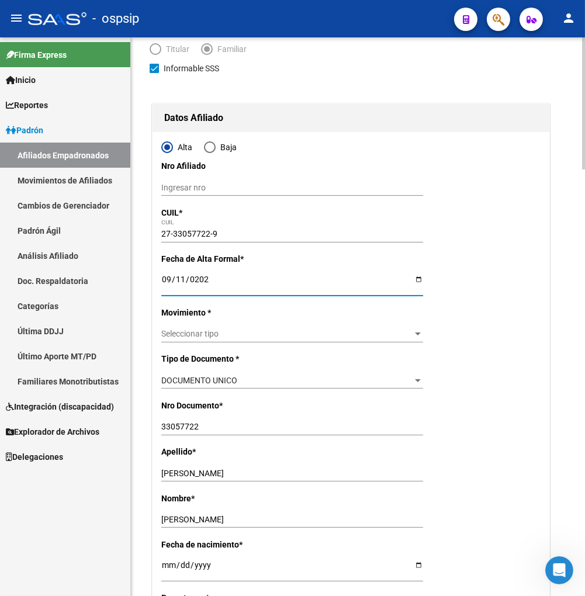
click at [207, 335] on span "Seleccionar tipo" at bounding box center [286, 334] width 251 height 10
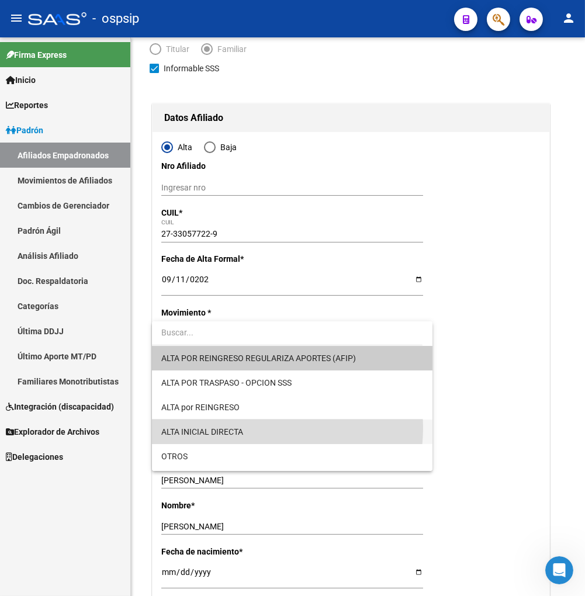
click at [253, 428] on span "ALTA INICIAL DIRECTA" at bounding box center [292, 431] width 262 height 25
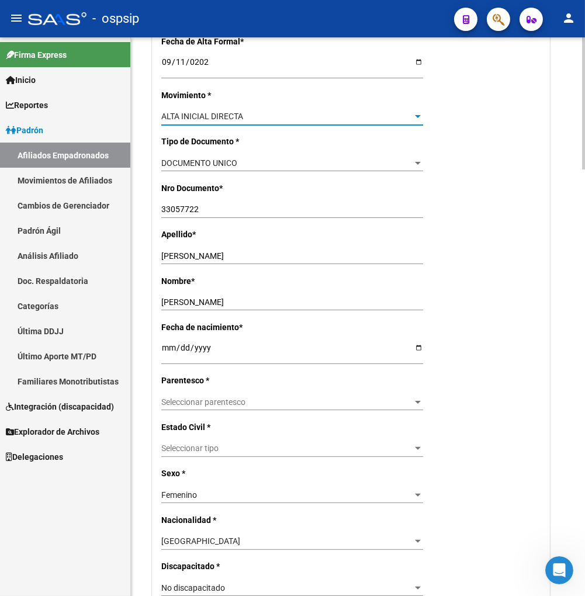
scroll to position [324, 0]
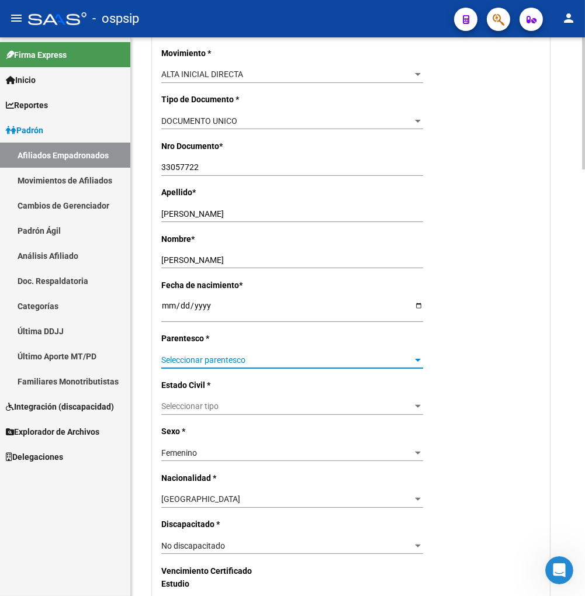
click at [269, 360] on span "Seleccionar parentesco" at bounding box center [286, 360] width 251 height 10
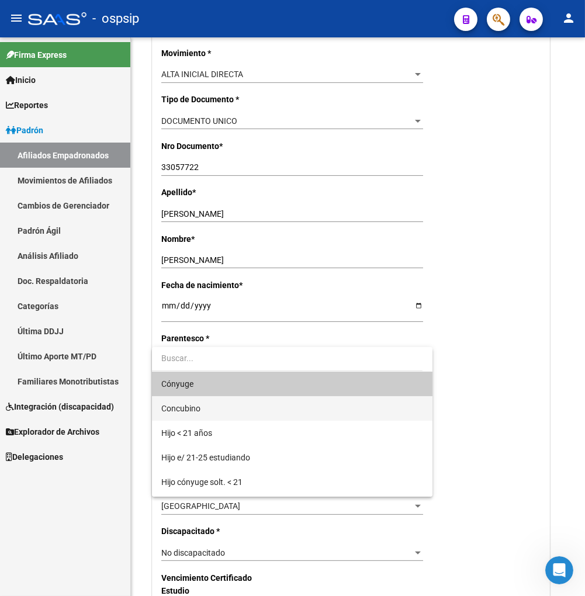
click at [235, 414] on span "Concubino" at bounding box center [292, 408] width 262 height 25
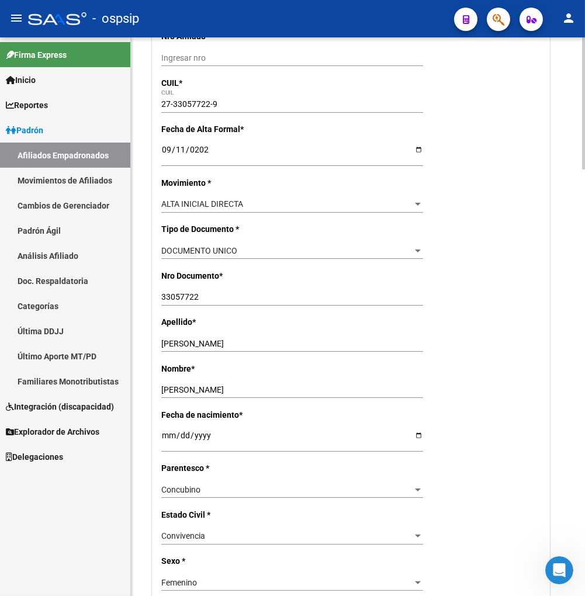
scroll to position [0, 0]
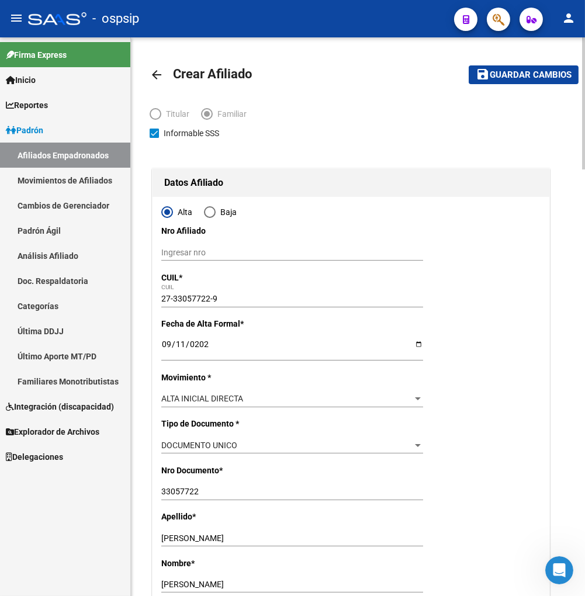
click at [515, 78] on span "Guardar cambios" at bounding box center [530, 75] width 82 height 11
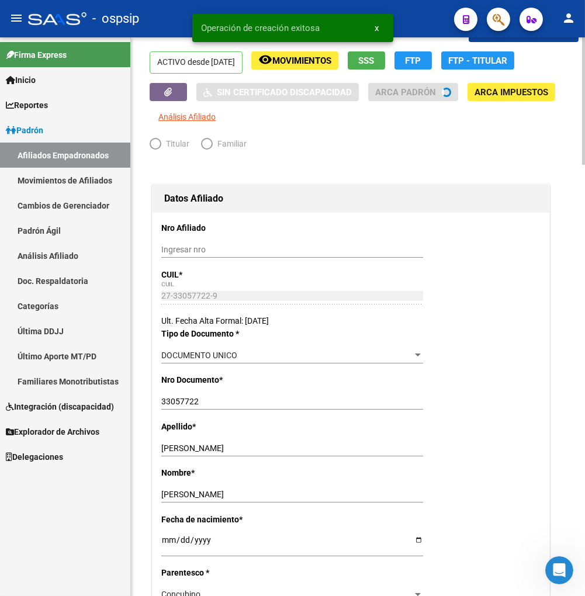
radio input "true"
type input "30-70981267-6"
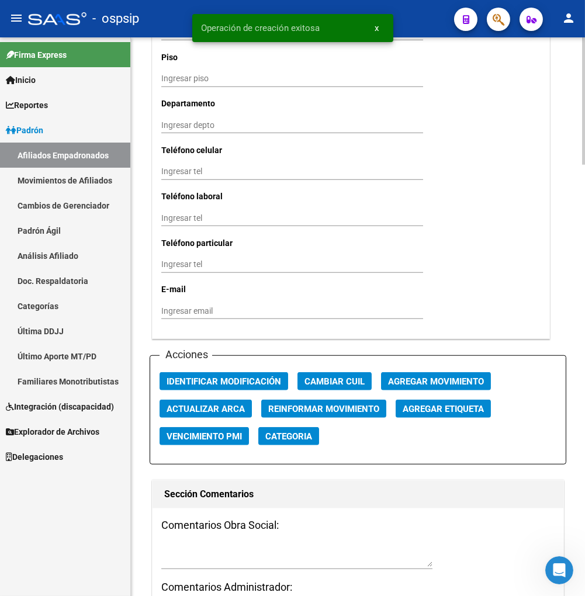
scroll to position [1168, 0]
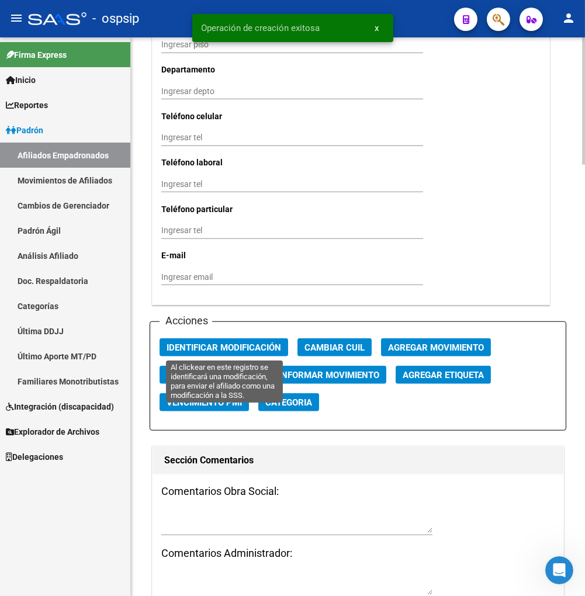
click at [214, 347] on span "Identificar Modificación" at bounding box center [223, 347] width 114 height 11
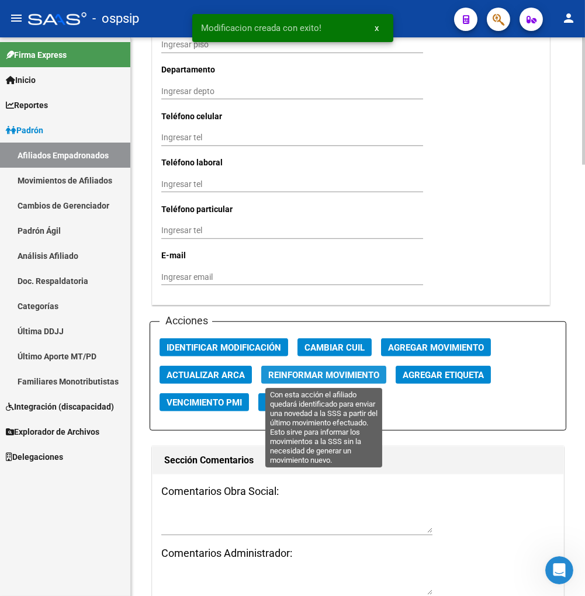
click at [286, 377] on span "Reinformar Movimiento" at bounding box center [323, 375] width 111 height 11
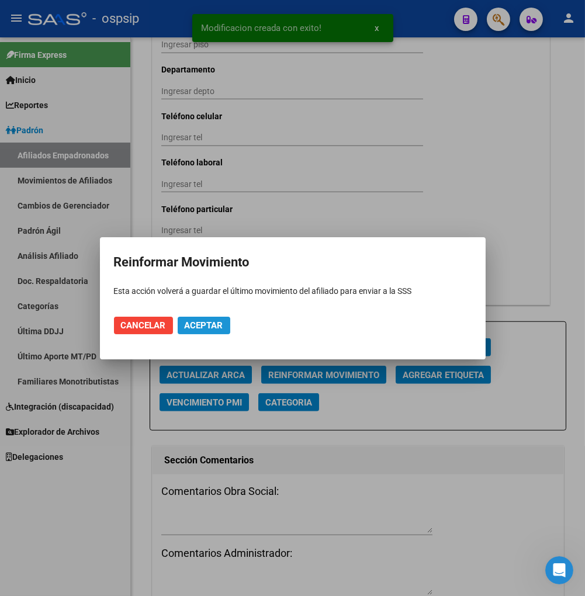
click at [203, 324] on span "Aceptar" at bounding box center [204, 325] width 39 height 11
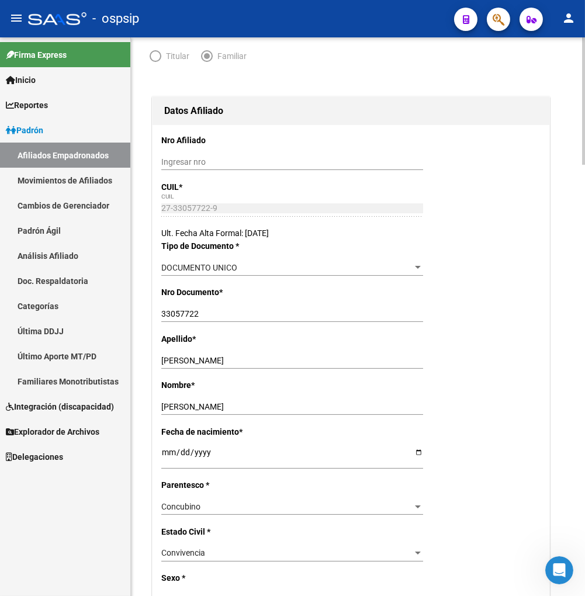
scroll to position [0, 0]
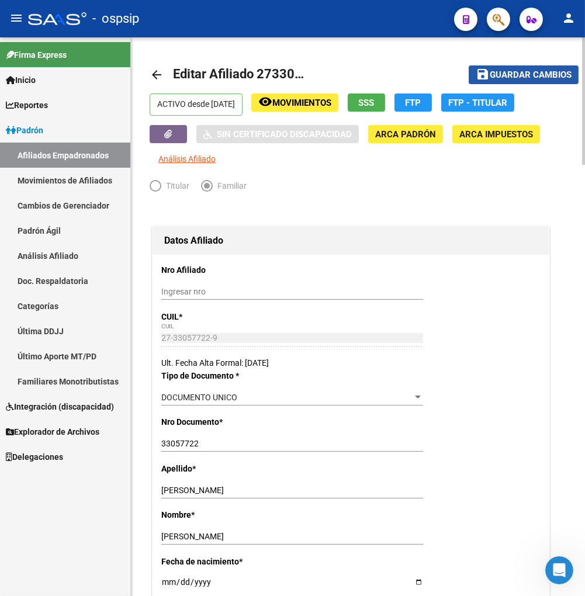
click at [523, 72] on span "Guardar cambios" at bounding box center [530, 75] width 82 height 11
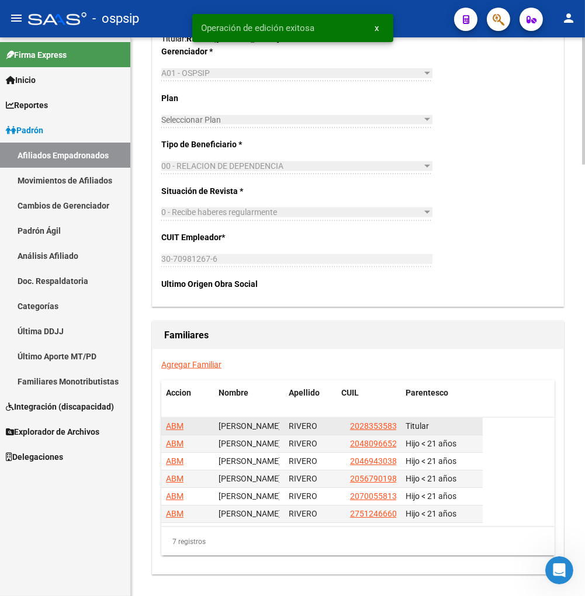
scroll to position [1817, 0]
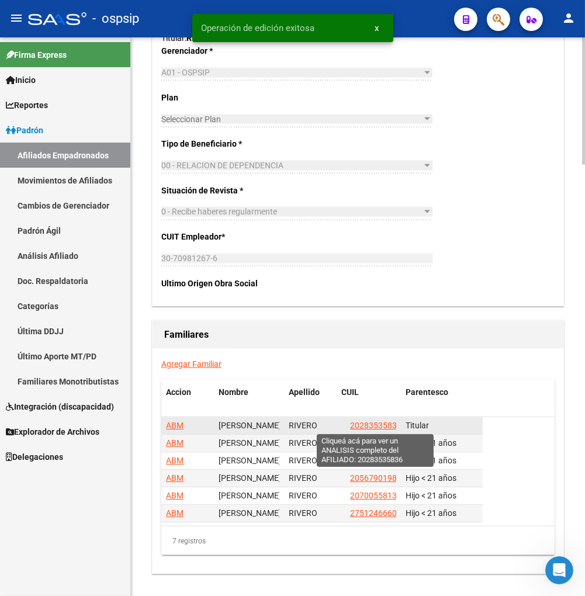
click at [366, 422] on span "20283535836" at bounding box center [375, 425] width 51 height 9
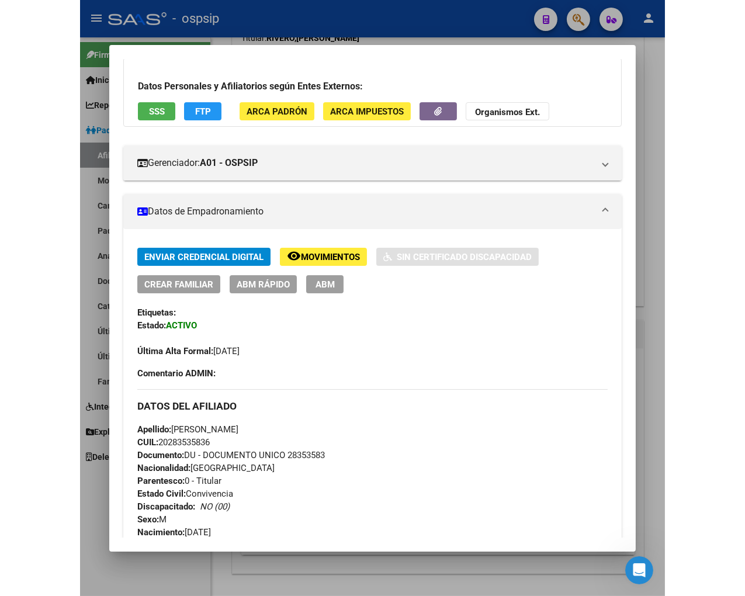
scroll to position [0, 0]
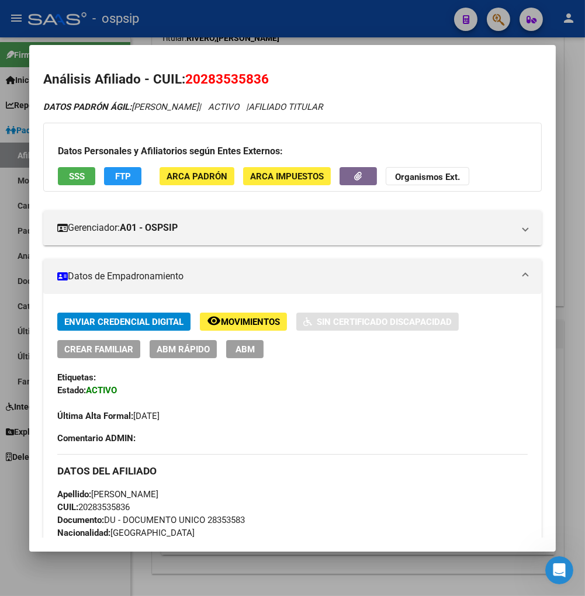
drag, startPoint x: 202, startPoint y: 78, endPoint x: 259, endPoint y: 88, distance: 58.1
click at [259, 88] on h2 "Análisis Afiliado - CUIL: 20283535836" at bounding box center [292, 80] width 498 height 20
copy span "28353583"
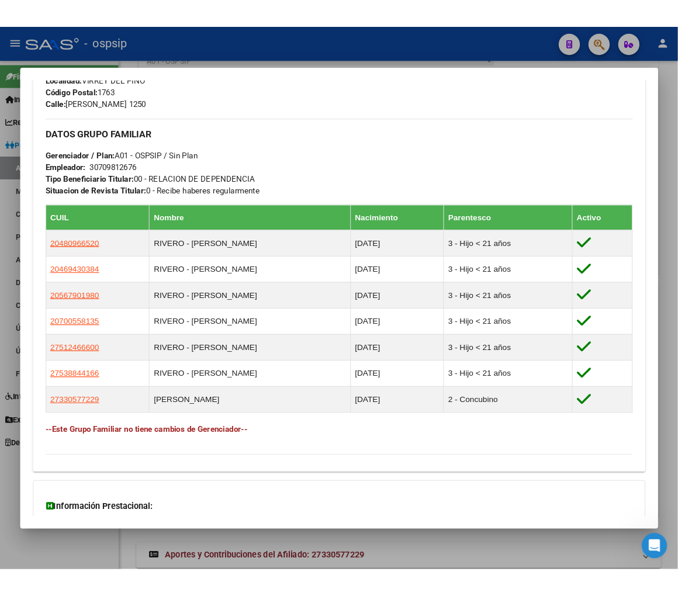
scroll to position [584, 0]
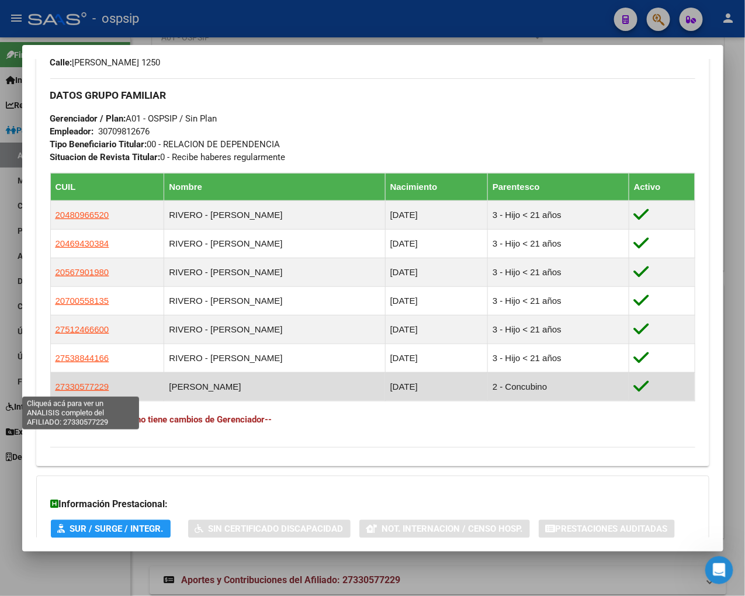
click at [73, 386] on span "27330577229" at bounding box center [82, 386] width 54 height 10
type textarea "27330577229"
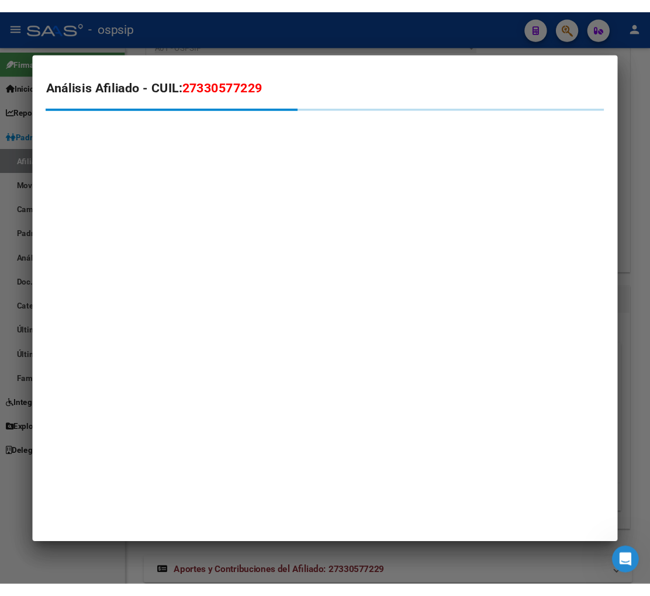
scroll to position [611, 0]
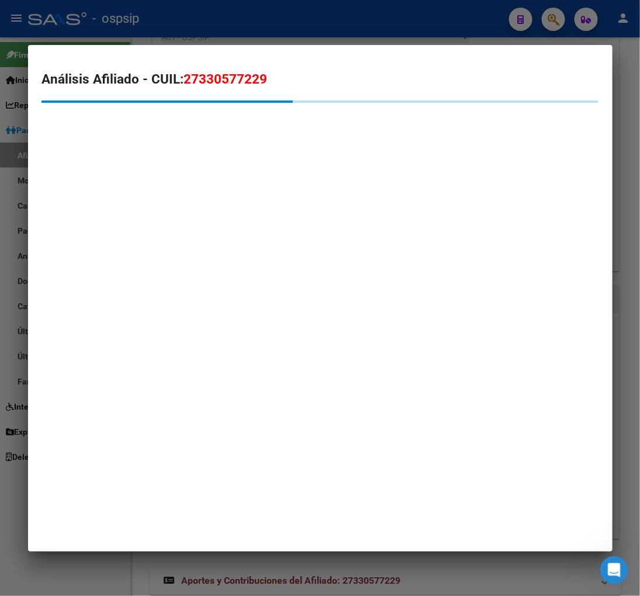
drag, startPoint x: 279, startPoint y: 150, endPoint x: 325, endPoint y: 131, distance: 49.8
click at [286, 147] on div "Análisis Afiliado - CUIL: 27330577229" at bounding box center [320, 111] width 556 height 82
click at [557, 22] on div at bounding box center [320, 298] width 640 height 596
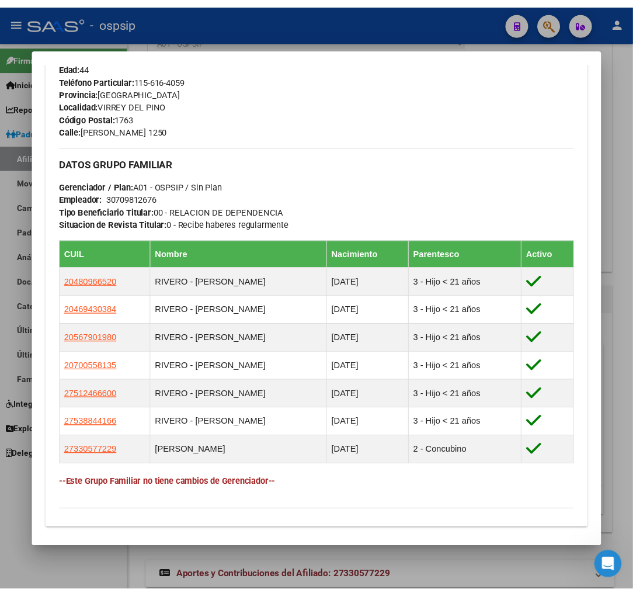
scroll to position [546, 0]
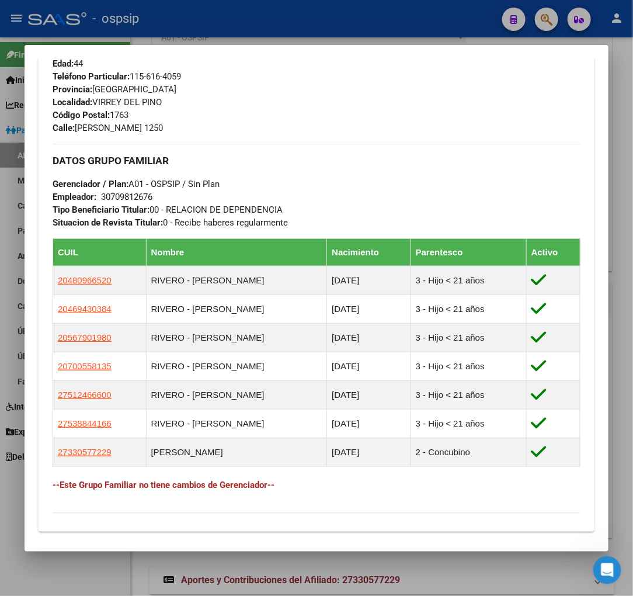
click at [546, 19] on div at bounding box center [316, 298] width 633 height 596
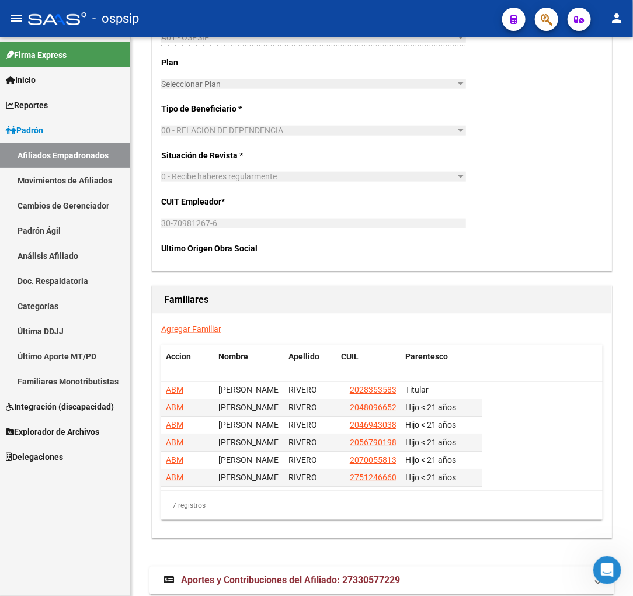
click at [555, 22] on button "button" at bounding box center [546, 19] width 23 height 23
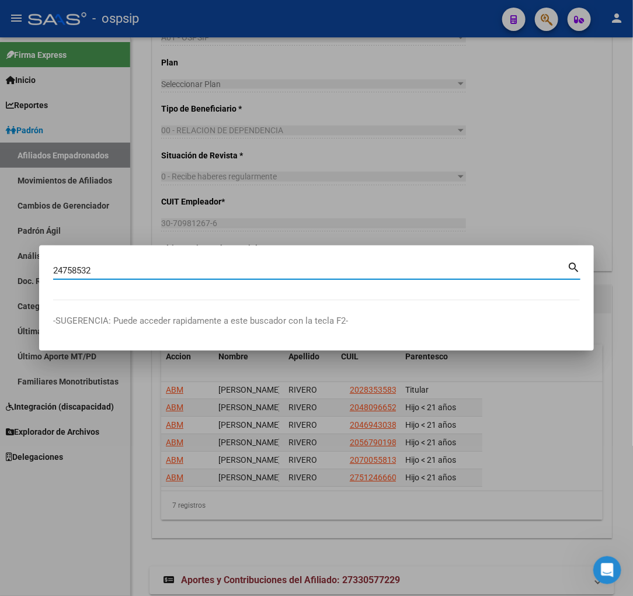
type input "24758532"
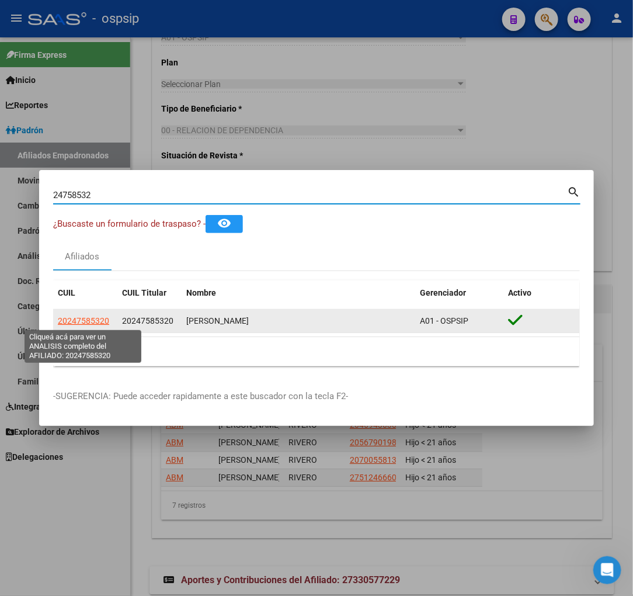
click at [72, 319] on span "20247585320" at bounding box center [83, 320] width 51 height 9
type textarea "20247585320"
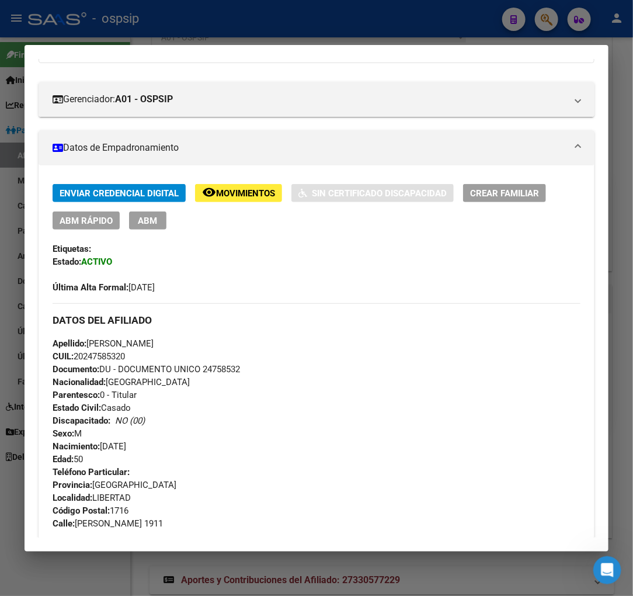
scroll to position [0, 0]
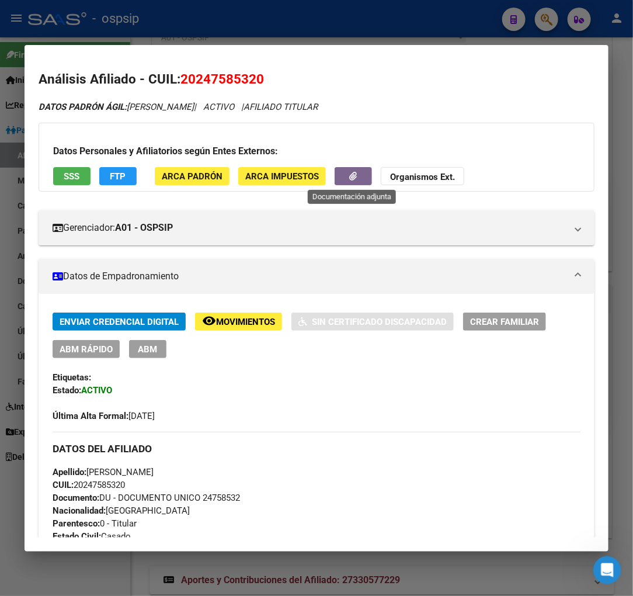
click at [342, 179] on button "button" at bounding box center [353, 176] width 37 height 18
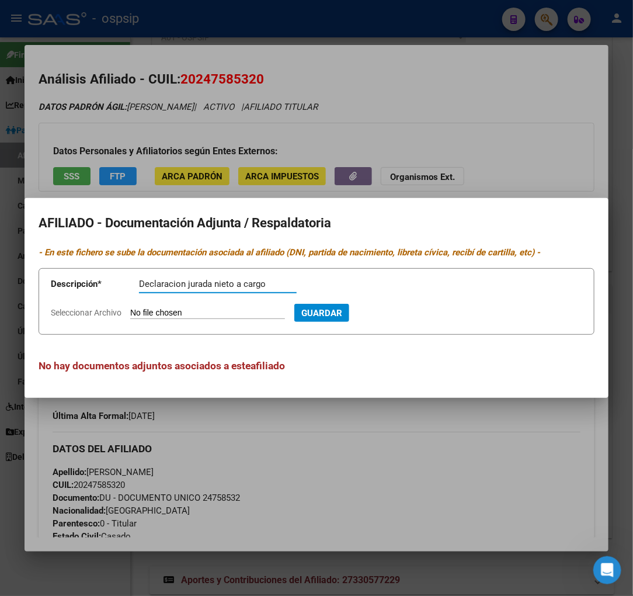
type input "Declaracion jurada nieto a cargo"
click at [161, 310] on input "Seleccionar Archivo" at bounding box center [207, 313] width 155 height 11
click at [172, 313] on input "Seleccionar Archivo" at bounding box center [207, 313] width 155 height 11
type input "C:\fakepath\20250910_220009 (1).jpg"
click at [405, 316] on span "Guardar" at bounding box center [384, 313] width 41 height 11
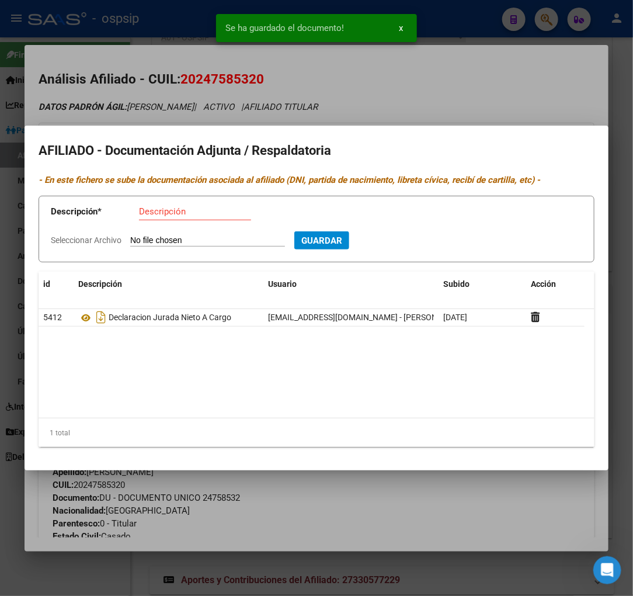
click at [164, 208] on input "Descripción" at bounding box center [195, 211] width 112 height 11
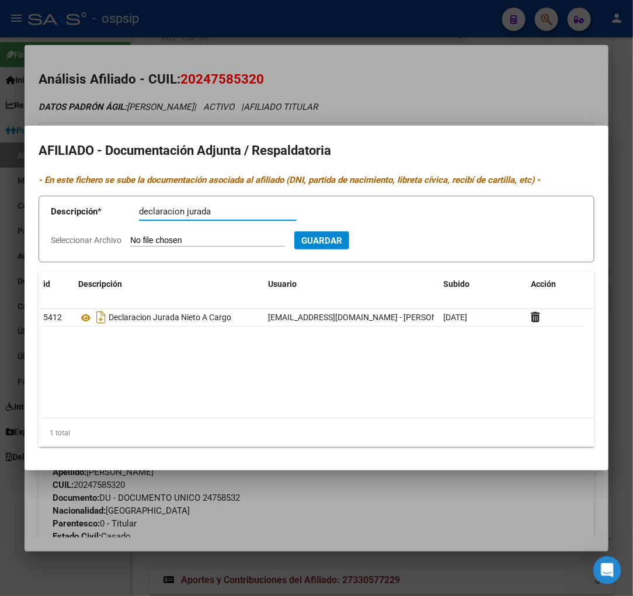
type input "declaracion jurada"
click at [171, 241] on input "Seleccionar Archivo" at bounding box center [207, 240] width 155 height 11
type input "C:\fakepath\20250910_220042.jpg"
click at [405, 242] on span "Guardar" at bounding box center [384, 240] width 41 height 11
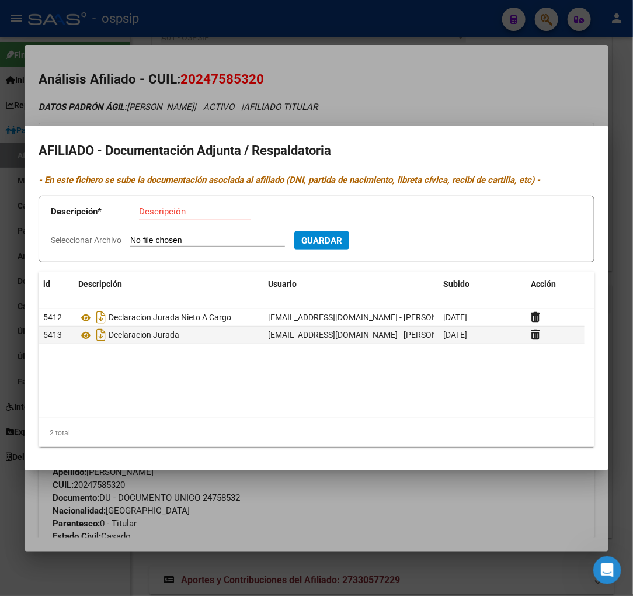
click at [155, 212] on input "Descripción" at bounding box center [195, 211] width 112 height 11
type input "decl.jurada"
click at [222, 240] on input "Seleccionar Archivo" at bounding box center [207, 240] width 155 height 11
type input "C:\fakepath\20250910_220110 (2).jpg"
click at [399, 238] on span "Guardar" at bounding box center [384, 240] width 41 height 11
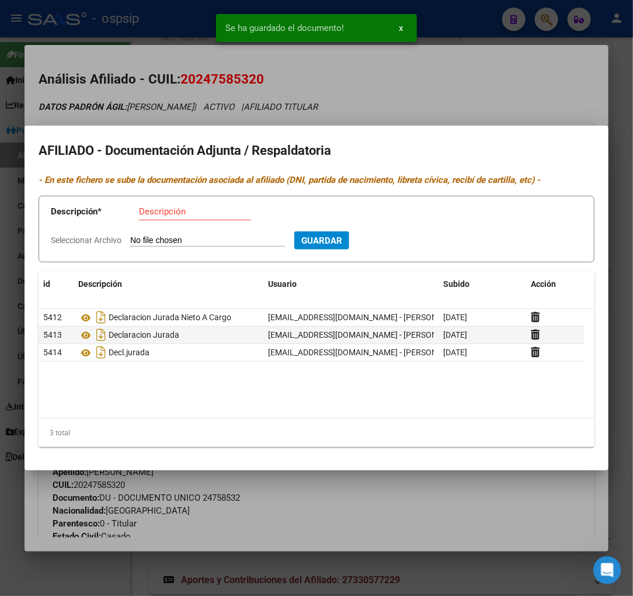
click at [444, 91] on div at bounding box center [316, 298] width 633 height 596
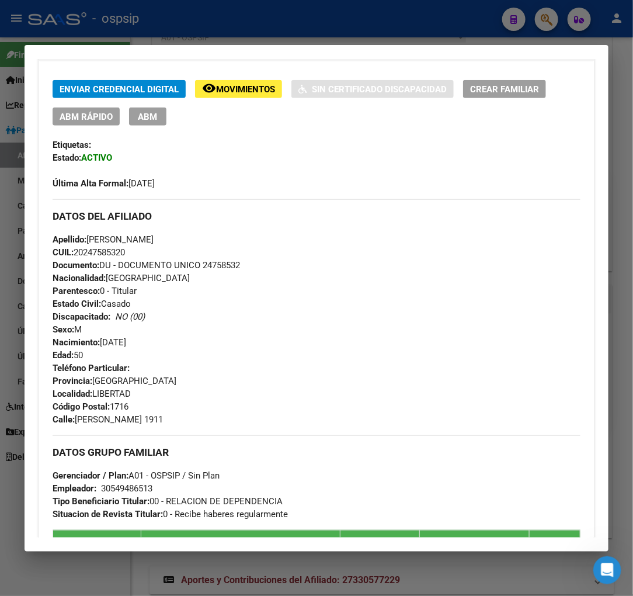
scroll to position [223, 0]
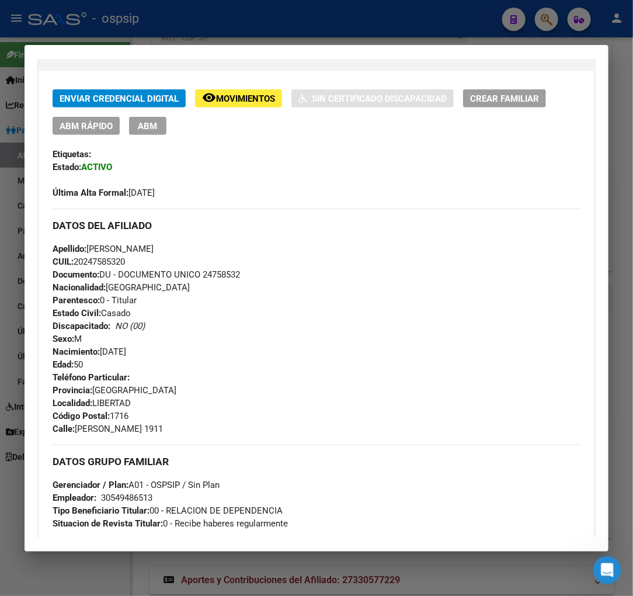
click at [155, 130] on span "ABM" at bounding box center [147, 126] width 19 height 11
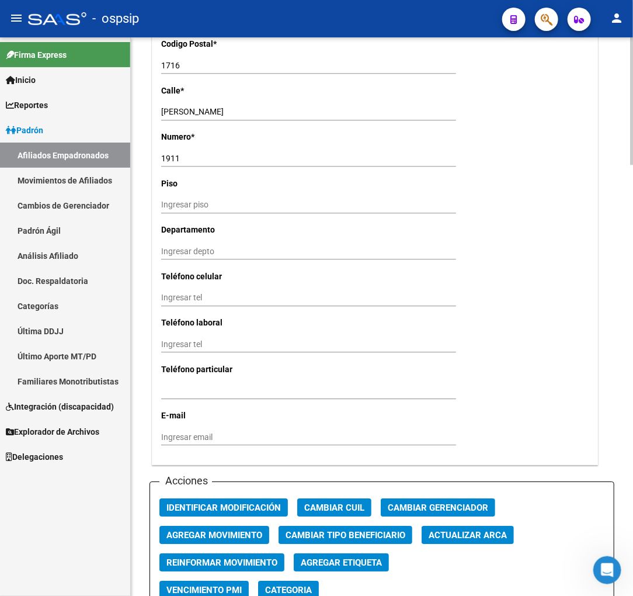
scroll to position [1168, 0]
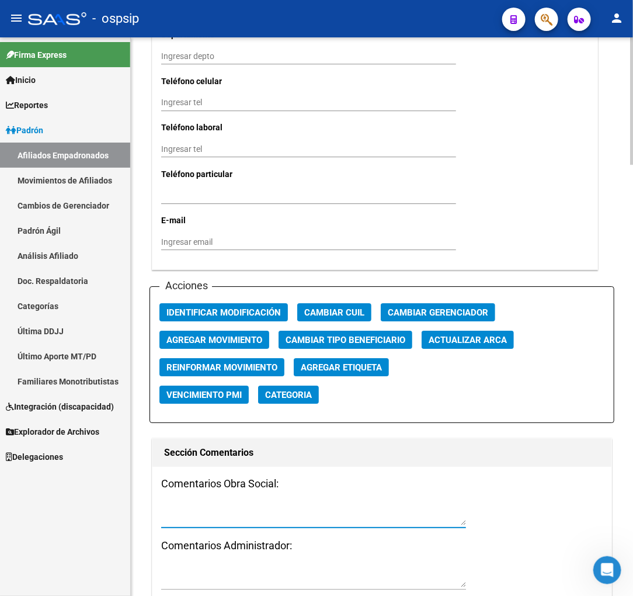
click at [196, 516] on textarea at bounding box center [313, 514] width 305 height 22
type textarea "s"
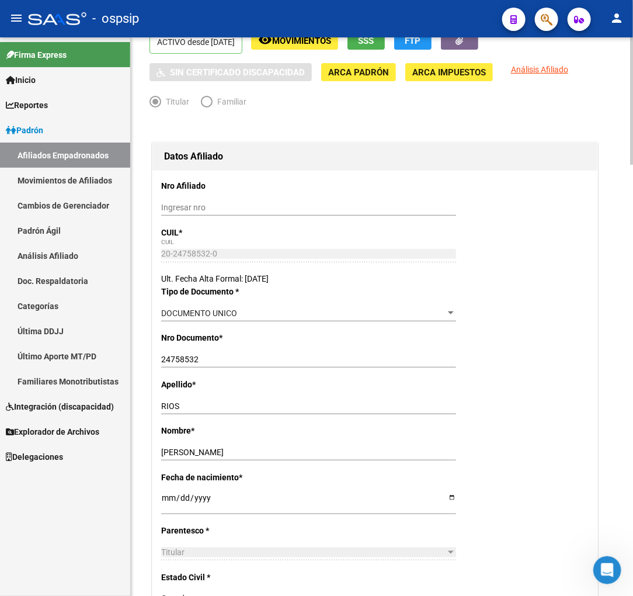
scroll to position [0, 0]
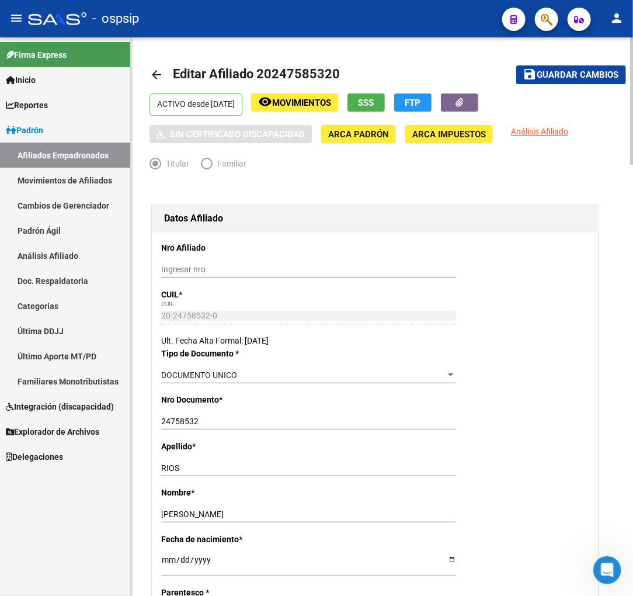
type textarea "Presenta declaracion jurada de nieta a cargo"
click at [569, 72] on span "Guardar cambios" at bounding box center [578, 75] width 82 height 11
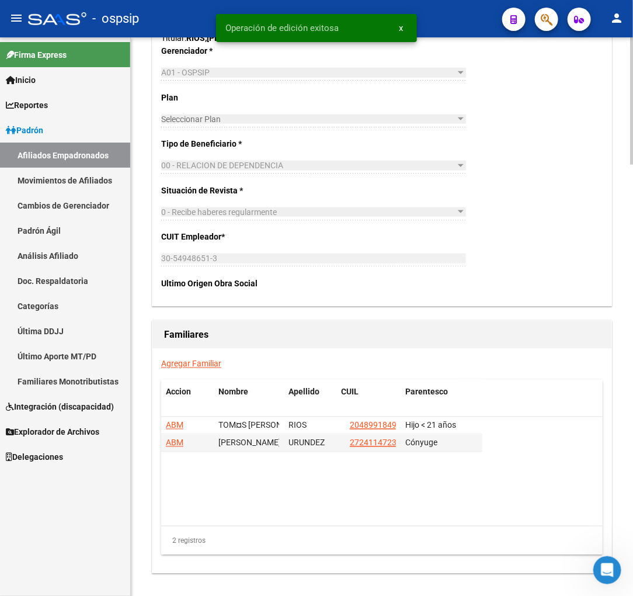
scroll to position [1817, 0]
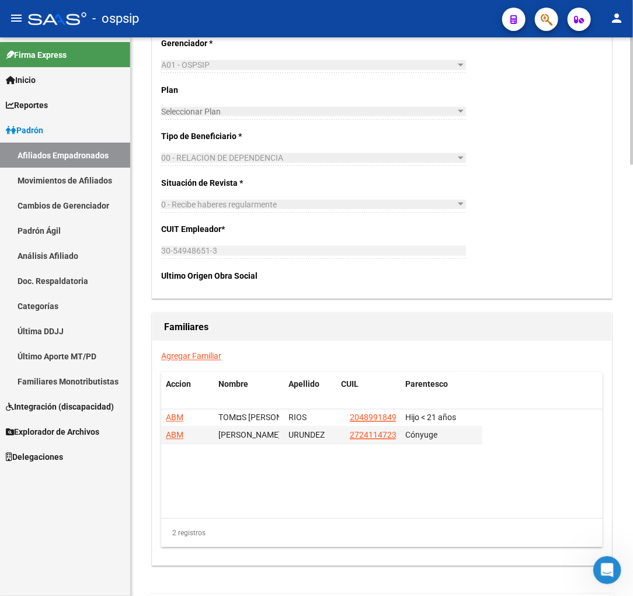
click at [182, 355] on link "Agregar Familiar" at bounding box center [191, 356] width 60 height 9
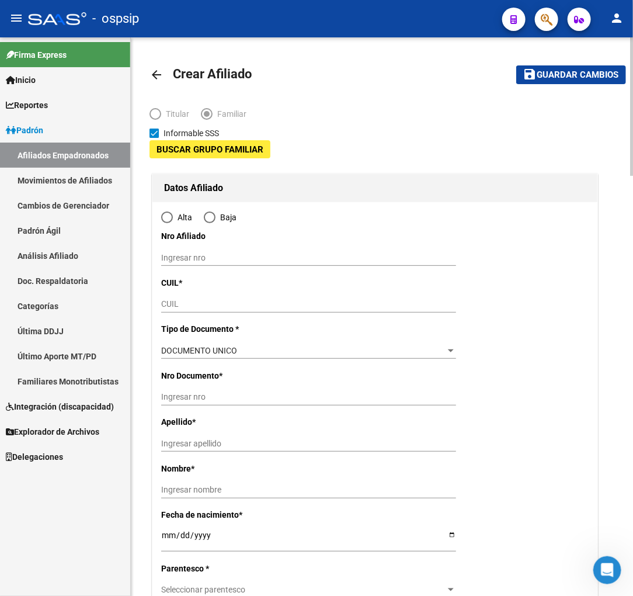
type input "30-54948651-3"
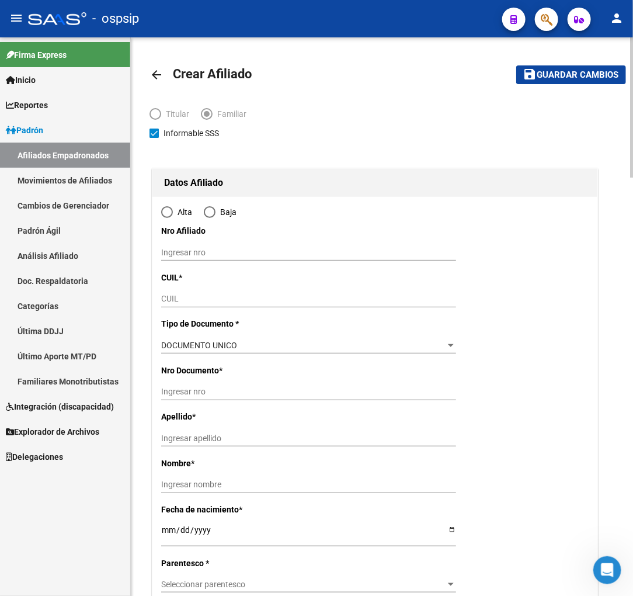
type input "LIBERTAD"
type input "1716"
type input "MARCOS SASTRE"
type input "1911"
radio input "true"
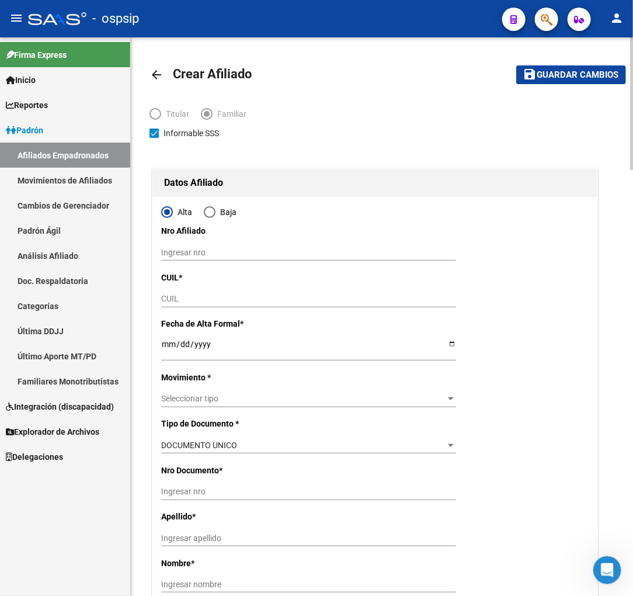
type input "30-54948651-3"
click at [171, 299] on input "CUIL" at bounding box center [308, 299] width 295 height 10
click at [215, 300] on input "CUIL" at bounding box center [308, 299] width 295 height 10
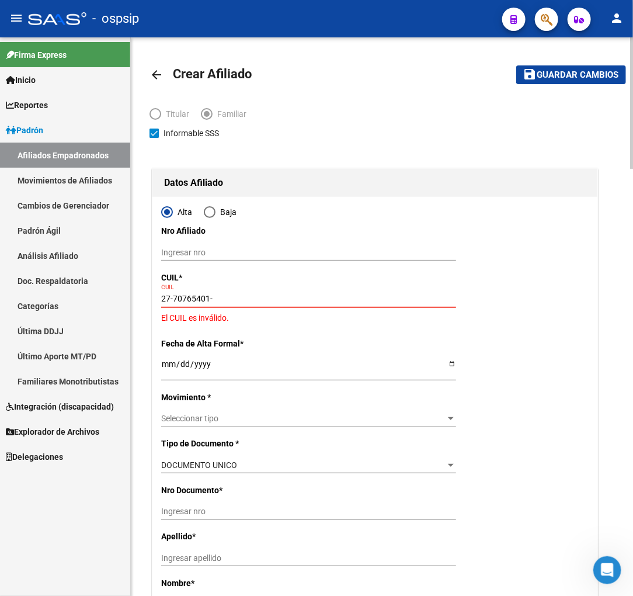
type input "27-70765401-0"
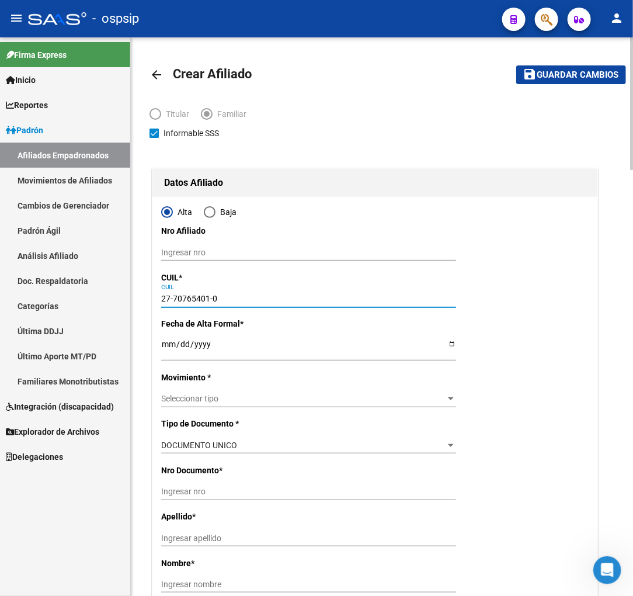
type input "70765401"
type input "RIOS PONS"
type input "ATENEA"
type input "2025-05-21"
type input "MERLO"
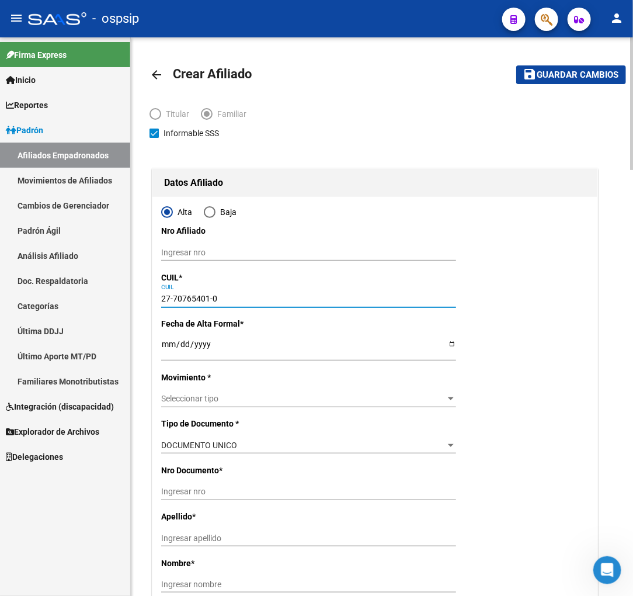
type input "1722"
type input "JOSE MARTI"
type input "1810"
type input "27-70765401-0"
click at [166, 349] on input "Ingresar fecha" at bounding box center [308, 348] width 295 height 18
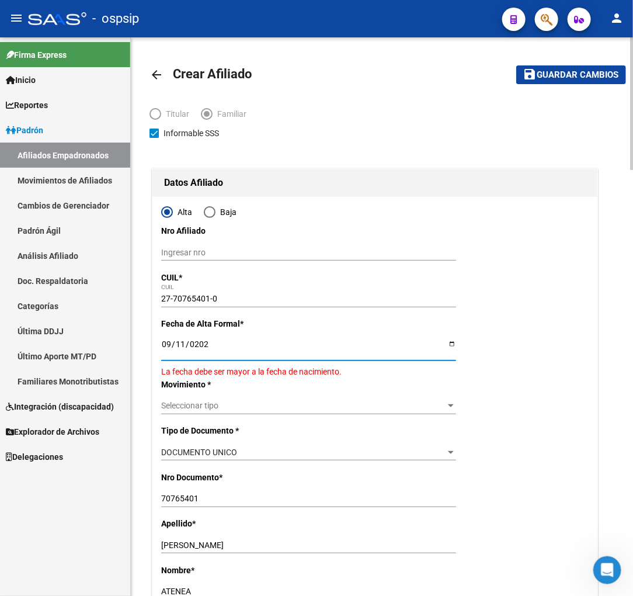
type input "[DATE]"
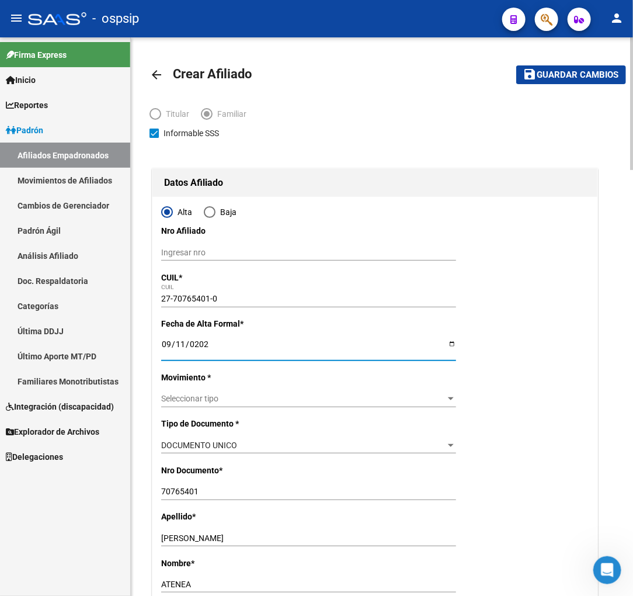
click at [292, 396] on span "Seleccionar tipo" at bounding box center [303, 399] width 284 height 10
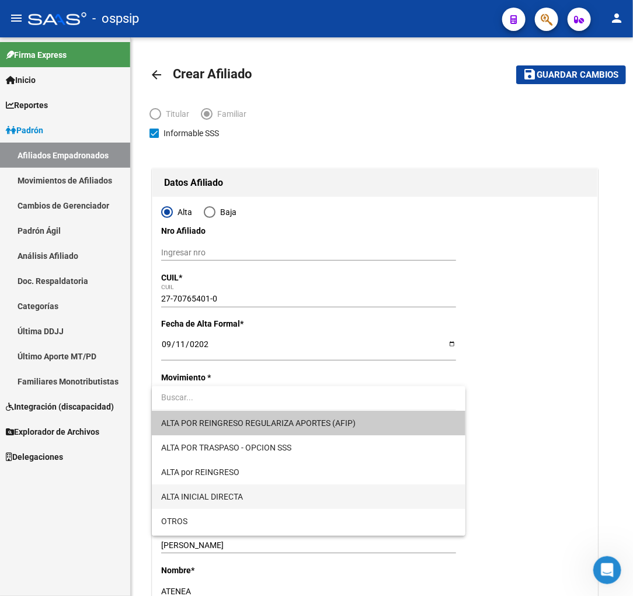
click at [257, 492] on span "ALTA INICIAL DIRECTA" at bounding box center [308, 496] width 295 height 25
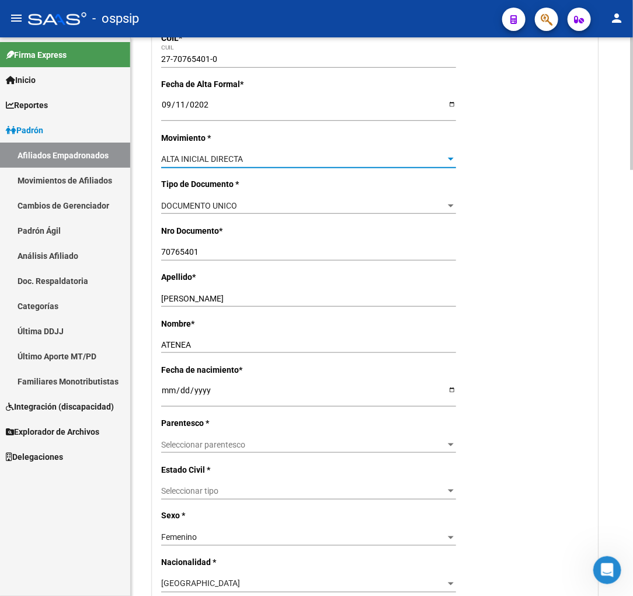
scroll to position [259, 0]
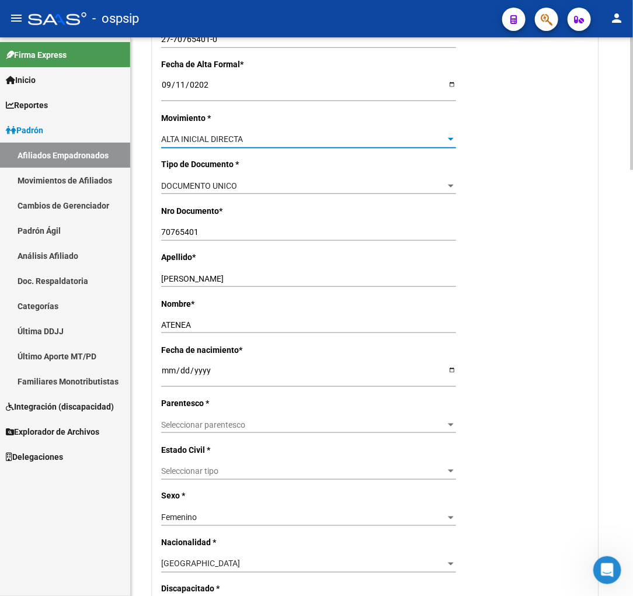
click at [272, 424] on span "Seleccionar parentesco" at bounding box center [303, 425] width 284 height 10
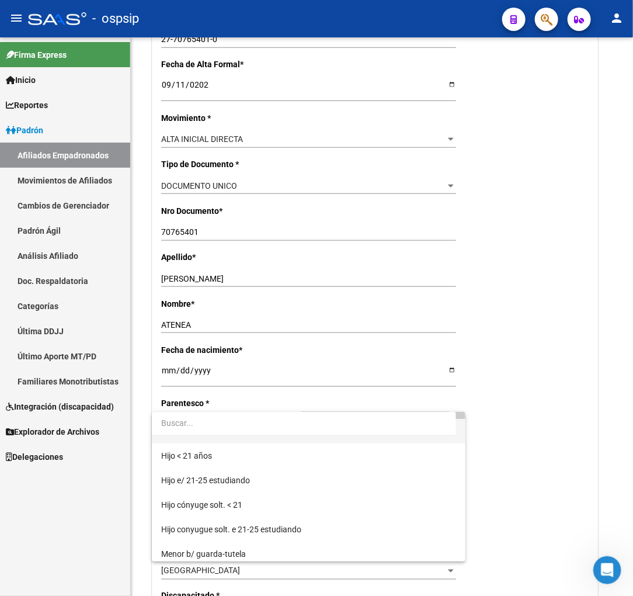
scroll to position [65, 0]
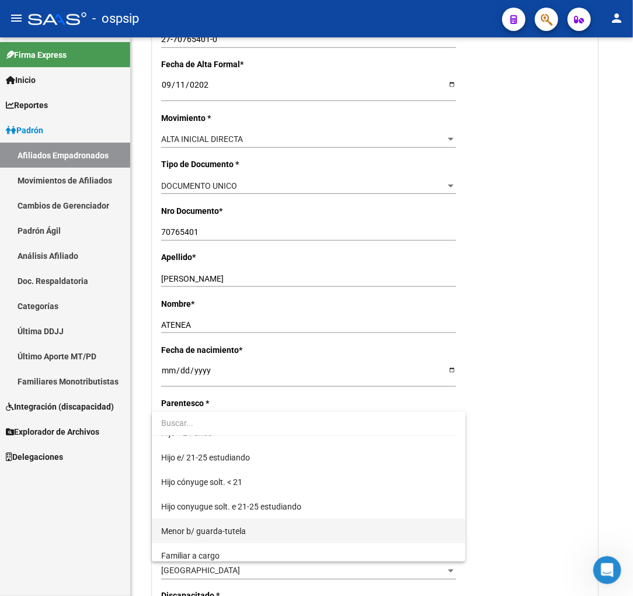
click at [245, 530] on span "Menor b/ guarda-tutela" at bounding box center [308, 531] width 295 height 25
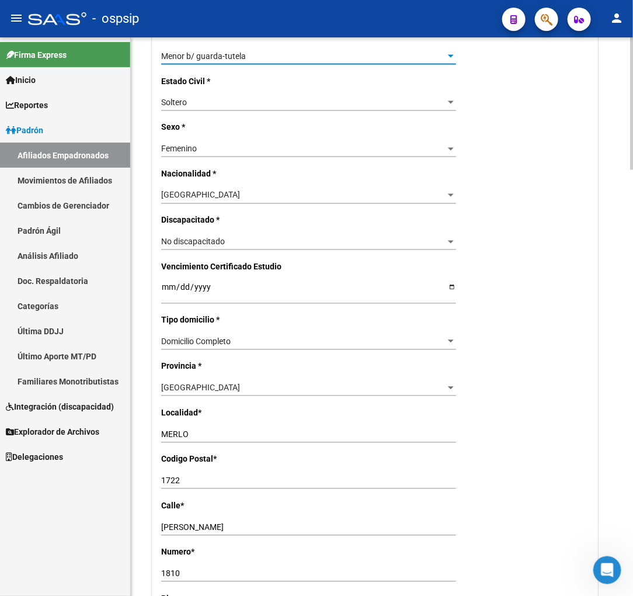
scroll to position [649, 0]
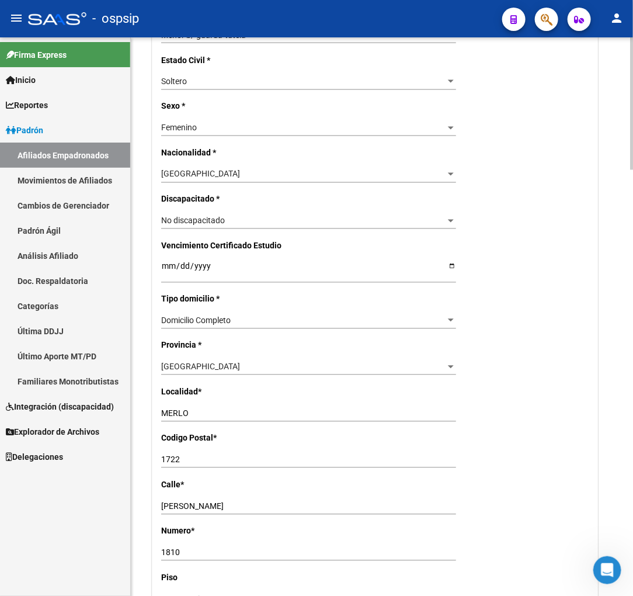
click at [215, 502] on input "JOSE MARTI" at bounding box center [308, 507] width 295 height 10
type input "J"
type input "MARCOS SASTRE"
click at [203, 555] on input "1810" at bounding box center [308, 553] width 295 height 10
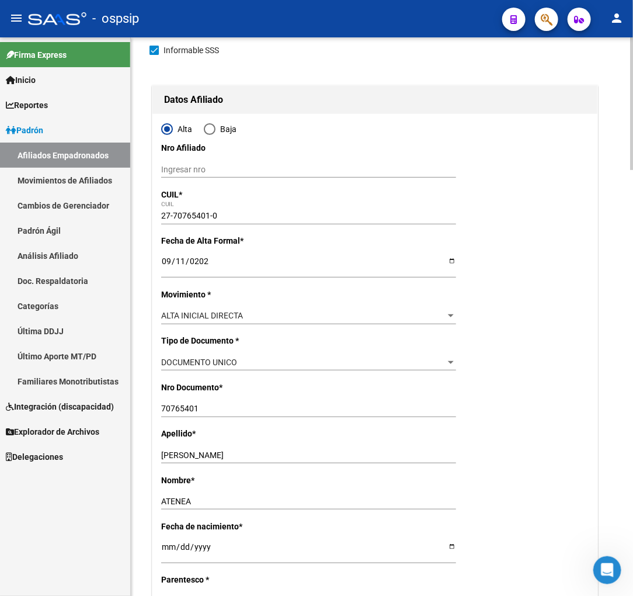
scroll to position [0, 0]
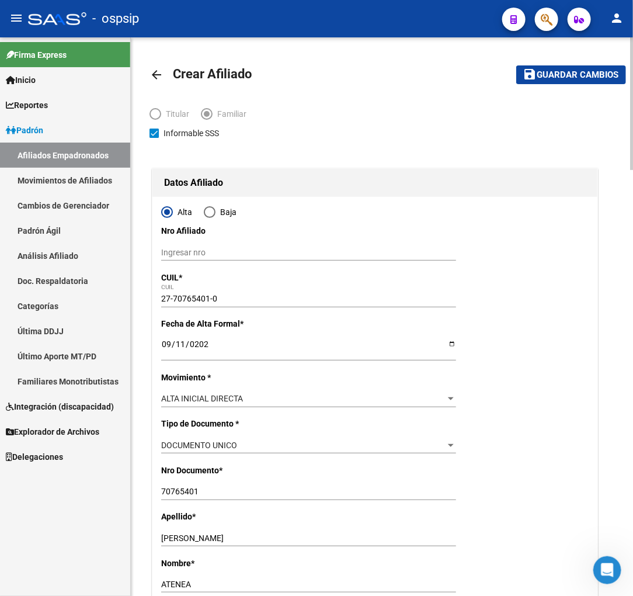
type input "1911"
click at [567, 73] on span "Guardar cambios" at bounding box center [578, 75] width 82 height 11
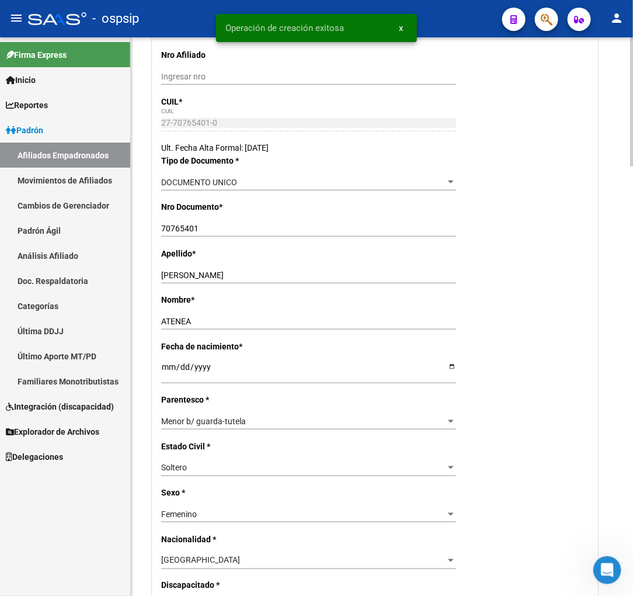
radio input "true"
type input "30-54948651-3"
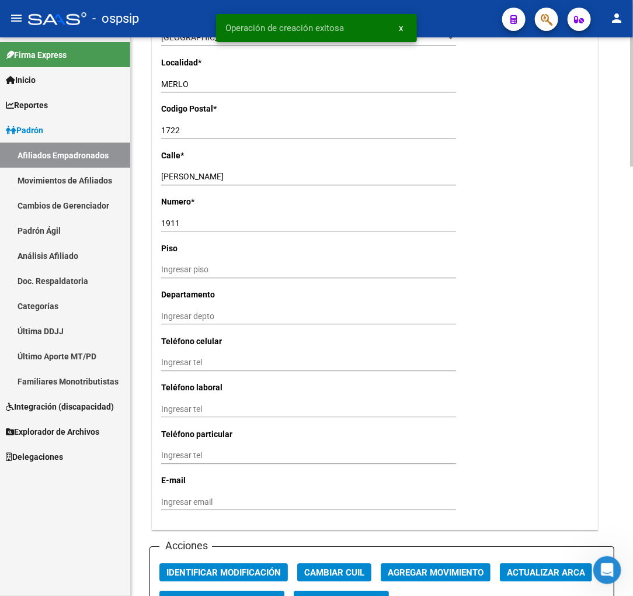
scroll to position [1103, 0]
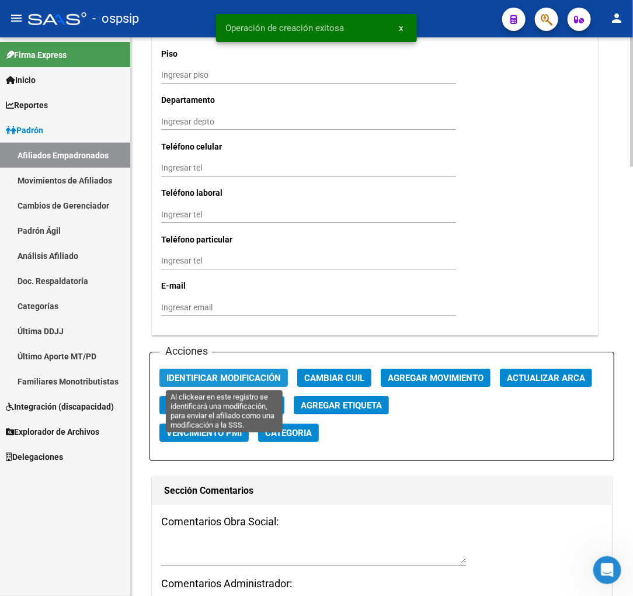
click at [223, 377] on span "Identificar Modificación" at bounding box center [223, 378] width 114 height 11
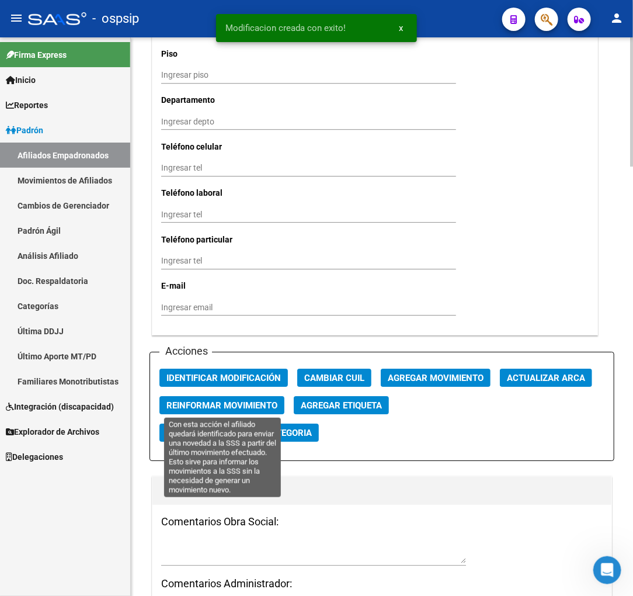
click at [220, 409] on span "Reinformar Movimiento" at bounding box center [221, 405] width 111 height 11
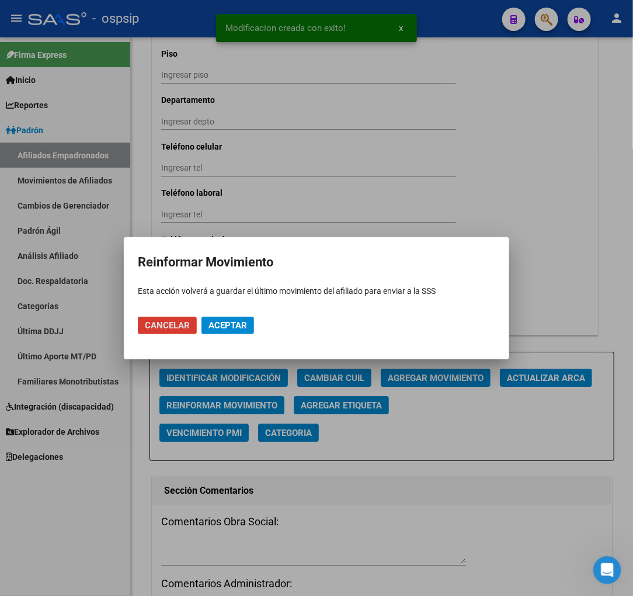
click at [223, 328] on span "Aceptar" at bounding box center [228, 325] width 39 height 11
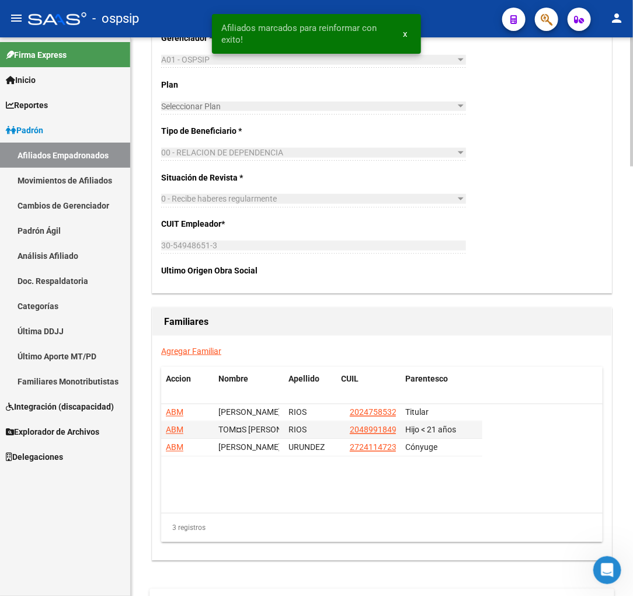
scroll to position [1817, 0]
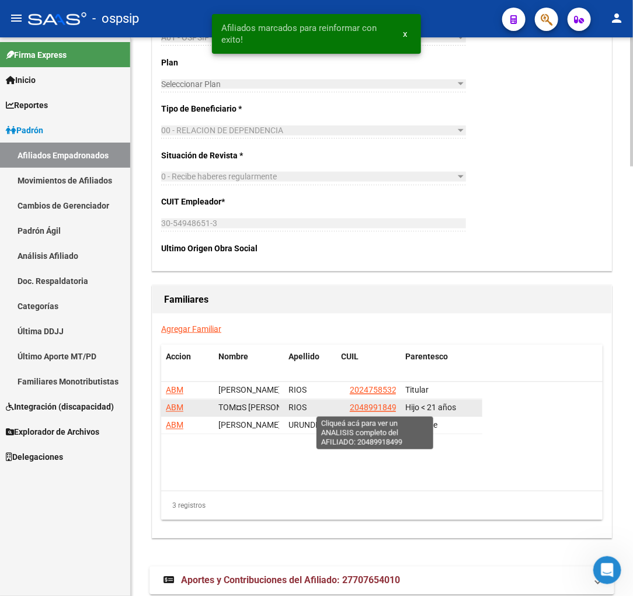
click at [371, 407] on span "20489918499" at bounding box center [375, 407] width 51 height 9
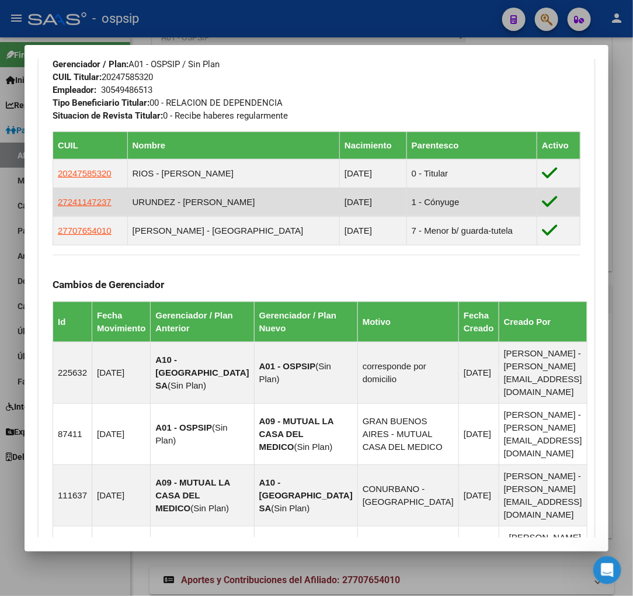
scroll to position [649, 0]
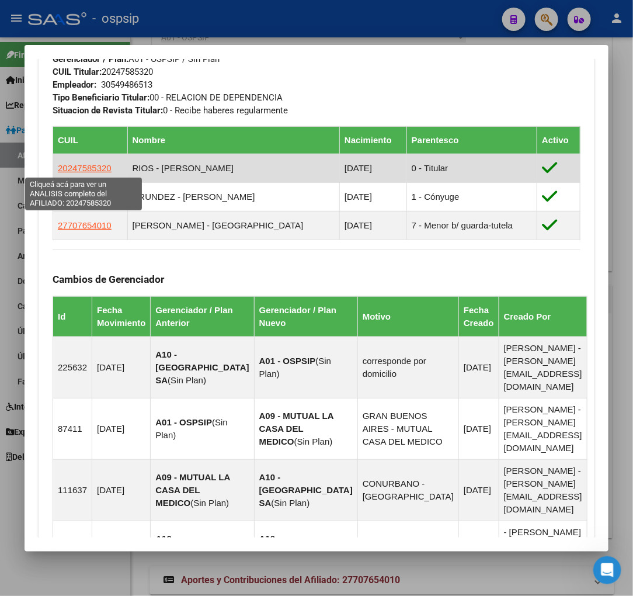
click at [79, 169] on span "20247585320" at bounding box center [85, 168] width 54 height 10
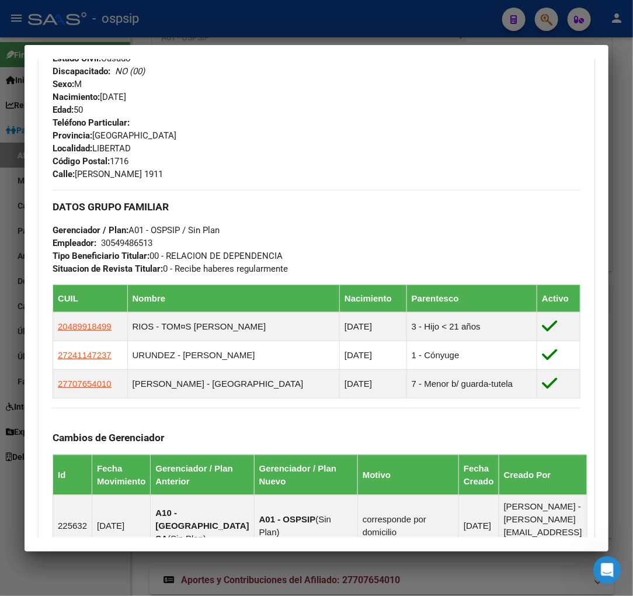
scroll to position [519, 0]
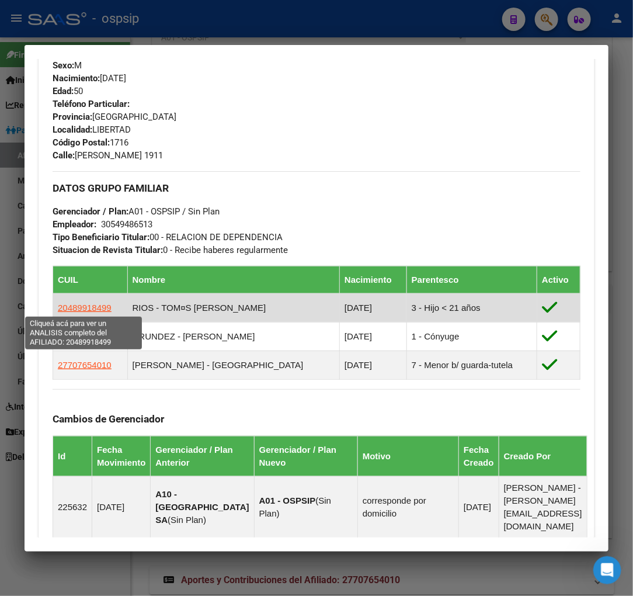
click at [79, 307] on span "20489918499" at bounding box center [85, 308] width 54 height 10
type textarea "20489918499"
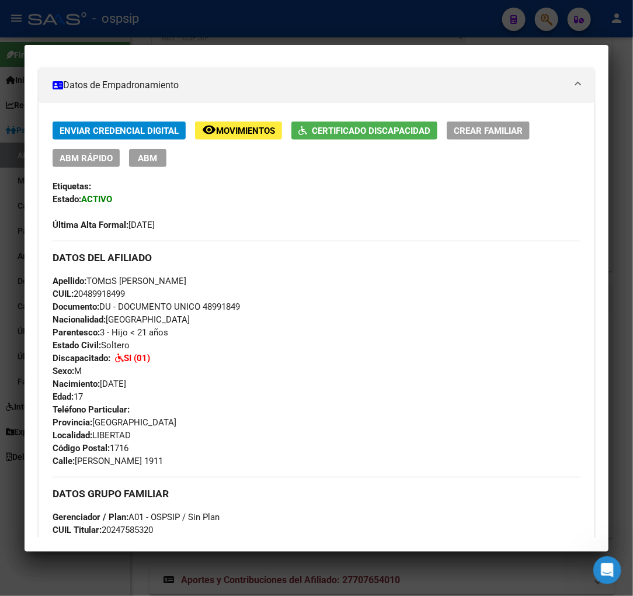
scroll to position [195, 0]
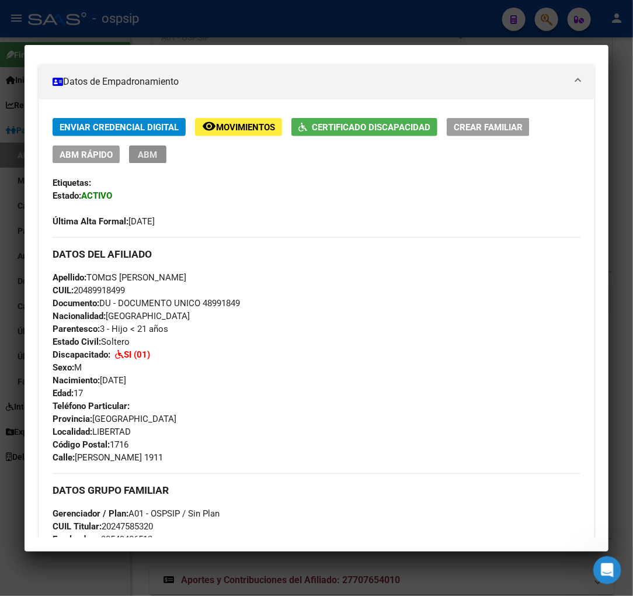
click at [148, 157] on span "ABM" at bounding box center [147, 155] width 19 height 11
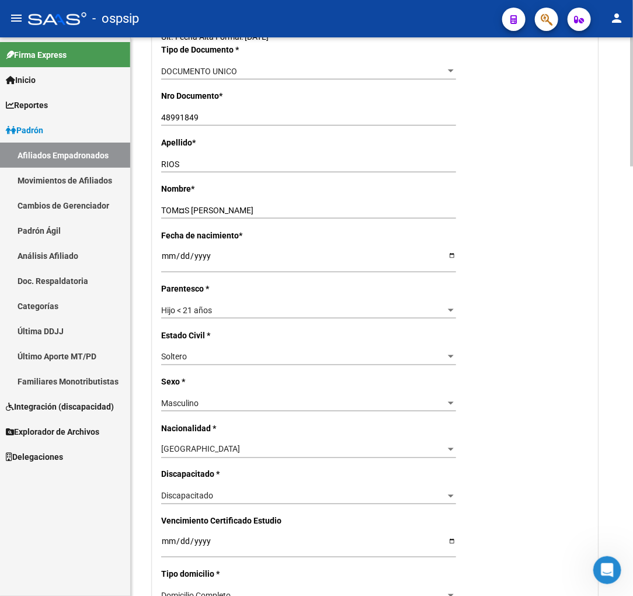
scroll to position [324, 0]
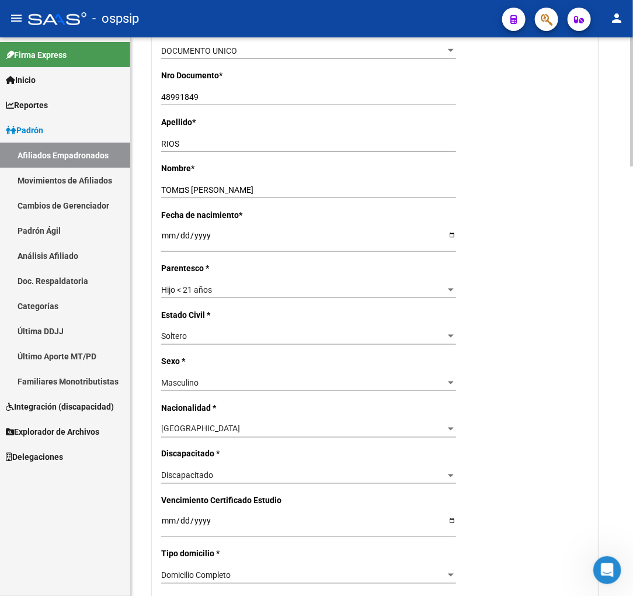
click at [189, 189] on input "TOM¤S GABRIEL" at bounding box center [308, 190] width 295 height 10
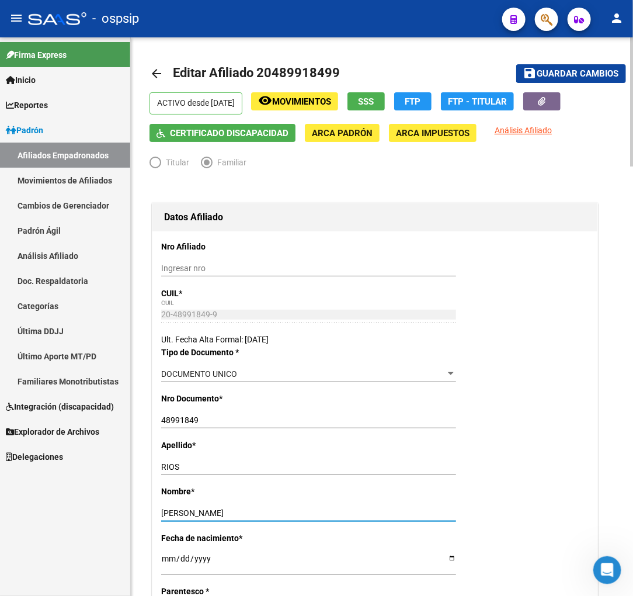
scroll to position [0, 0]
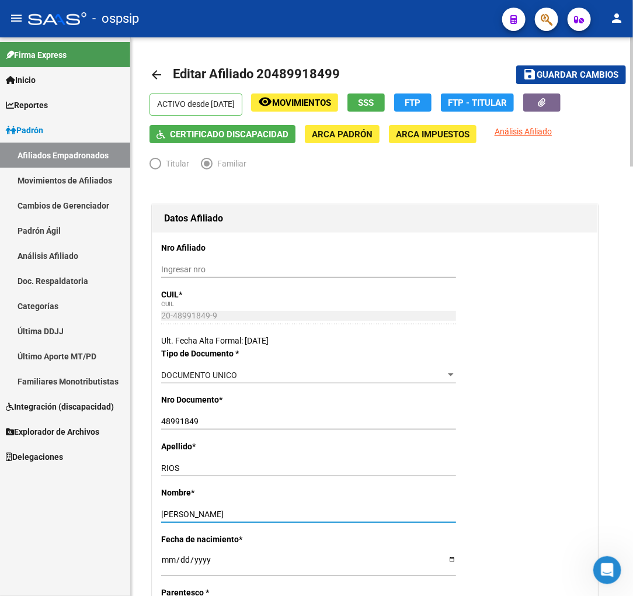
type input "TOMAS GABRIEL"
click at [558, 72] on span "Guardar cambios" at bounding box center [578, 75] width 82 height 11
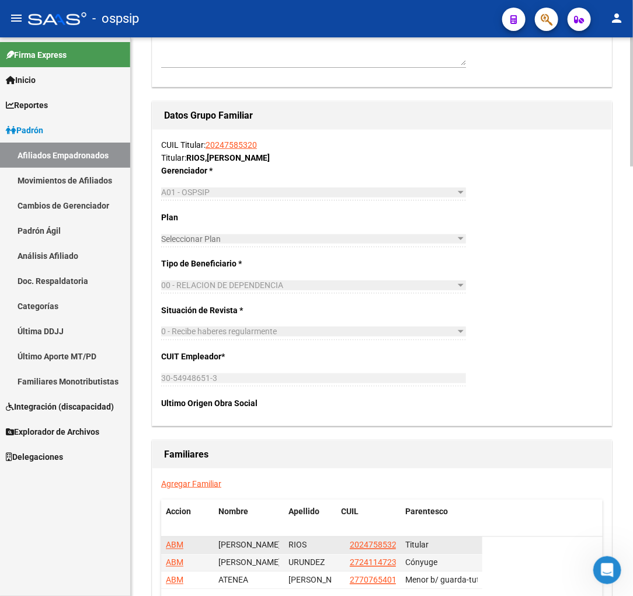
scroll to position [1857, 0]
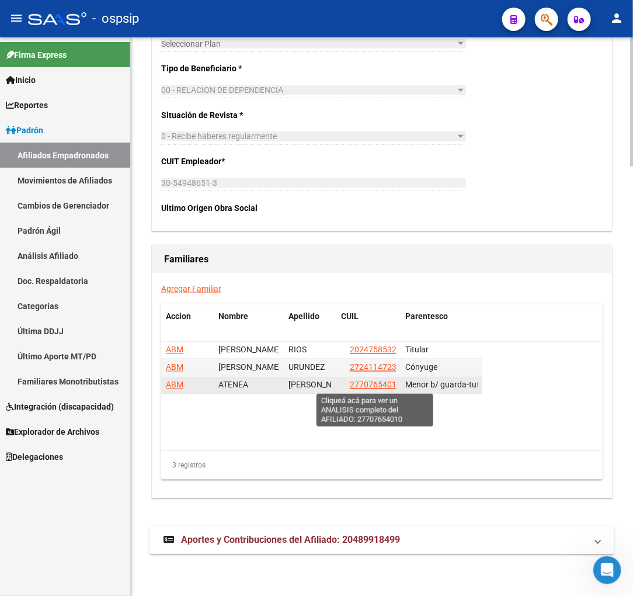
click at [371, 388] on span "27707654010" at bounding box center [375, 384] width 51 height 9
type textarea "27707654010"
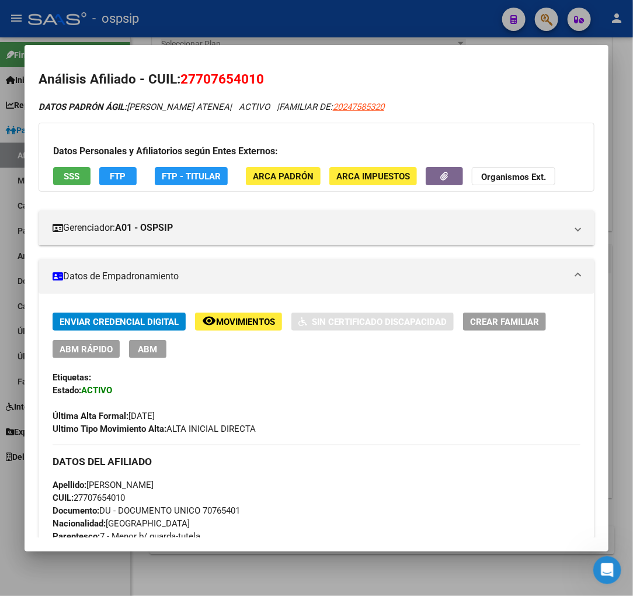
click at [147, 353] on span "ABM" at bounding box center [147, 349] width 19 height 11
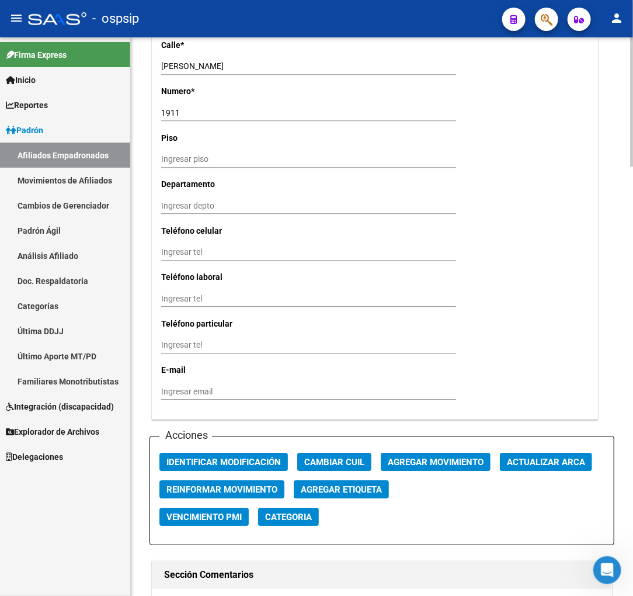
scroll to position [1103, 0]
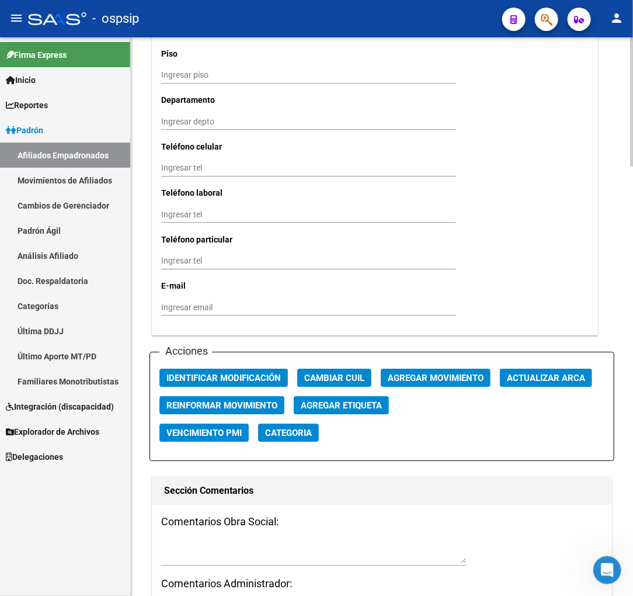
click at [423, 381] on span "Agregar Movimiento" at bounding box center [436, 378] width 96 height 11
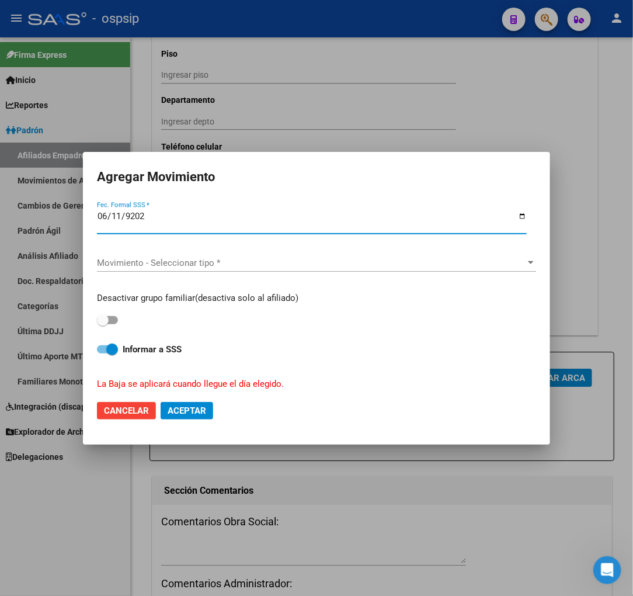
type input "2025-06-11"
click at [332, 265] on span "Movimiento - Seleccionar tipo *" at bounding box center [311, 263] width 429 height 11
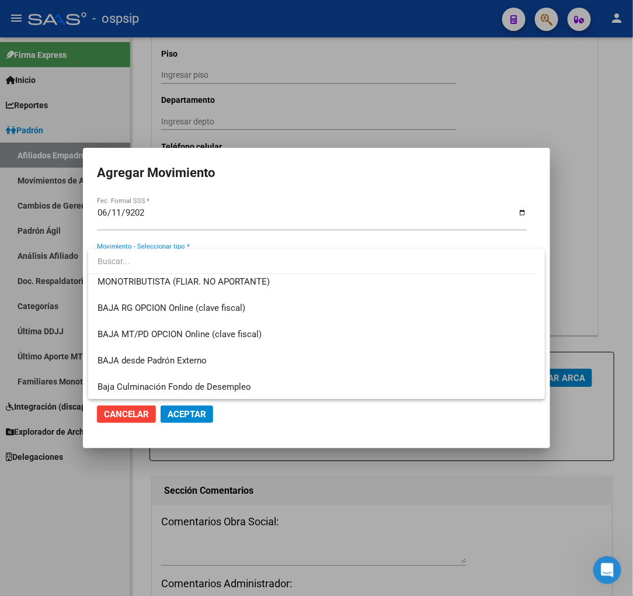
scroll to position [779, 0]
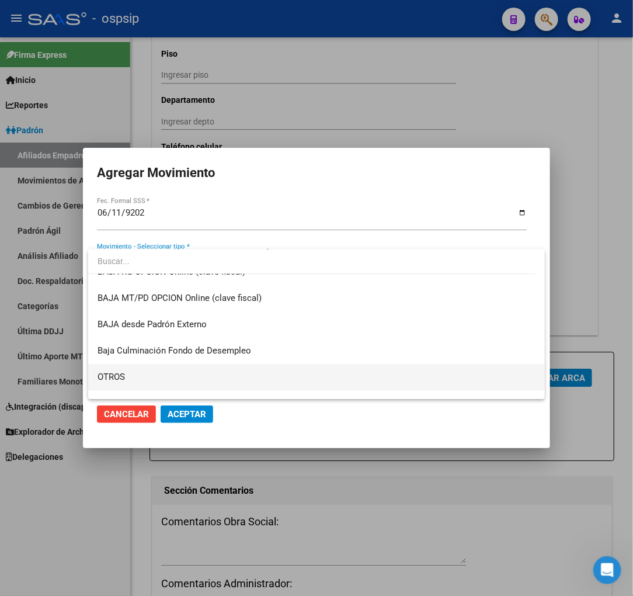
click at [152, 377] on span "OTROS" at bounding box center [317, 377] width 438 height 26
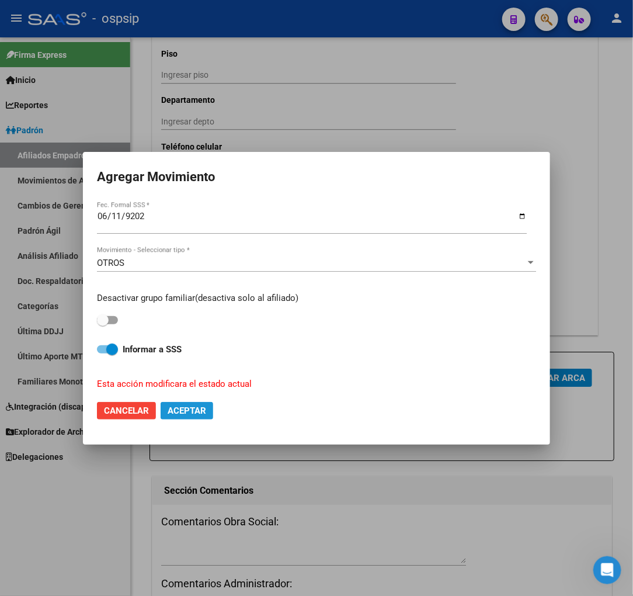
click at [181, 411] on span "Aceptar" at bounding box center [187, 410] width 39 height 11
checkbox input "false"
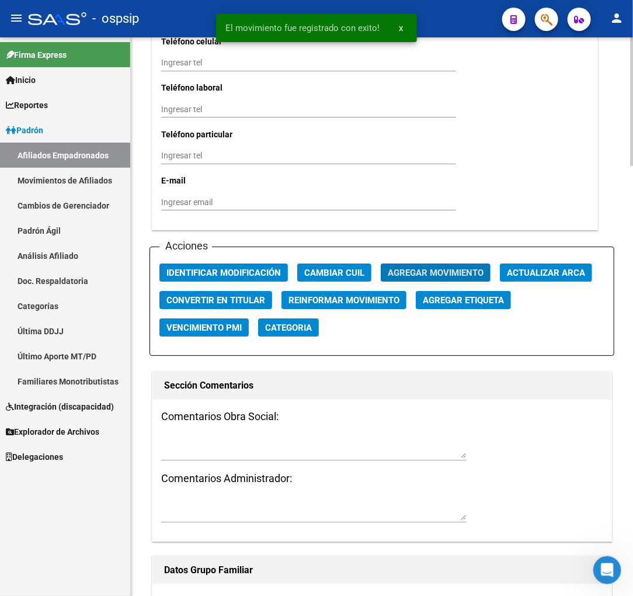
scroll to position [1233, 0]
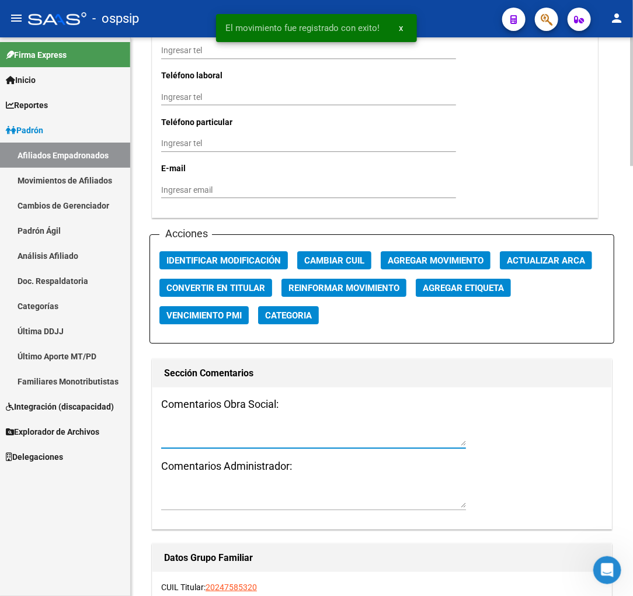
click at [191, 436] on textarea at bounding box center [313, 434] width 305 height 22
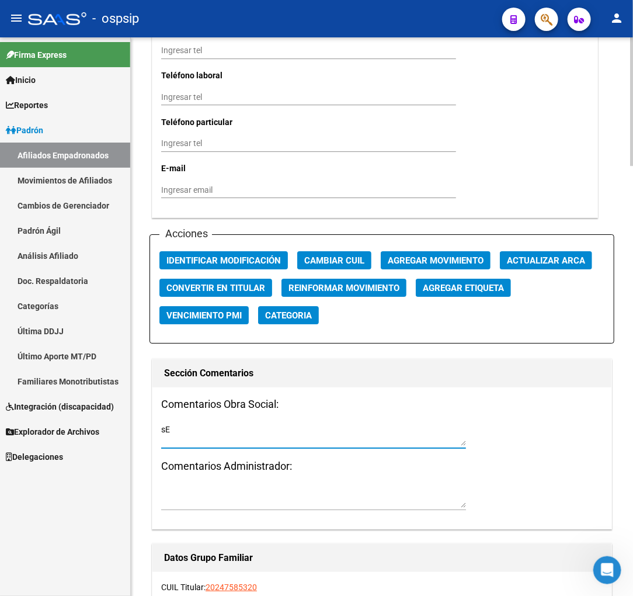
type textarea "s"
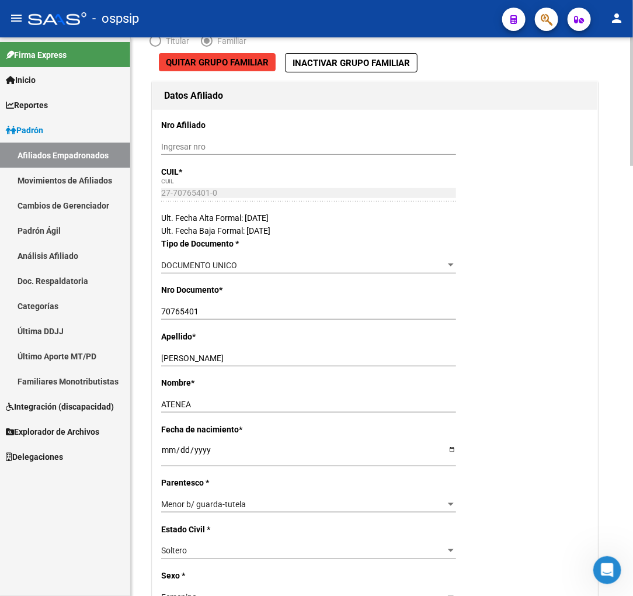
scroll to position [0, 0]
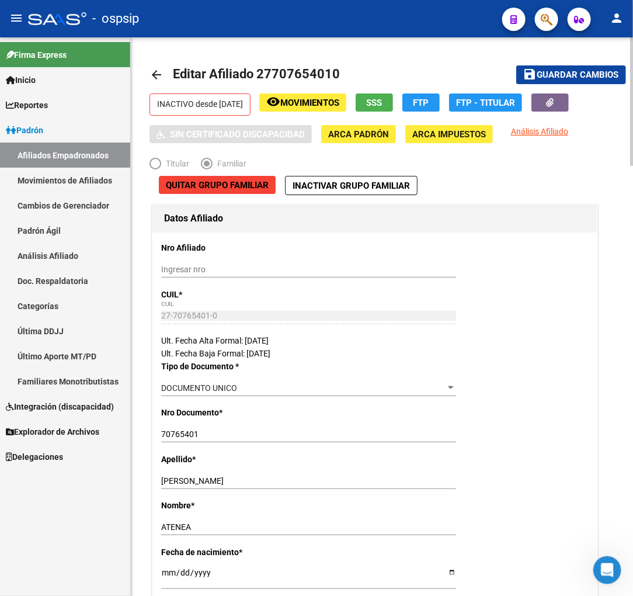
type textarea "Se envìa nota de 1,5% para que presente en empresa"
click at [560, 77] on span "Guardar cambios" at bounding box center [578, 75] width 82 height 11
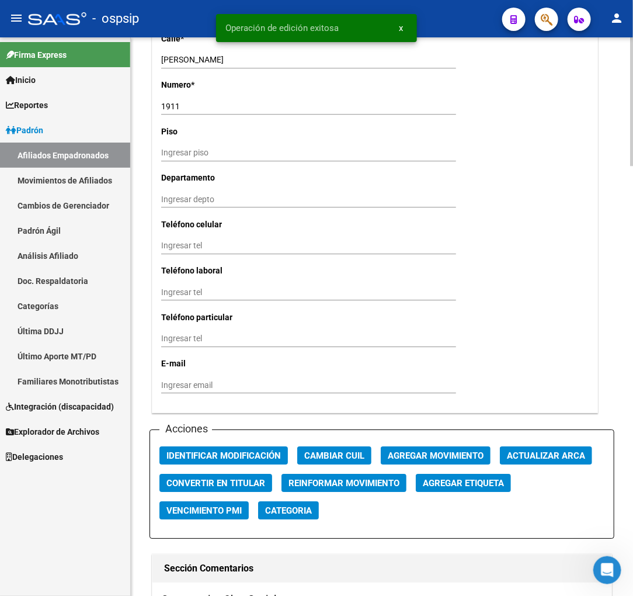
scroll to position [1298, 0]
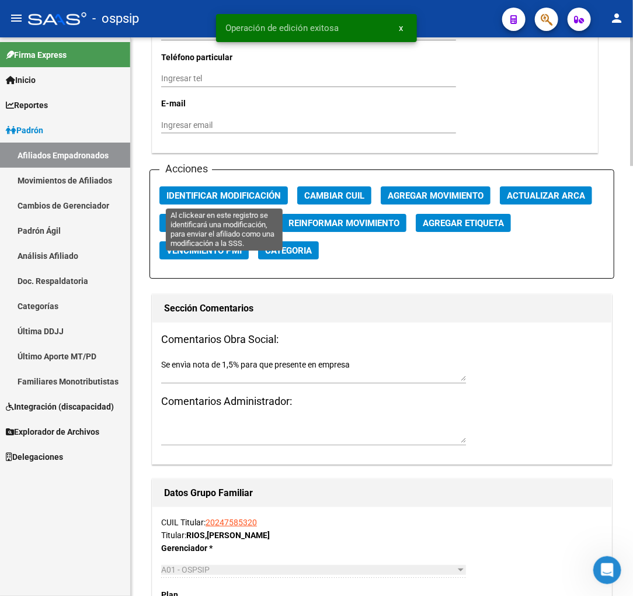
click at [239, 196] on span "Identificar Modificación" at bounding box center [223, 195] width 114 height 11
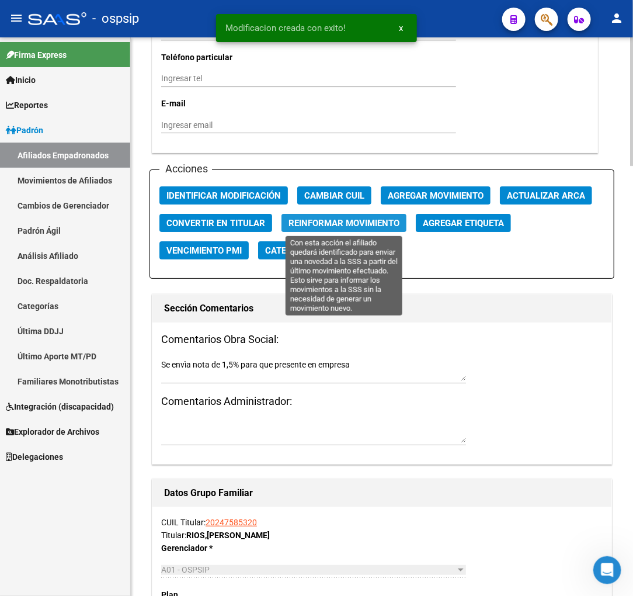
click at [318, 222] on span "Reinformar Movimiento" at bounding box center [344, 223] width 111 height 11
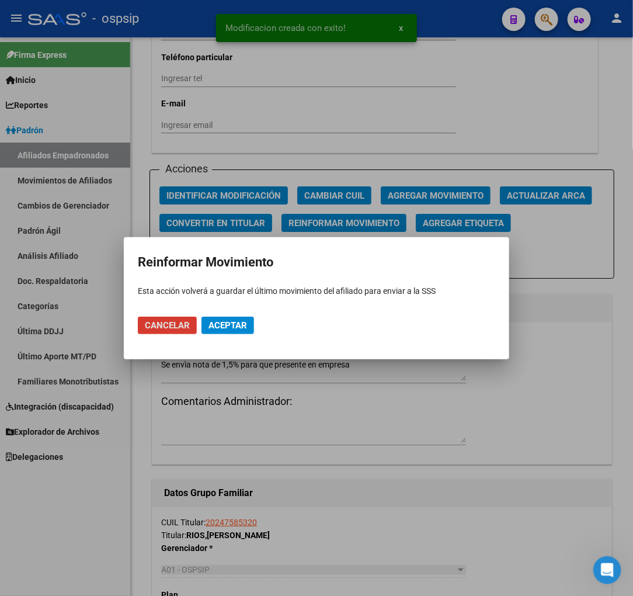
click at [226, 329] on span "Aceptar" at bounding box center [228, 325] width 39 height 11
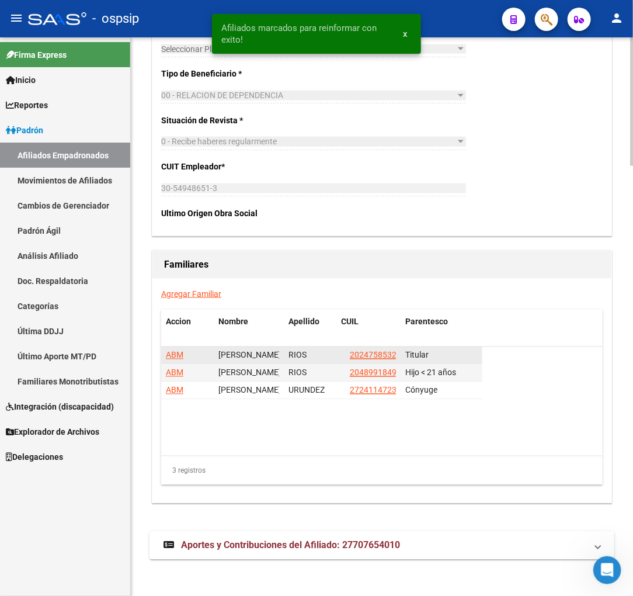
scroll to position [1870, 0]
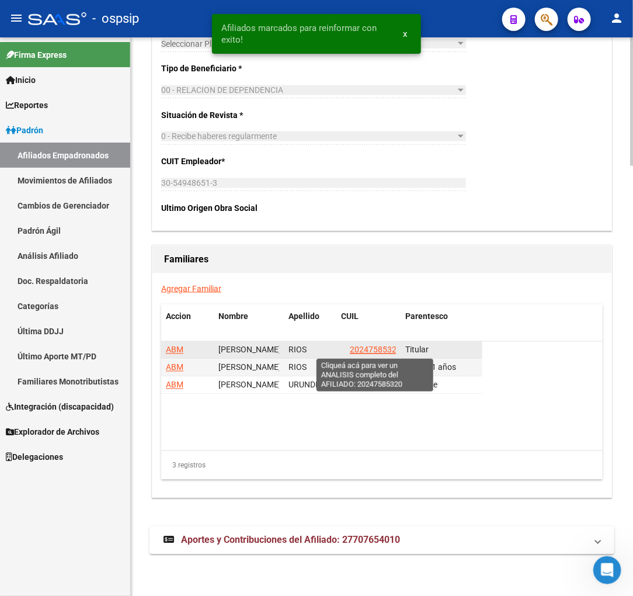
click at [371, 347] on span "20247585320" at bounding box center [375, 349] width 51 height 9
type textarea "20247585320"
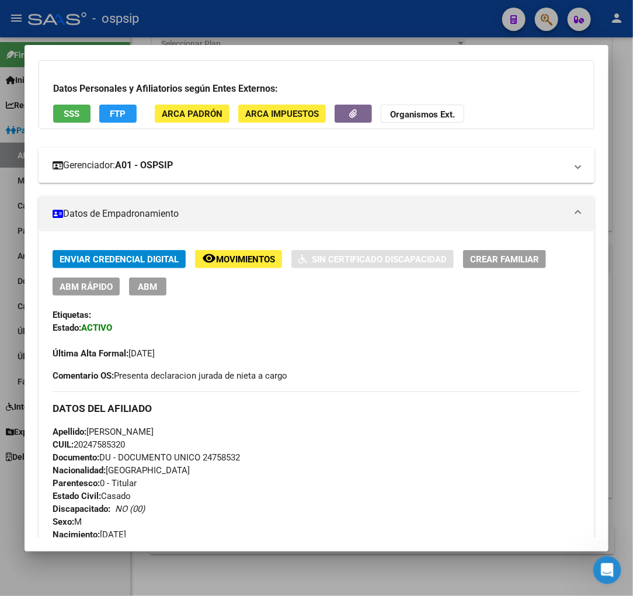
scroll to position [0, 0]
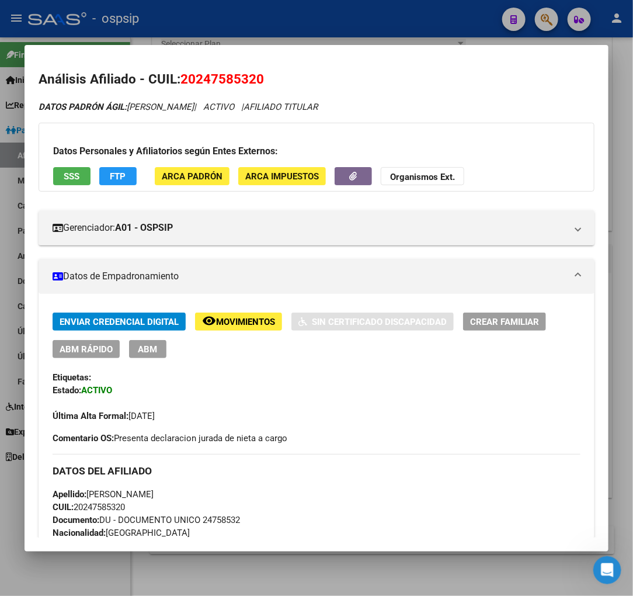
click at [143, 348] on span "ABM" at bounding box center [147, 349] width 19 height 11
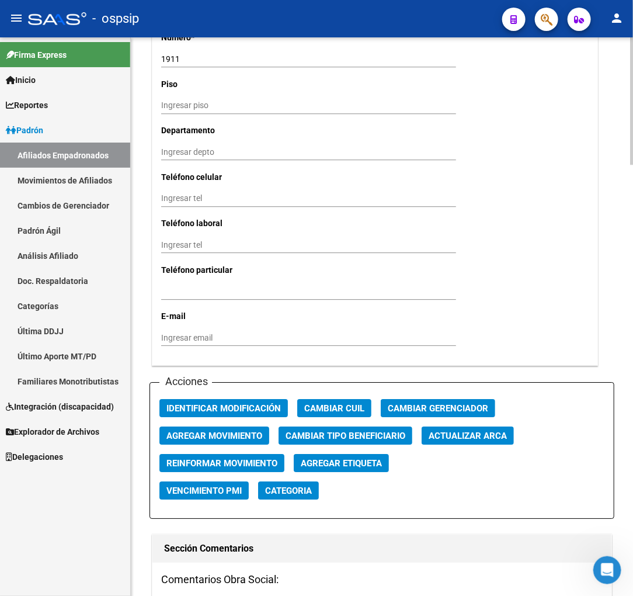
scroll to position [1168, 0]
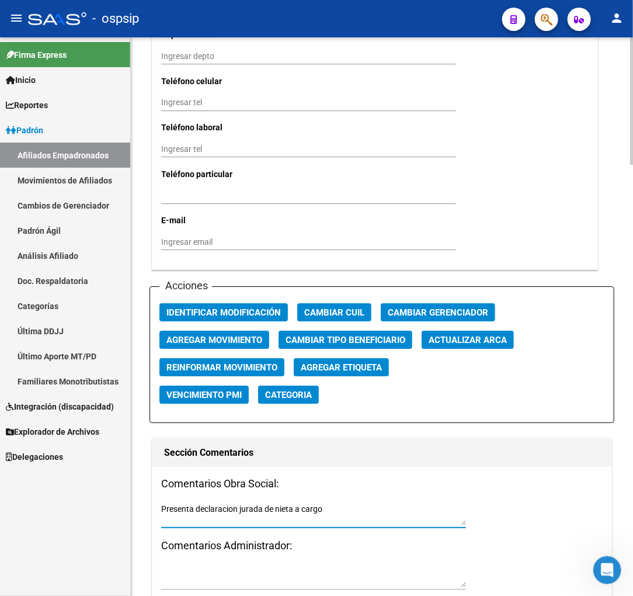
click at [341, 510] on textarea "Presenta declaracion jurada de nieta a cargo" at bounding box center [313, 514] width 305 height 22
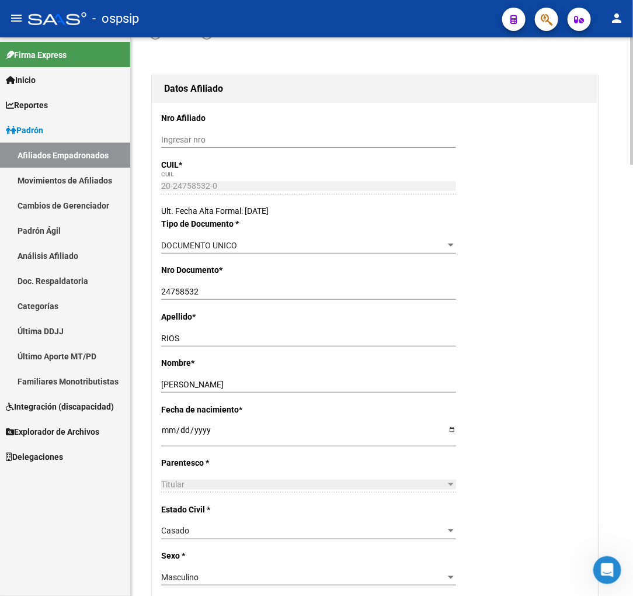
scroll to position [0, 0]
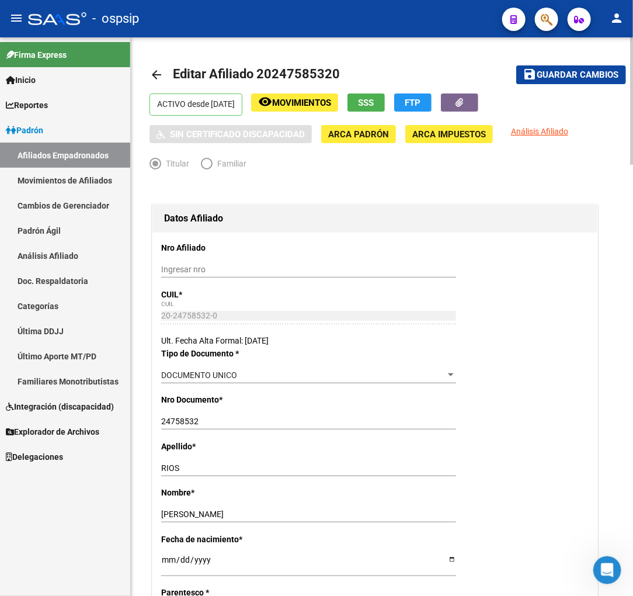
type textarea "Presenta declaracion jurada de nieta a cargo y se envìa nota de 1,5%"
click at [574, 74] on span "Guardar cambios" at bounding box center [578, 75] width 82 height 11
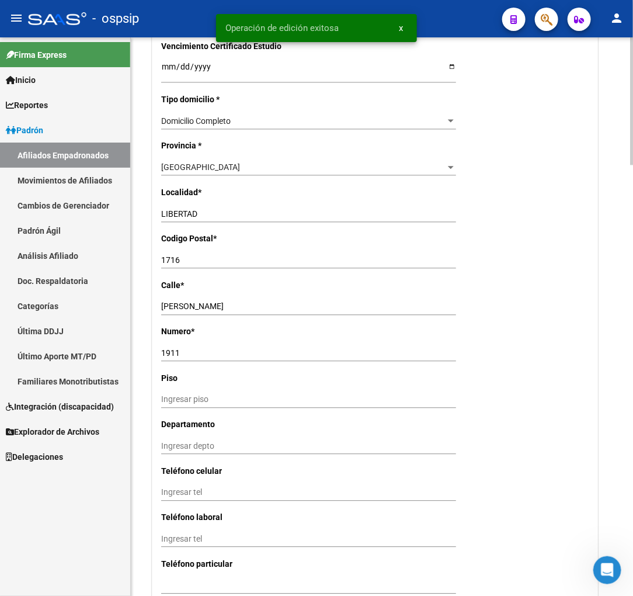
scroll to position [1038, 0]
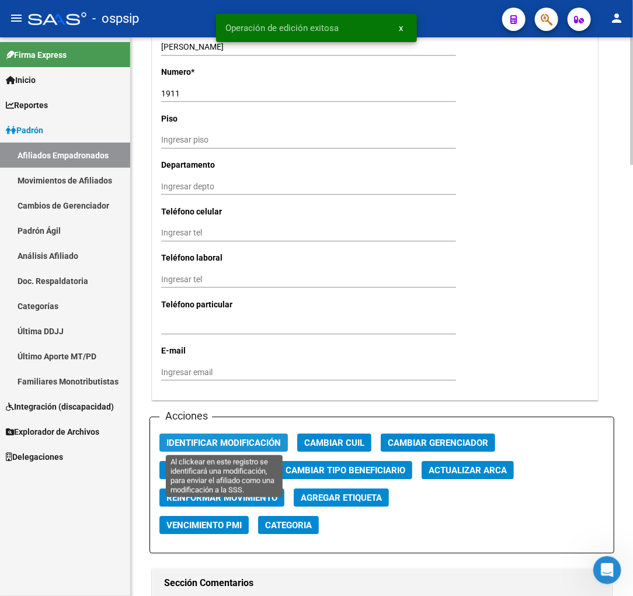
click at [211, 437] on span "Identificar Modificación" at bounding box center [223, 442] width 114 height 11
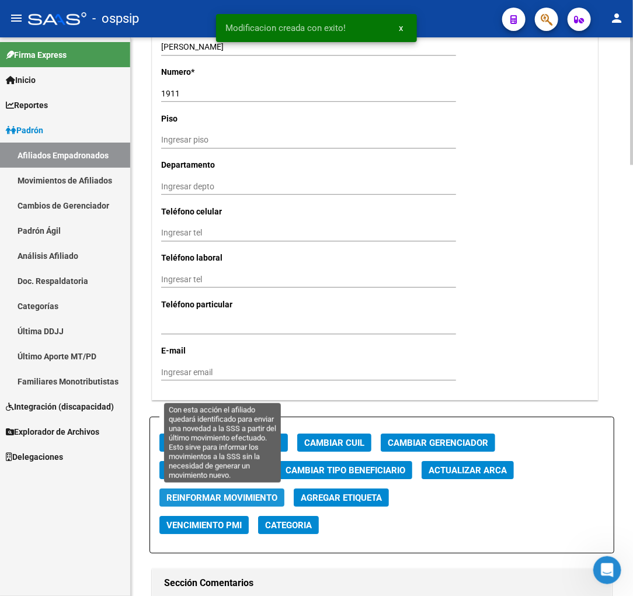
click at [207, 494] on span "Reinformar Movimiento" at bounding box center [221, 497] width 111 height 11
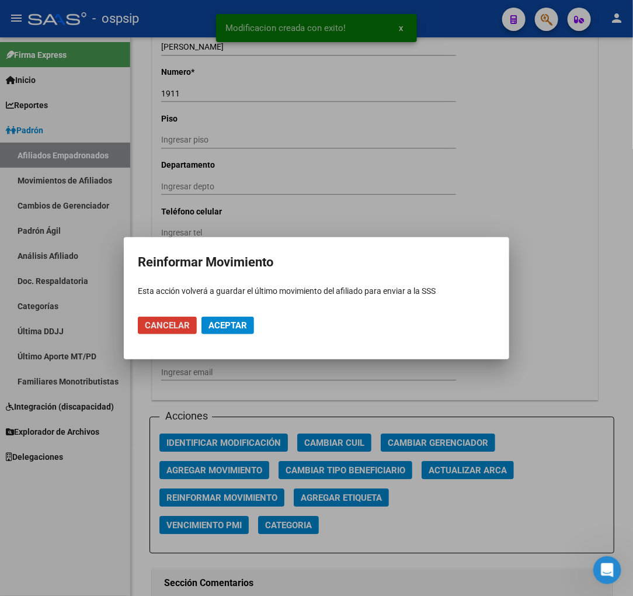
click at [231, 320] on span "Aceptar" at bounding box center [228, 325] width 39 height 11
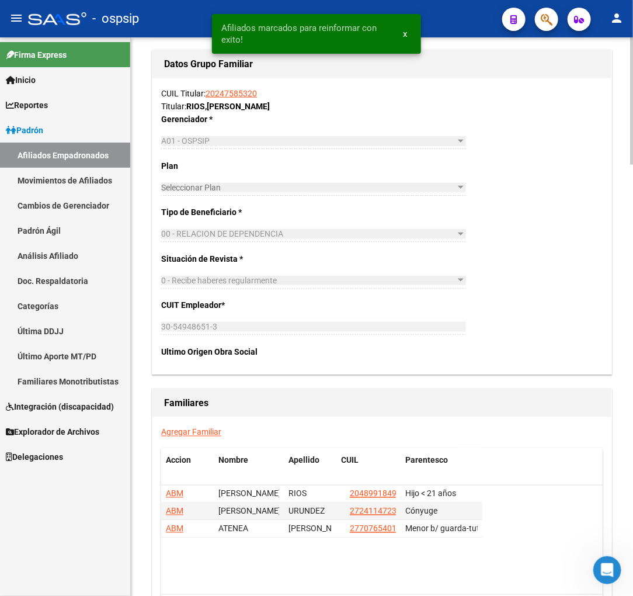
scroll to position [1882, 0]
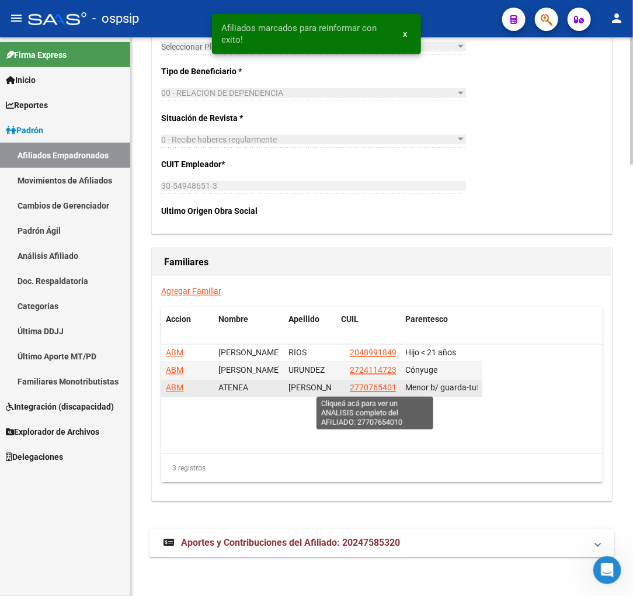
click at [378, 391] on span "27707654010" at bounding box center [375, 387] width 51 height 9
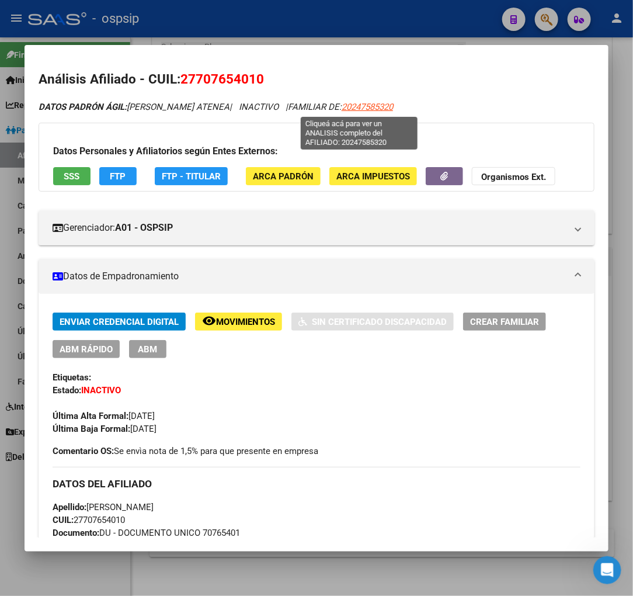
click at [355, 106] on span "20247585320" at bounding box center [367, 107] width 51 height 11
type textarea "20247585320"
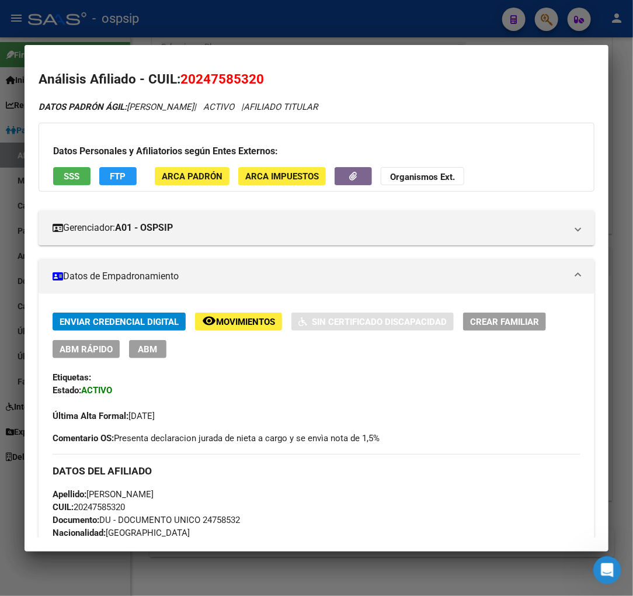
drag, startPoint x: 197, startPoint y: 78, endPoint x: 258, endPoint y: 76, distance: 60.8
click at [258, 76] on span "20247585320" at bounding box center [222, 78] width 84 height 15
copy span "24758532"
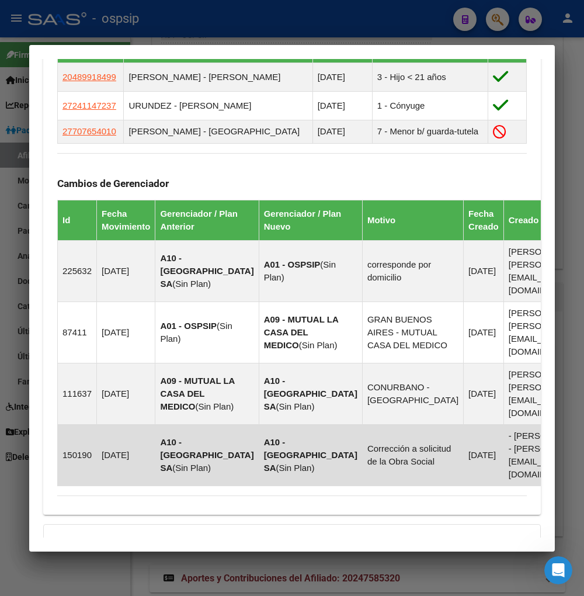
scroll to position [879, 0]
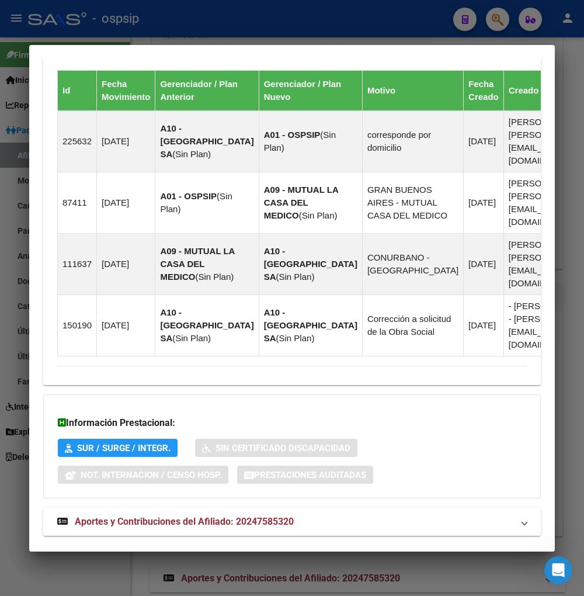
click at [194, 516] on span "Aportes y Contribuciones del Afiliado: 20247585320" at bounding box center [184, 521] width 219 height 11
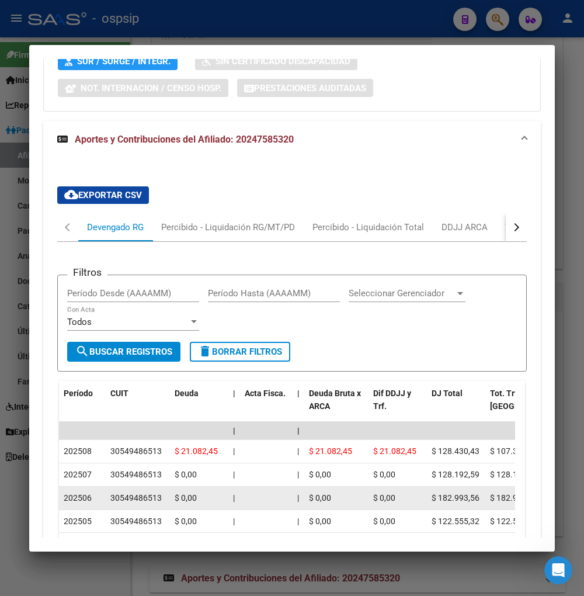
scroll to position [1272, 0]
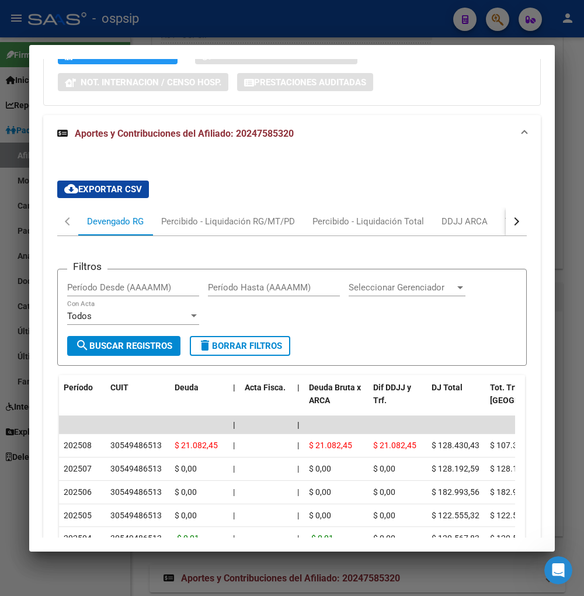
click at [506, 207] on button "button" at bounding box center [516, 221] width 21 height 28
click at [456, 215] on div "ARCA Relaciones Laborales" at bounding box center [435, 221] width 109 height 13
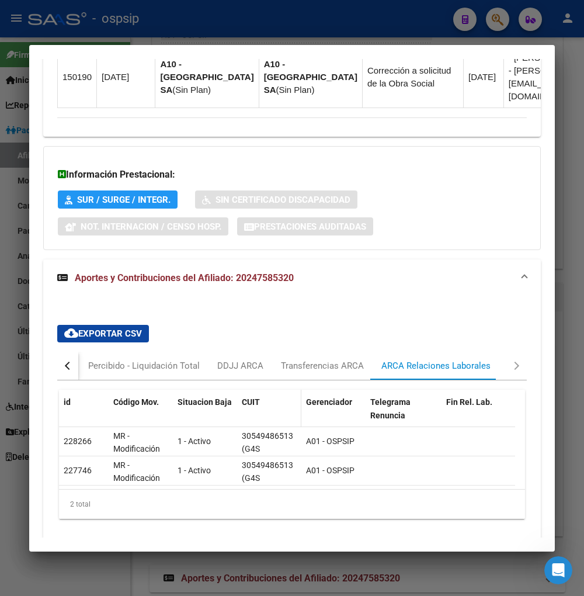
scroll to position [1148, 0]
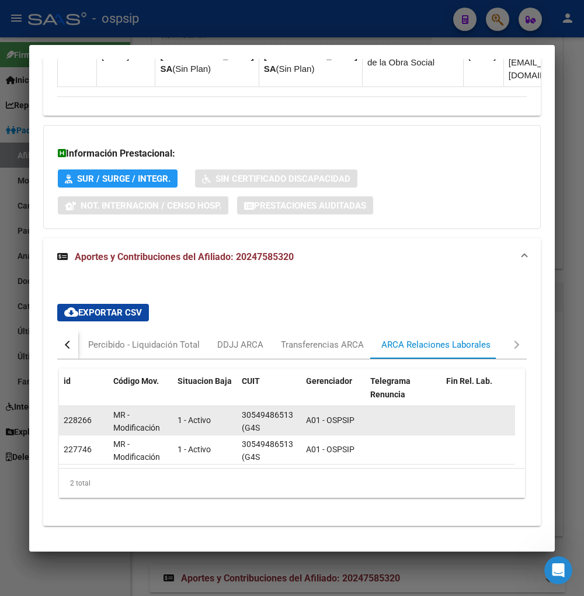
click at [269, 408] on div "30549486513 (G4S SOLUCIONES DE SEGURIDAD S A)" at bounding box center [269, 420] width 55 height 25
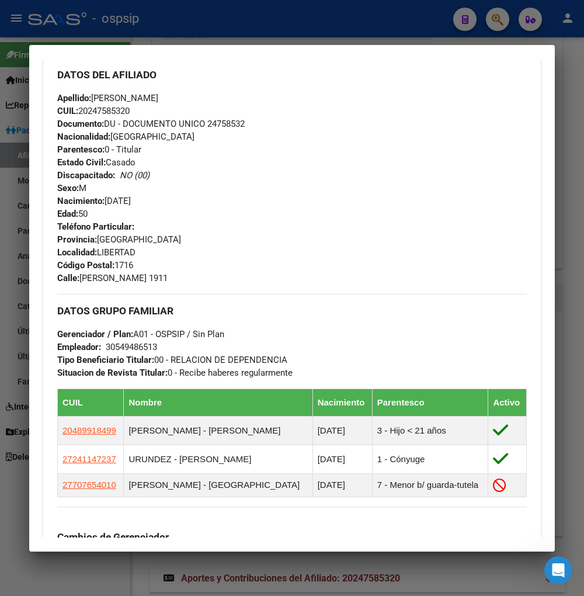
scroll to position [454, 0]
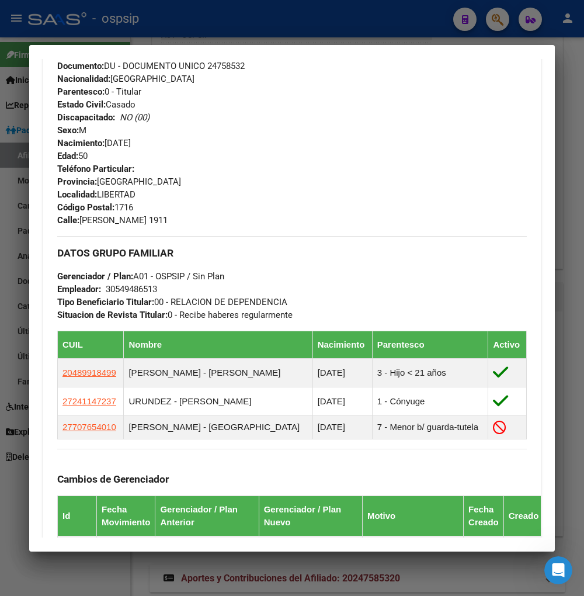
click at [494, 19] on div at bounding box center [292, 298] width 584 height 596
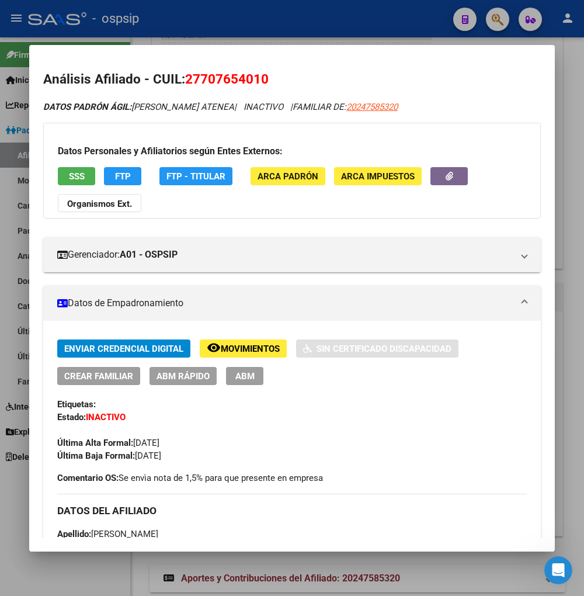
click at [496, 19] on div at bounding box center [292, 298] width 584 height 596
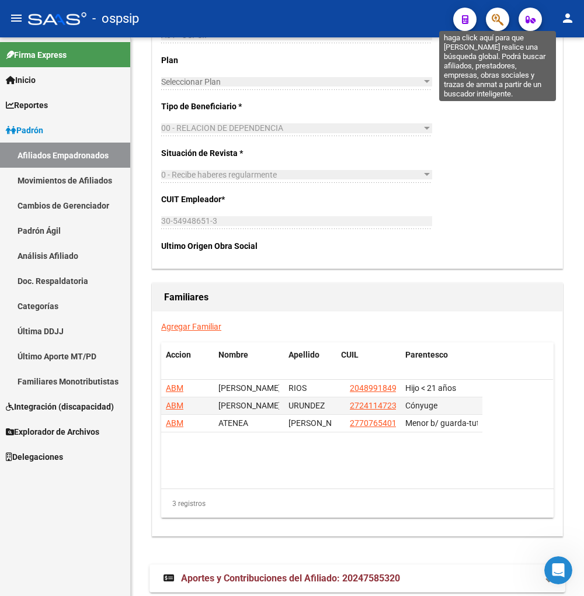
click at [501, 18] on icon "button" at bounding box center [498, 19] width 12 height 13
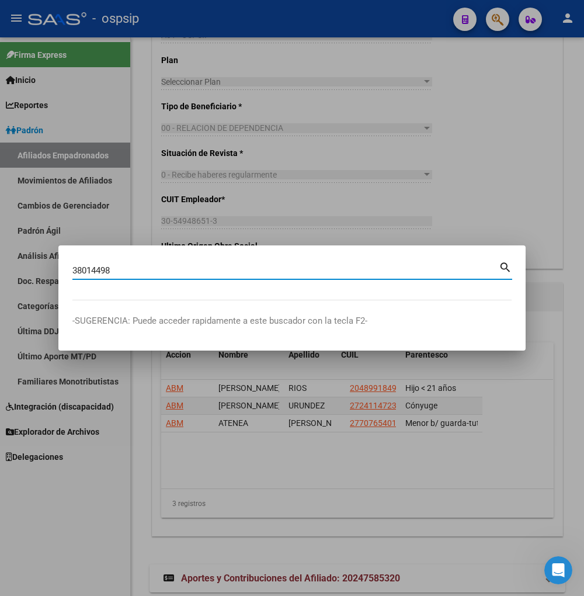
type input "38014498"
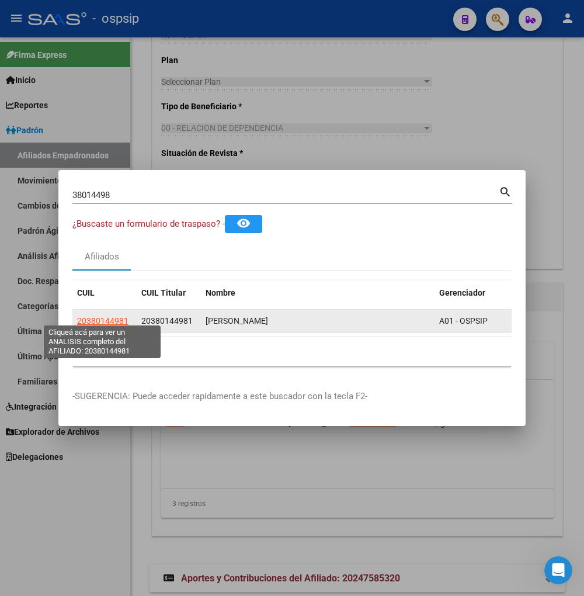
click at [109, 316] on span "20380144981" at bounding box center [102, 320] width 51 height 9
type textarea "20380144981"
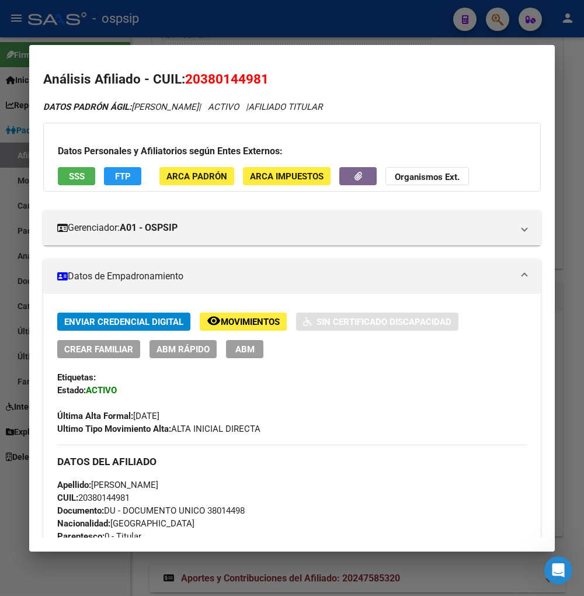
click at [250, 319] on span "Movimientos" at bounding box center [250, 322] width 59 height 11
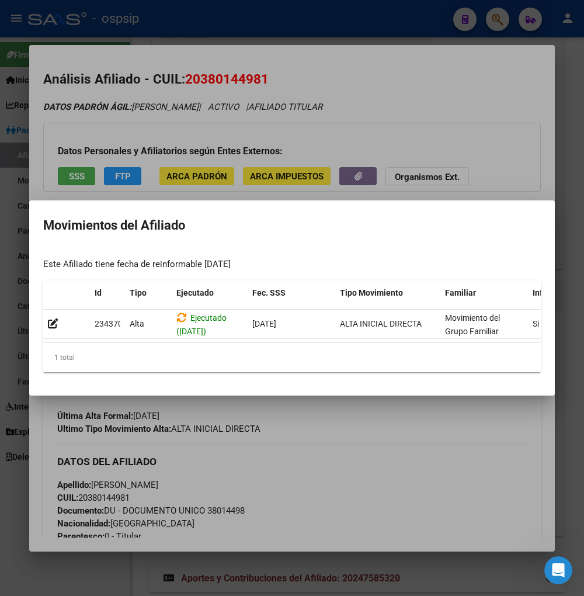
scroll to position [0, 249]
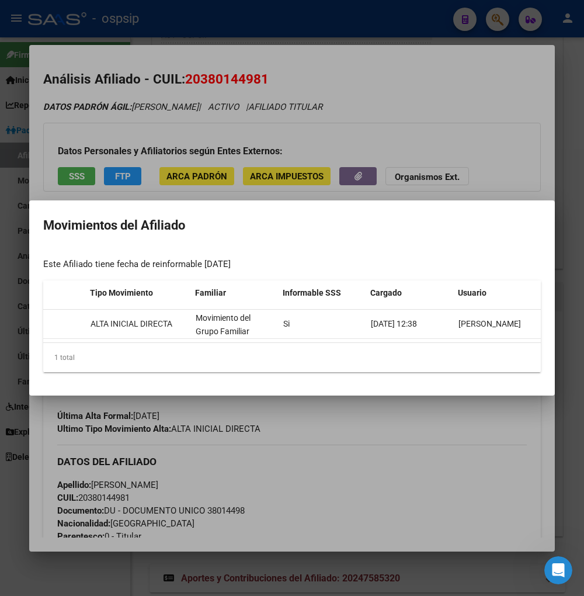
click at [450, 422] on div at bounding box center [292, 298] width 584 height 596
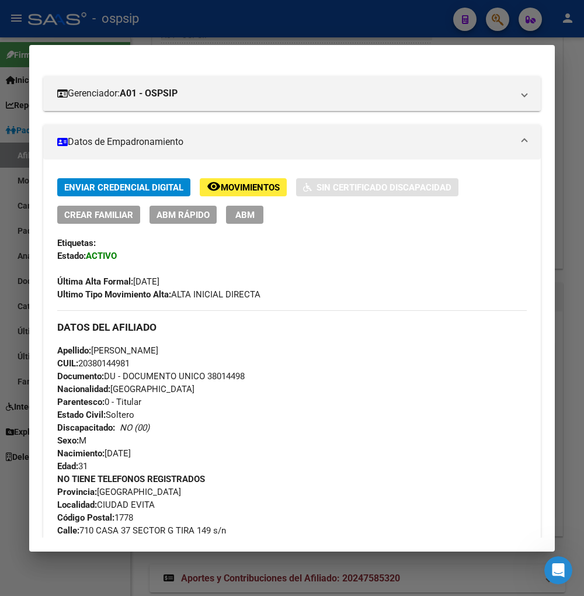
scroll to position [88, 0]
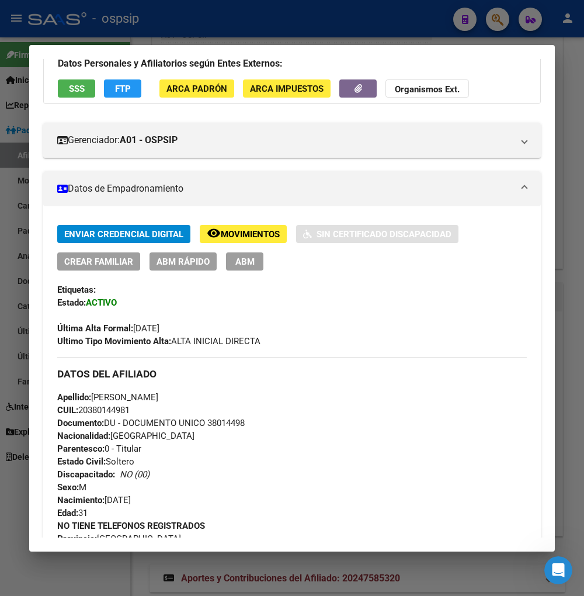
click at [252, 263] on span "ABM" at bounding box center [244, 261] width 19 height 11
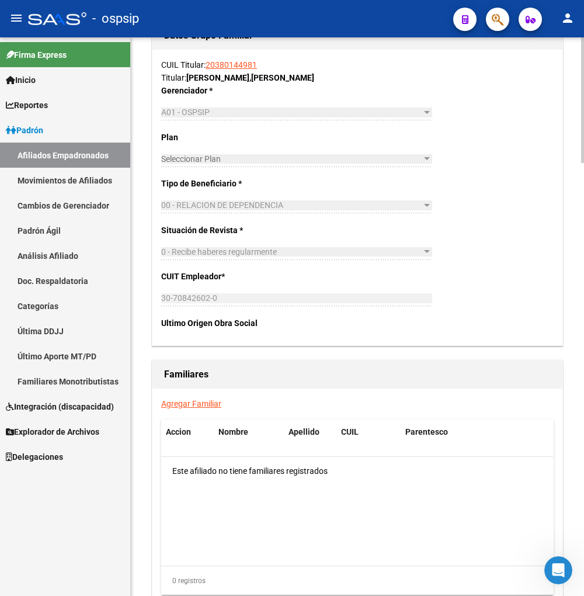
scroll to position [1817, 0]
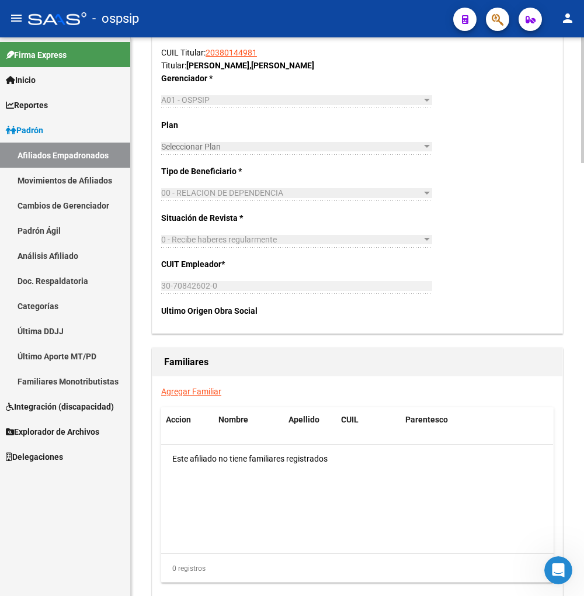
click at [181, 394] on link "Agregar Familiar" at bounding box center [191, 391] width 60 height 9
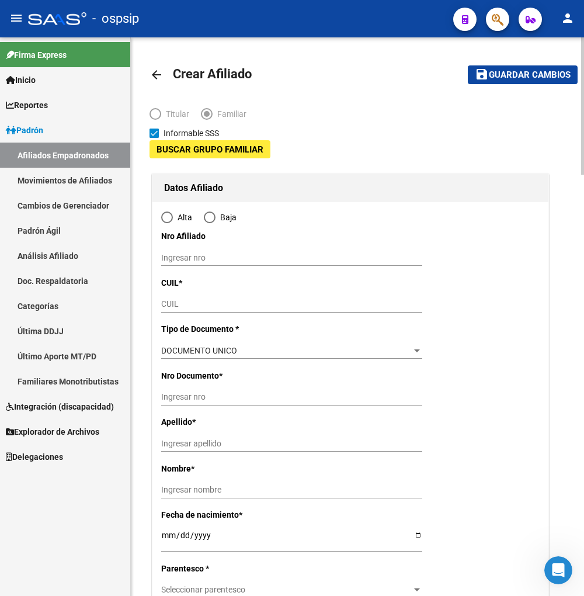
type input "30-70842602-0"
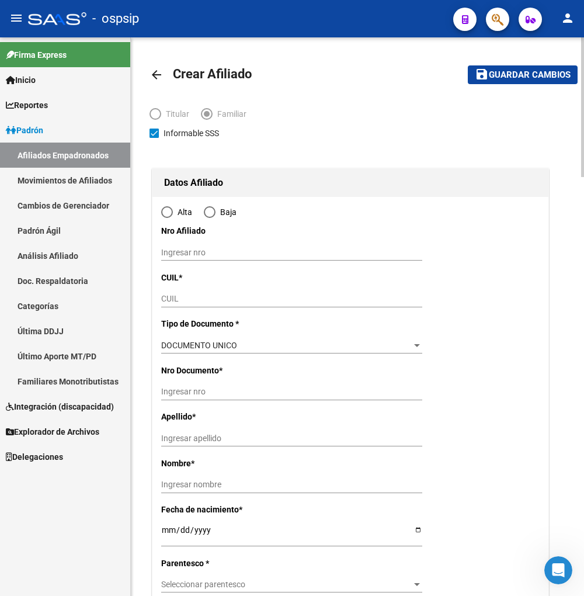
type input "CIUDAD EVITA"
type input "1778"
type input "710 CASA 37 SECTOR G TIRA 149"
type input "s/n"
radio input "true"
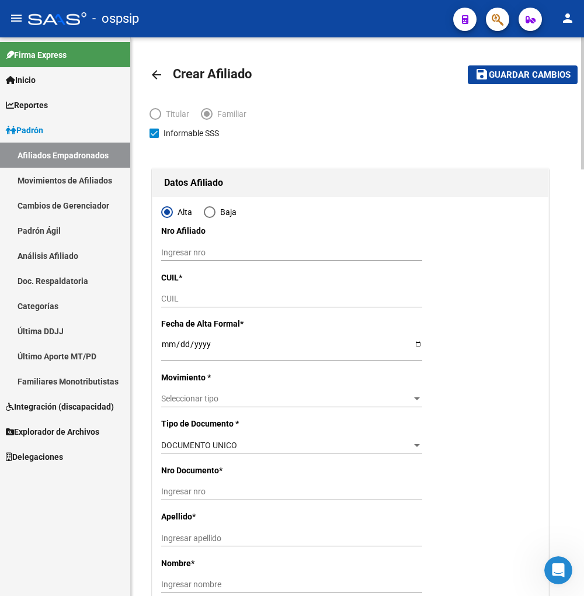
type input "30-70842602-0"
click at [204, 298] on input "CUIL" at bounding box center [291, 299] width 261 height 10
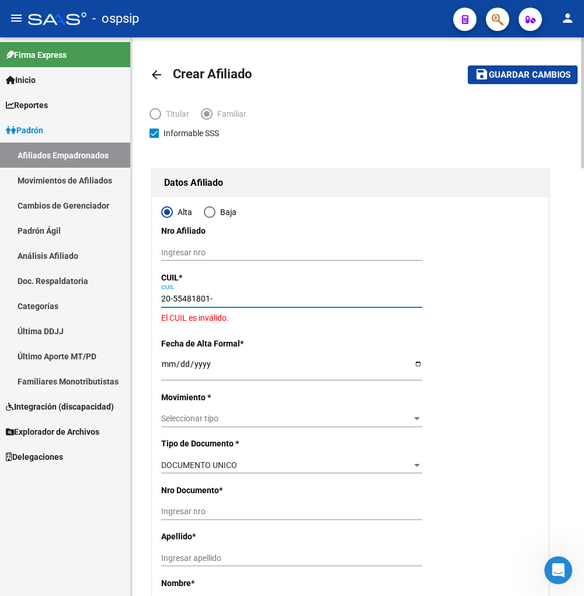
type input "20-55481801-4"
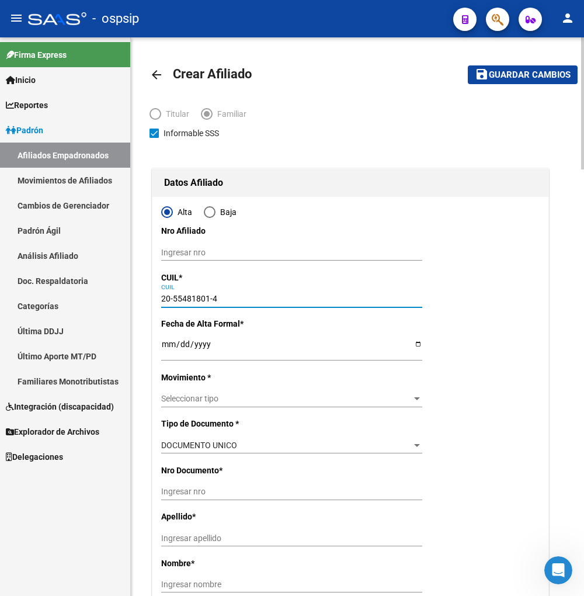
type input "55481801"
type input "JUAREZ"
type input "JORDAN LIONEL"
type input "2016-03-29"
type input "CIUDAD EVITA"
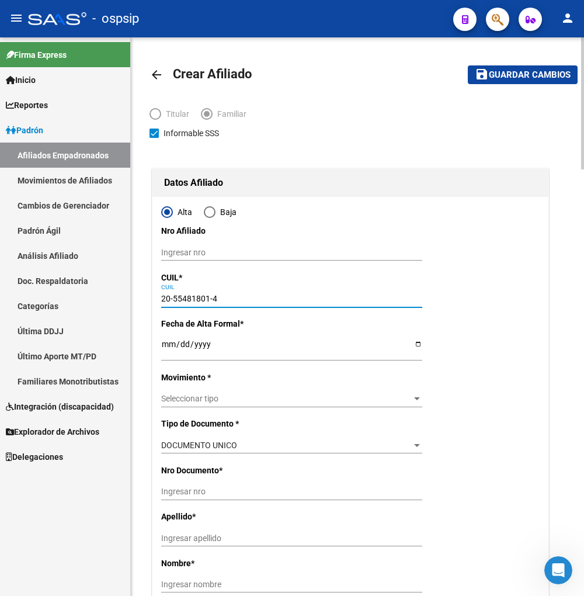
type input "CALLE 710 CASA 37 SE"
type input "149"
type input "20-55481801-4"
click at [170, 347] on input "Ingresar fecha" at bounding box center [291, 348] width 261 height 18
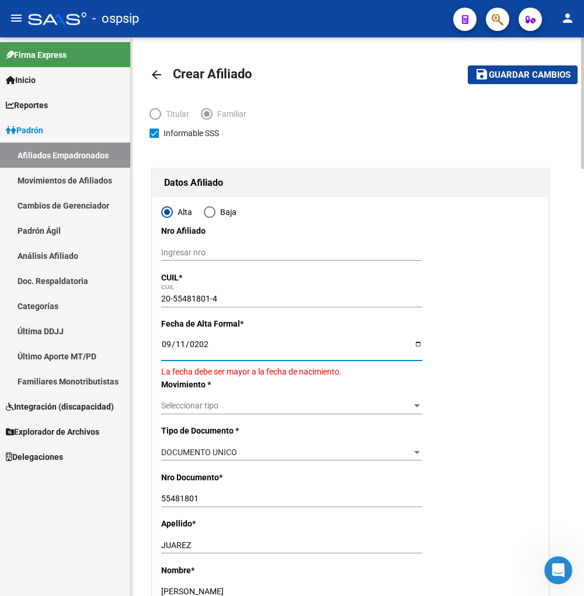
type input "[DATE]"
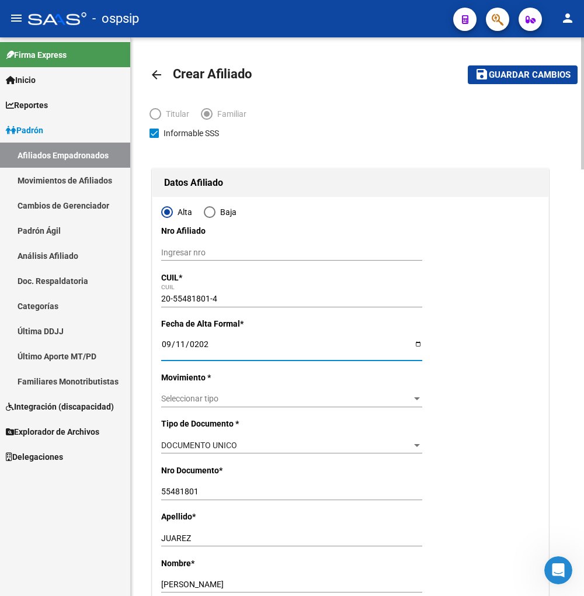
click at [226, 398] on span "Seleccionar tipo" at bounding box center [286, 399] width 251 height 10
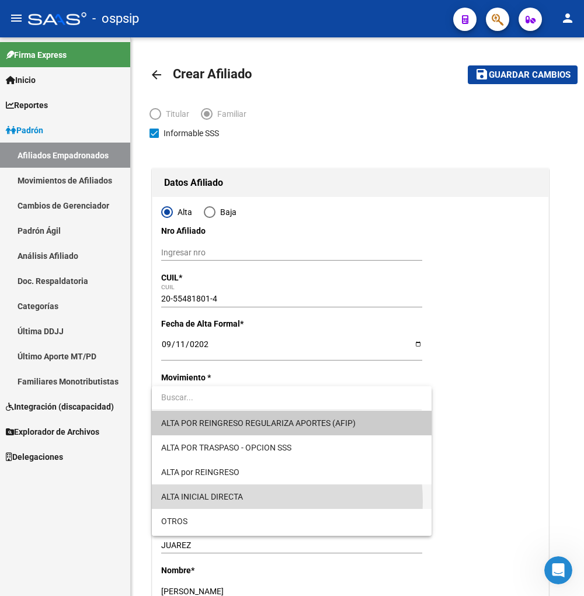
click at [251, 501] on span "ALTA INICIAL DIRECTA" at bounding box center [291, 496] width 261 height 25
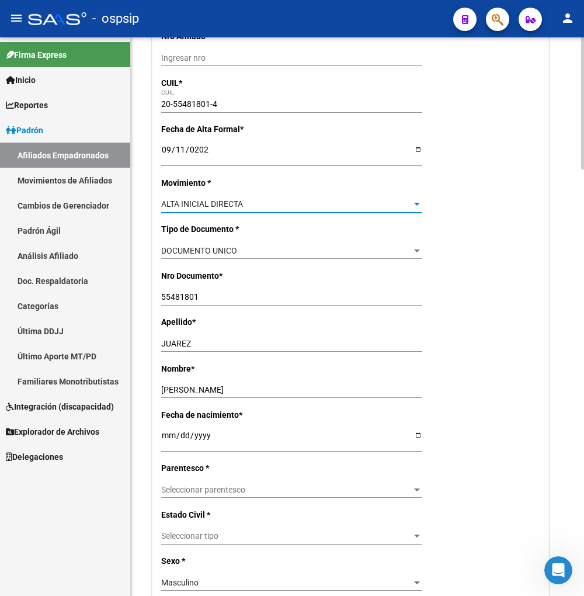
scroll to position [259, 0]
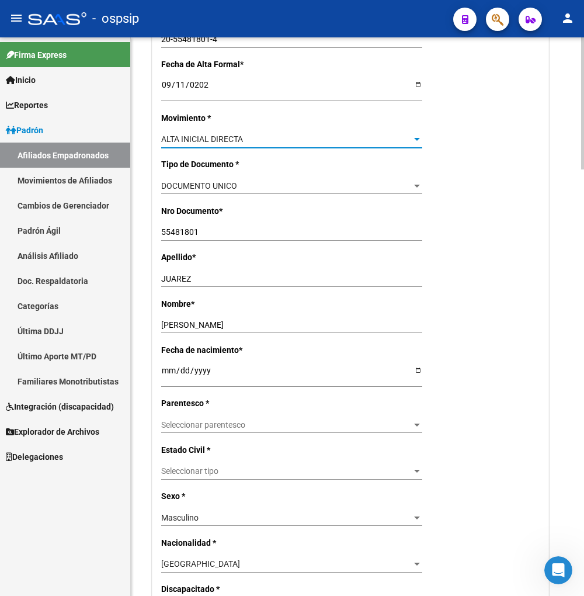
click at [253, 426] on span "Seleccionar parentesco" at bounding box center [286, 425] width 251 height 10
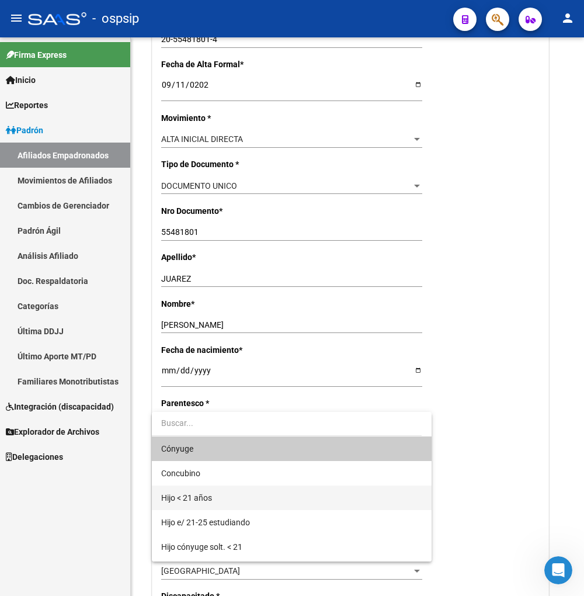
click at [236, 494] on span "Hijo < 21 años" at bounding box center [291, 497] width 261 height 25
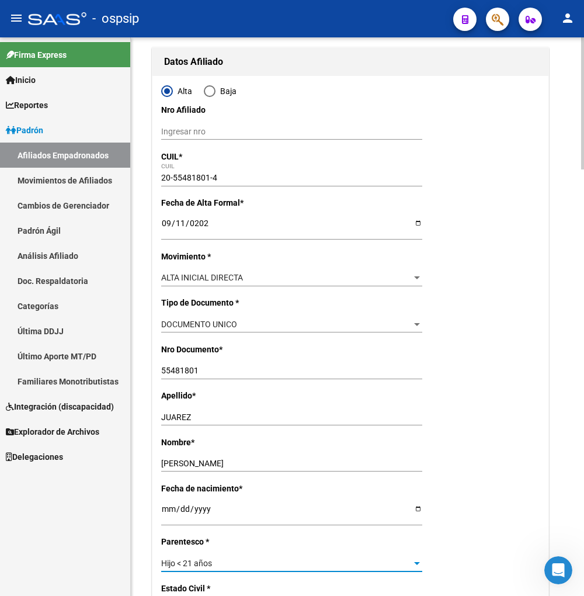
scroll to position [0, 0]
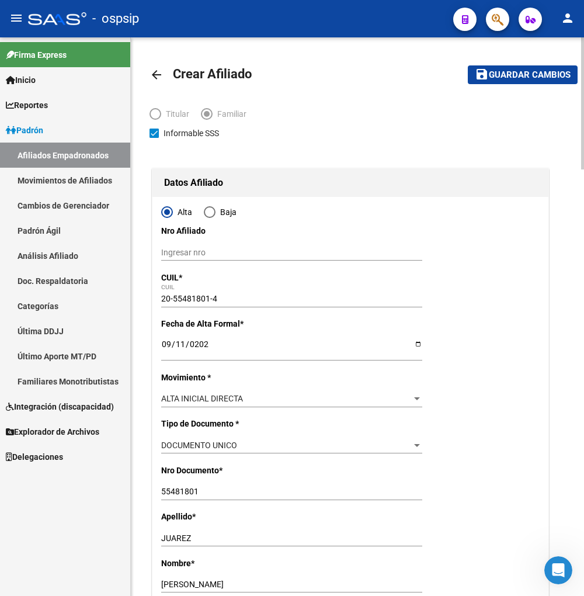
click at [515, 75] on span "Guardar cambios" at bounding box center [530, 75] width 82 height 11
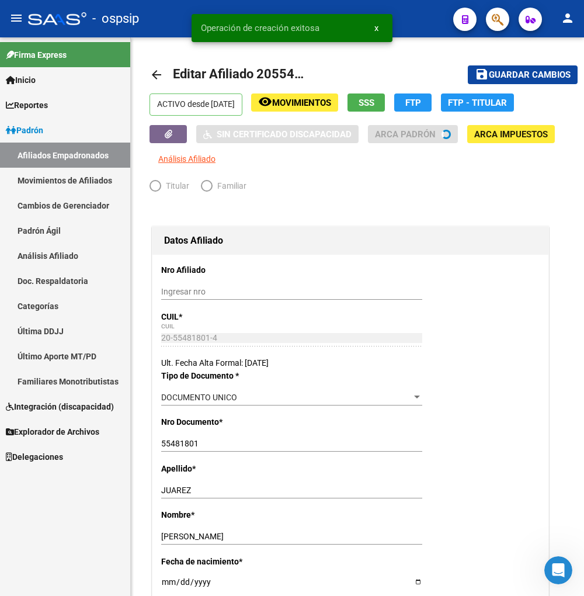
radio input "true"
type input "30-70842602-0"
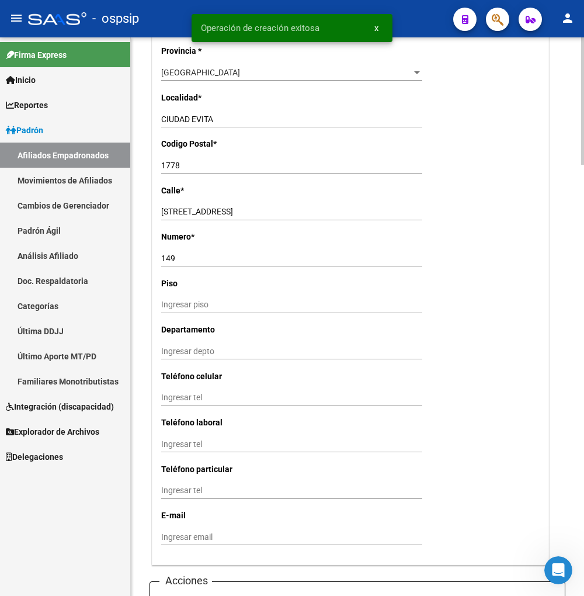
scroll to position [1168, 0]
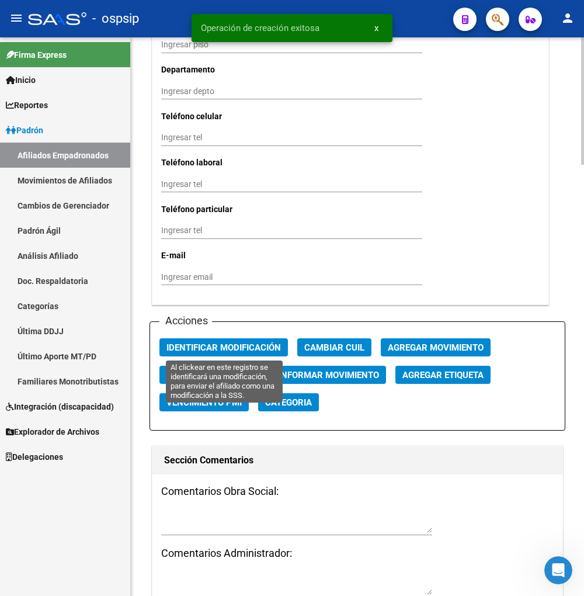
drag, startPoint x: 199, startPoint y: 346, endPoint x: 238, endPoint y: 359, distance: 40.8
click at [200, 345] on span "Identificar Modificación" at bounding box center [223, 347] width 114 height 11
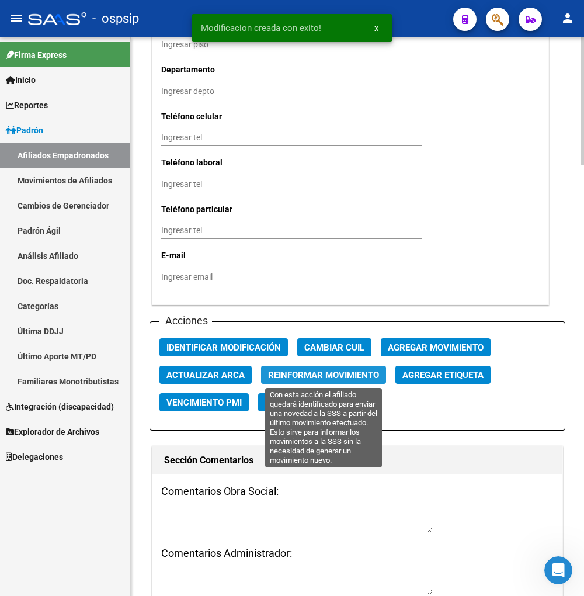
click at [280, 380] on span "Reinformar Movimiento" at bounding box center [323, 375] width 111 height 11
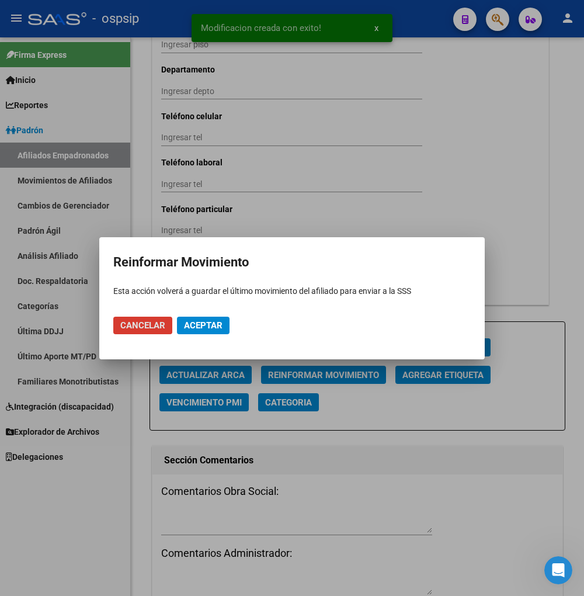
click at [195, 325] on span "Aceptar" at bounding box center [203, 325] width 39 height 11
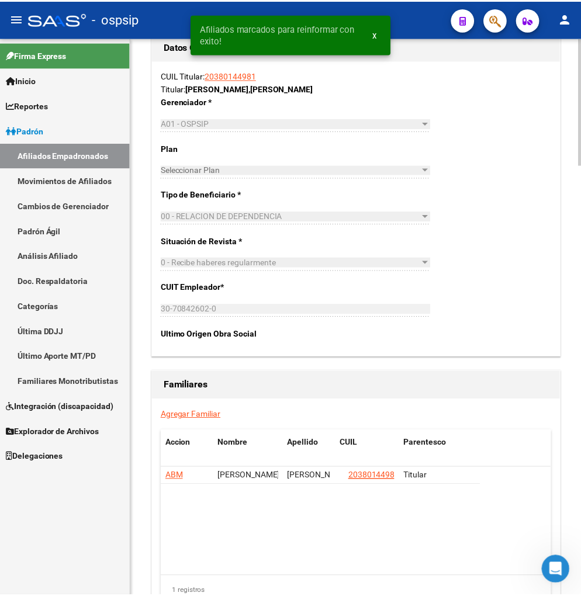
scroll to position [1882, 0]
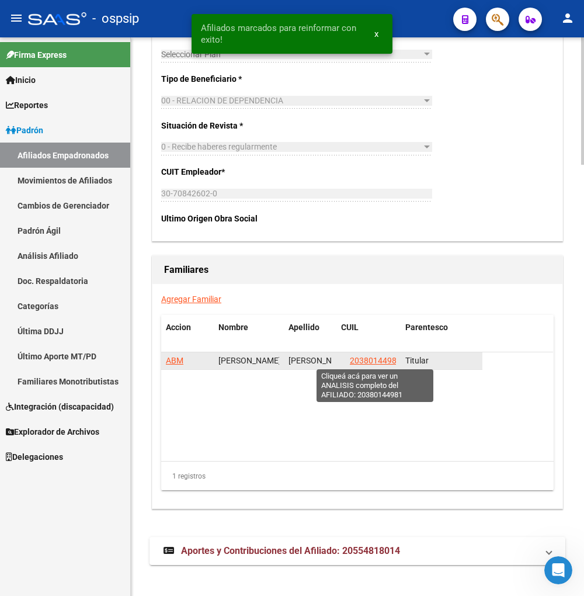
click at [366, 363] on span "20380144981" at bounding box center [375, 360] width 51 height 9
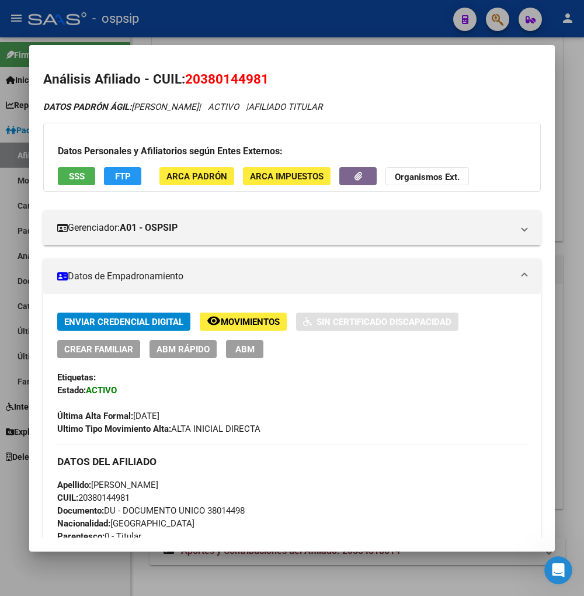
drag, startPoint x: 202, startPoint y: 79, endPoint x: 261, endPoint y: 71, distance: 59.6
click at [261, 71] on h2 "Análisis Afiliado - CUIL: 20380144981" at bounding box center [292, 80] width 498 height 20
copy span "38014498"
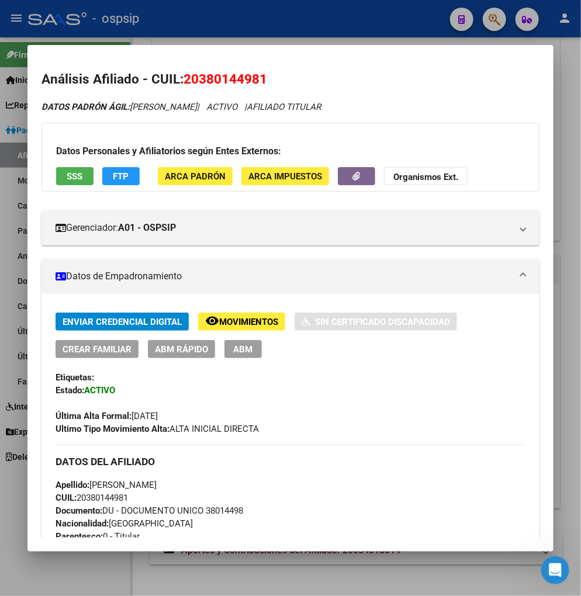
click at [495, 22] on div at bounding box center [290, 298] width 581 height 596
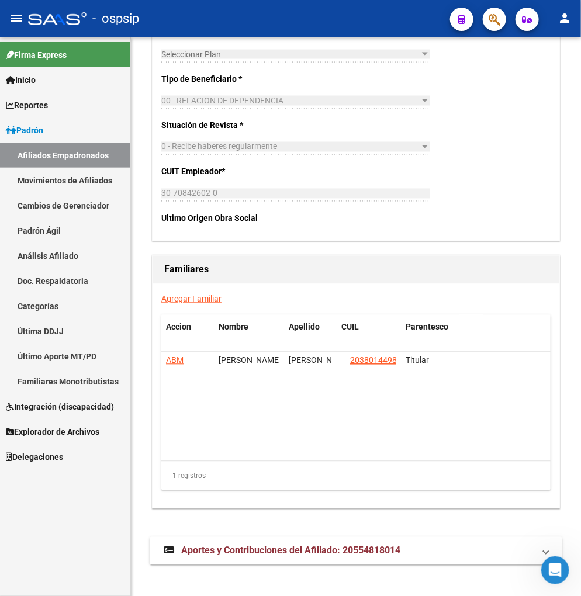
click at [495, 16] on icon "button" at bounding box center [494, 19] width 12 height 13
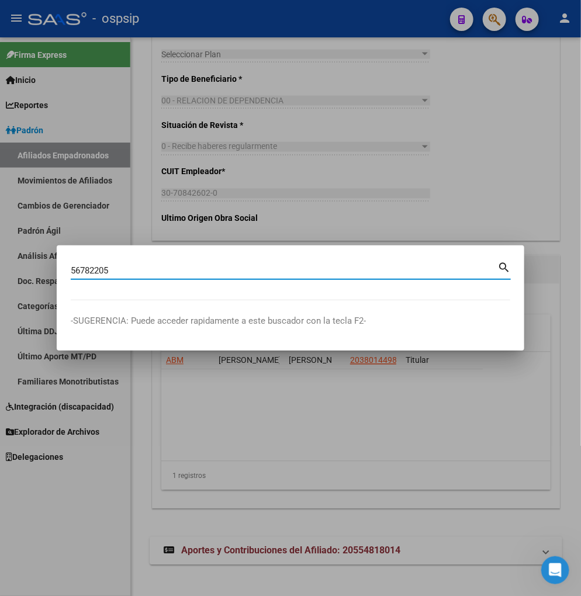
type input "56782205"
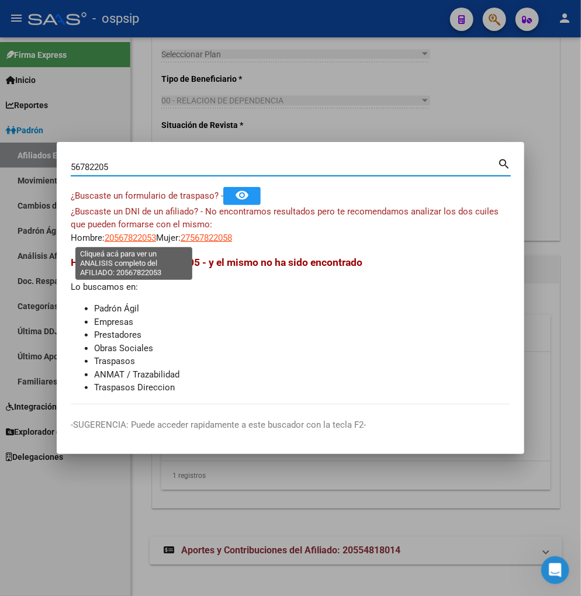
click at [143, 237] on span "20567822053" at bounding box center [130, 237] width 51 height 11
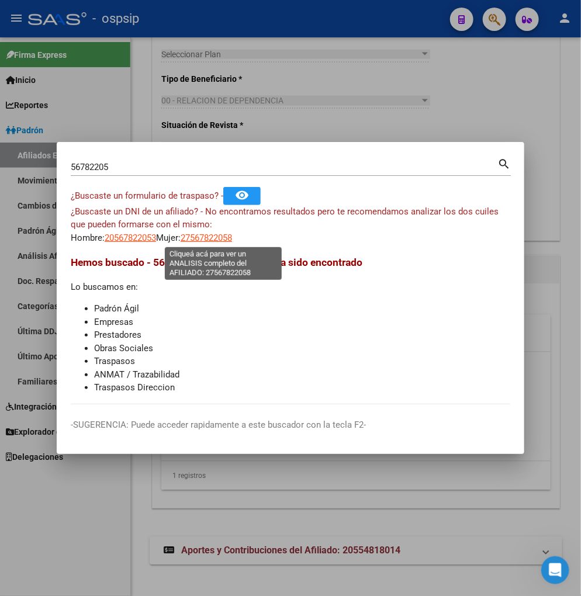
click at [213, 238] on span "27567822058" at bounding box center [205, 237] width 51 height 11
type textarea "27567822058"
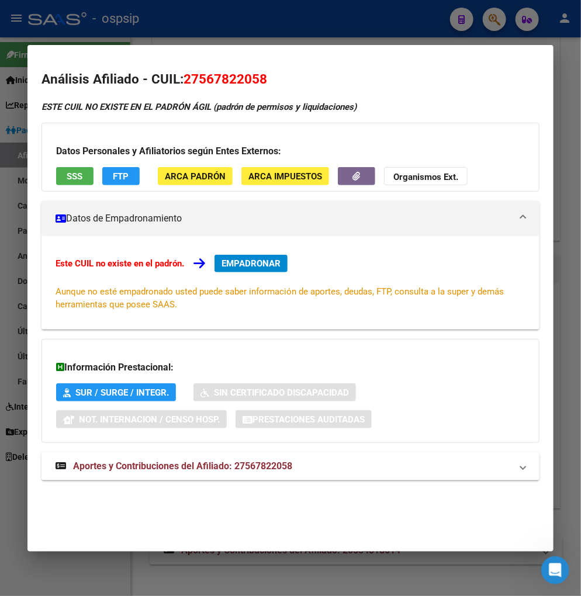
click at [495, 19] on div at bounding box center [290, 298] width 581 height 596
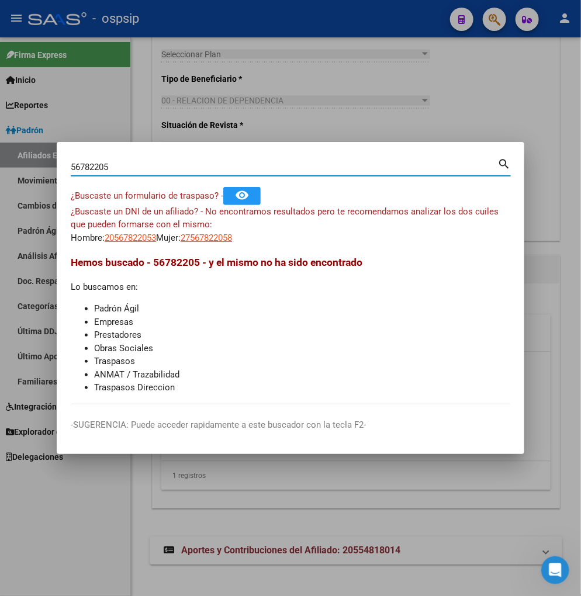
click at [156, 164] on input "56782205" at bounding box center [284, 167] width 426 height 11
type input "5"
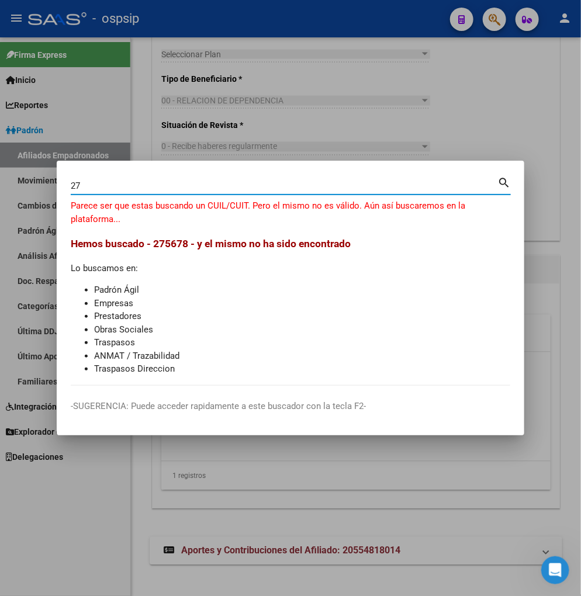
type input "2"
type input "56782051"
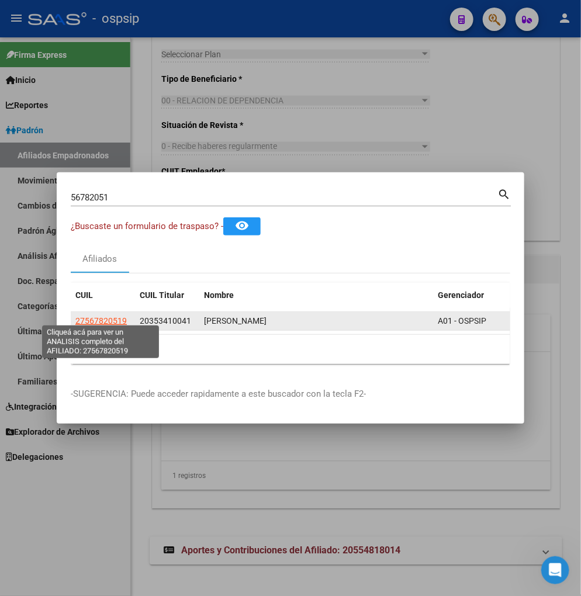
click at [107, 317] on span "27567820519" at bounding box center [100, 320] width 51 height 9
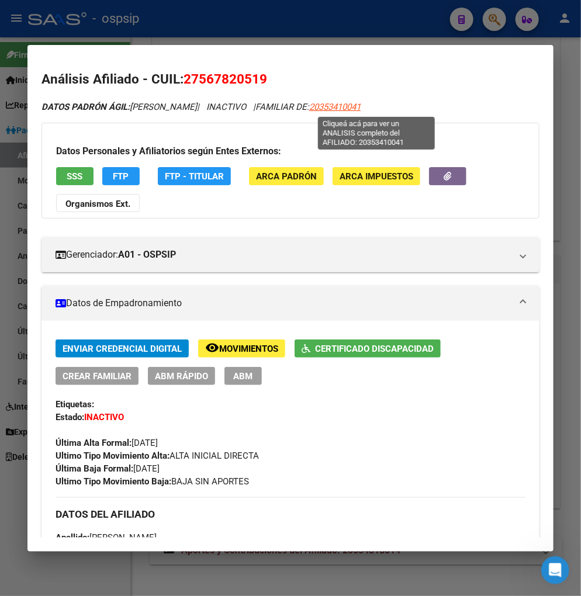
click at [360, 109] on span "20353410041" at bounding box center [334, 107] width 51 height 11
type textarea "20353410041"
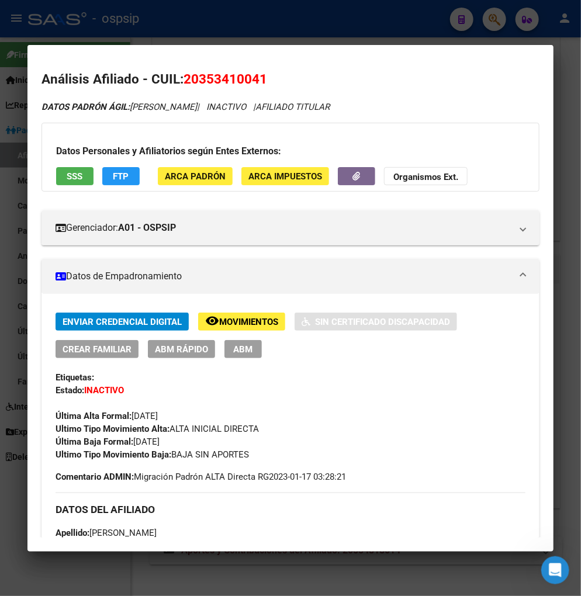
click at [230, 318] on span "Movimientos" at bounding box center [248, 322] width 59 height 11
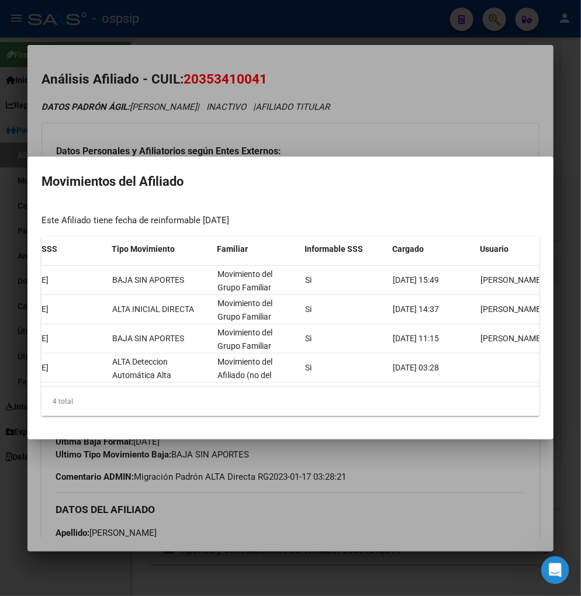
scroll to position [0, 195]
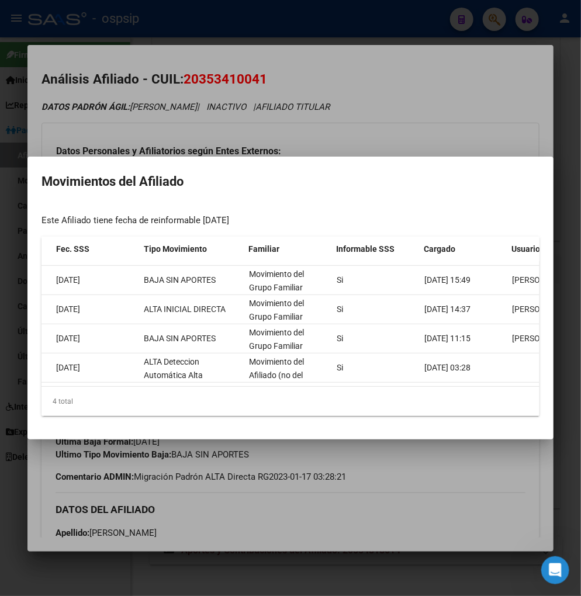
click at [421, 488] on div at bounding box center [290, 298] width 581 height 596
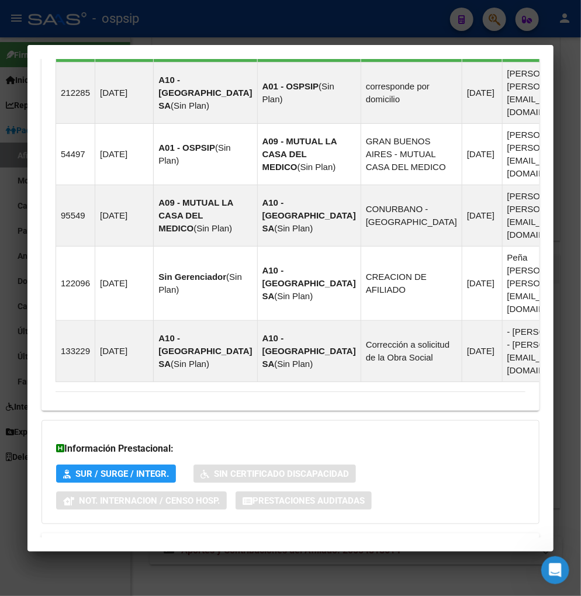
click at [200, 541] on span "Aportes y Contribuciones del Afiliado: 20353410041" at bounding box center [182, 546] width 219 height 11
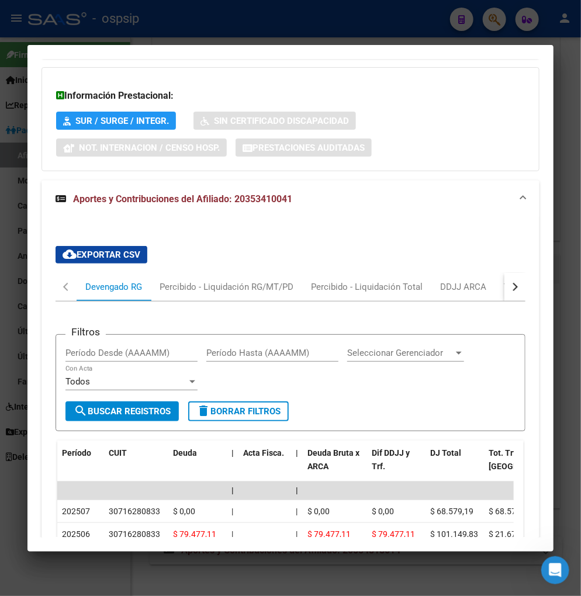
scroll to position [1315, 0]
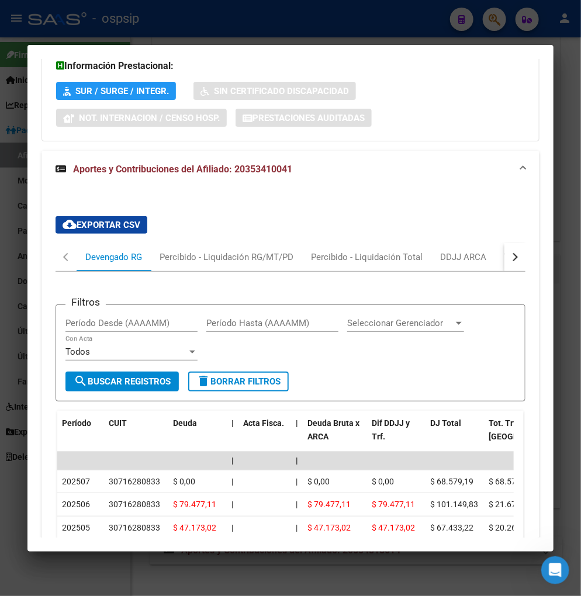
click at [506, 243] on button "button" at bounding box center [514, 257] width 21 height 28
click at [454, 251] on div "ARCA Relaciones Laborales" at bounding box center [434, 257] width 109 height 13
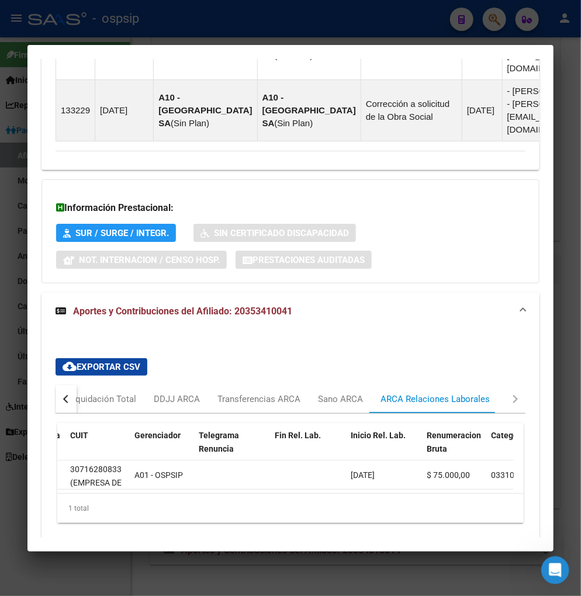
scroll to position [0, 0]
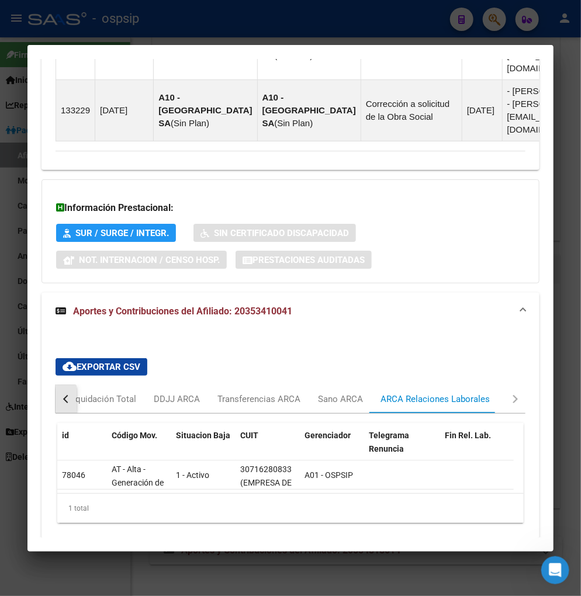
click at [62, 385] on button "button" at bounding box center [65, 399] width 21 height 28
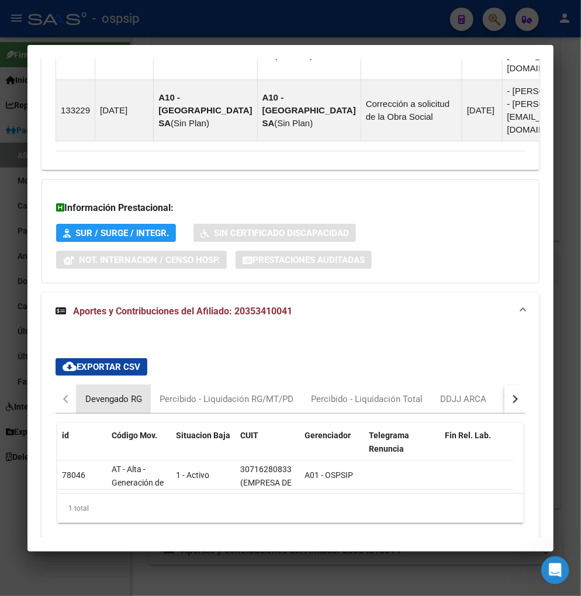
click at [95, 393] on div "Devengado RG" at bounding box center [113, 399] width 57 height 13
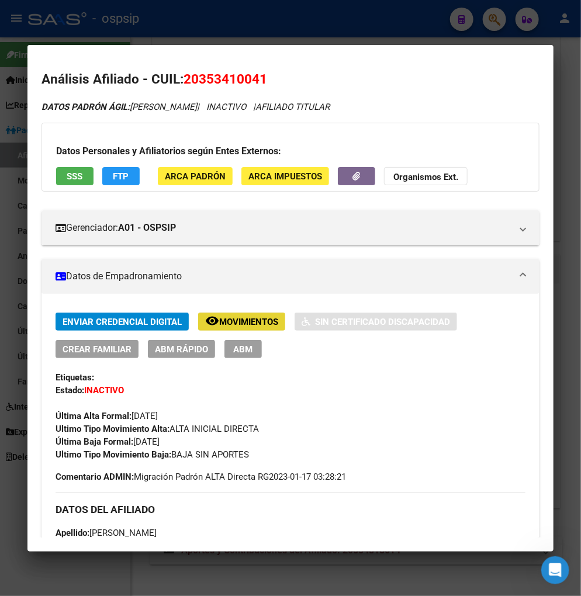
click at [235, 321] on span "Movimientos" at bounding box center [248, 322] width 59 height 11
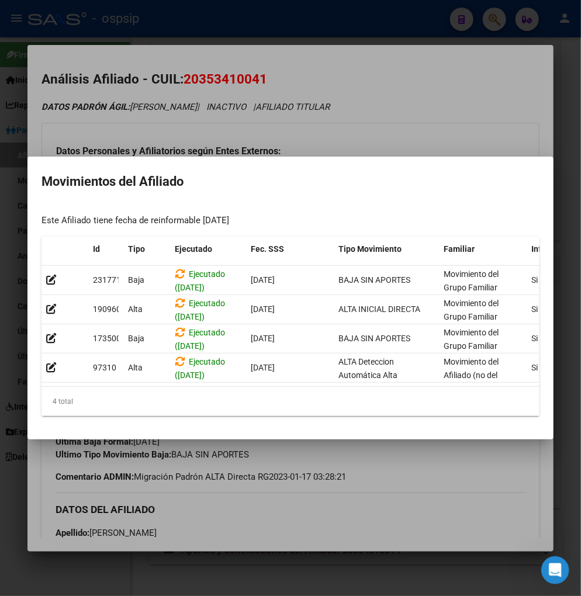
scroll to position [0, 249]
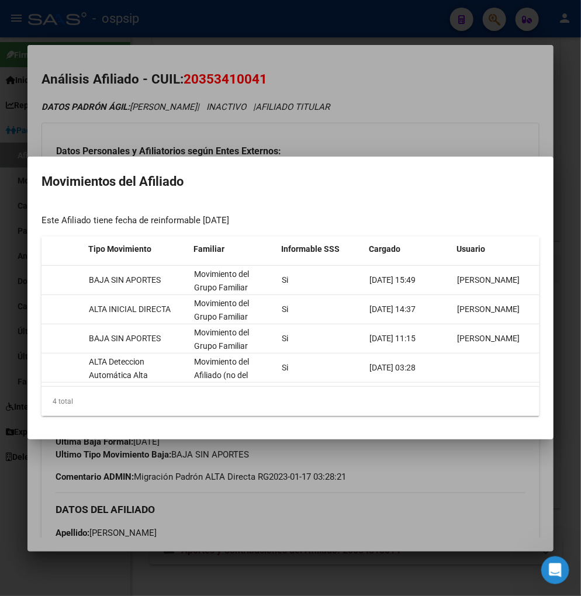
click at [470, 497] on div at bounding box center [290, 298] width 581 height 596
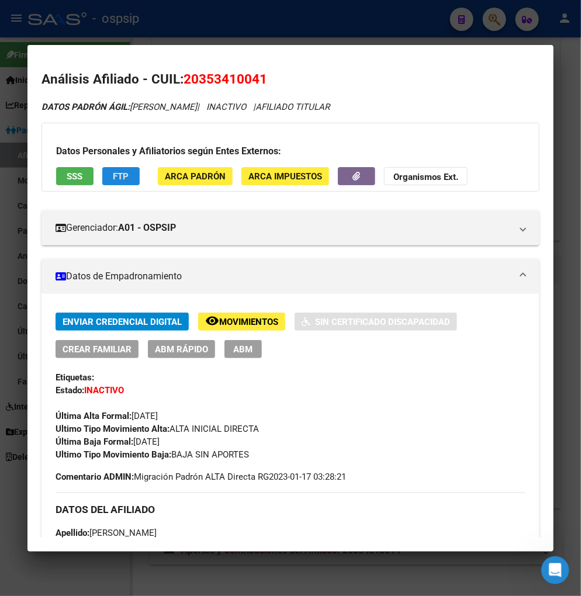
click at [125, 180] on span "FTP" at bounding box center [121, 176] width 16 height 11
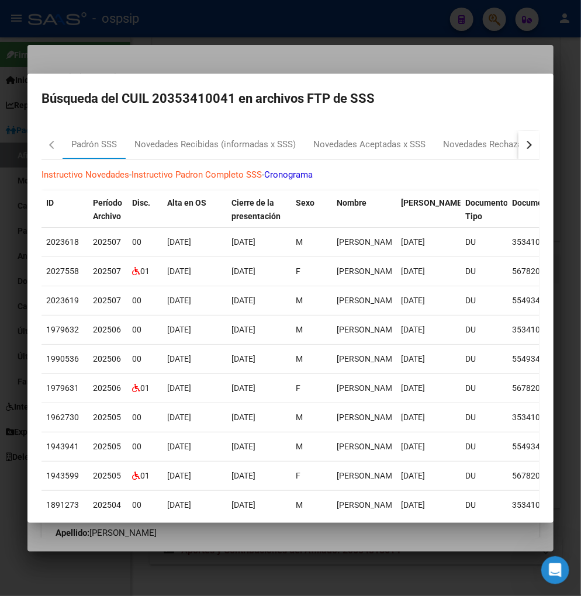
click at [523, 143] on button "button" at bounding box center [528, 145] width 21 height 28
click at [290, 576] on div at bounding box center [290, 298] width 581 height 596
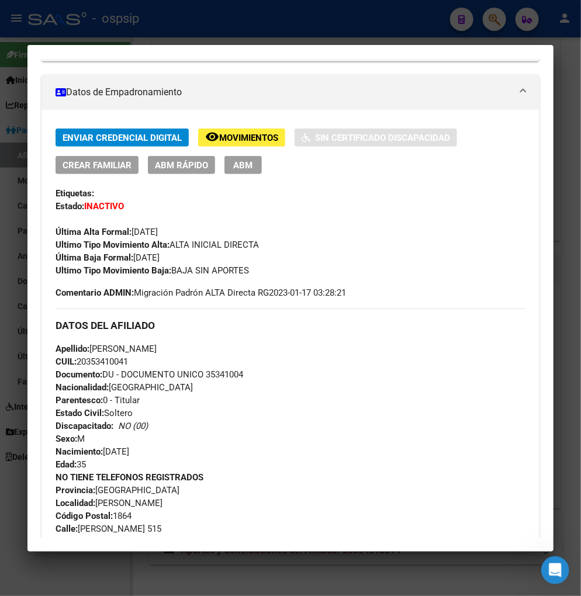
scroll to position [0, 0]
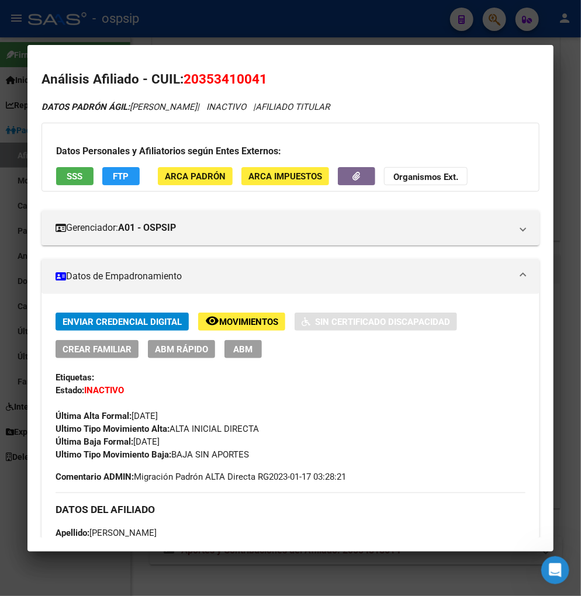
click at [243, 322] on span "Movimientos" at bounding box center [248, 322] width 59 height 11
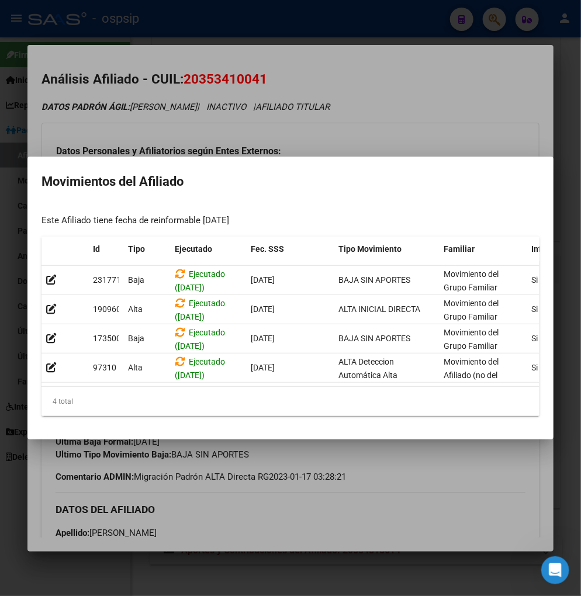
click at [391, 107] on div at bounding box center [290, 298] width 581 height 596
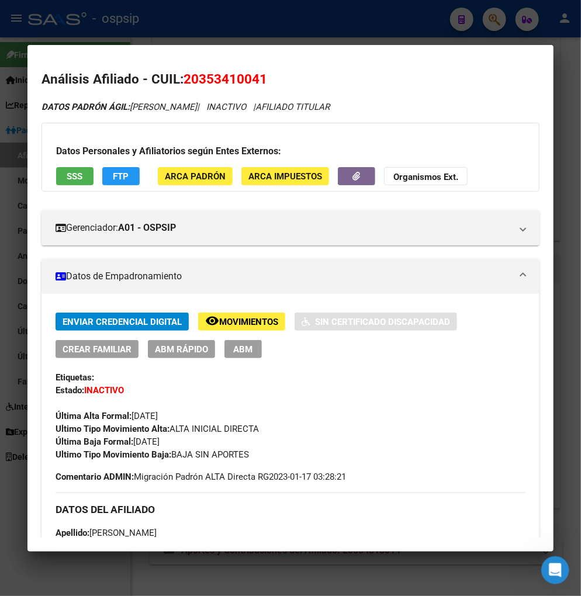
click at [491, 23] on div at bounding box center [290, 298] width 581 height 596
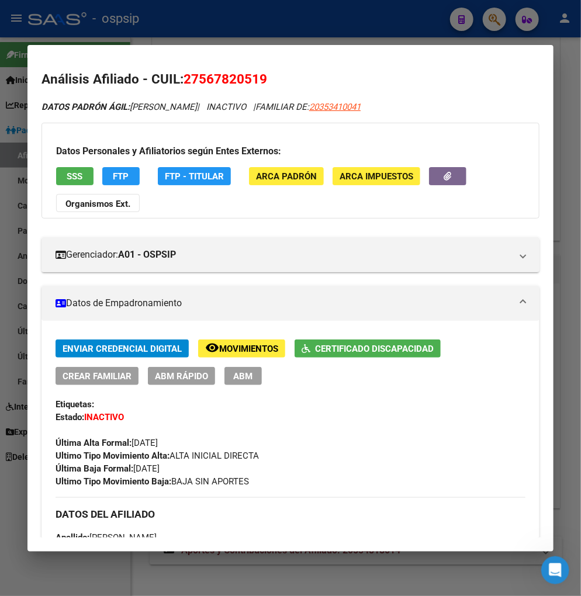
drag, startPoint x: 502, startPoint y: 19, endPoint x: 485, endPoint y: 28, distance: 19.3
click at [500, 19] on div at bounding box center [290, 298] width 581 height 596
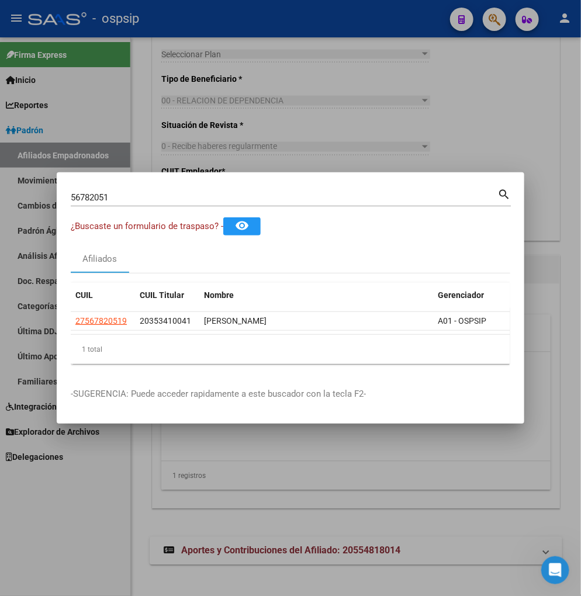
click at [136, 192] on input "56782051" at bounding box center [284, 197] width 426 height 11
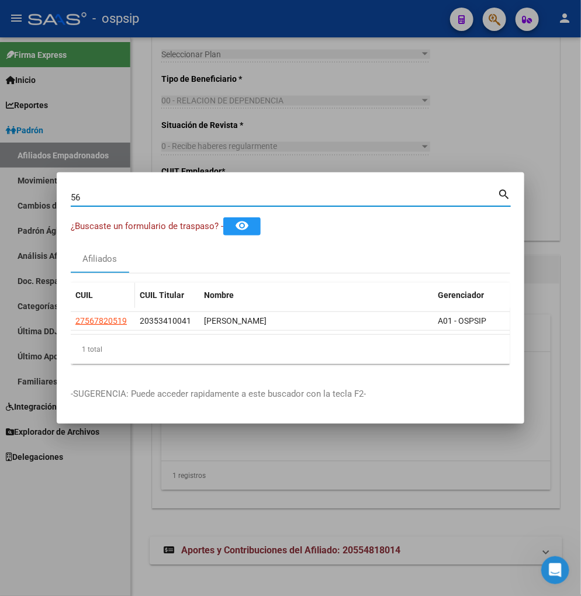
type input "5"
type input "42490490"
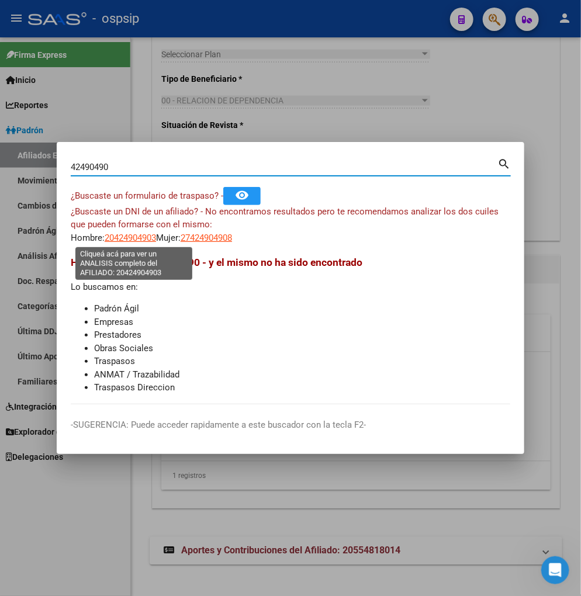
click at [148, 242] on span "20424904903" at bounding box center [130, 237] width 51 height 11
type textarea "20424904903"
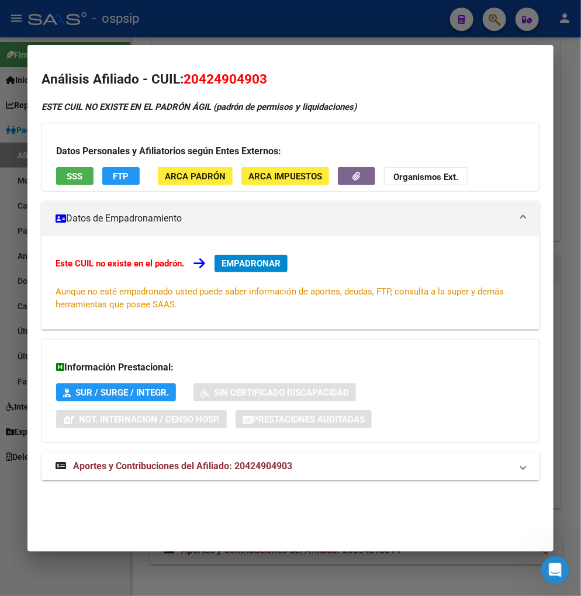
click at [498, 23] on div at bounding box center [290, 298] width 581 height 596
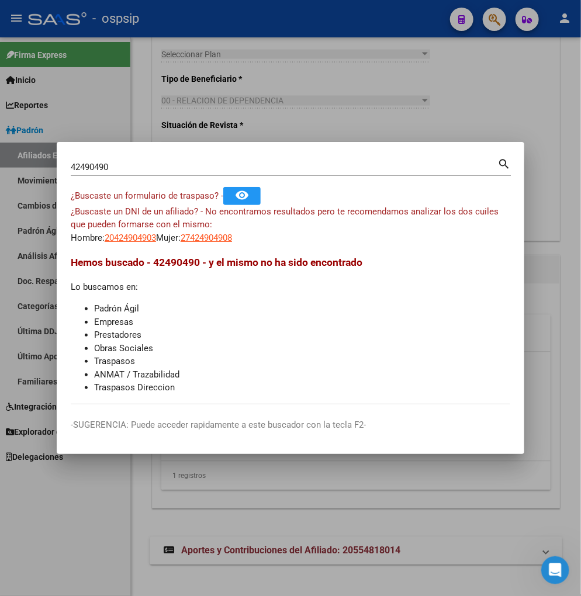
click at [144, 166] on input "42490490" at bounding box center [284, 167] width 426 height 11
type input "4"
type input "42490790"
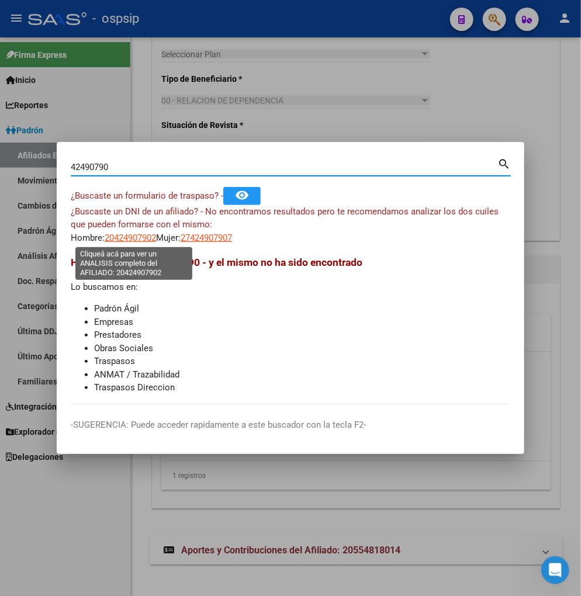
click at [124, 241] on span "20424907902" at bounding box center [130, 237] width 51 height 11
type textarea "20424907902"
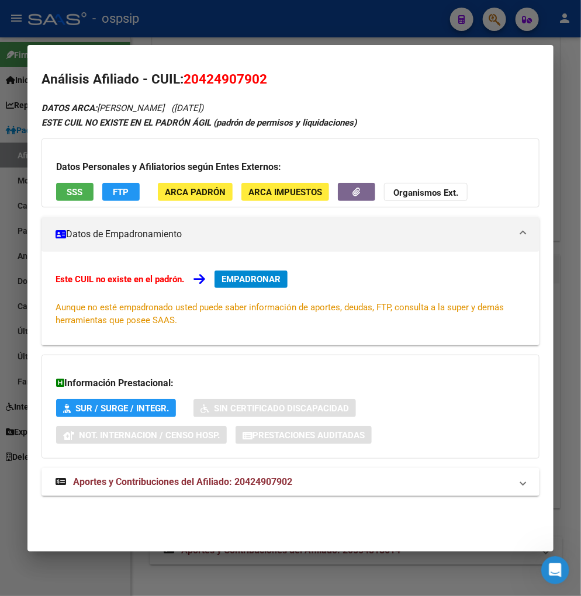
drag, startPoint x: 159, startPoint y: 477, endPoint x: 165, endPoint y: 452, distance: 25.2
click at [159, 477] on span "Aportes y Contribuciones del Afiliado: 20424907902" at bounding box center [182, 481] width 219 height 11
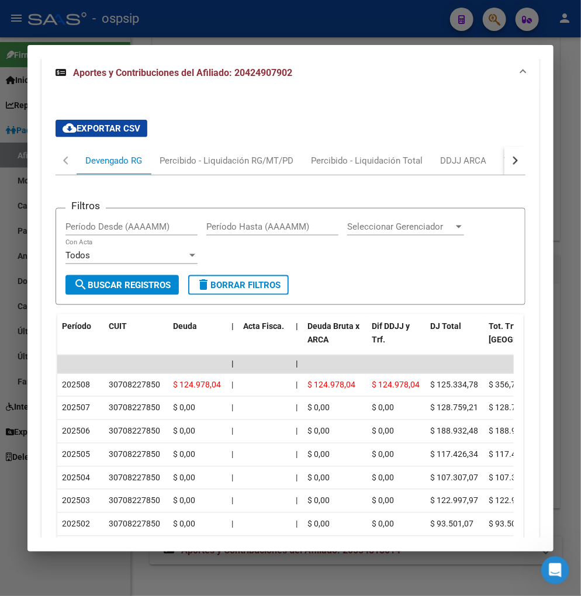
scroll to position [432, 0]
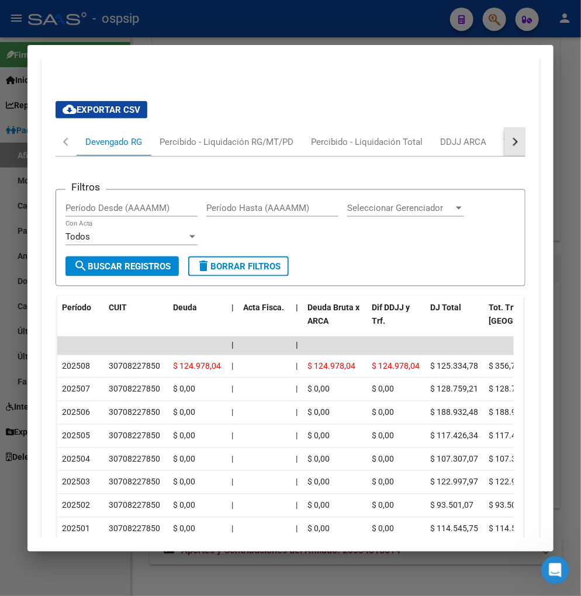
click at [510, 138] on button "button" at bounding box center [514, 142] width 21 height 28
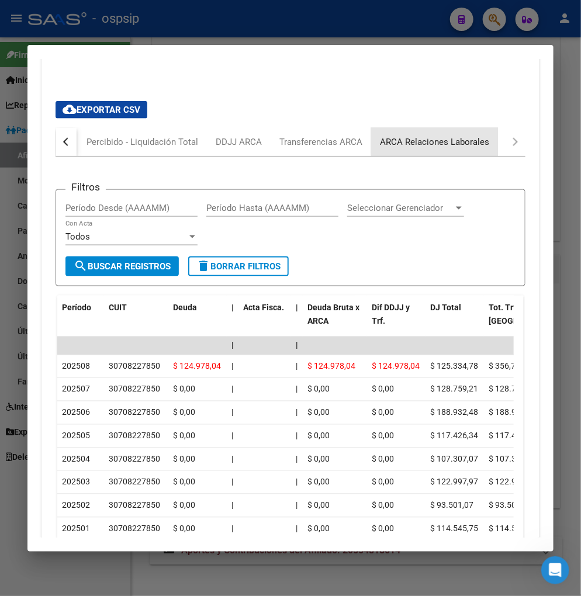
click at [445, 141] on div "ARCA Relaciones Laborales" at bounding box center [434, 142] width 109 height 13
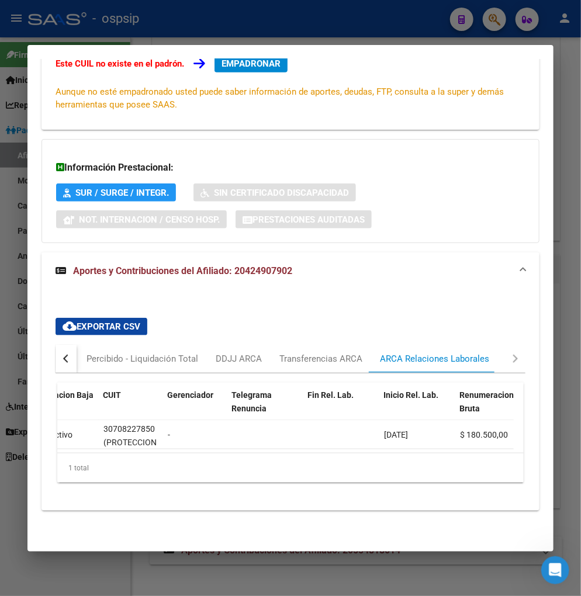
scroll to position [0, 0]
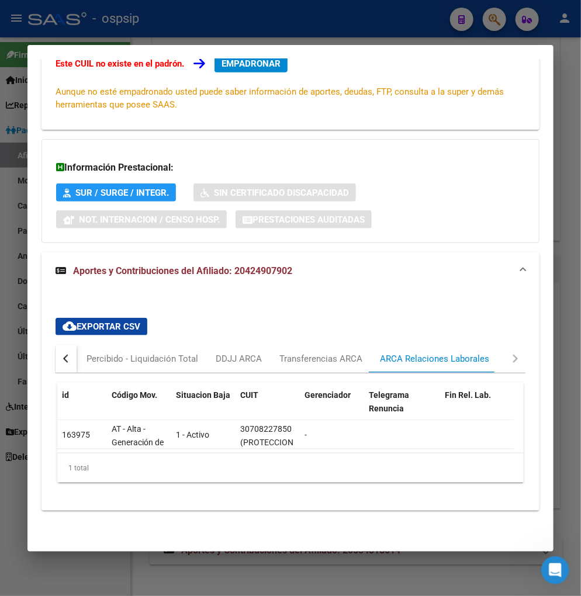
click at [69, 355] on div "button" at bounding box center [67, 359] width 8 height 8
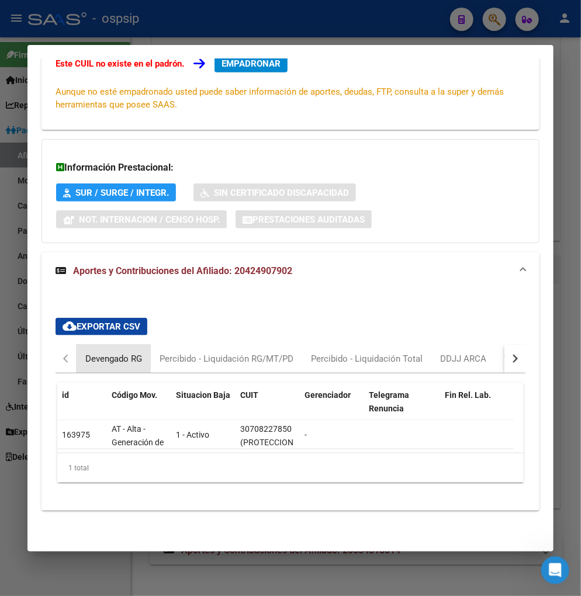
click at [92, 352] on div "Devengado RG" at bounding box center [113, 358] width 57 height 13
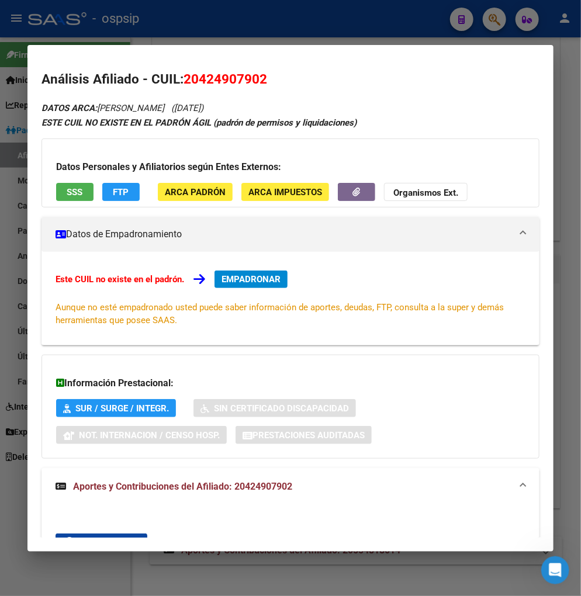
click at [263, 282] on span "EMPADRONAR" at bounding box center [250, 279] width 59 height 11
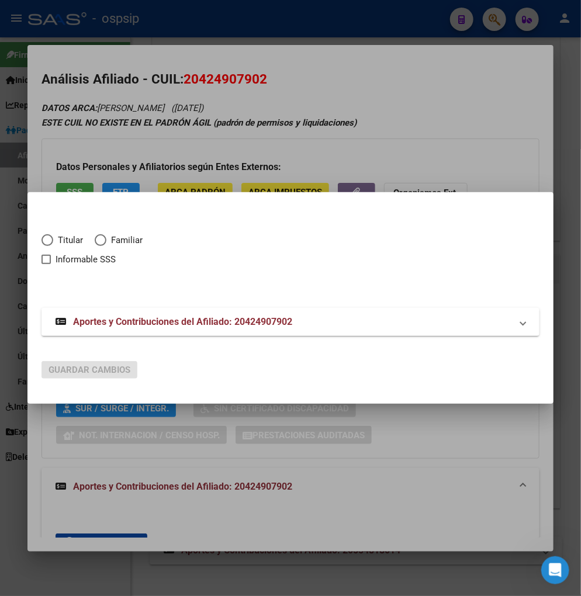
click at [48, 238] on span "Elija una opción" at bounding box center [47, 240] width 12 height 12
click at [48, 238] on input "Titular" at bounding box center [47, 240] width 12 height 12
radio input "true"
checkbox input "true"
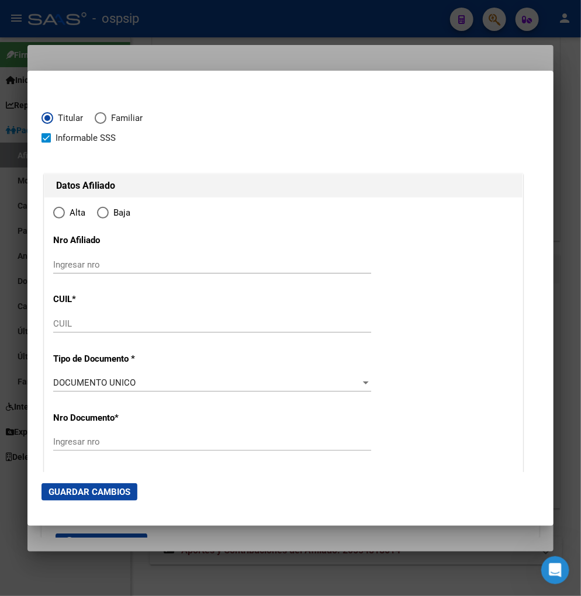
type input "20-42490790-2"
type input "42490790"
type input "SAROBE"
type input "AXEL WILLIAM"
type input "2000-04-30"
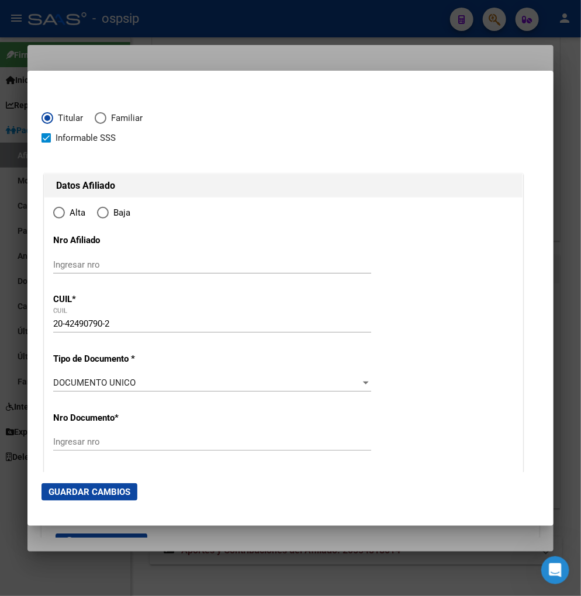
type input "CHASCOMUS"
type input "7130"
type input "[GEOGRAPHIC_DATA]"
type input "214"
radio input "true"
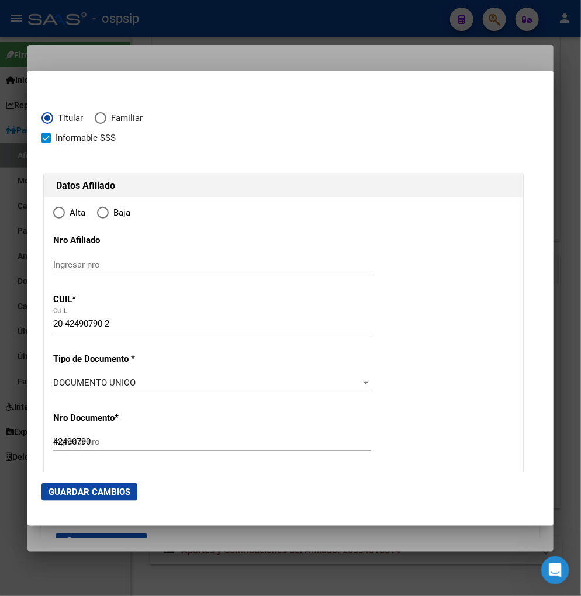
type input "CHASCOMUS"
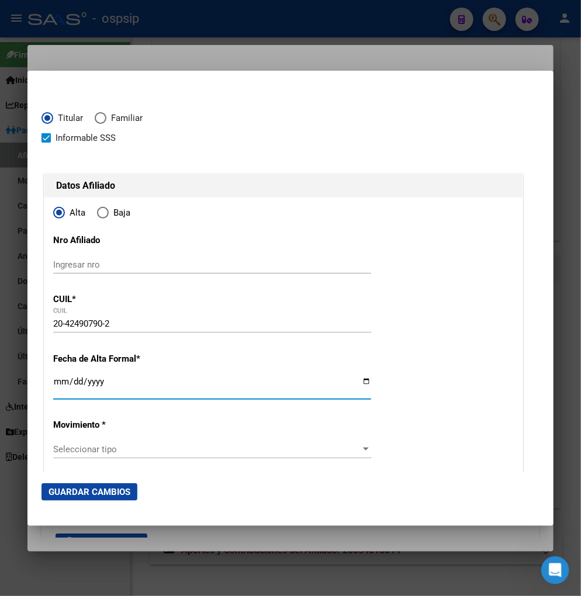
click at [54, 389] on input "Ingresar fecha" at bounding box center [212, 386] width 318 height 19
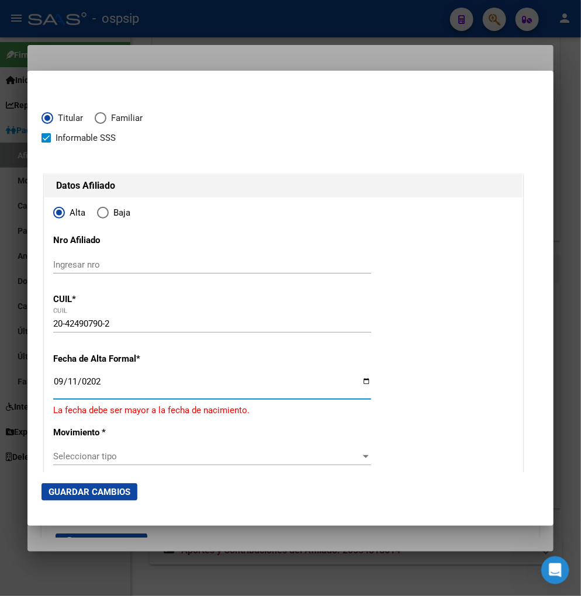
type input "[DATE]"
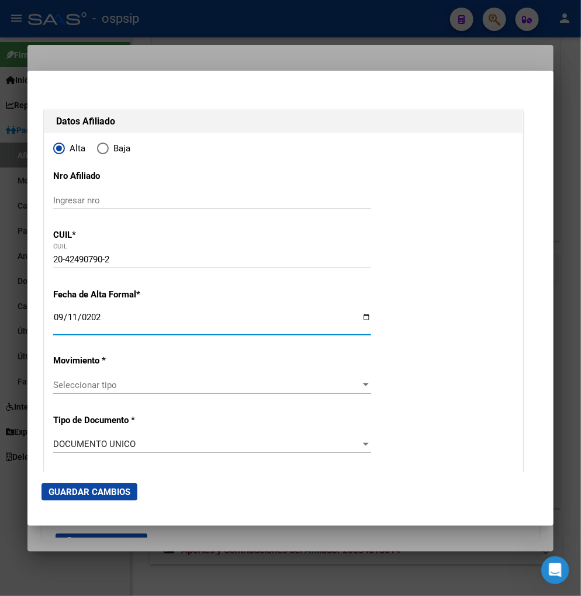
scroll to position [65, 0]
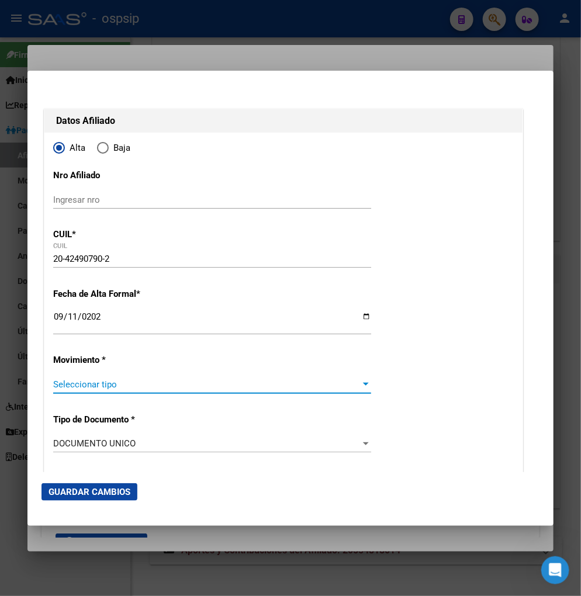
click at [259, 384] on span "Seleccionar tipo" at bounding box center [206, 384] width 307 height 11
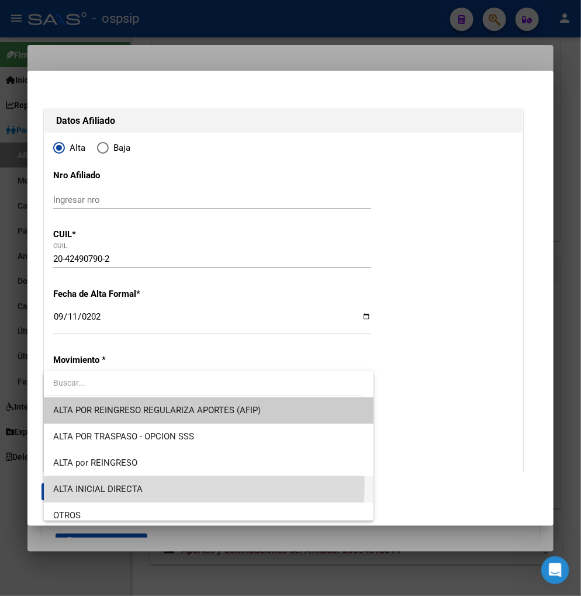
click at [182, 487] on span "ALTA INICIAL DIRECTA" at bounding box center [208, 489] width 311 height 26
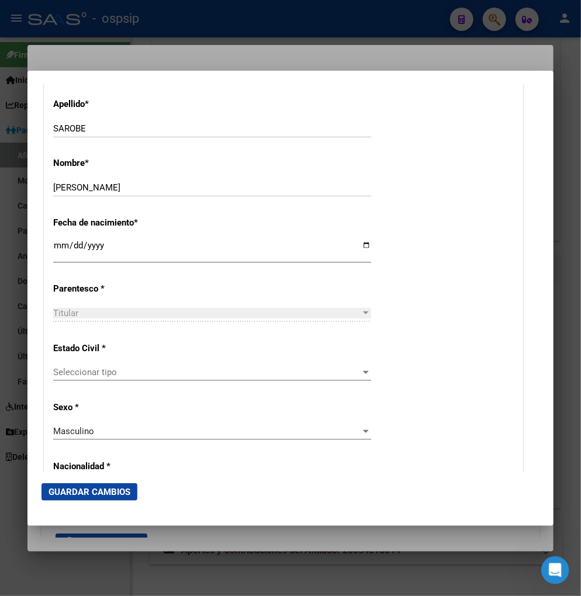
scroll to position [519, 0]
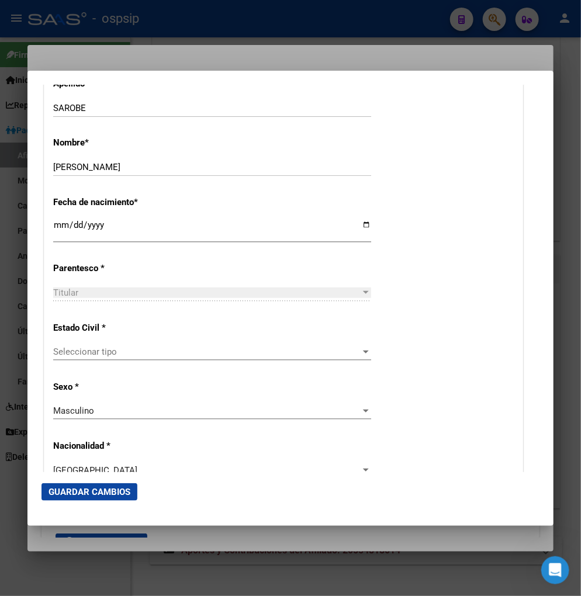
click at [165, 355] on span "Seleccionar tipo" at bounding box center [206, 351] width 307 height 11
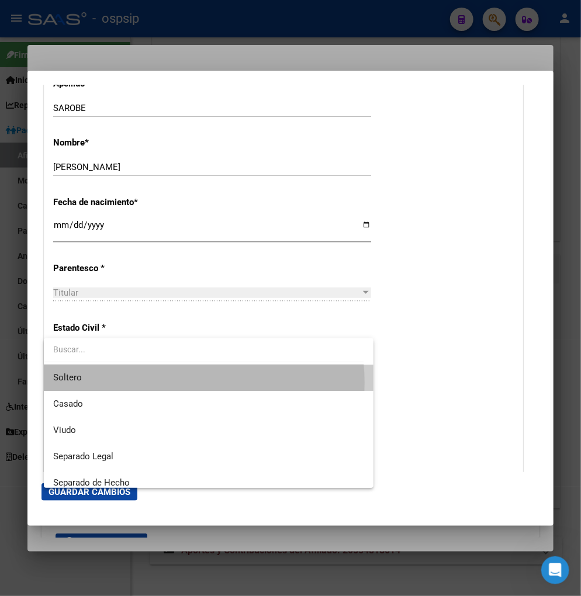
click at [159, 383] on span "Soltero" at bounding box center [208, 377] width 311 height 26
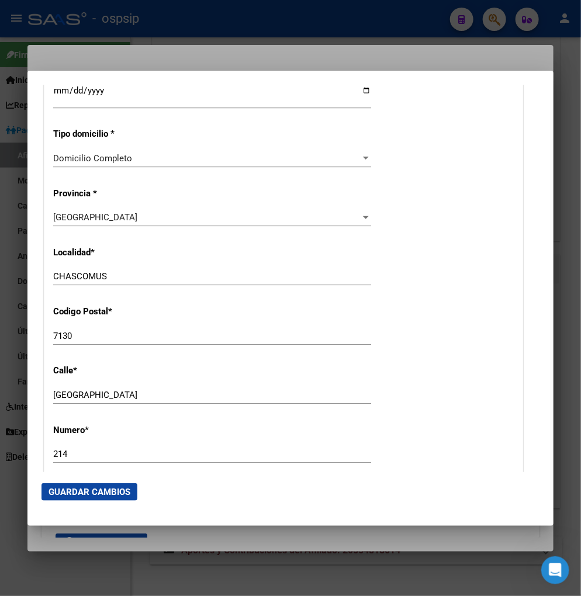
scroll to position [1038, 0]
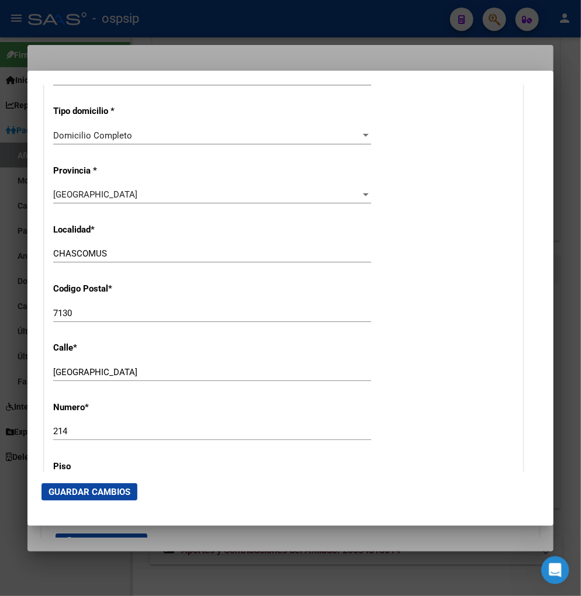
click at [121, 370] on input "[GEOGRAPHIC_DATA]" at bounding box center [212, 372] width 318 height 11
type input "H"
type input "BOMBEROS VOLUNTARIOS"
click at [73, 436] on div "214 Ingresar nro" at bounding box center [212, 431] width 318 height 18
type input "2"
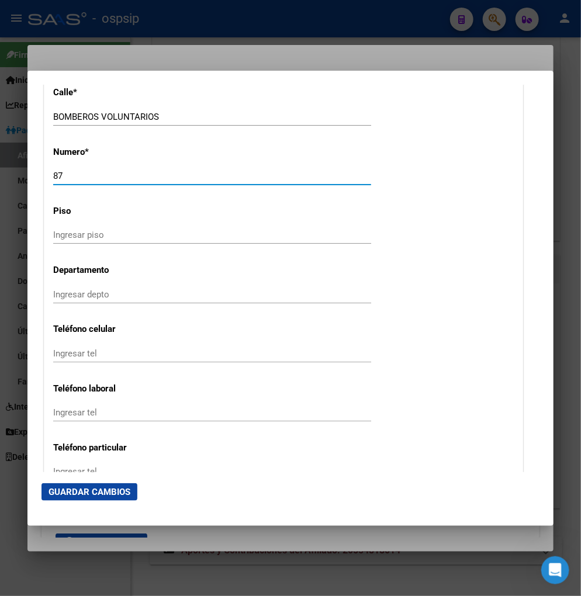
scroll to position [1298, 0]
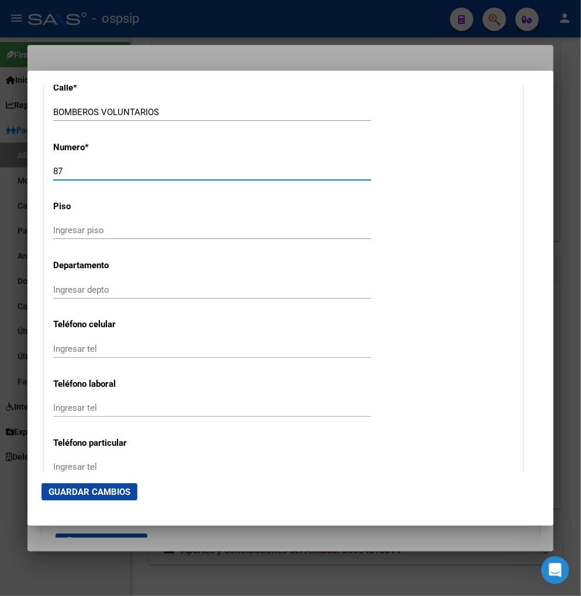
type input "87"
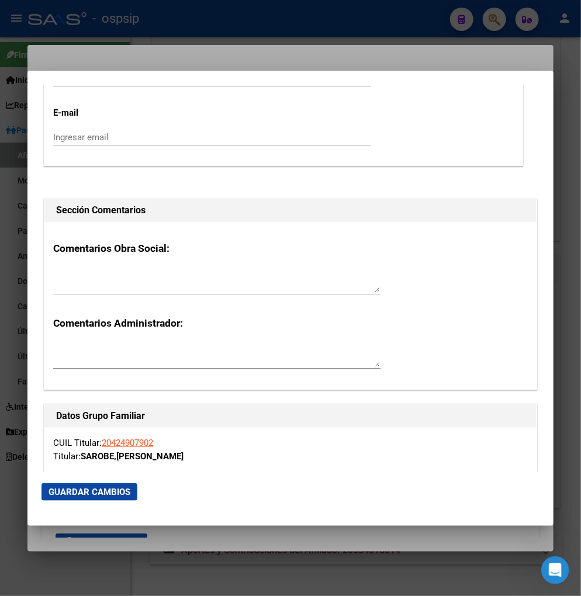
scroll to position [1752, 0]
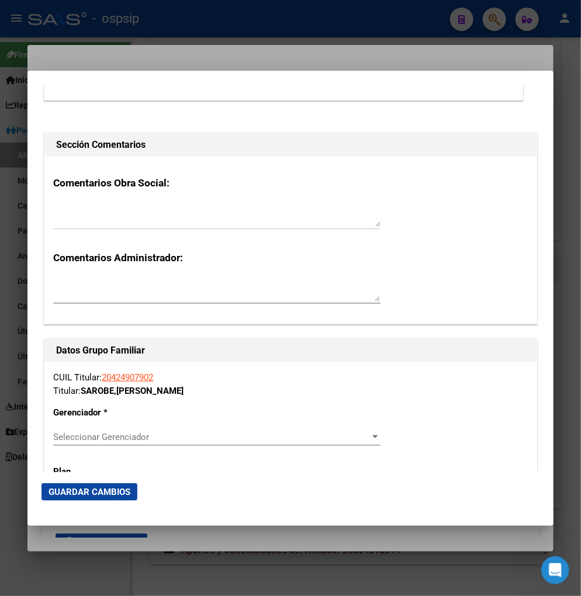
click at [342, 437] on span "Seleccionar Gerenciador" at bounding box center [211, 437] width 317 height 11
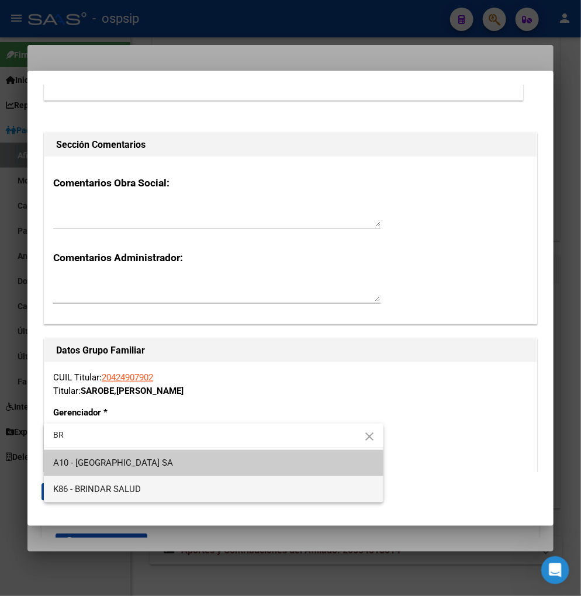
type input "BR"
click at [224, 491] on span "K86 - BRINDAR SALUD" at bounding box center [213, 489] width 321 height 26
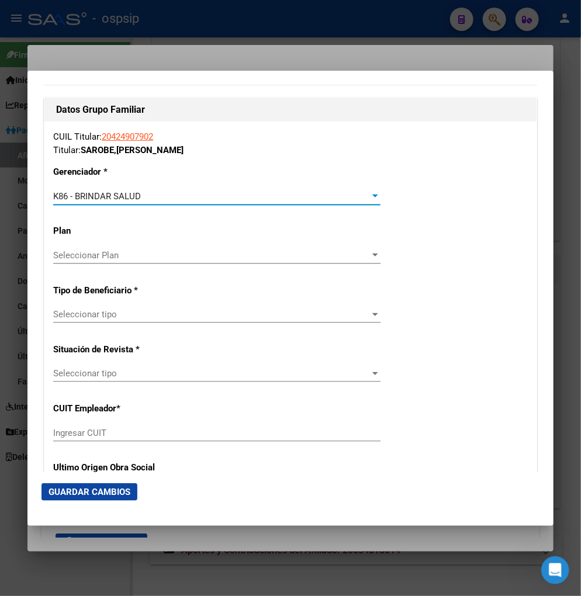
scroll to position [2012, 0]
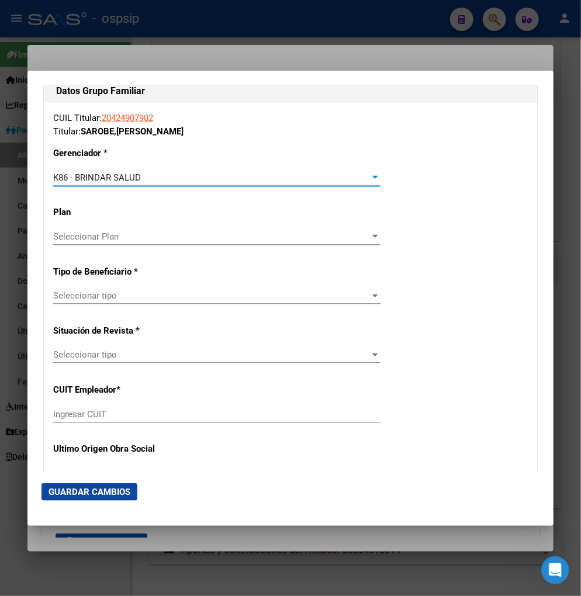
click at [196, 298] on span "Seleccionar tipo" at bounding box center [211, 295] width 317 height 11
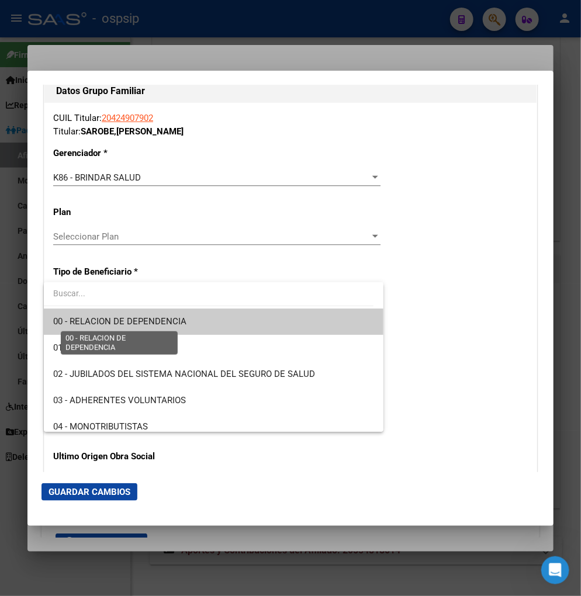
click at [173, 322] on span "00 - RELACION DE DEPENDENCIA" at bounding box center [119, 321] width 133 height 11
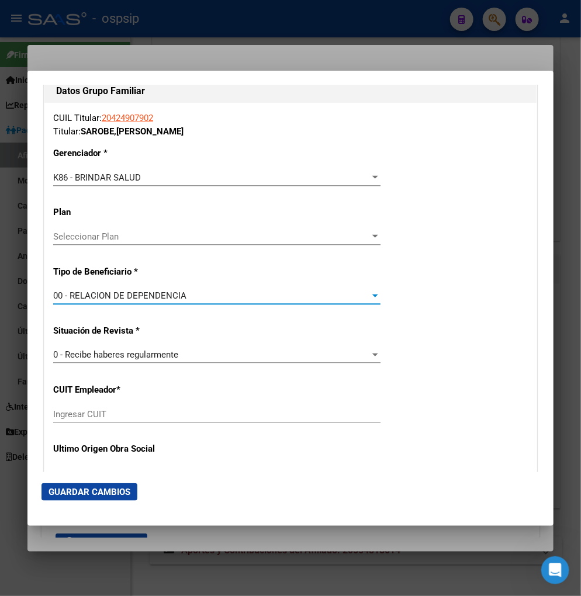
type input "30-70822785-0"
click at [88, 488] on span "Guardar Cambios" at bounding box center [89, 492] width 82 height 11
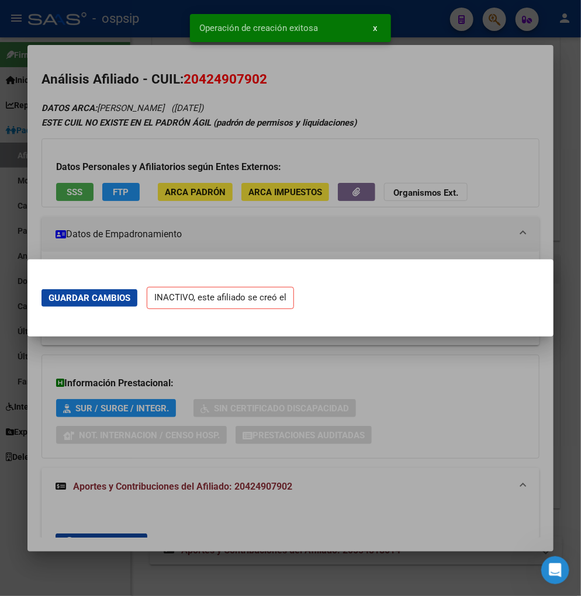
scroll to position [0, 0]
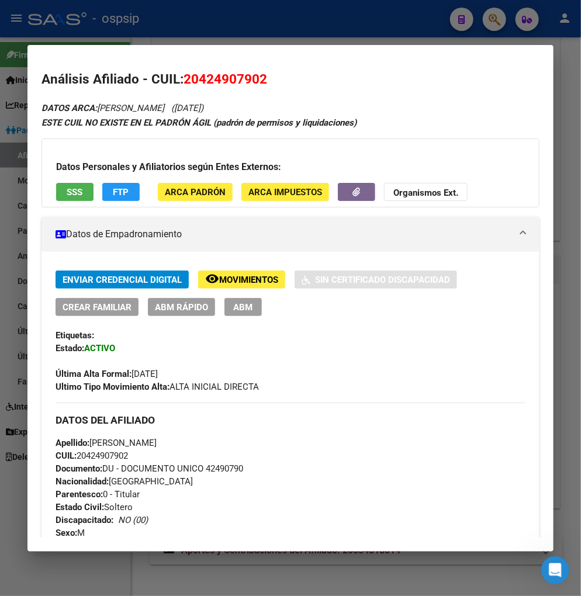
click at [485, 19] on div at bounding box center [290, 298] width 581 height 596
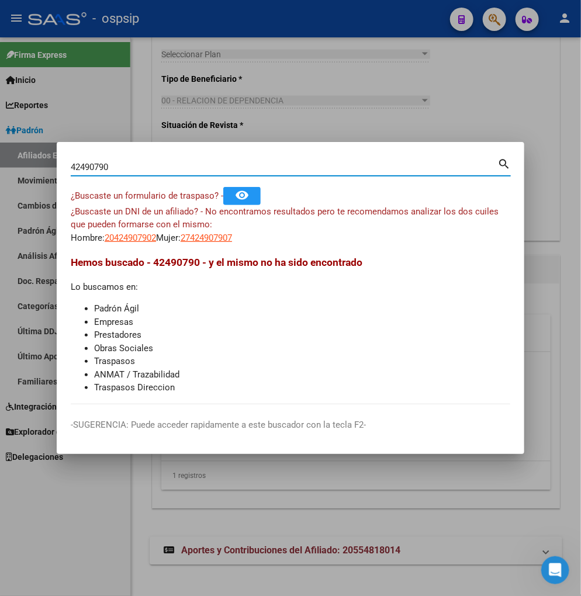
click at [147, 167] on input "42490790" at bounding box center [284, 167] width 426 height 11
type input "4"
type input "56782051"
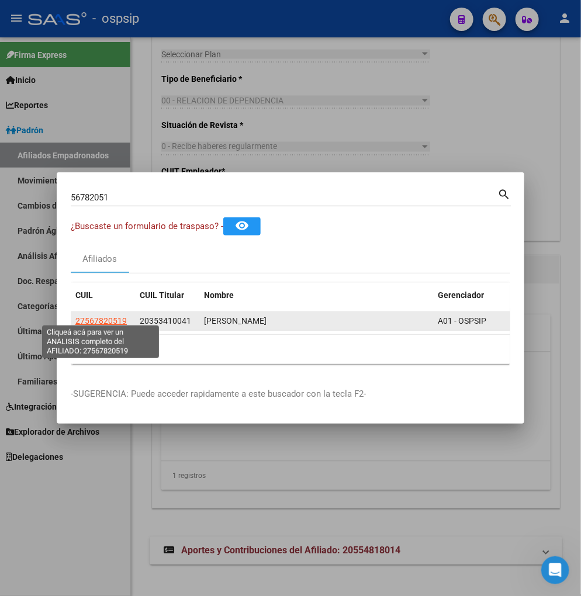
click at [102, 316] on span "27567820519" at bounding box center [100, 320] width 51 height 9
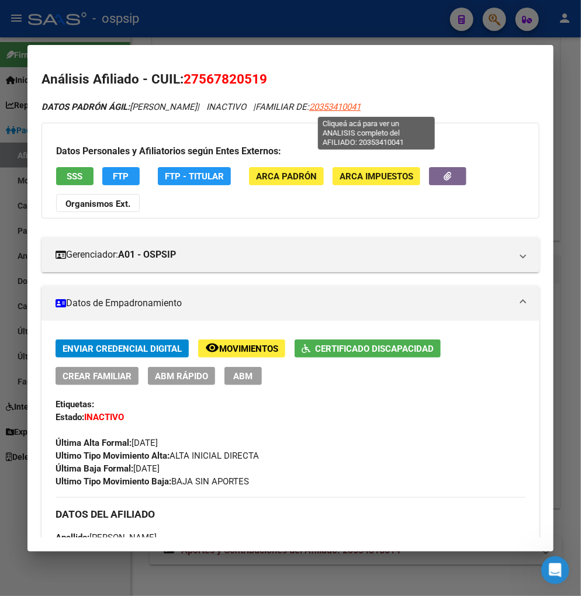
click at [360, 109] on span "20353410041" at bounding box center [334, 107] width 51 height 11
type textarea "20353410041"
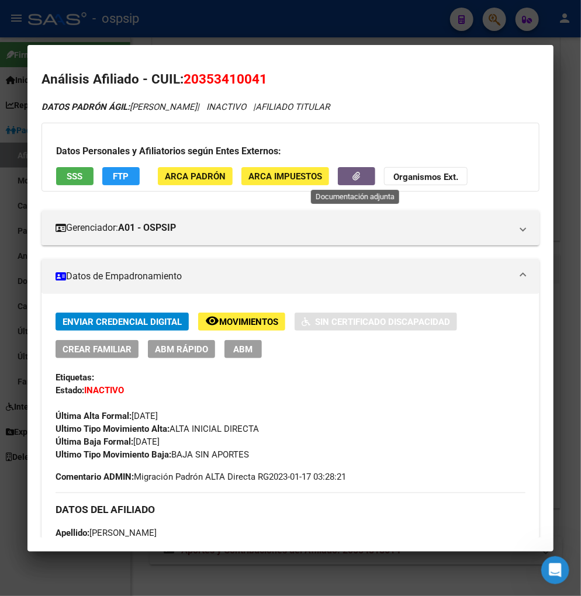
click at [349, 171] on button "button" at bounding box center [356, 176] width 37 height 18
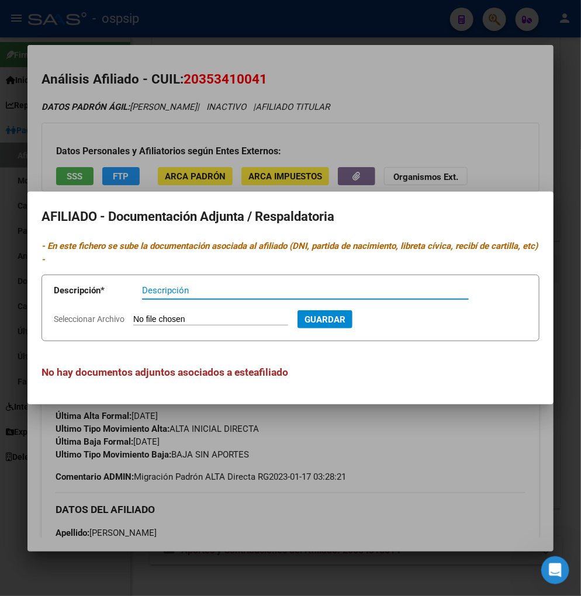
click at [451, 136] on div at bounding box center [290, 298] width 581 height 596
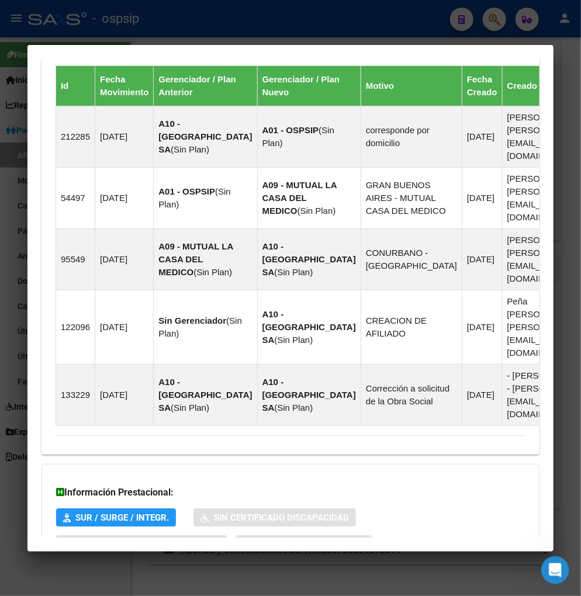
scroll to position [932, 0]
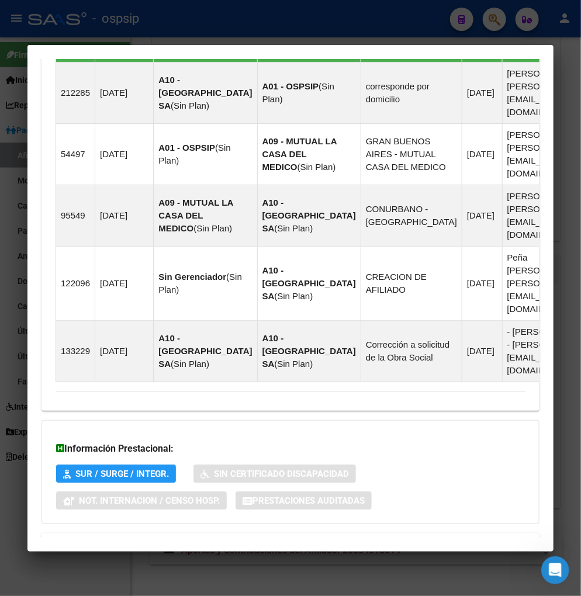
click at [190, 541] on span "Aportes y Contribuciones del Afiliado: 20353410041" at bounding box center [182, 546] width 219 height 11
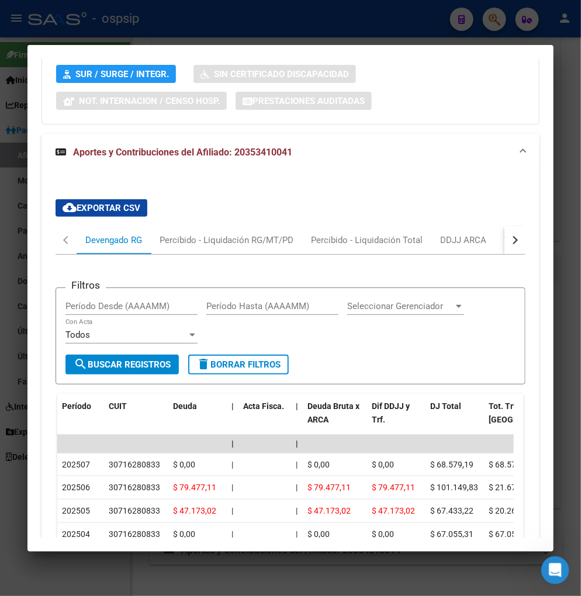
scroll to position [1390, 0]
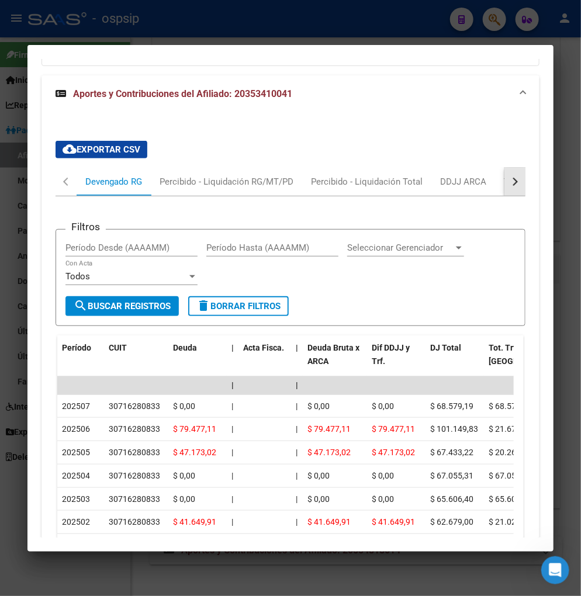
click at [506, 168] on button "button" at bounding box center [514, 182] width 21 height 28
click at [474, 175] on div "ARCA Relaciones Laborales" at bounding box center [434, 181] width 109 height 13
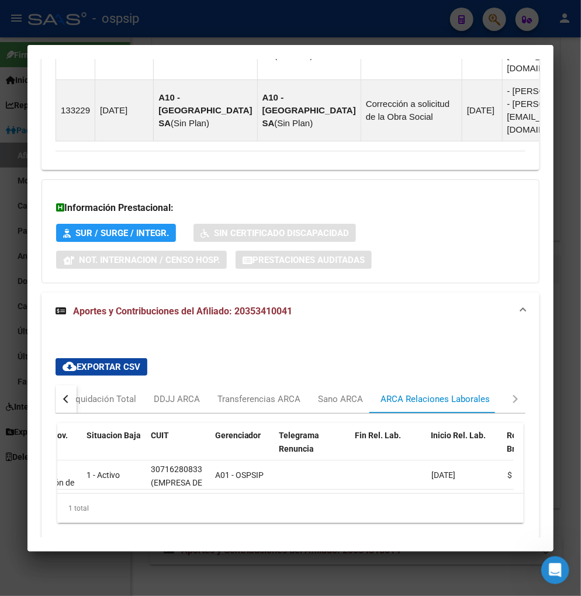
scroll to position [0, 0]
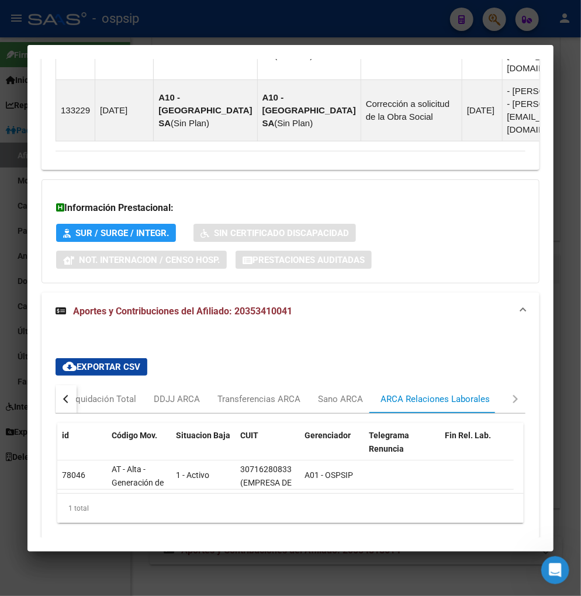
click at [72, 385] on button "button" at bounding box center [65, 399] width 21 height 28
click at [98, 393] on div "Devengado RG" at bounding box center [113, 399] width 57 height 13
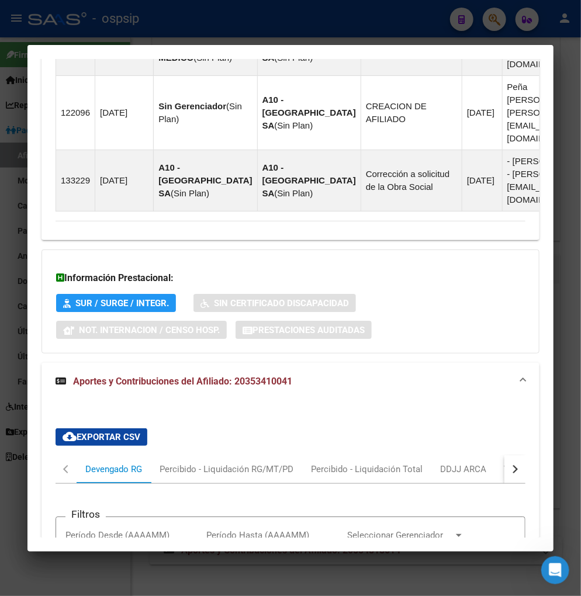
scroll to position [1298, 0]
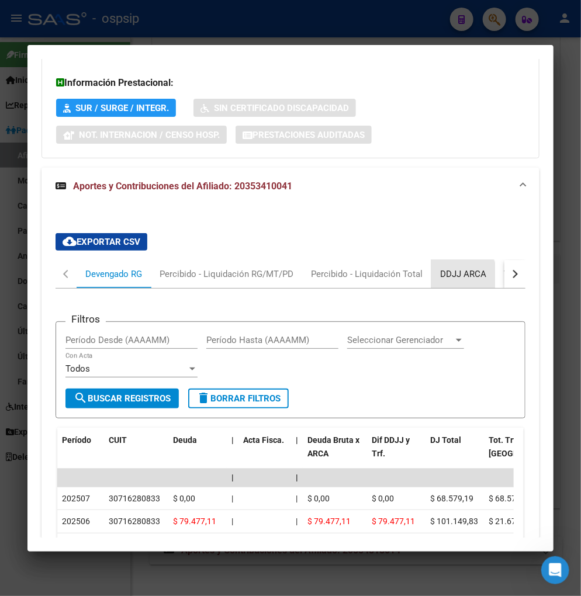
click at [454, 268] on div "DDJJ ARCA" at bounding box center [463, 274] width 46 height 13
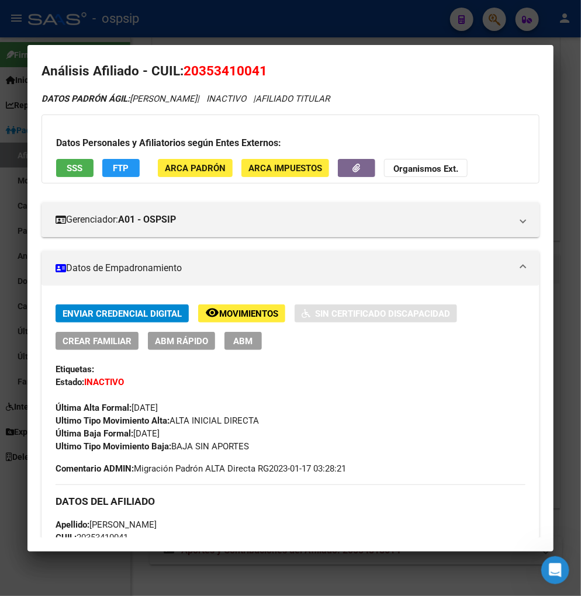
scroll to position [0, 0]
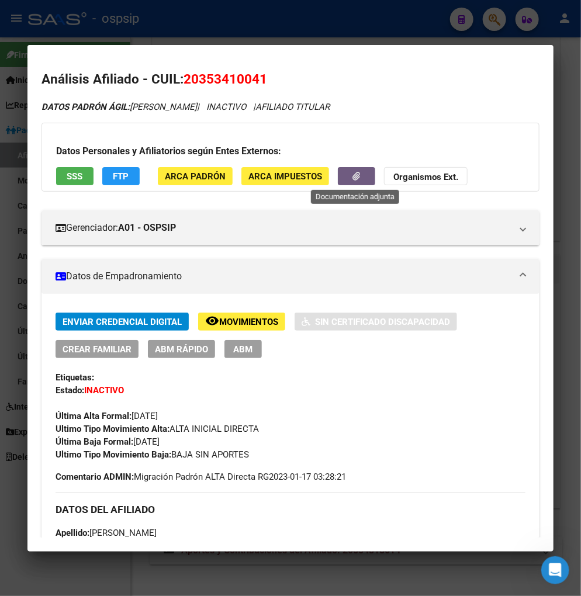
click at [342, 180] on button "button" at bounding box center [356, 176] width 37 height 18
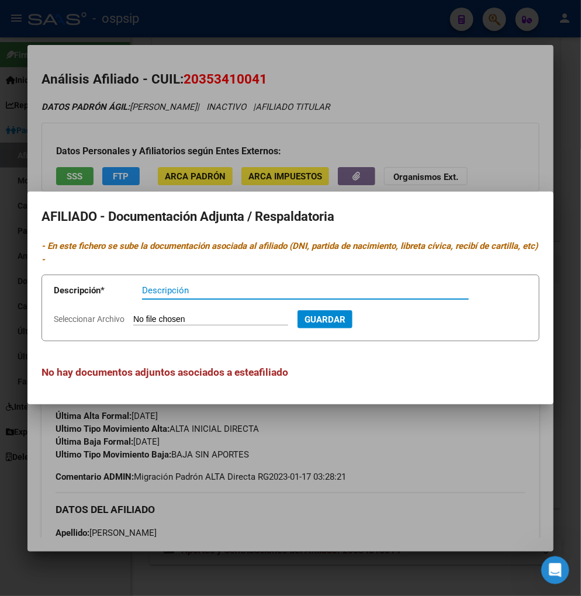
click at [421, 129] on div at bounding box center [290, 298] width 581 height 596
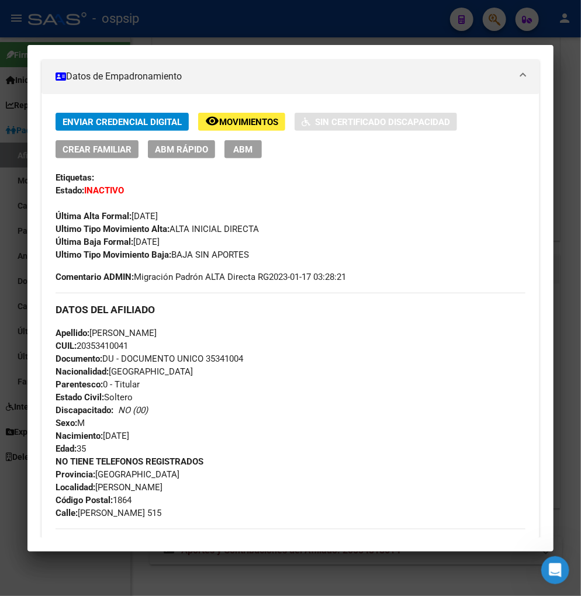
scroll to position [195, 0]
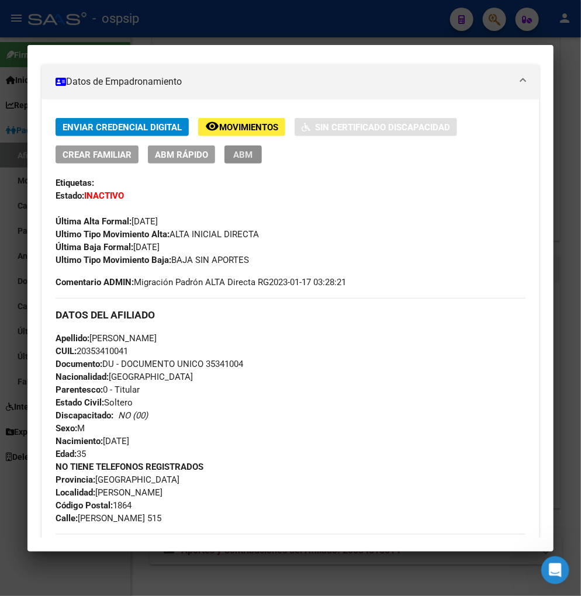
click at [234, 156] on span "ABM" at bounding box center [243, 155] width 19 height 11
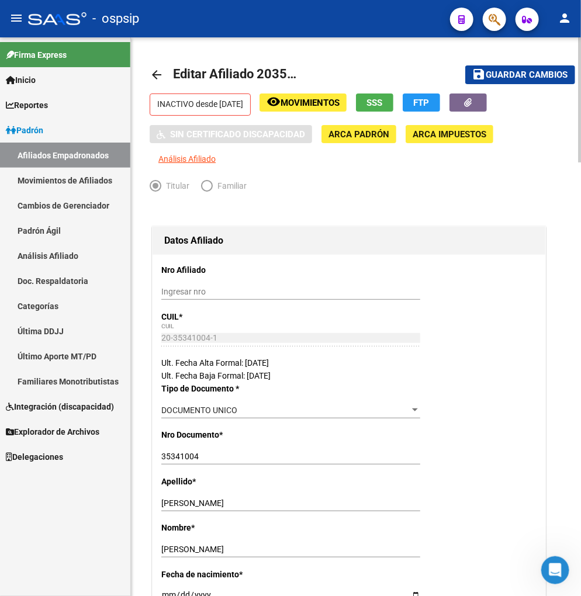
click at [339, 105] on span "Movimientos" at bounding box center [309, 103] width 59 height 11
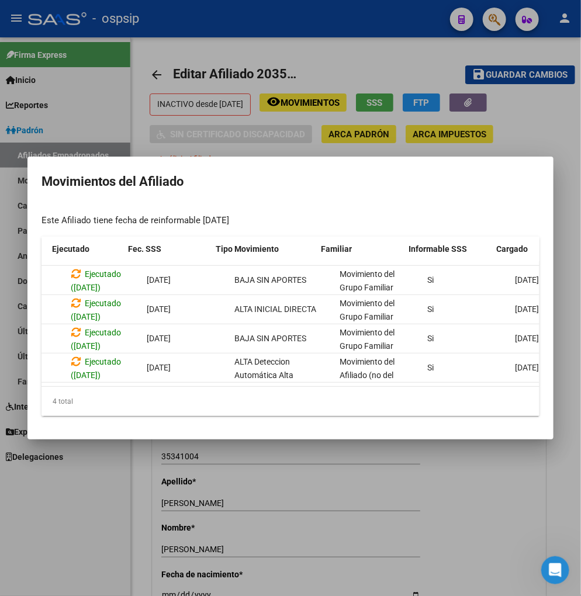
scroll to position [0, 216]
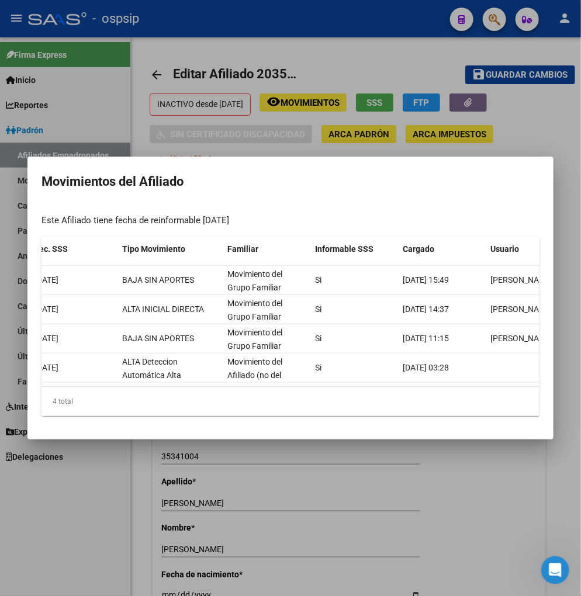
click at [313, 502] on div at bounding box center [290, 298] width 581 height 596
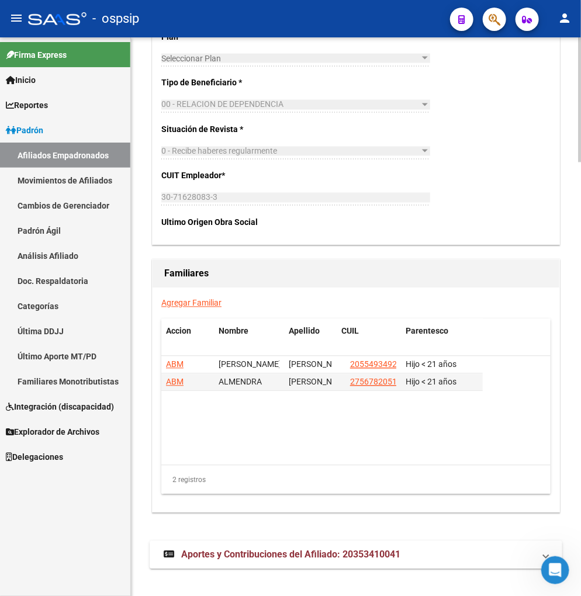
scroll to position [1933, 0]
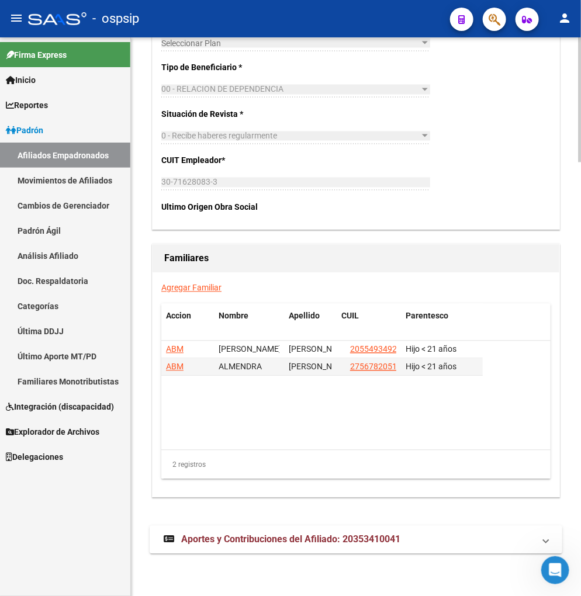
click at [303, 539] on span "Aportes y Contribuciones del Afiliado: 20353410041" at bounding box center [290, 539] width 219 height 11
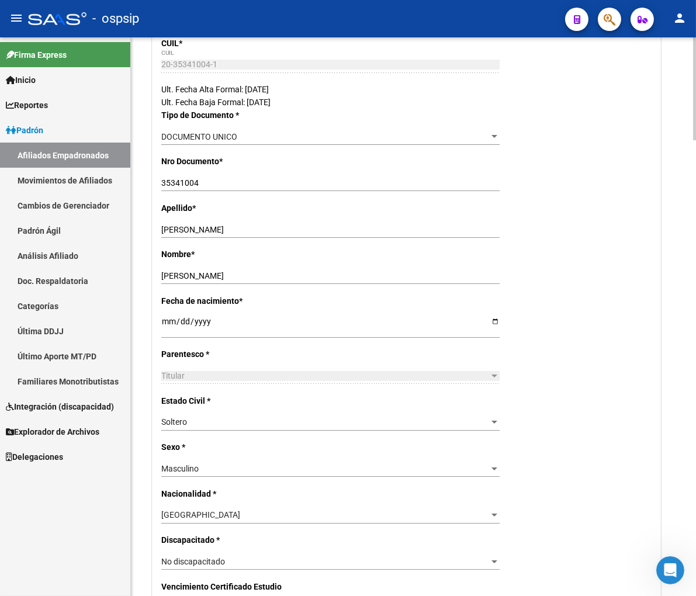
scroll to position [0, 0]
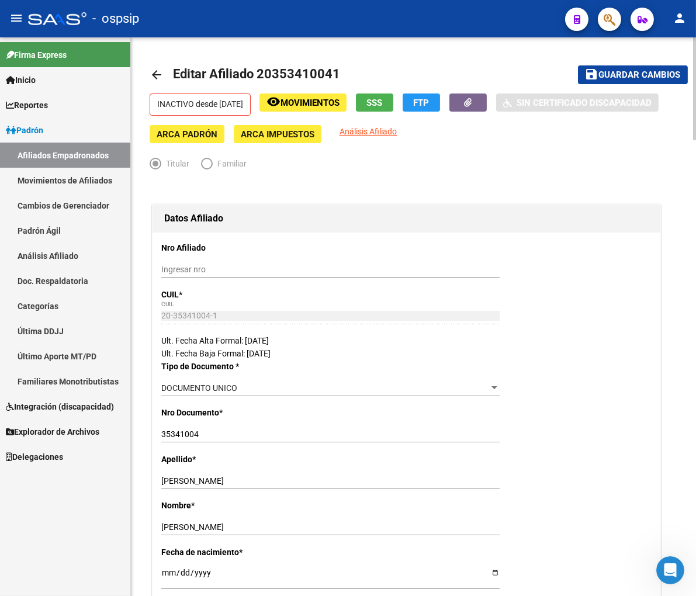
click at [332, 105] on span "Movimientos" at bounding box center [309, 103] width 59 height 11
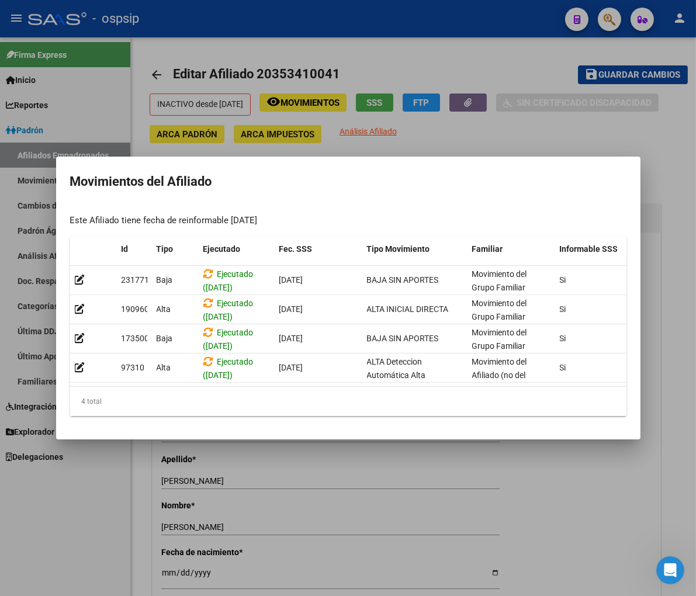
click at [396, 53] on div at bounding box center [348, 298] width 696 height 596
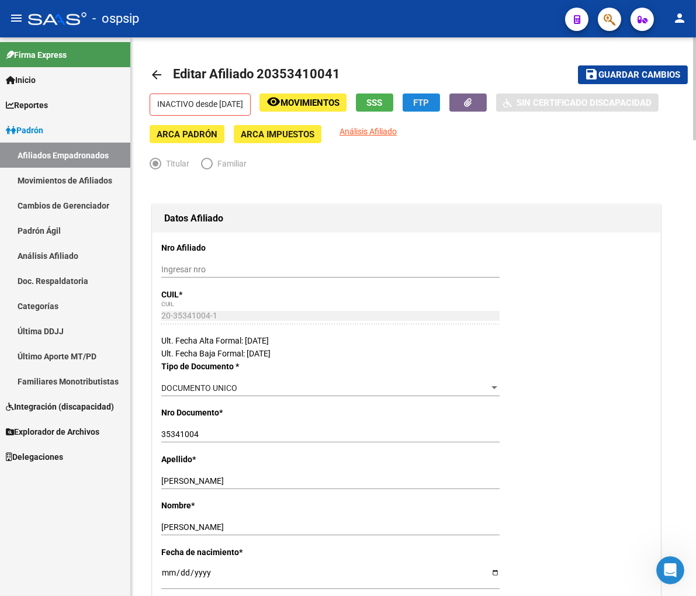
click at [429, 102] on span "FTP" at bounding box center [422, 103] width 16 height 11
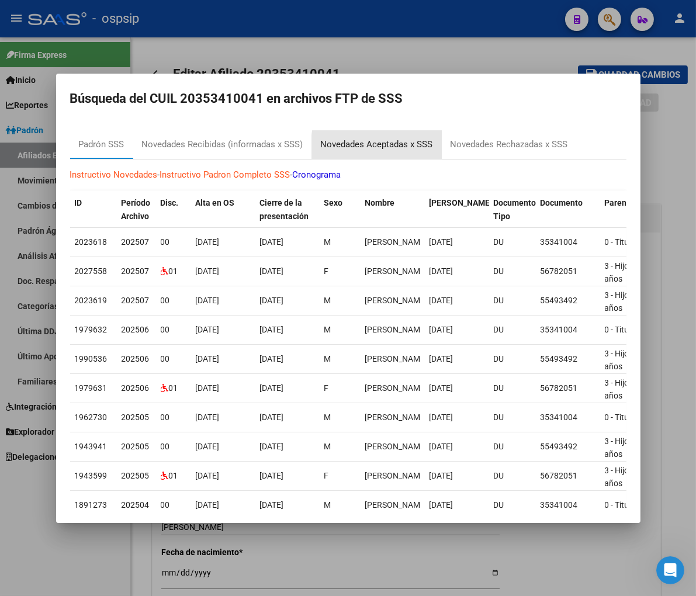
click at [410, 149] on div "Novedades Aceptadas x SSS" at bounding box center [377, 144] width 112 height 13
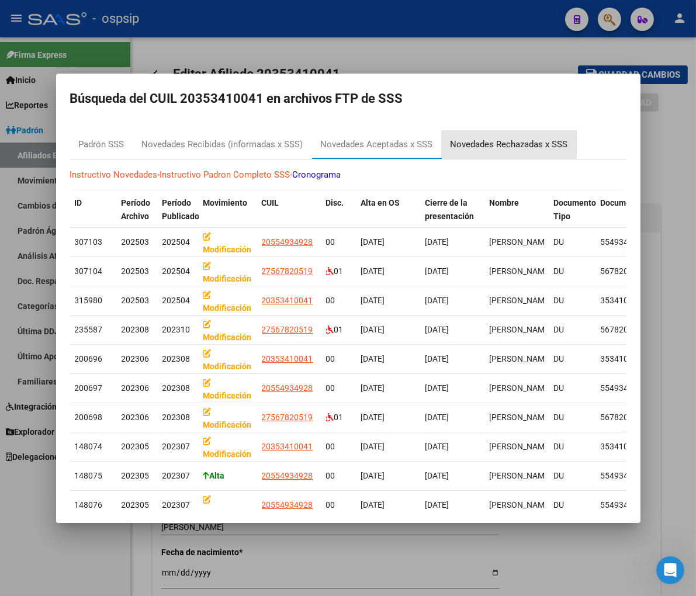
click at [483, 143] on div "Novedades Rechazadas x SSS" at bounding box center [508, 144] width 117 height 13
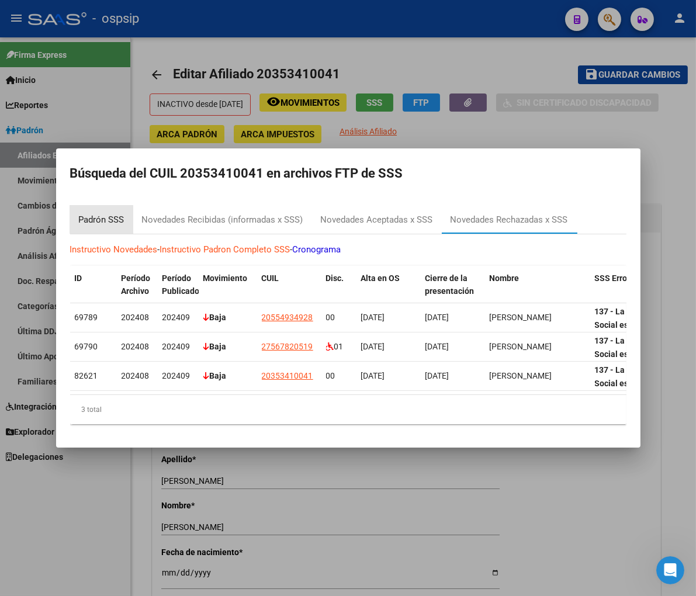
click at [82, 223] on div "Padrón SSS" at bounding box center [101, 220] width 63 height 28
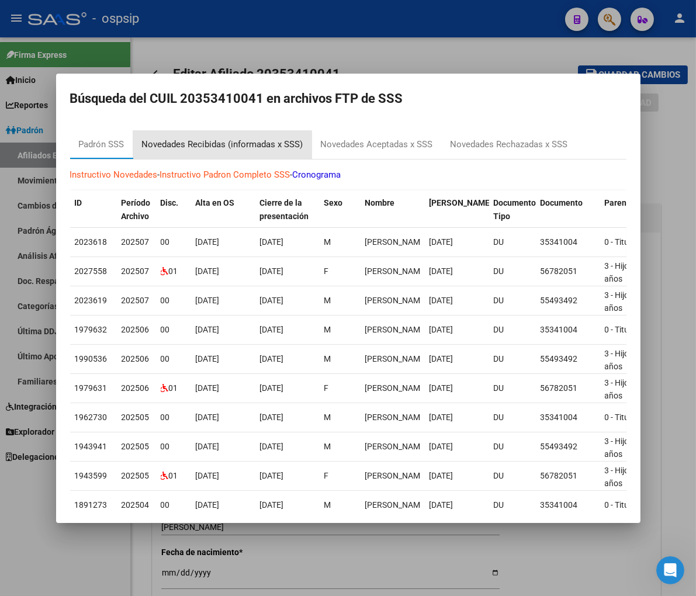
click at [199, 148] on div "Novedades Recibidas (informadas x SSS)" at bounding box center [222, 144] width 161 height 13
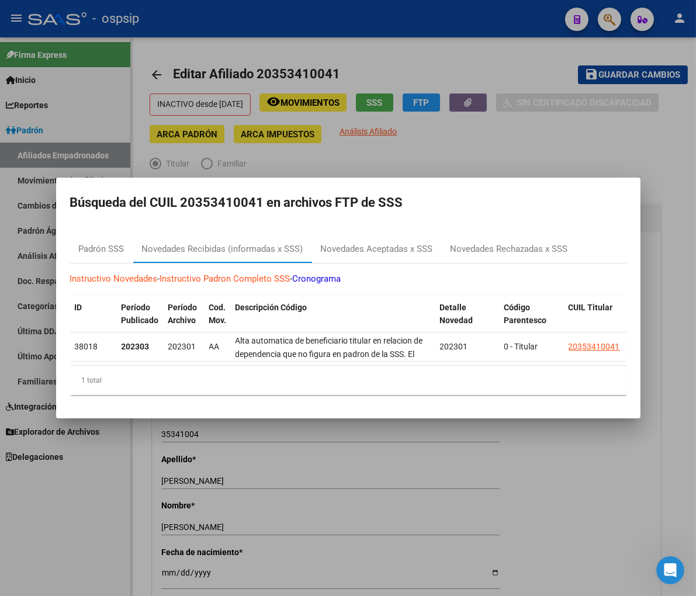
click at [375, 38] on div at bounding box center [348, 298] width 696 height 596
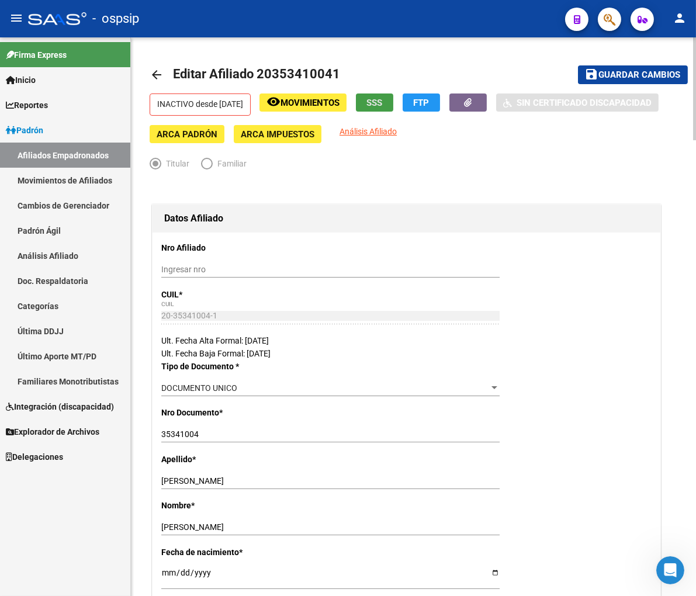
click at [383, 98] on span "SSS" at bounding box center [375, 103] width 16 height 11
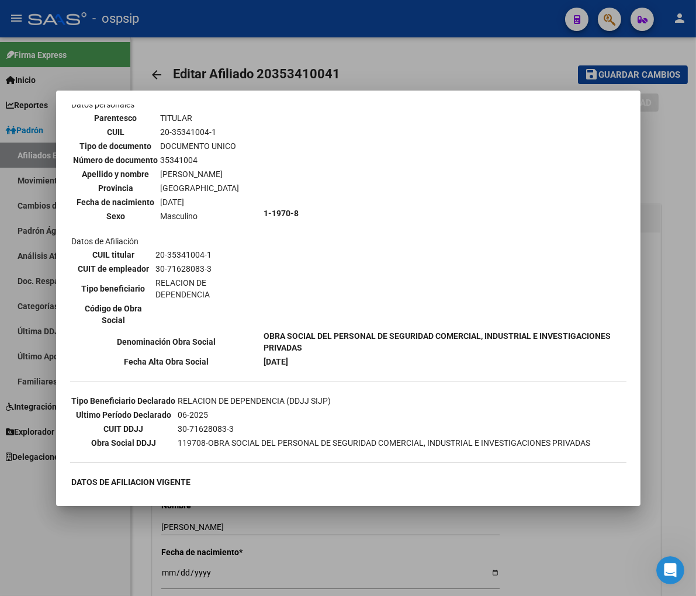
scroll to position [65, 0]
click at [132, 67] on div at bounding box center [348, 298] width 696 height 596
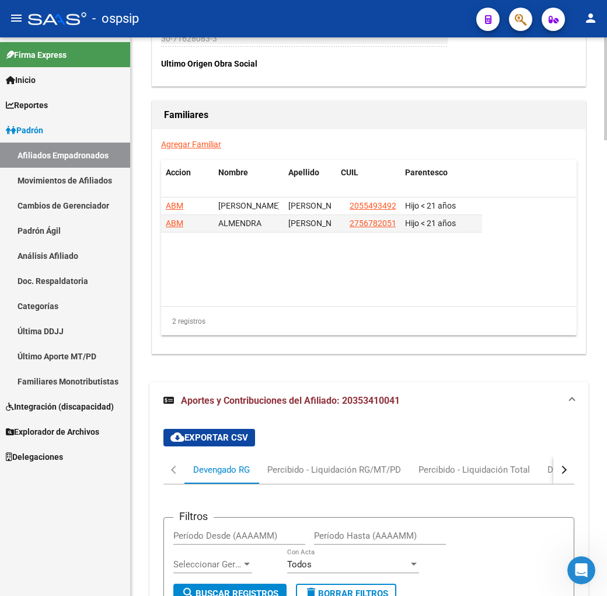
scroll to position [2012, 0]
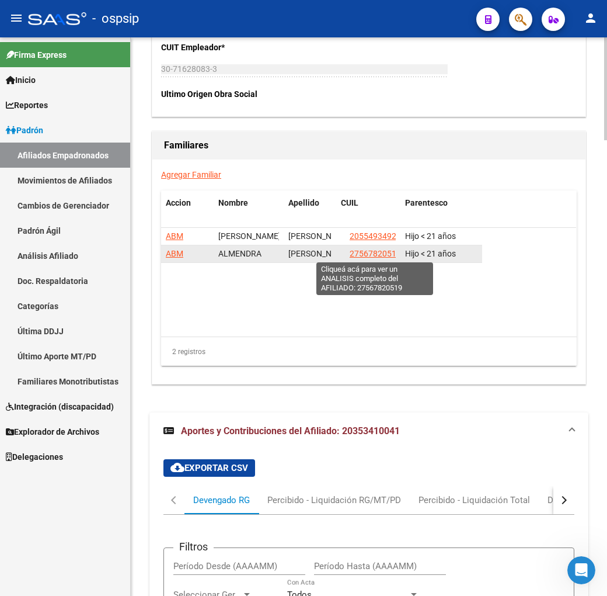
click at [366, 255] on span "27567820519" at bounding box center [375, 253] width 51 height 9
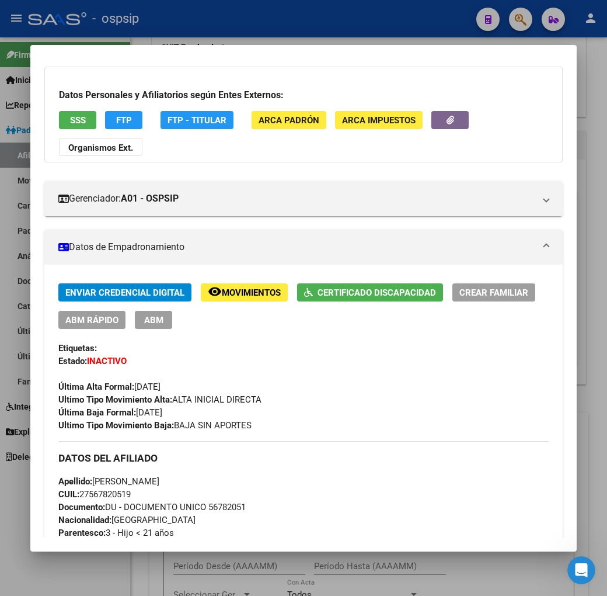
scroll to position [0, 0]
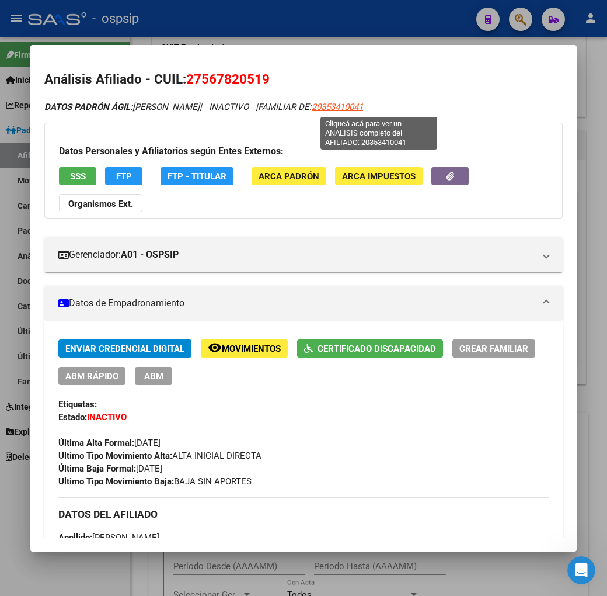
click at [363, 109] on span "20353410041" at bounding box center [337, 107] width 51 height 11
type textarea "20353410041"
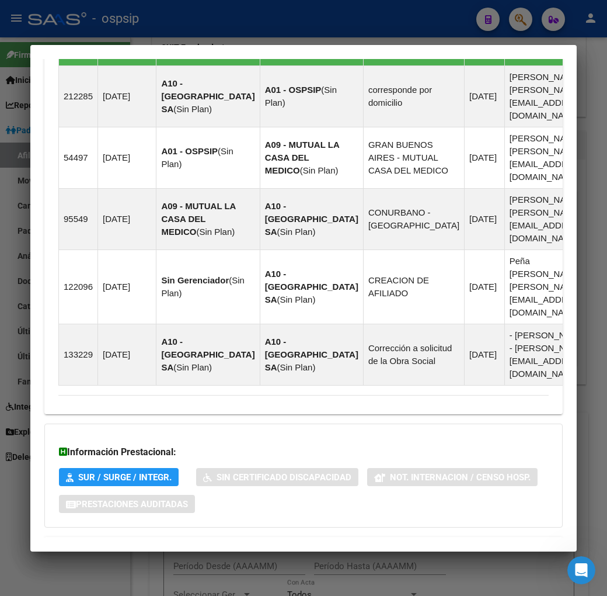
scroll to position [932, 0]
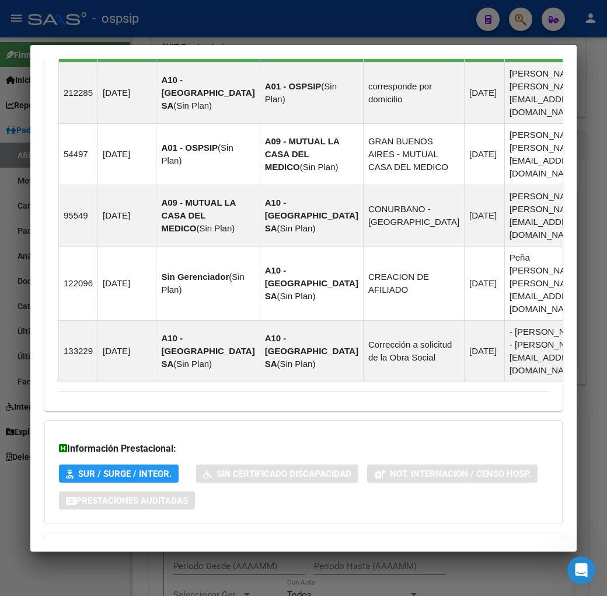
click at [173, 541] on span "Aportes y Contribuciones del Afiliado: 20353410041" at bounding box center [185, 546] width 219 height 11
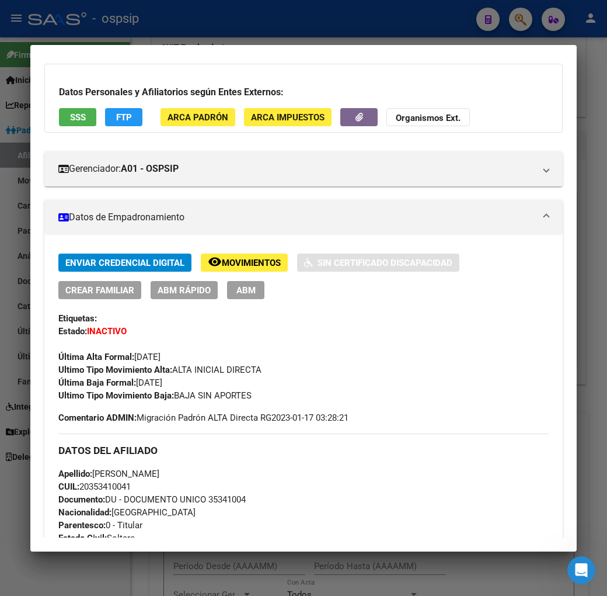
scroll to position [0, 0]
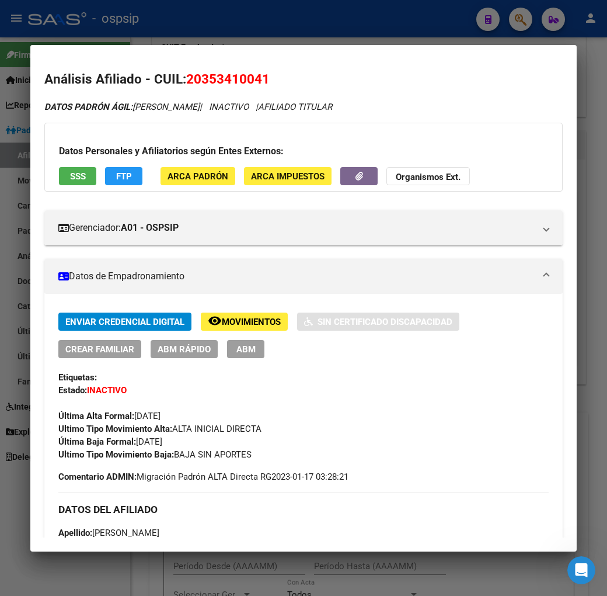
click at [237, 345] on span "ABM" at bounding box center [246, 349] width 19 height 11
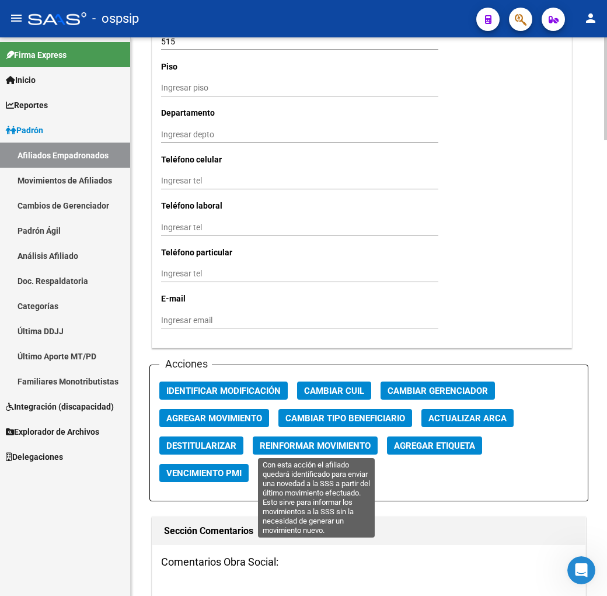
scroll to position [1168, 0]
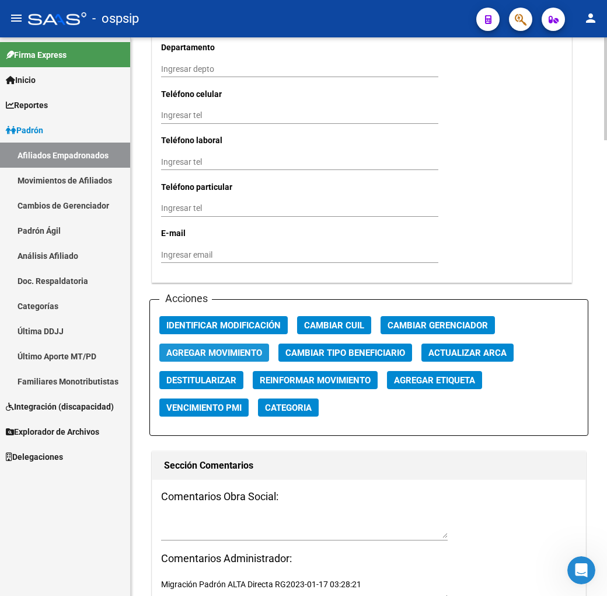
click at [227, 349] on span "Agregar Movimiento" at bounding box center [214, 353] width 96 height 11
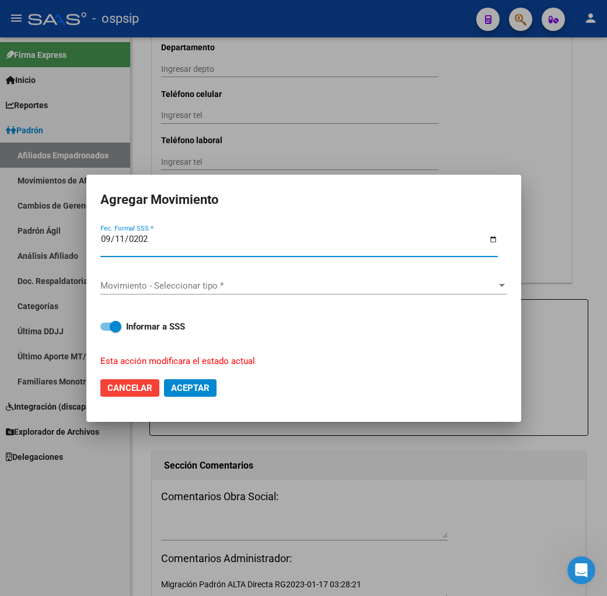
type input "[DATE]"
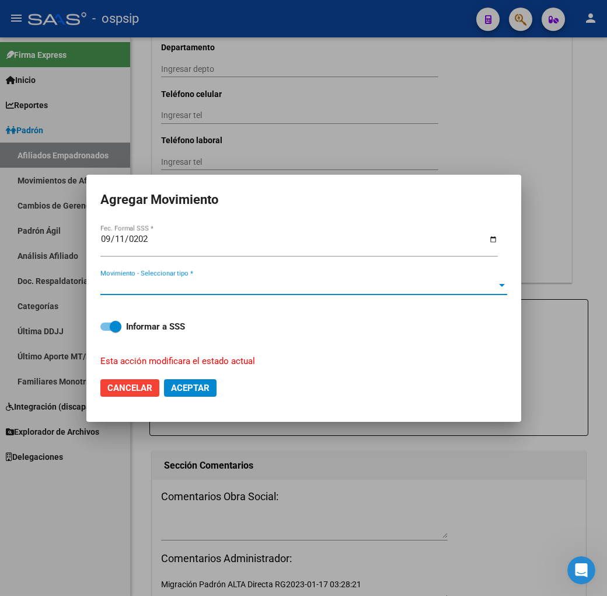
click at [235, 285] on span "Movimiento - Seleccionar tipo *" at bounding box center [298, 285] width 397 height 11
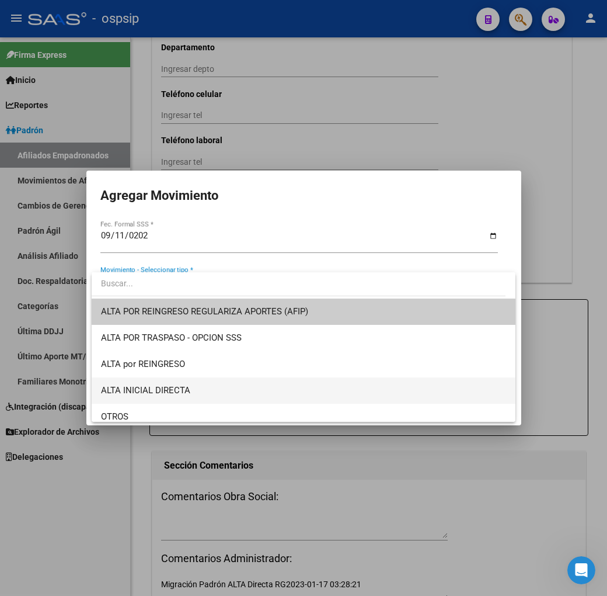
click at [214, 389] on span "ALTA INICIAL DIRECTA" at bounding box center [303, 390] width 405 height 26
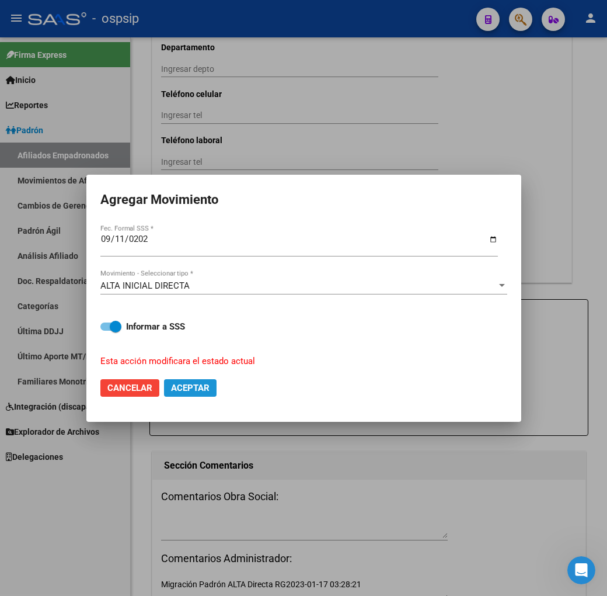
click at [214, 389] on button "Aceptar" at bounding box center [190, 388] width 53 height 18
checkbox input "false"
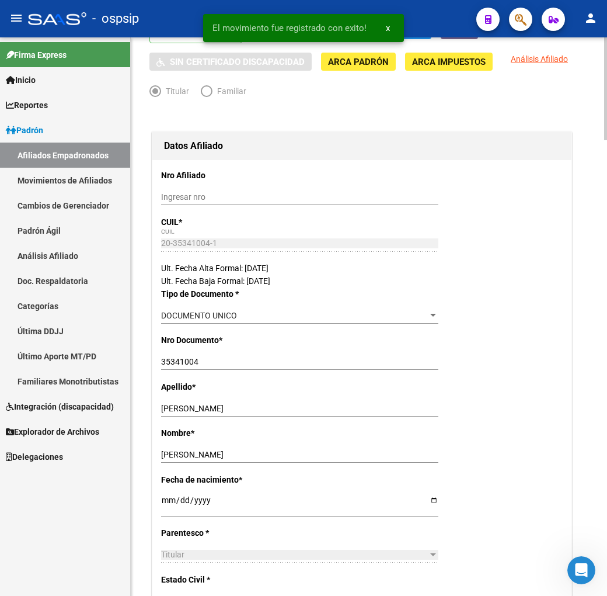
scroll to position [0, 0]
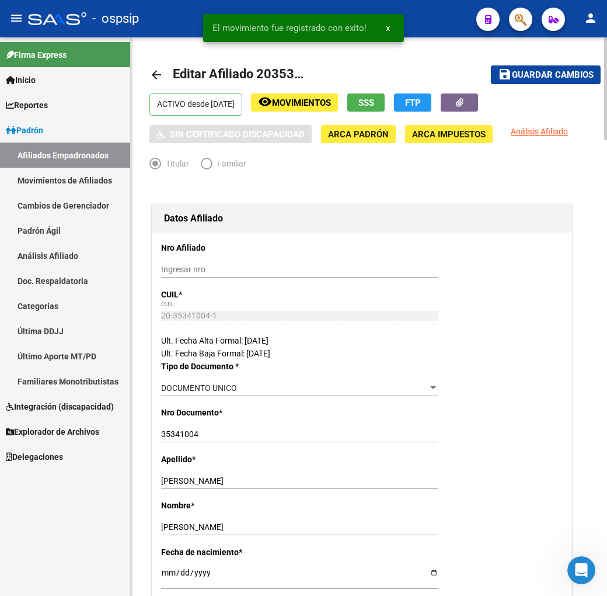
click at [558, 73] on span "Guardar cambios" at bounding box center [553, 75] width 82 height 11
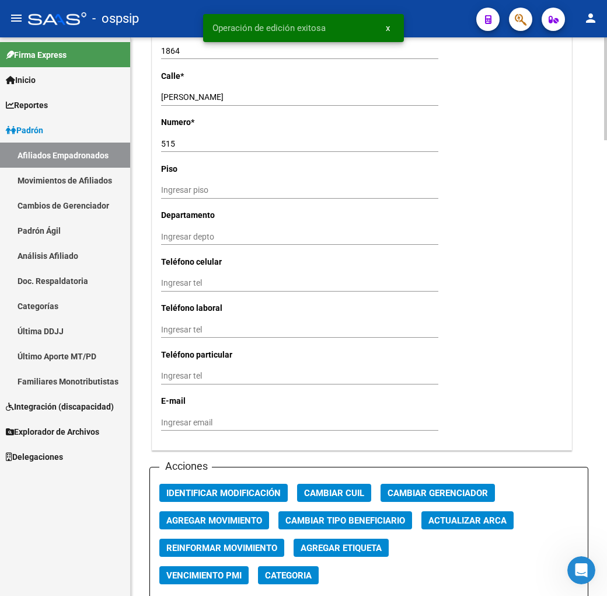
scroll to position [1103, 0]
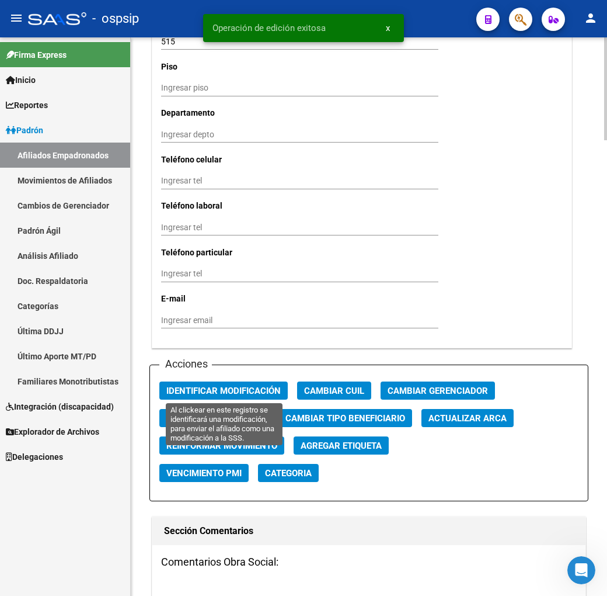
click at [213, 391] on span "Identificar Modificación" at bounding box center [223, 391] width 114 height 11
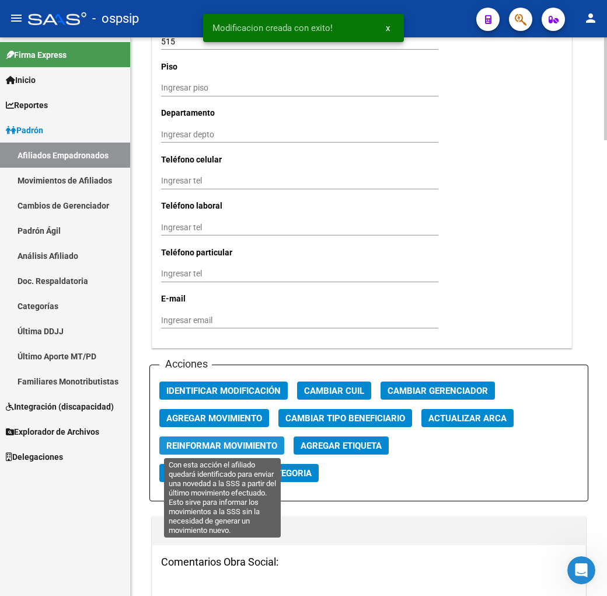
click at [211, 440] on span "Reinformar Movimiento" at bounding box center [221, 445] width 111 height 11
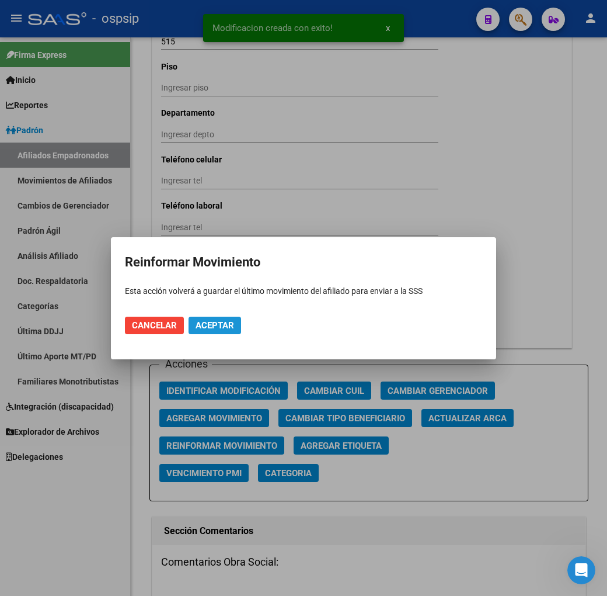
click at [209, 330] on button "Aceptar" at bounding box center [215, 326] width 53 height 18
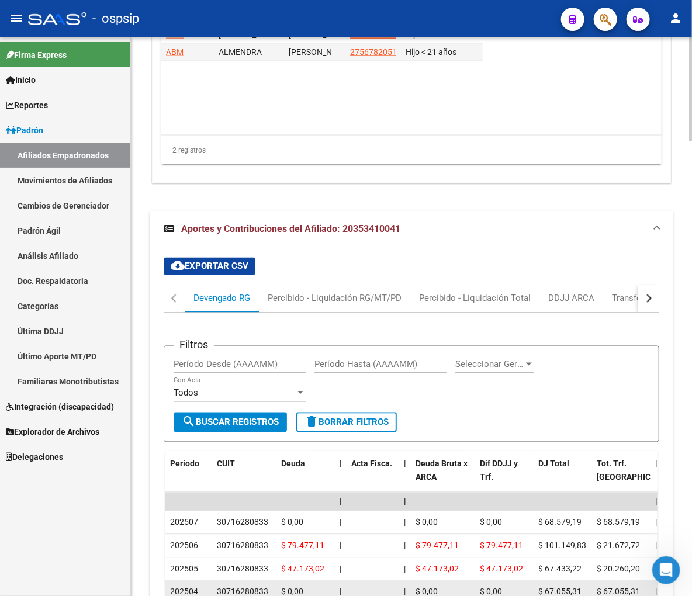
scroll to position [2271, 0]
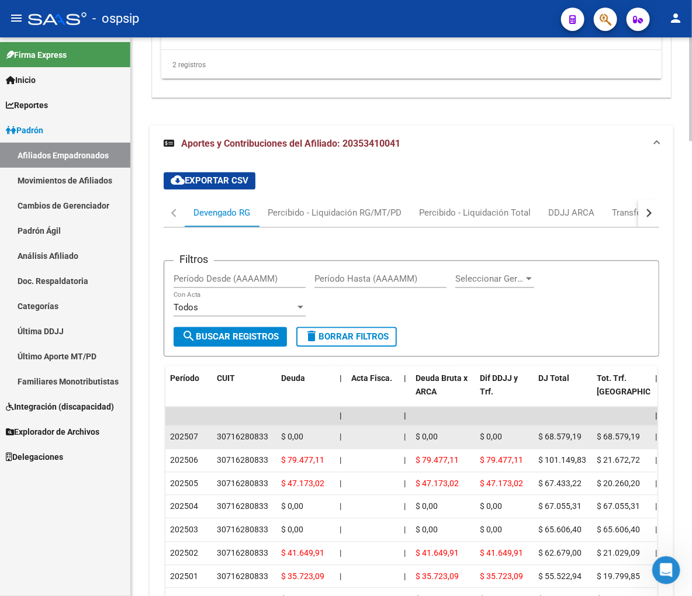
drag, startPoint x: 218, startPoint y: 435, endPoint x: 270, endPoint y: 436, distance: 52.6
click at [270, 436] on div "30716280833" at bounding box center [244, 436] width 55 height 13
copy div "30716280833"
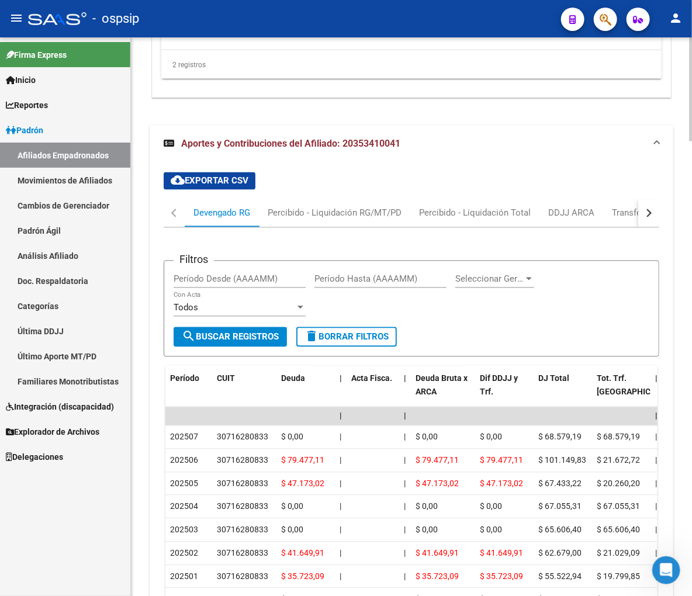
click at [574, 217] on button "button" at bounding box center [648, 213] width 21 height 28
click at [574, 218] on div "ARCA Relaciones Laborales" at bounding box center [578, 213] width 109 height 13
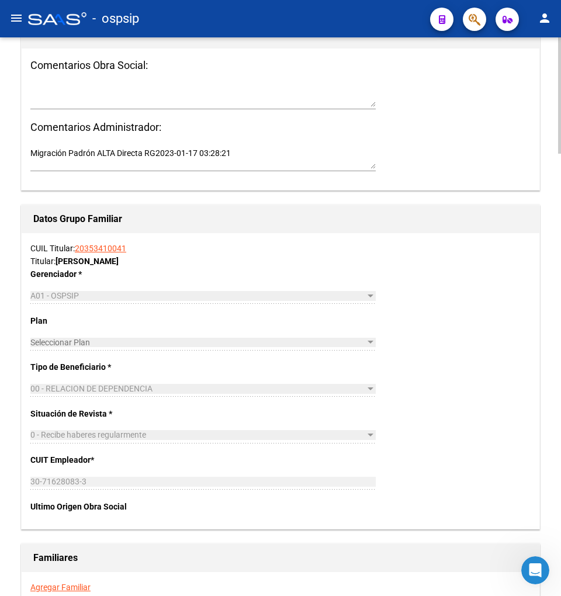
scroll to position [1694, 0]
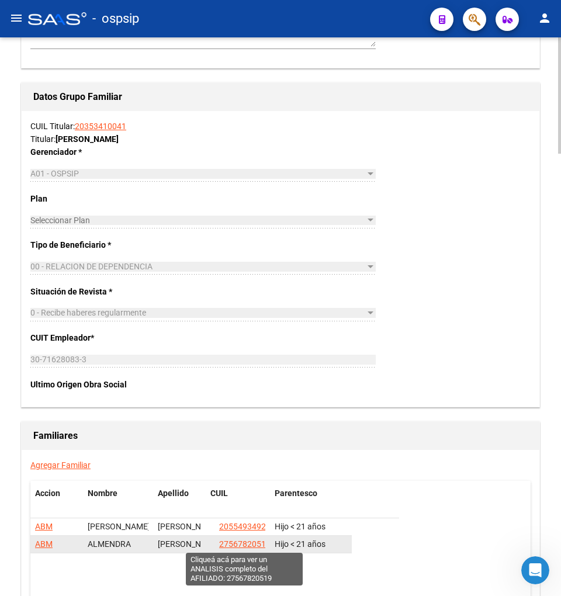
click at [235, 547] on span "27567820519" at bounding box center [244, 543] width 51 height 9
type textarea "27567820519"
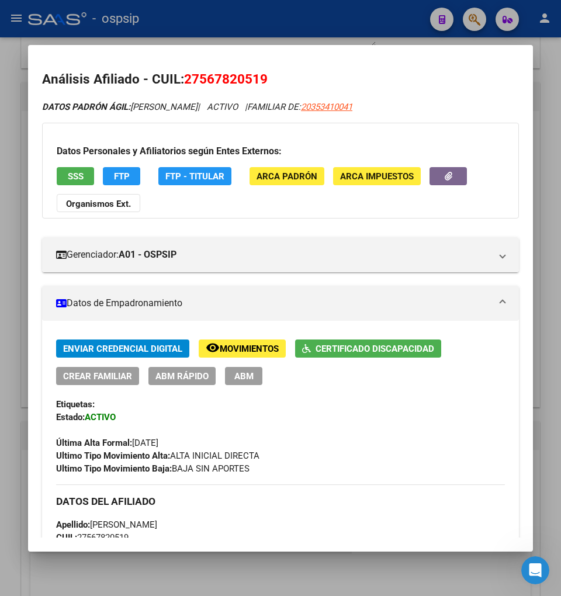
click at [480, 23] on div at bounding box center [280, 298] width 561 height 596
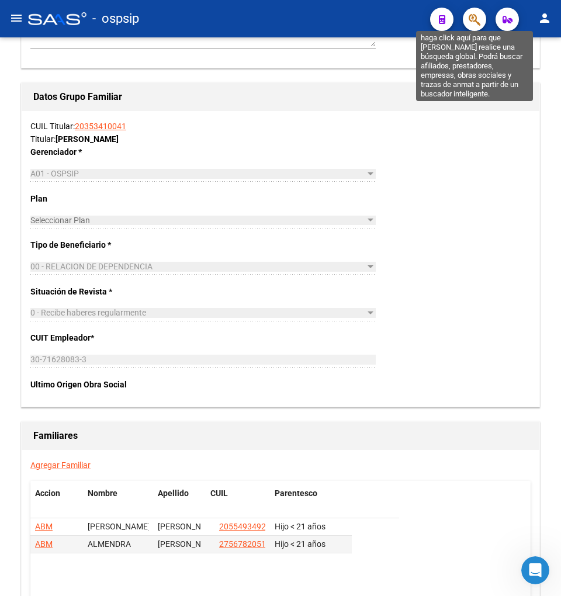
click at [480, 22] on icon "button" at bounding box center [474, 19] width 12 height 13
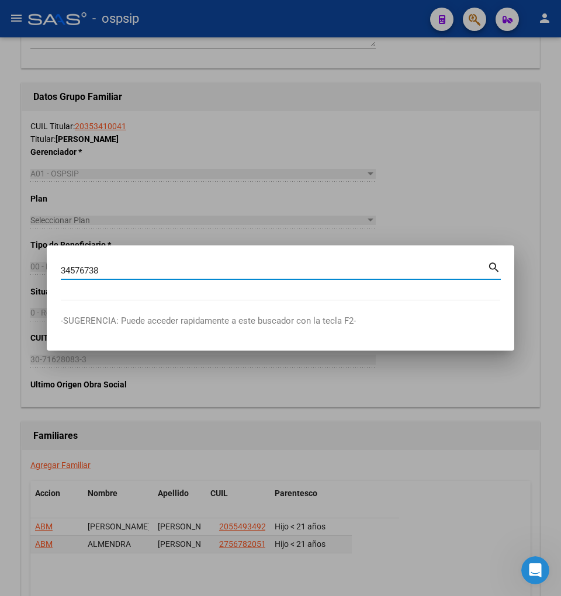
type input "34576738"
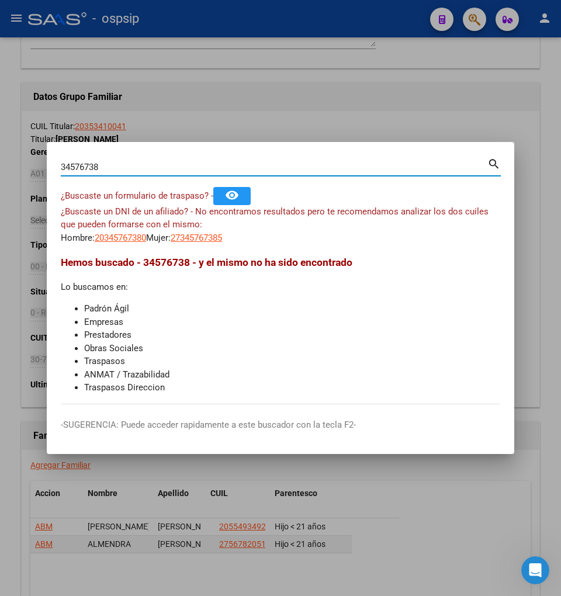
click at [109, 166] on input "34576738" at bounding box center [274, 167] width 426 height 11
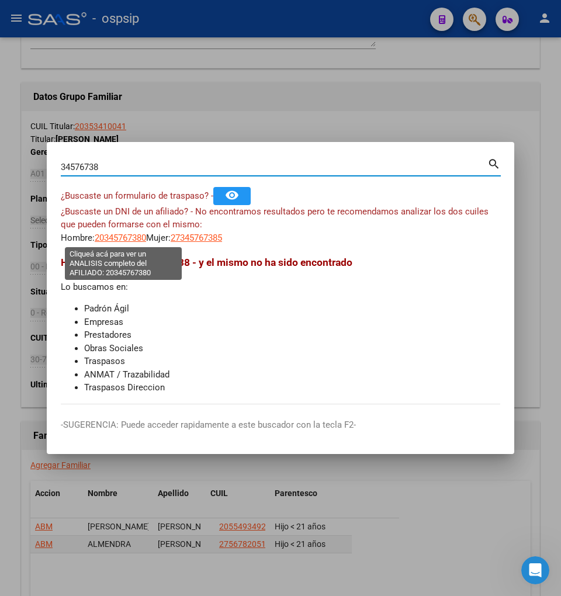
click at [123, 237] on span "20345767380" at bounding box center [120, 237] width 51 height 11
type textarea "20345767380"
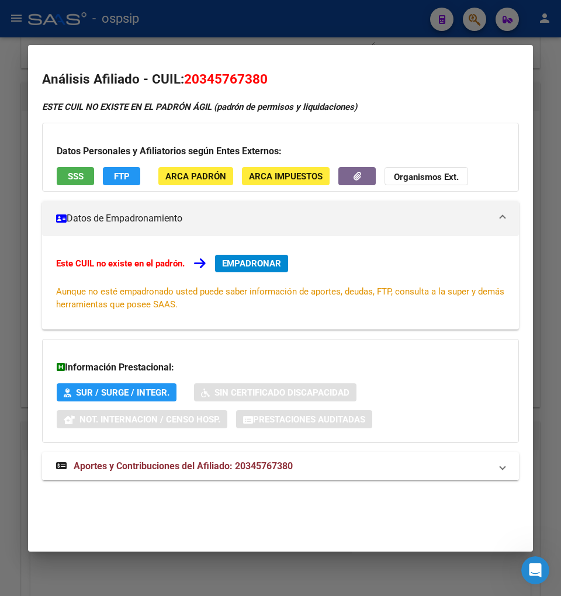
click at [161, 464] on span "Aportes y Contribuciones del Afiliado: 20345767380" at bounding box center [183, 465] width 219 height 11
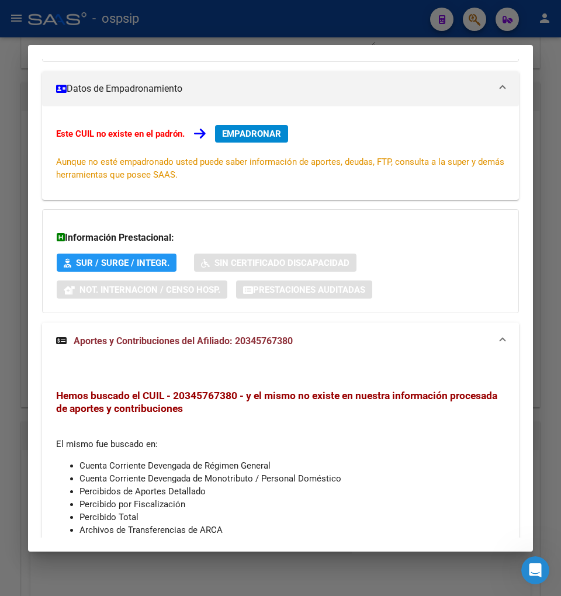
scroll to position [0, 0]
